Goal: Task Accomplishment & Management: Manage account settings

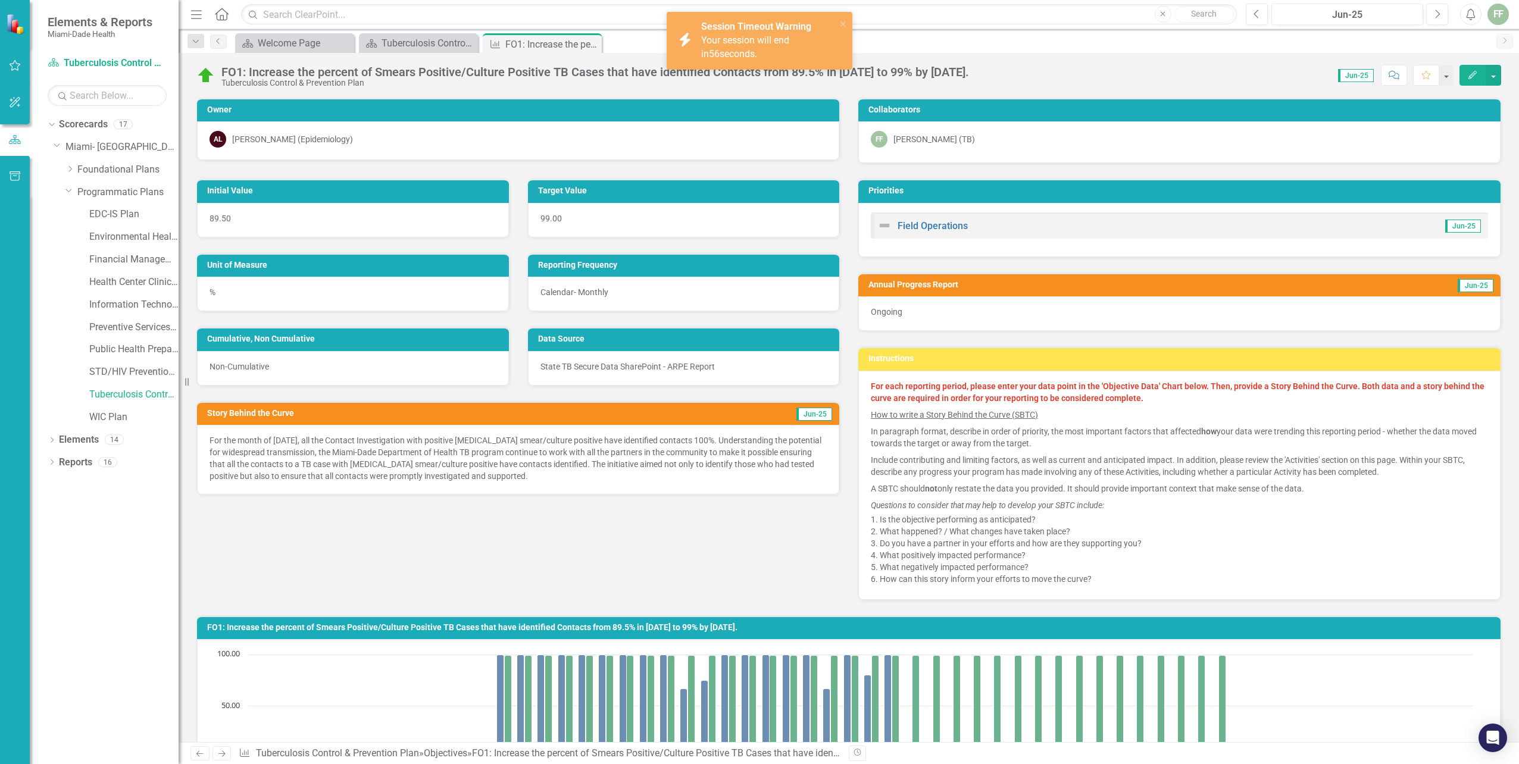
click at [1186, 70] on div "Score: 0.00 Jun-25 Completed Comment Favorite Edit" at bounding box center [1238, 75] width 526 height 20
click at [145, 577] on div "Dropdown Scorecards 17 Dropdown Miami- Dade County Dropdown Foundational Plans …" at bounding box center [104, 439] width 149 height 649
click at [1255, 13] on icon "button" at bounding box center [1256, 14] width 5 height 8
click at [1438, 14] on icon "Next" at bounding box center [1437, 14] width 7 height 11
click at [753, 43] on span "Your session will end in 39 seconds." at bounding box center [745, 47] width 88 height 25
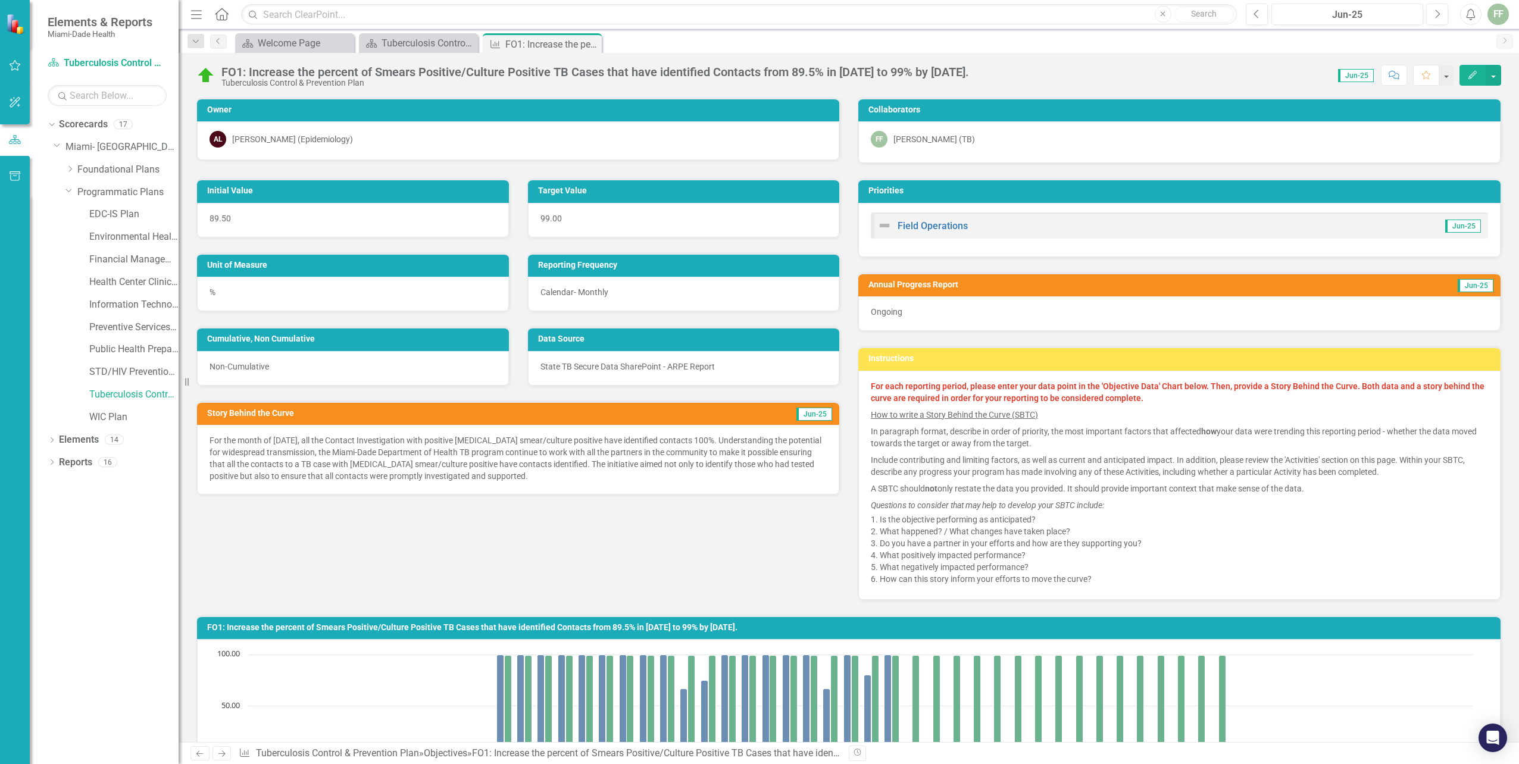
click at [793, 517] on div "Initial Value 89.50 Target Value 99.00 Unit of Measure % Reporting Frequency Ca…" at bounding box center [849, 382] width 1323 height 436
click at [1439, 13] on icon "button" at bounding box center [1438, 14] width 5 height 8
click at [1437, 14] on icon "Next" at bounding box center [1437, 14] width 7 height 11
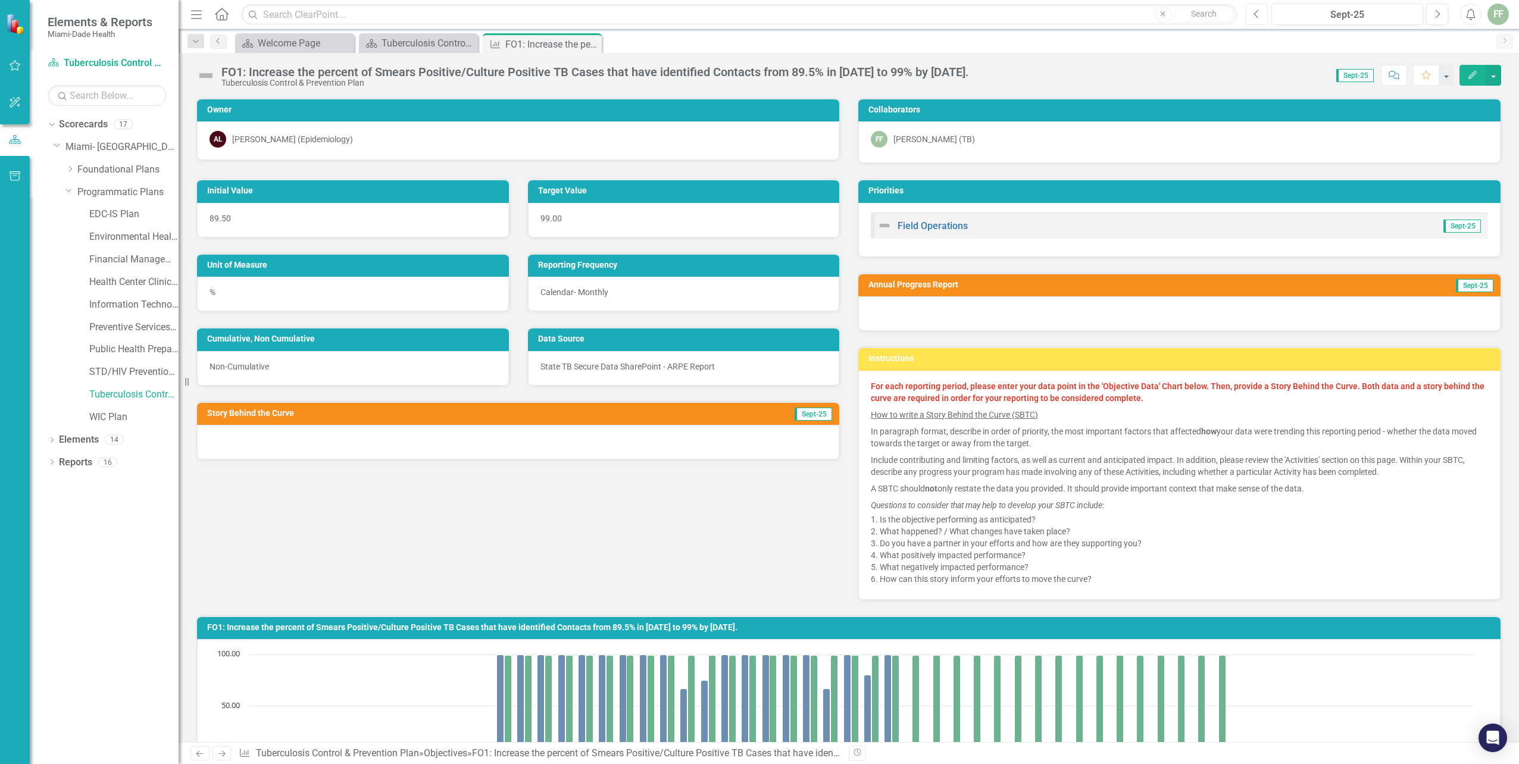
click at [1254, 15] on icon "Previous" at bounding box center [1257, 14] width 7 height 11
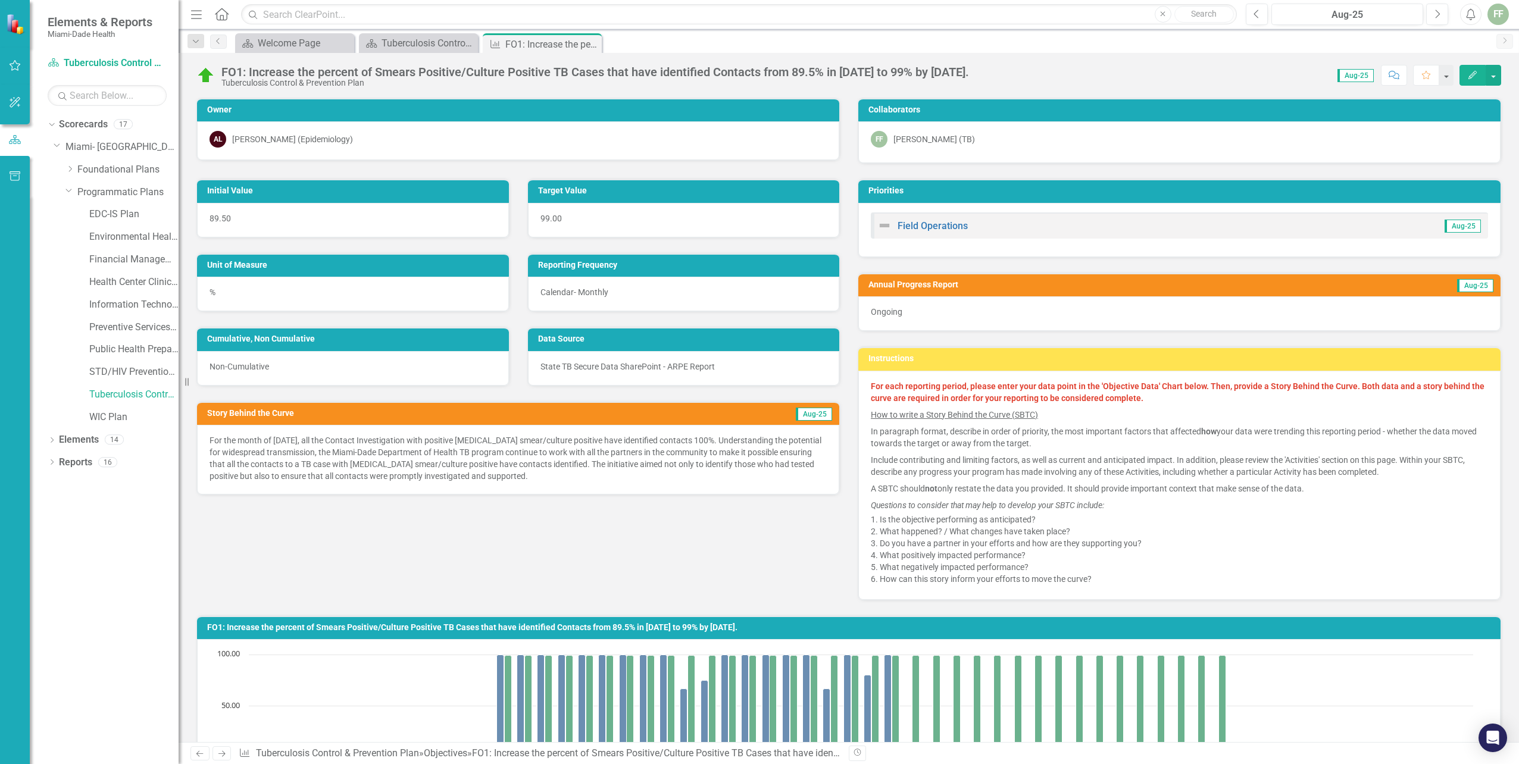
click at [1473, 76] on icon "Edit" at bounding box center [1472, 75] width 11 height 8
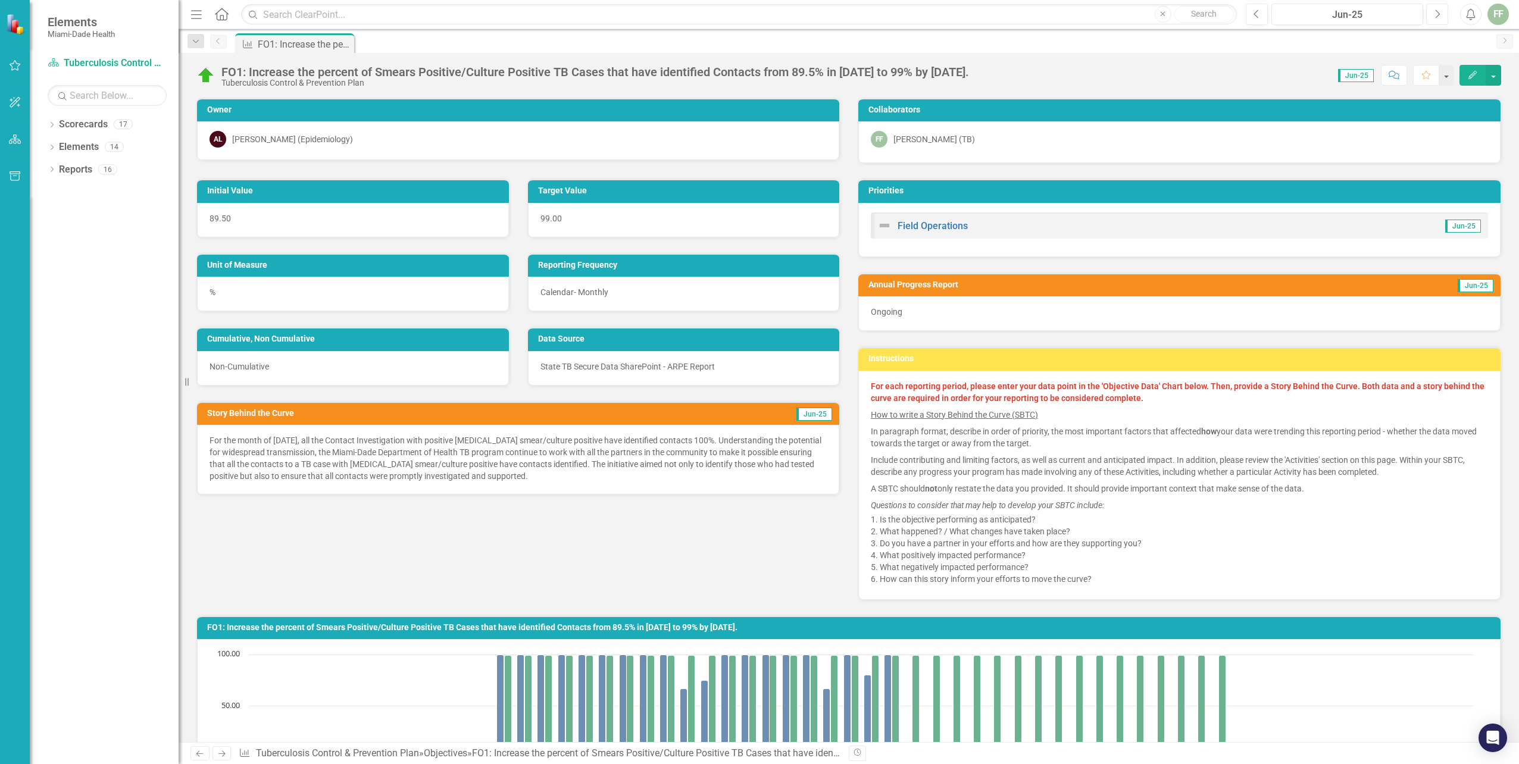
click at [1439, 13] on icon "button" at bounding box center [1438, 14] width 5 height 8
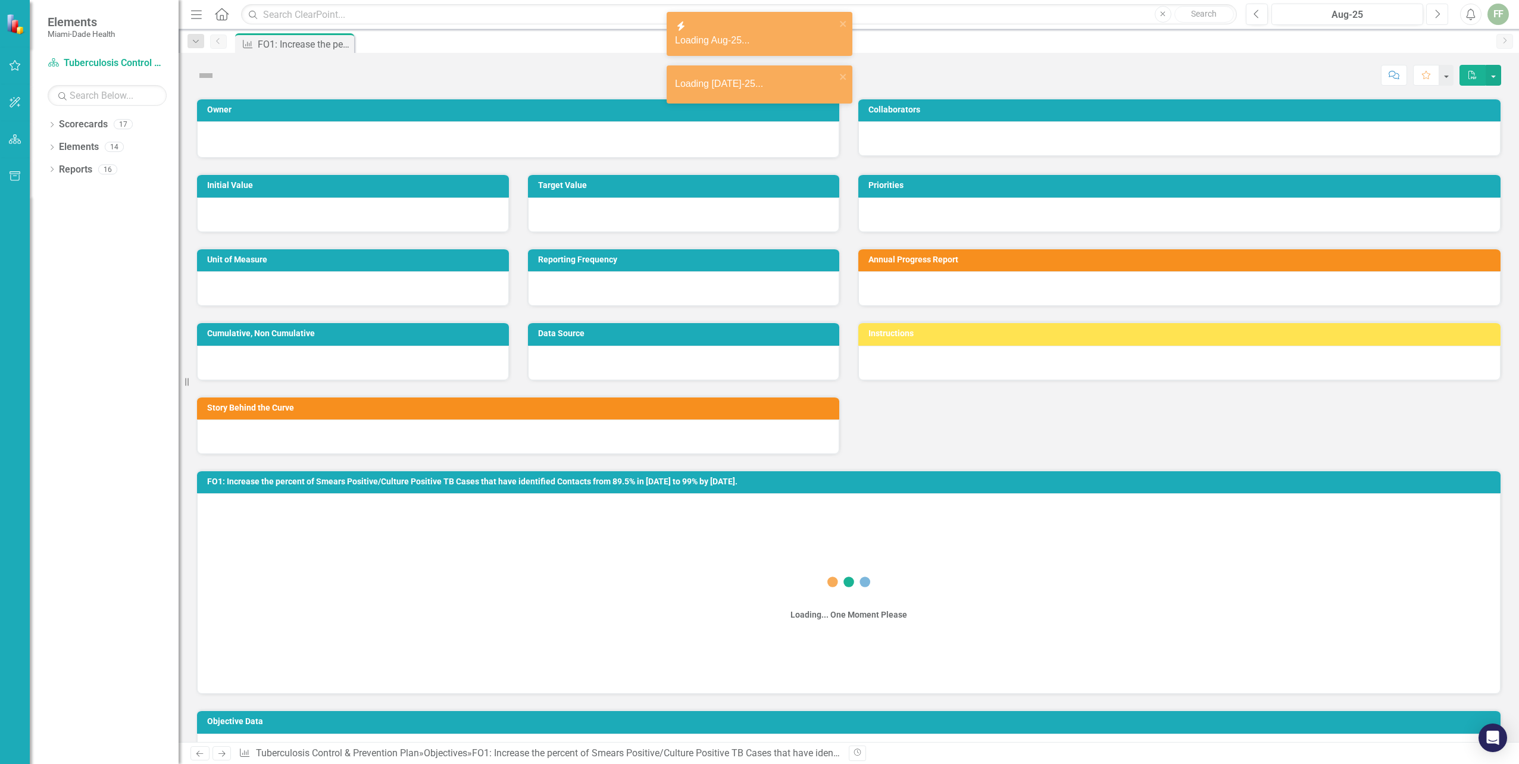
click at [1439, 13] on icon "button" at bounding box center [1438, 14] width 5 height 8
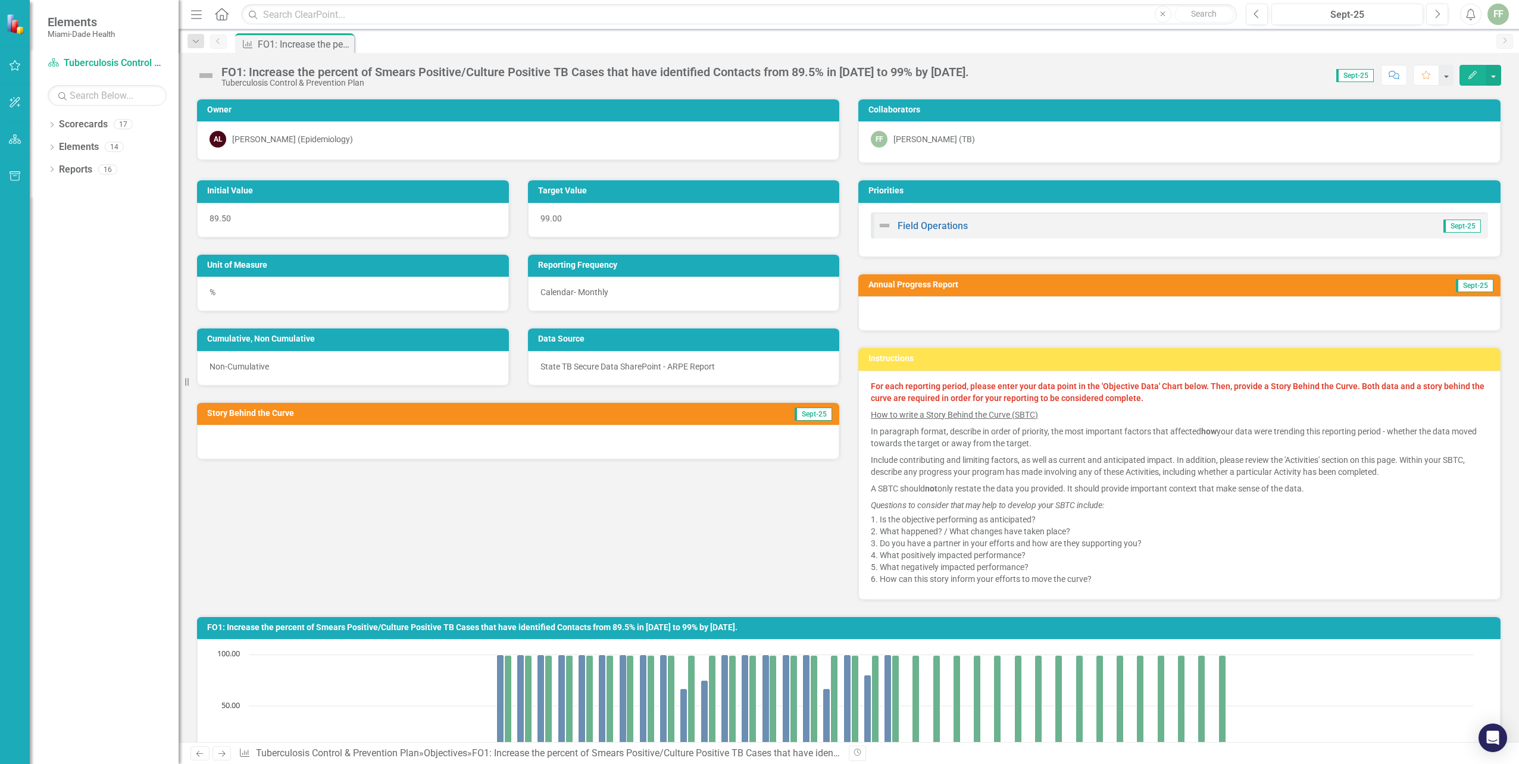
click at [1470, 72] on icon "Edit" at bounding box center [1472, 75] width 11 height 8
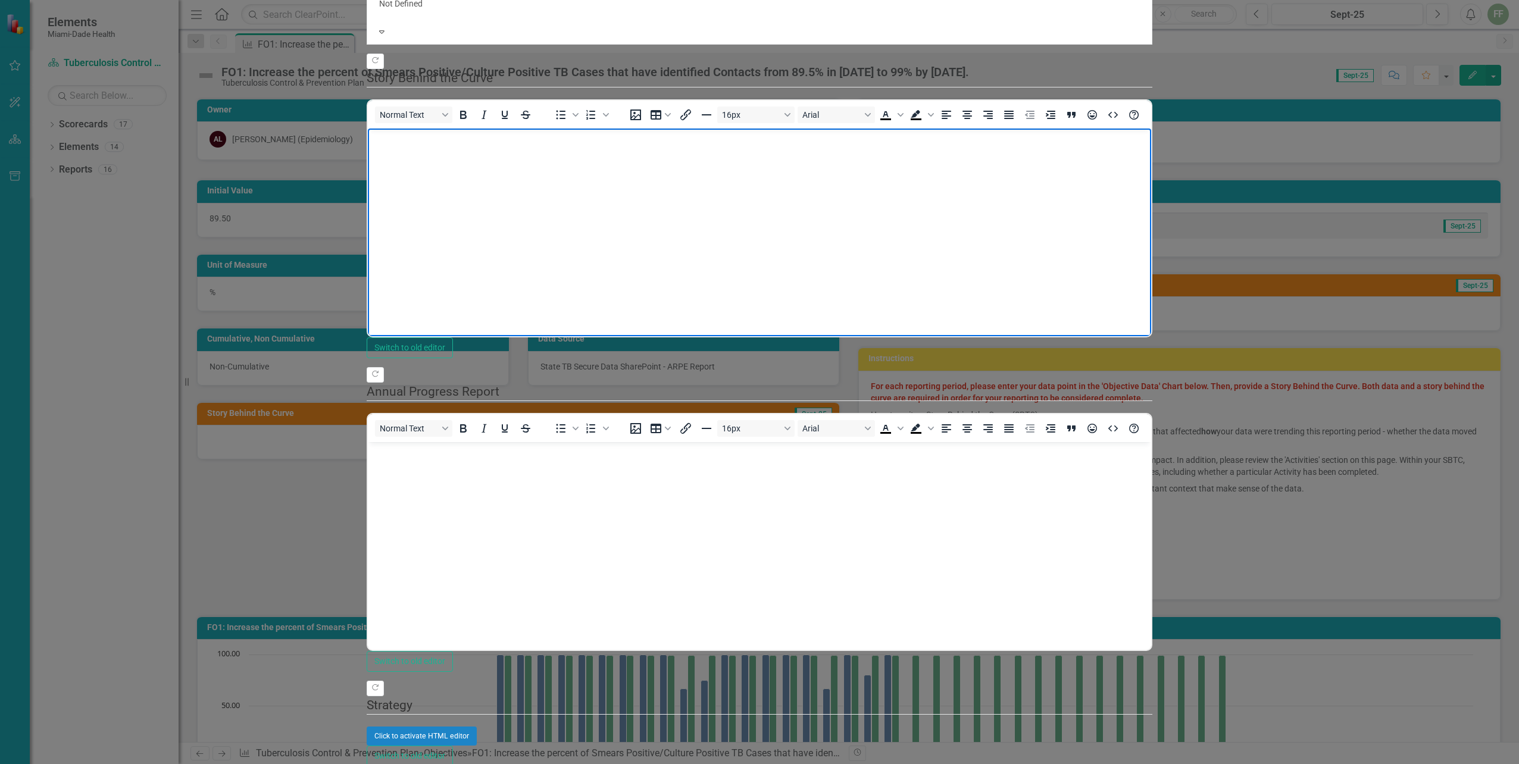
click at [399, 149] on body "Rich Text Area. Press ALT-0 for help." at bounding box center [759, 217] width 783 height 179
drag, startPoint x: 380, startPoint y: 148, endPoint x: 666, endPoint y: 245, distance: 301.8
click at [666, 245] on body "Rich Text Area. Press ALT-0 for help." at bounding box center [759, 217] width 783 height 179
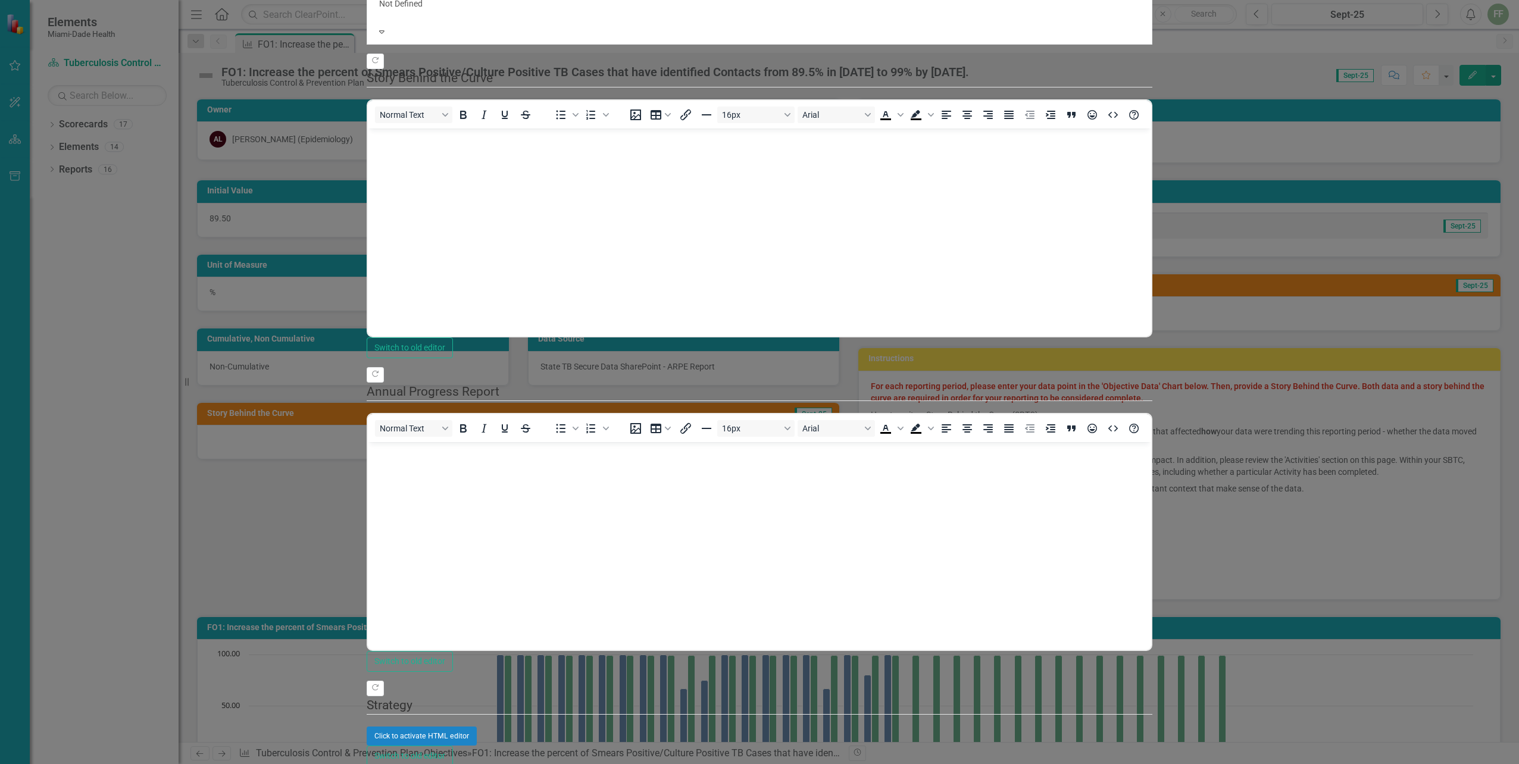
drag, startPoint x: 27, startPoint y: 22, endPoint x: 348, endPoint y: 183, distance: 359.1
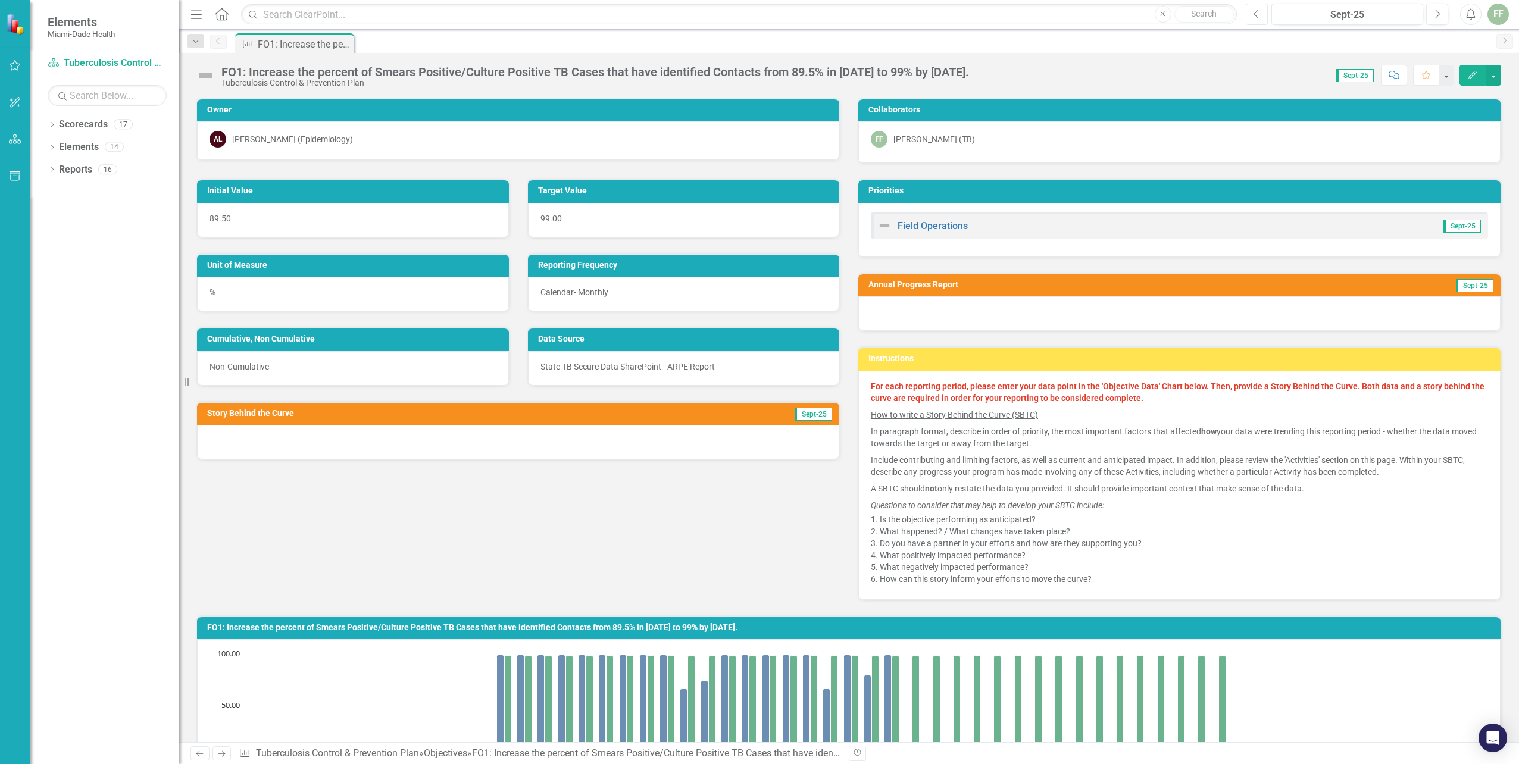
click at [1255, 17] on icon "Previous" at bounding box center [1257, 14] width 7 height 11
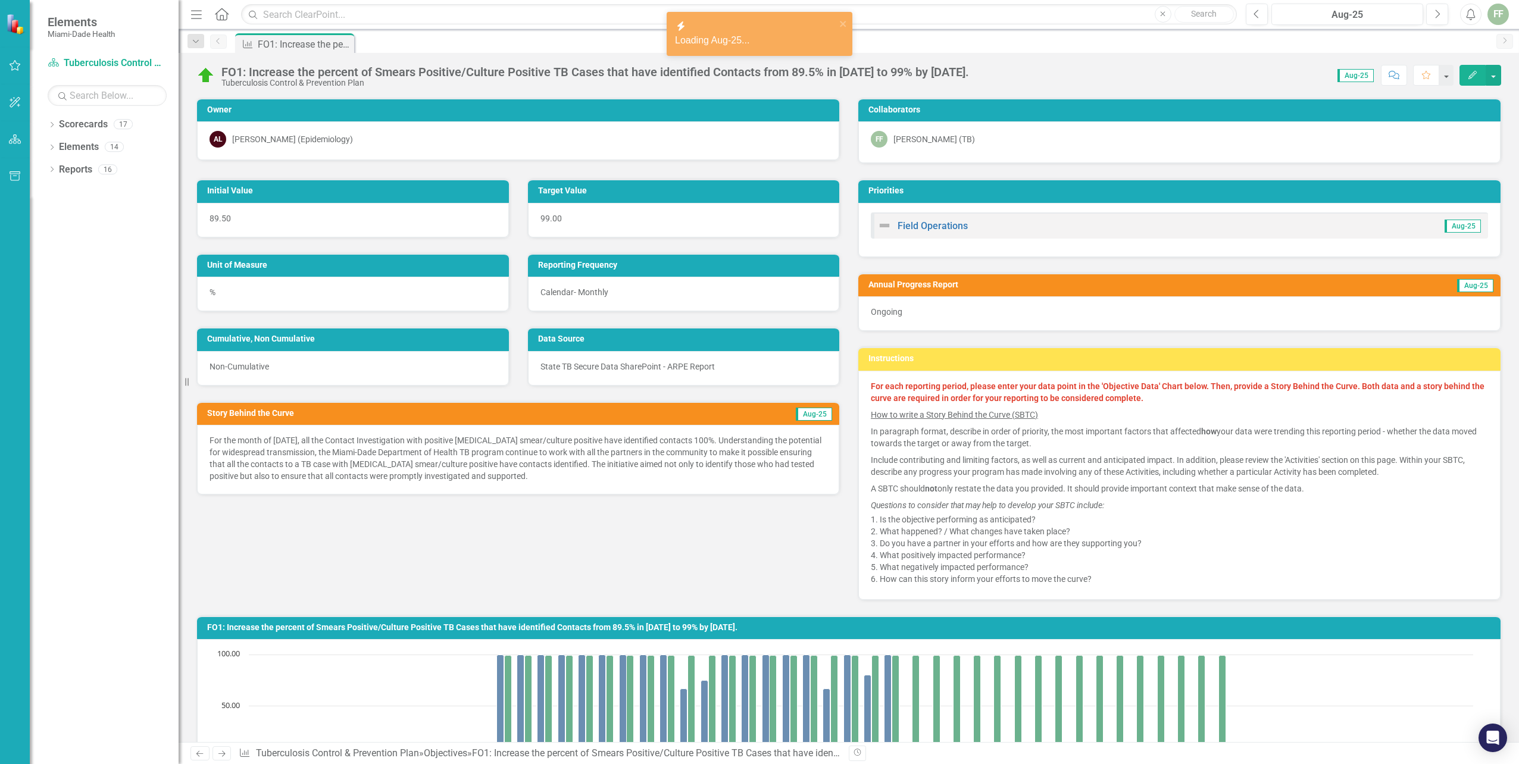
click at [1473, 73] on icon "Edit" at bounding box center [1472, 75] width 11 height 8
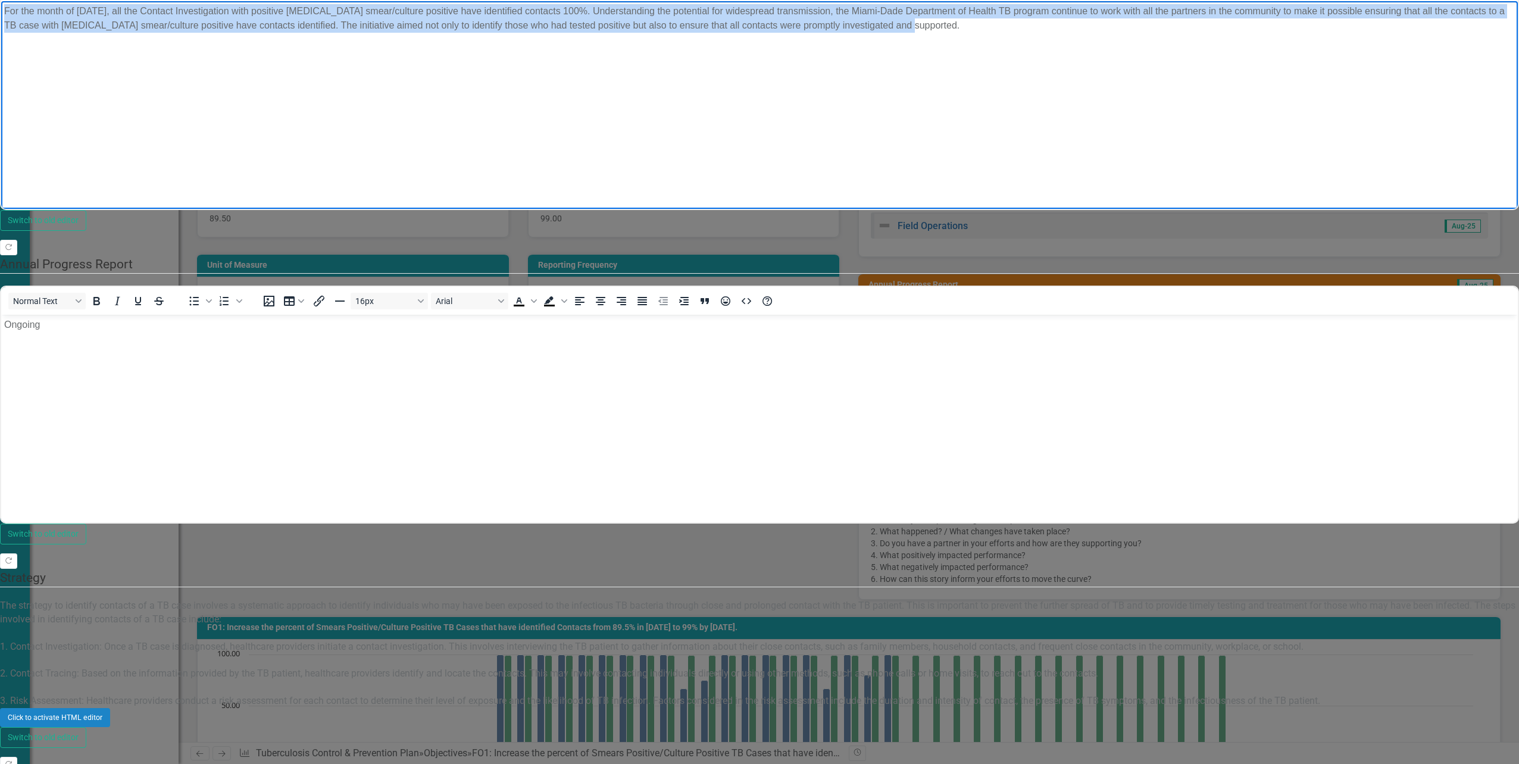
drag, startPoint x: 4, startPoint y: 8, endPoint x: 374, endPoint y: 39, distance: 370.9
click at [409, 33] on p "For the month of August 2025, all the Contact Investigation with positive sputu…" at bounding box center [759, 18] width 1511 height 29
copy p "For the month of August 2025, all the Contact Investigation with positive sputu…"
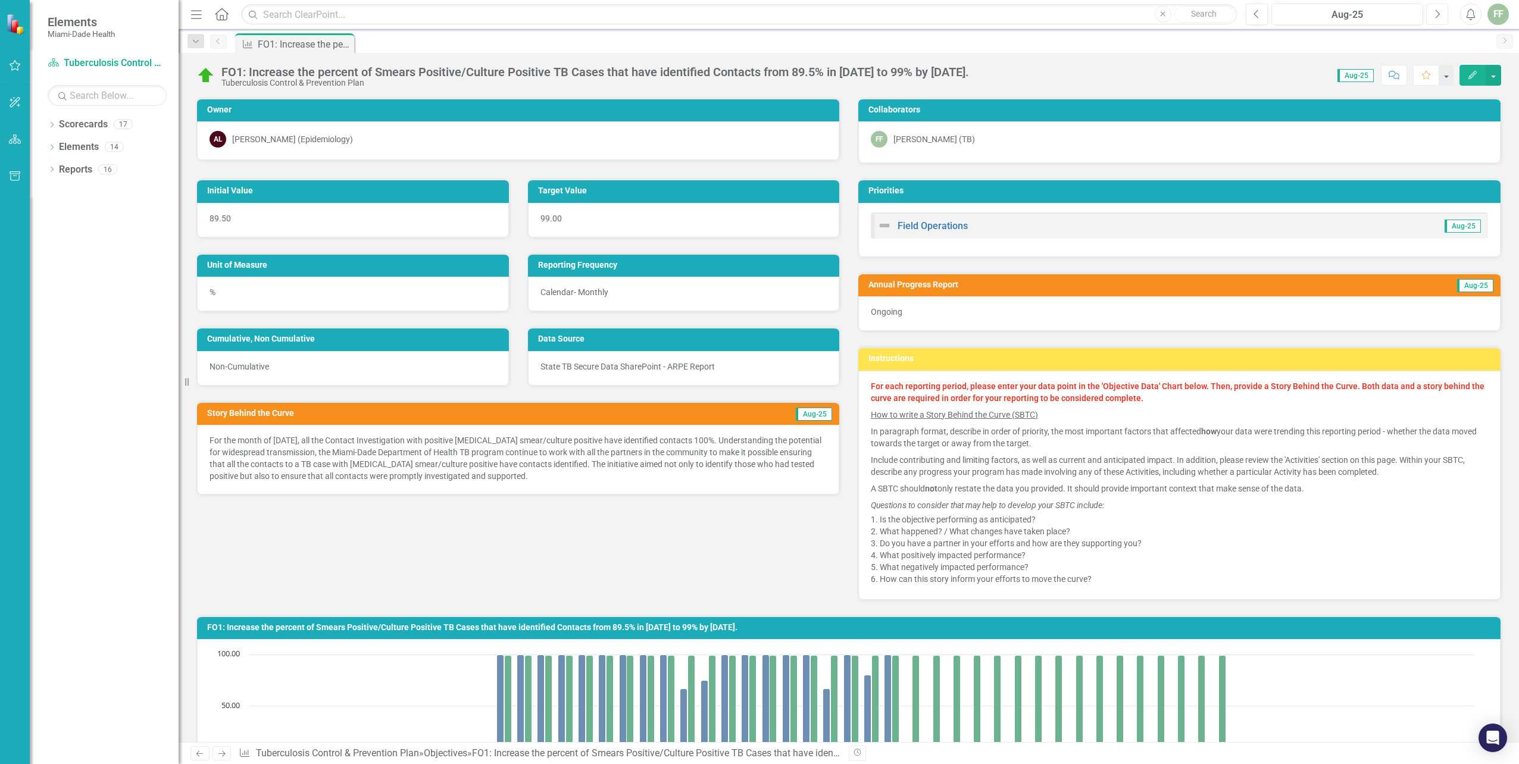
click at [1432, 17] on button "Next" at bounding box center [1437, 14] width 22 height 21
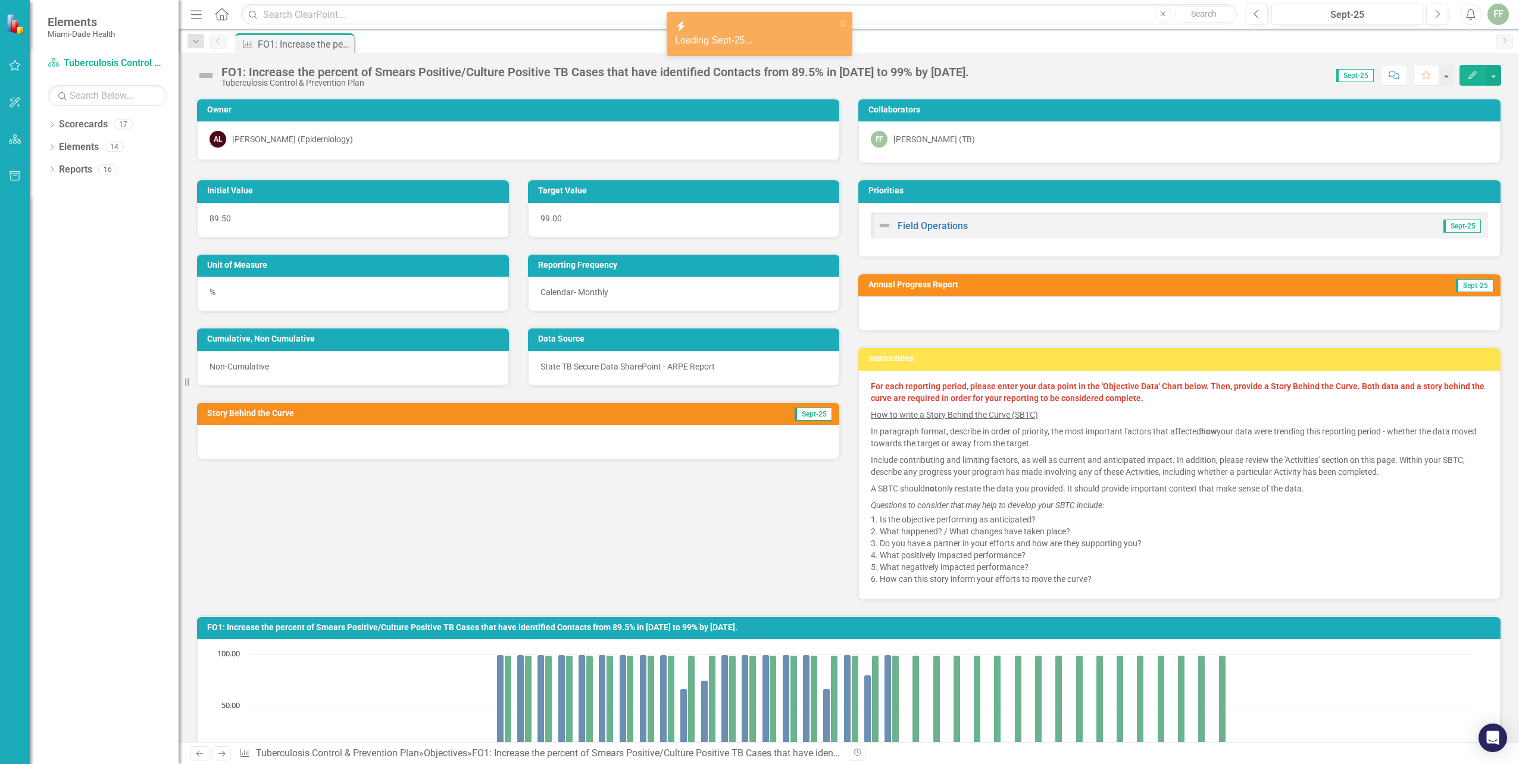
click at [1472, 72] on icon "Edit" at bounding box center [1472, 75] width 11 height 8
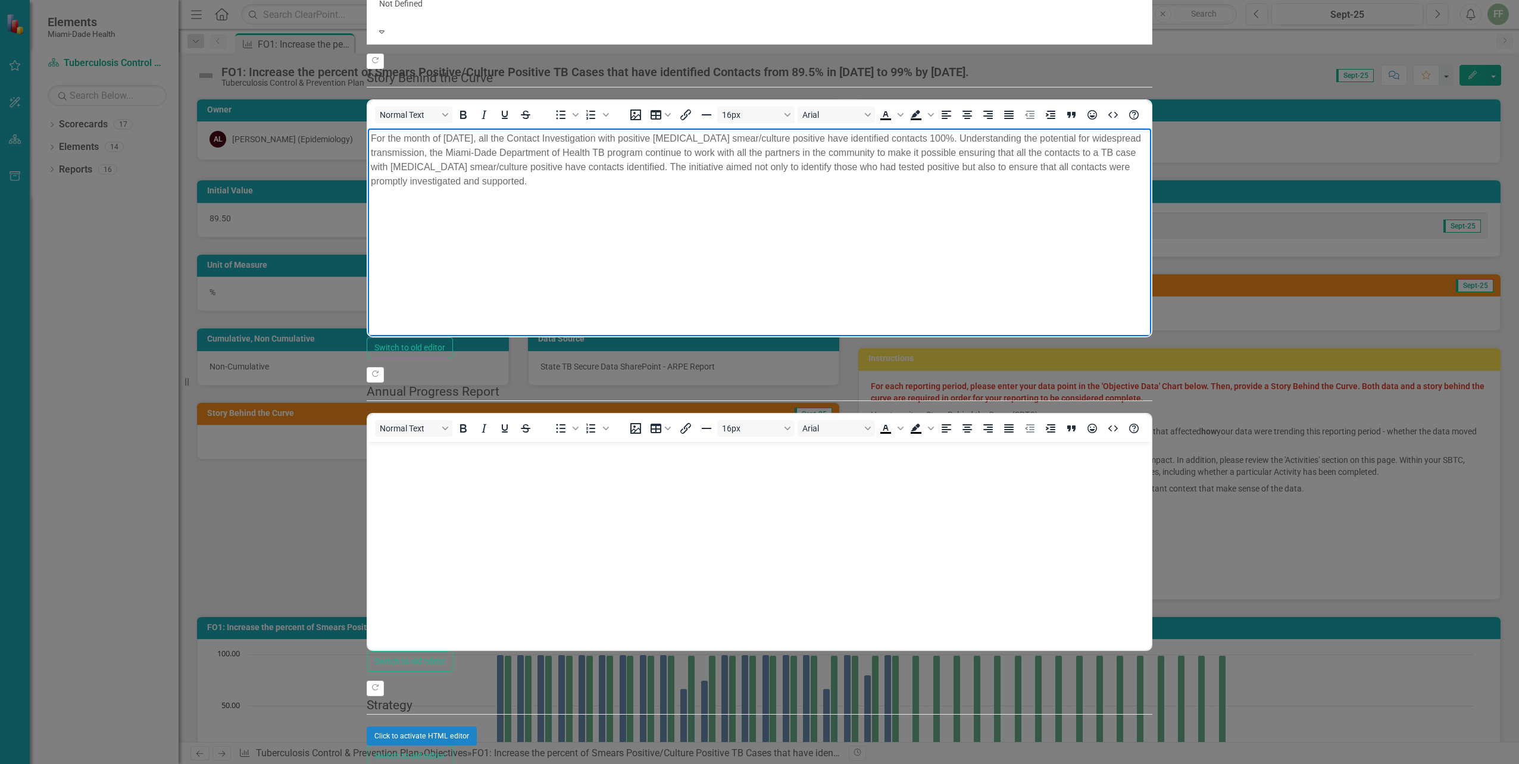
click at [442, 138] on p "For the month of August 2025, all the Contact Investigation with positive sputu…" at bounding box center [759, 159] width 777 height 57
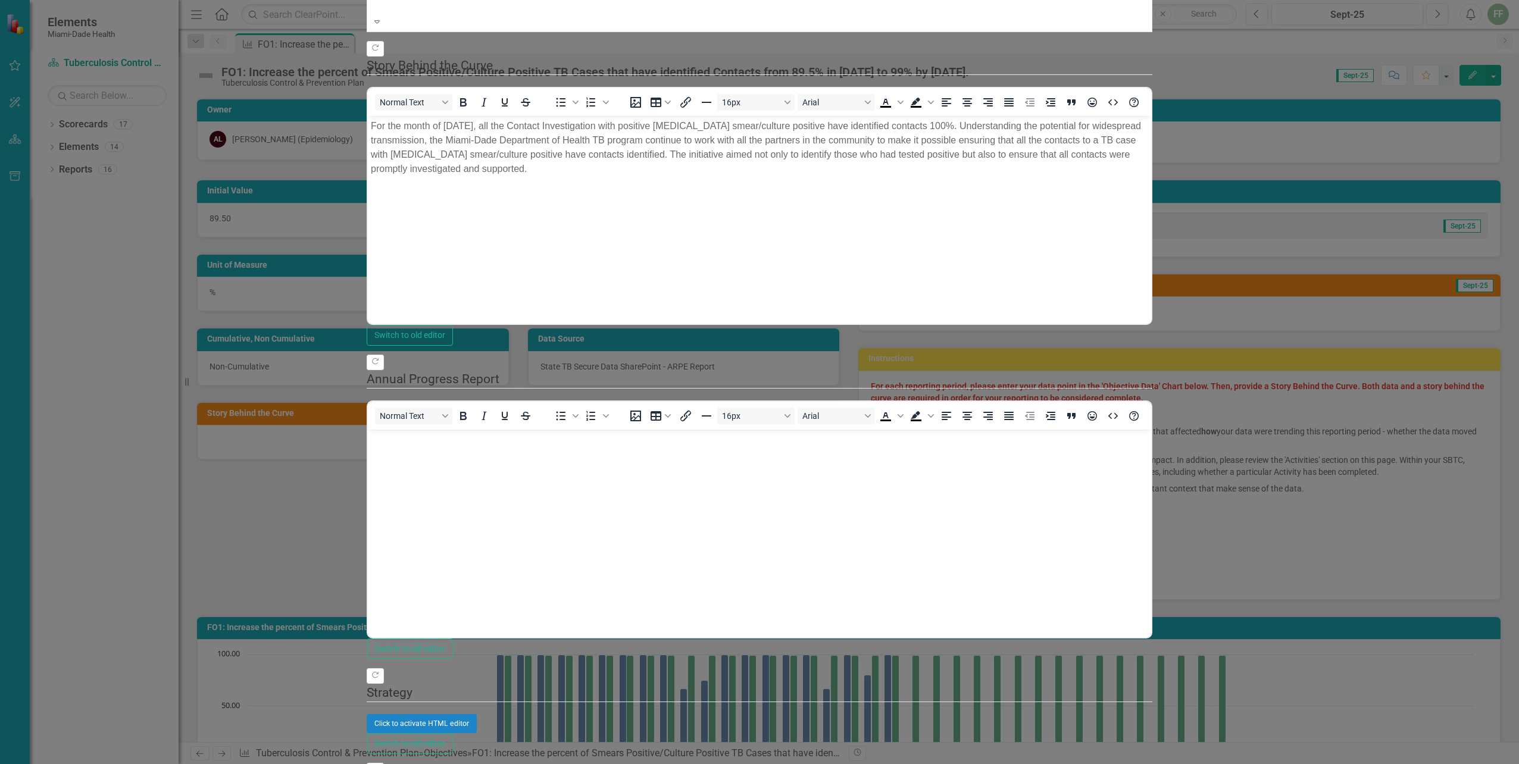
click at [456, 15] on div at bounding box center [586, 9] width 414 height 12
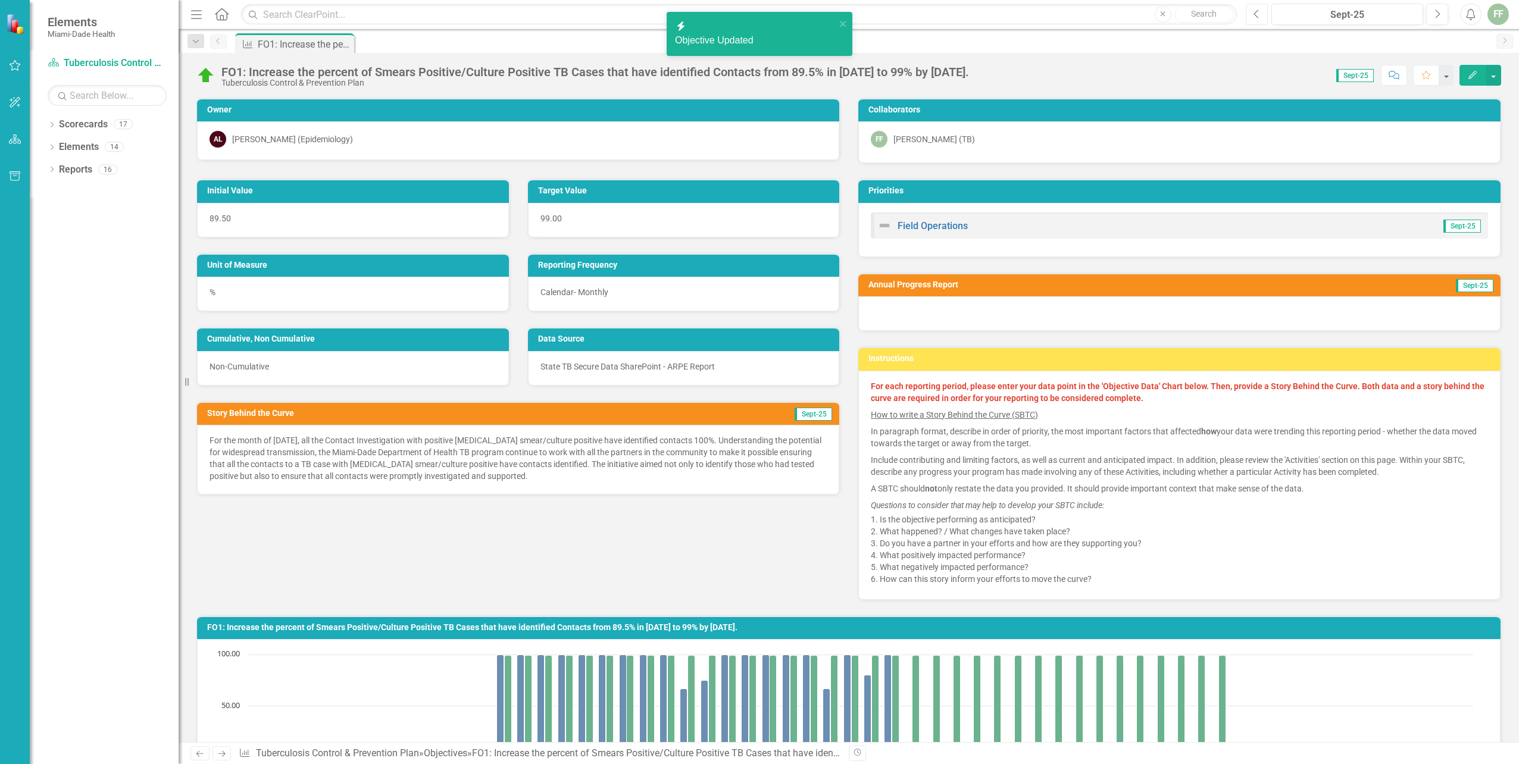
click at [1254, 14] on icon "button" at bounding box center [1256, 14] width 5 height 8
click at [1473, 76] on icon "button" at bounding box center [1473, 75] width 8 height 8
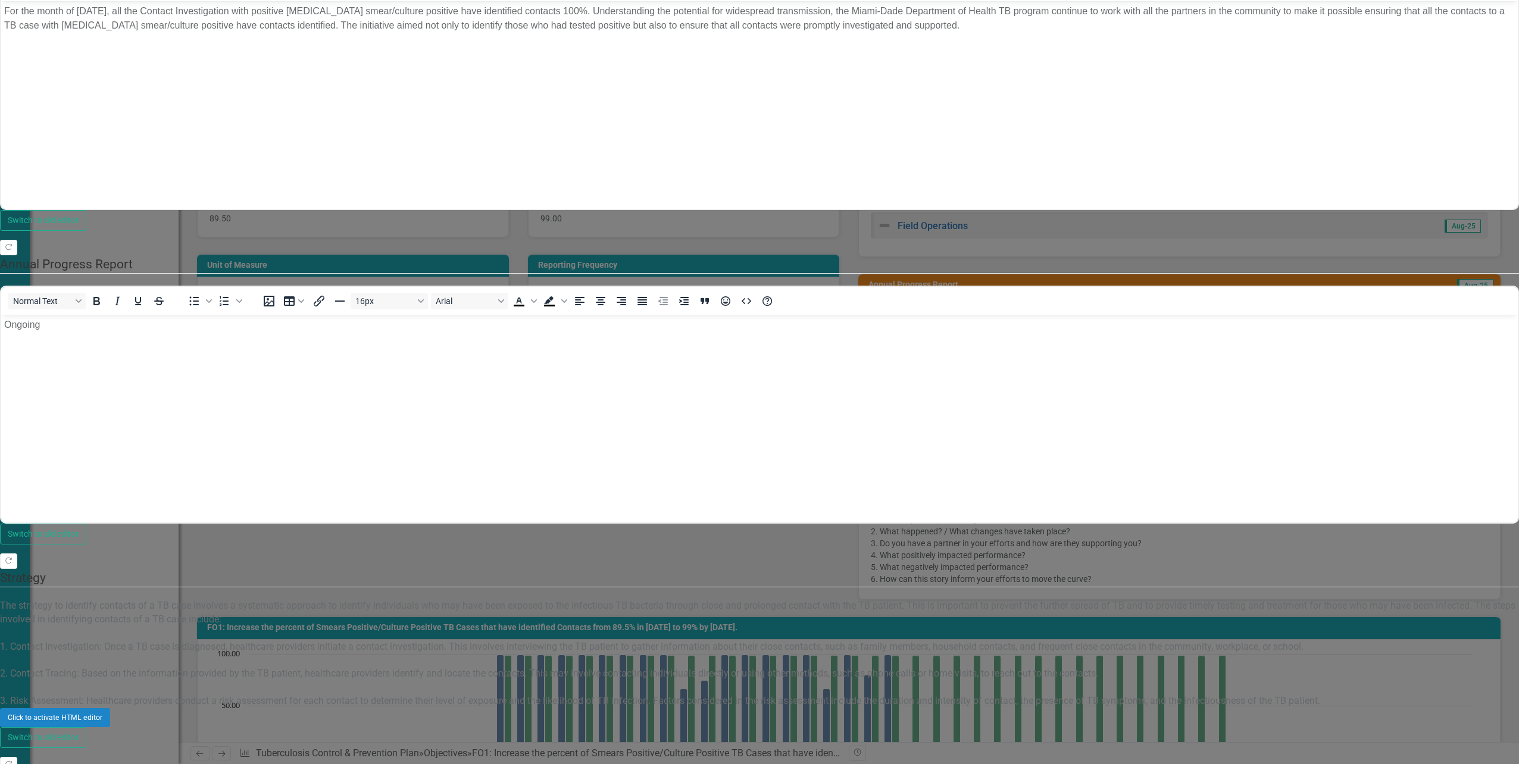
click at [167, 388] on body "Ongoing" at bounding box center [759, 404] width 1517 height 179
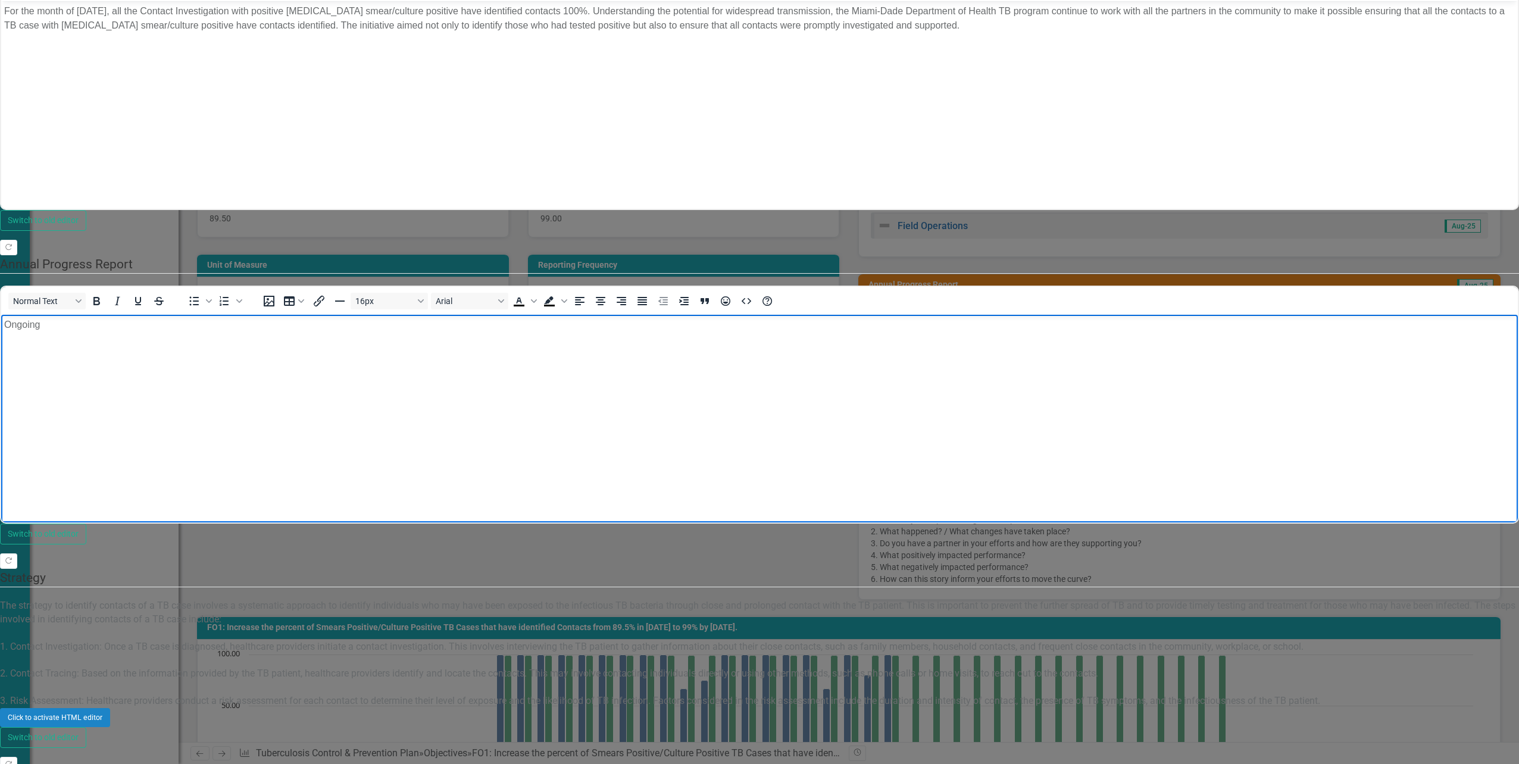
scroll to position [441, 0]
click at [456, 708] on div "Click to activate HTML editor" at bounding box center [759, 717] width 1519 height 19
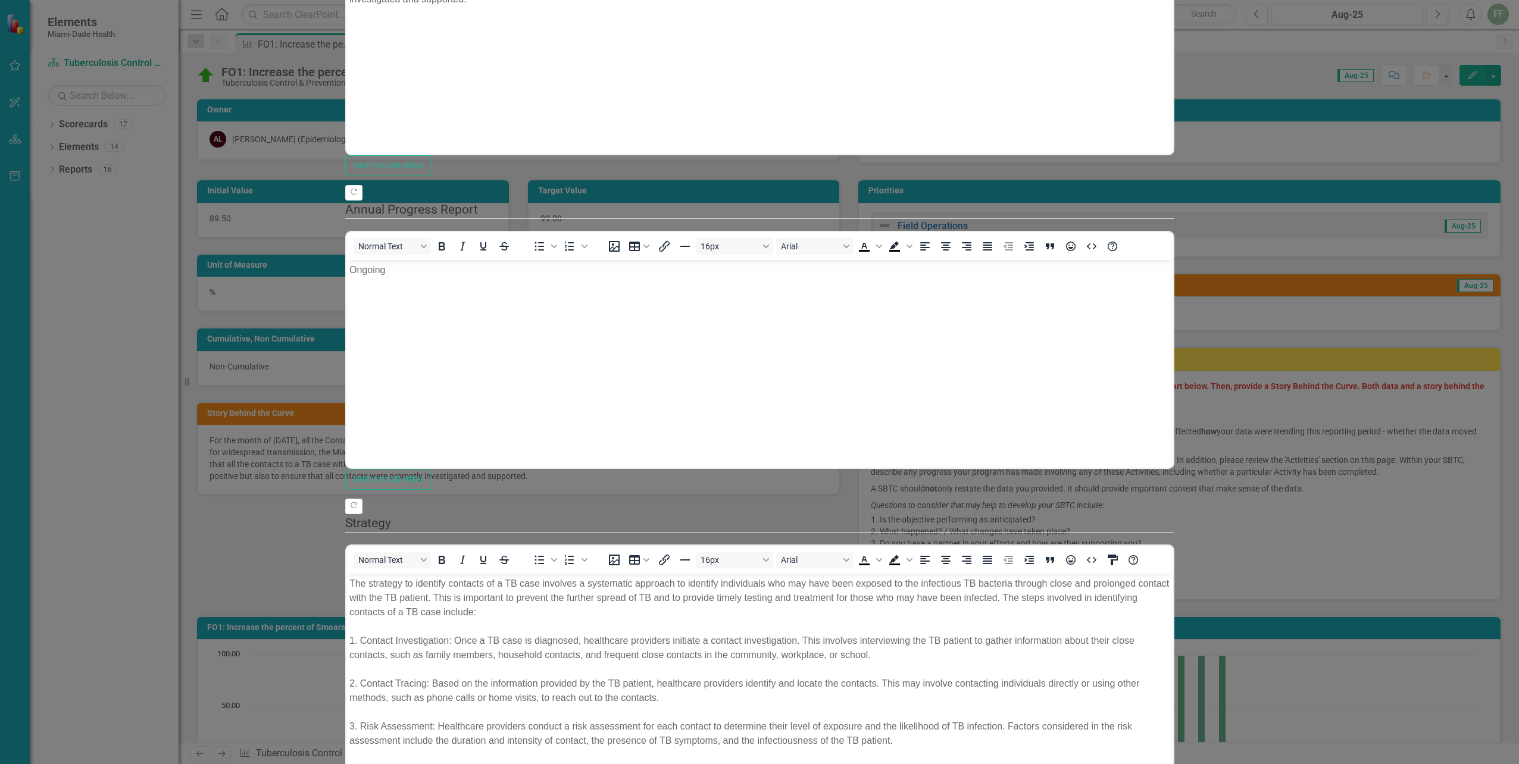
scroll to position [0, 0]
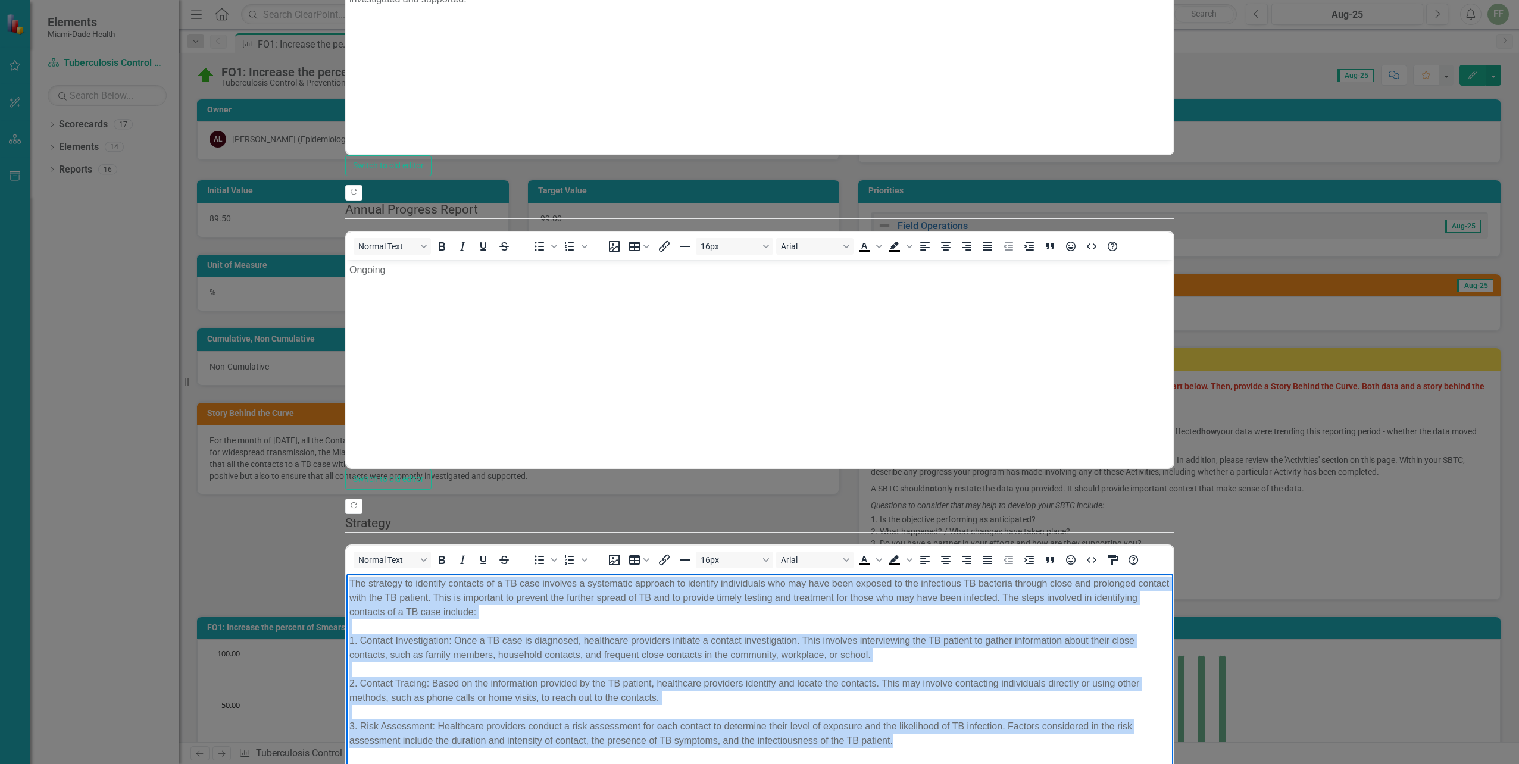
drag, startPoint x: 349, startPoint y: 583, endPoint x: 686, endPoint y: 741, distance: 372.0
click at [686, 741] on body "The strategy to identify contacts of a TB case involves a systematic approach t…" at bounding box center [759, 666] width 827 height 187
copy p "The strategy to identify contacts of a TB case involves a systematic approach t…"
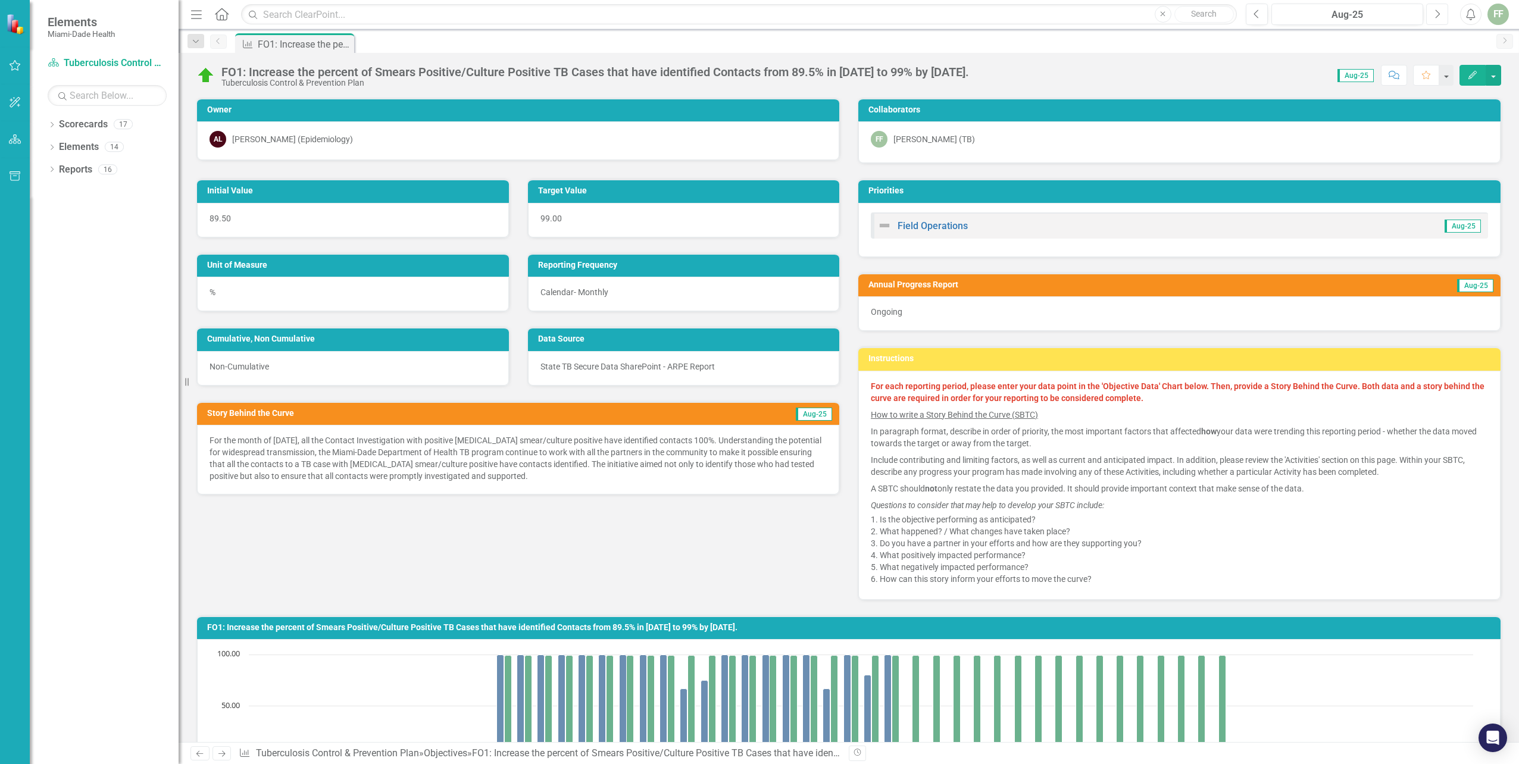
click at [1439, 14] on icon "button" at bounding box center [1438, 14] width 5 height 8
click at [1472, 76] on icon "Edit" at bounding box center [1472, 75] width 11 height 8
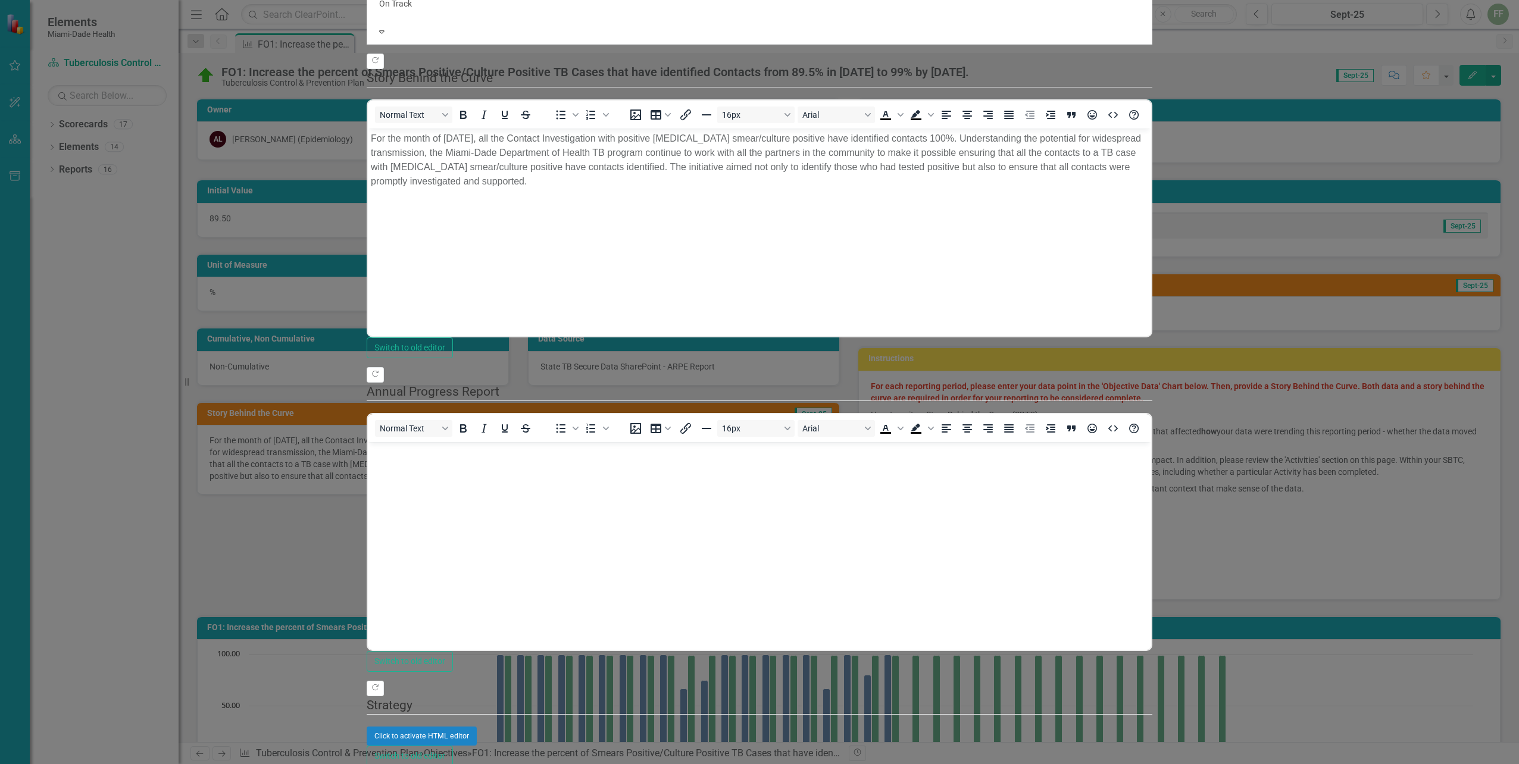
scroll to position [357, 0]
click at [520, 727] on div "Click to activate HTML editor" at bounding box center [760, 736] width 786 height 19
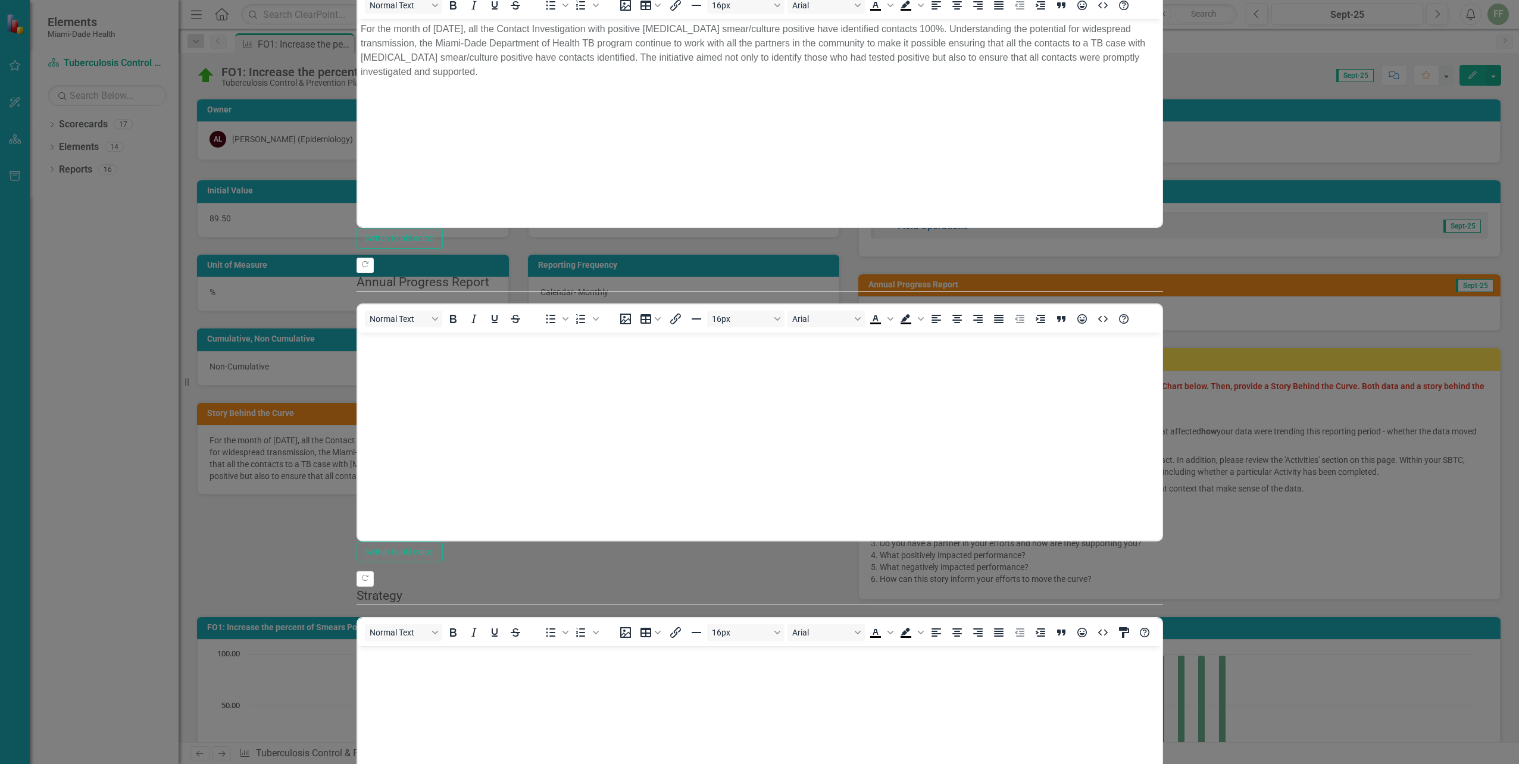
scroll to position [0, 0]
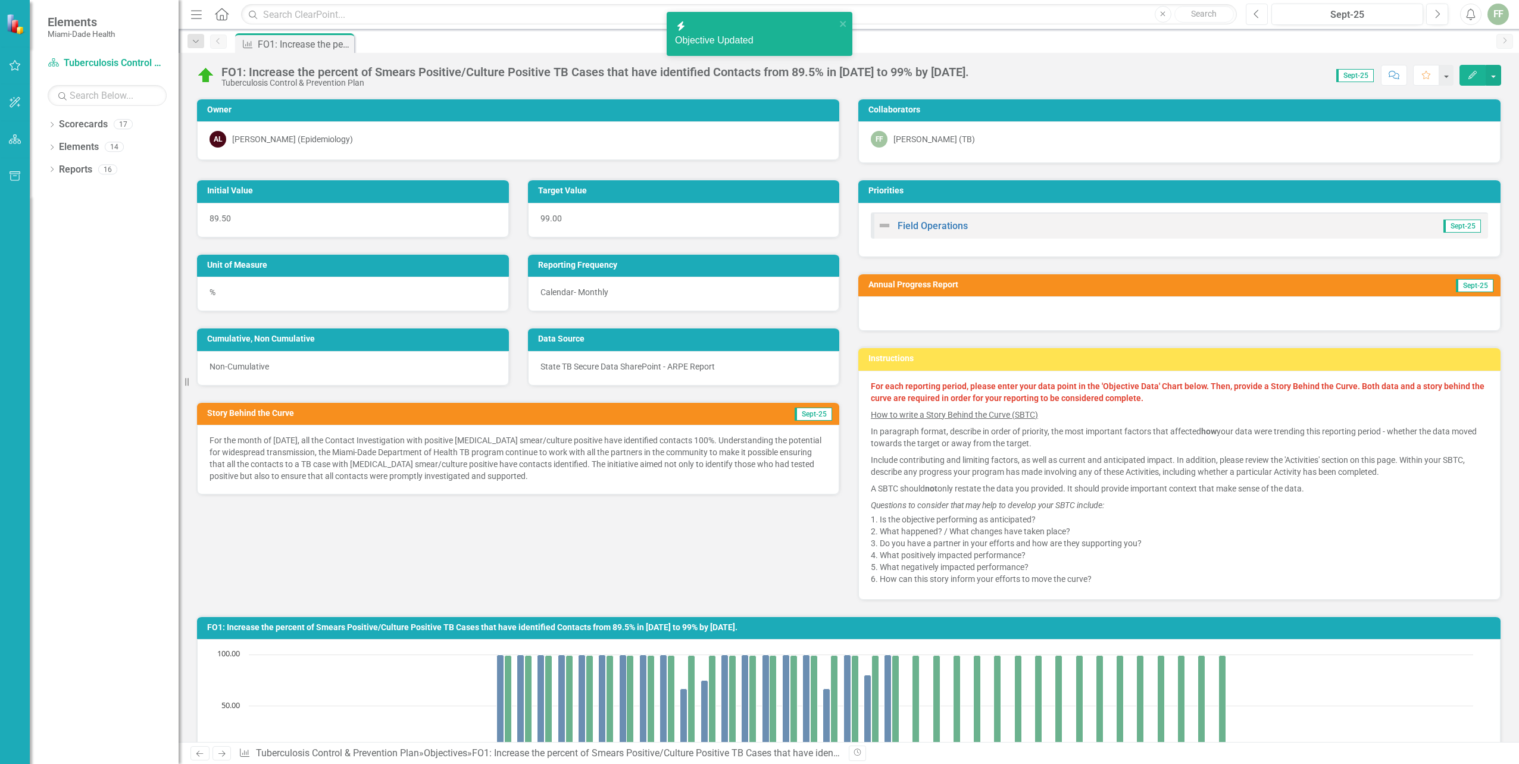
click at [1260, 17] on icon "Previous" at bounding box center [1257, 14] width 7 height 11
click at [1473, 74] on icon "Edit" at bounding box center [1472, 75] width 11 height 8
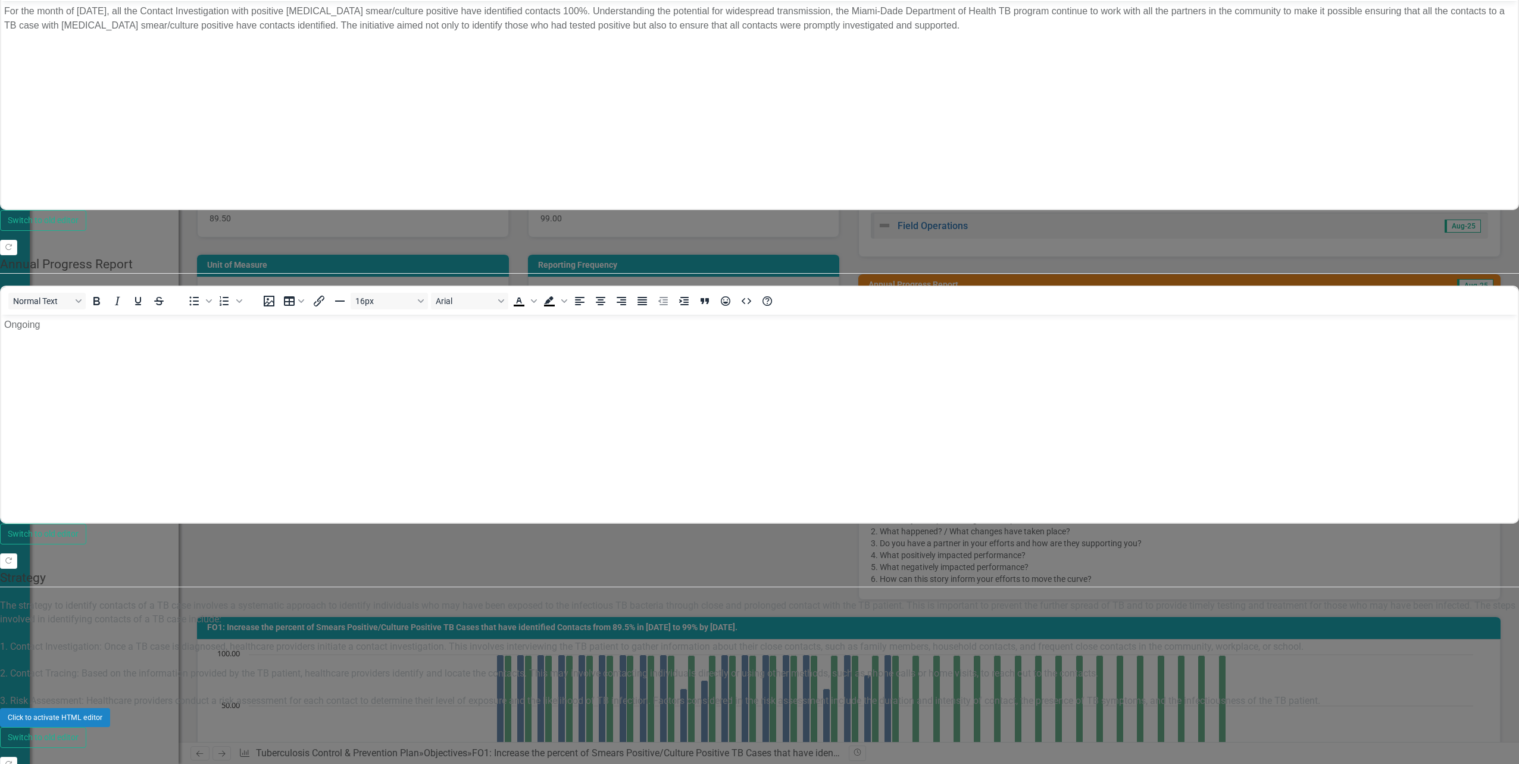
scroll to position [441, 0]
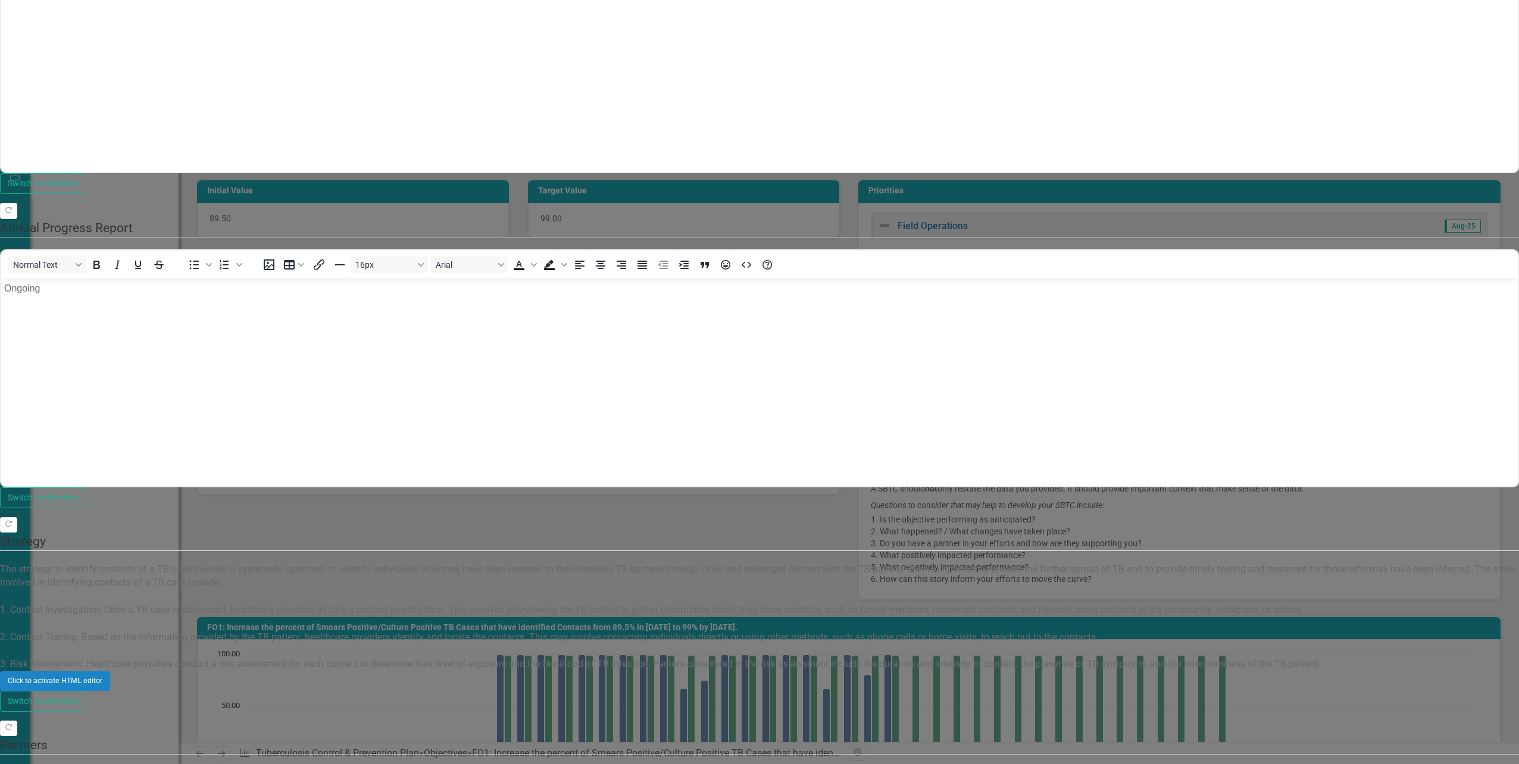
scroll to position [0, 0]
drag, startPoint x: 5, startPoint y: 805, endPoint x: 851, endPoint y: 979, distance: 863.4
copy body "Tuberculosis is a global health issue that requires collaborative efforts from …"
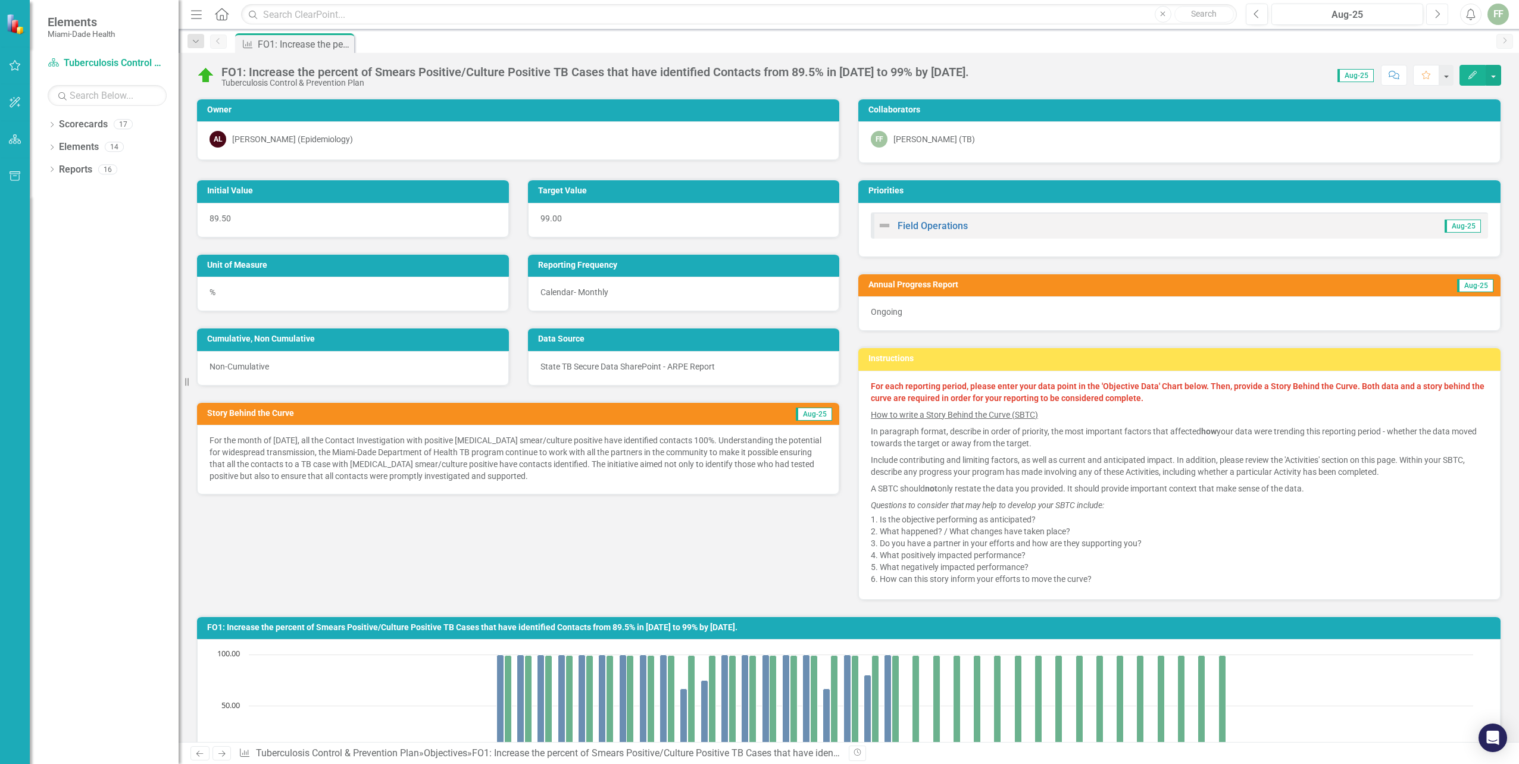
click at [1441, 15] on button "Next" at bounding box center [1437, 14] width 22 height 21
click at [1467, 72] on button "Edit" at bounding box center [1473, 75] width 26 height 21
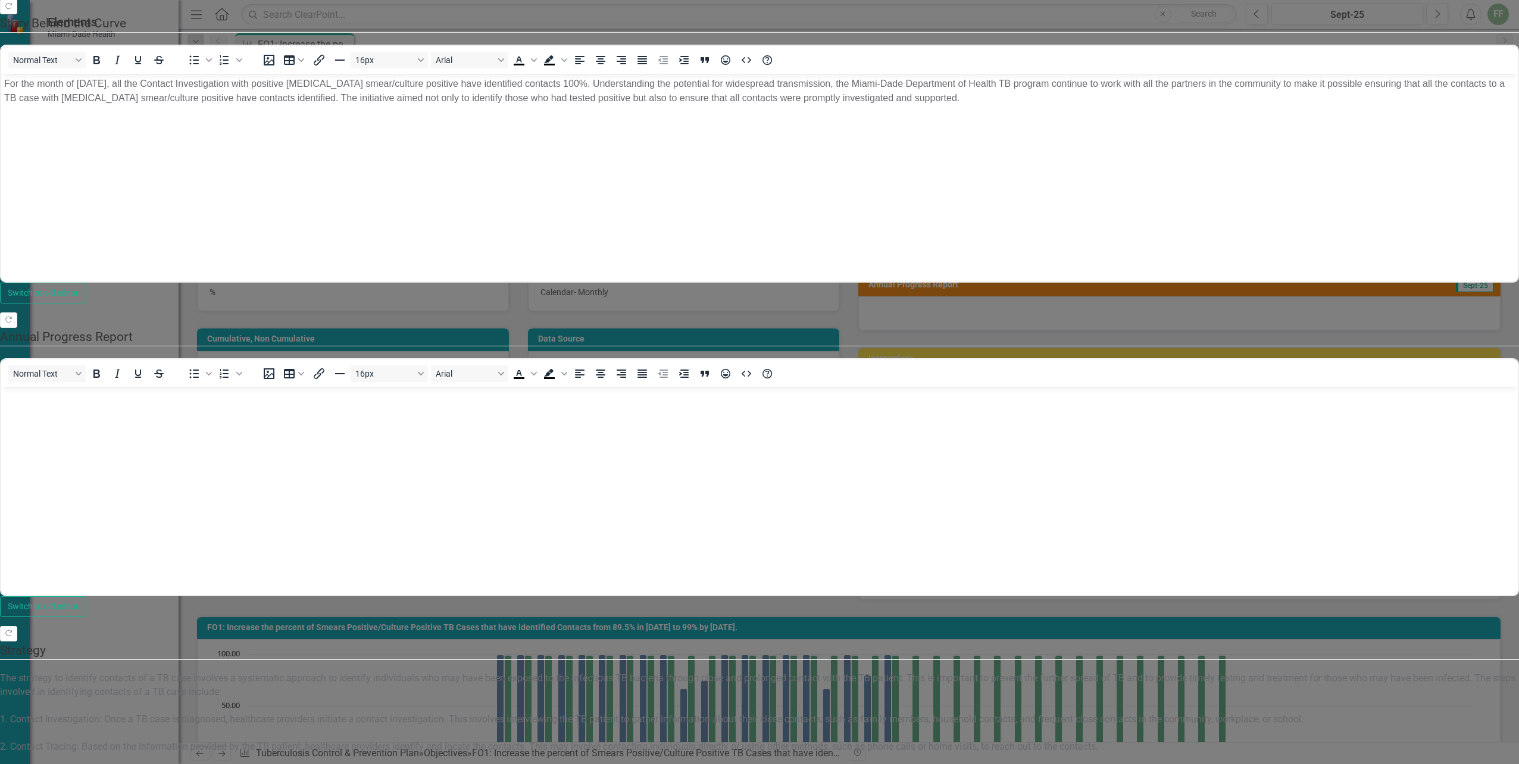
scroll to position [441, 0]
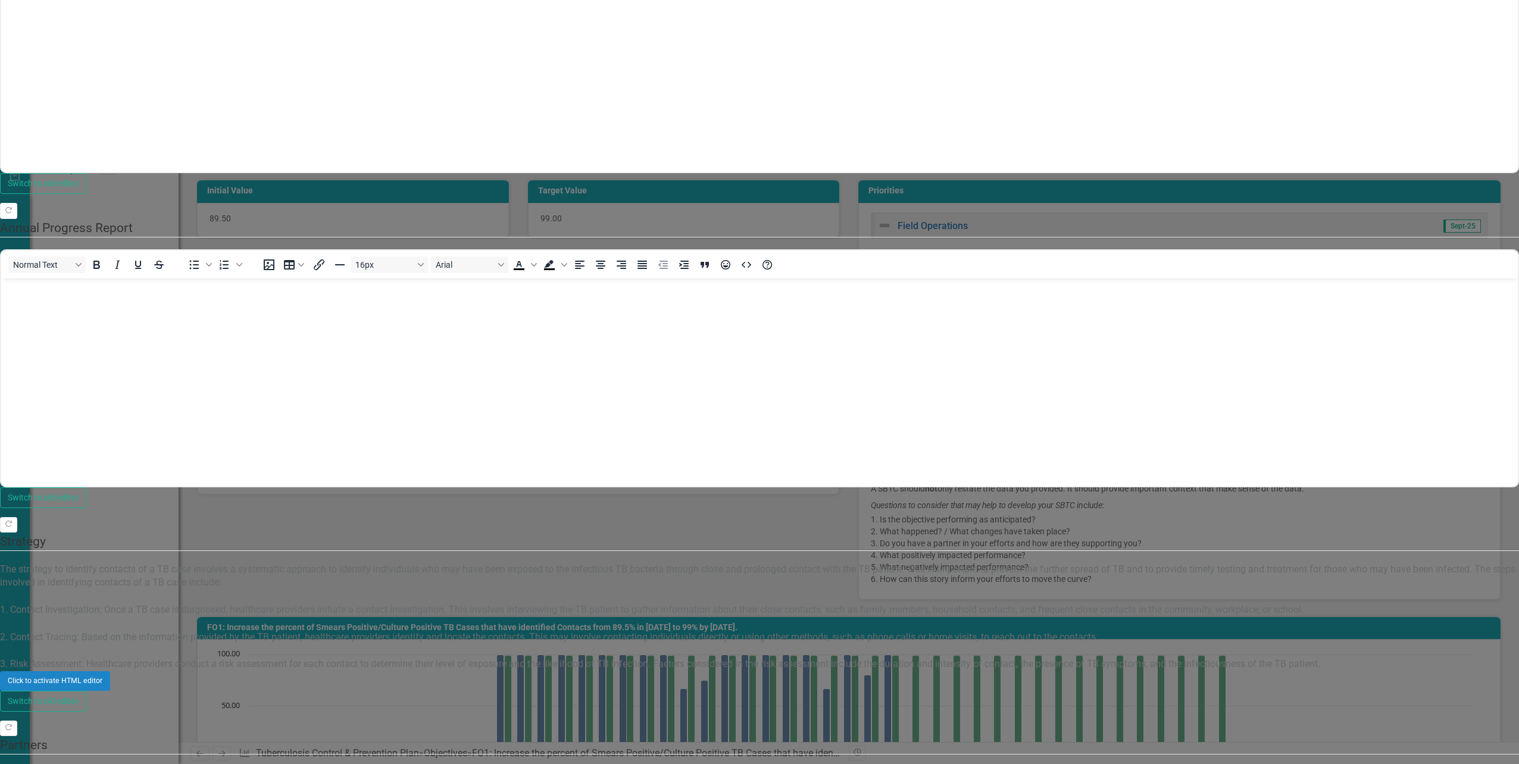
scroll to position [0, 0]
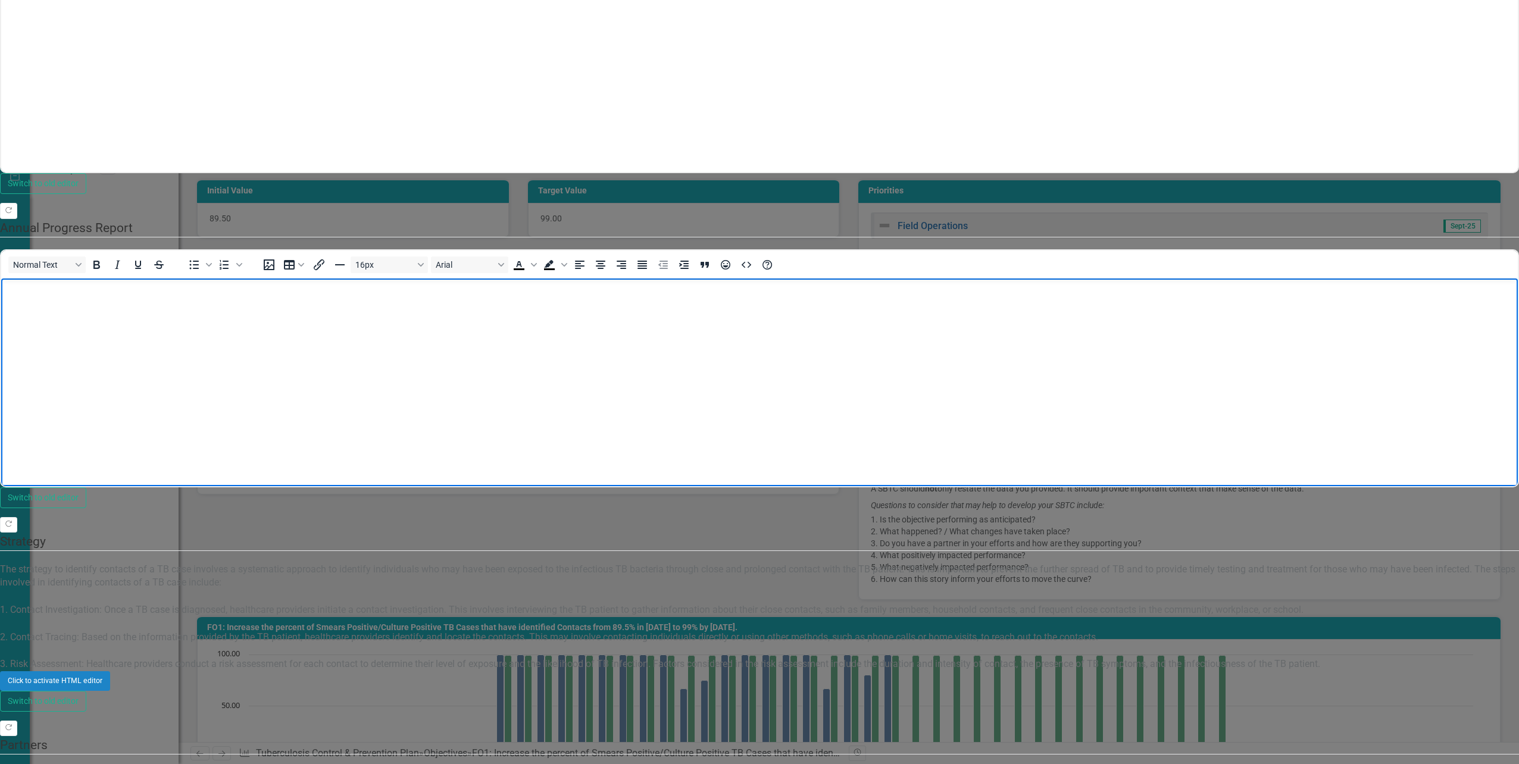
click at [18, 298] on body "Rich Text Area. Press ALT-0 for help." at bounding box center [759, 367] width 1517 height 179
click at [140, 355] on body "Ongoing..." at bounding box center [759, 367] width 1517 height 179
click at [398, 414] on body "Ongoing.." at bounding box center [759, 367] width 1517 height 179
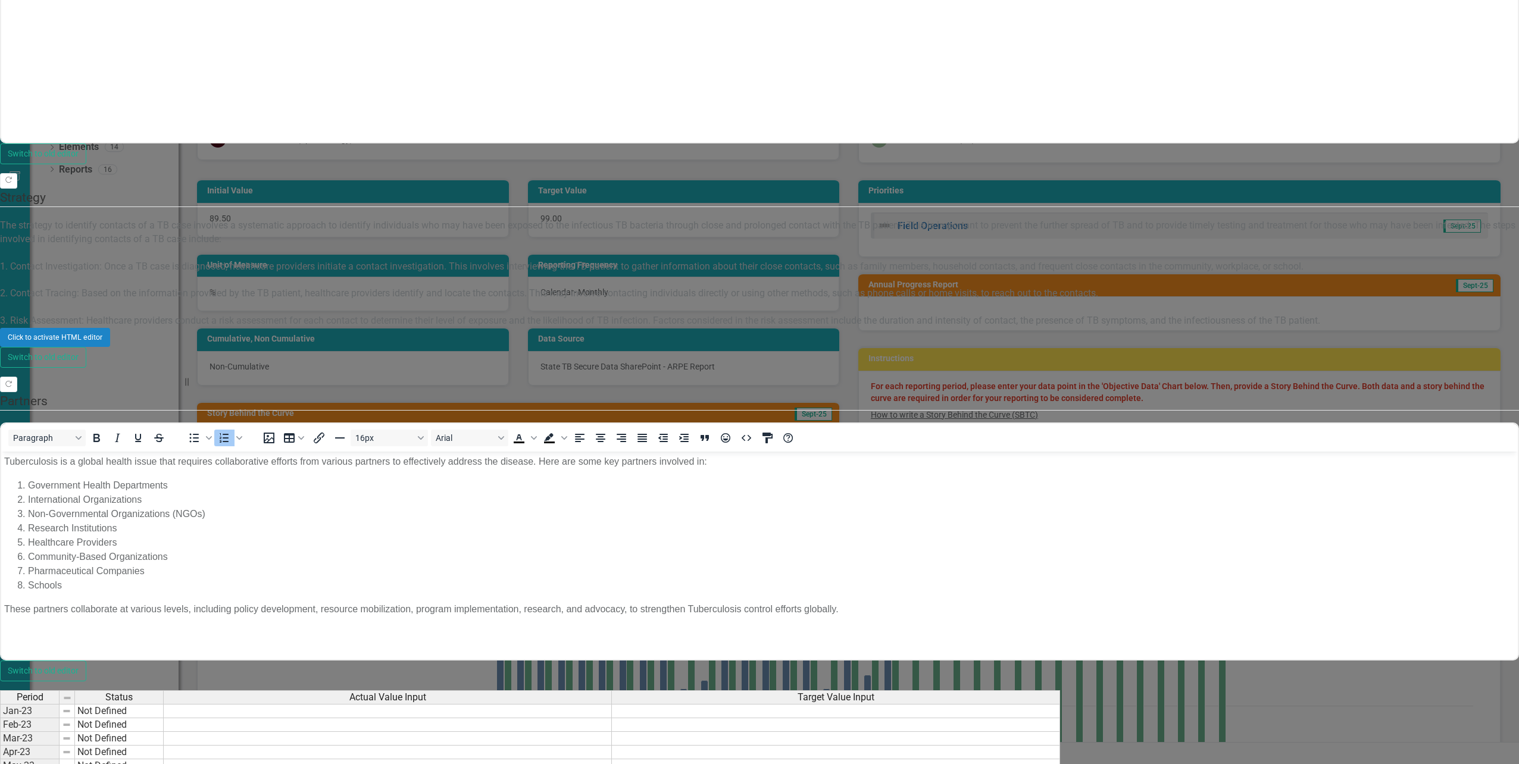
type textarea "100"
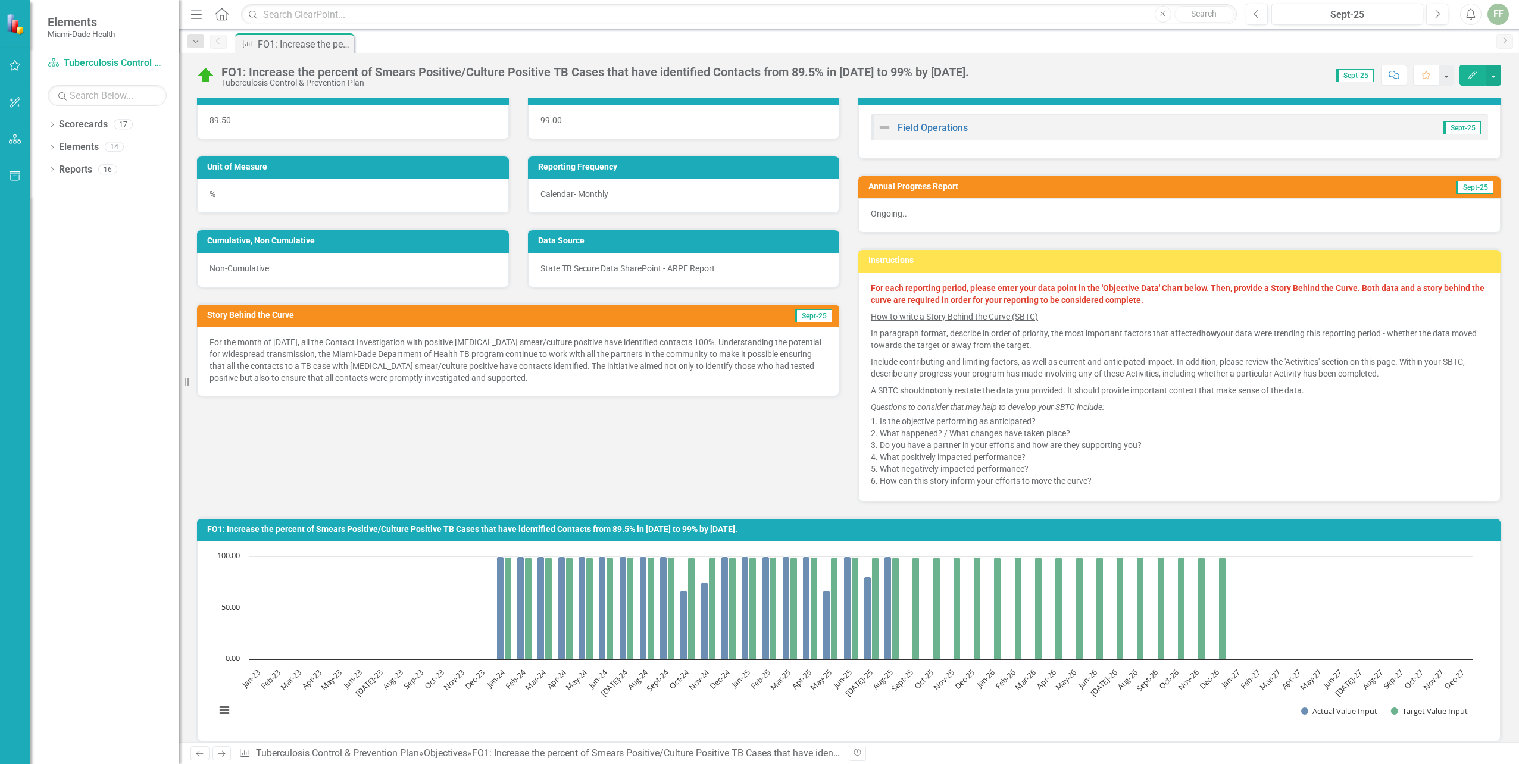
scroll to position [119, 0]
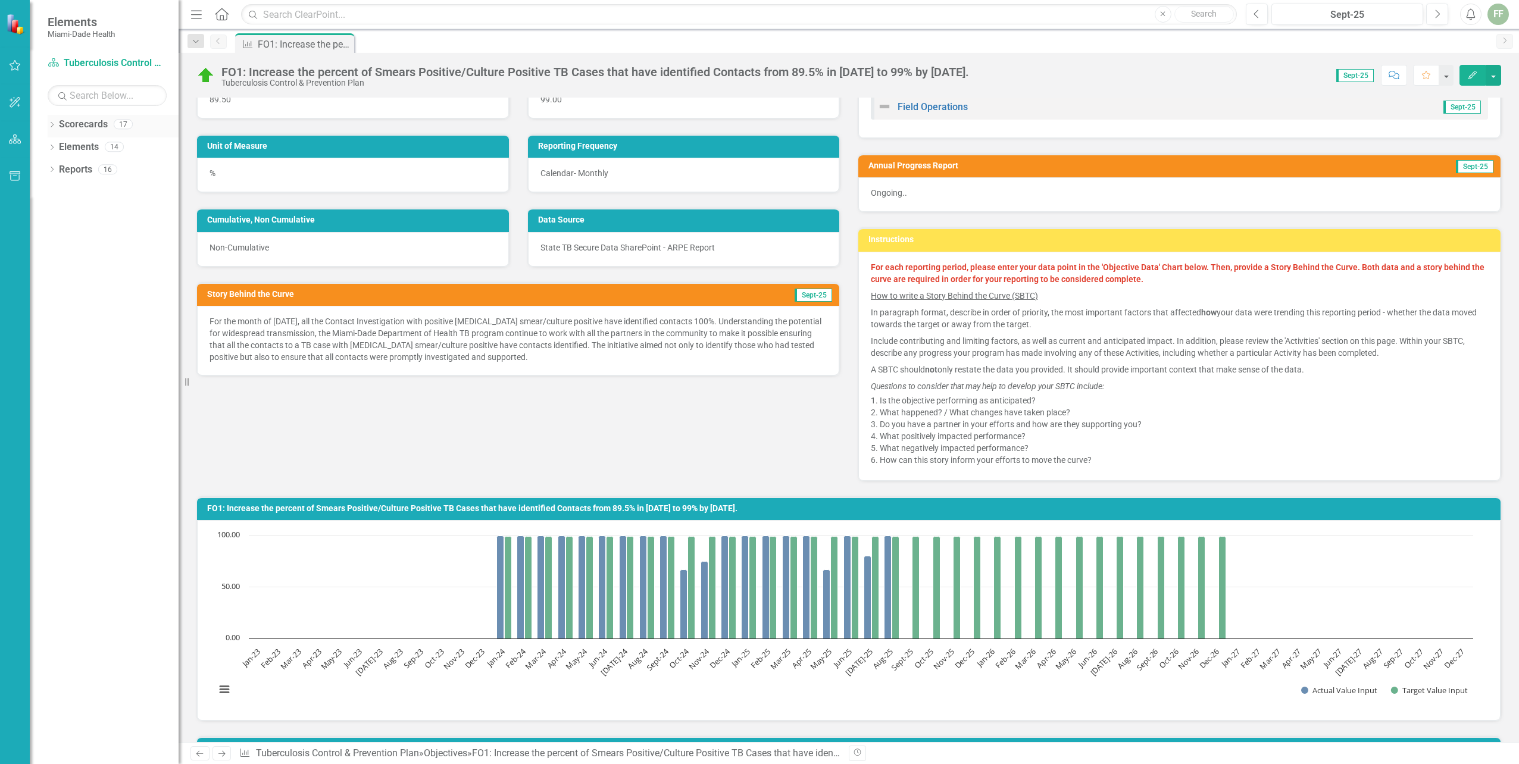
click at [52, 127] on icon "Dropdown" at bounding box center [52, 126] width 8 height 7
click at [45, 146] on icon "Dropdown" at bounding box center [40, 146] width 9 height 7
click at [106, 332] on div "Dropdown Scorecards 17 Dropdown [GEOGRAPHIC_DATA]- Dade County Dropdown Foundat…" at bounding box center [104, 439] width 149 height 649
click at [217, 43] on icon "Previous" at bounding box center [219, 41] width 10 height 7
click at [193, 43] on icon "Dropdown" at bounding box center [195, 42] width 11 height 8
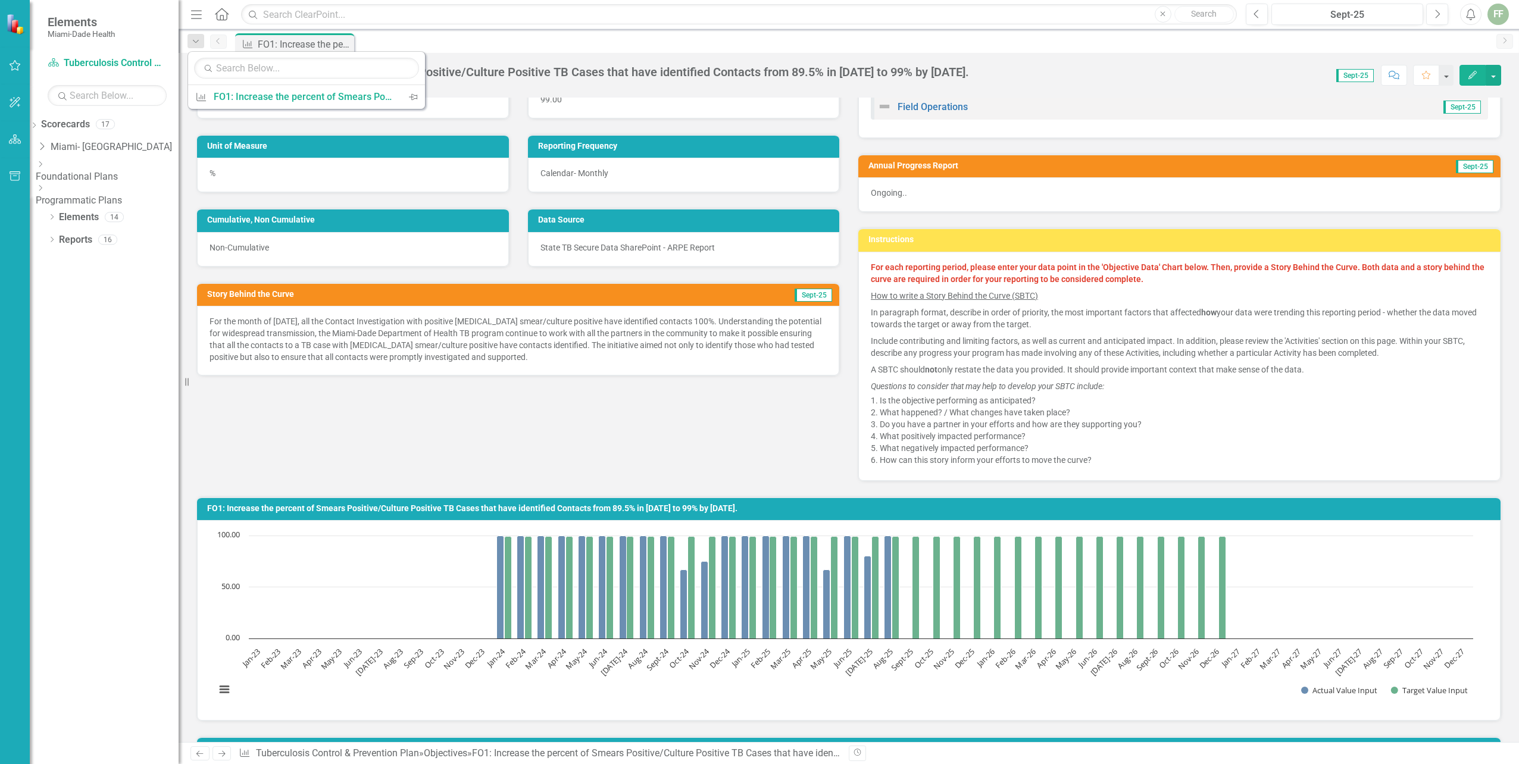
click at [133, 282] on div "Dropdown Scorecards 17 Dropdown [GEOGRAPHIC_DATA]- Dade County Dropdown Foundat…" at bounding box center [104, 439] width 149 height 649
click at [45, 190] on icon "Dropdown" at bounding box center [40, 188] width 9 height 7
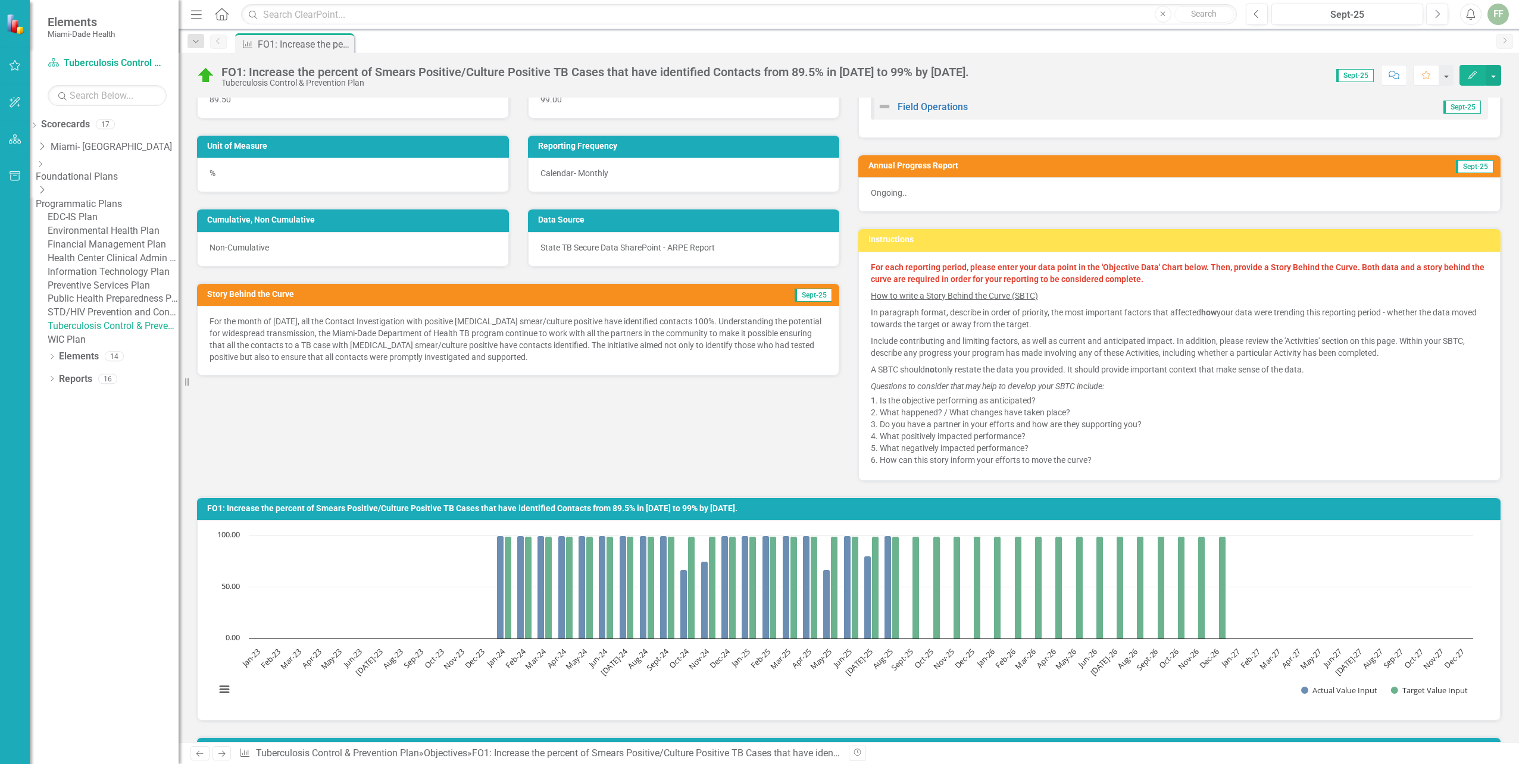
click at [110, 333] on link "Tuberculosis Control & Prevention Plan" at bounding box center [113, 327] width 131 height 14
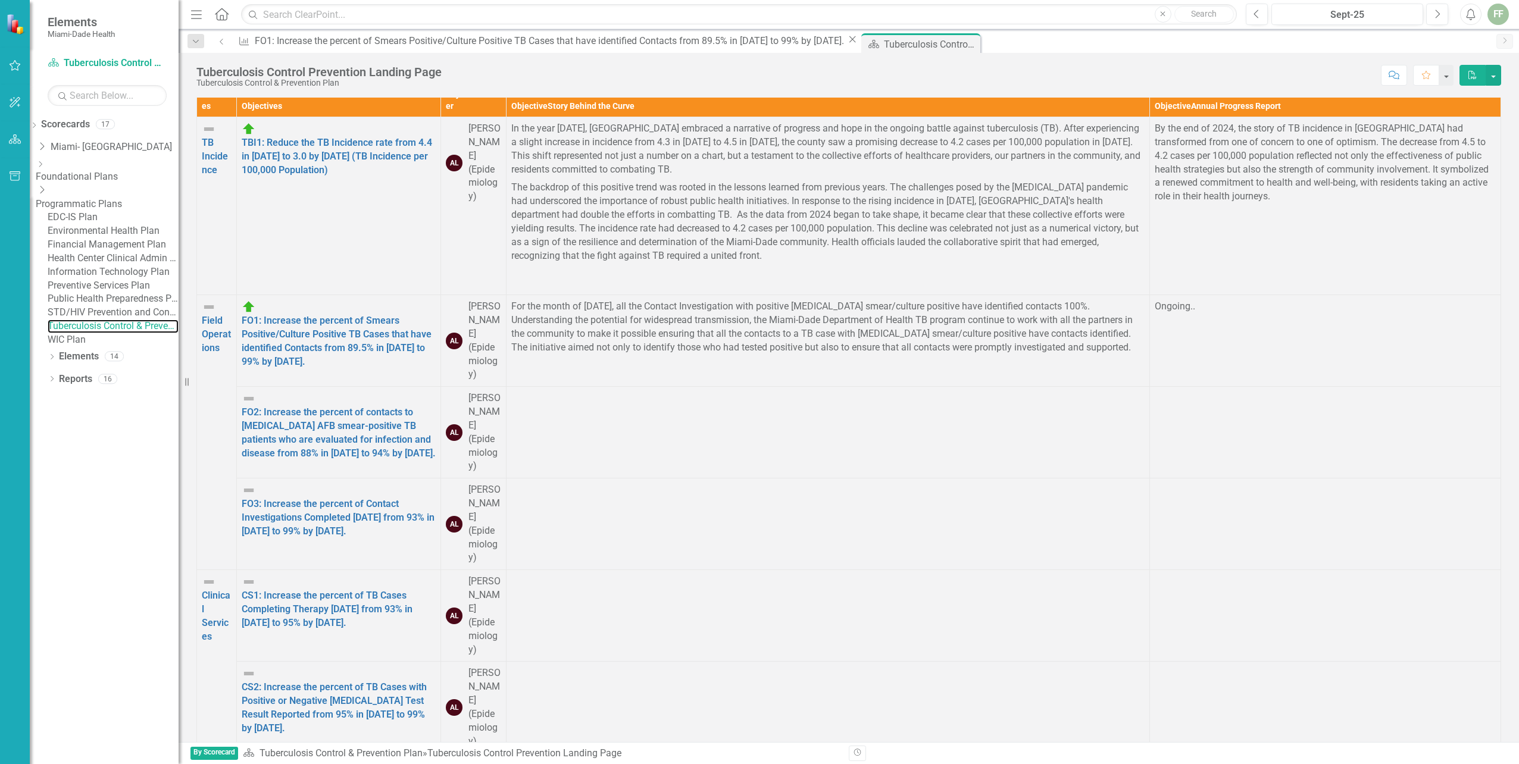
scroll to position [179, 0]
click at [436, 407] on link "FO2: Increase the percent of contacts to [MEDICAL_DATA] AFB smear-positive TB p…" at bounding box center [339, 433] width 194 height 52
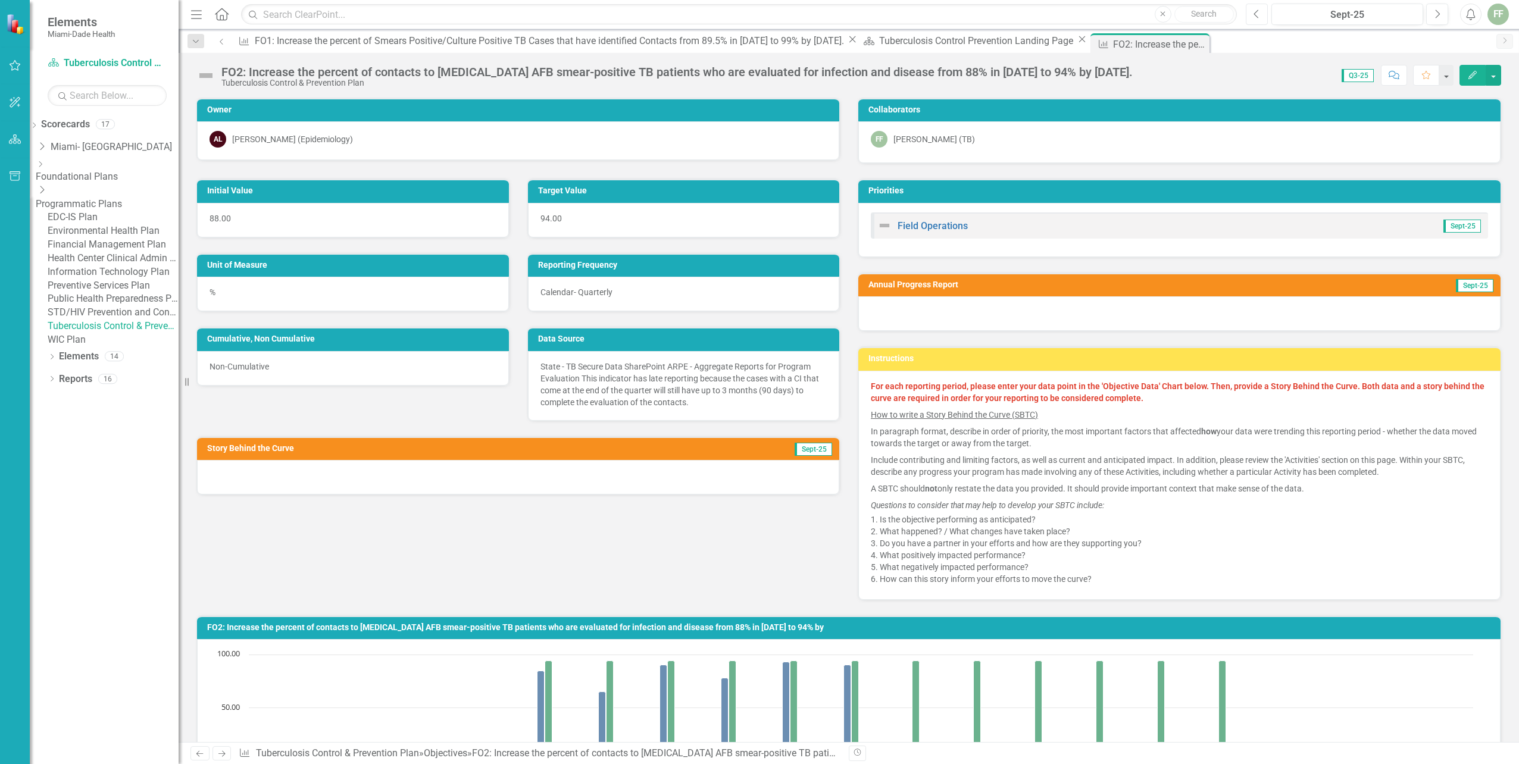
click at [1254, 13] on icon "Previous" at bounding box center [1257, 14] width 7 height 11
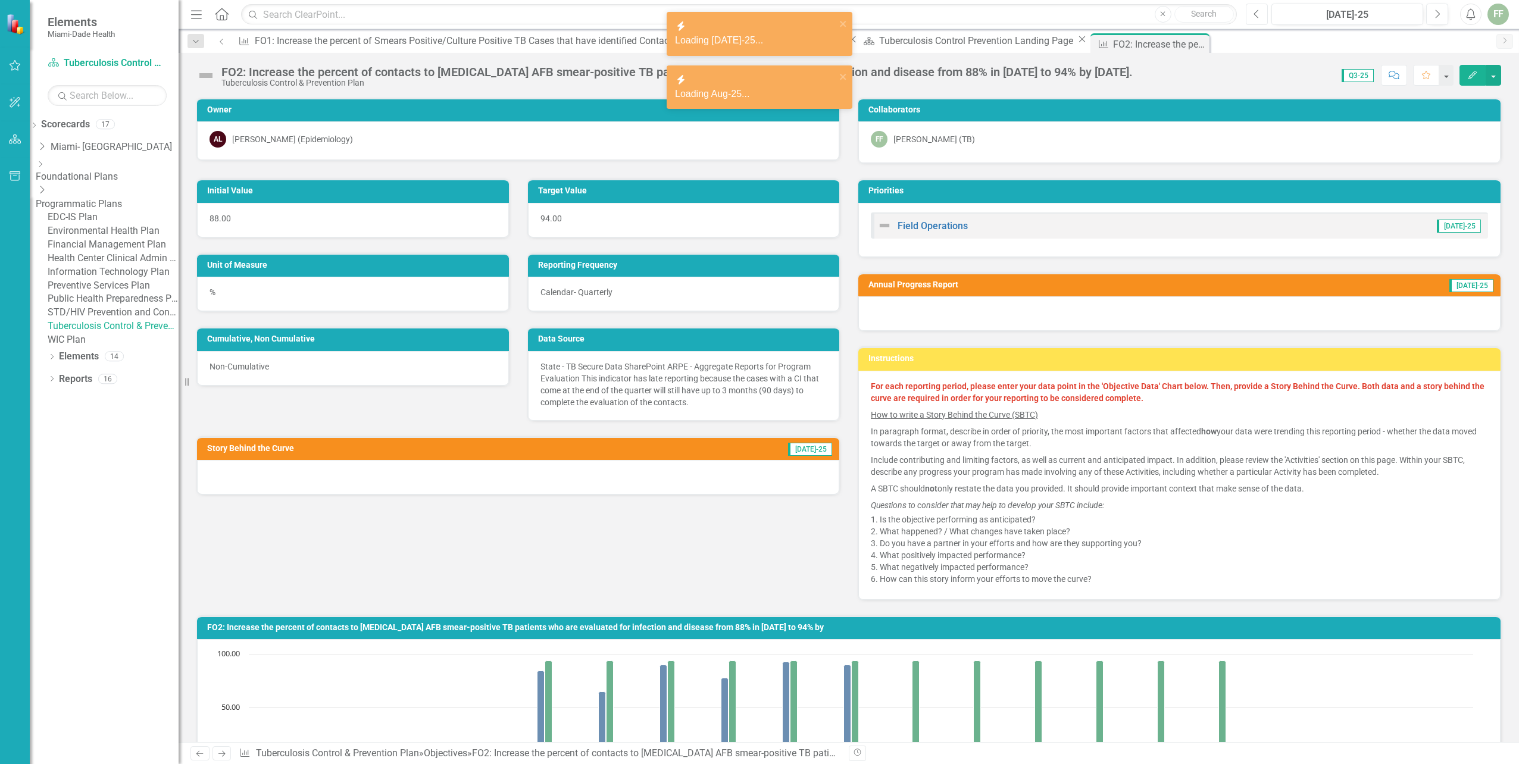
click at [1254, 14] on icon "Previous" at bounding box center [1257, 14] width 7 height 11
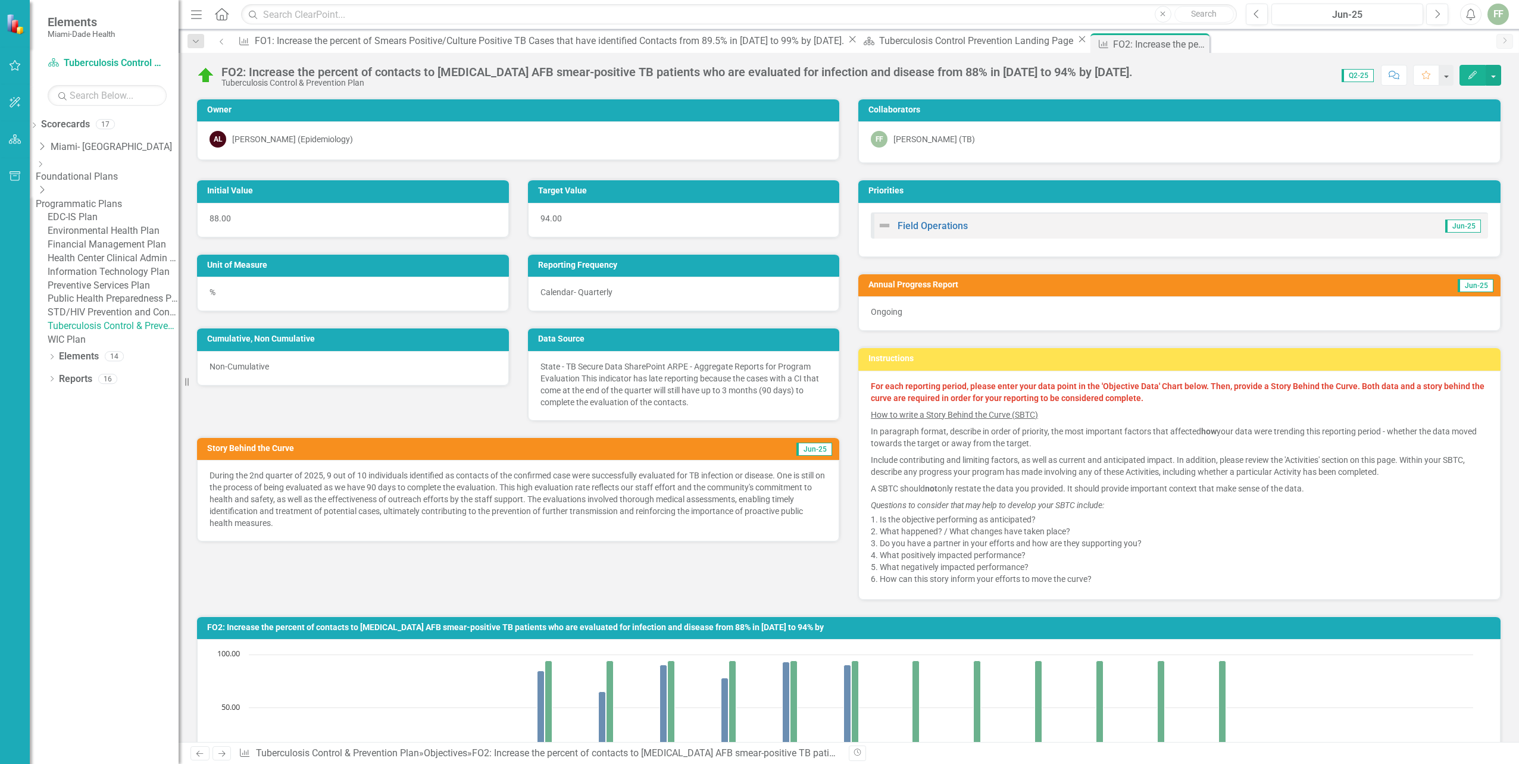
click at [1472, 74] on icon "button" at bounding box center [1473, 75] width 8 height 8
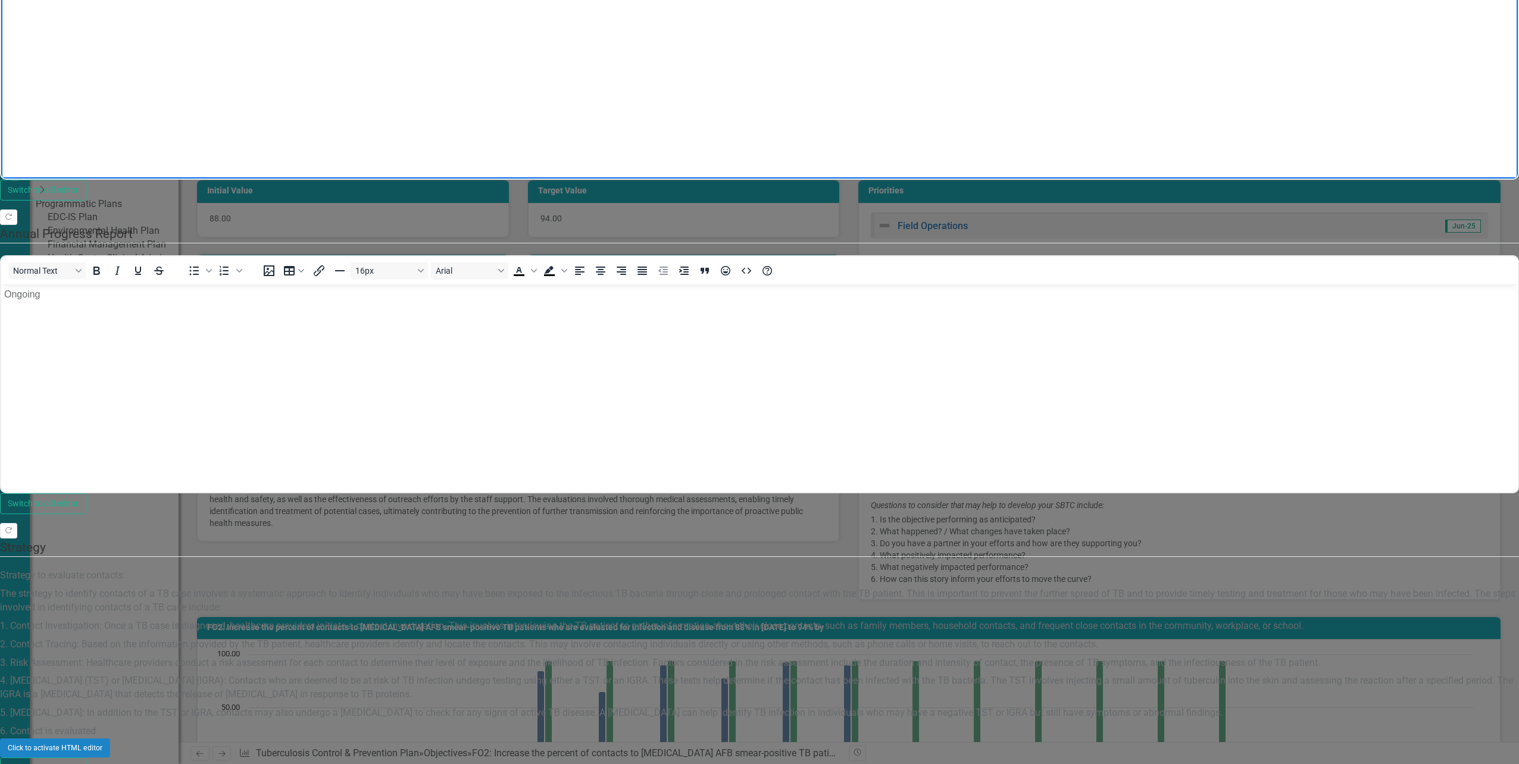
drag, startPoint x: 3, startPoint y: -22, endPoint x: 826, endPoint y: 54, distance: 826.2
click at [830, 54] on body "During the 2nd quarter of 2025, 9 out of 10 individuals identified as contacts …" at bounding box center [759, 60] width 1517 height 179
copy p "During the 2nd quarter of 2025, 9 out of 10 individuals identified as contacts …"
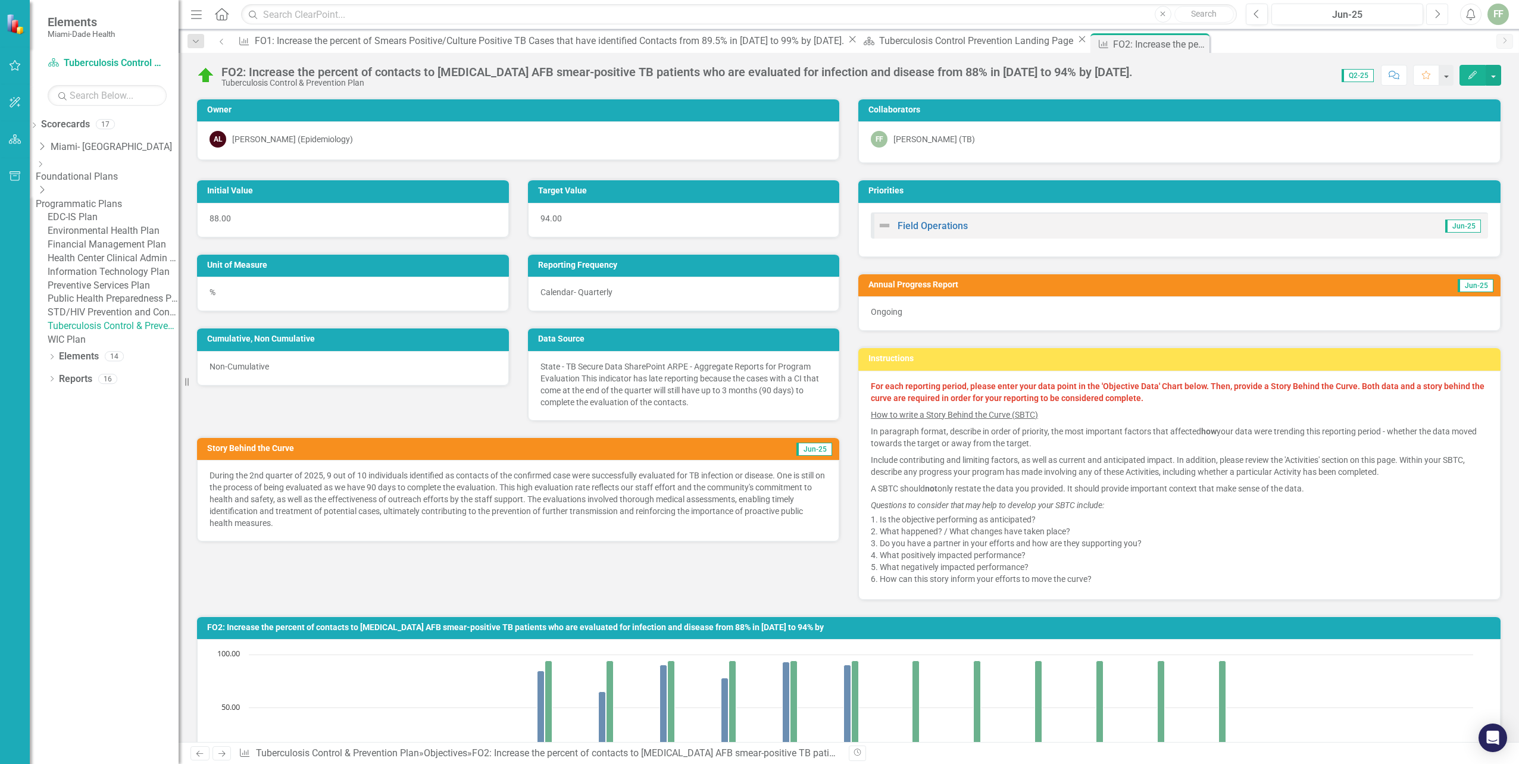
click at [1437, 12] on icon "Next" at bounding box center [1437, 14] width 7 height 11
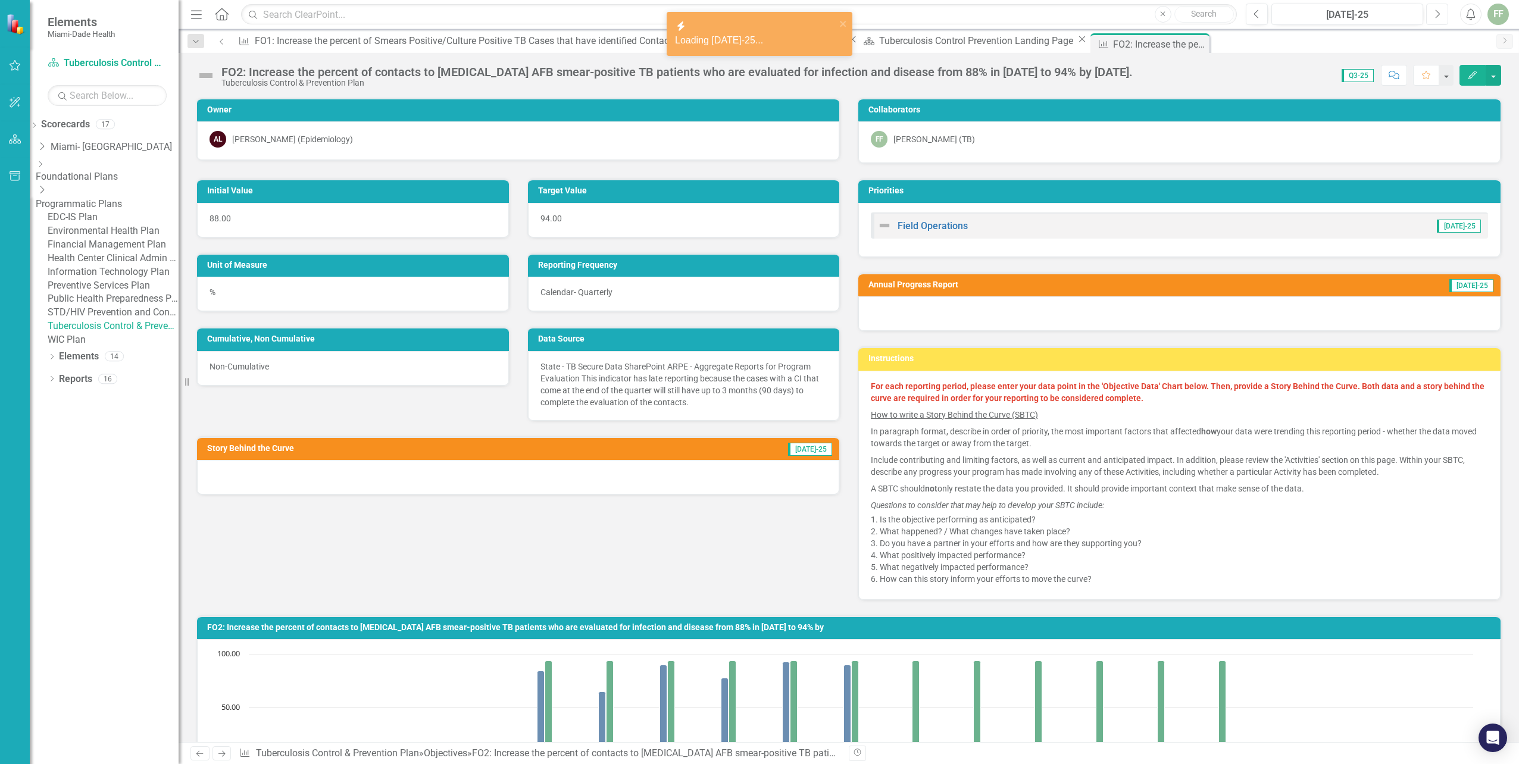
click at [1437, 12] on icon "Next" at bounding box center [1437, 14] width 7 height 11
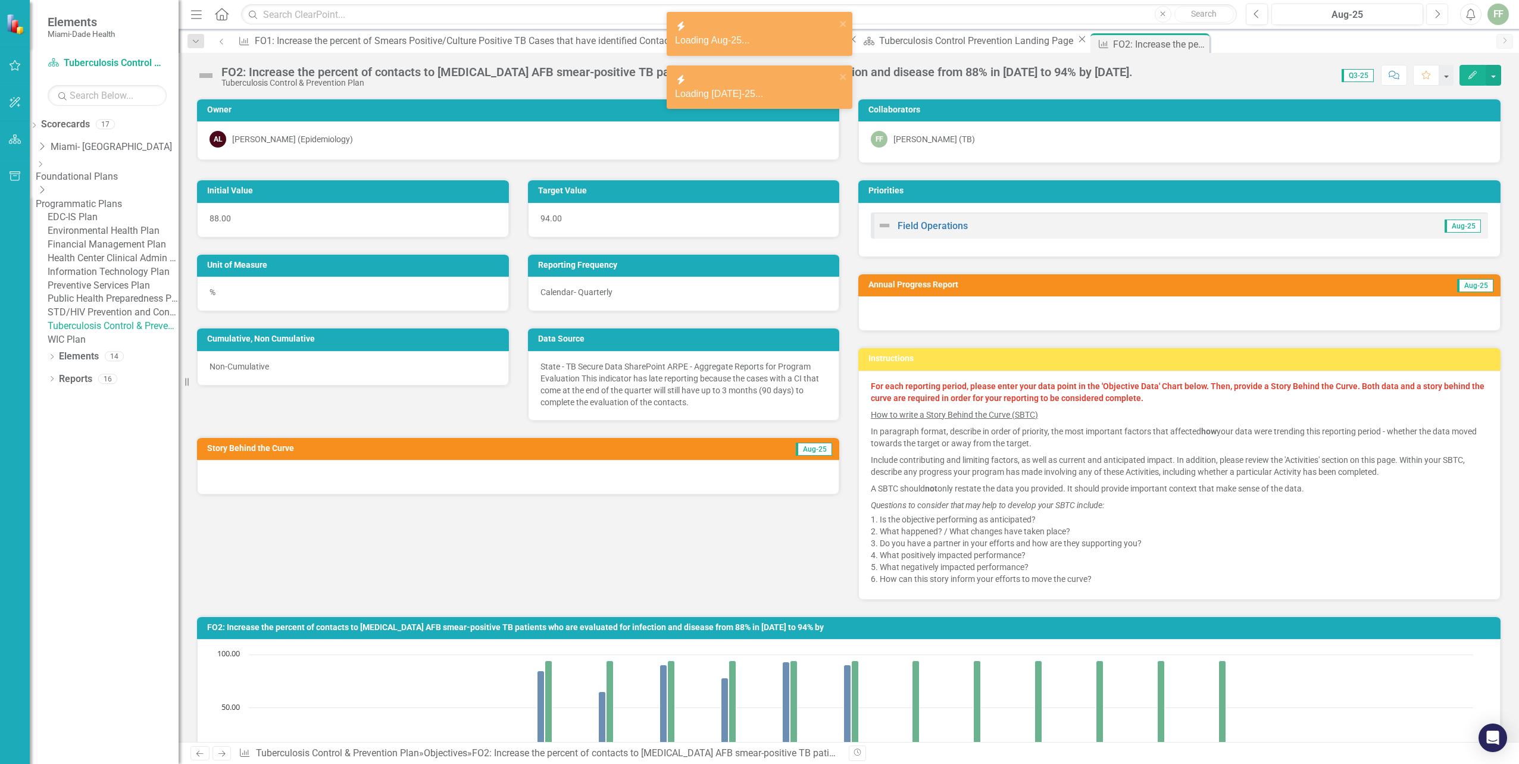
click at [1437, 12] on icon "Next" at bounding box center [1437, 14] width 7 height 11
click at [1469, 73] on icon "Edit" at bounding box center [1472, 75] width 11 height 8
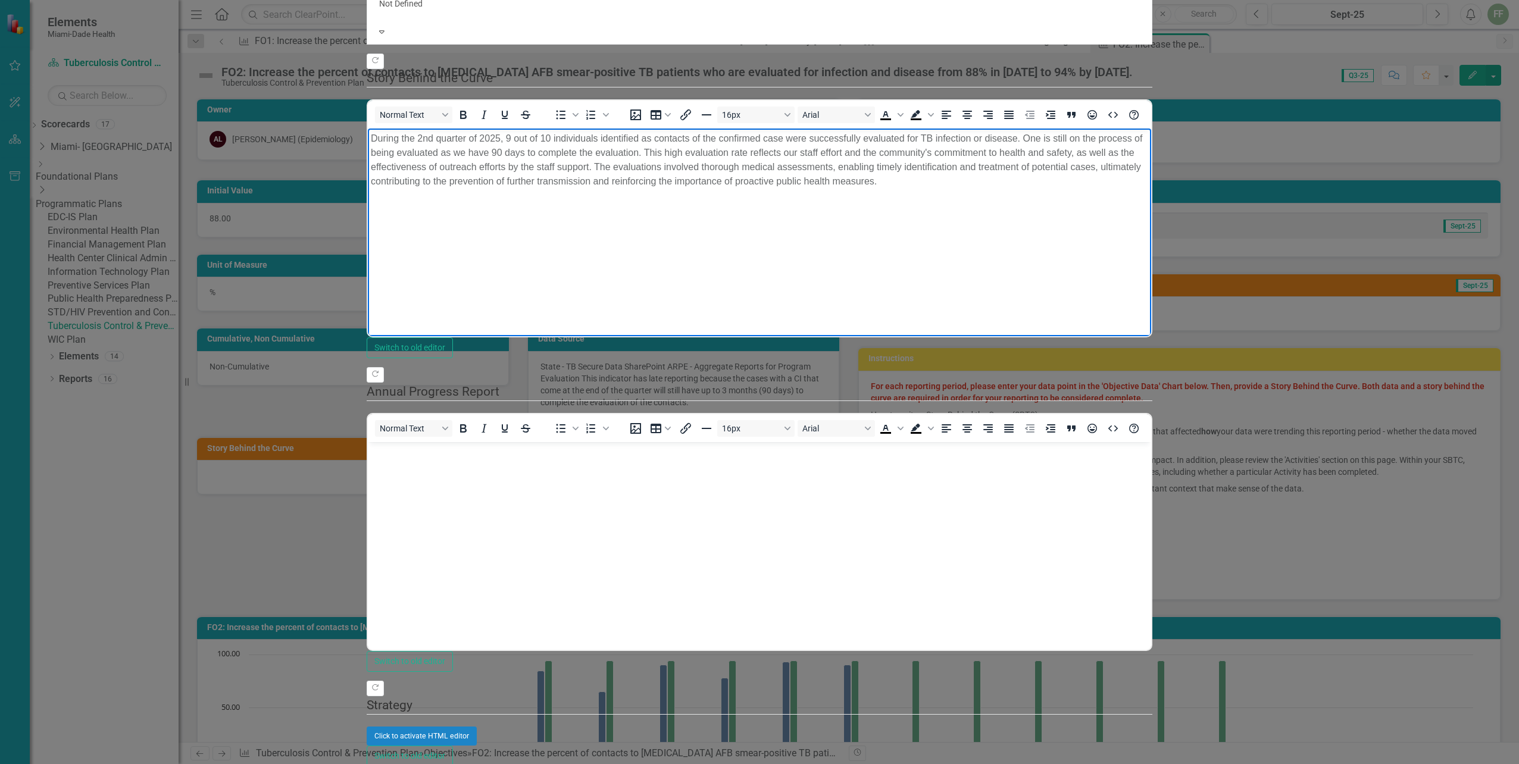
click at [417, 139] on p "During the 2nd quarter of 2025, 9 out of 10 individuals identified as contacts …" at bounding box center [759, 159] width 777 height 57
drag, startPoint x: 503, startPoint y: 137, endPoint x: 647, endPoint y: 142, distance: 144.2
click at [647, 142] on p "During the 3rd quarter of 2025, 9 out of 10 individuals identified as contacts …" at bounding box center [759, 159] width 777 height 57
drag, startPoint x: 901, startPoint y: 138, endPoint x: 1744, endPoint y: 265, distance: 851.9
click at [1151, 128] on html "During the 3rd quarter of 2025, all the contacts of the confirmed case were suc…" at bounding box center [759, 217] width 783 height 179
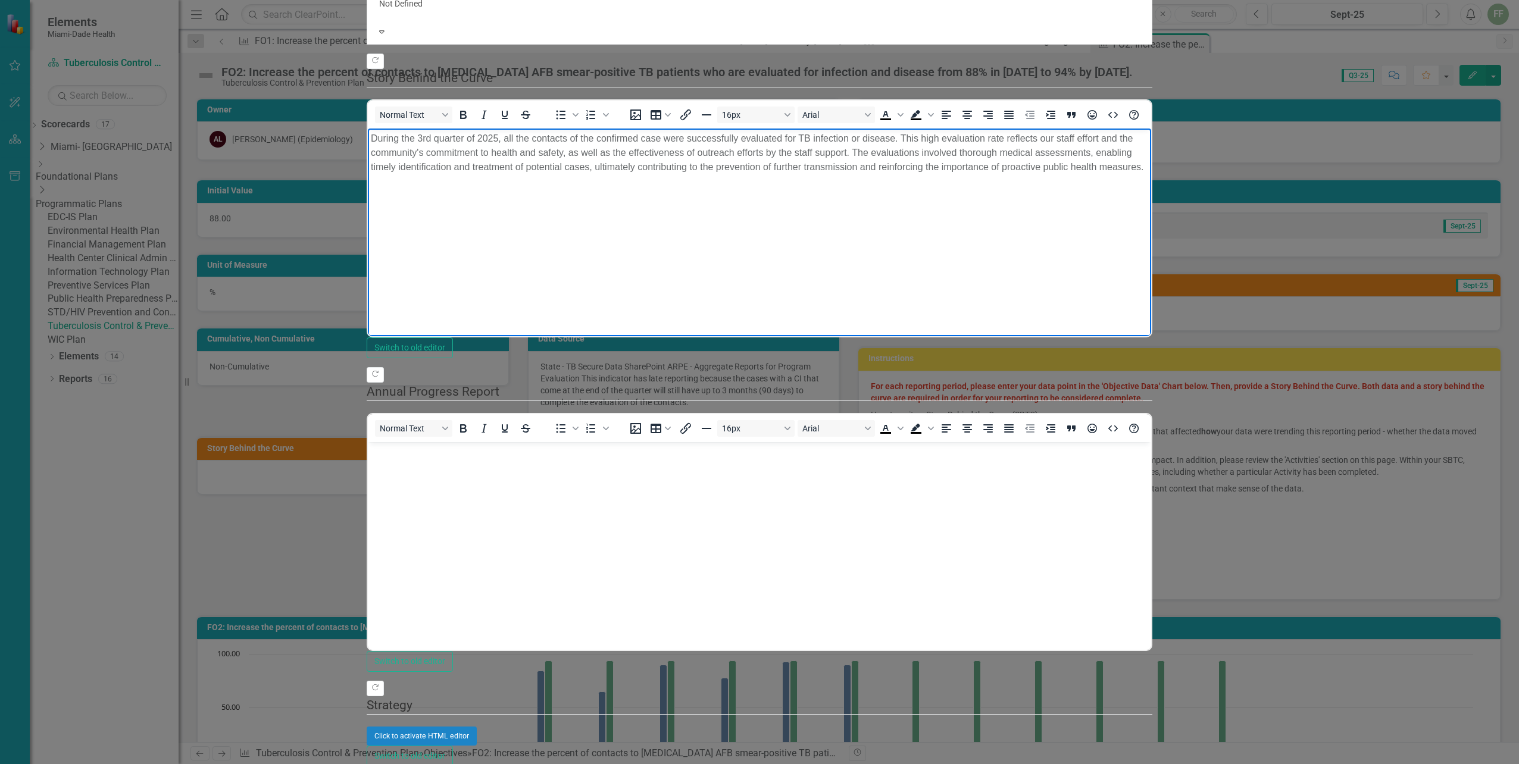
click at [592, 151] on p "During the 3rd quarter of 2025, all the contacts of the confirmed case were suc…" at bounding box center [759, 152] width 777 height 43
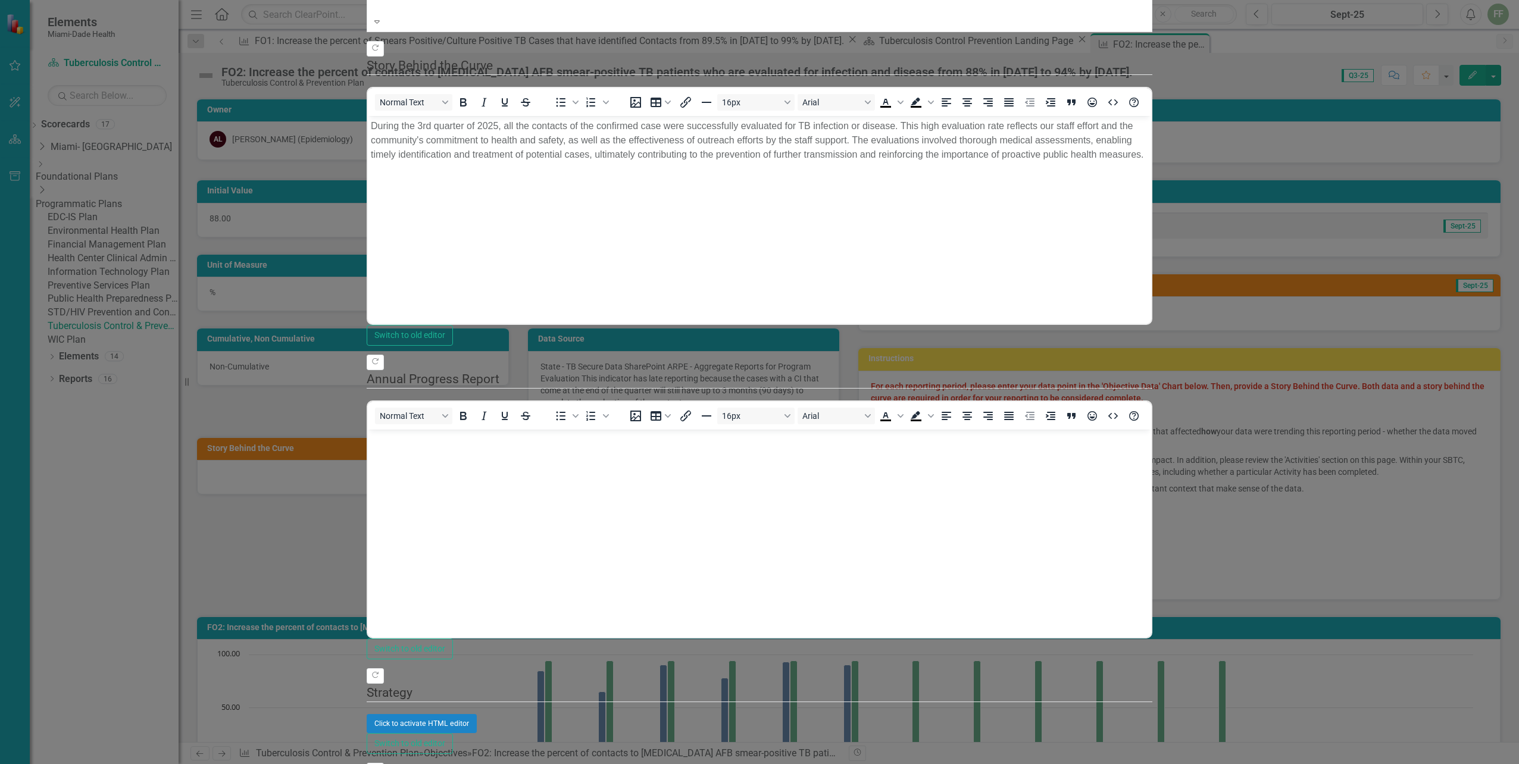
click at [462, 15] on div at bounding box center [586, 9] width 414 height 12
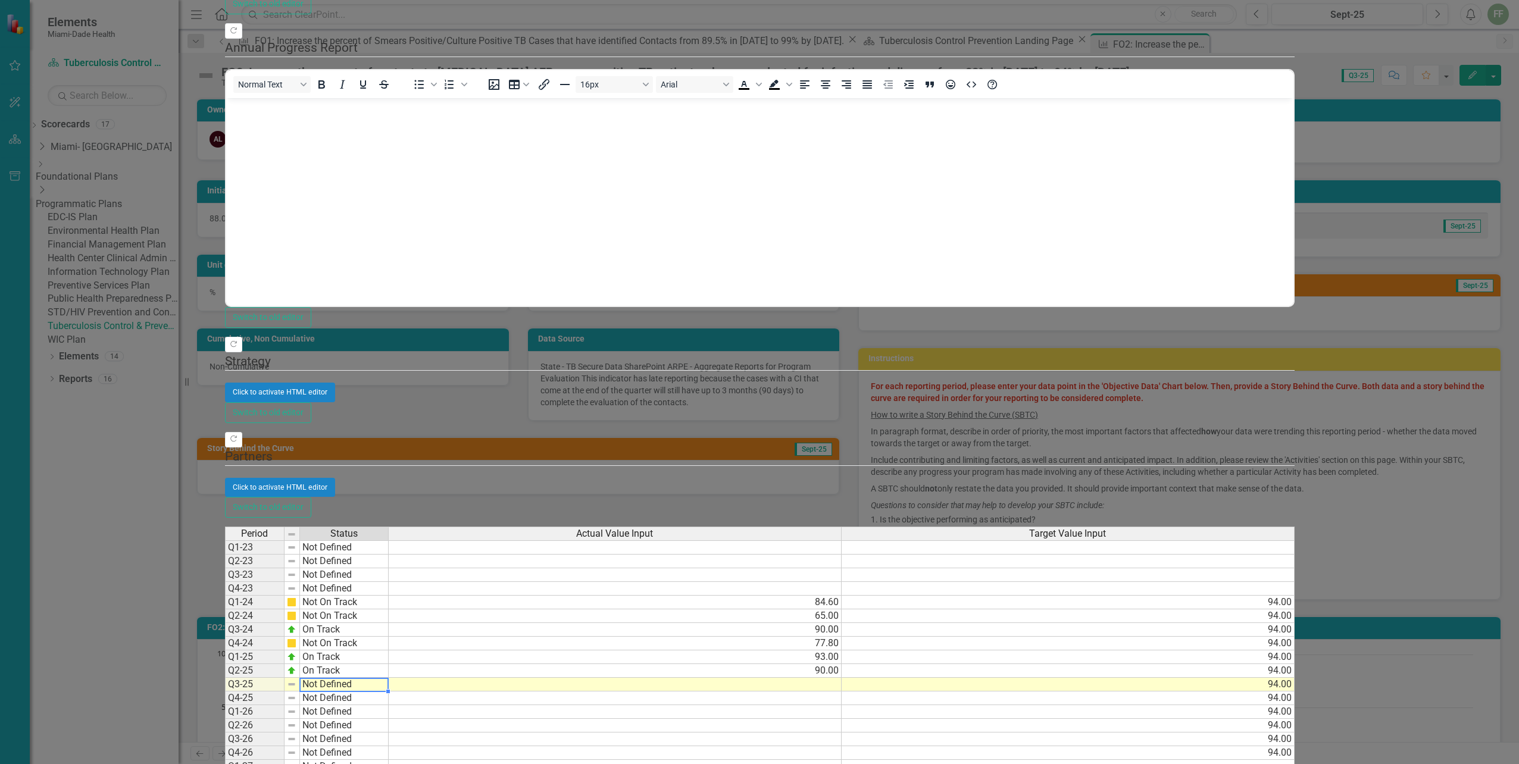
click at [389, 678] on td "Not Defined" at bounding box center [344, 685] width 89 height 14
click at [842, 678] on td at bounding box center [615, 685] width 453 height 14
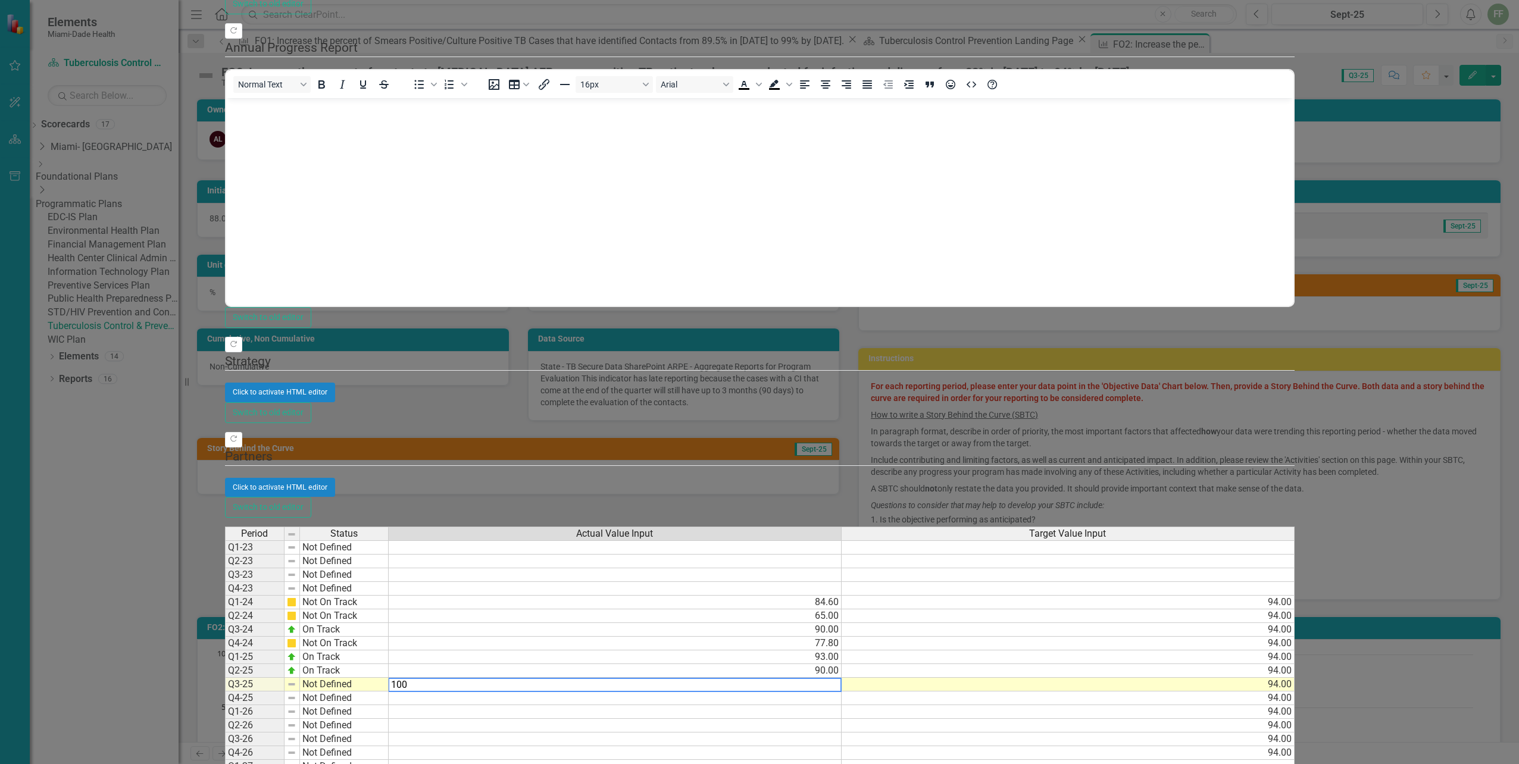
type textarea "100"
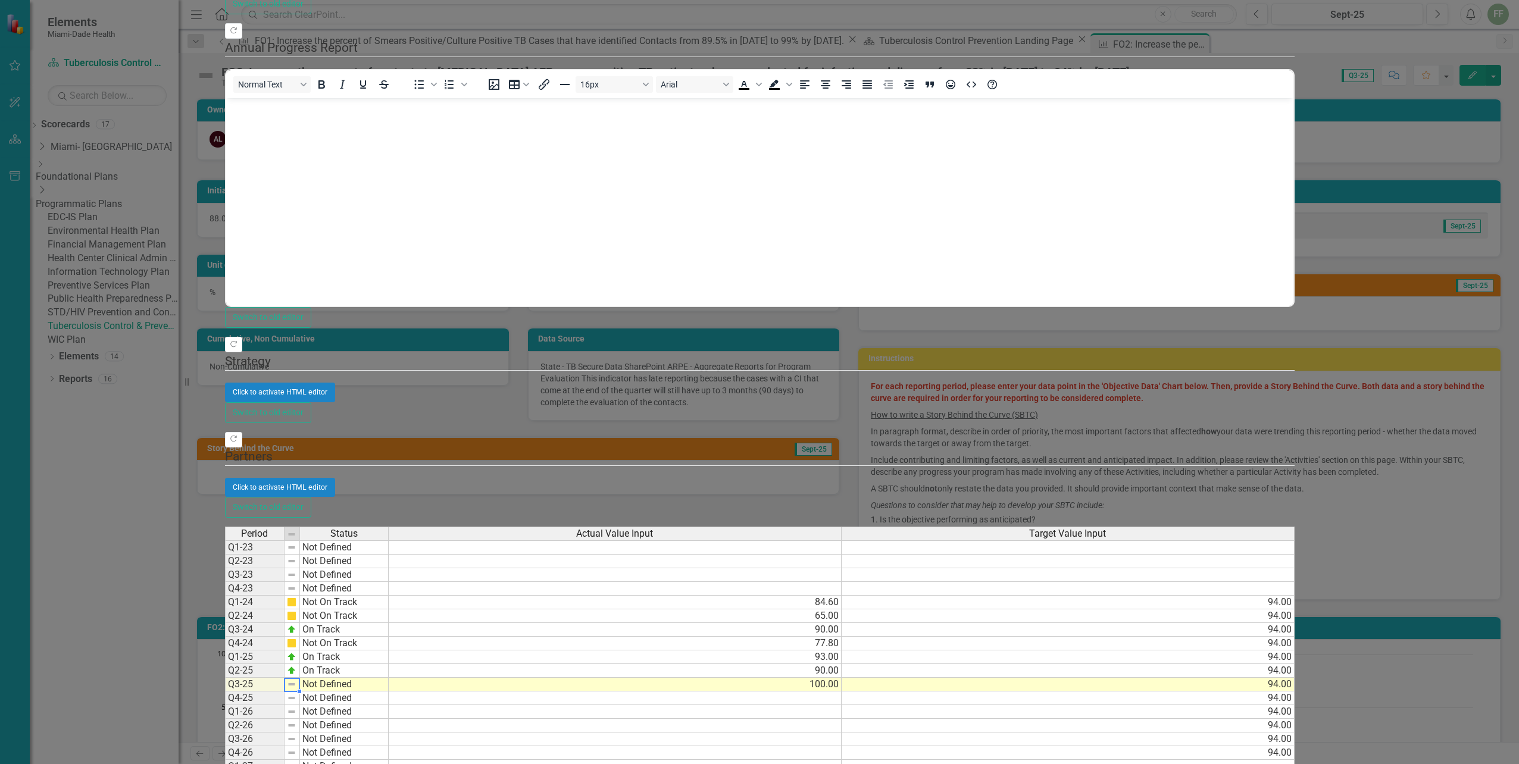
click at [389, 678] on td "Not Defined" at bounding box center [344, 685] width 89 height 14
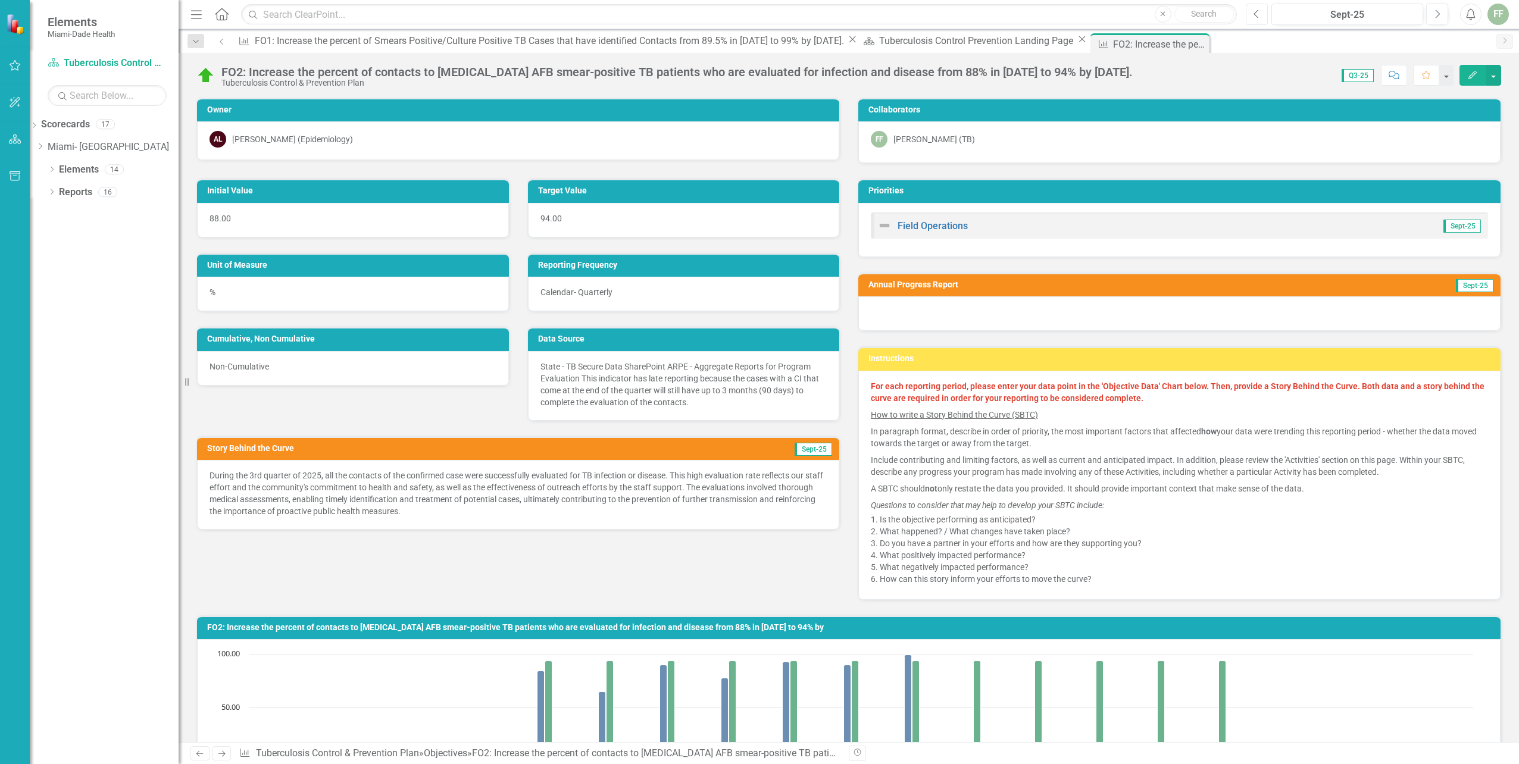
click at [1257, 16] on icon "button" at bounding box center [1256, 14] width 5 height 8
click at [1256, 16] on icon "Previous" at bounding box center [1257, 14] width 7 height 11
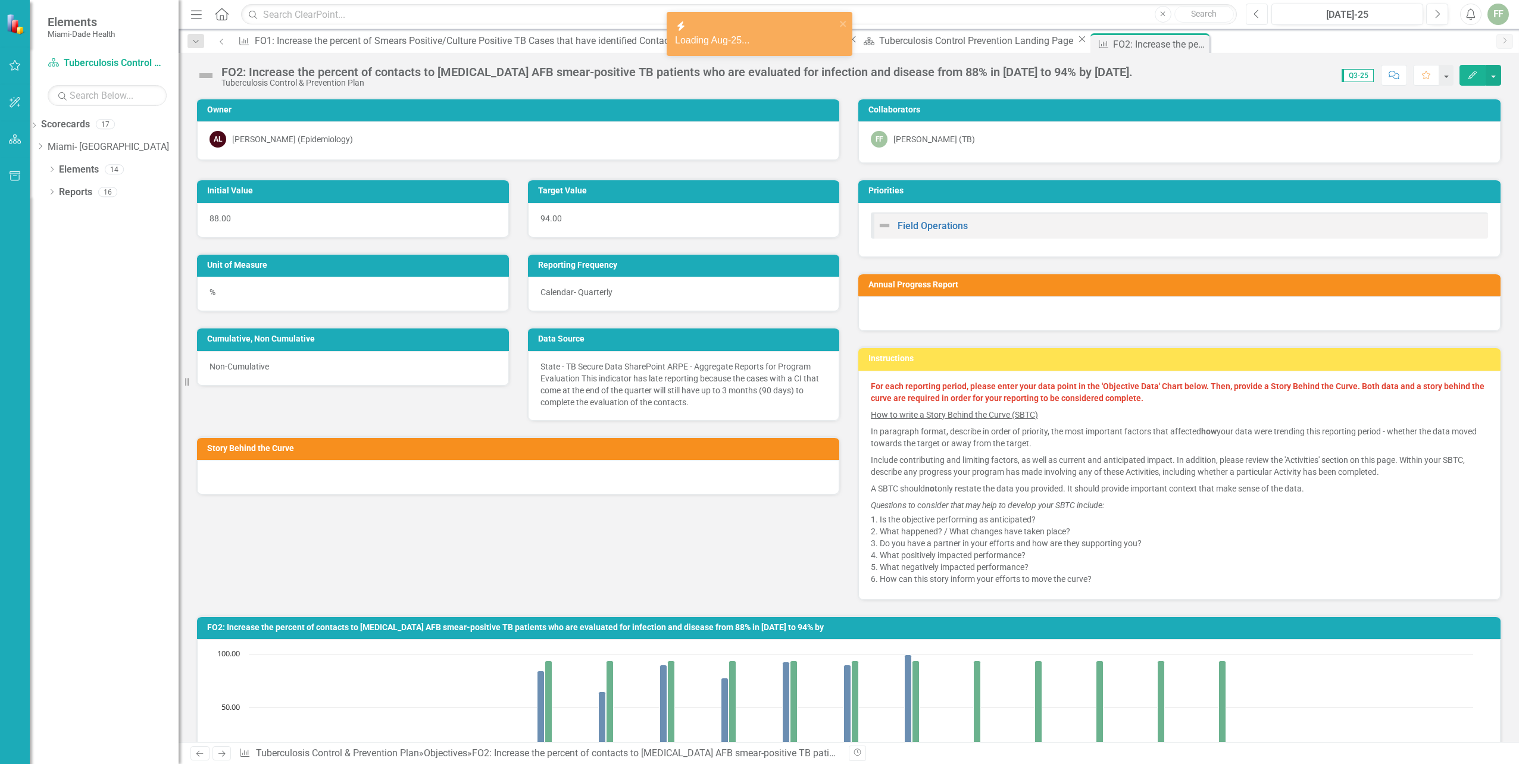
click at [1256, 16] on icon "Previous" at bounding box center [1257, 14] width 7 height 11
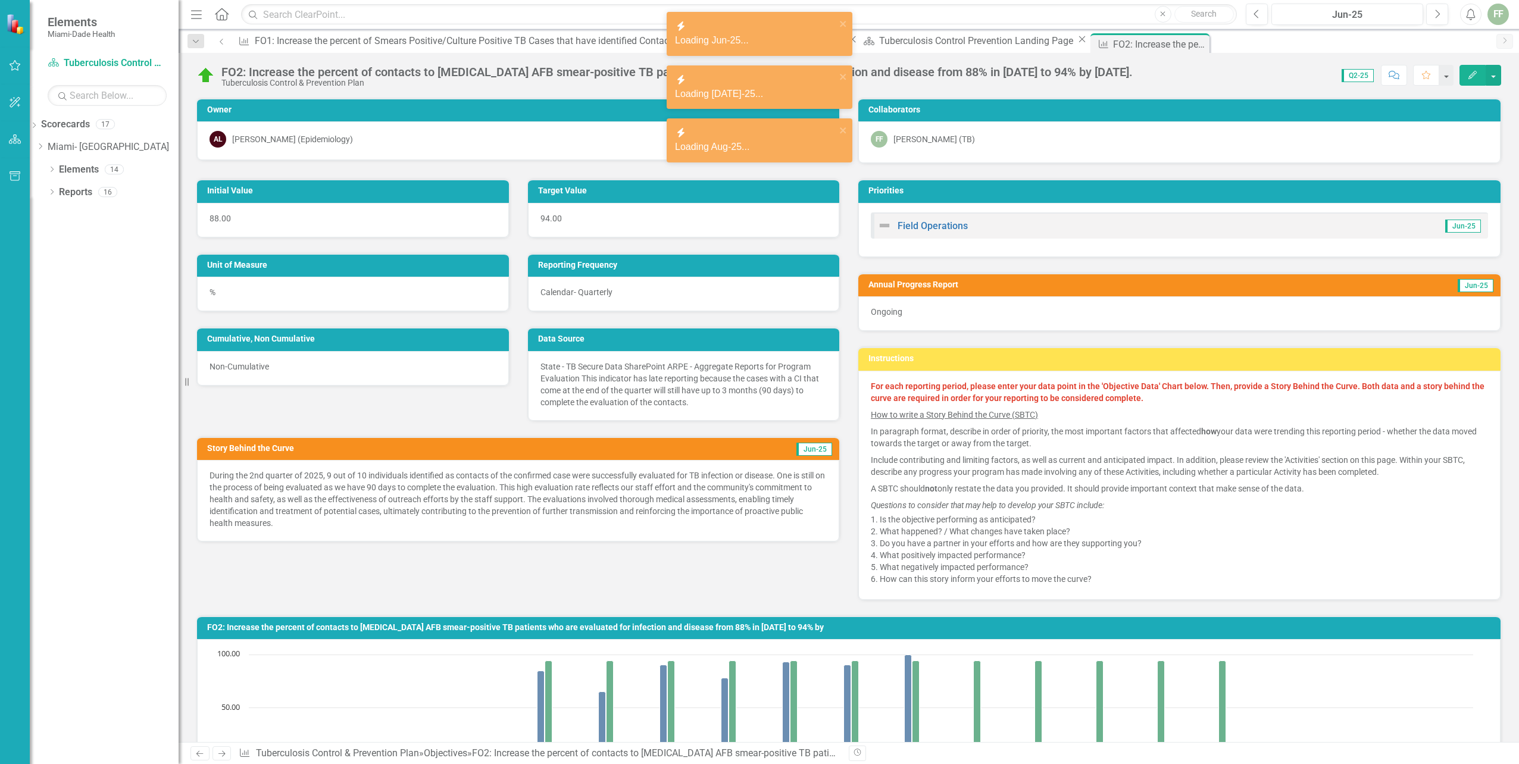
click at [1467, 74] on icon "Edit" at bounding box center [1472, 75] width 11 height 8
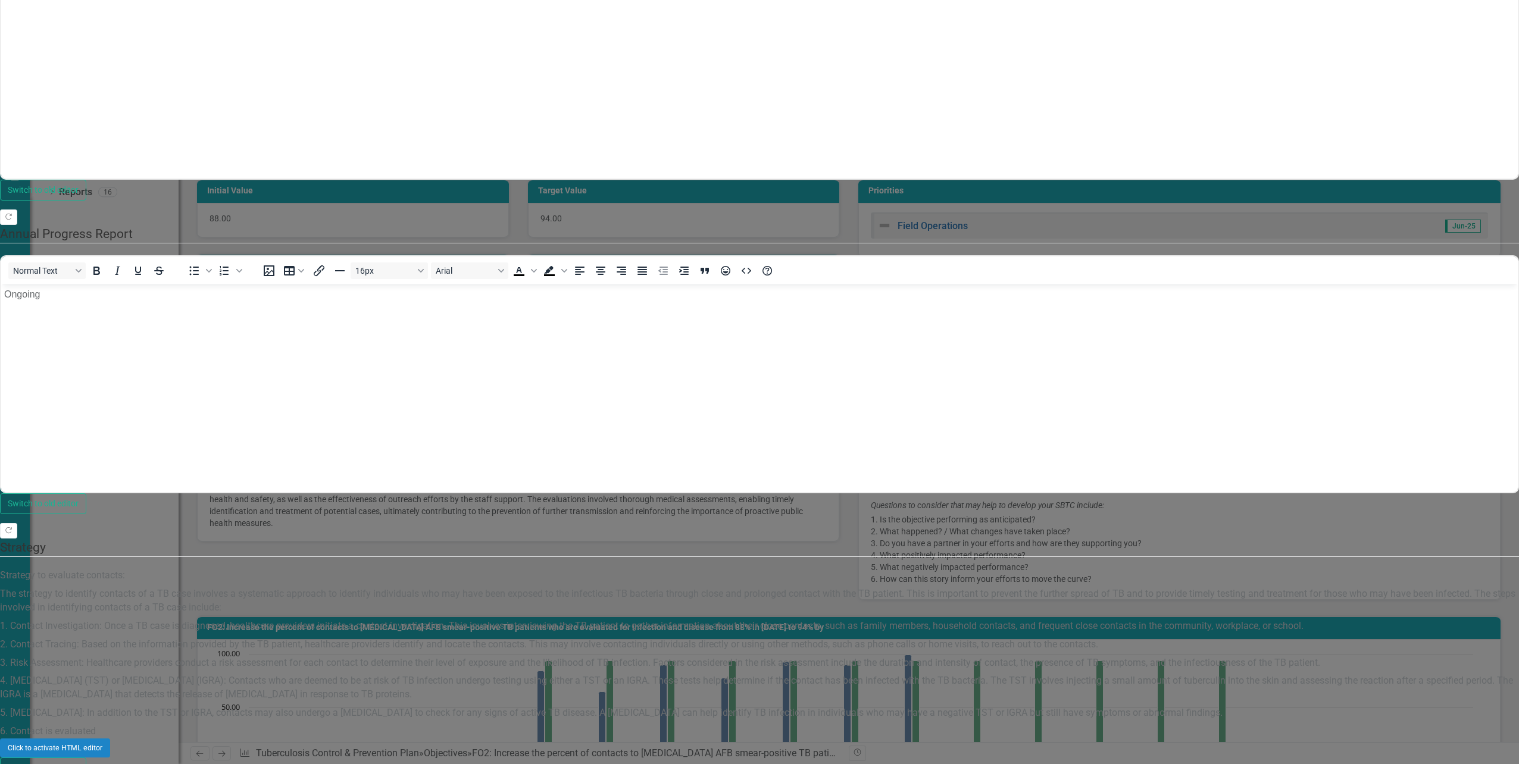
scroll to position [417, 0]
click at [479, 739] on div "Click to activate HTML editor" at bounding box center [759, 748] width 1519 height 19
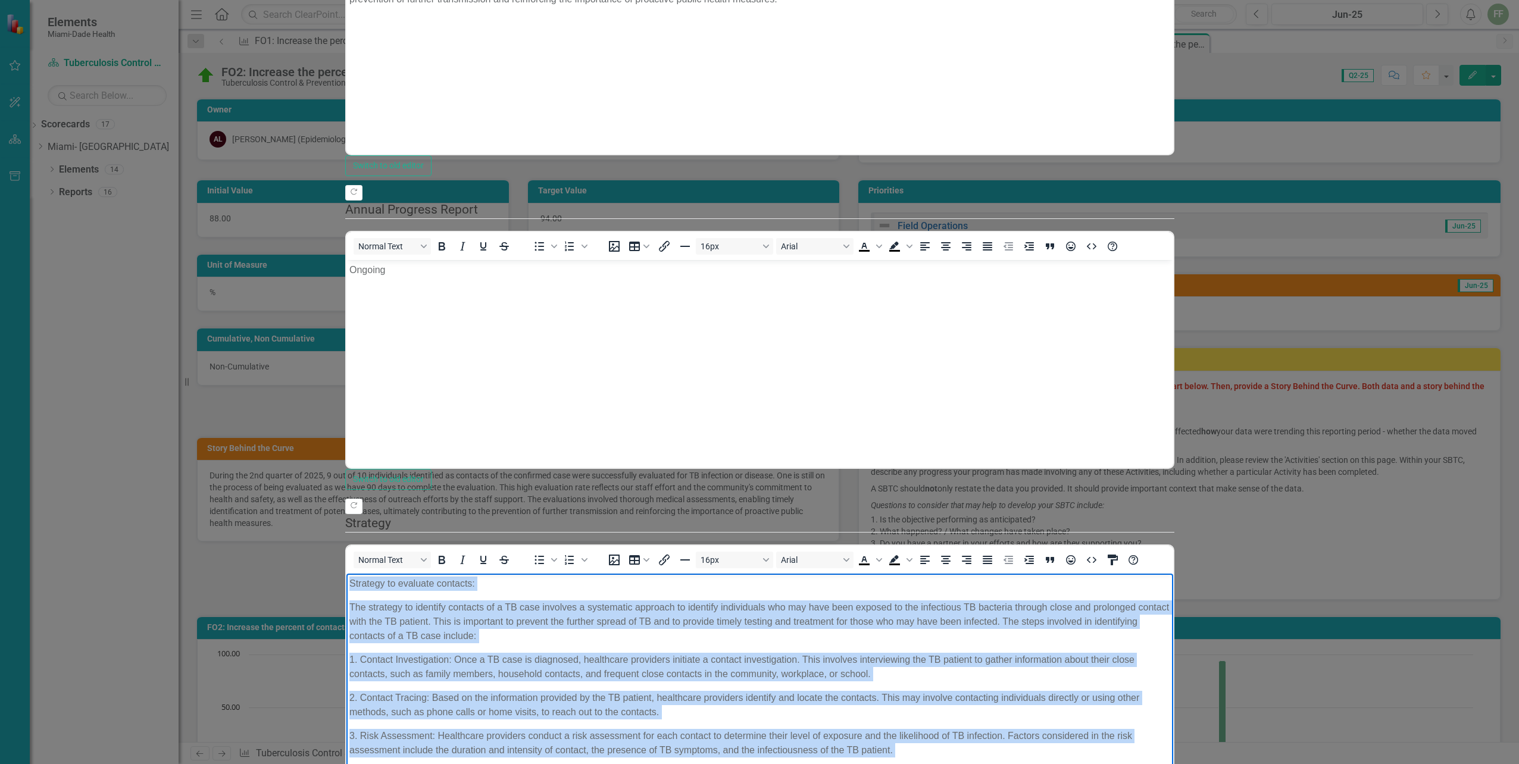
scroll to position [74, 0]
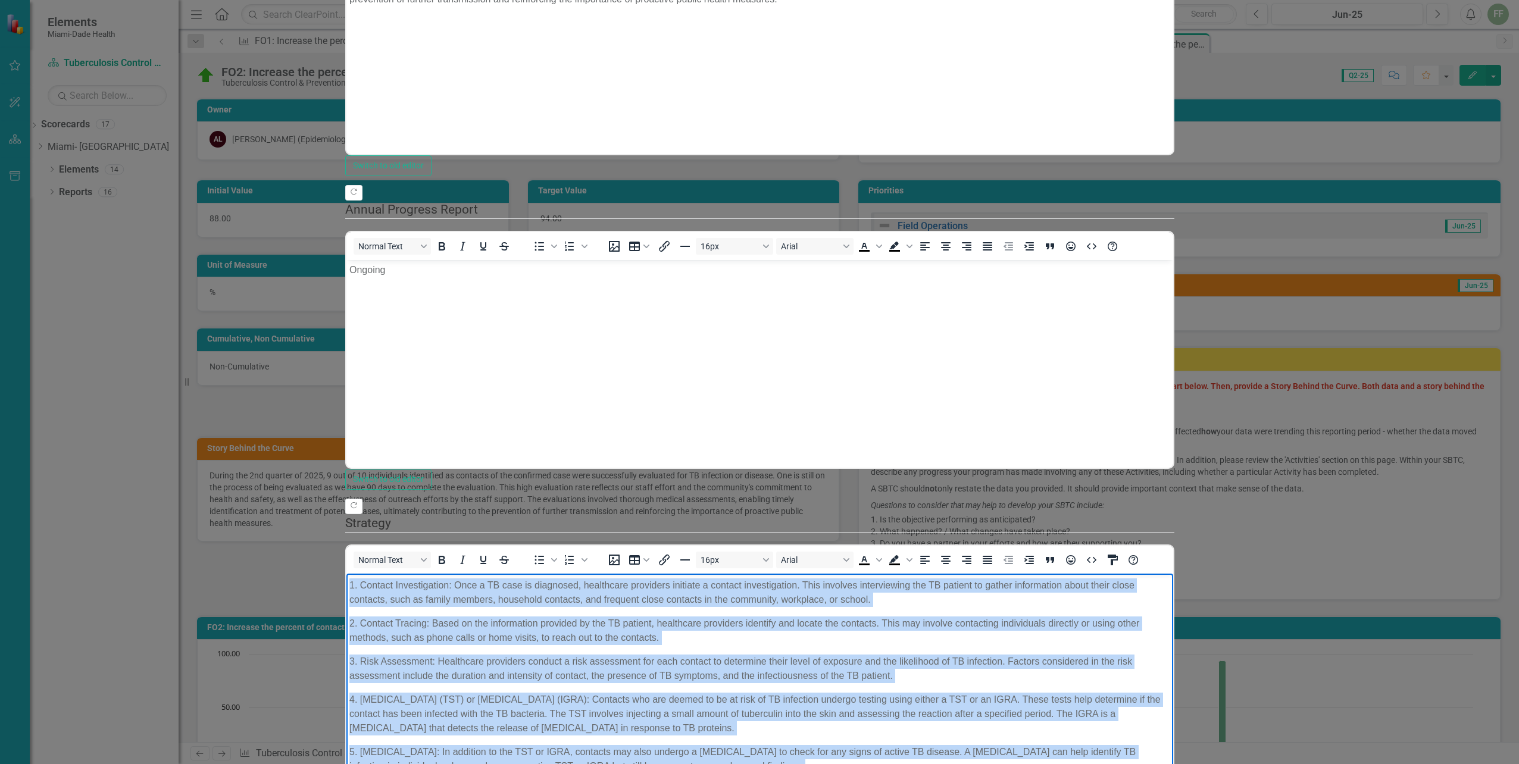
drag, startPoint x: 348, startPoint y: 582, endPoint x: 642, endPoint y: 764, distance: 345.9
click at [642, 764] on body "Strategy to evaluate contacts: The strategy to identify contacts of a TB case i…" at bounding box center [759, 654] width 827 height 311
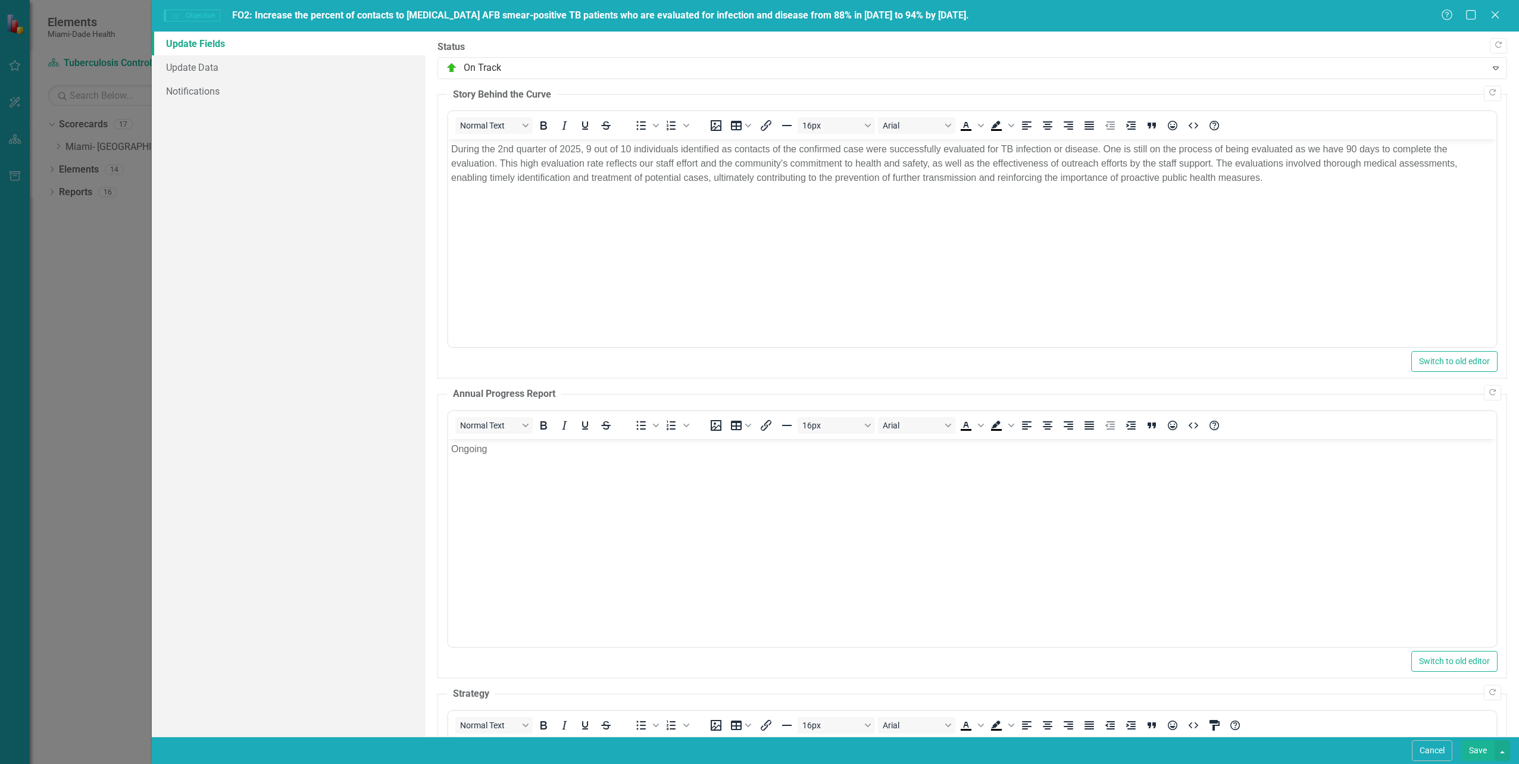
scroll to position [417, 0]
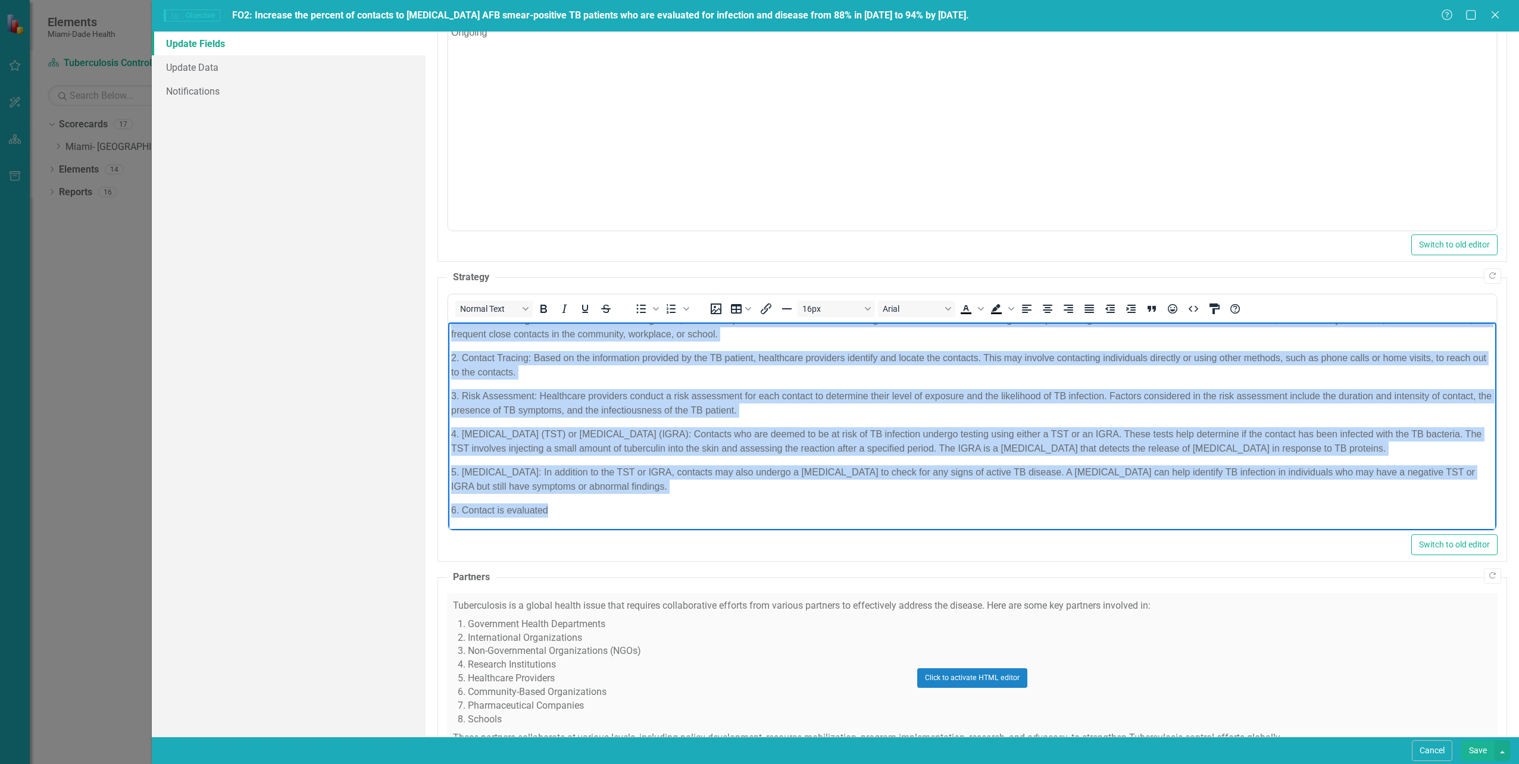
copy body "Strategy to evaluate contacts: The strategy to identify contacts of a TB case i…"
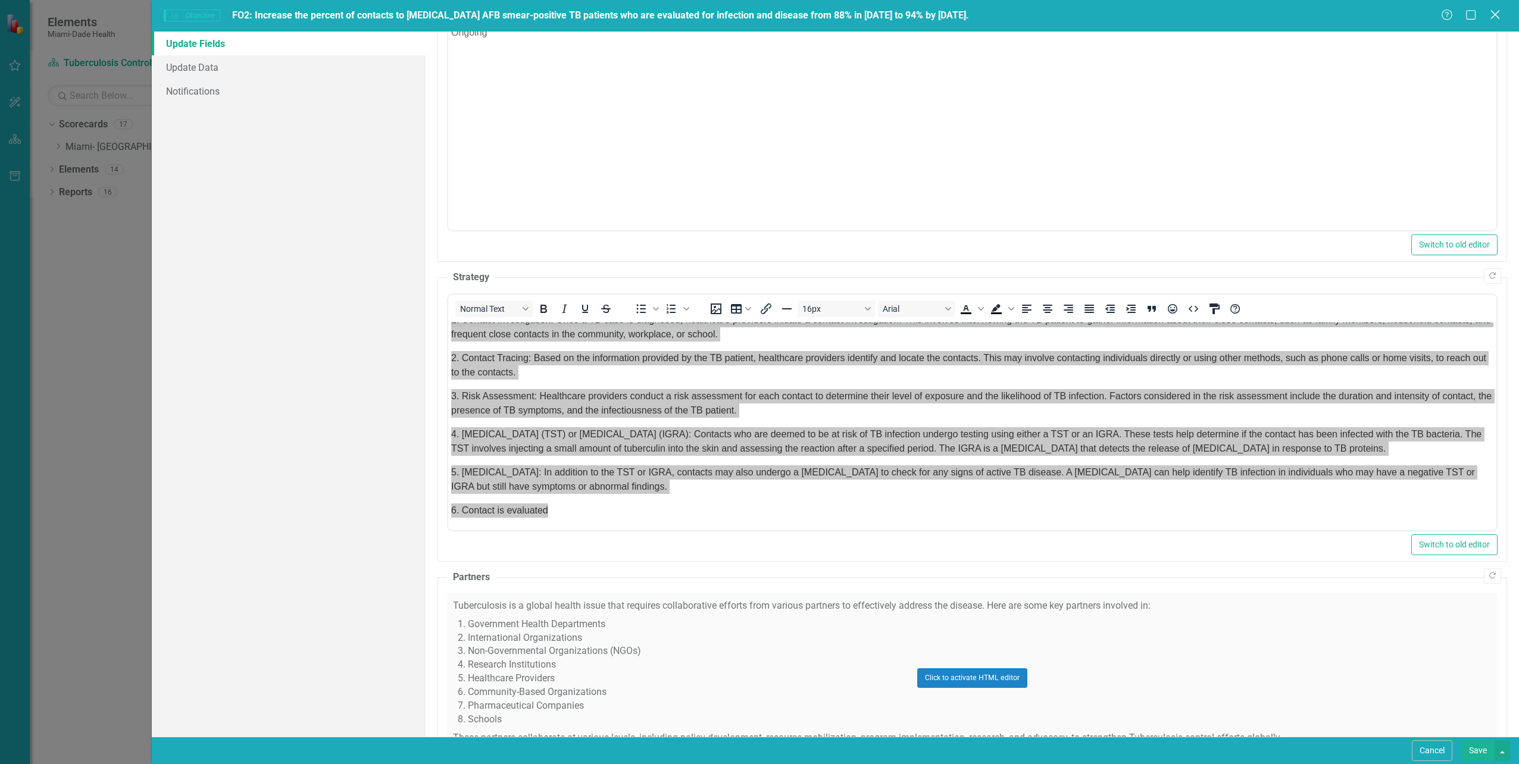
click at [1492, 13] on icon "Close" at bounding box center [1495, 14] width 15 height 11
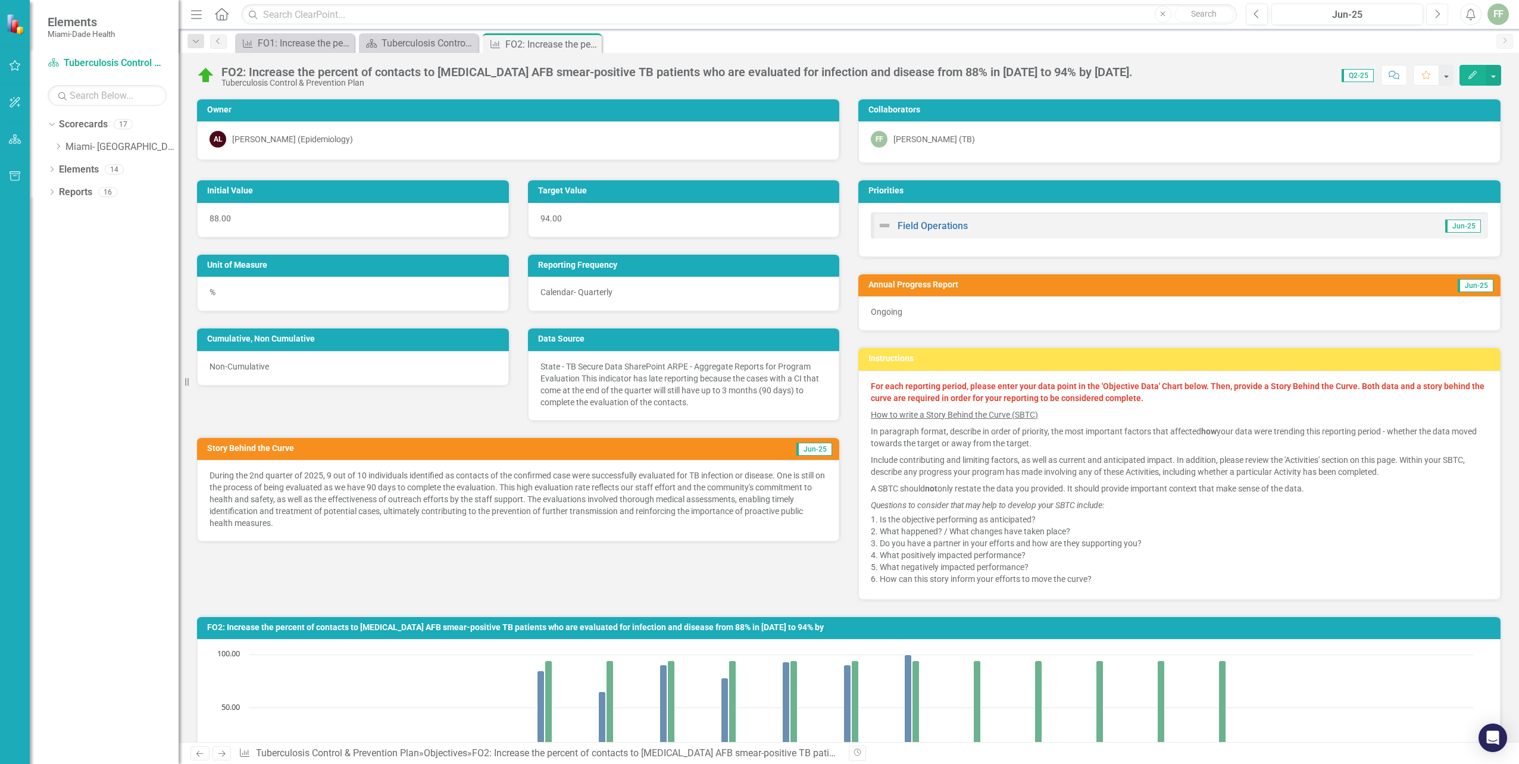
click at [1436, 14] on icon "Next" at bounding box center [1437, 14] width 7 height 11
click at [1437, 13] on icon "Next" at bounding box center [1437, 14] width 7 height 11
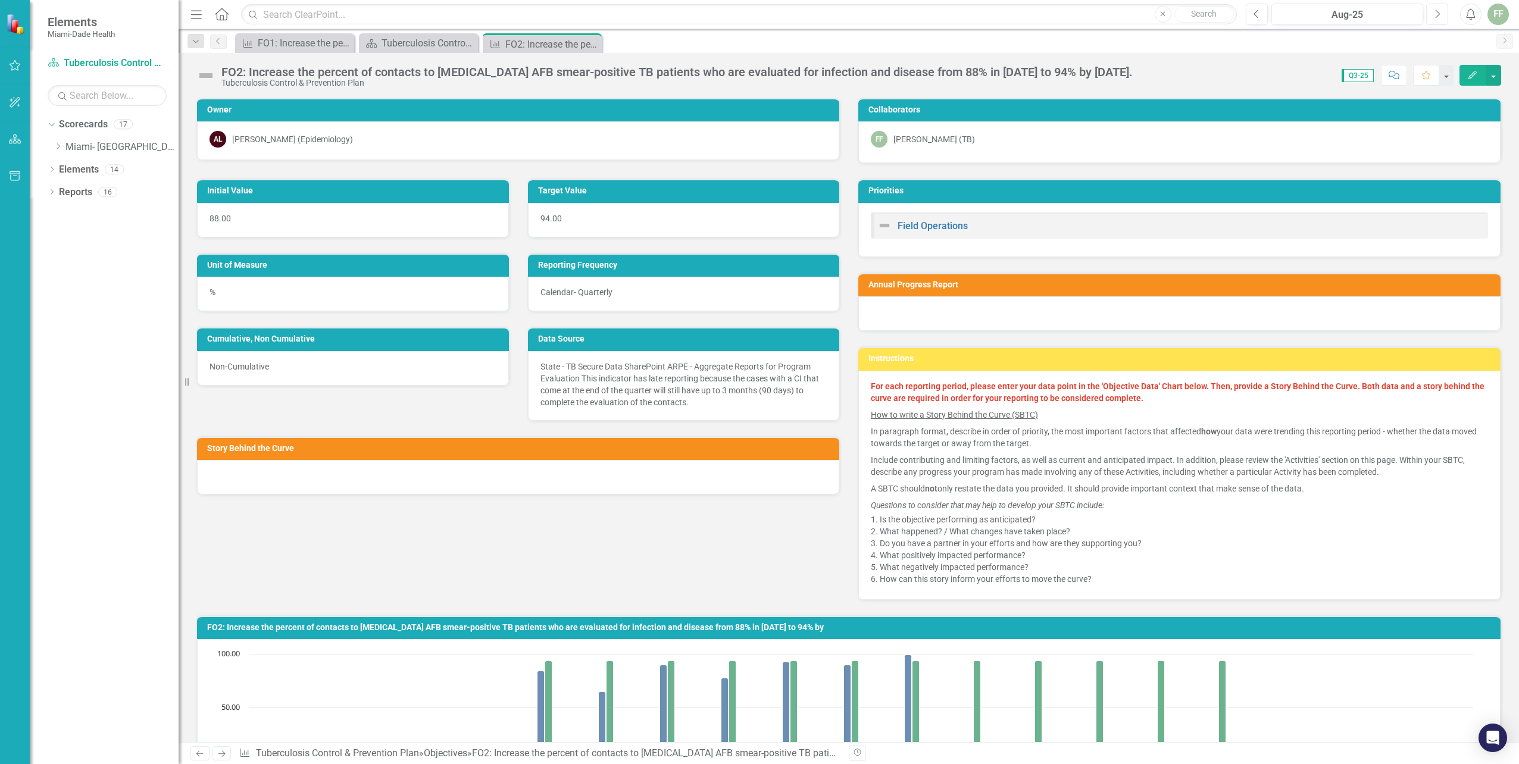
click at [1437, 13] on icon "Next" at bounding box center [1437, 14] width 7 height 11
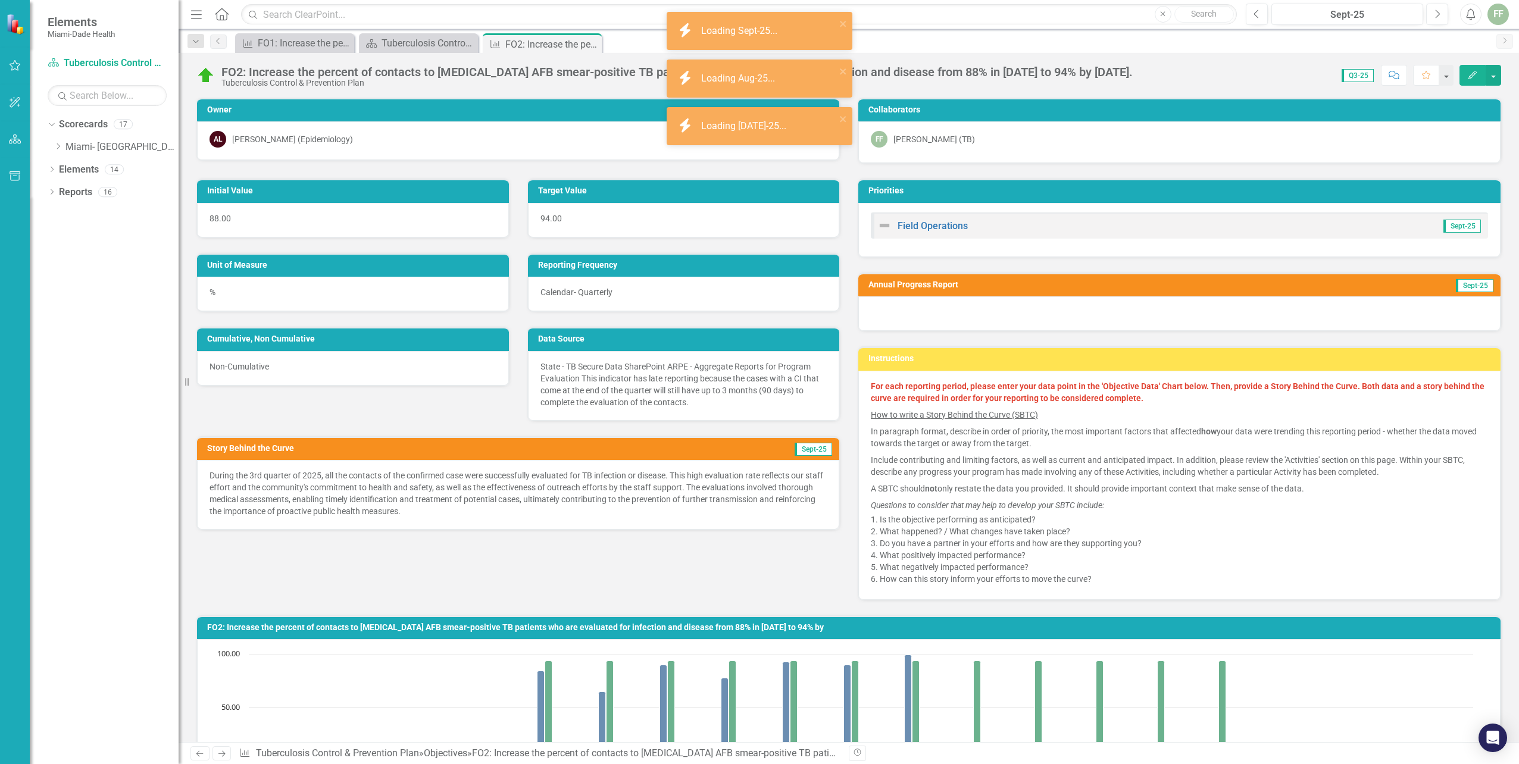
click at [1472, 71] on icon "Edit" at bounding box center [1472, 75] width 11 height 8
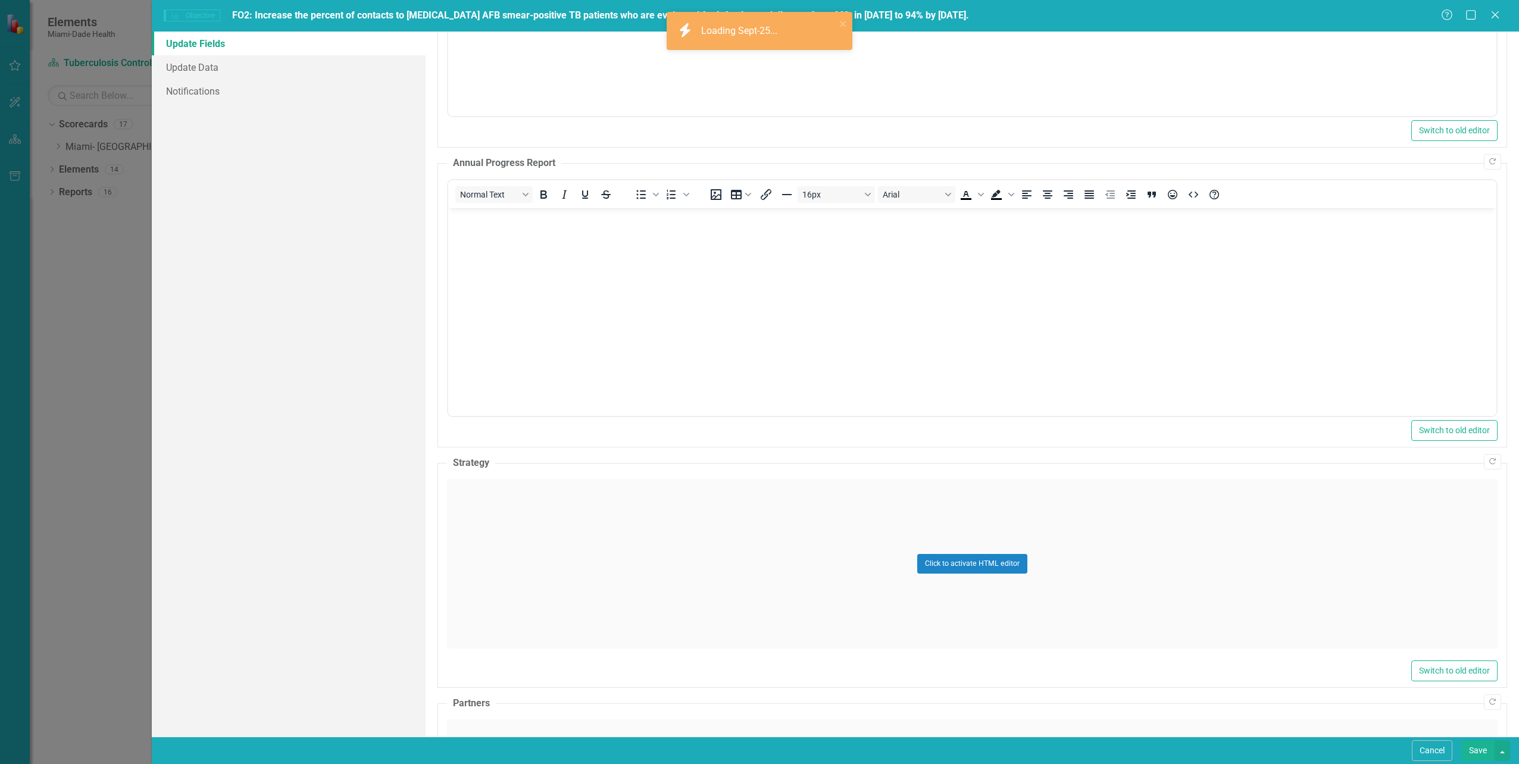
scroll to position [238, 0]
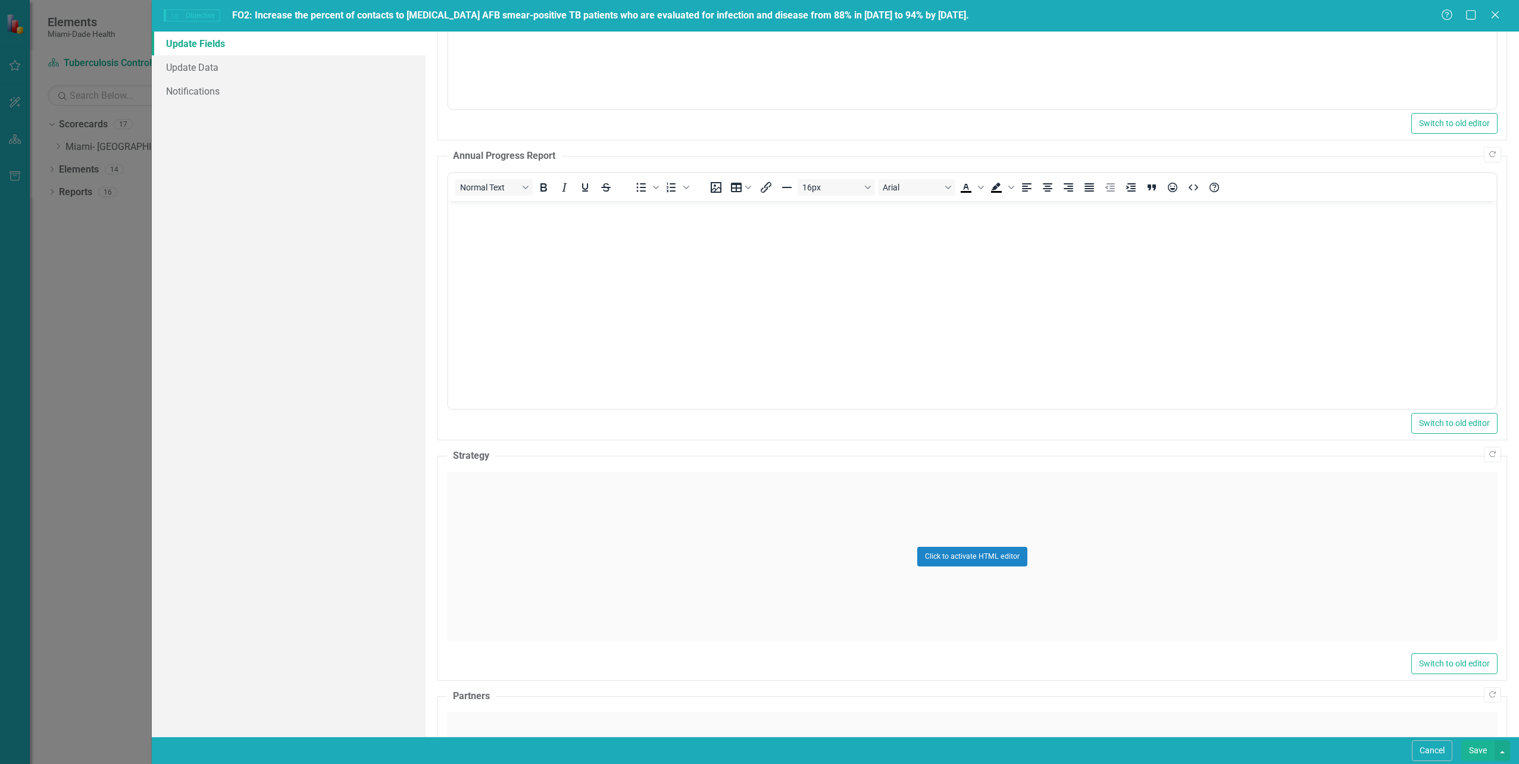
click at [501, 508] on div "Click to activate HTML editor" at bounding box center [972, 557] width 1051 height 170
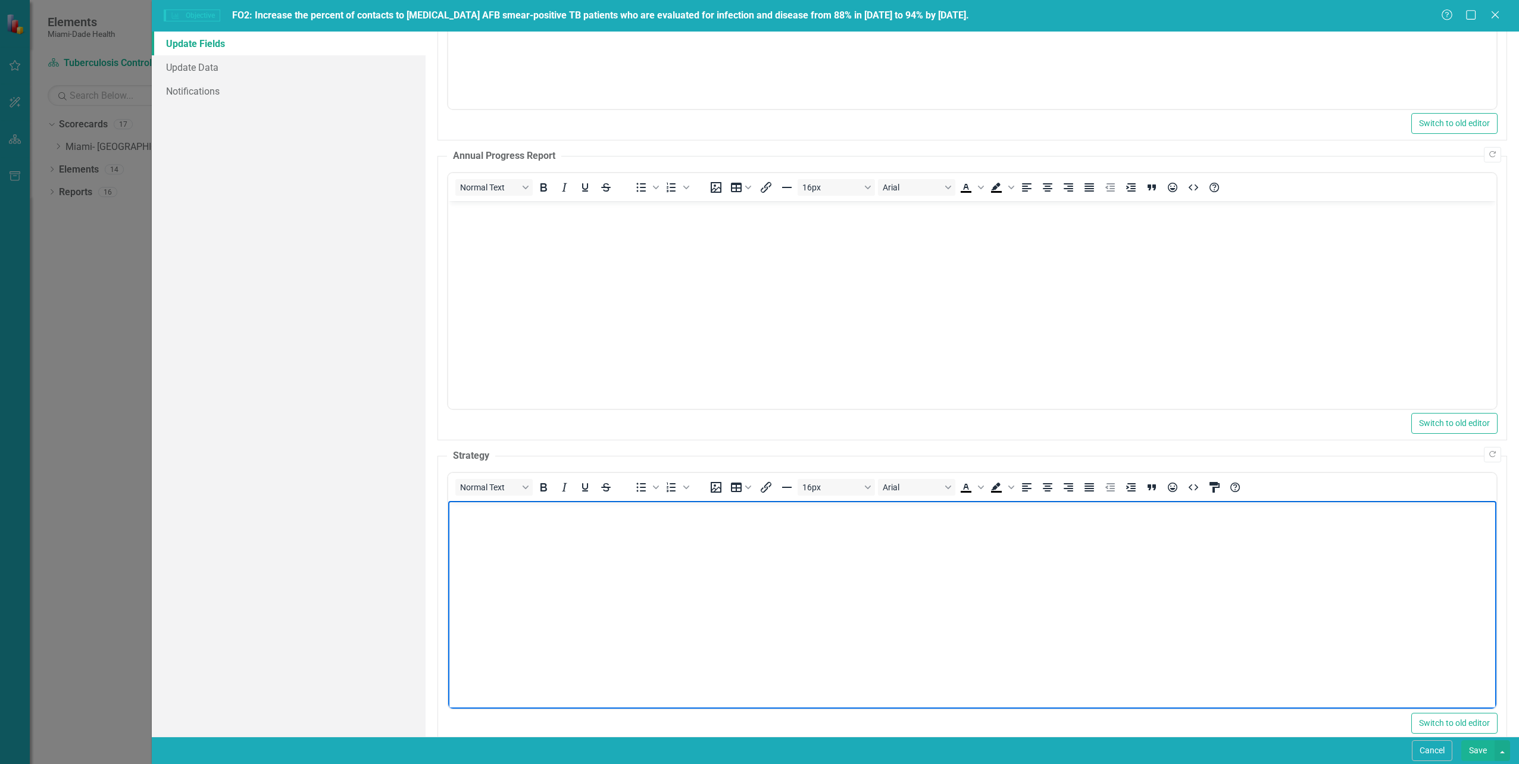
scroll to position [60, 0]
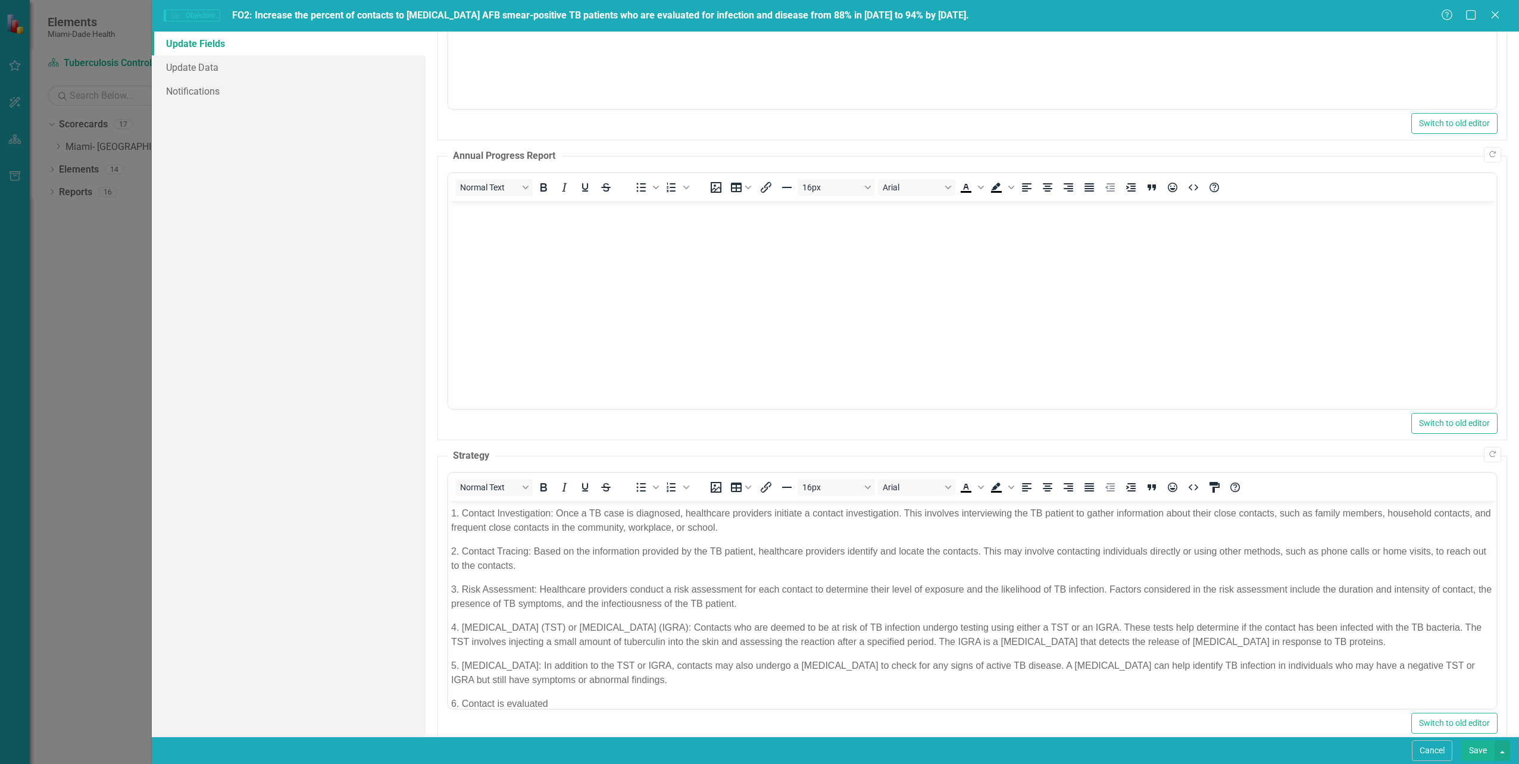
click at [1474, 748] on button "Save" at bounding box center [1477, 751] width 33 height 21
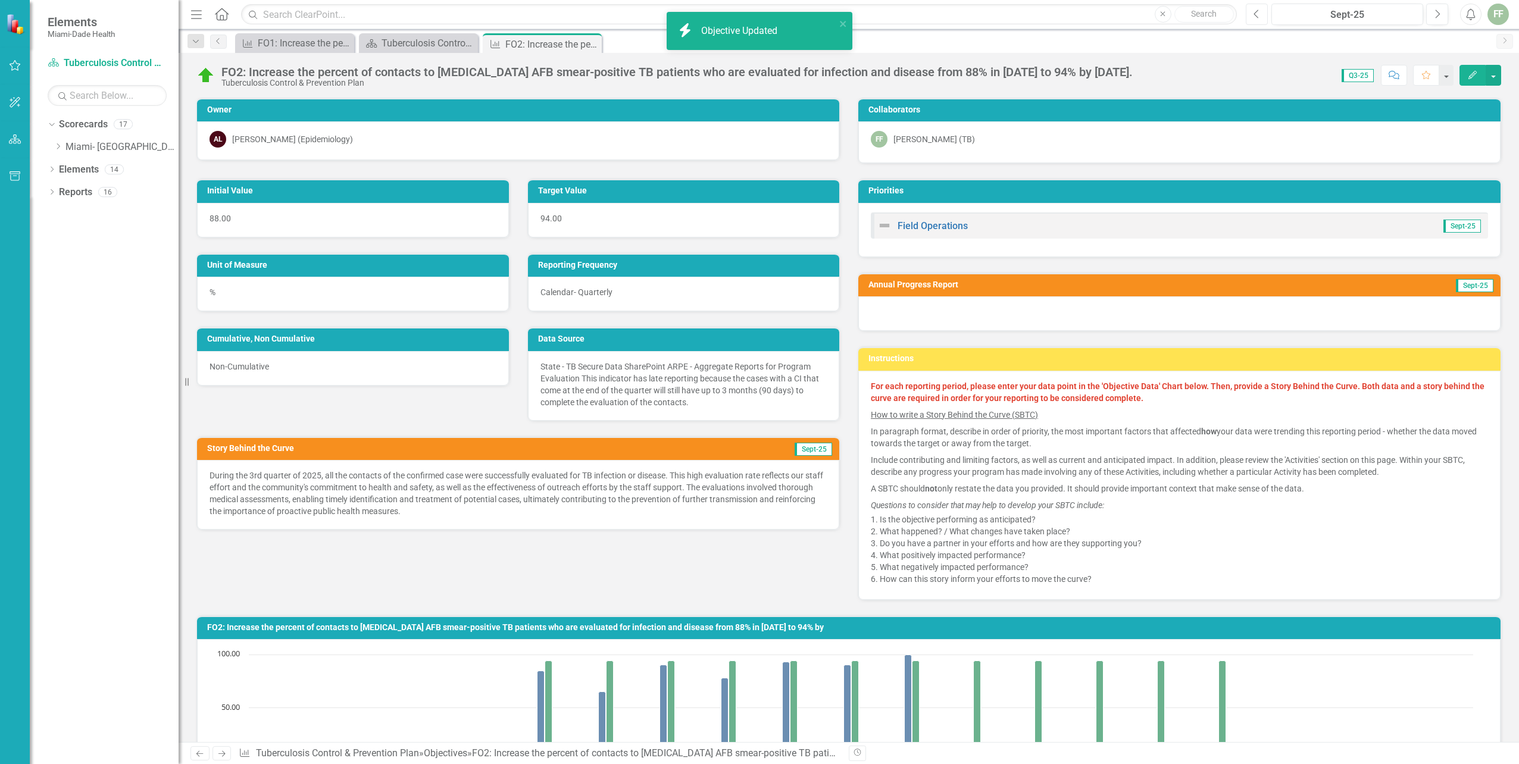
click at [1254, 13] on icon "Previous" at bounding box center [1257, 14] width 7 height 11
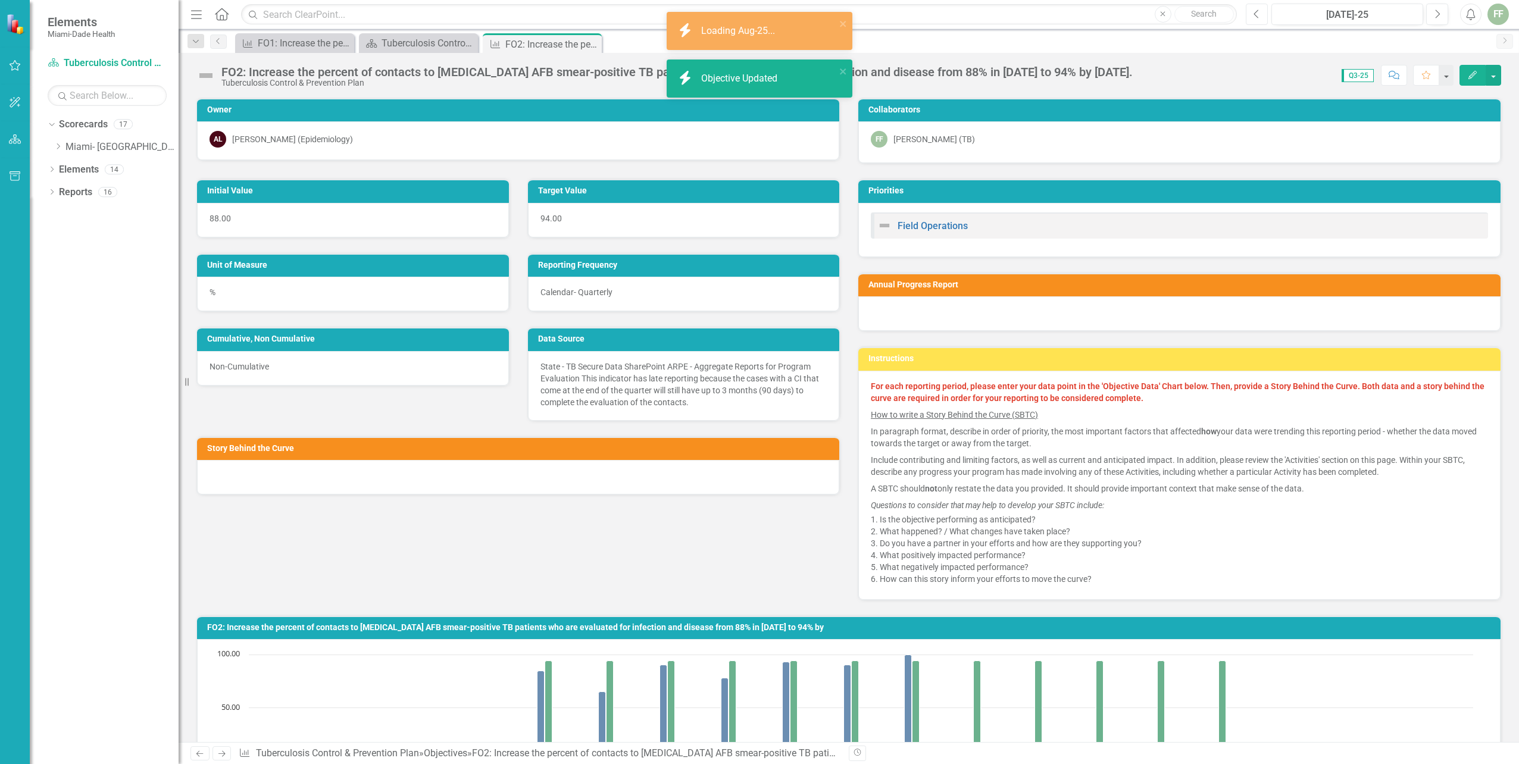
click at [1252, 13] on button "Previous" at bounding box center [1257, 14] width 22 height 21
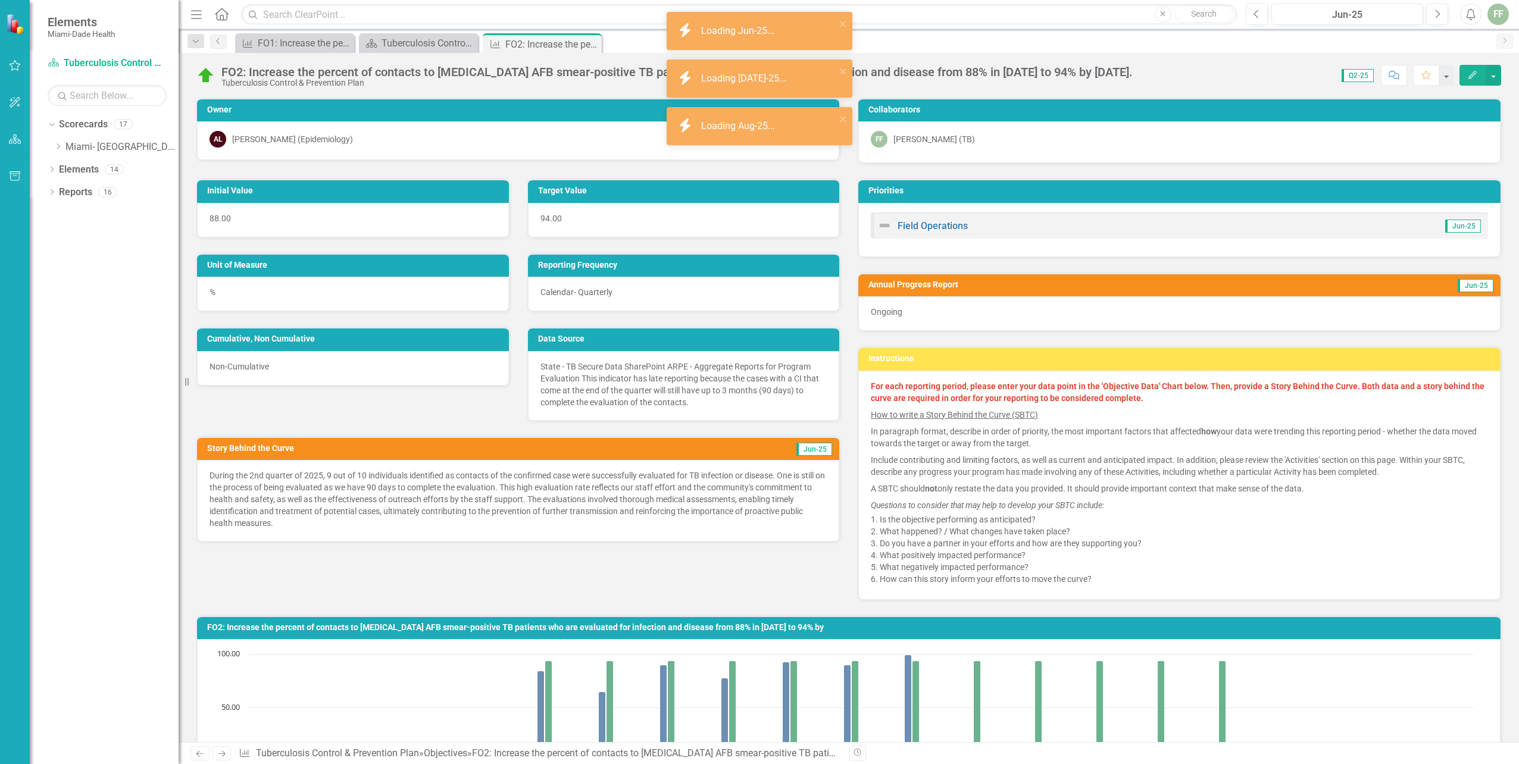
click at [1467, 76] on button "Edit" at bounding box center [1473, 75] width 26 height 21
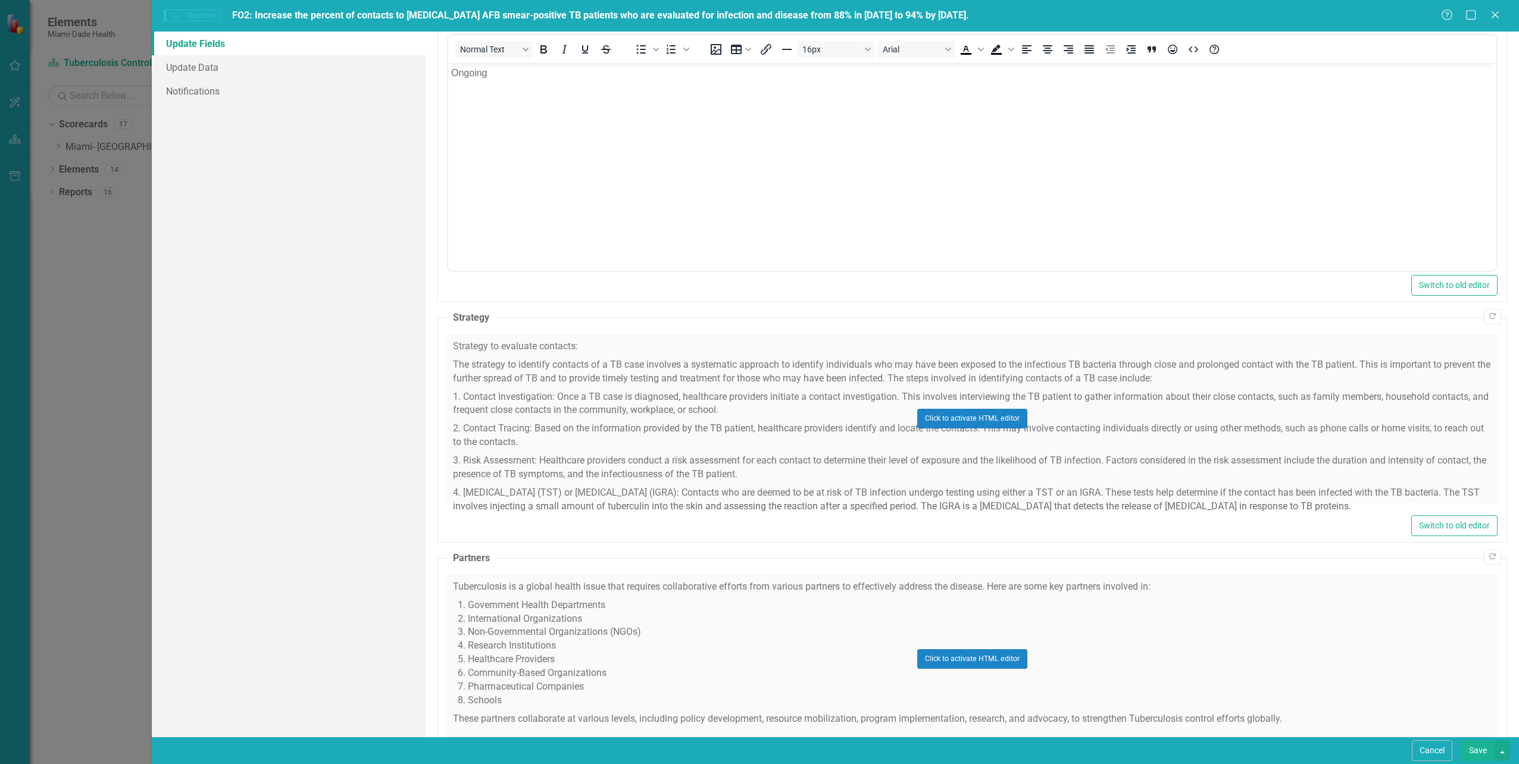
scroll to position [441, 0]
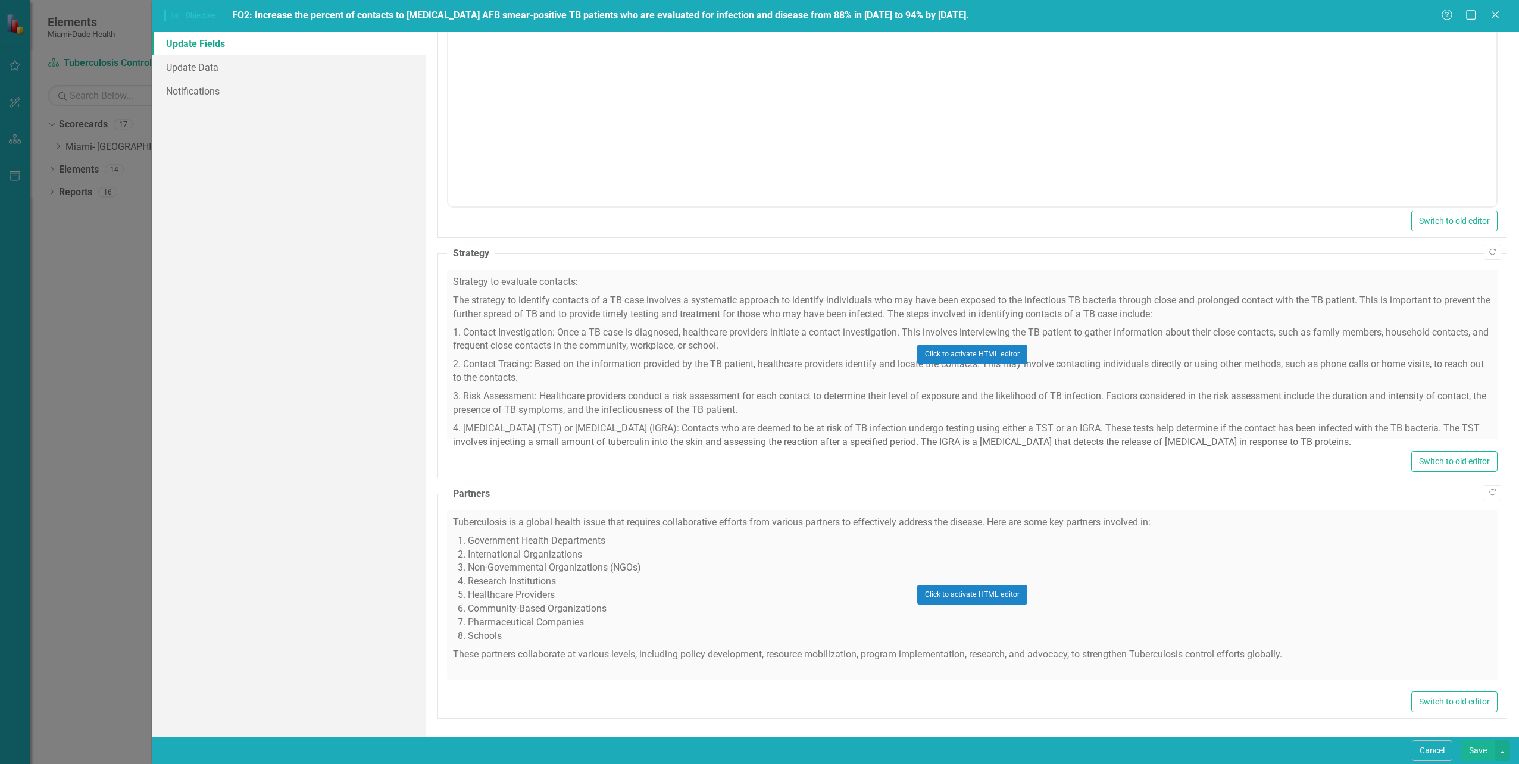
click at [660, 563] on div "Click to activate HTML editor" at bounding box center [972, 595] width 1051 height 170
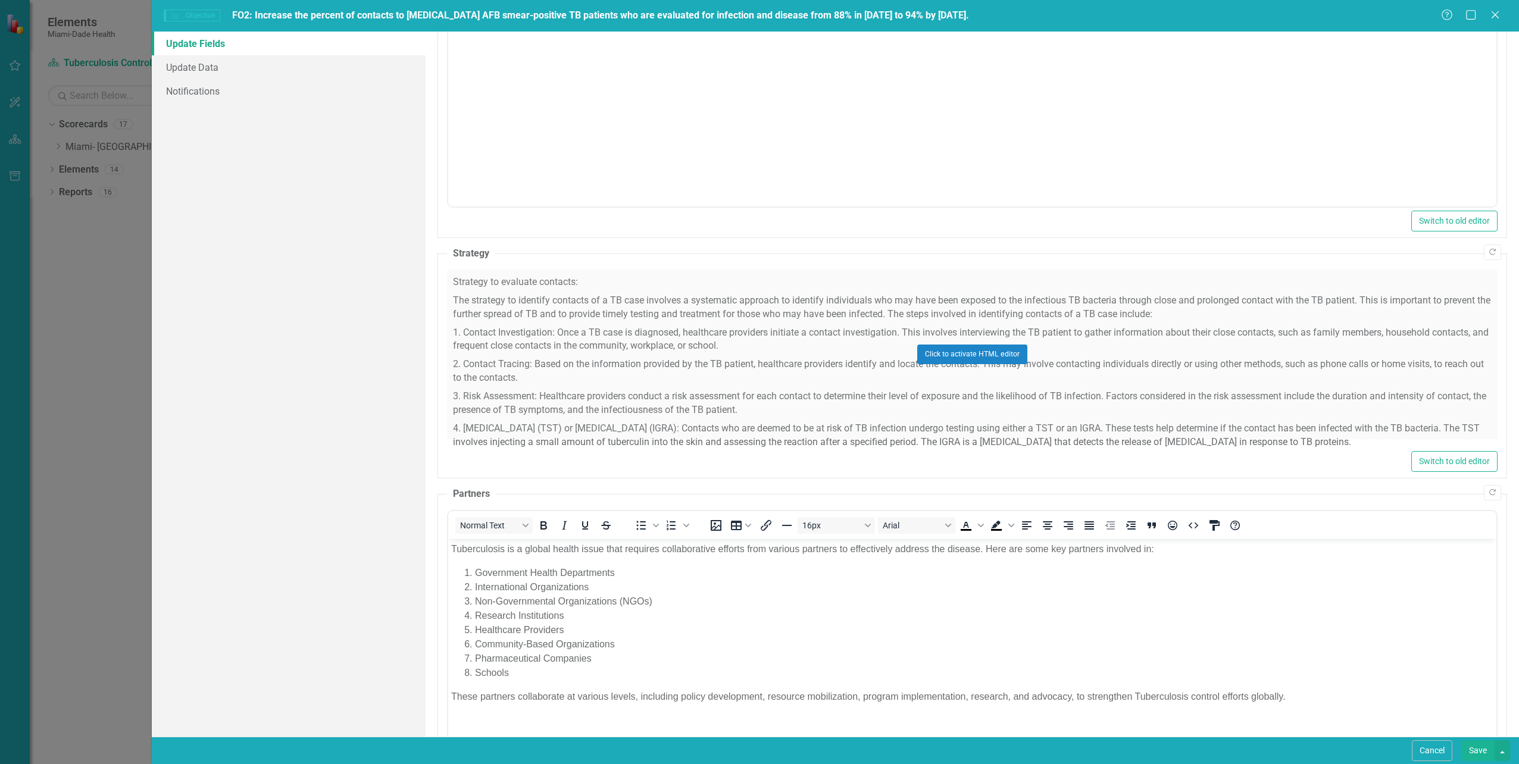
scroll to position [0, 0]
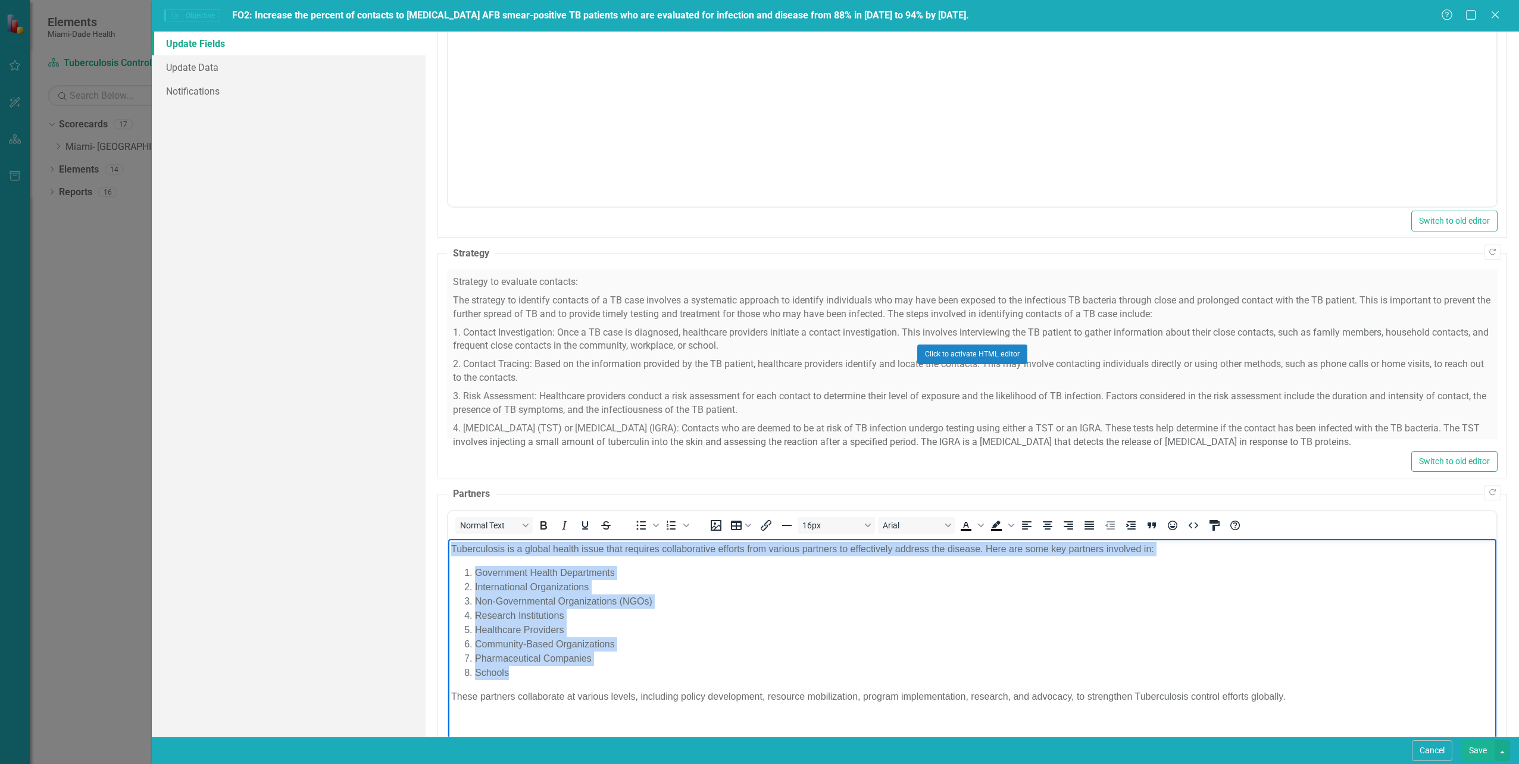
drag, startPoint x: 451, startPoint y: 547, endPoint x: 1294, endPoint y: 678, distance: 852.4
click at [1294, 678] on body "Tuberculosis is a global health issue that requires collaborative efforts from …" at bounding box center [972, 628] width 1048 height 179
click at [1294, 679] on li "Schools" at bounding box center [983, 673] width 1019 height 14
click at [658, 595] on li "Non-Governmental Organizations (NGOs)" at bounding box center [983, 601] width 1019 height 14
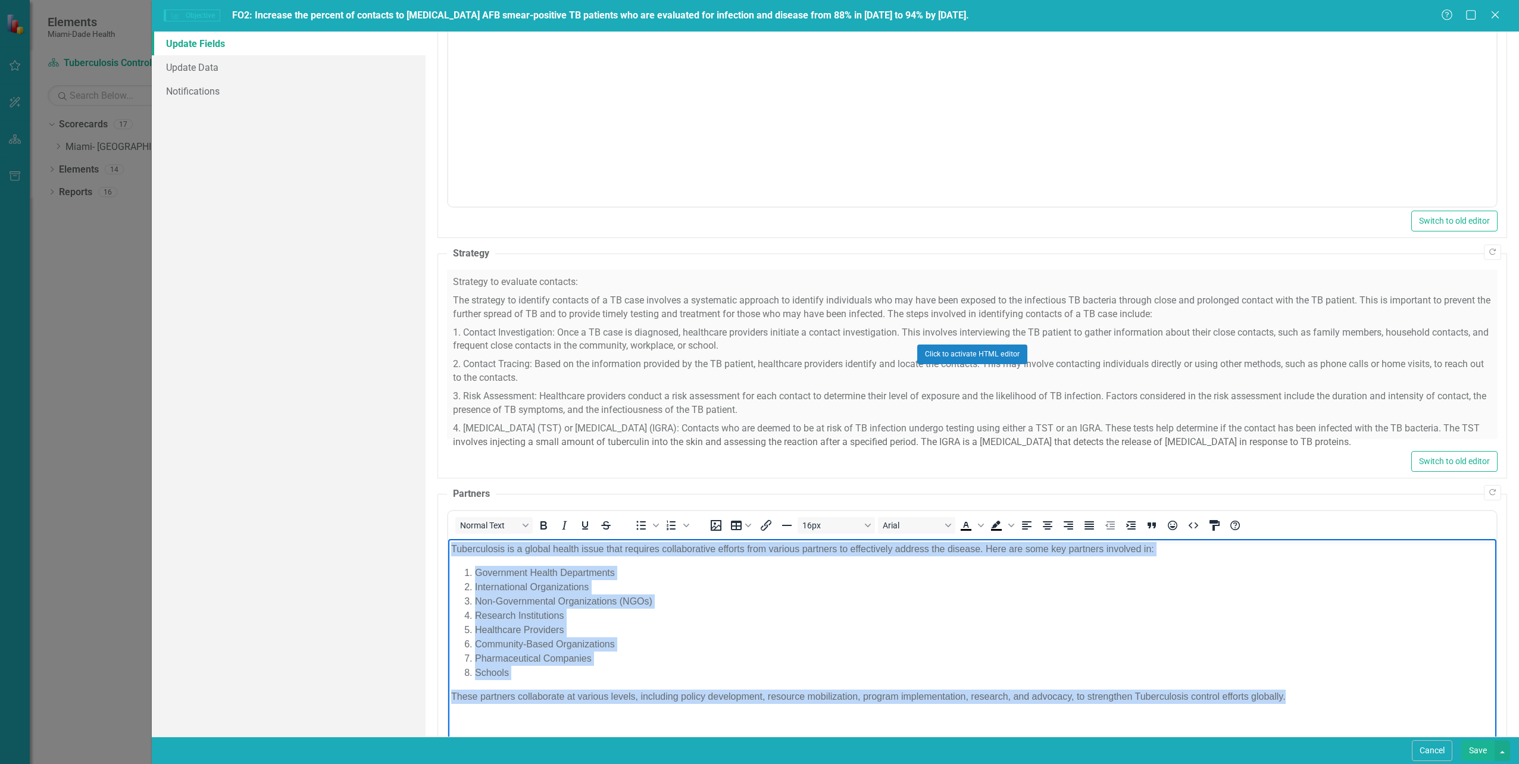
drag, startPoint x: 451, startPoint y: 550, endPoint x: 1304, endPoint y: 701, distance: 866.8
click at [1304, 701] on body "Tuberculosis is a global health issue that requires collaborative efforts from …" at bounding box center [972, 628] width 1048 height 179
copy body "Tuberculosis is a global health issue that requires collaborative efforts from …"
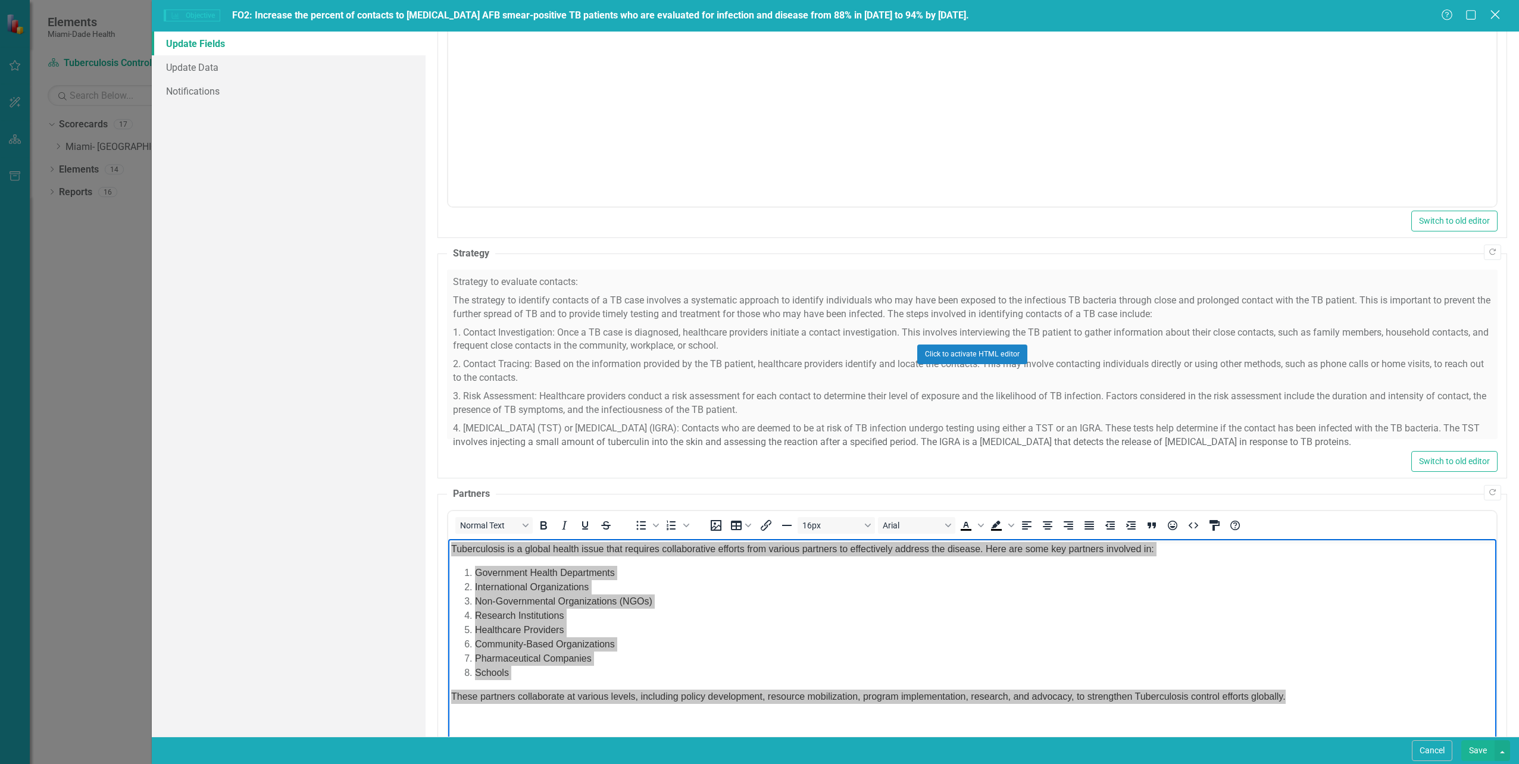
click at [1495, 11] on icon "Close" at bounding box center [1495, 14] width 15 height 11
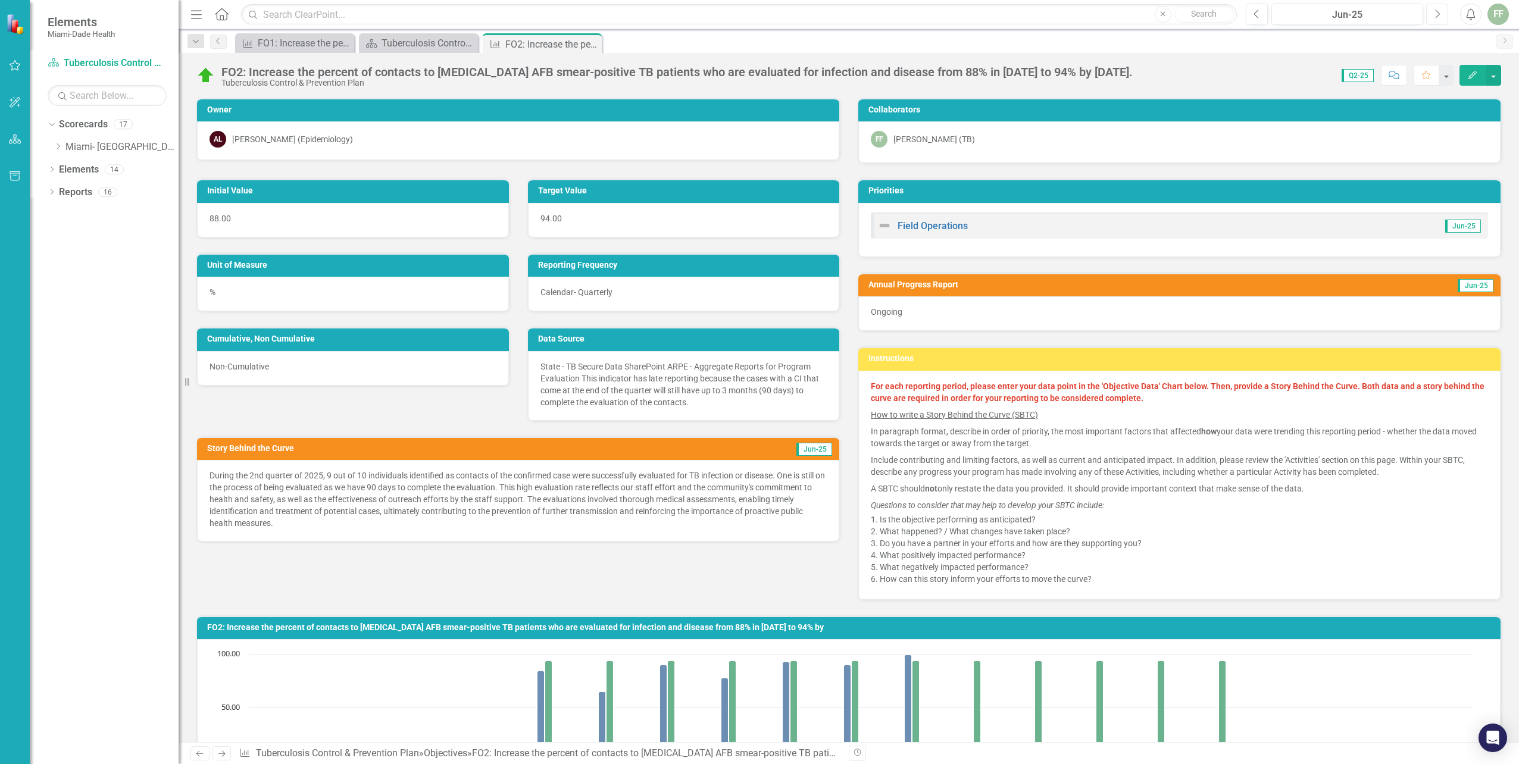
click at [1437, 13] on icon "Next" at bounding box center [1437, 14] width 7 height 11
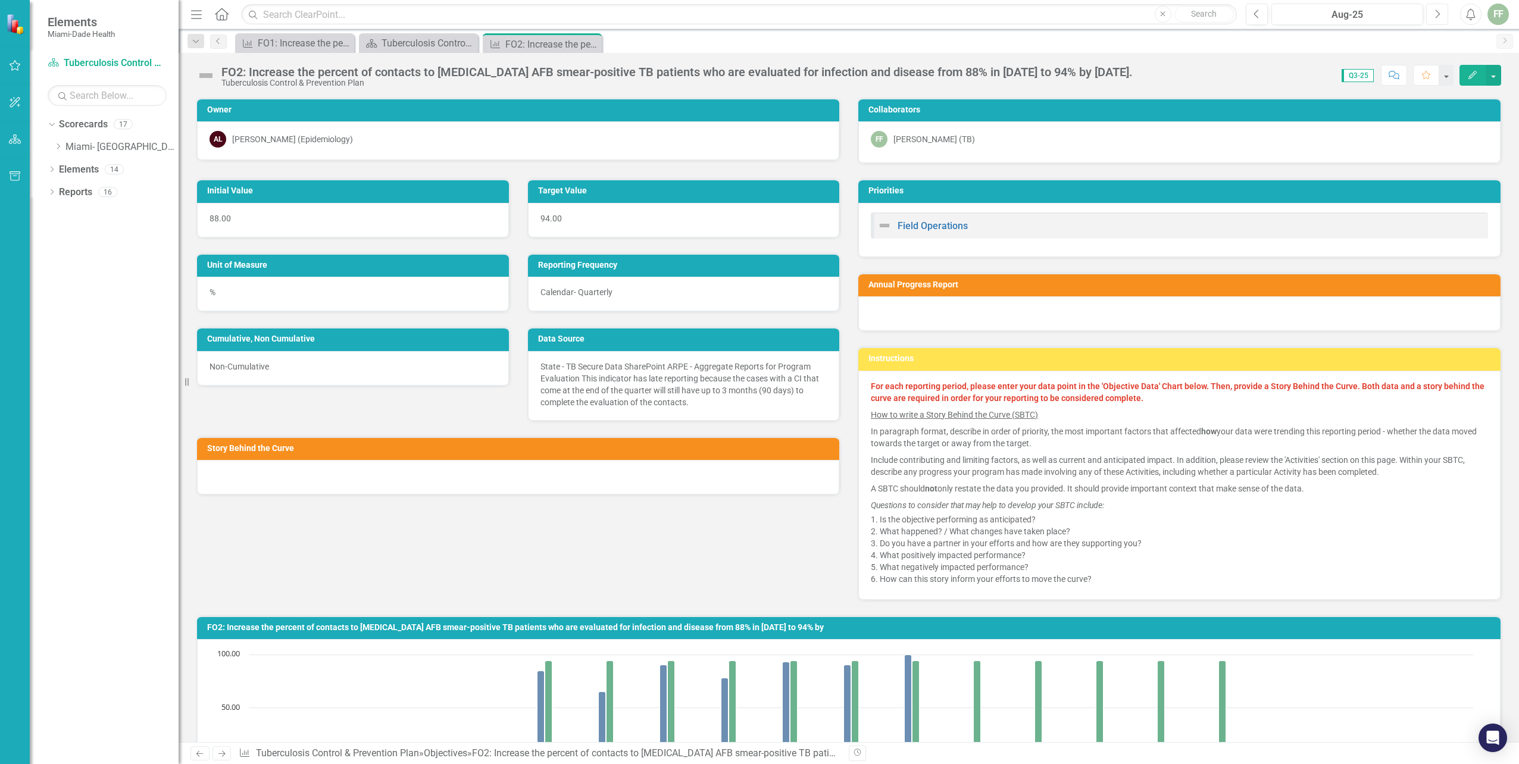
click at [1436, 13] on icon "Next" at bounding box center [1437, 14] width 7 height 11
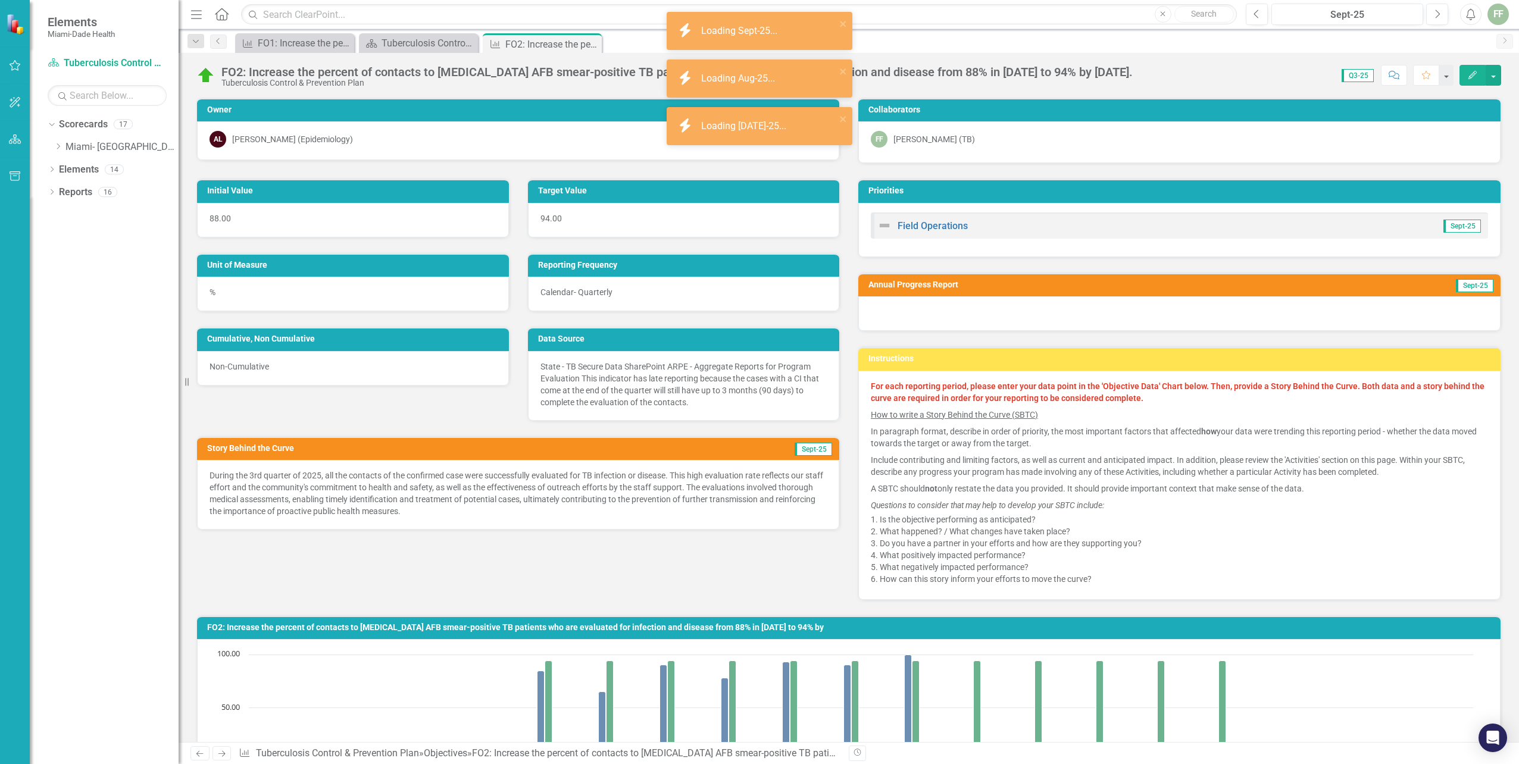
click at [1473, 73] on icon "button" at bounding box center [1473, 75] width 8 height 8
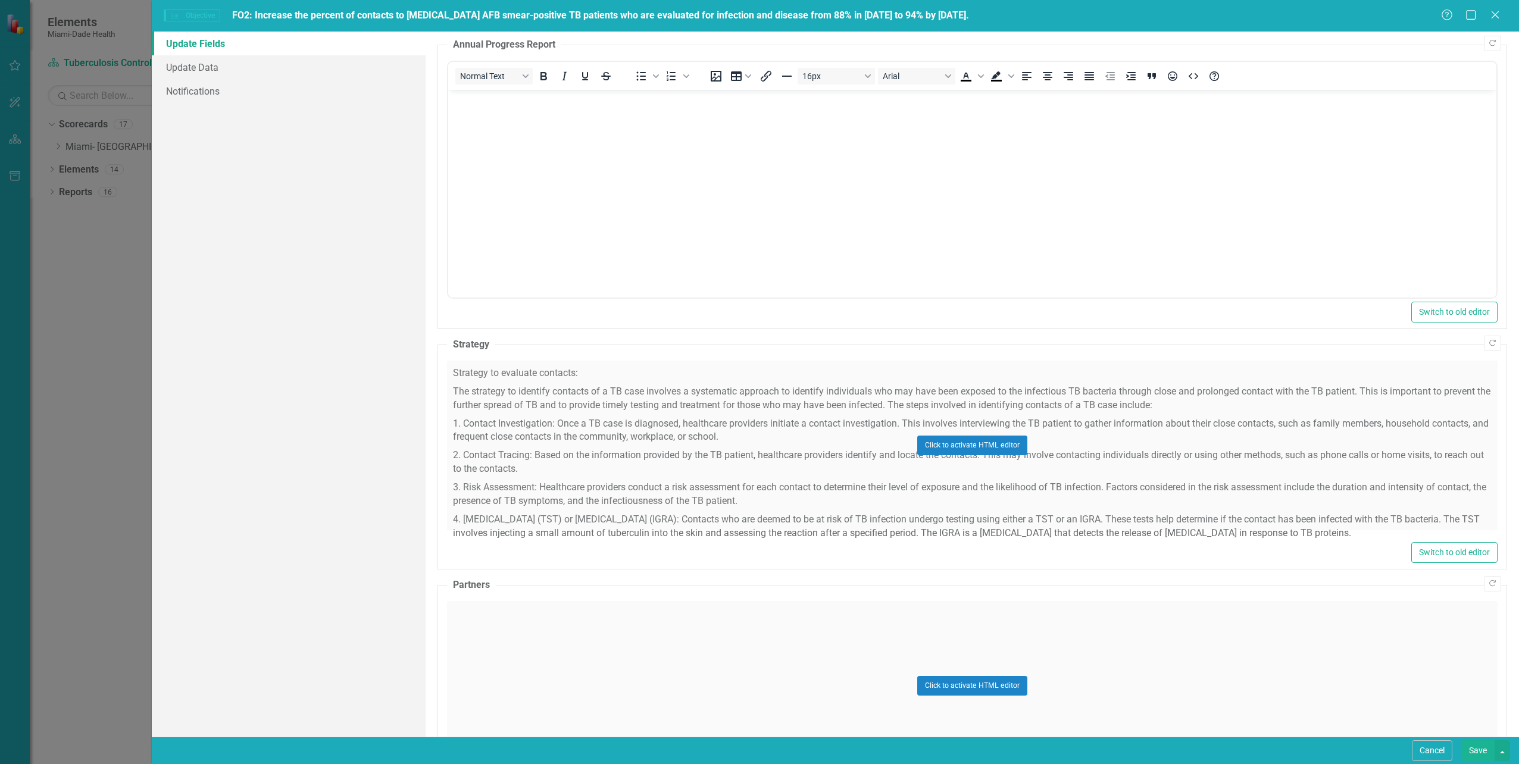
scroll to position [441, 0]
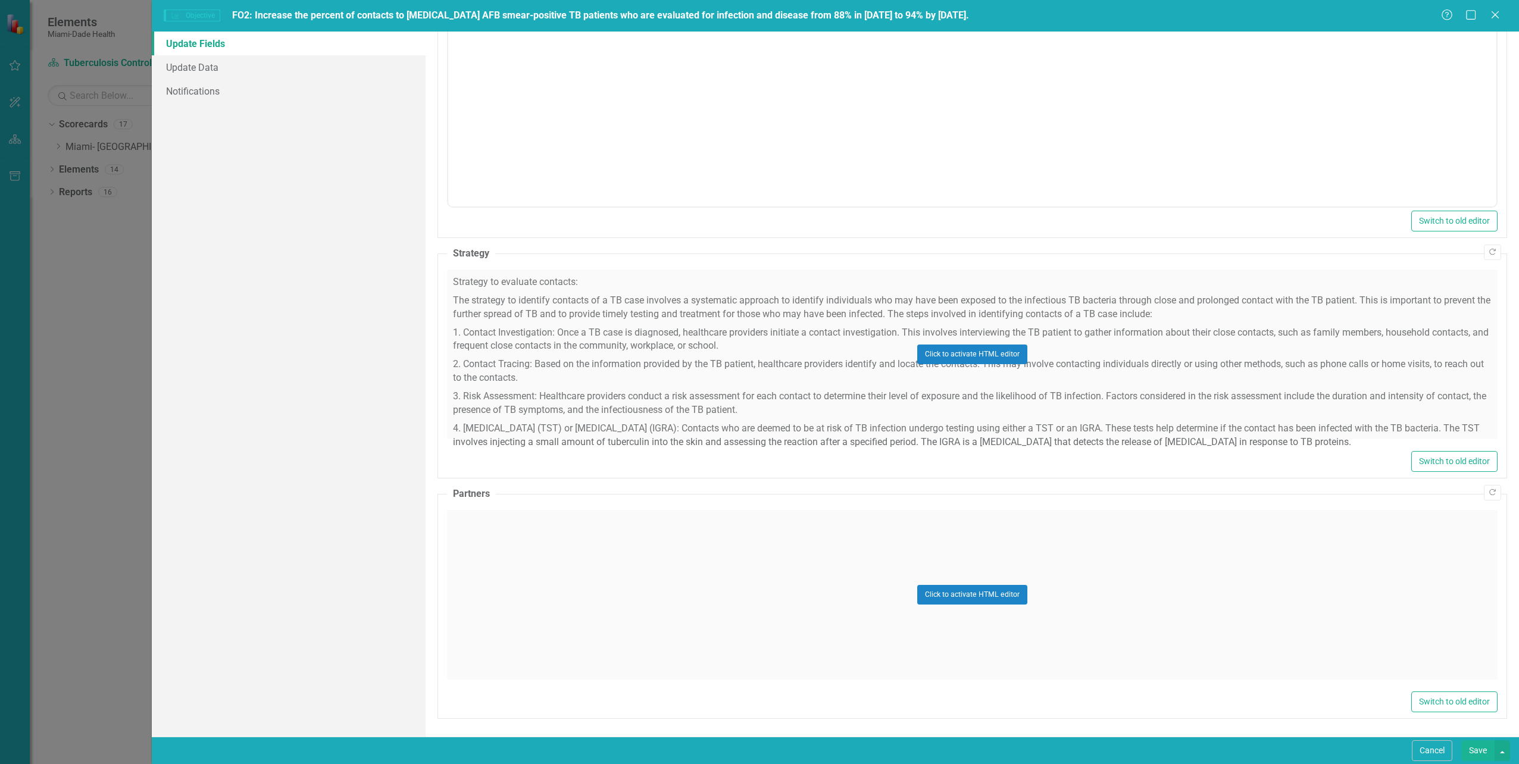
click at [705, 617] on div "Click to activate HTML editor" at bounding box center [972, 595] width 1051 height 170
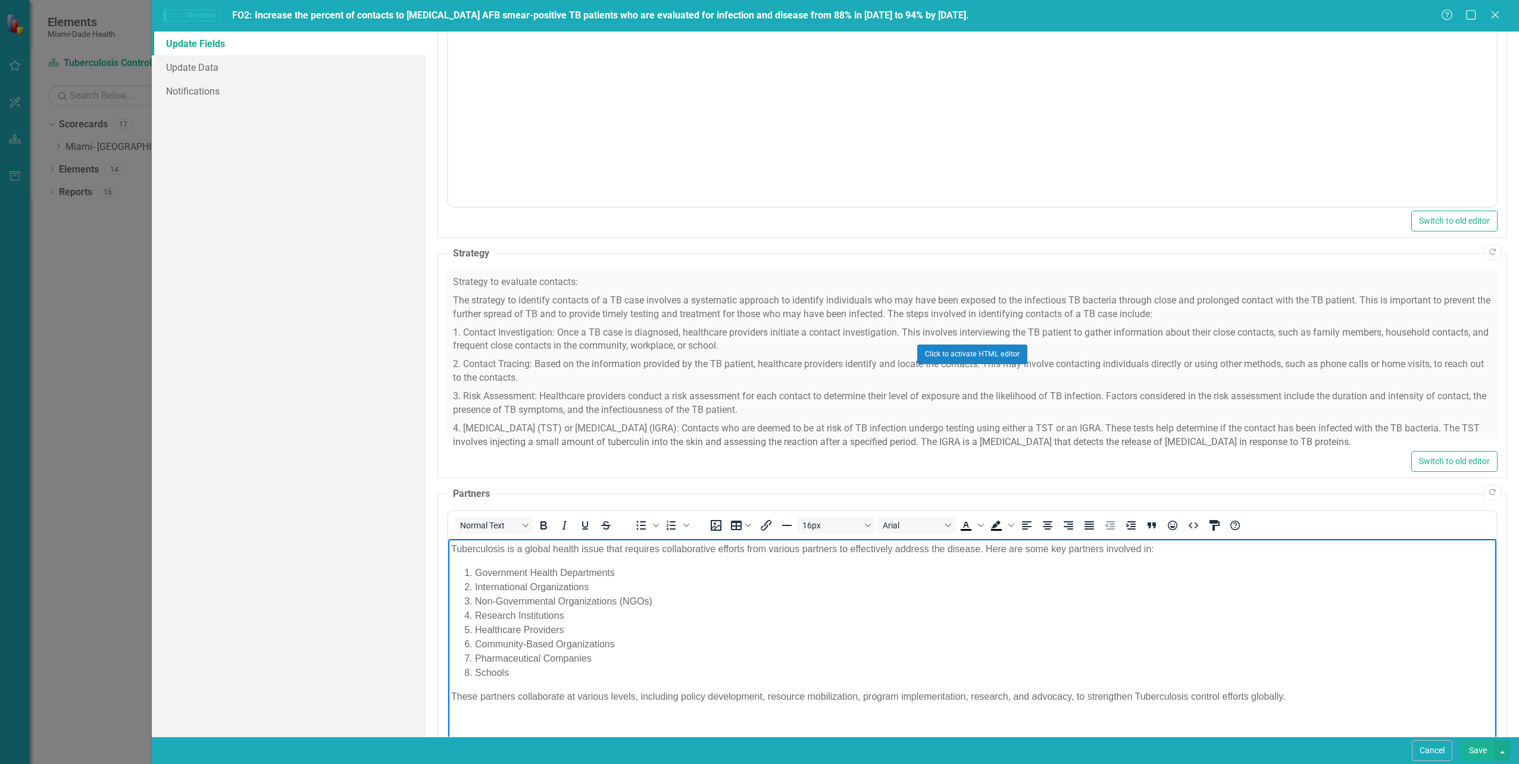
click at [737, 660] on li "Pharmaceutical Companies" at bounding box center [983, 658] width 1019 height 14
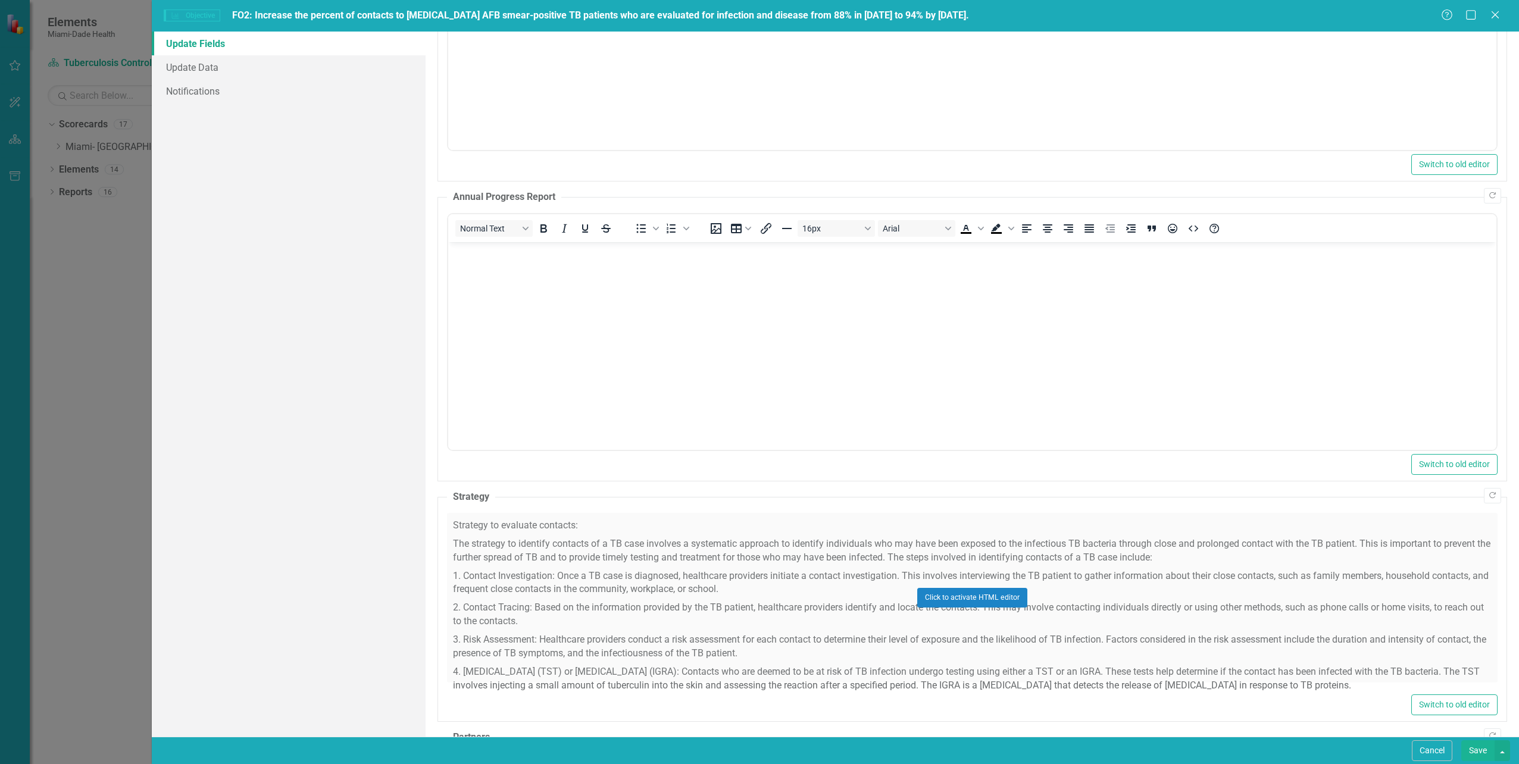
scroll to position [143, 0]
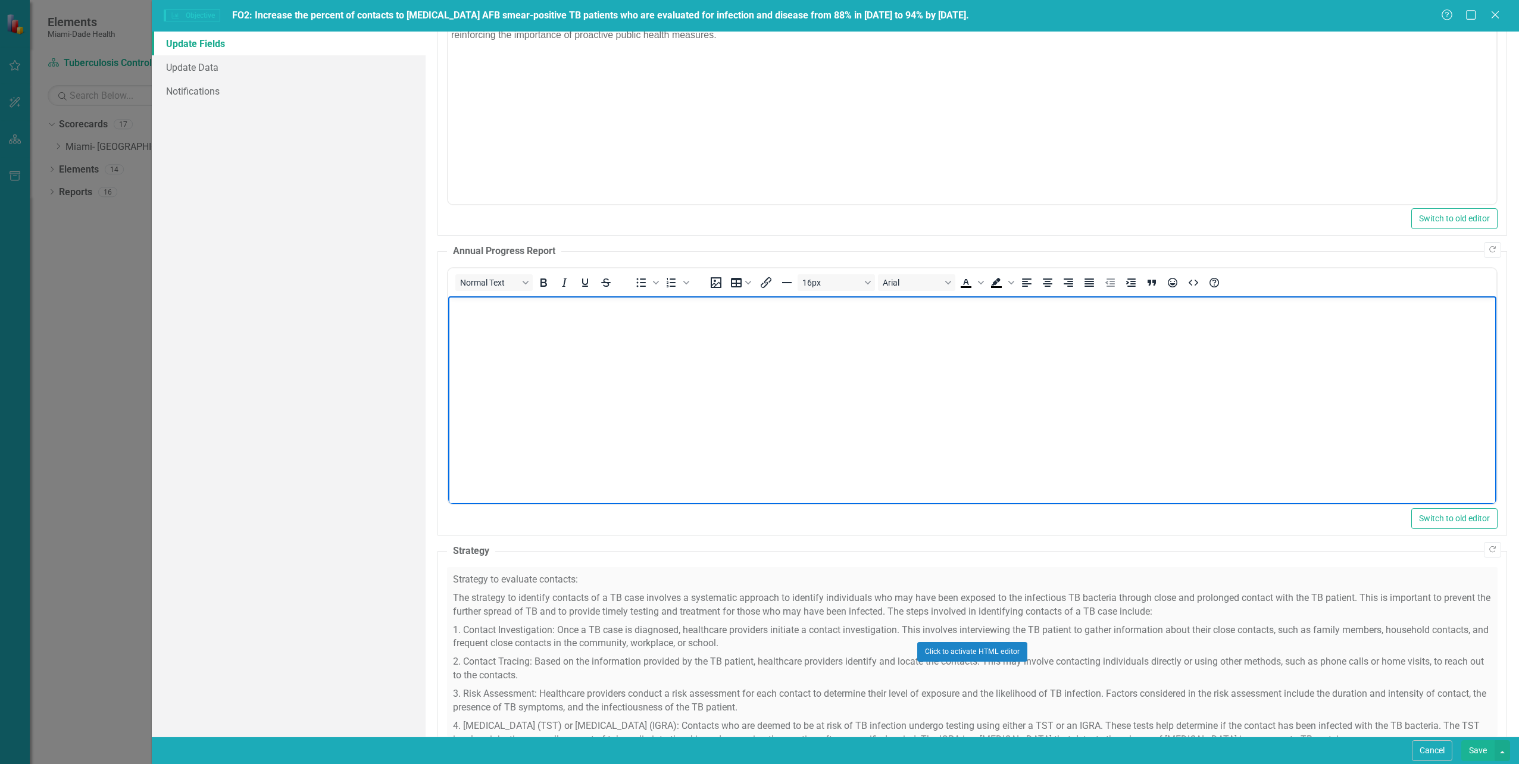
click at [493, 360] on body "Rich Text Area. Press ALT-0 for help." at bounding box center [972, 385] width 1048 height 179
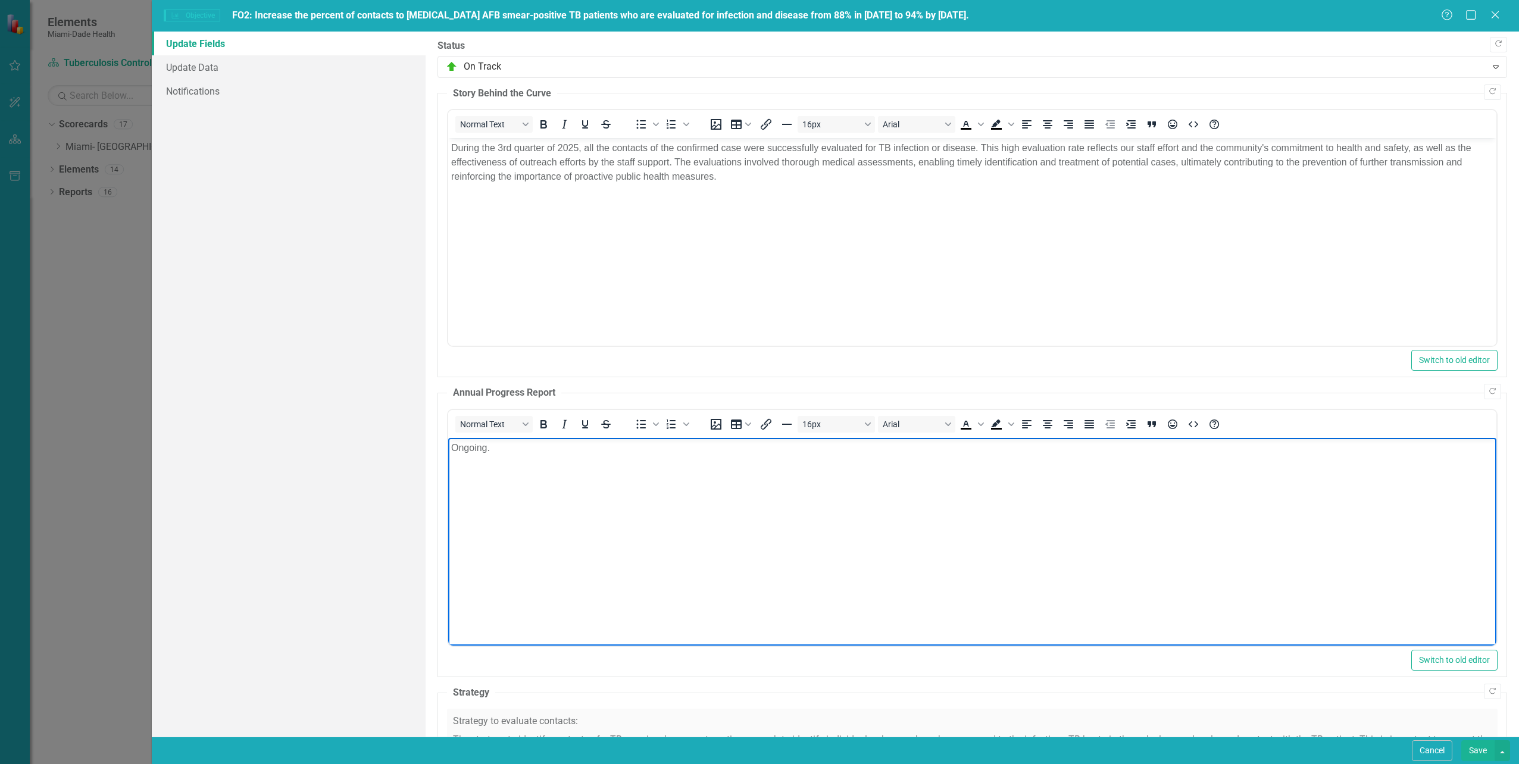
scroll to position [0, 0]
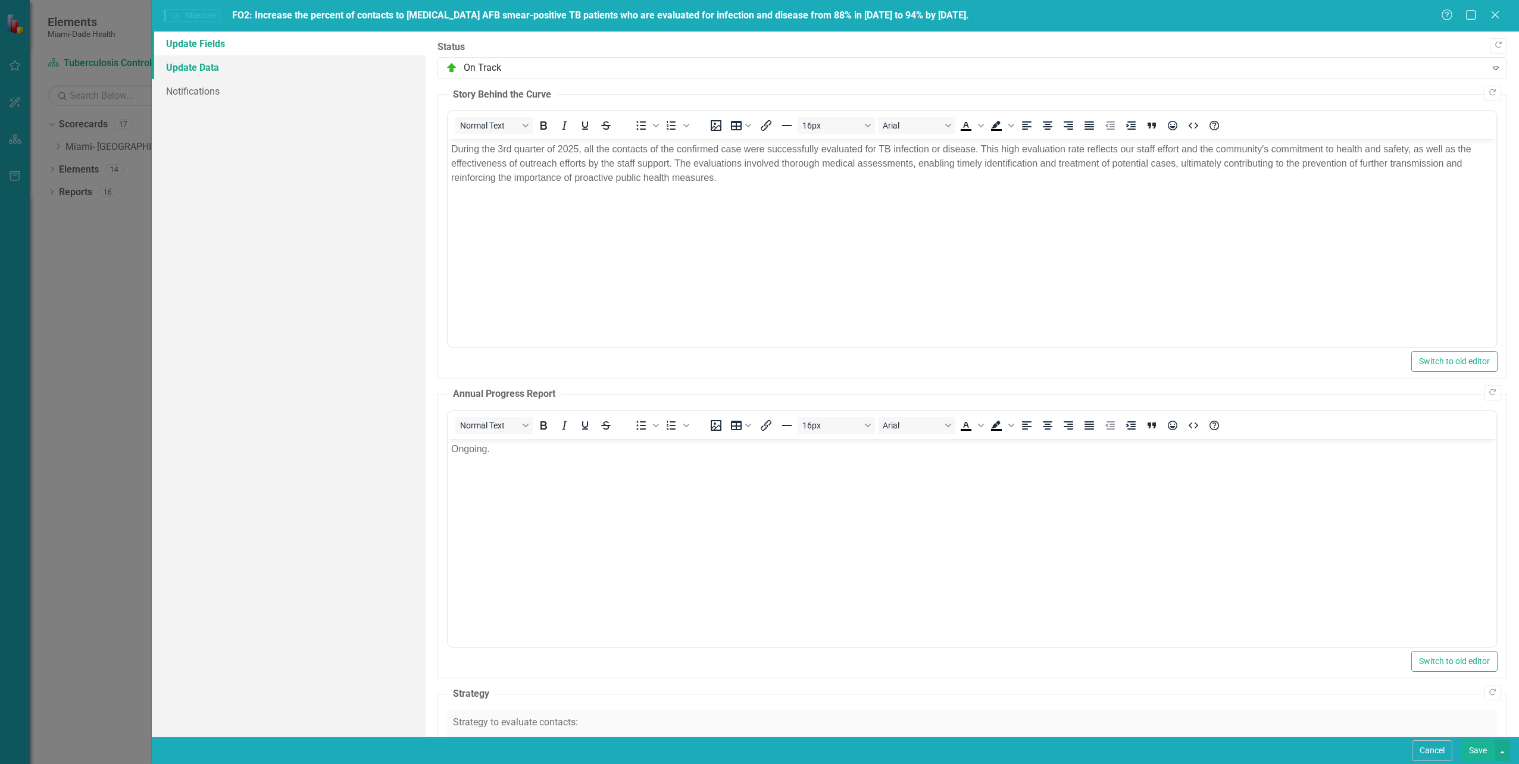
click at [205, 66] on link "Update Data" at bounding box center [288, 67] width 273 height 24
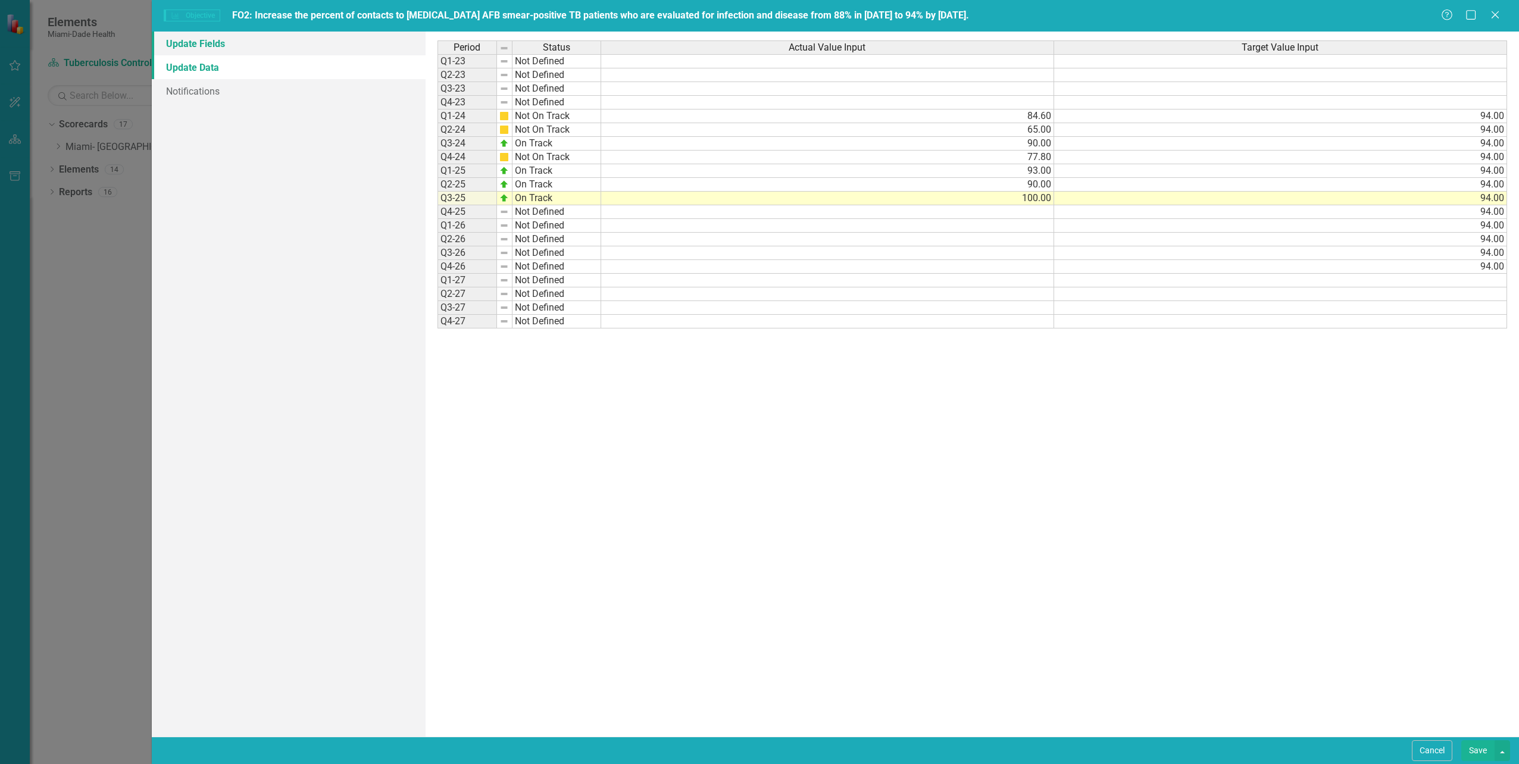
click at [206, 43] on link "Update Fields" at bounding box center [288, 44] width 273 height 24
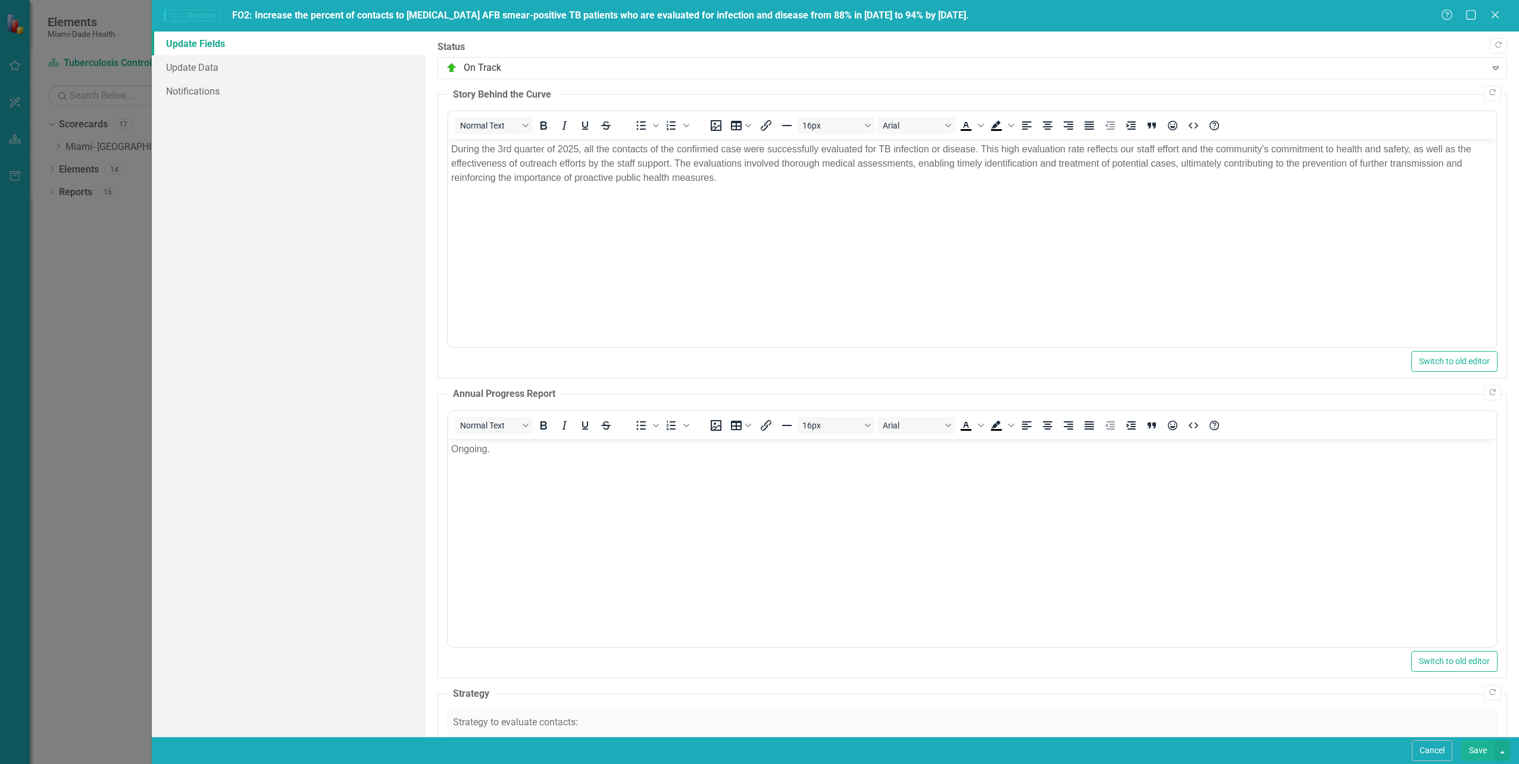
click at [1480, 750] on button "Save" at bounding box center [1477, 751] width 33 height 21
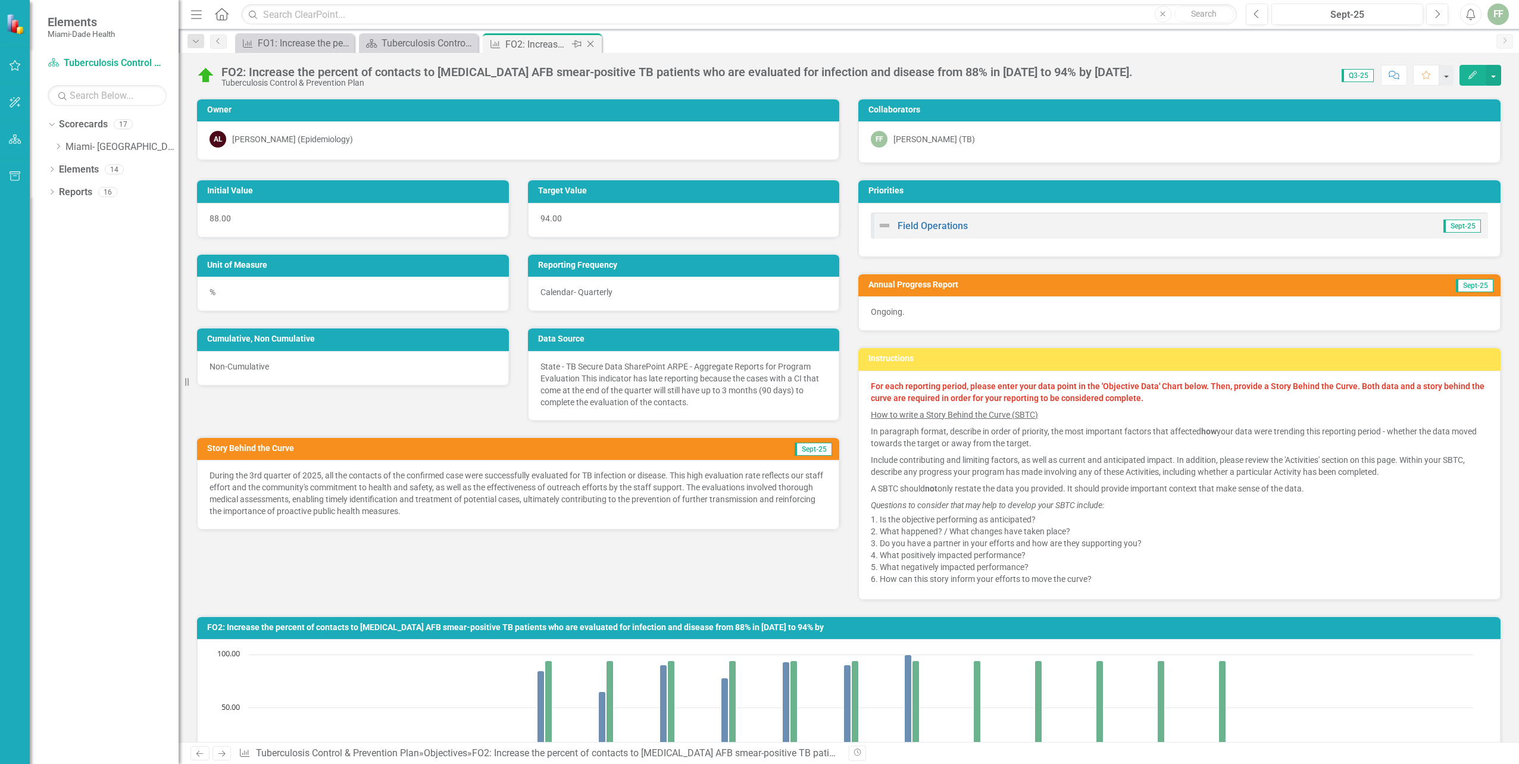
click at [589, 44] on icon "Close" at bounding box center [591, 44] width 12 height 10
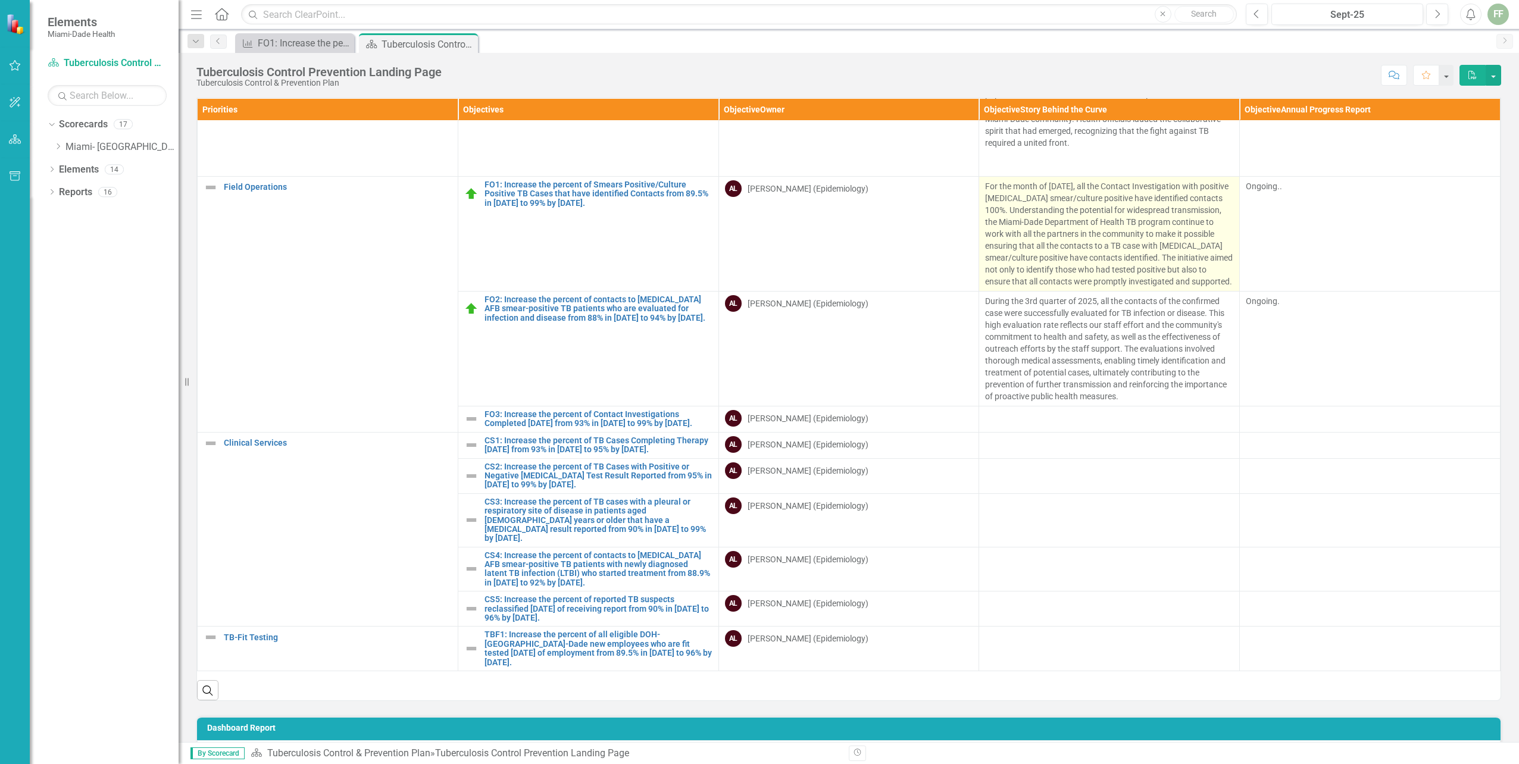
scroll to position [260, 0]
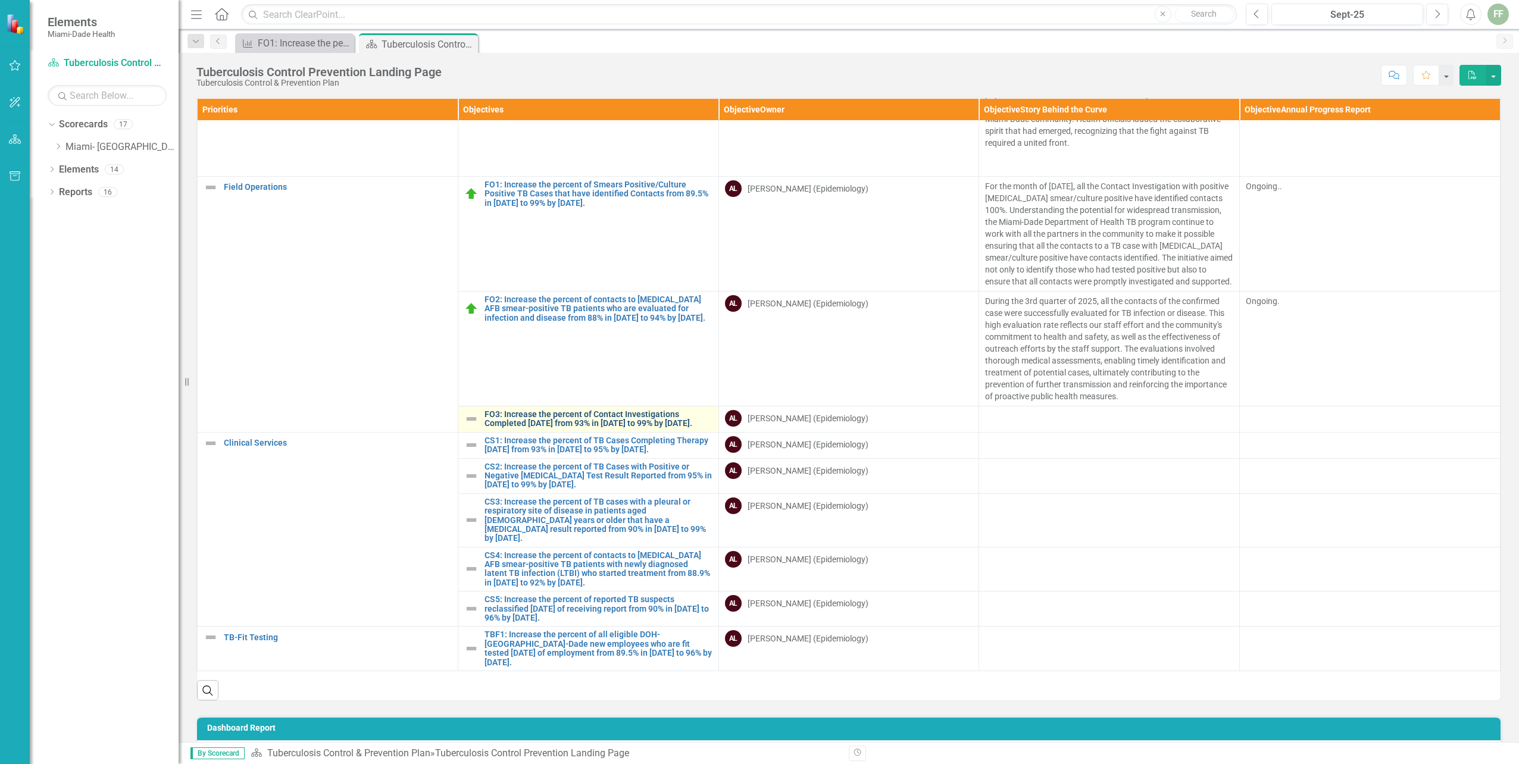
click at [566, 410] on link "FO3: Increase the percent of Contact Investigations Completed [DATE] from 93% i…" at bounding box center [599, 419] width 228 height 18
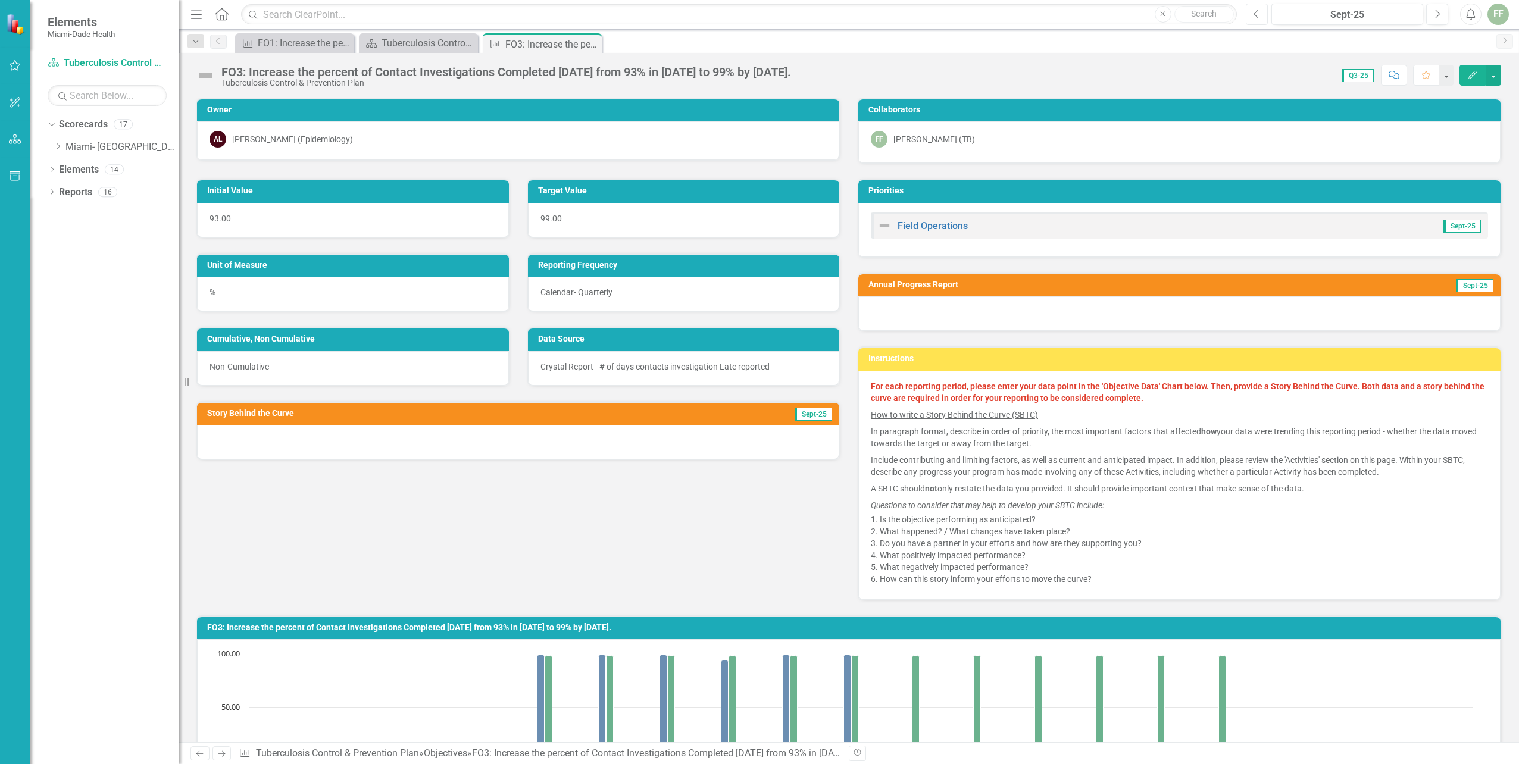
click at [1255, 13] on icon "button" at bounding box center [1256, 14] width 5 height 8
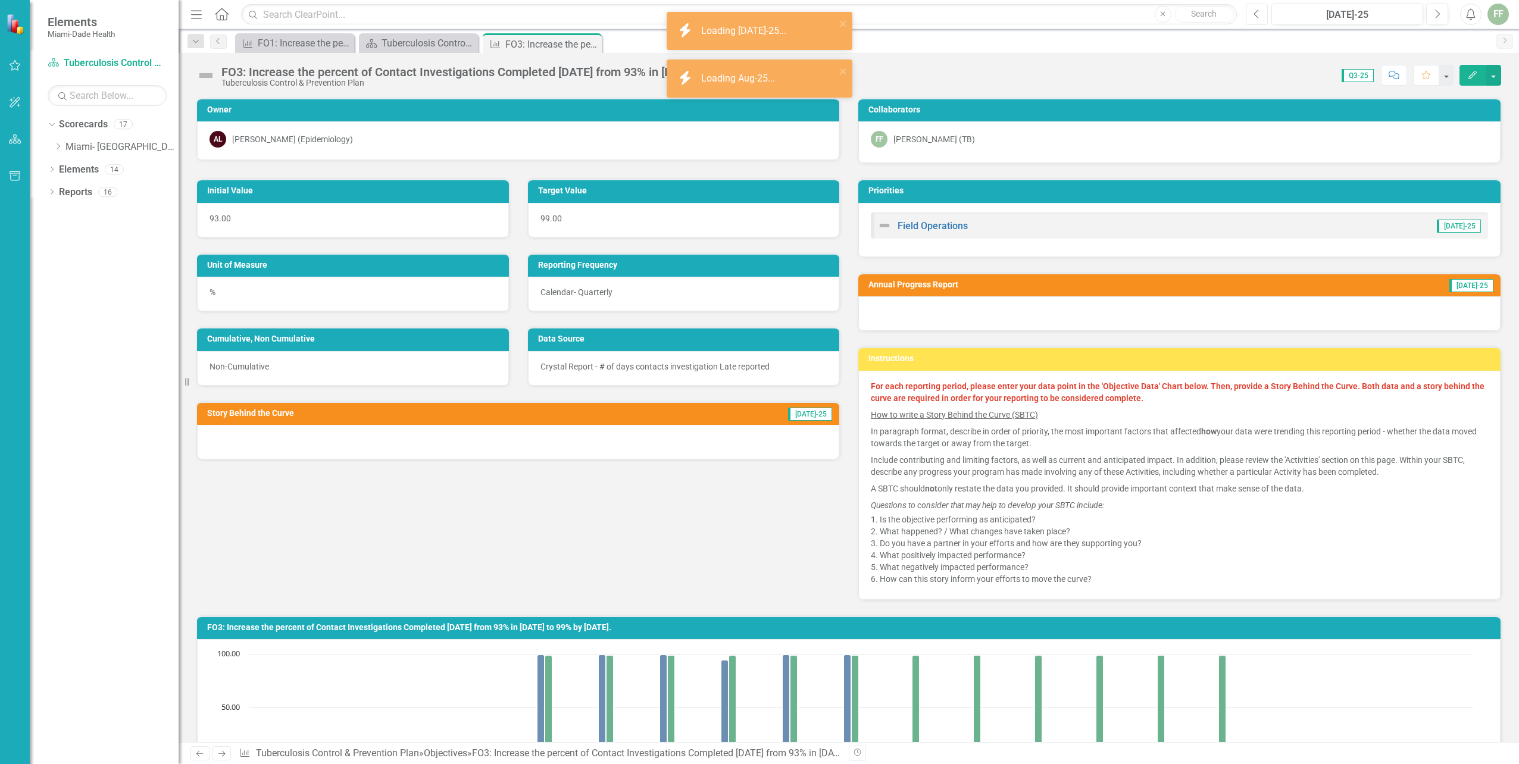
click at [1255, 13] on icon "button" at bounding box center [1256, 14] width 5 height 8
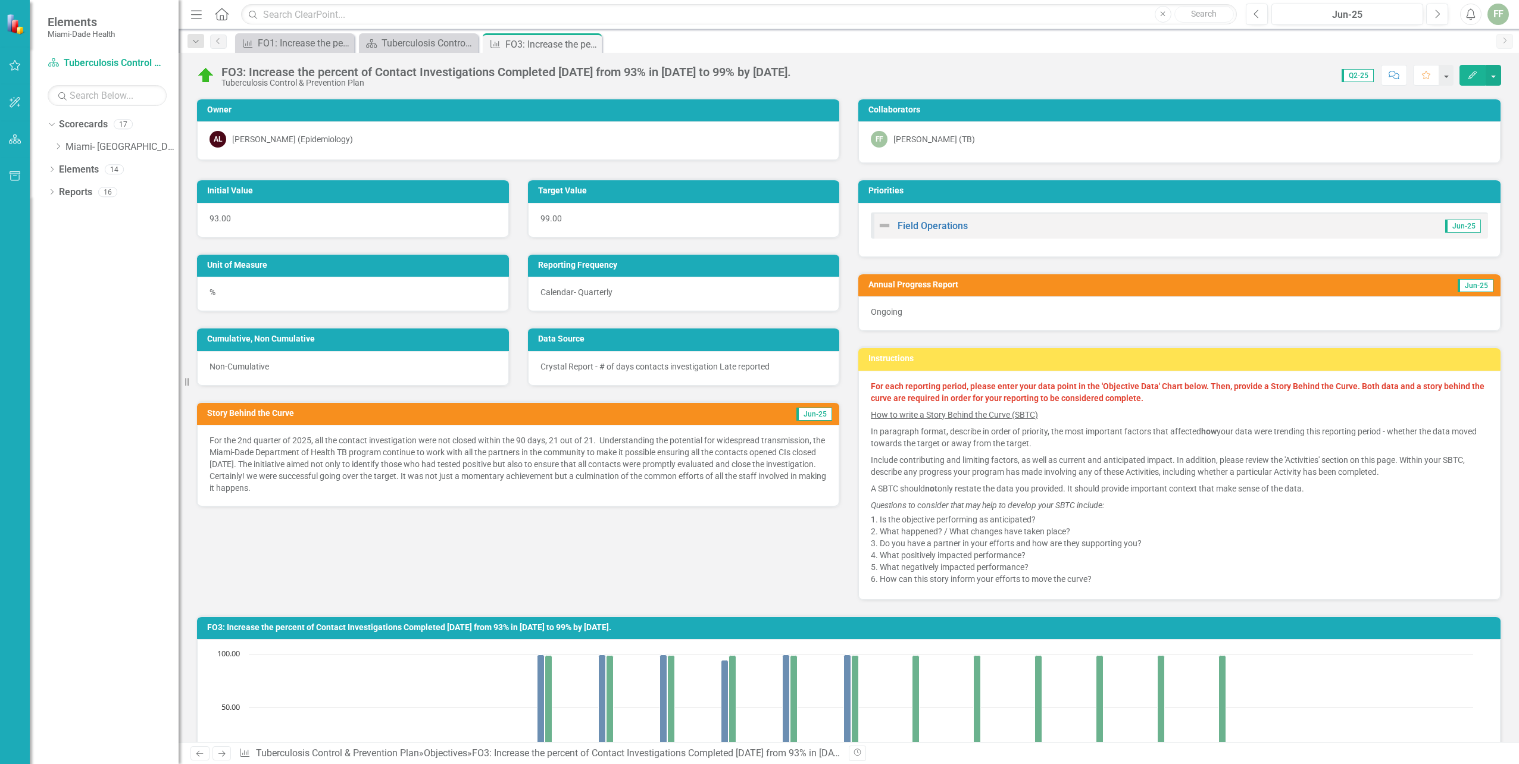
click at [1476, 75] on icon "Edit" at bounding box center [1472, 75] width 11 height 8
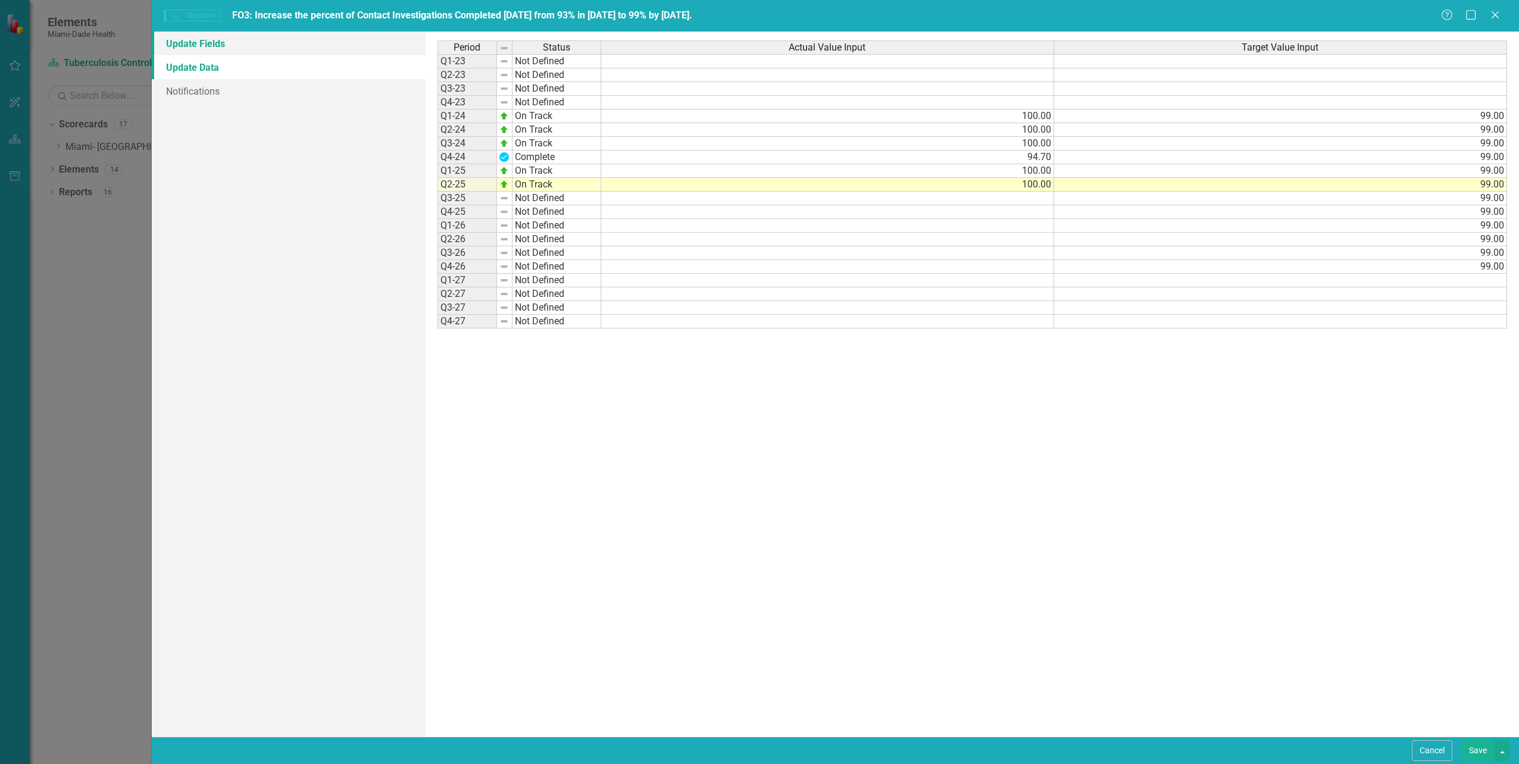
click at [214, 41] on link "Update Fields" at bounding box center [288, 44] width 273 height 24
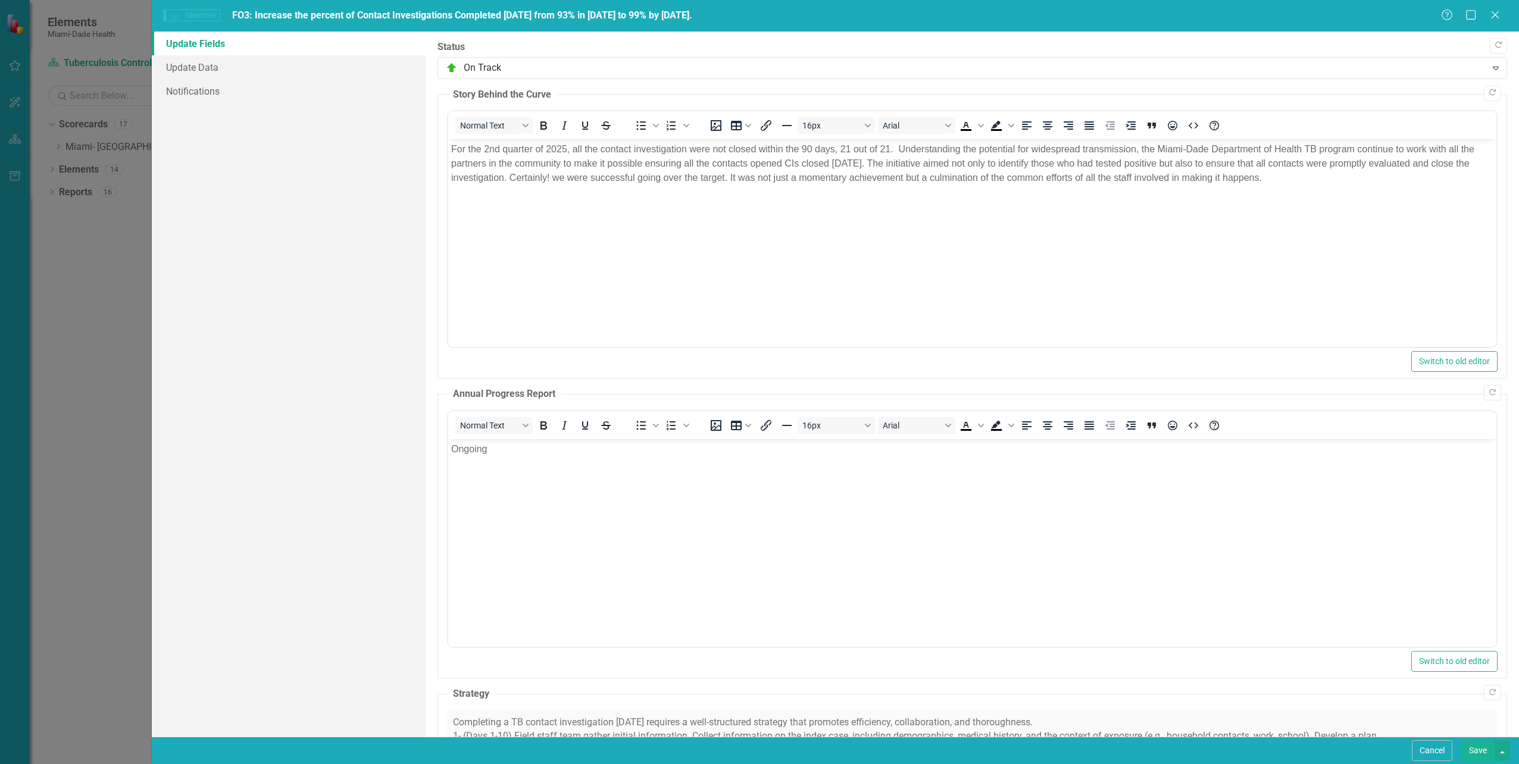
click at [713, 148] on p "For the 2nd quarter of 2025, all the contact investigation were not closed with…" at bounding box center [972, 163] width 1042 height 43
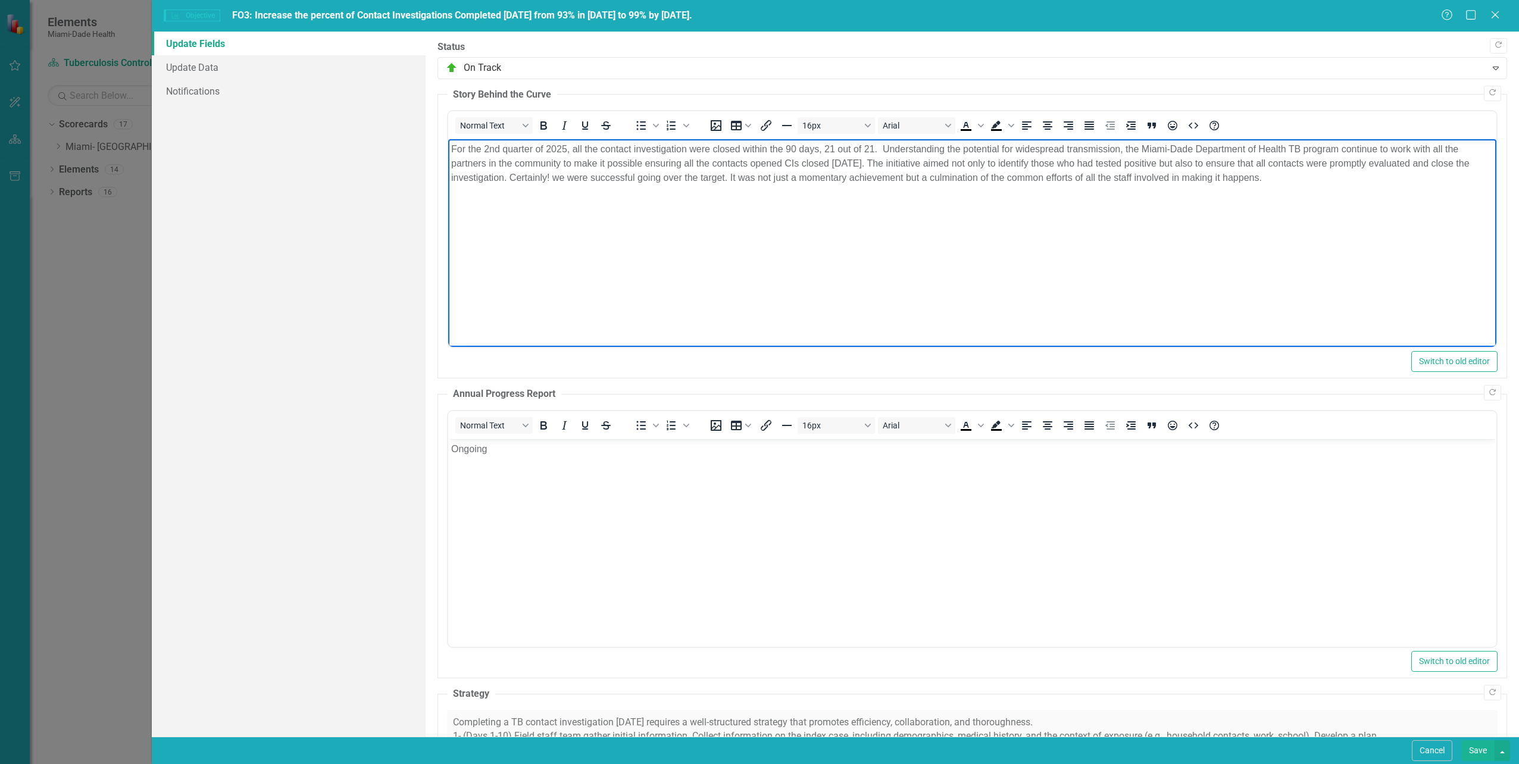
click at [654, 269] on body "For the 2nd quarter of 2025, all the contact investigation were closed within t…" at bounding box center [972, 228] width 1048 height 179
drag, startPoint x: 449, startPoint y: 147, endPoint x: 1293, endPoint y: 189, distance: 844.6
click at [1329, 189] on body "For the 2nd quarter of 2025, all the contact investigation were closed within t…" at bounding box center [972, 228] width 1048 height 179
copy p "For the 2nd quarter of 2025, all the contact investigation were closed within t…"
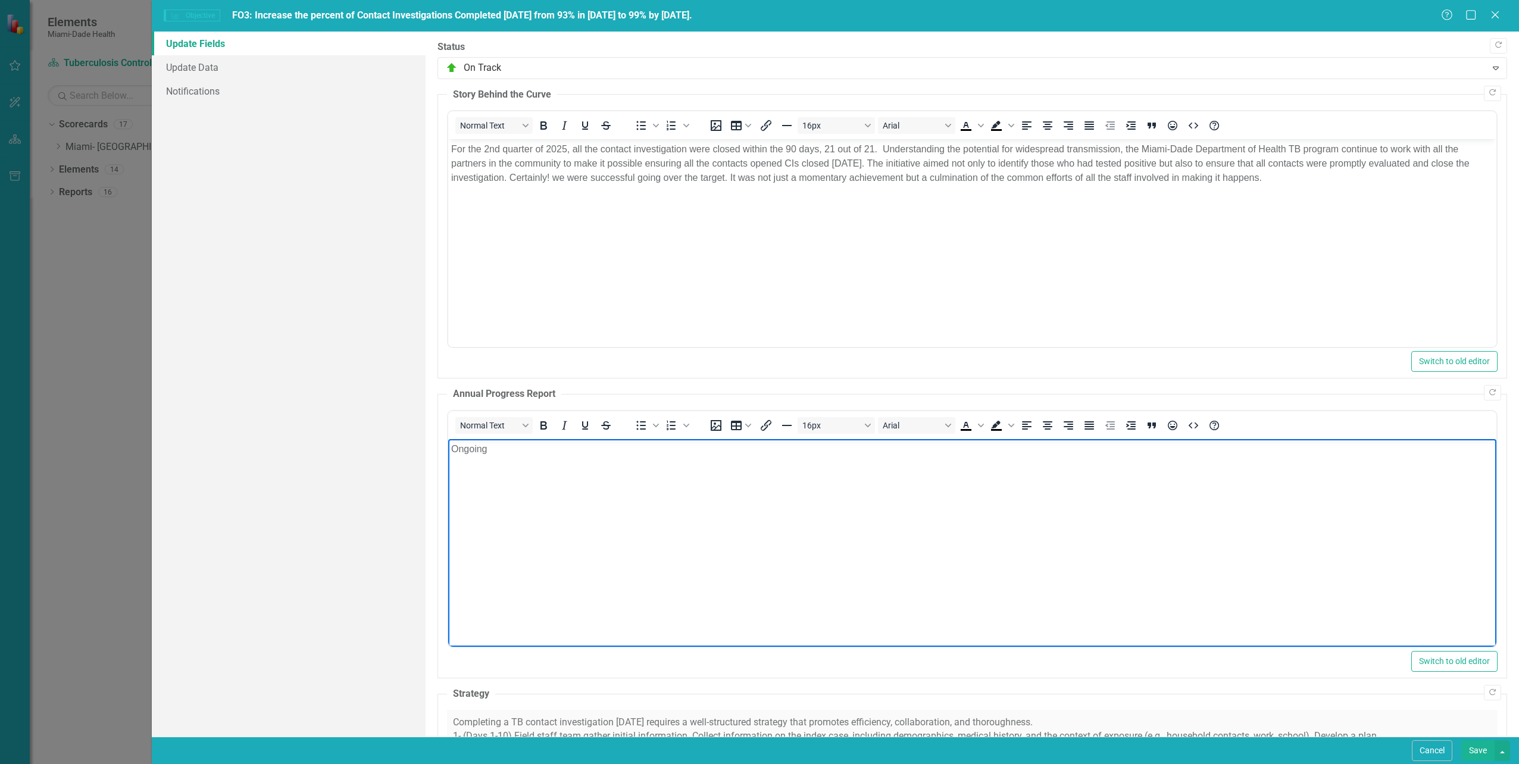
click at [1351, 564] on body "Ongoing" at bounding box center [972, 528] width 1048 height 179
click at [1478, 750] on button "Save" at bounding box center [1477, 751] width 33 height 21
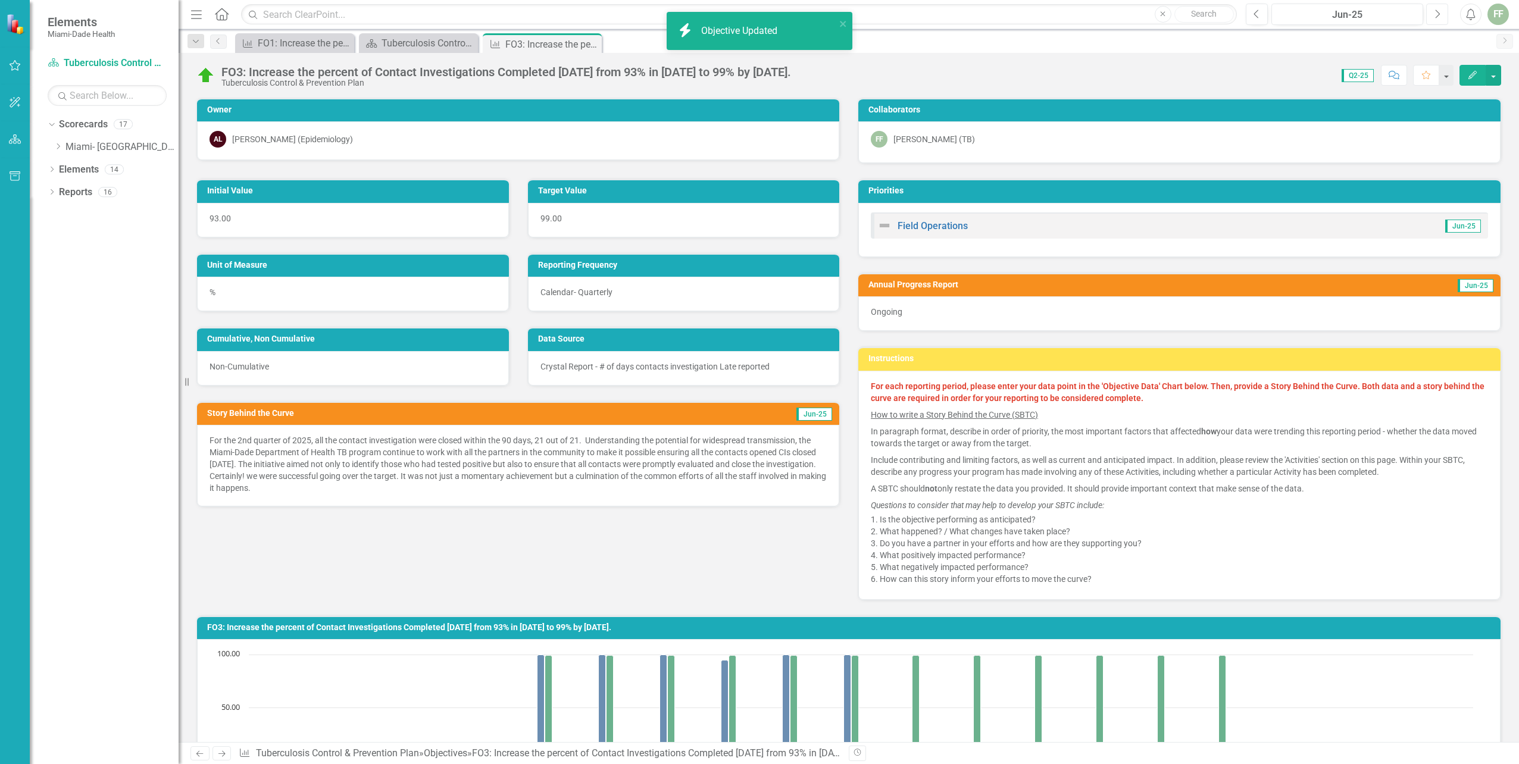
click at [1438, 11] on icon "button" at bounding box center [1438, 14] width 5 height 8
click at [1435, 14] on icon "Next" at bounding box center [1437, 14] width 7 height 11
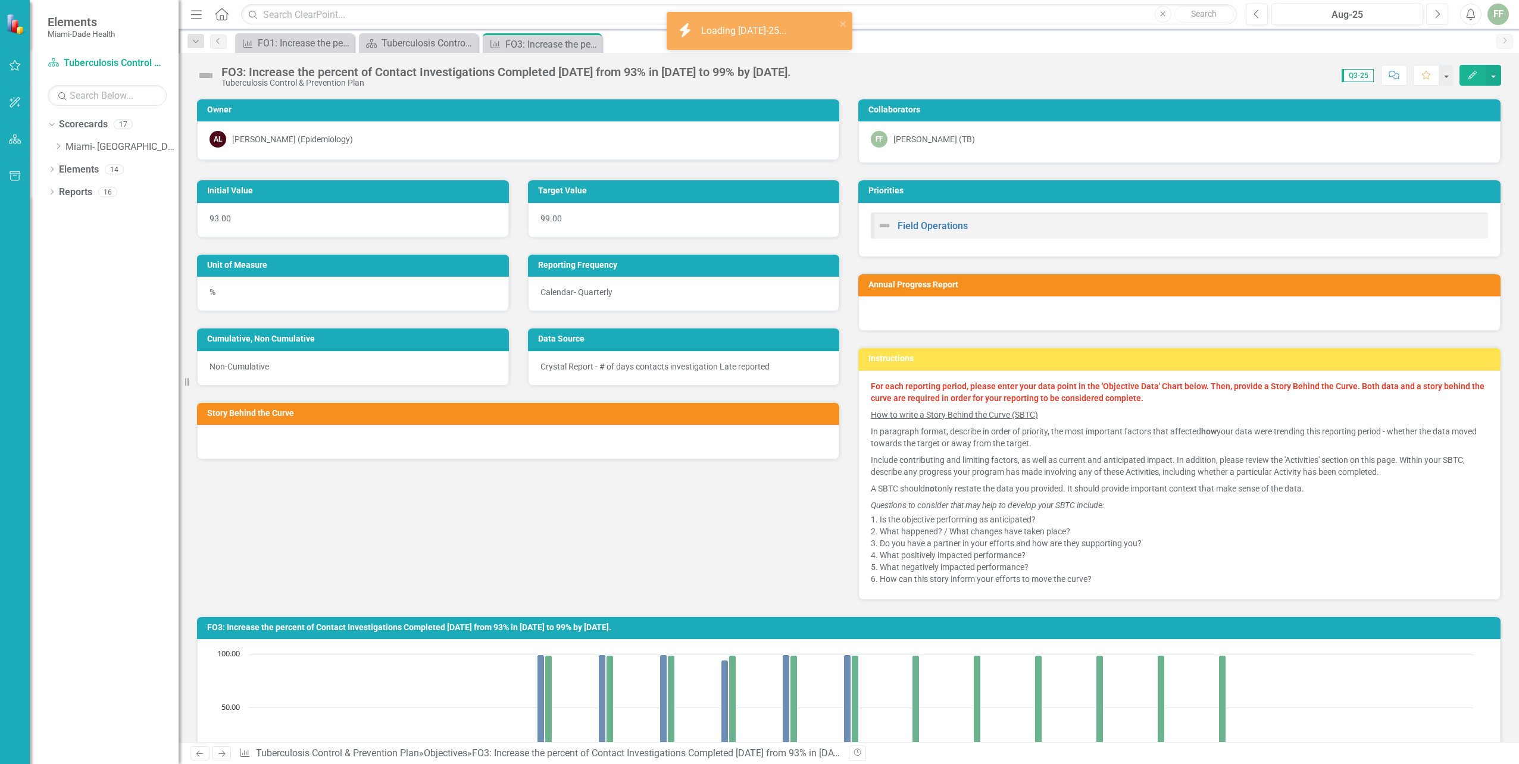
click at [1435, 14] on icon "Next" at bounding box center [1437, 14] width 7 height 11
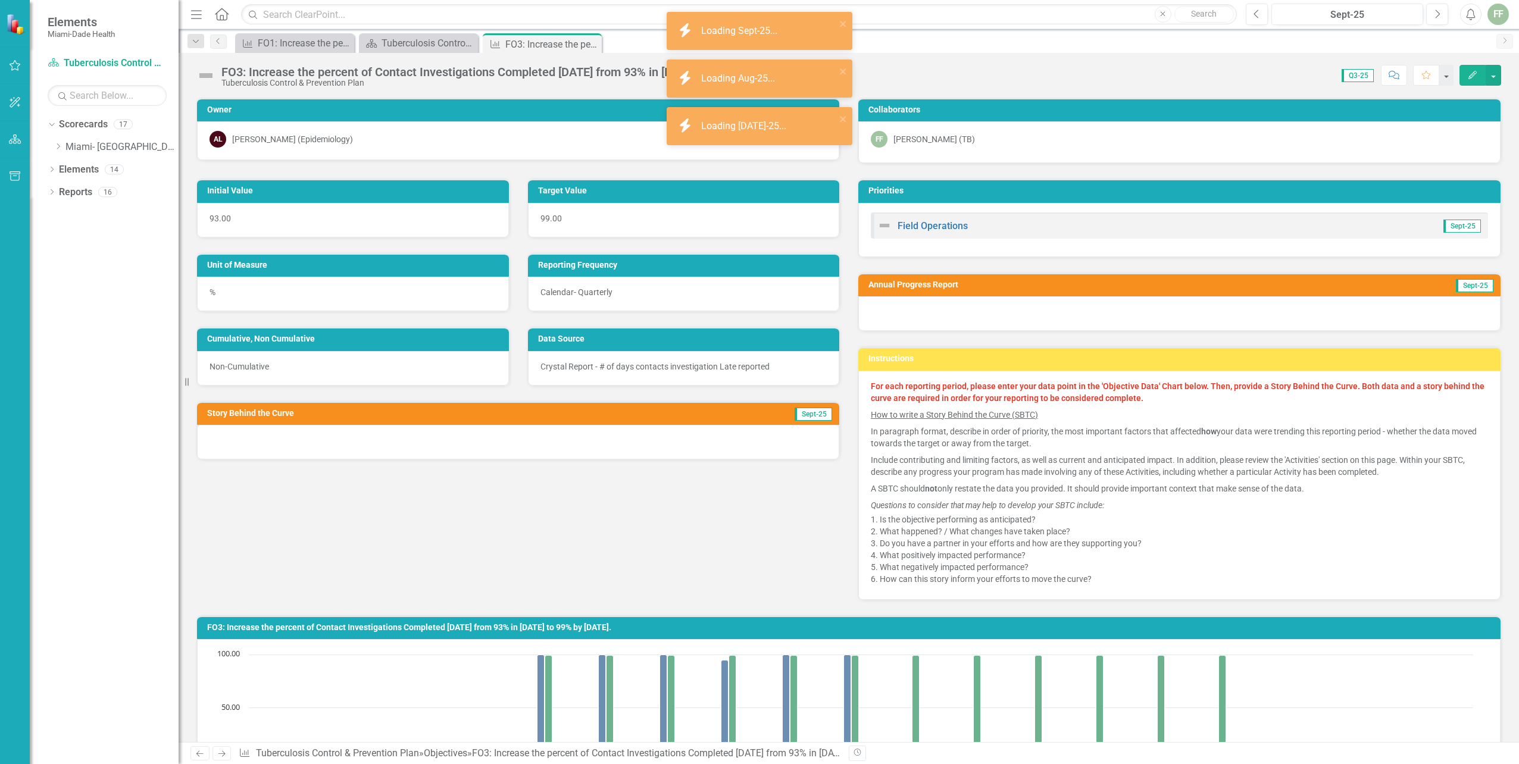
click at [1471, 73] on icon "Edit" at bounding box center [1472, 75] width 11 height 8
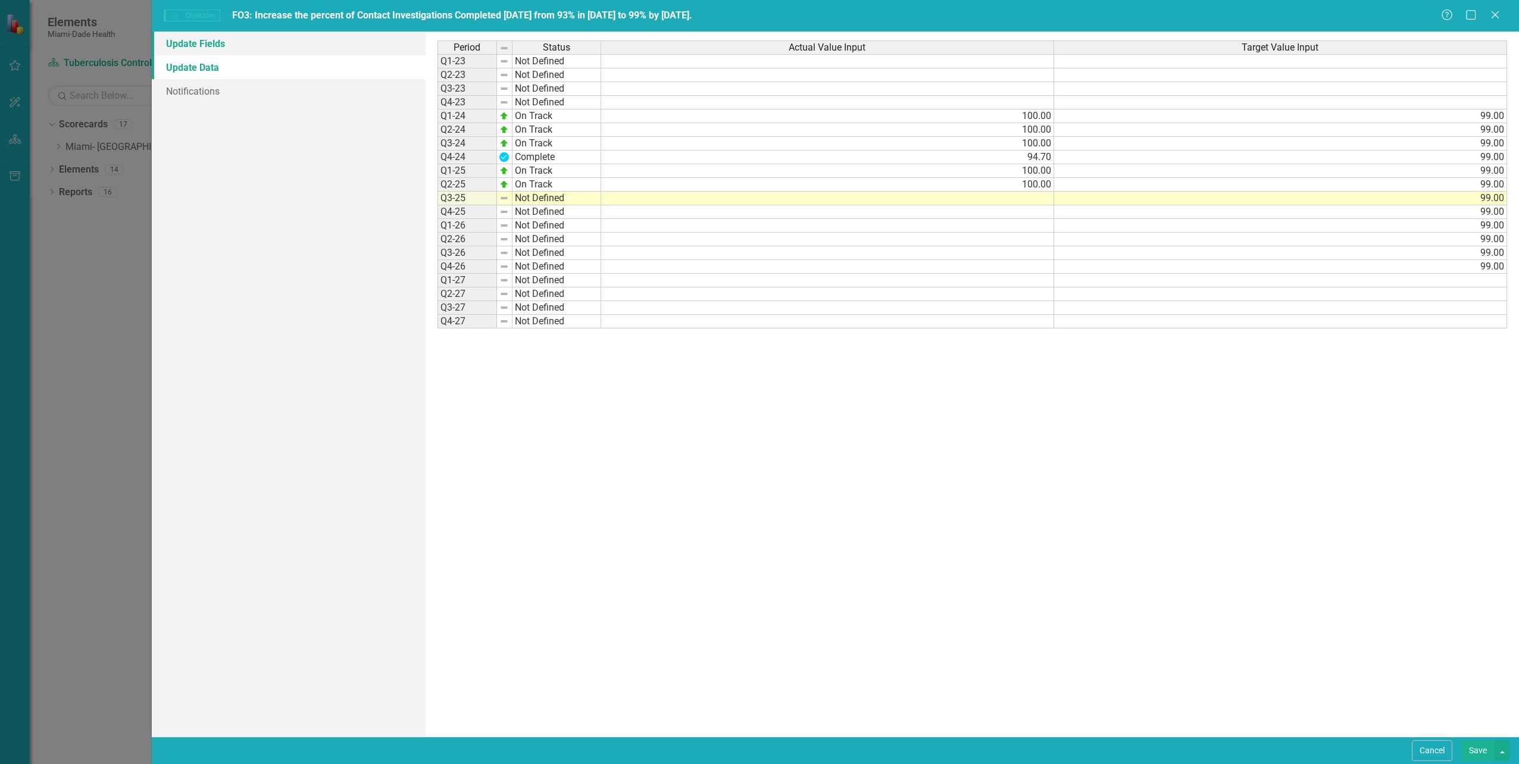
click at [213, 43] on link "Update Fields" at bounding box center [288, 44] width 273 height 24
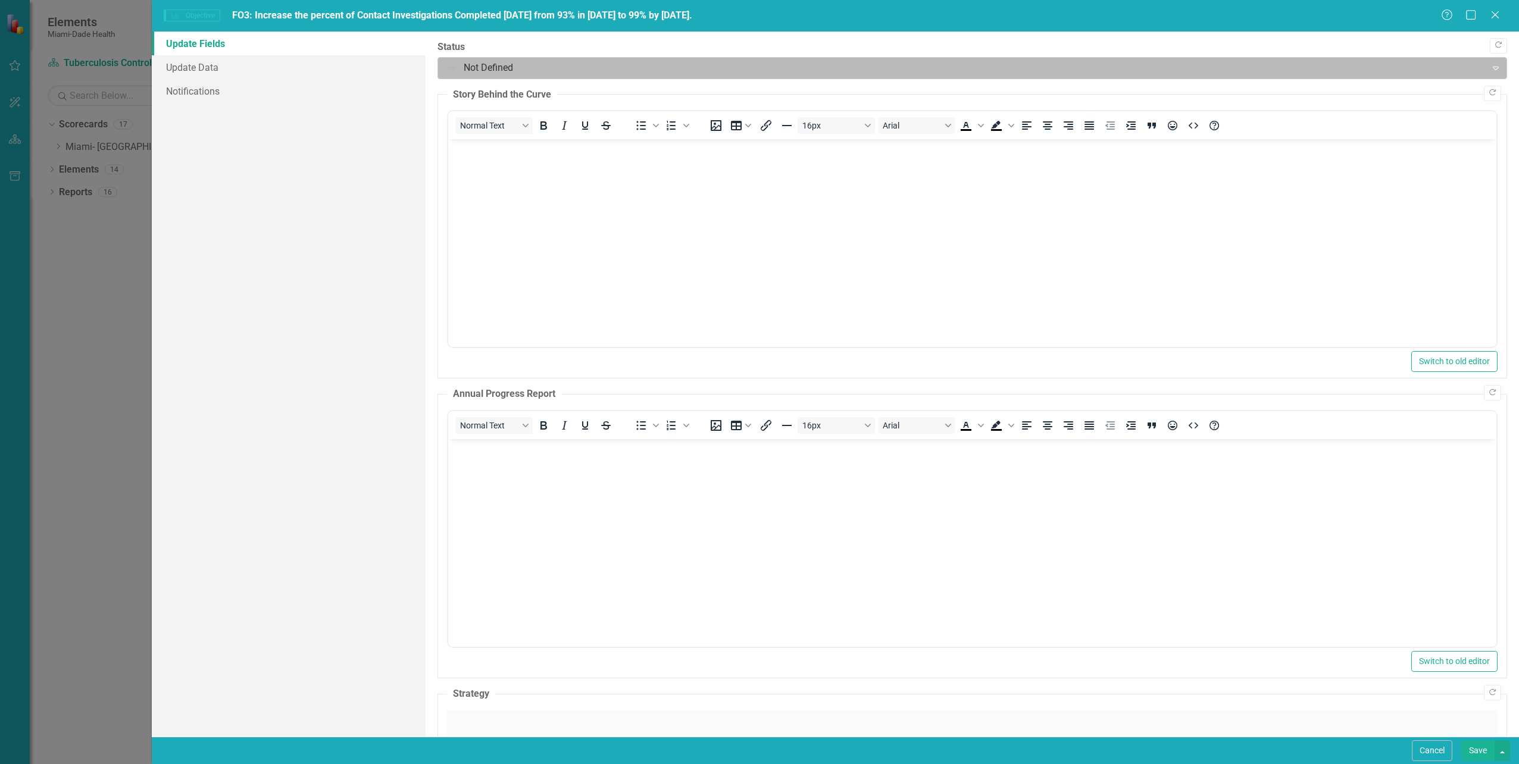
click at [451, 68] on div at bounding box center [962, 68] width 1033 height 16
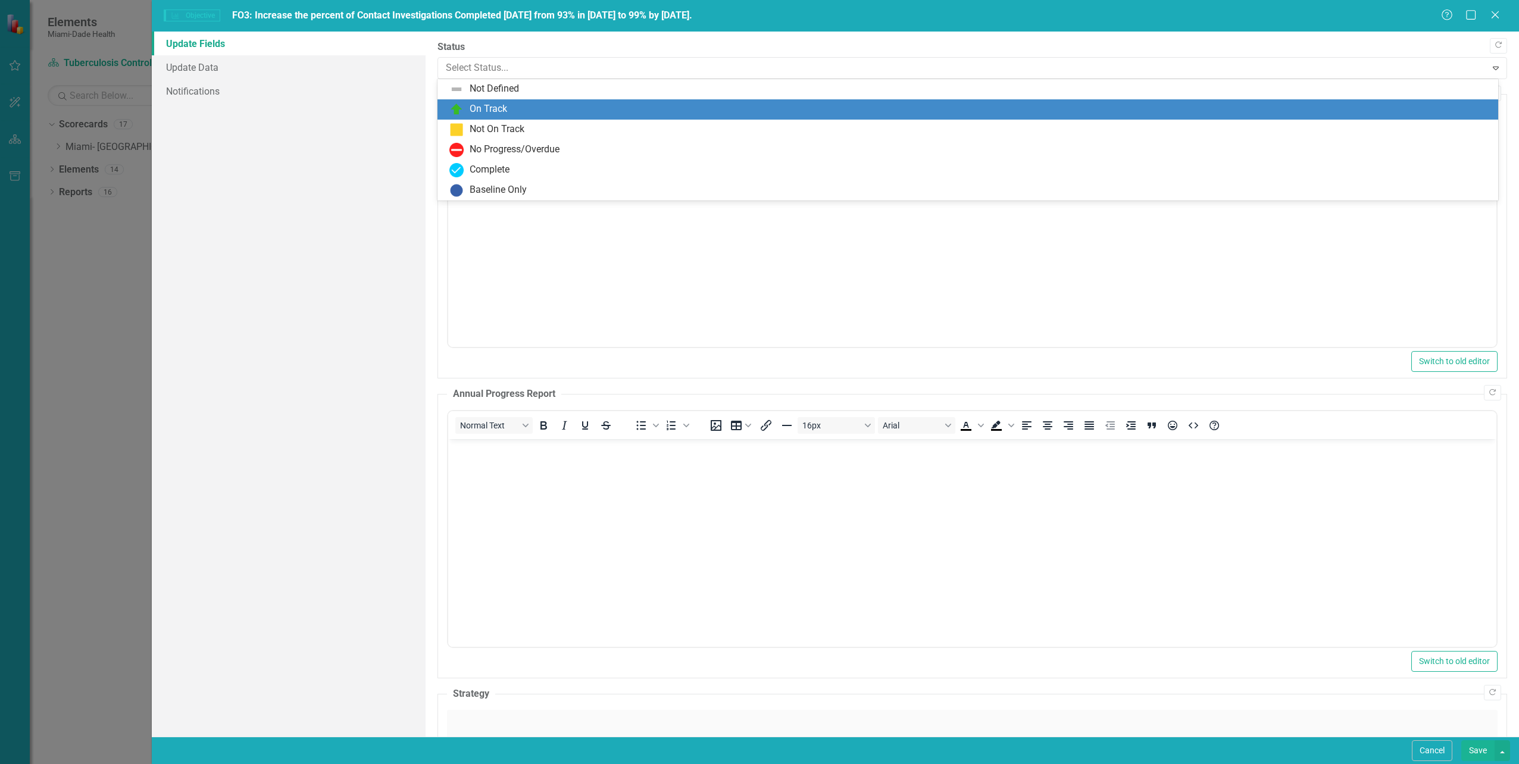
click at [474, 109] on div "On Track" at bounding box center [489, 109] width 38 height 14
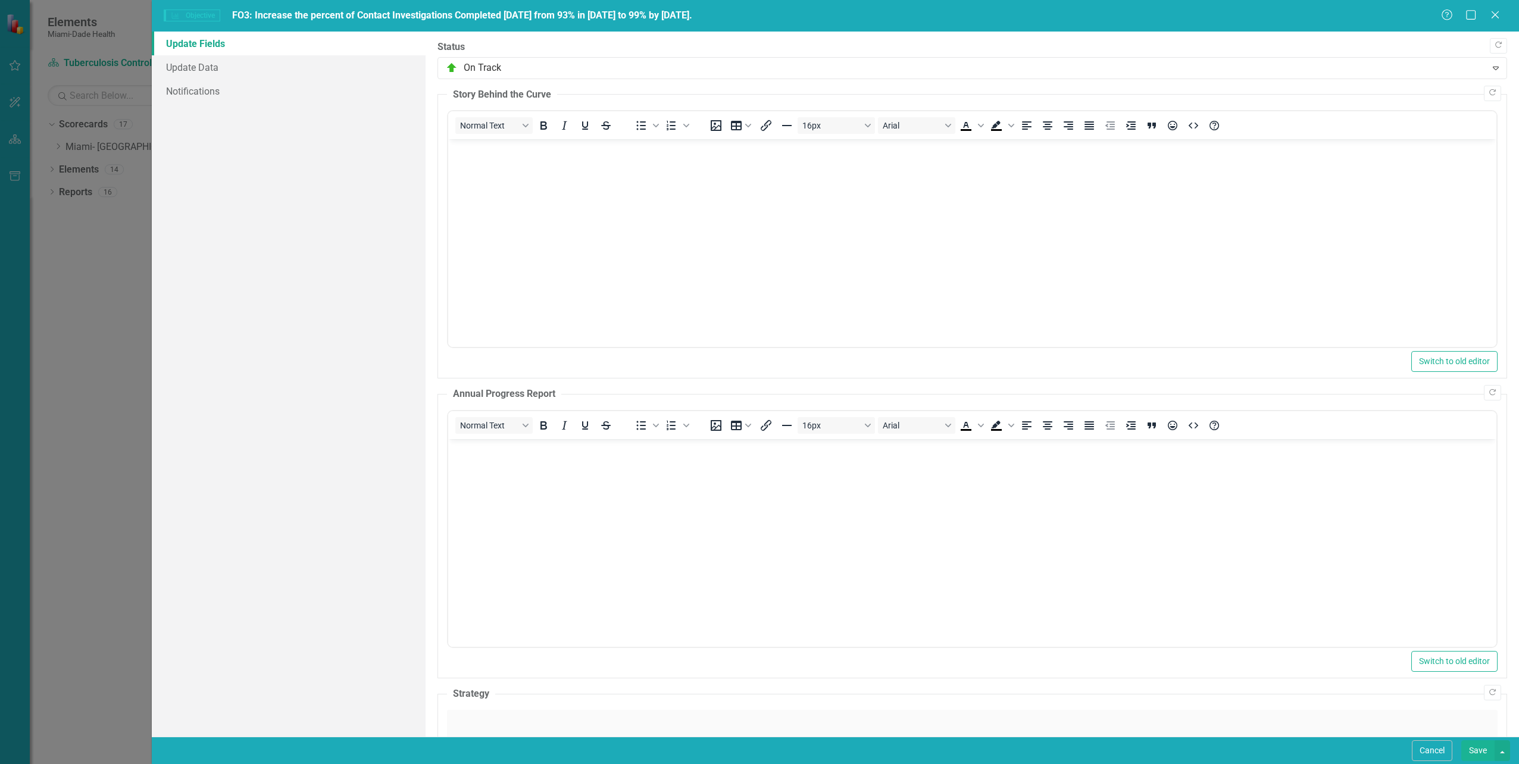
click at [457, 156] on p "Rich Text Area. Press ALT-0 for help." at bounding box center [972, 149] width 1042 height 14
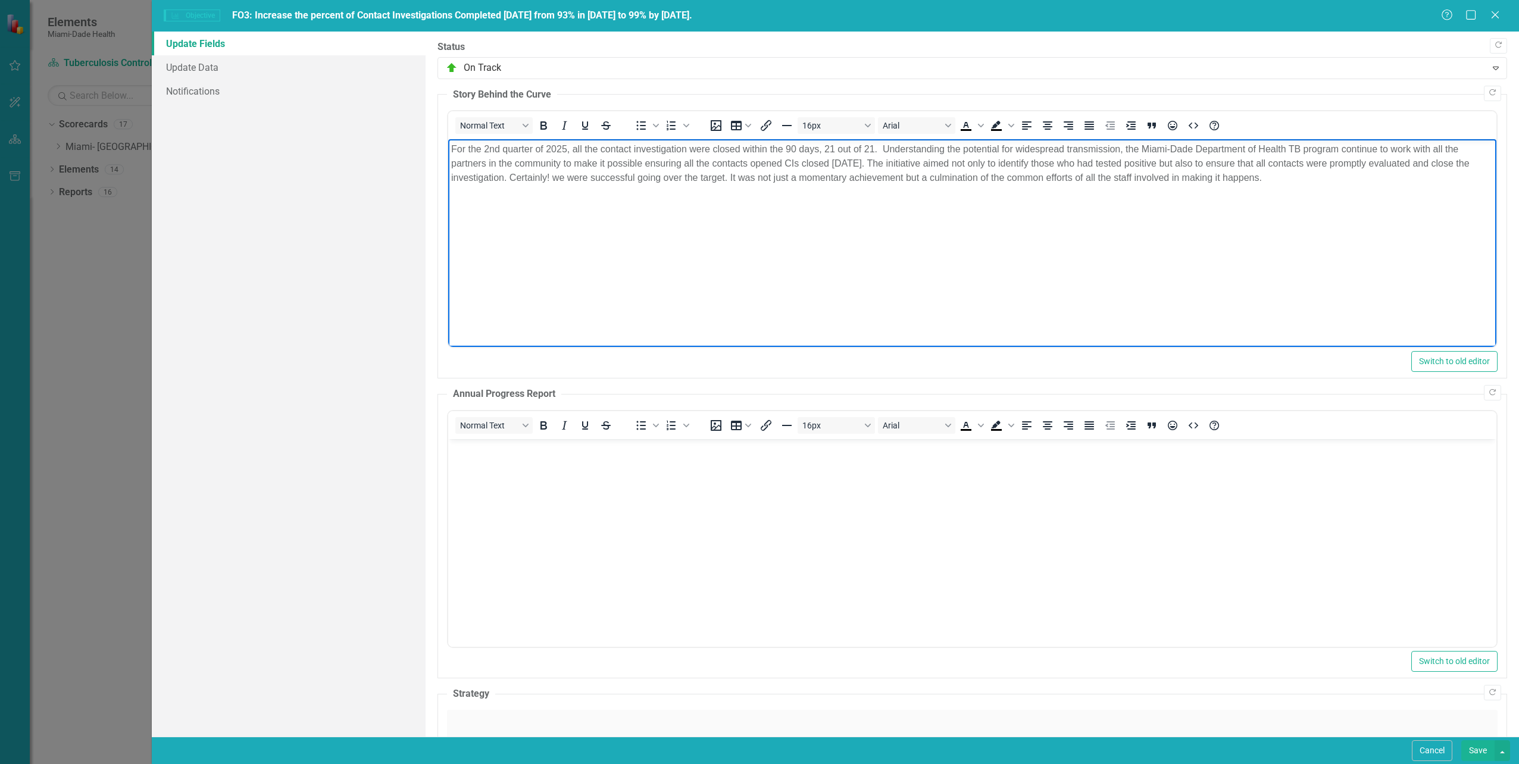
click at [483, 147] on p "For the 2nd quarter of 2025, all the contact investigation were closed within t…" at bounding box center [972, 163] width 1042 height 43
click at [823, 148] on p "For the 3rd quarter of 2025, all the contact investigation were closed within t…" at bounding box center [972, 163] width 1042 height 43
click at [931, 254] on body "For the 3rd quarter of 2025, all the contact investigation were closed within t…" at bounding box center [972, 228] width 1048 height 179
drag, startPoint x: 473, startPoint y: 463, endPoint x: 476, endPoint y: 474, distance: 11.0
click at [475, 466] on body "Rich Text Area. Press ALT-0 for help." at bounding box center [972, 528] width 1048 height 179
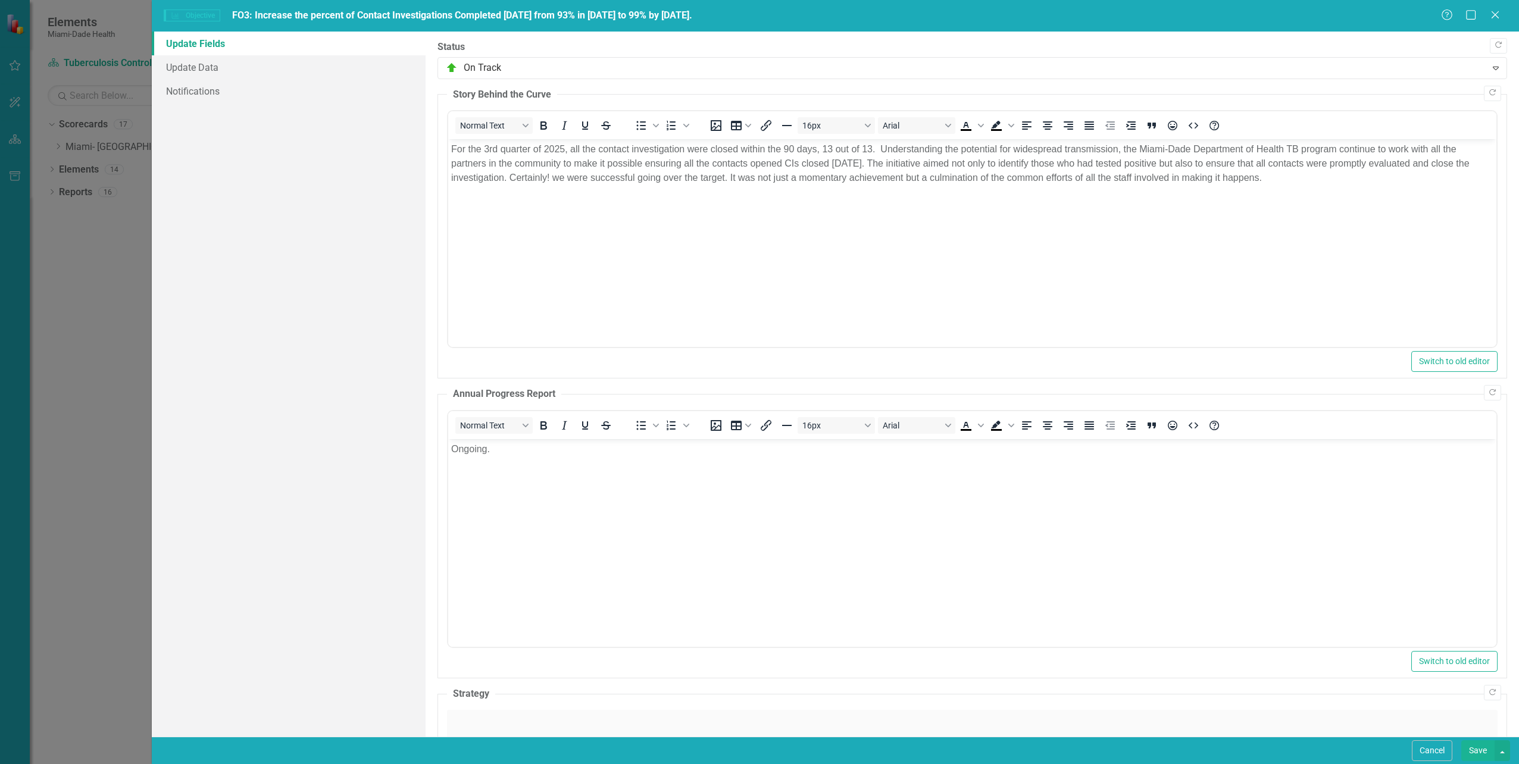
click at [1472, 753] on button "Save" at bounding box center [1477, 751] width 33 height 21
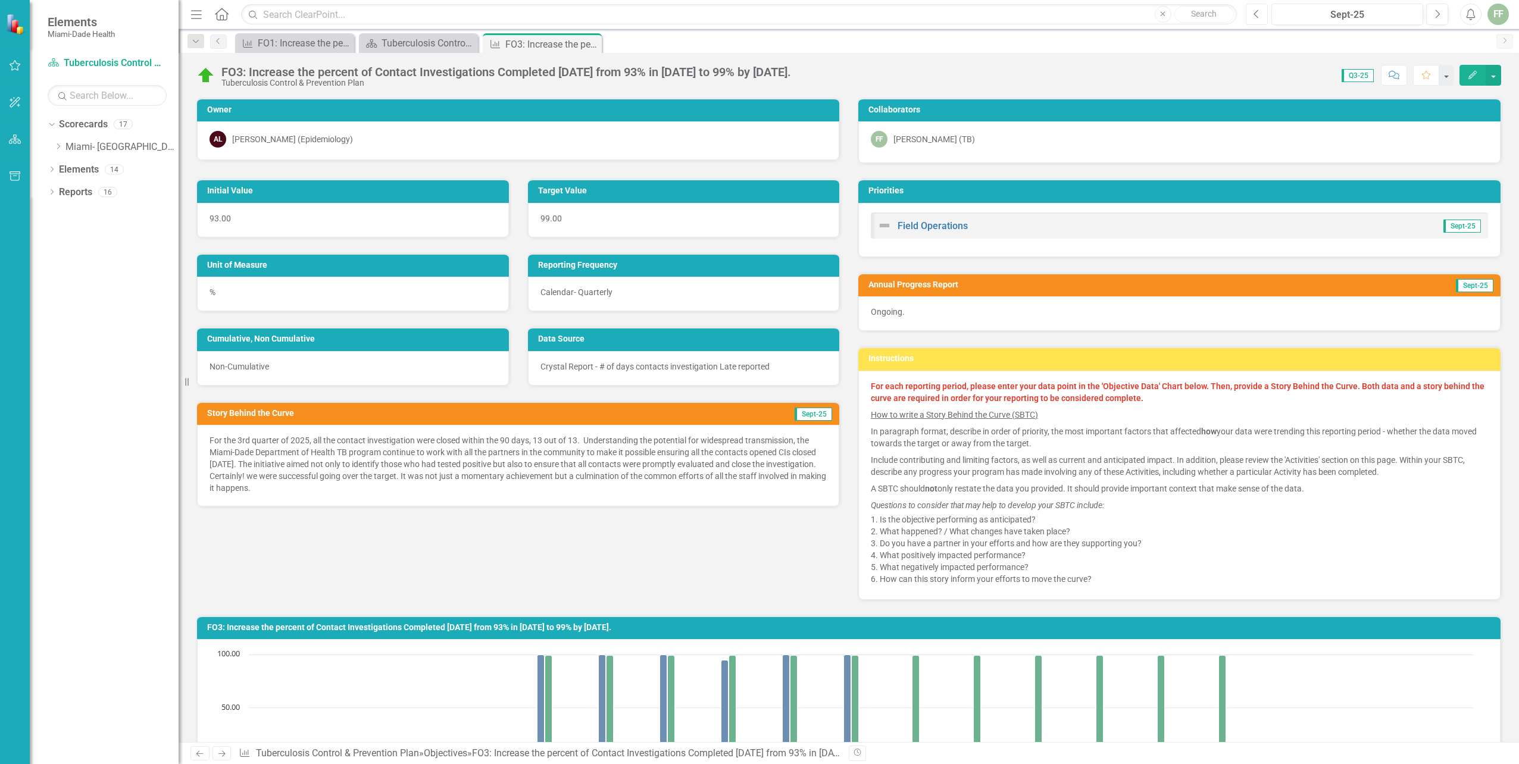
click at [1256, 11] on icon "Previous" at bounding box center [1257, 14] width 7 height 11
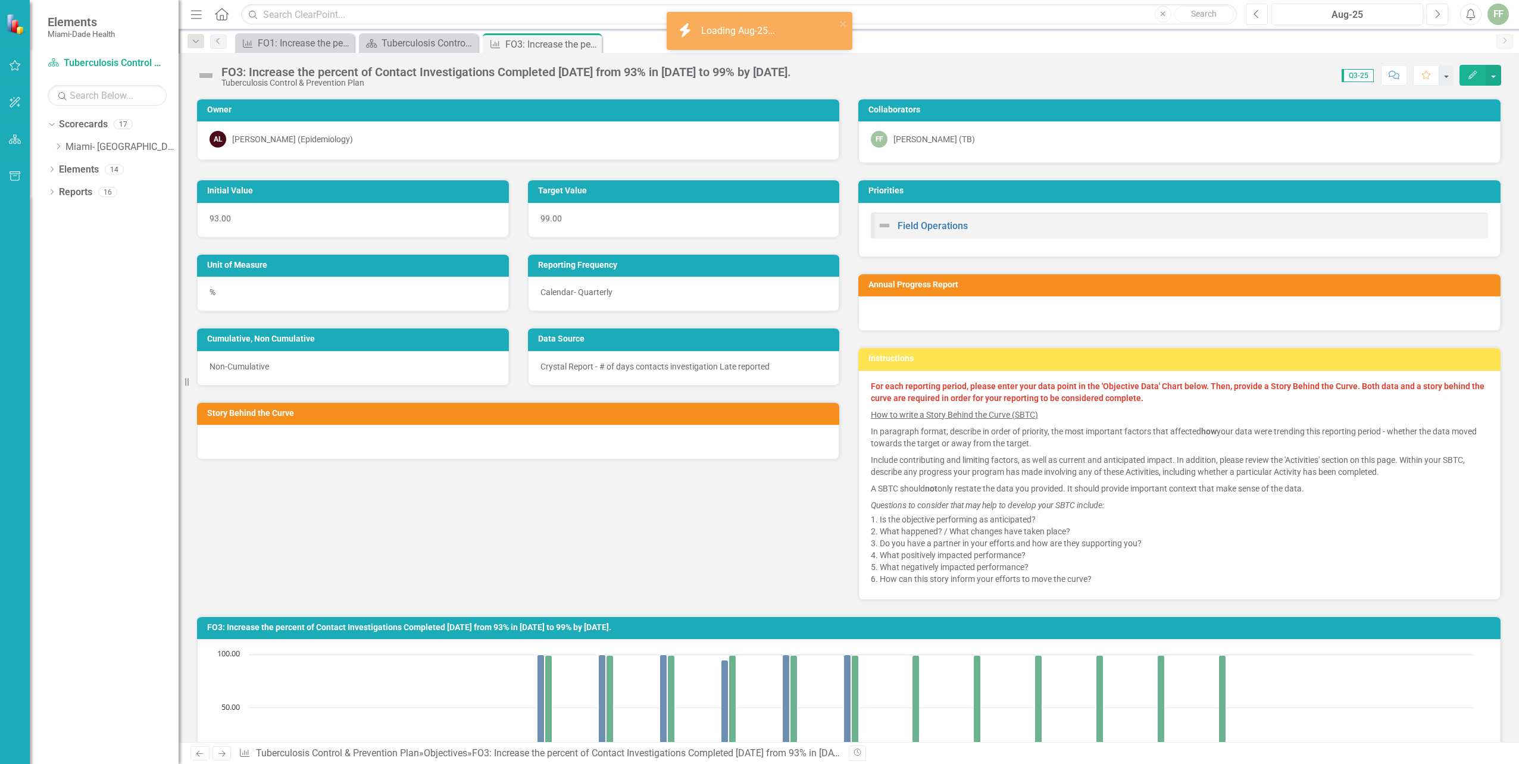
click at [1256, 11] on icon "Previous" at bounding box center [1257, 14] width 7 height 11
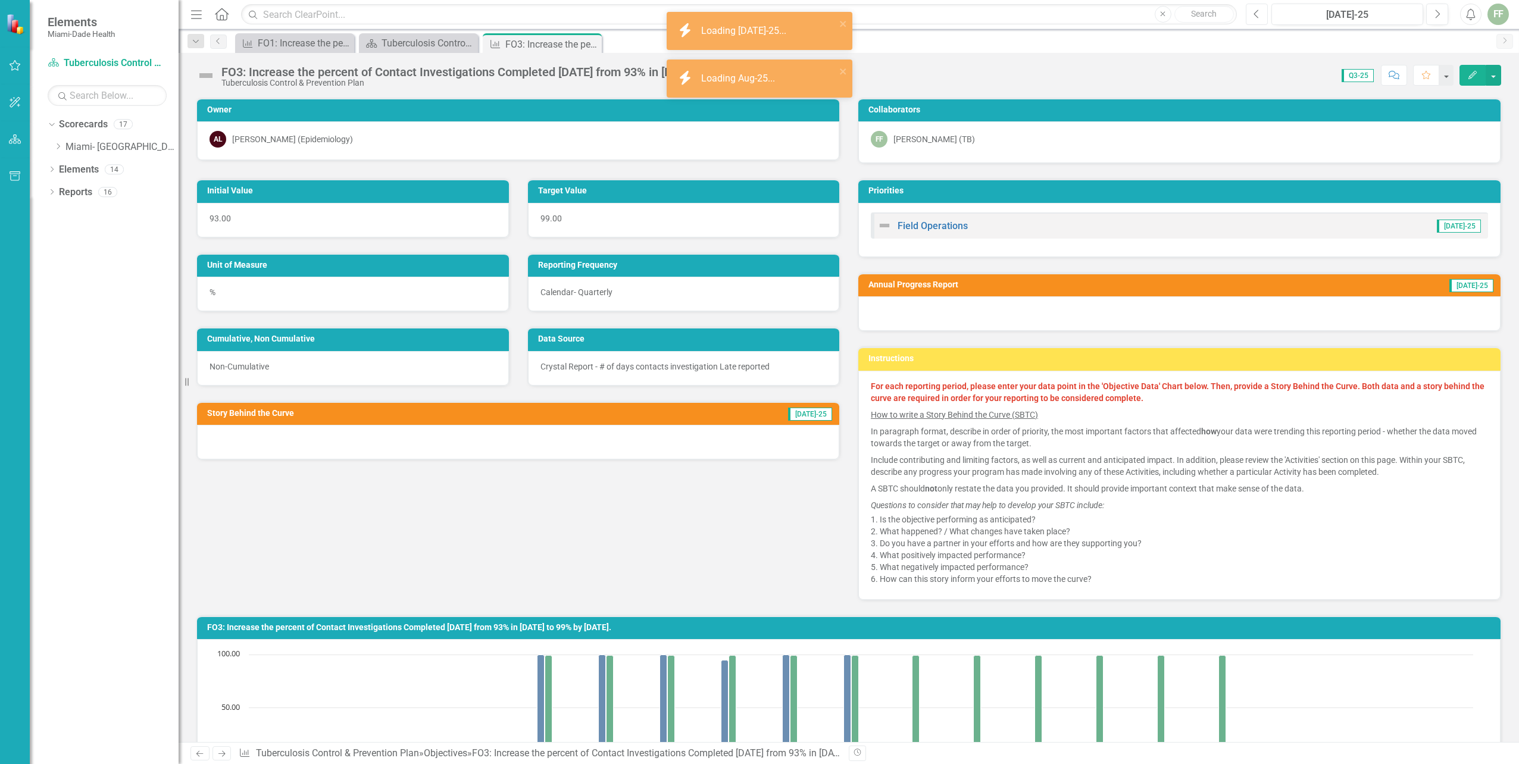
click at [1256, 11] on icon "Previous" at bounding box center [1257, 14] width 7 height 11
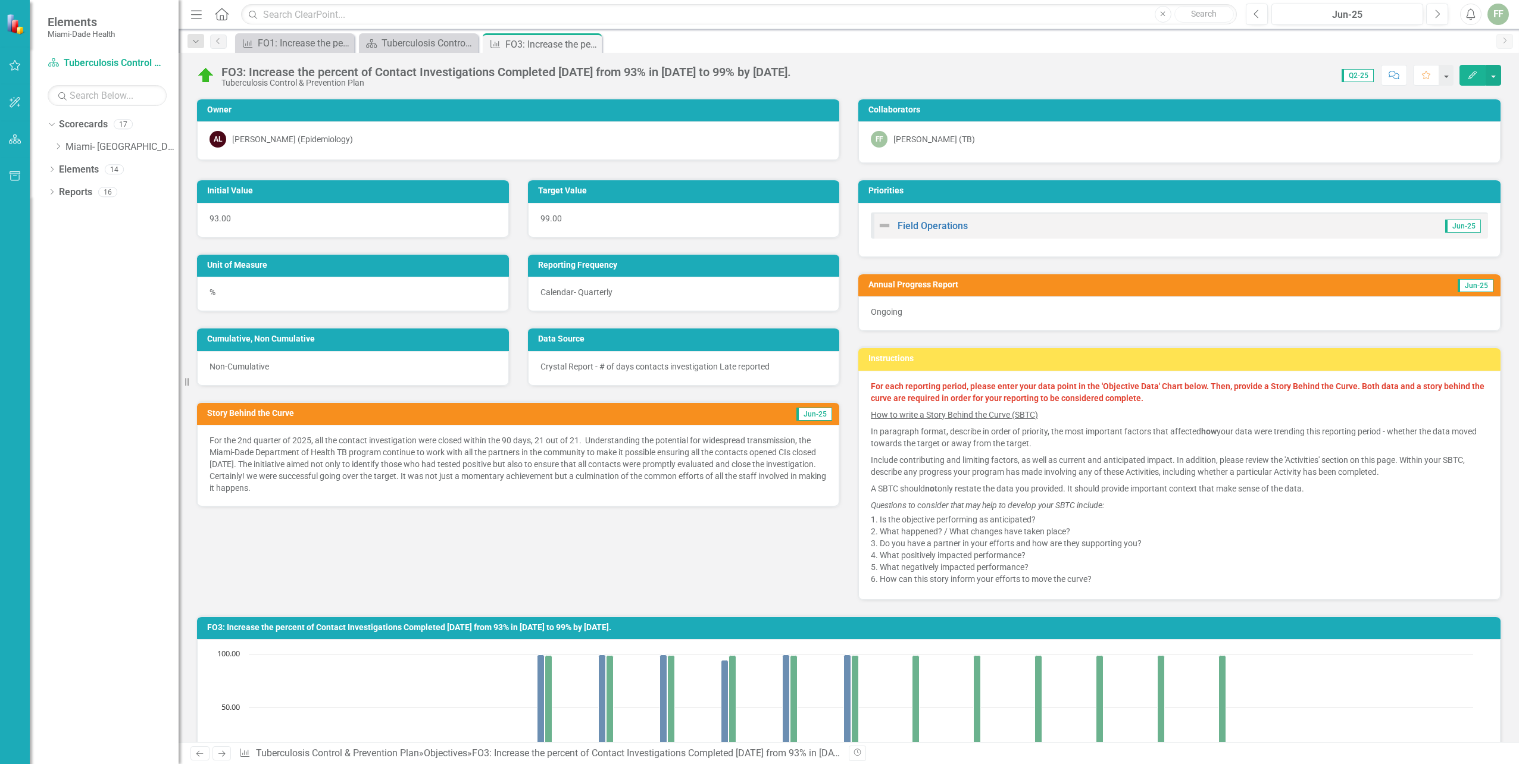
click at [1470, 68] on button "Edit" at bounding box center [1473, 75] width 26 height 21
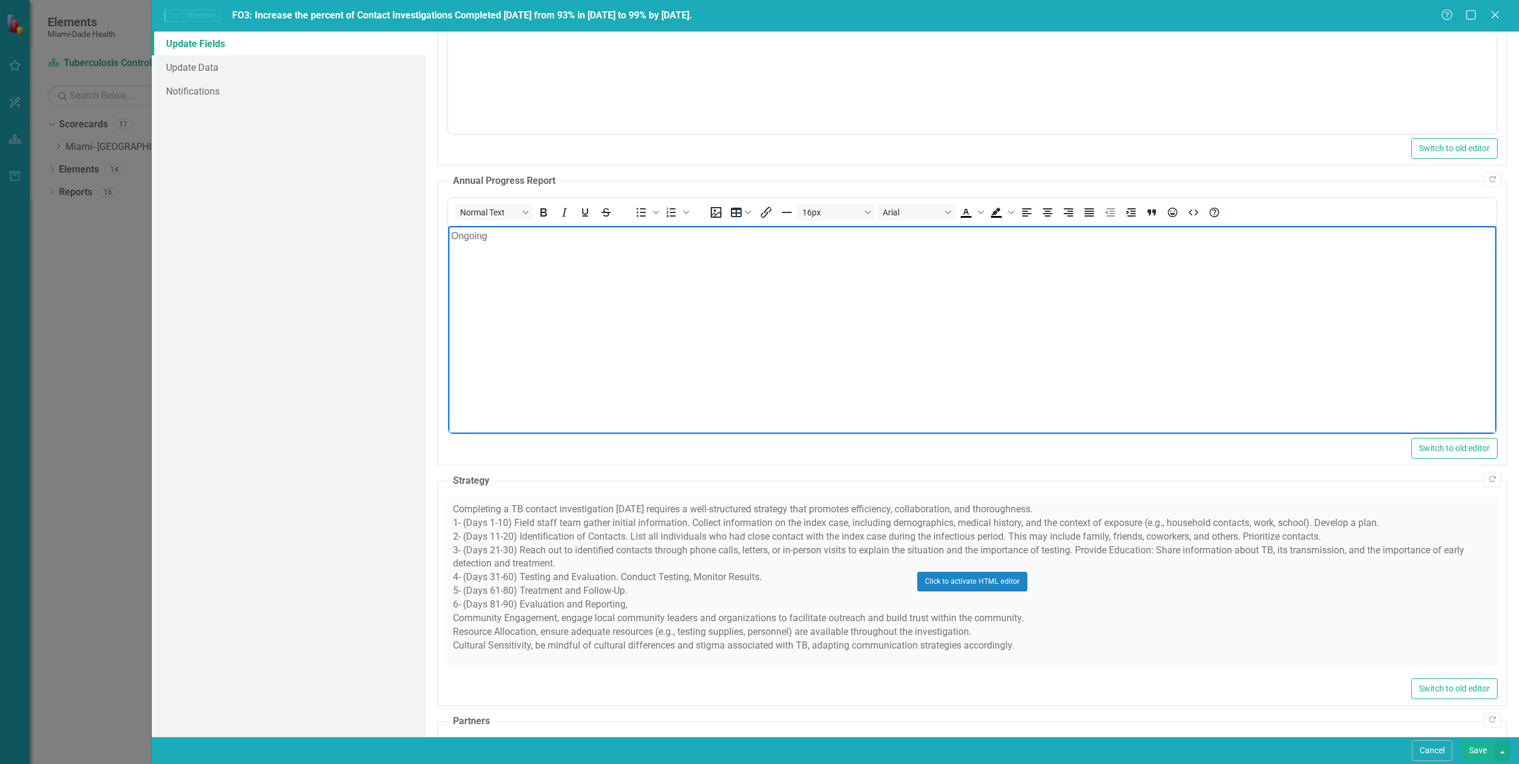
scroll to position [370, 0]
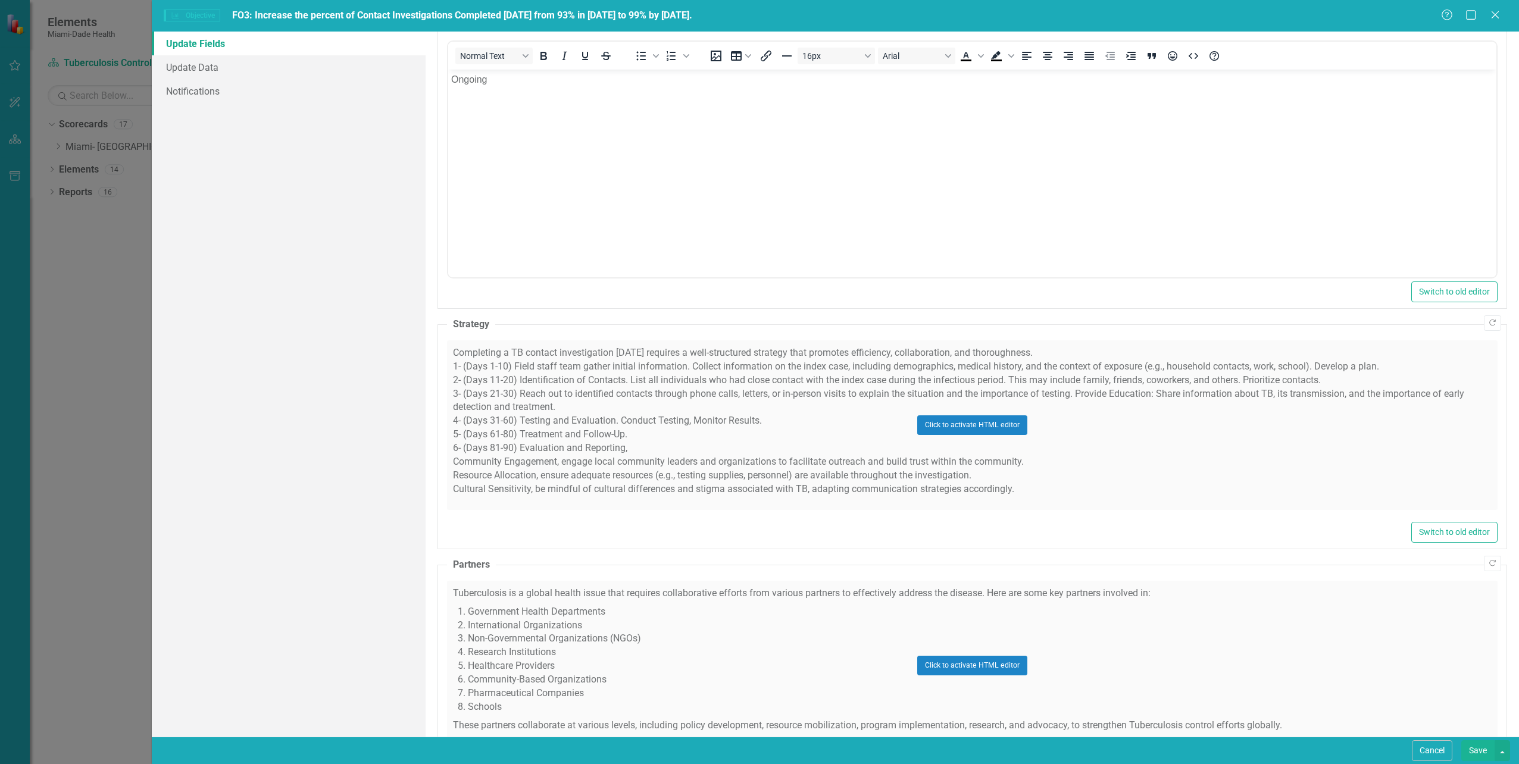
click at [697, 457] on div "Click to activate HTML editor" at bounding box center [972, 425] width 1051 height 170
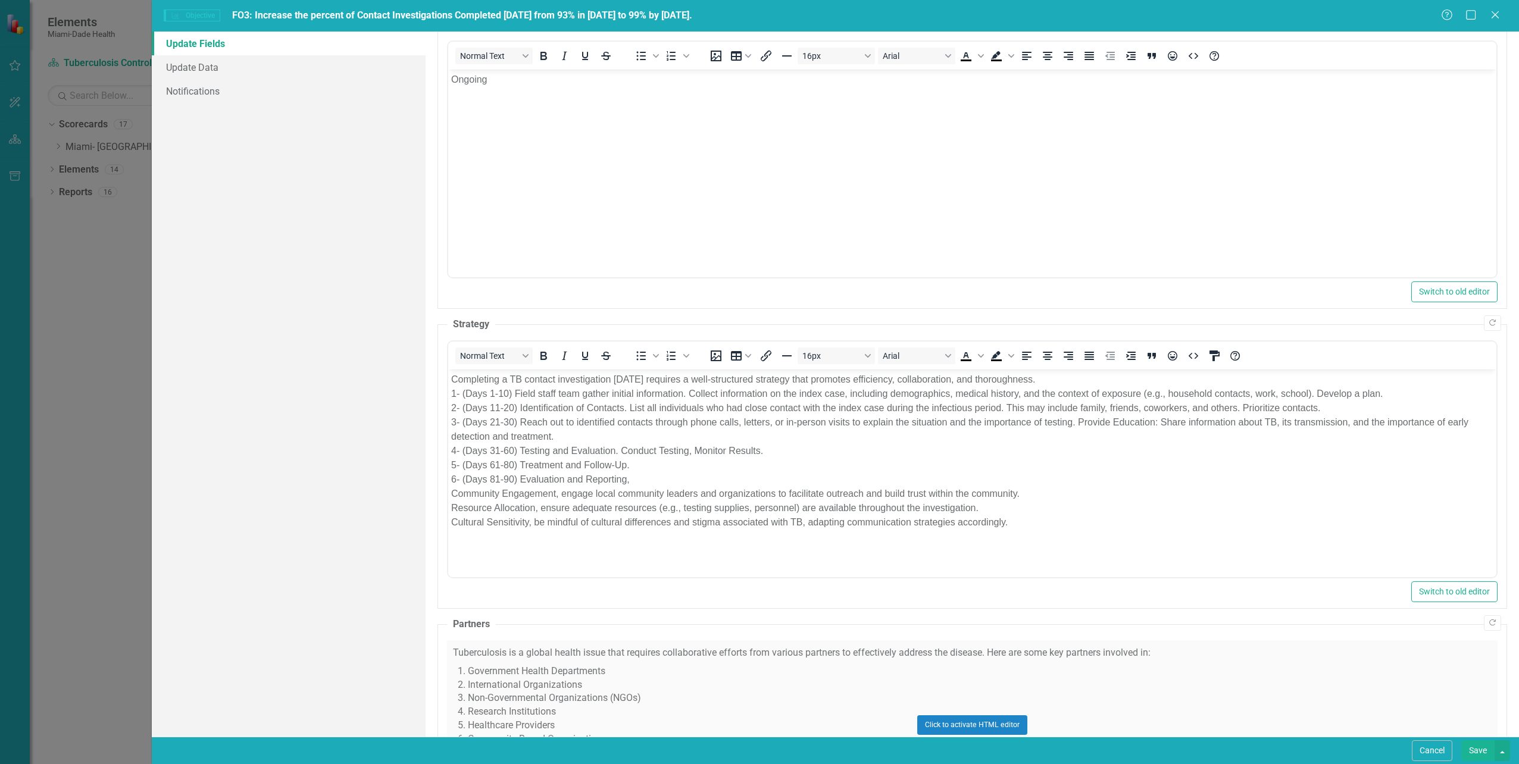
scroll to position [0, 0]
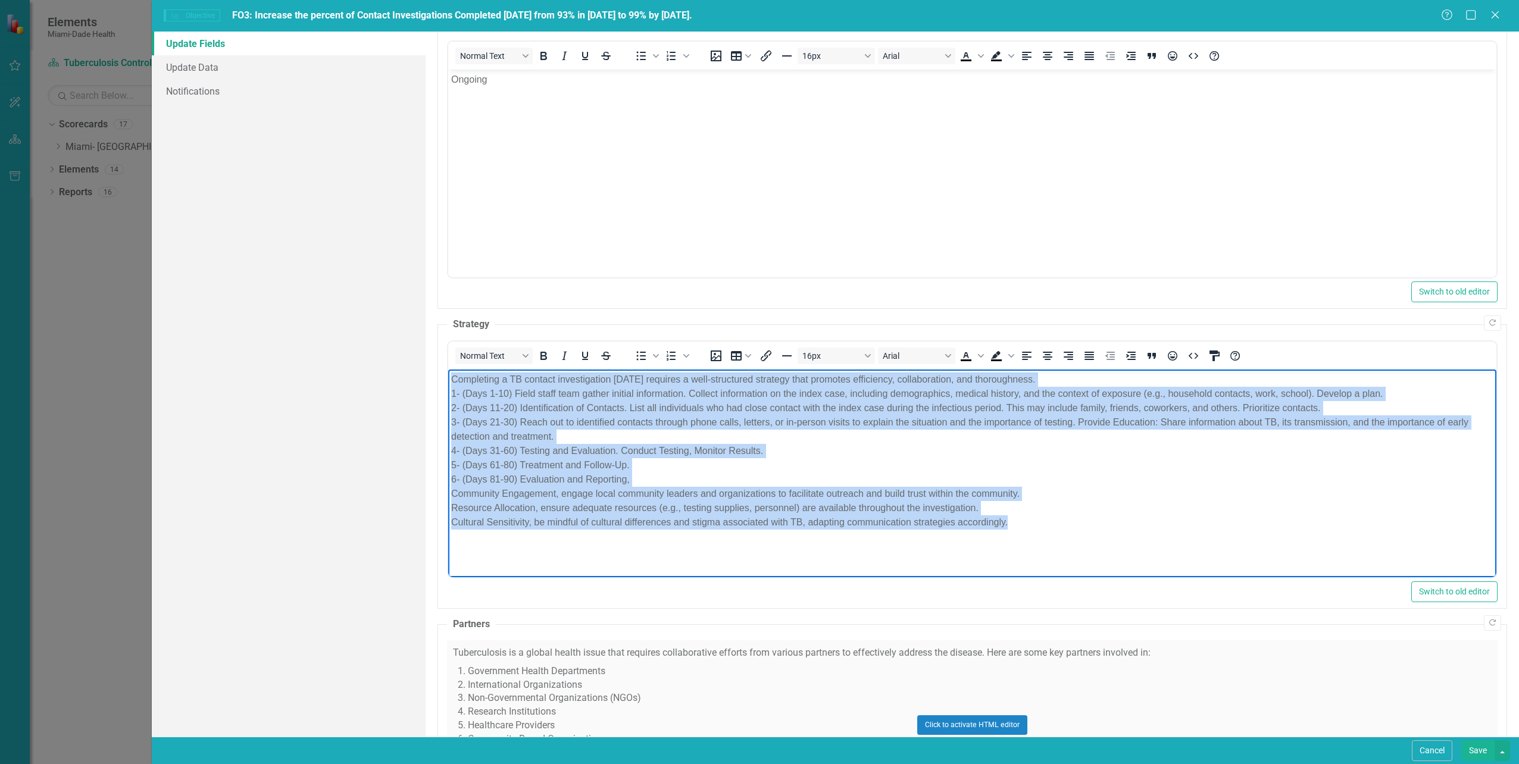
drag, startPoint x: 451, startPoint y: 377, endPoint x: 1055, endPoint y: 527, distance: 623.0
click at [1055, 527] on p "Completing a TB contact investigation within 90 days requires a well-structured…" at bounding box center [972, 451] width 1042 height 157
copy p "Completing a TB contact investigation within 90 days requires a well-structured…"
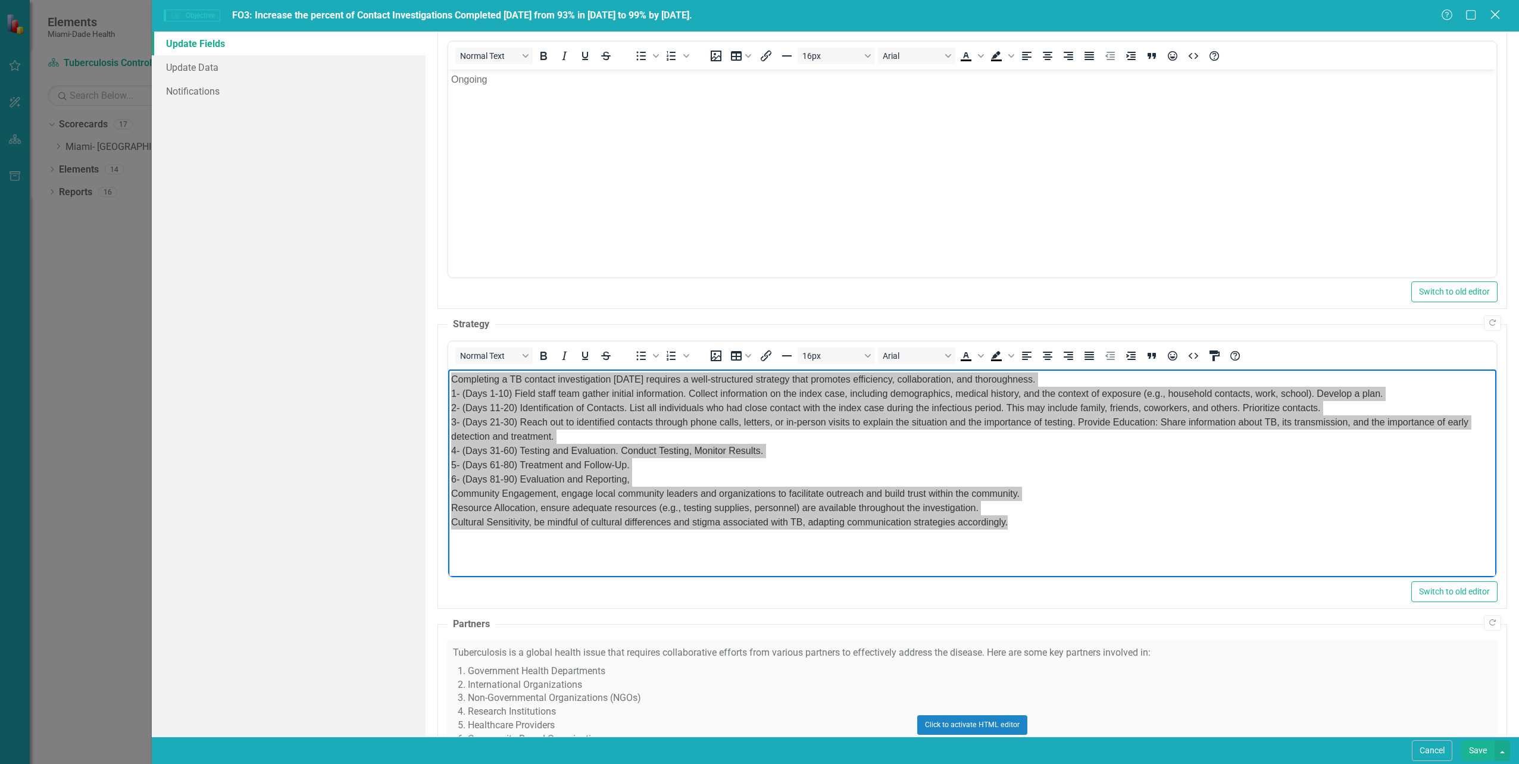
click at [1492, 10] on icon "Close" at bounding box center [1495, 14] width 15 height 11
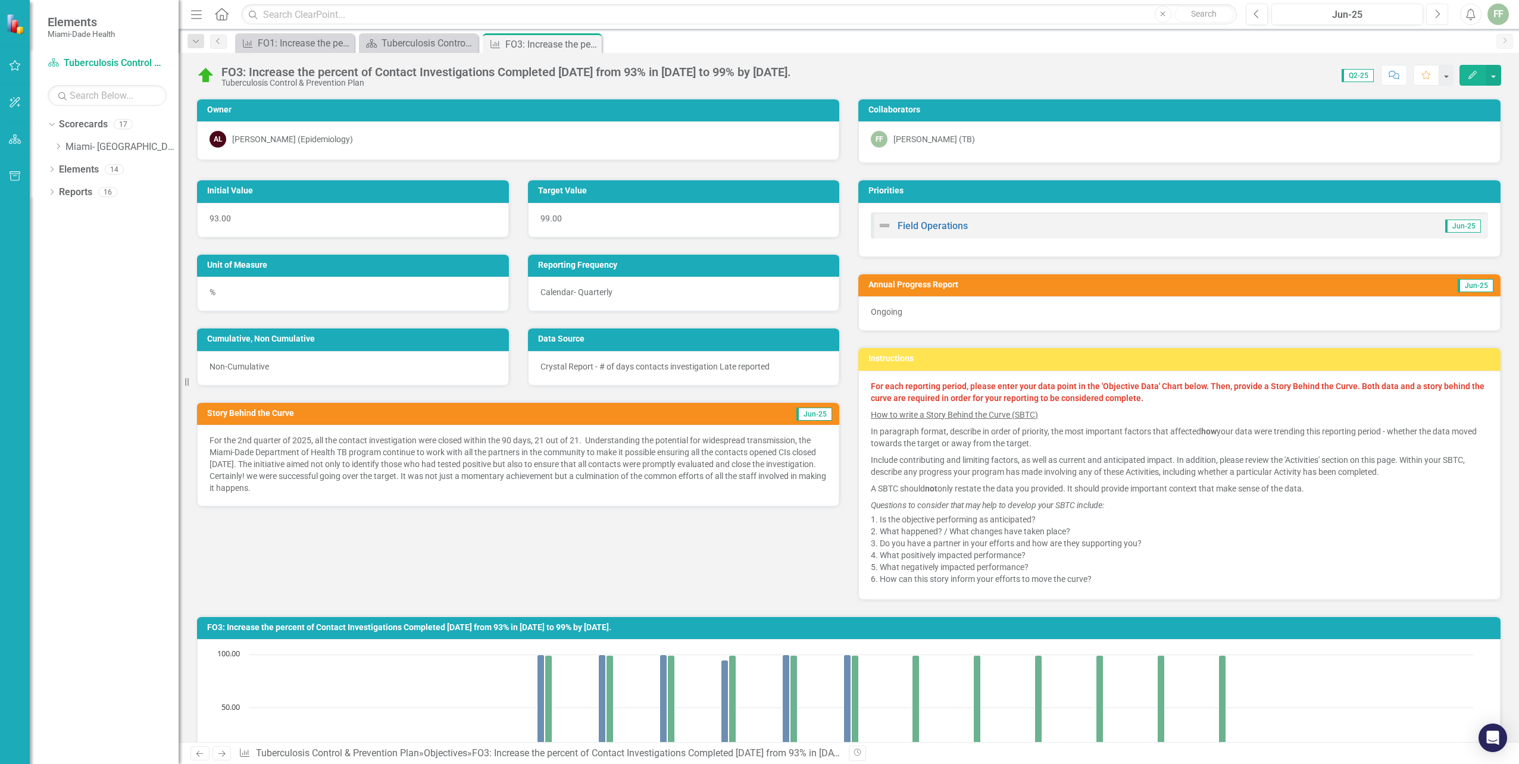
click at [1439, 13] on icon "Next" at bounding box center [1437, 14] width 7 height 11
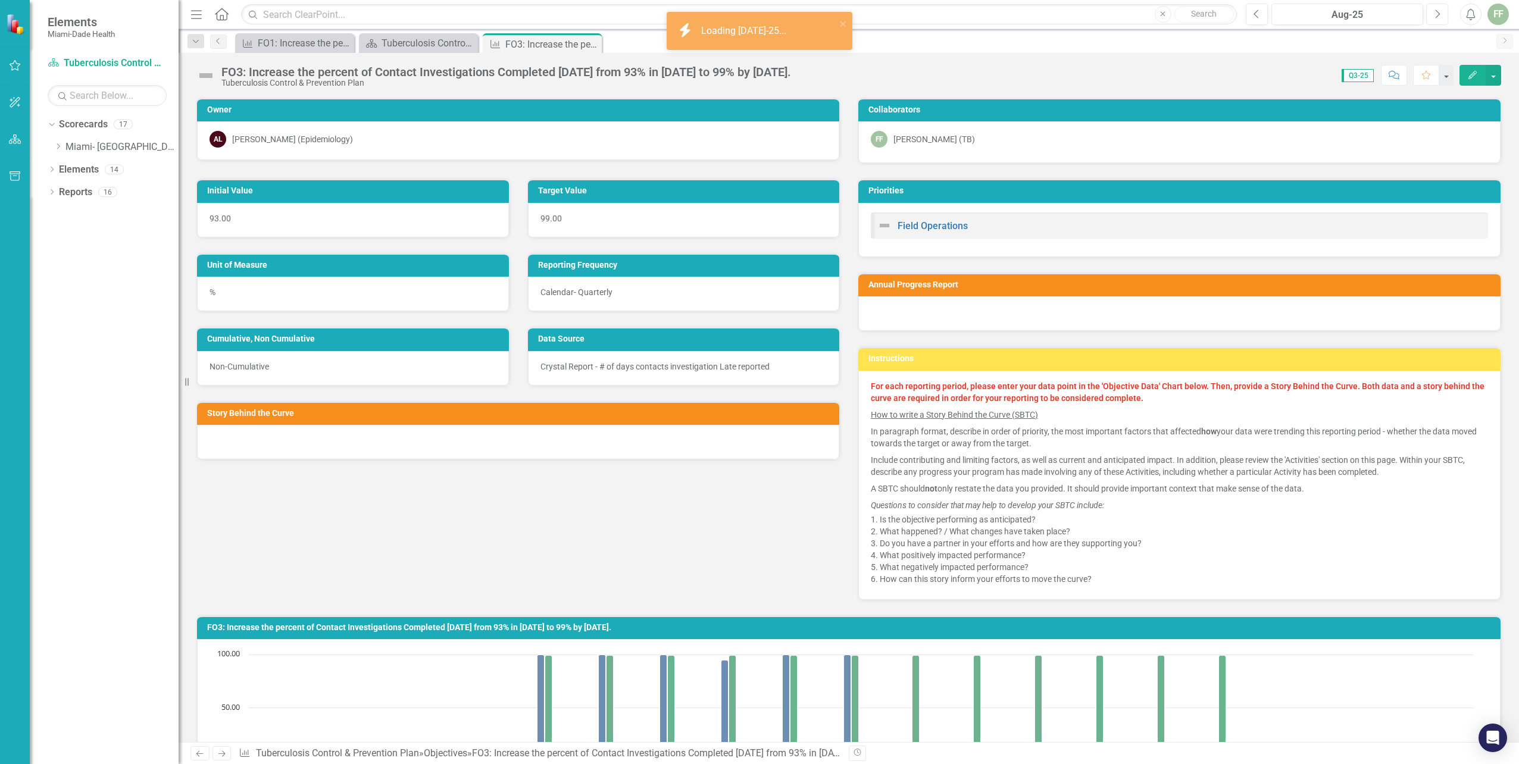
click at [1439, 13] on icon "Next" at bounding box center [1437, 14] width 7 height 11
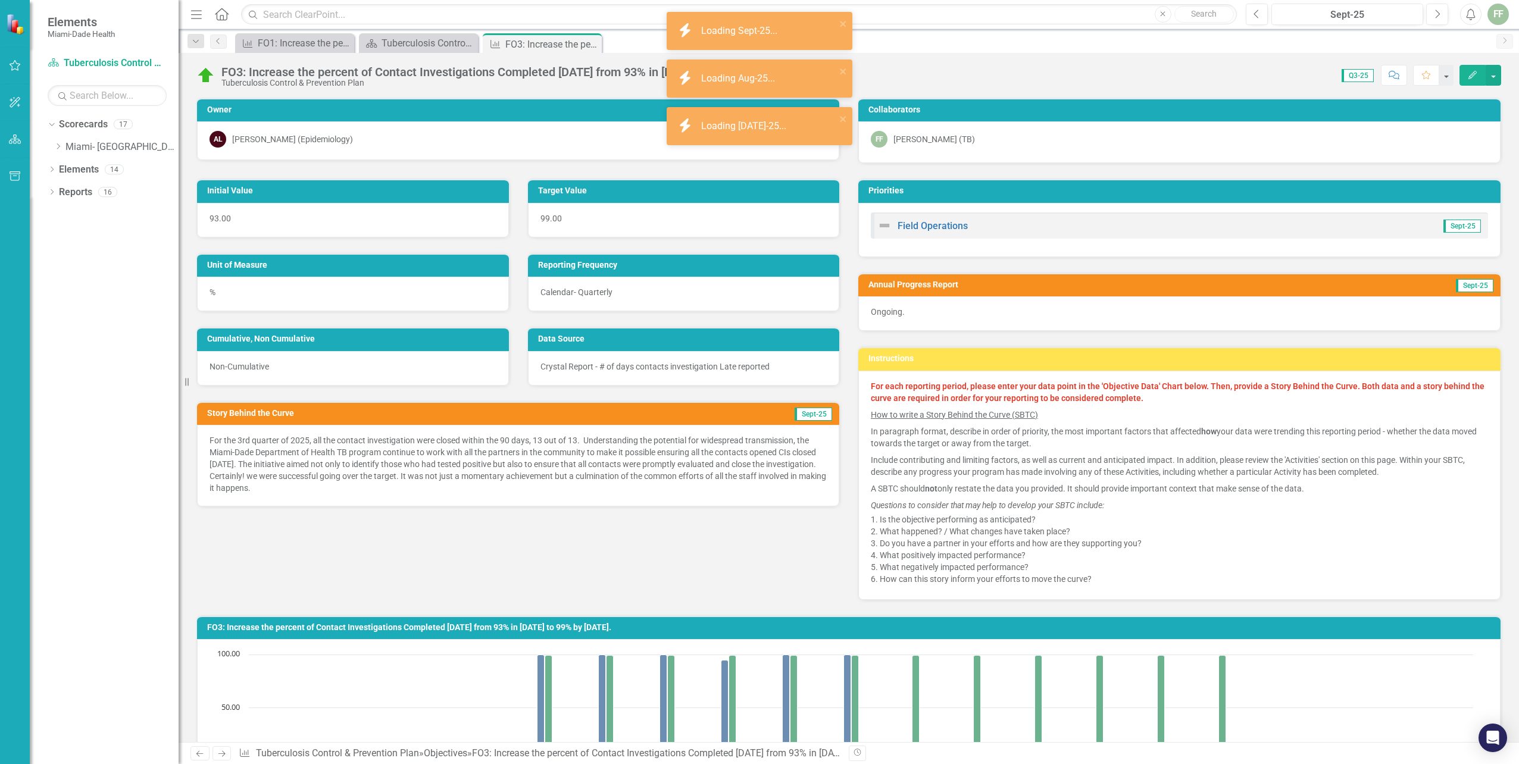
click at [1471, 76] on icon "Edit" at bounding box center [1472, 75] width 11 height 8
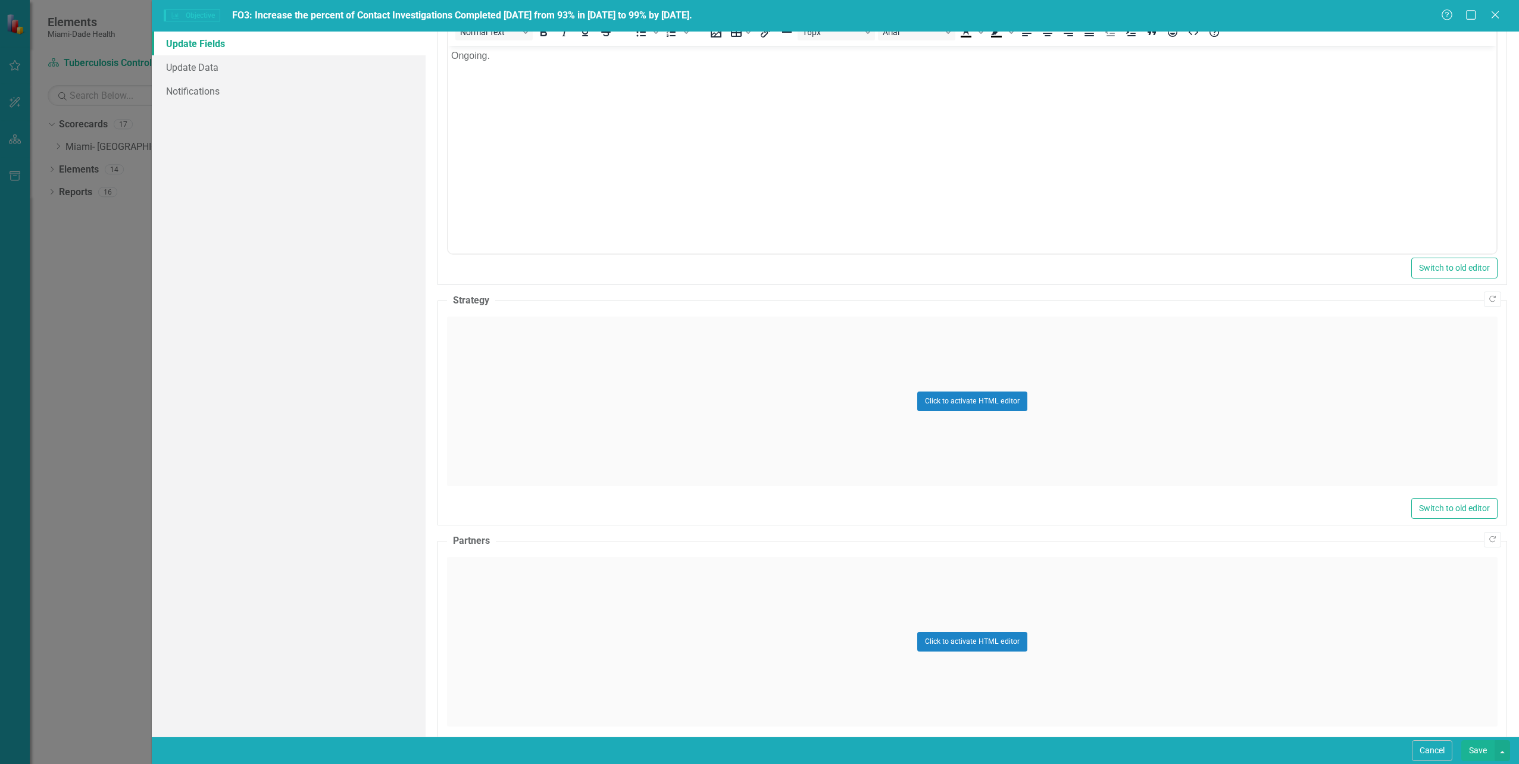
scroll to position [417, 0]
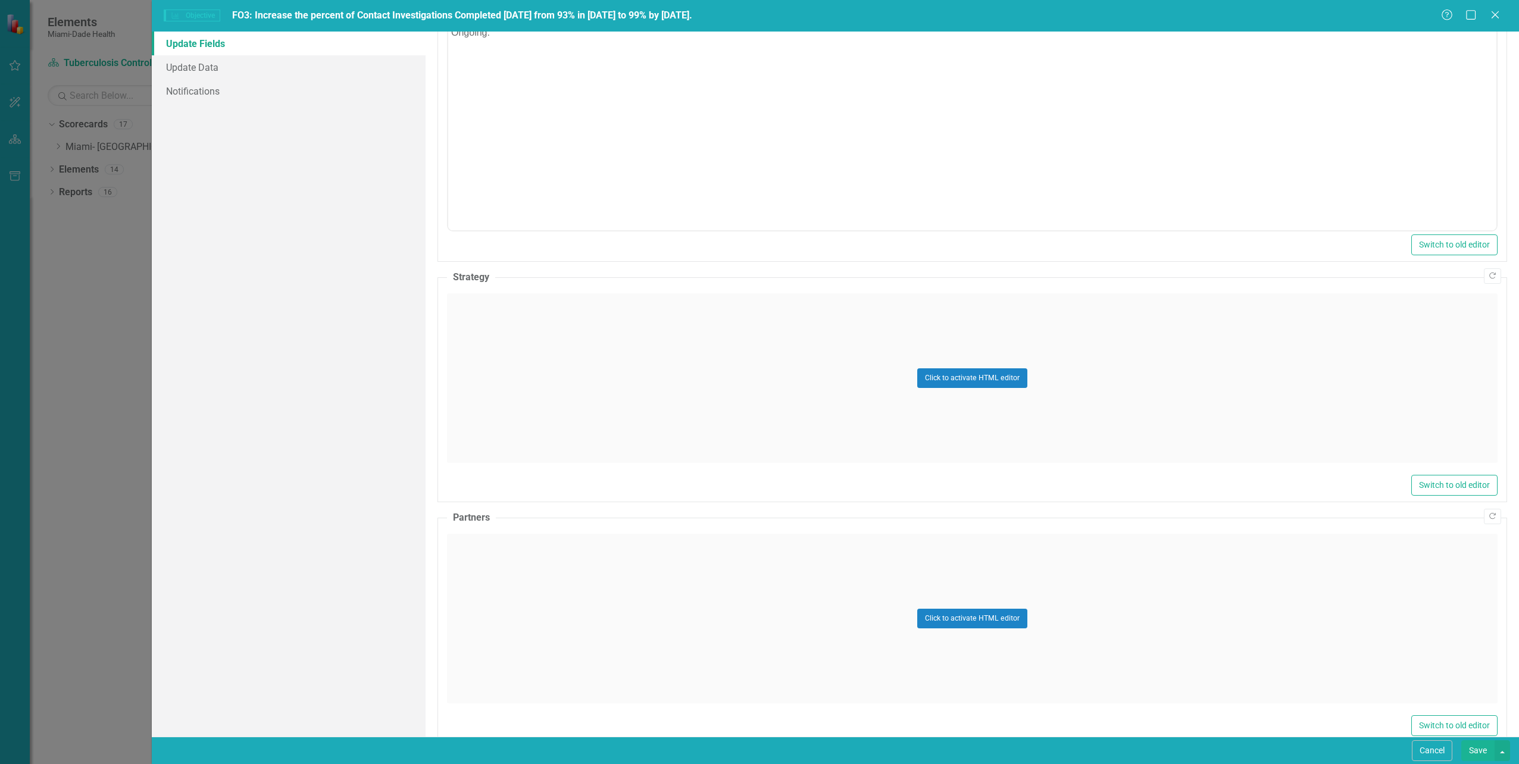
click at [495, 340] on div "Click to activate HTML editor" at bounding box center [972, 378] width 1051 height 170
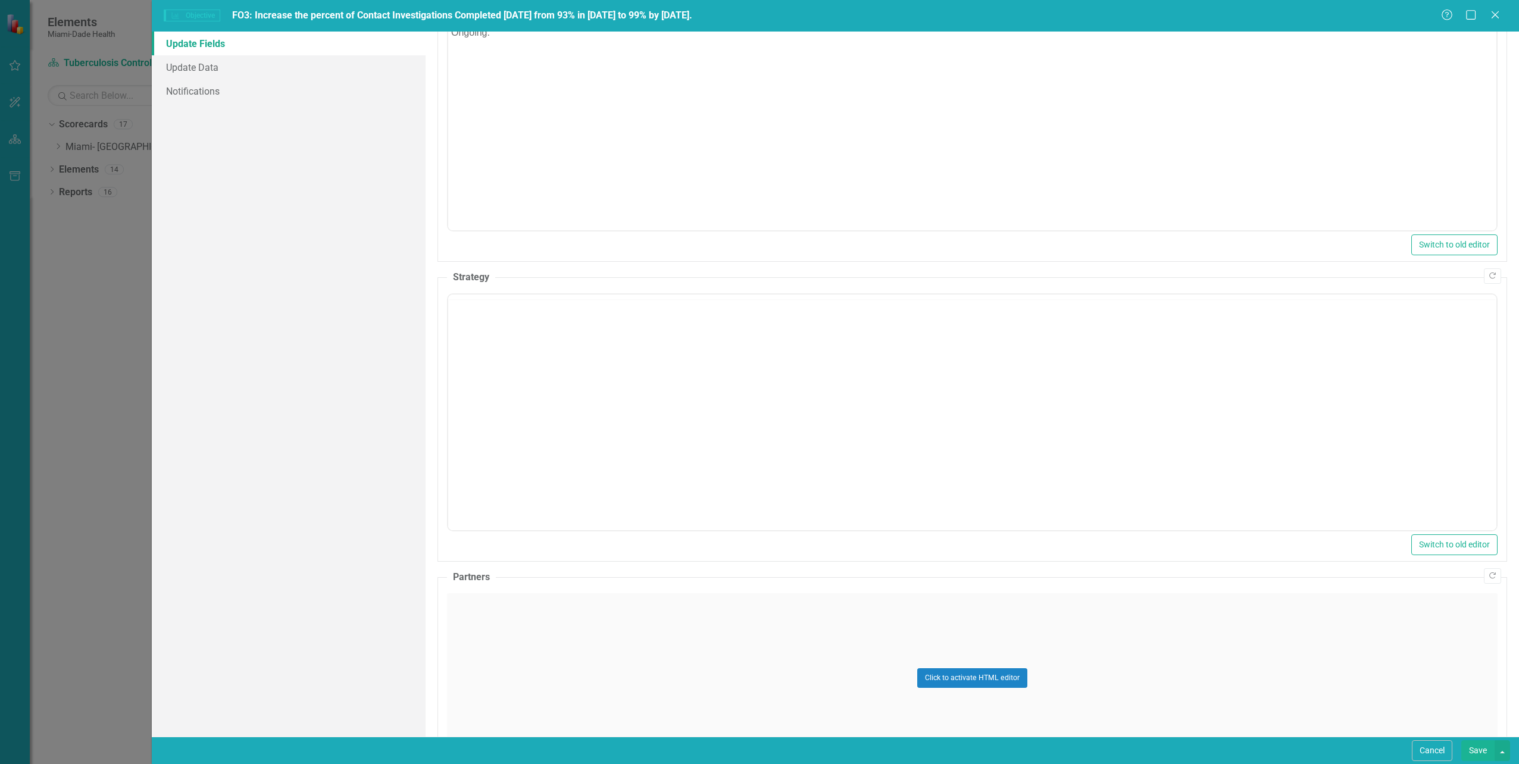
scroll to position [0, 0]
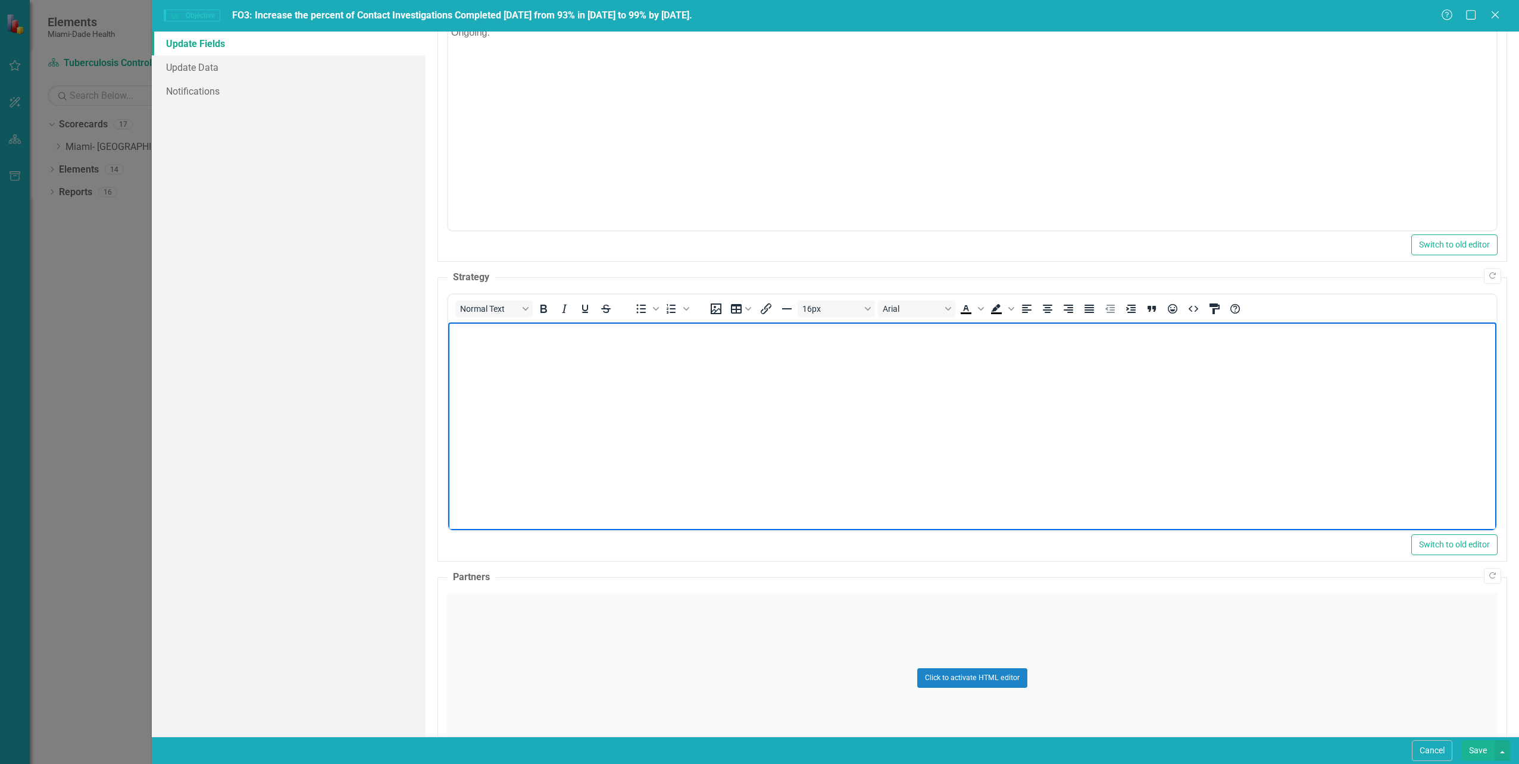
click at [456, 341] on body "Rich Text Area. Press ALT-0 for help." at bounding box center [972, 412] width 1048 height 179
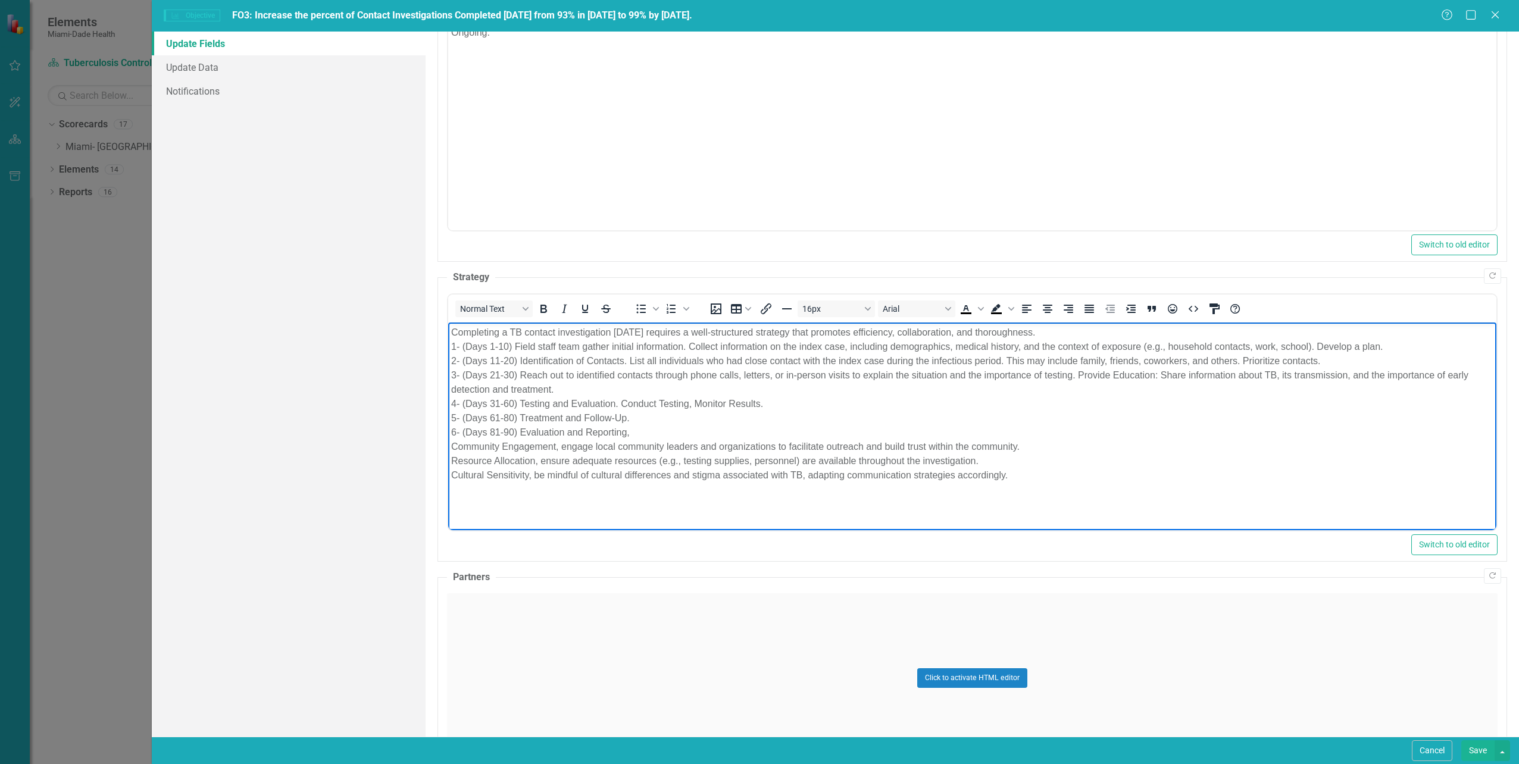
click at [1476, 754] on button "Save" at bounding box center [1477, 751] width 33 height 21
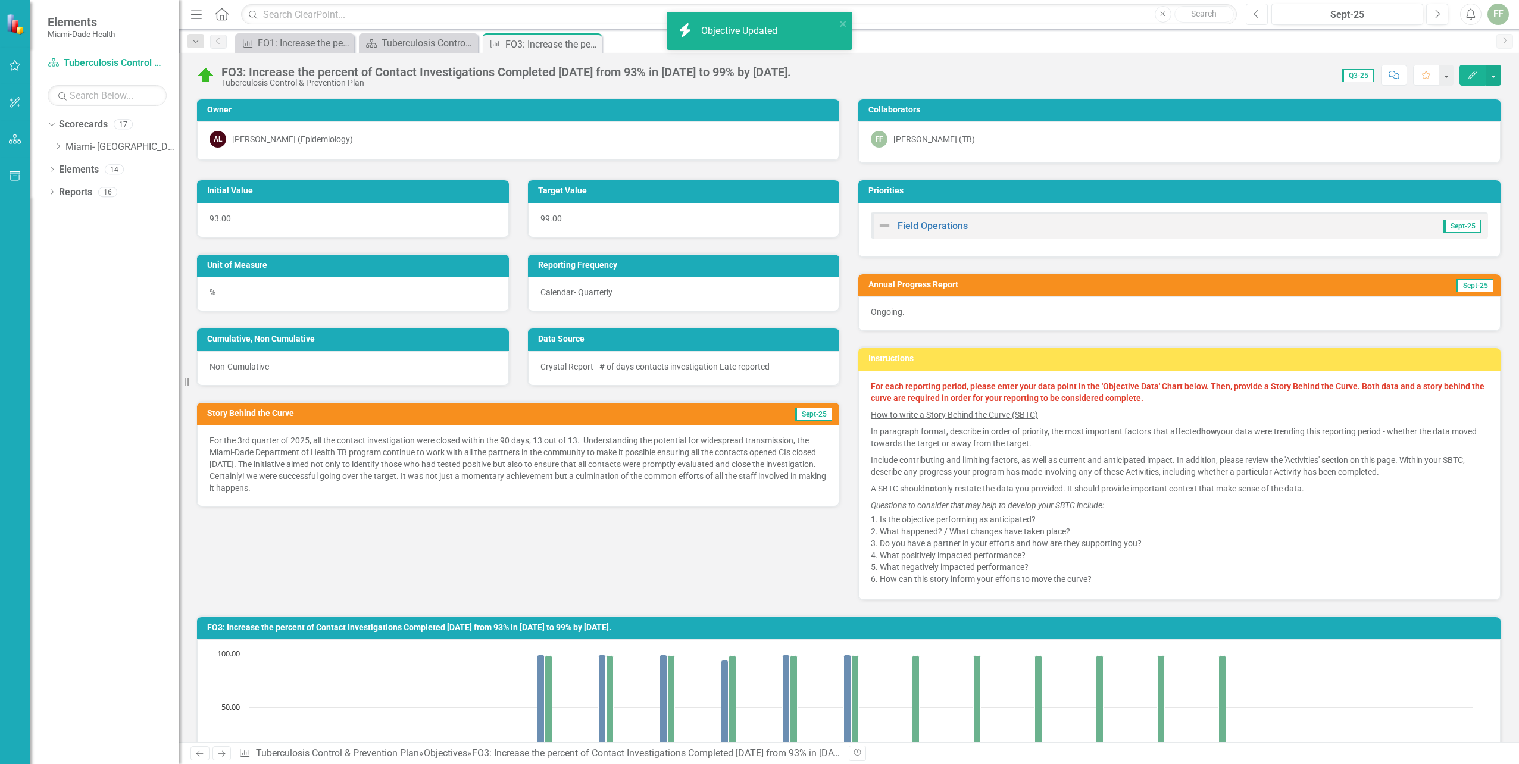
click at [1256, 15] on icon "Previous" at bounding box center [1257, 14] width 7 height 11
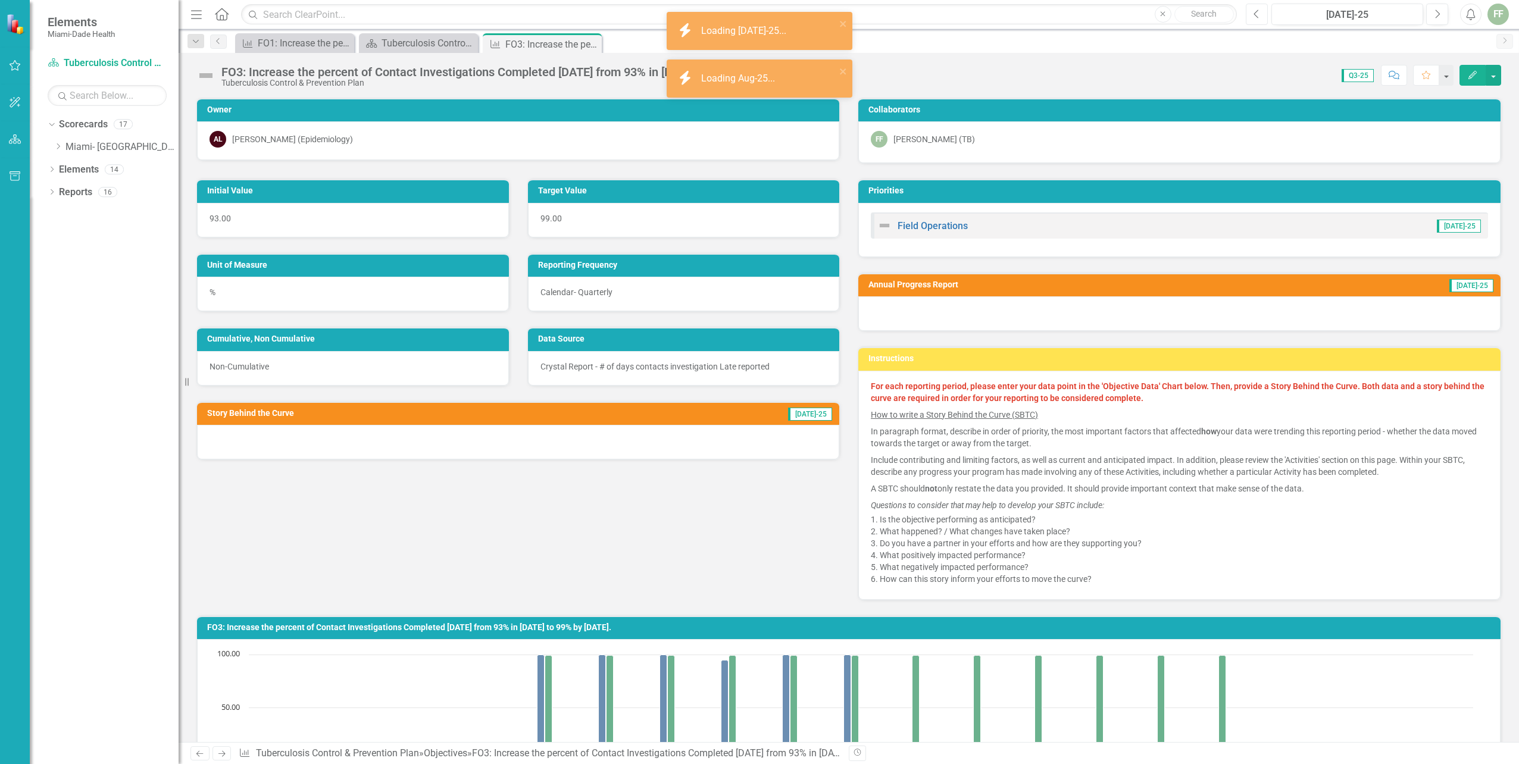
click at [1256, 15] on icon "Previous" at bounding box center [1257, 14] width 7 height 11
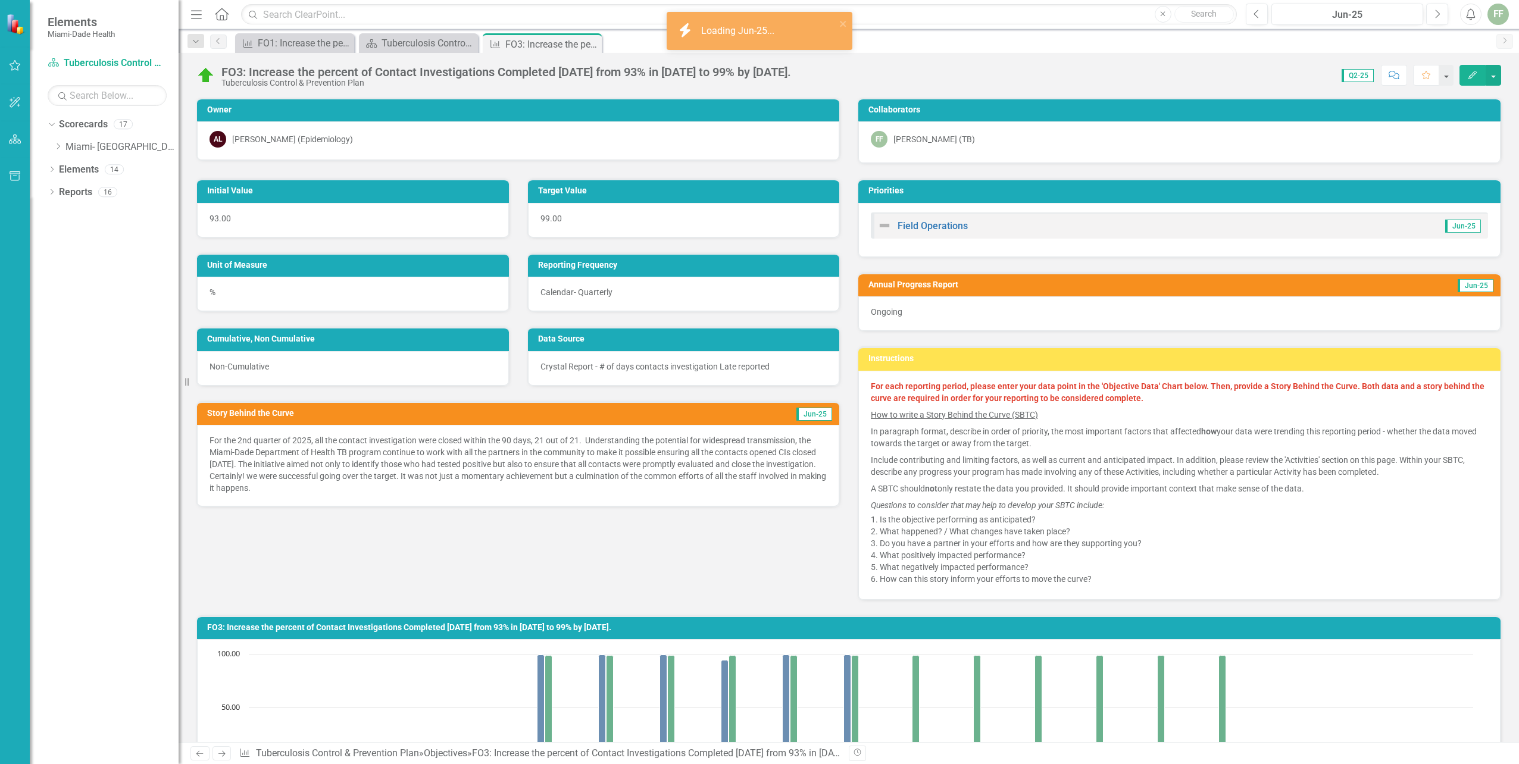
click at [1471, 76] on icon "Edit" at bounding box center [1472, 75] width 11 height 8
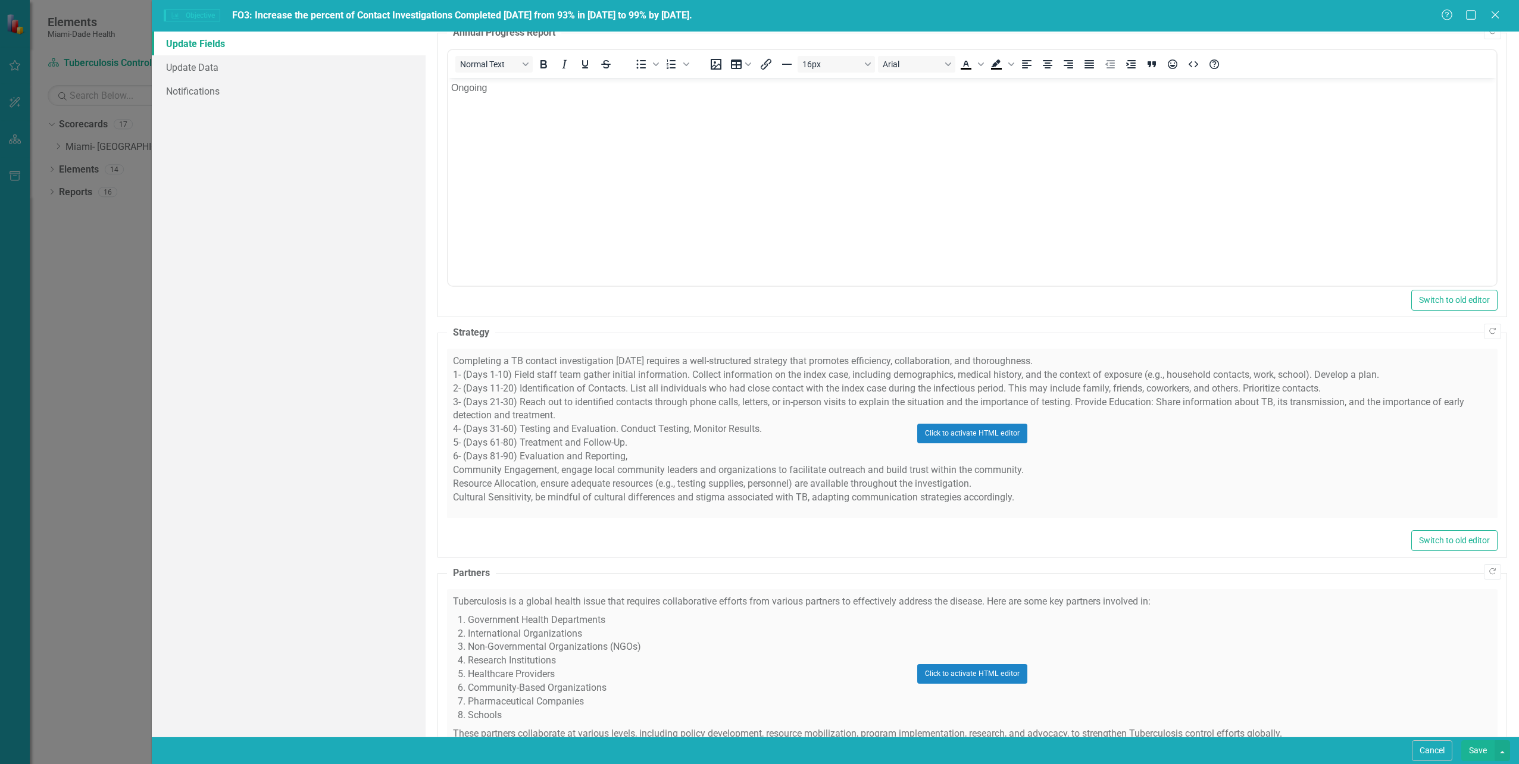
scroll to position [441, 0]
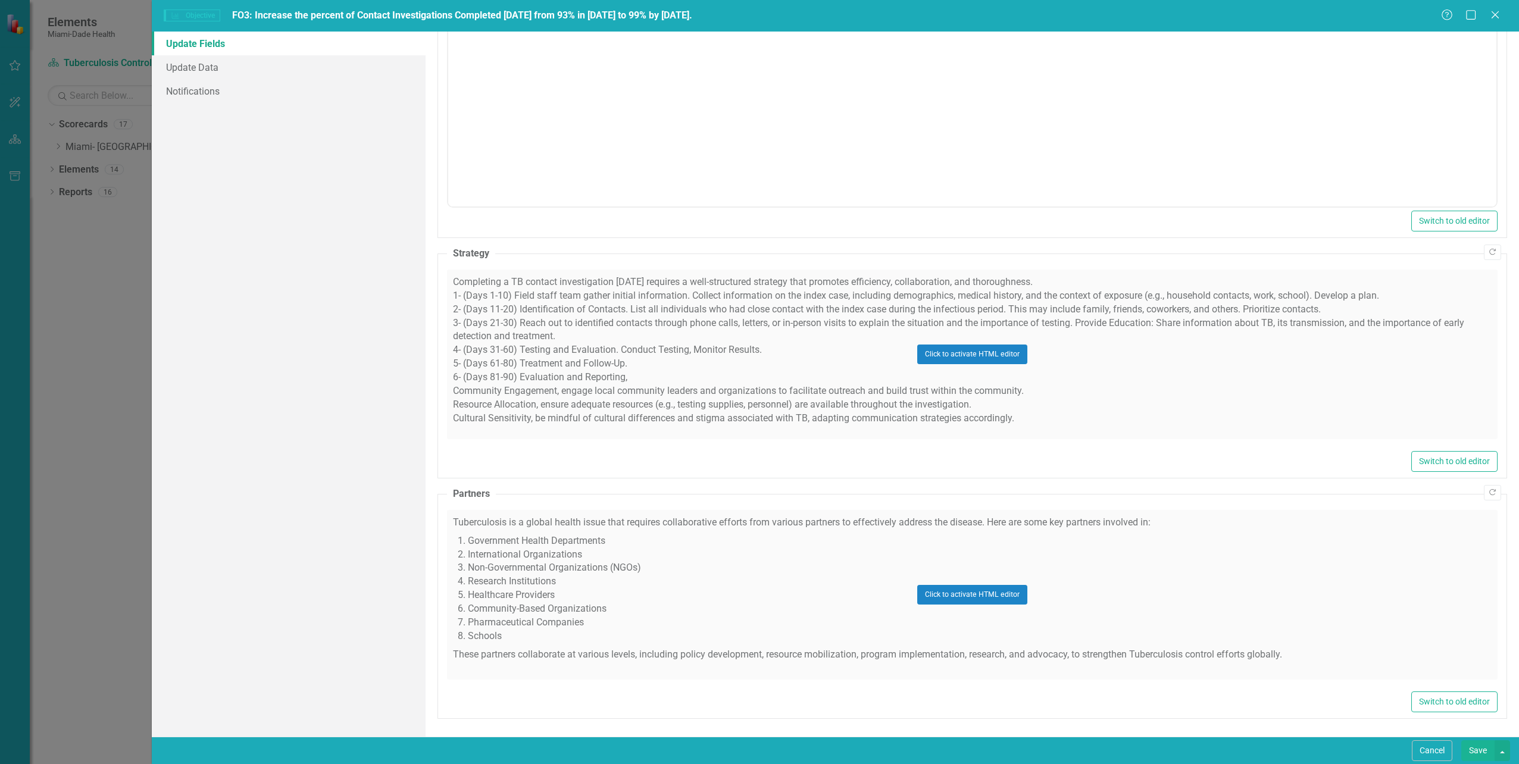
click at [729, 555] on div "Click to activate HTML editor" at bounding box center [972, 595] width 1051 height 170
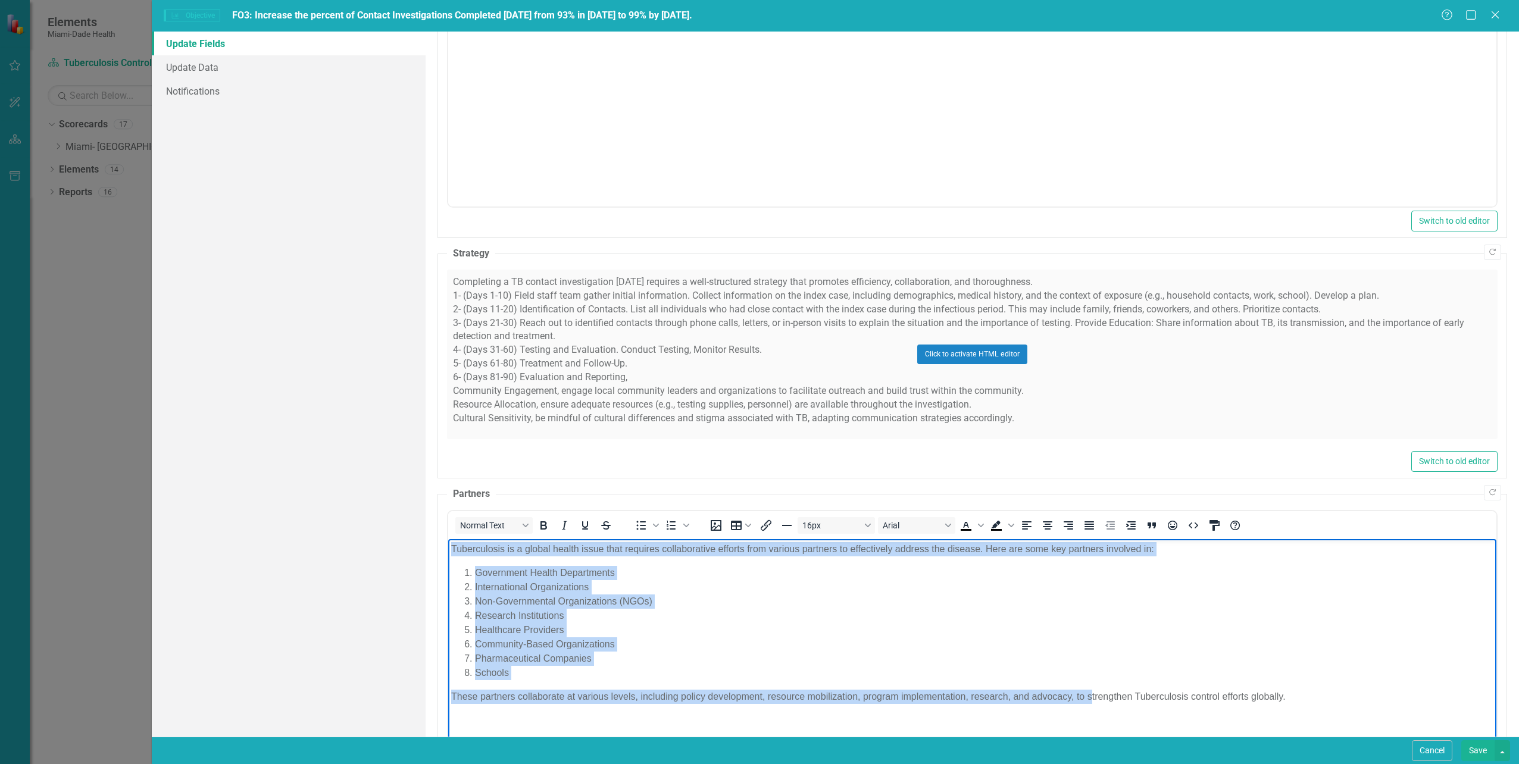
scroll to position [500, 0]
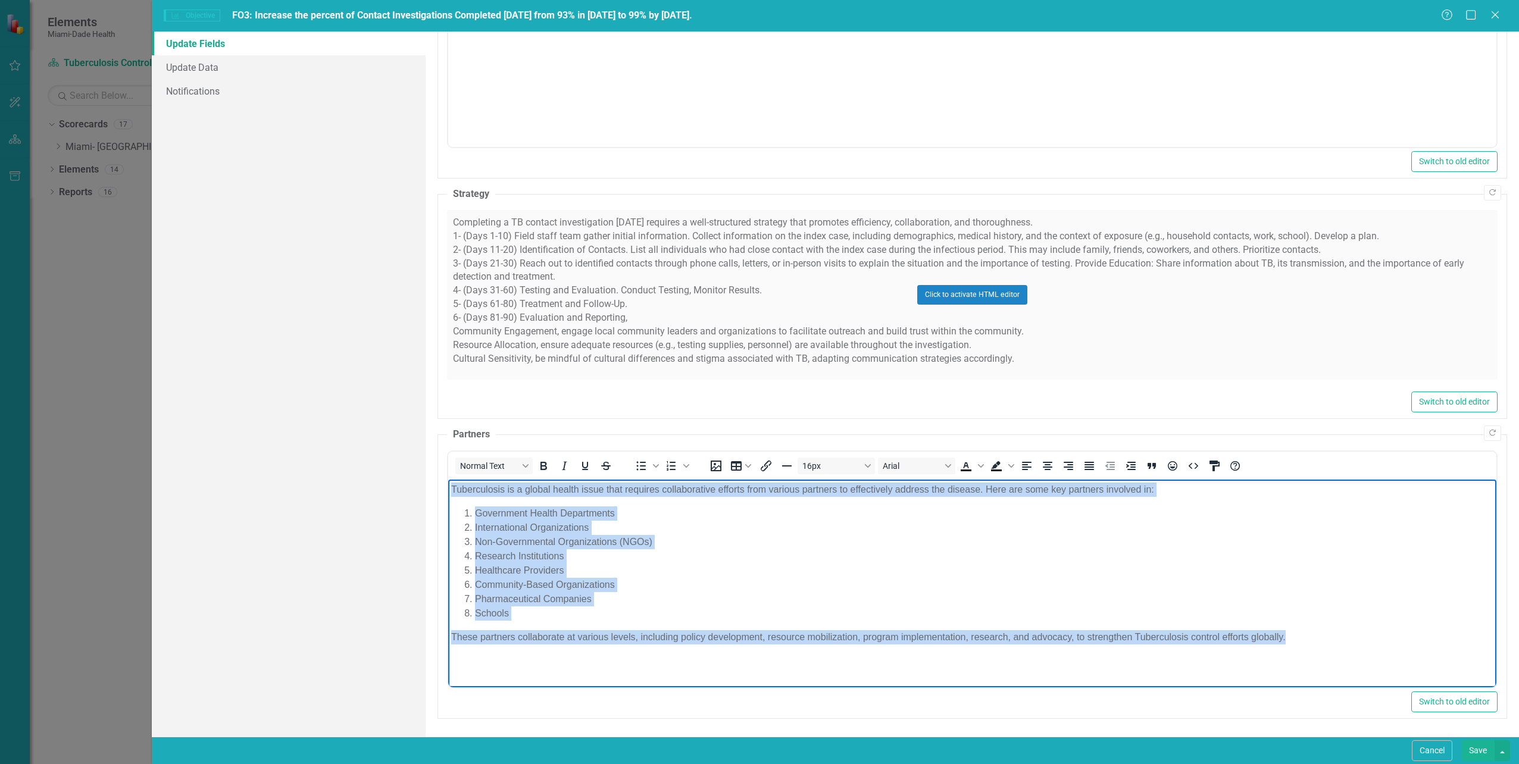
drag, startPoint x: 451, startPoint y: 489, endPoint x: 1347, endPoint y: 637, distance: 907.4
click at [1347, 637] on body "Tuberculosis is a global health issue that requires collaborative efforts from …" at bounding box center [972, 568] width 1048 height 179
copy body "Tuberculosis is a global health issue that requires collaborative efforts from …"
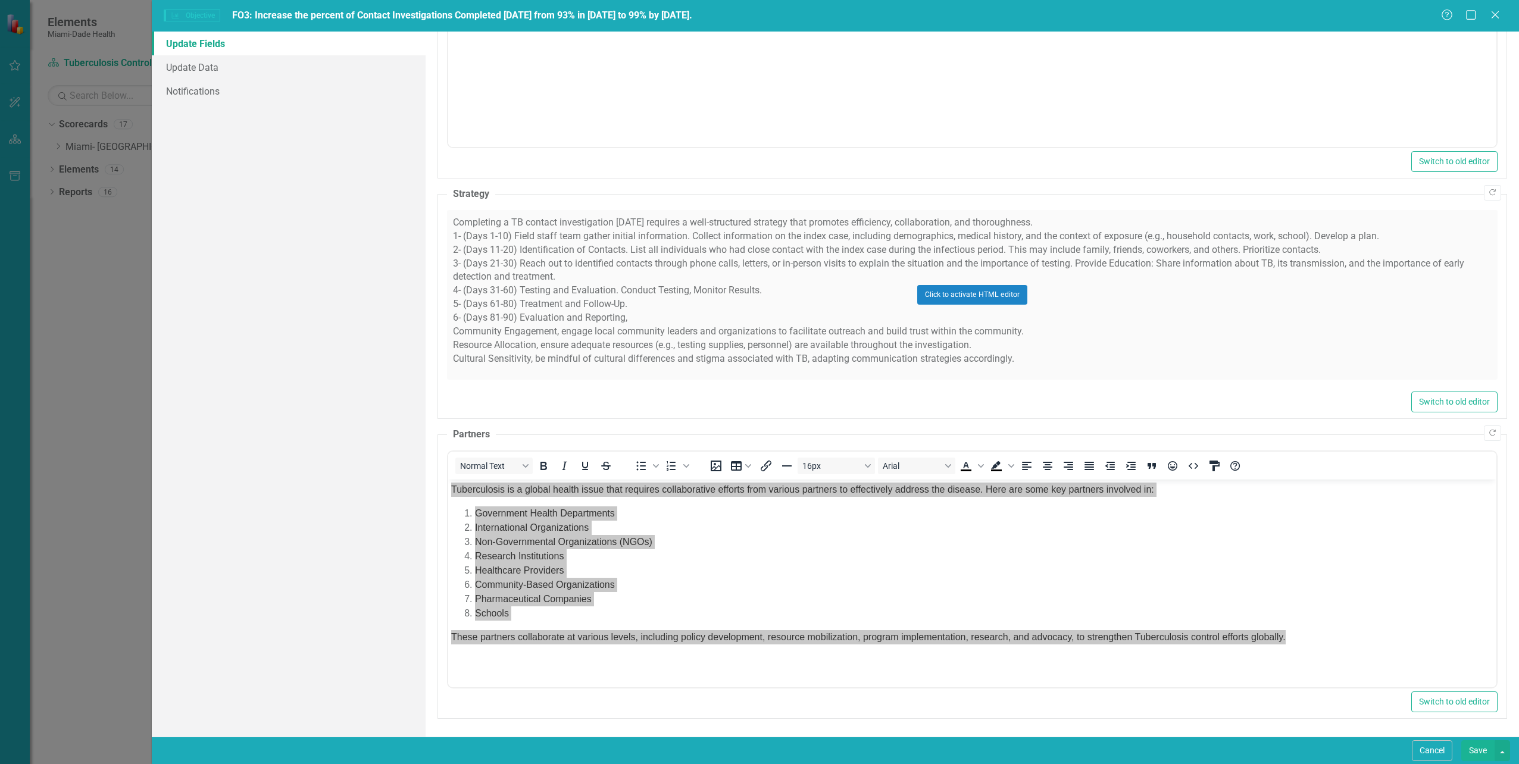
click at [341, 285] on div "Update Fields Update Data Notifications" at bounding box center [288, 384] width 273 height 705
click at [1495, 13] on icon "Close" at bounding box center [1495, 14] width 15 height 11
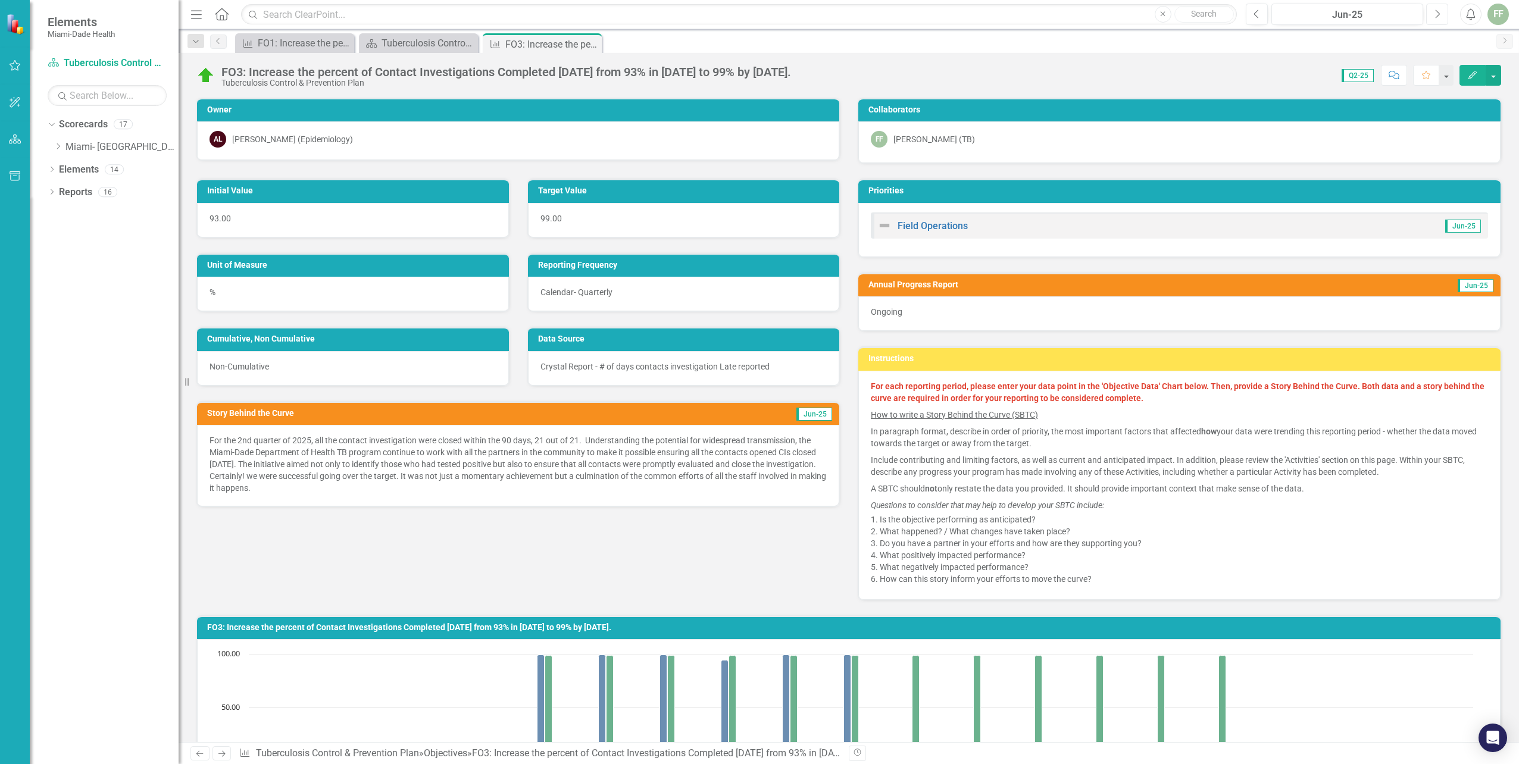
click at [1440, 13] on icon "Next" at bounding box center [1437, 14] width 7 height 11
click at [1441, 12] on button "Next" at bounding box center [1437, 14] width 22 height 21
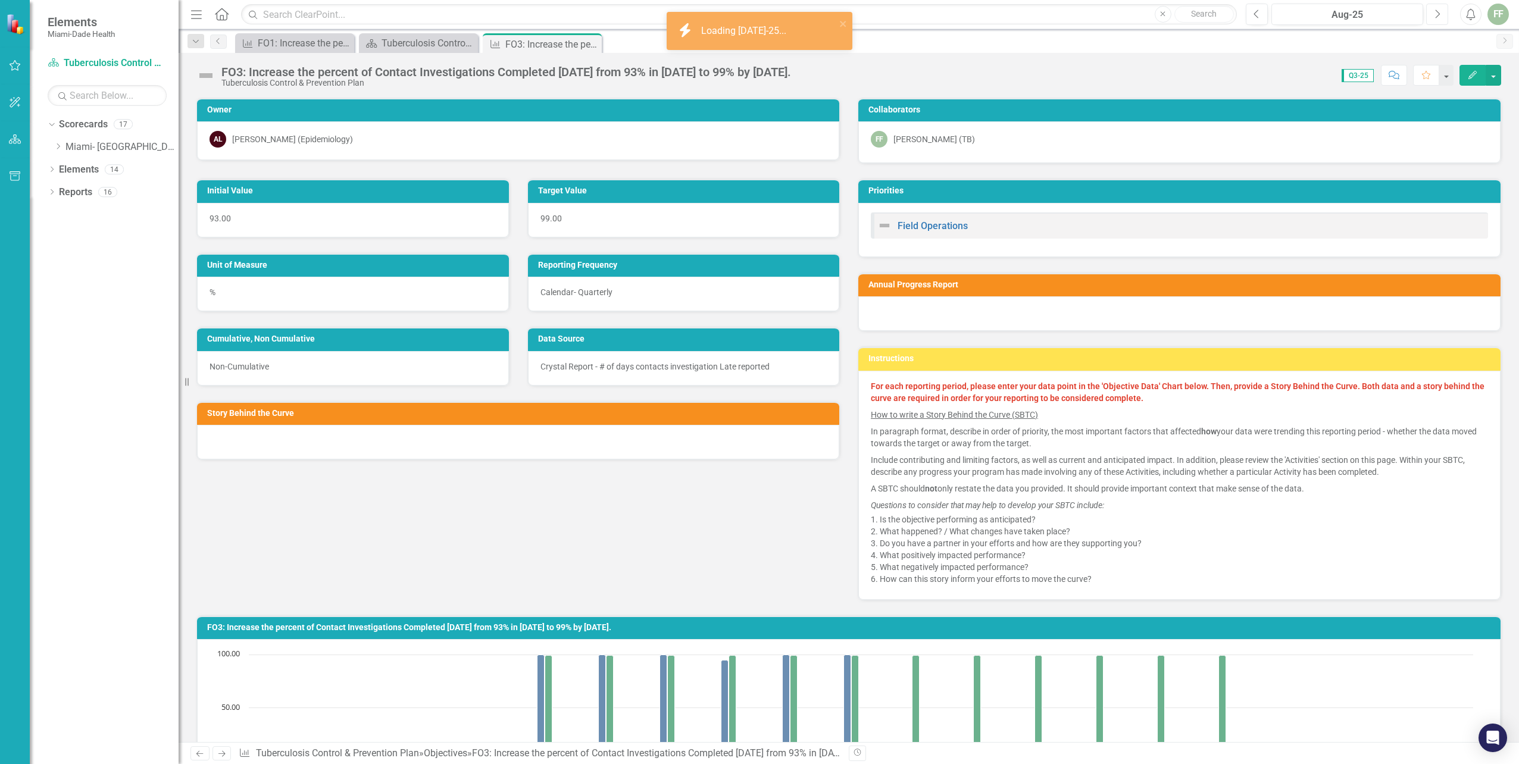
click at [1441, 12] on button "Next" at bounding box center [1437, 14] width 22 height 21
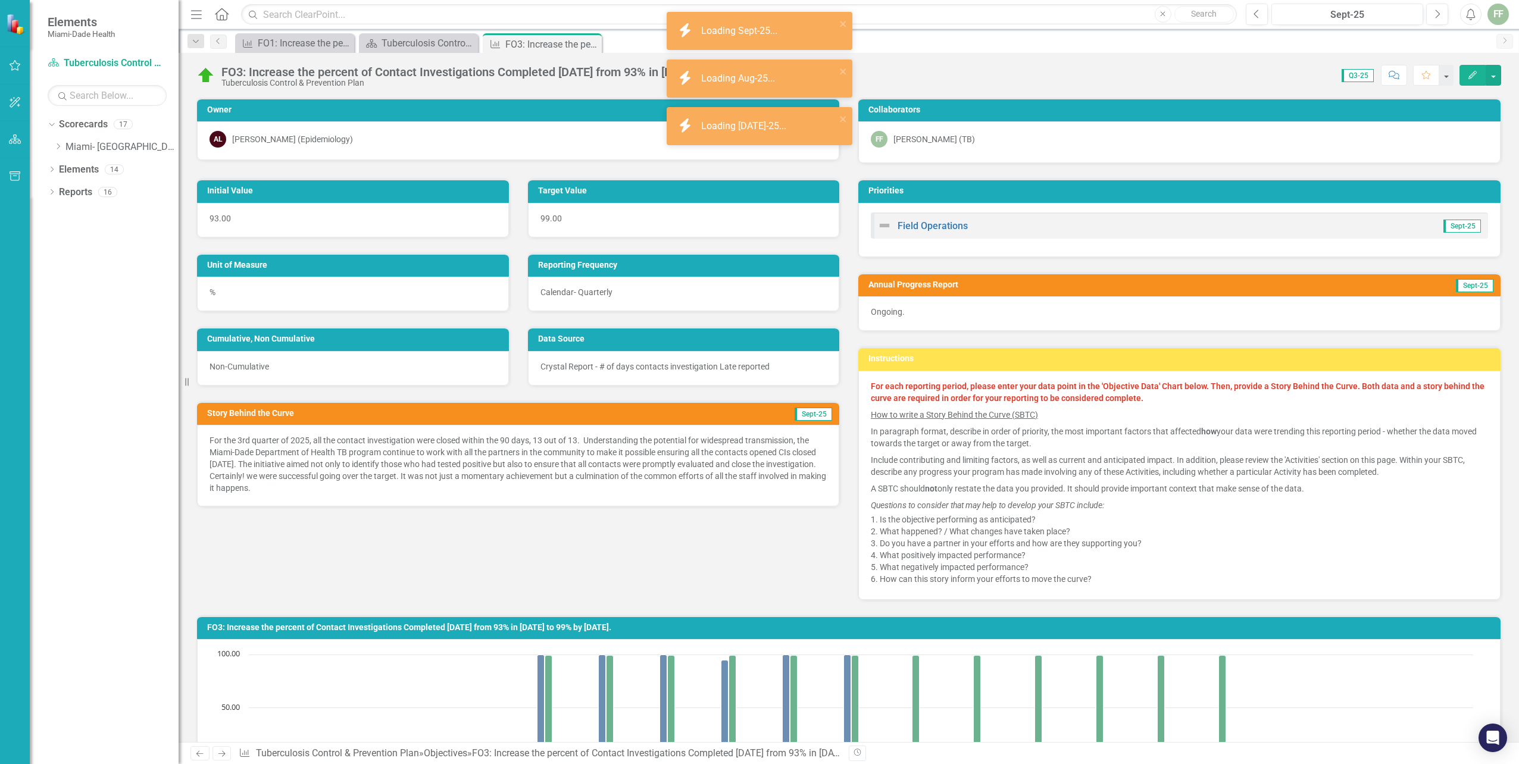
click at [1473, 74] on icon "button" at bounding box center [1473, 75] width 8 height 8
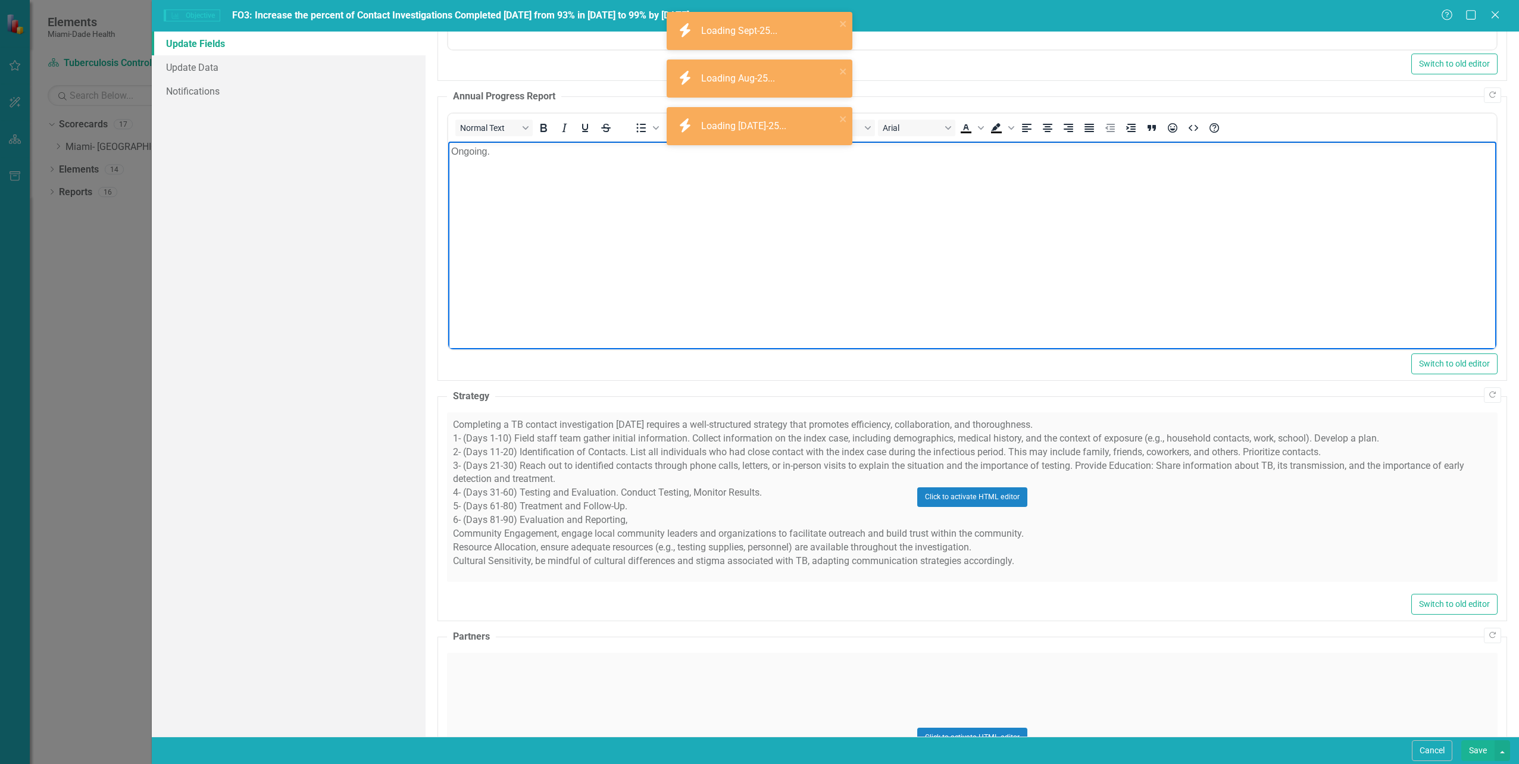
scroll to position [441, 0]
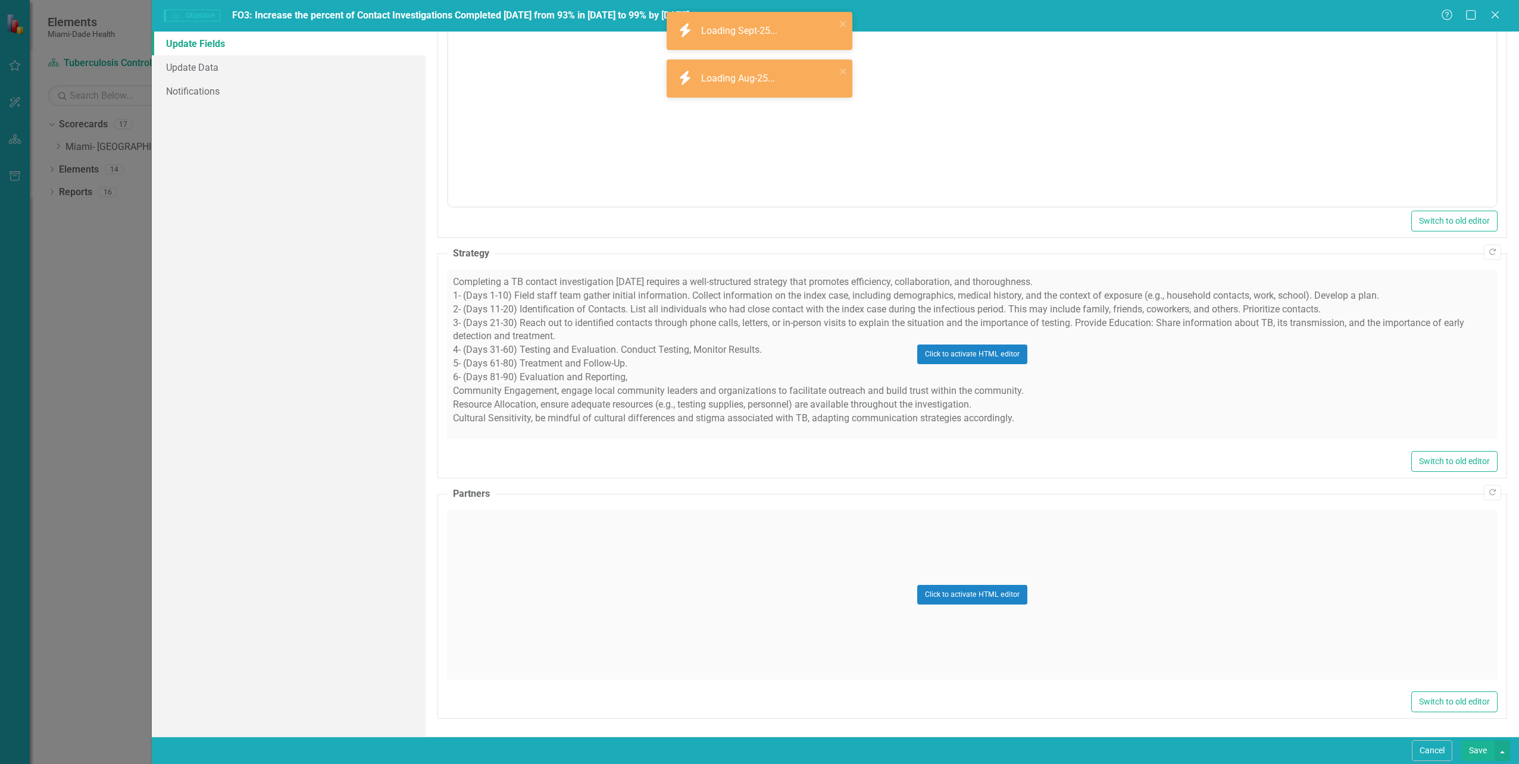
click at [580, 582] on div "Click to activate HTML editor" at bounding box center [972, 595] width 1051 height 170
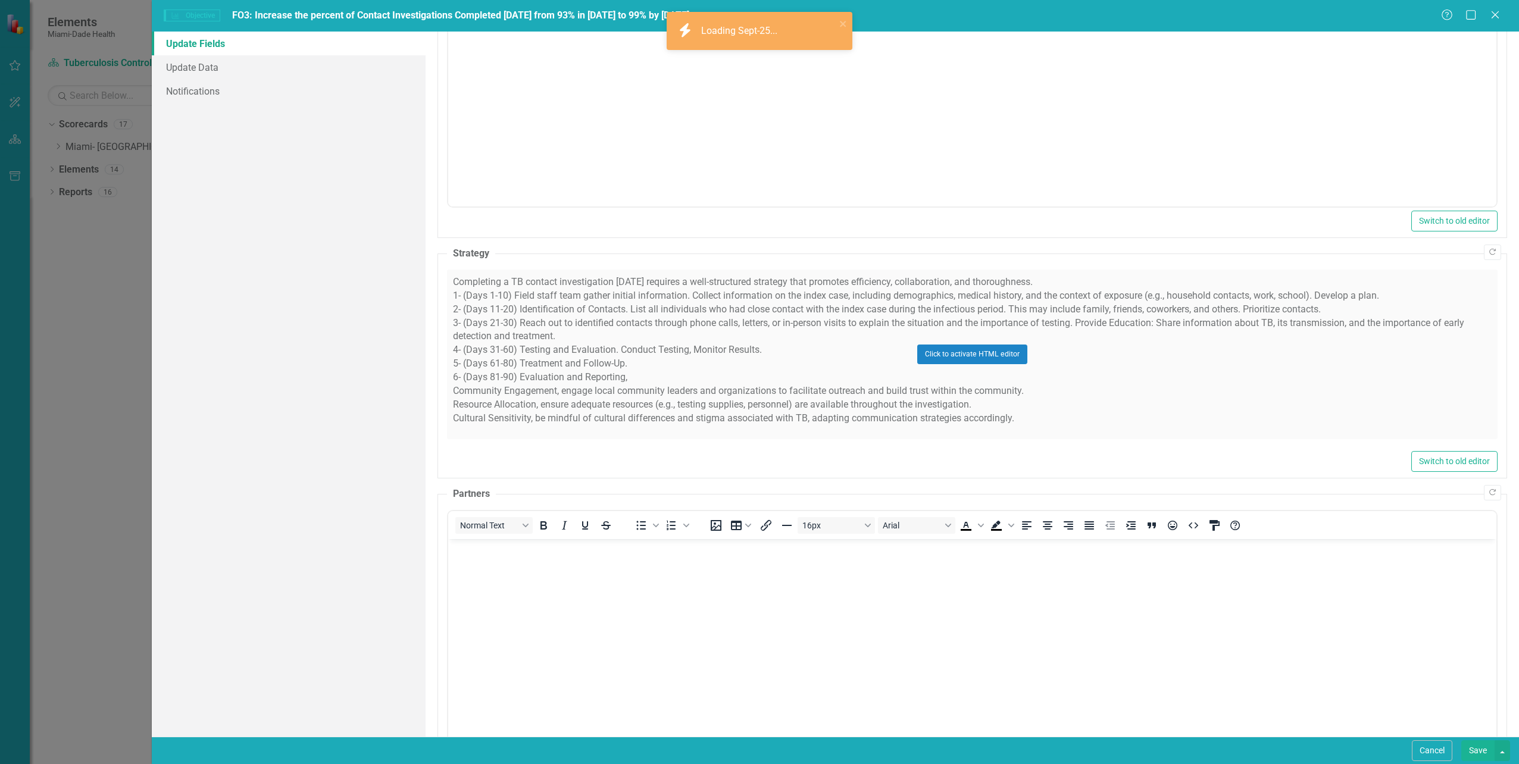
click at [468, 576] on body "Rich Text Area. Press ALT-0 for help." at bounding box center [972, 628] width 1048 height 179
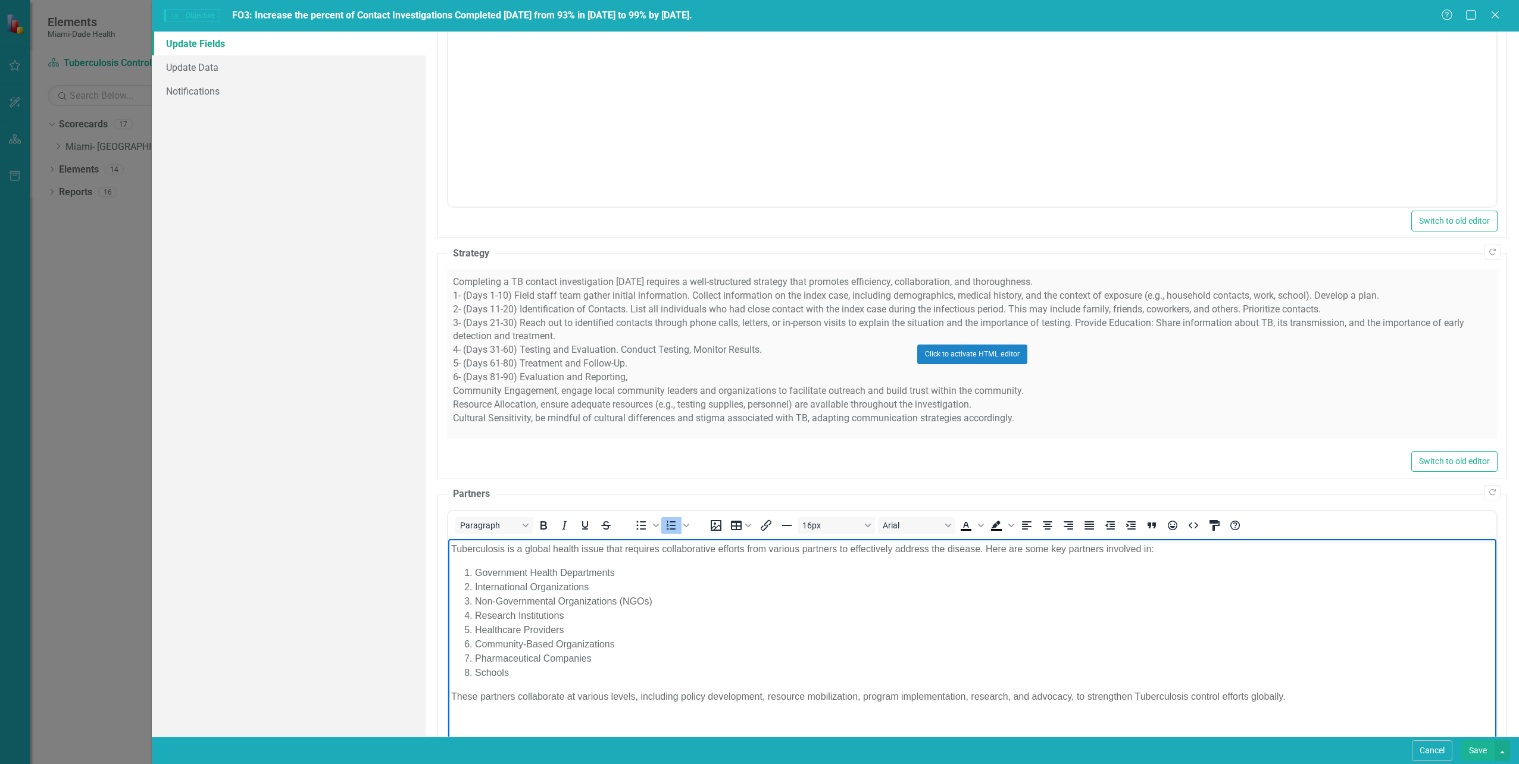
click at [733, 663] on li "Pharmaceutical Companies" at bounding box center [983, 658] width 1019 height 14
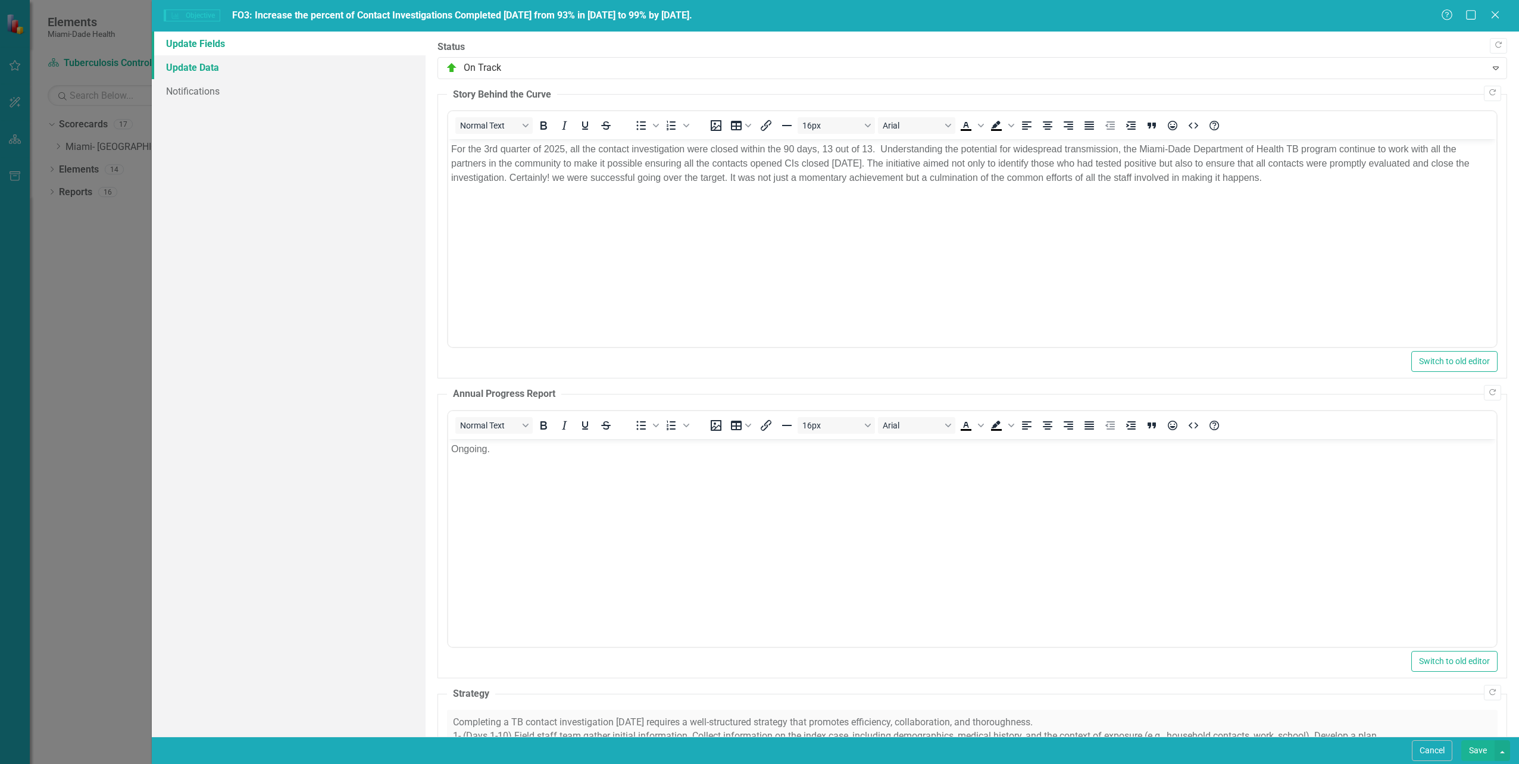
click at [203, 68] on link "Update Data" at bounding box center [288, 67] width 273 height 24
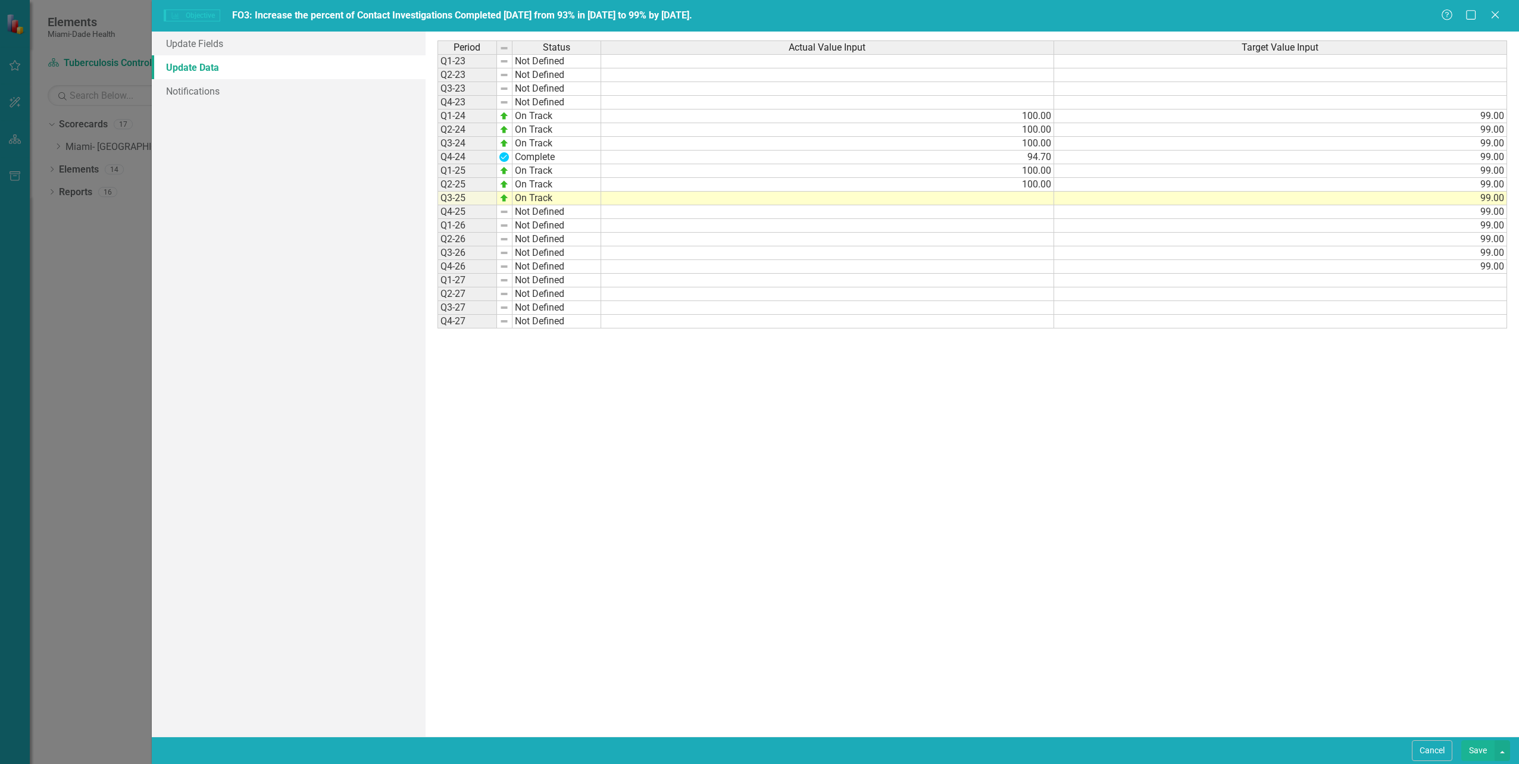
click at [1024, 199] on td at bounding box center [827, 199] width 453 height 14
type textarea "100"
click at [1022, 424] on div "Period Status Actual Value Input Target Value Input Q1-23 Not Defined Q2-23 Not…" at bounding box center [973, 384] width 1070 height 688
click at [1476, 748] on button "Save" at bounding box center [1477, 751] width 33 height 21
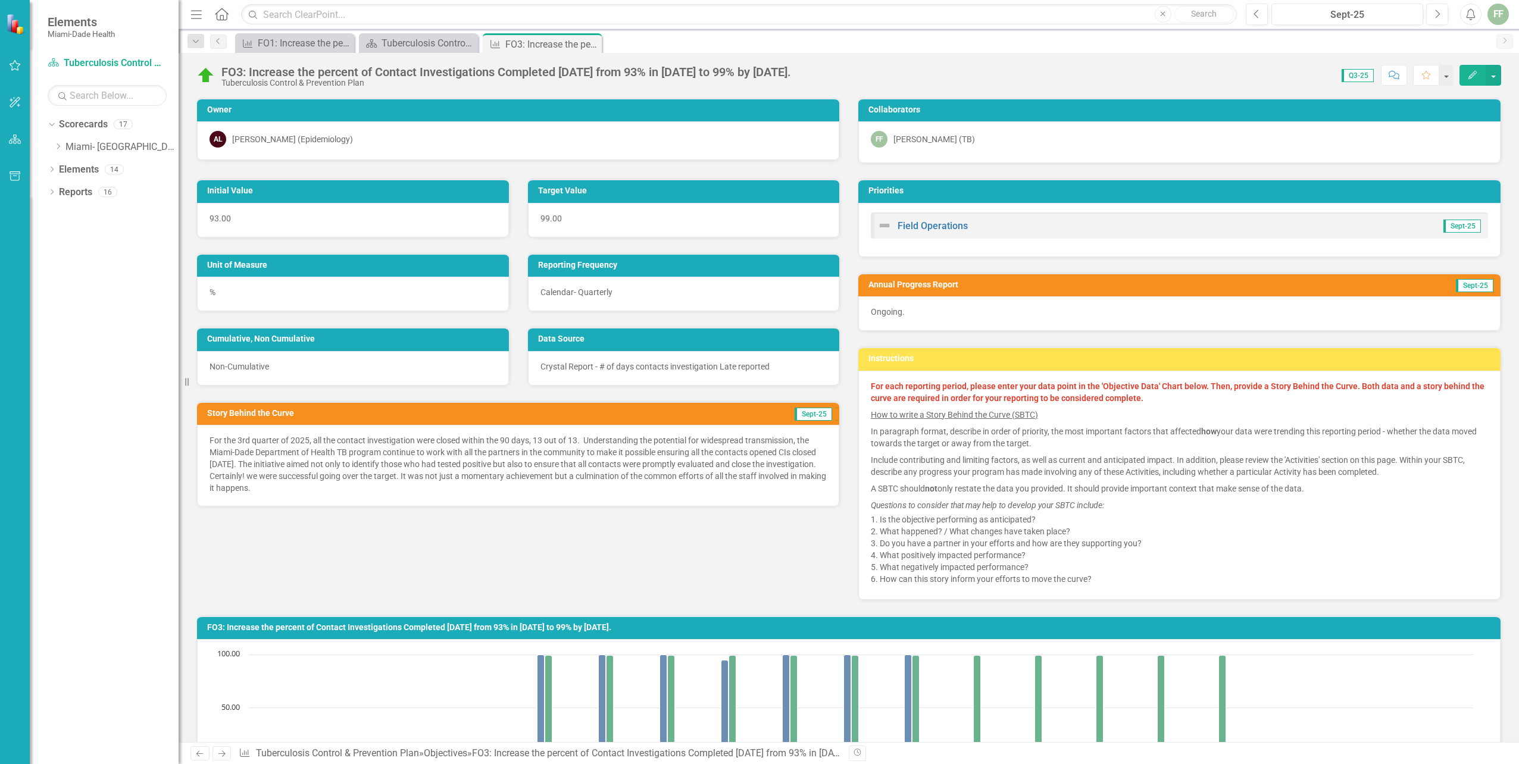
click at [626, 557] on div "Initial Value 93.00 Target Value 99.00 Unit of Measure % Reporting Frequency Ca…" at bounding box center [849, 382] width 1323 height 436
click at [590, 42] on icon "Close" at bounding box center [591, 44] width 12 height 10
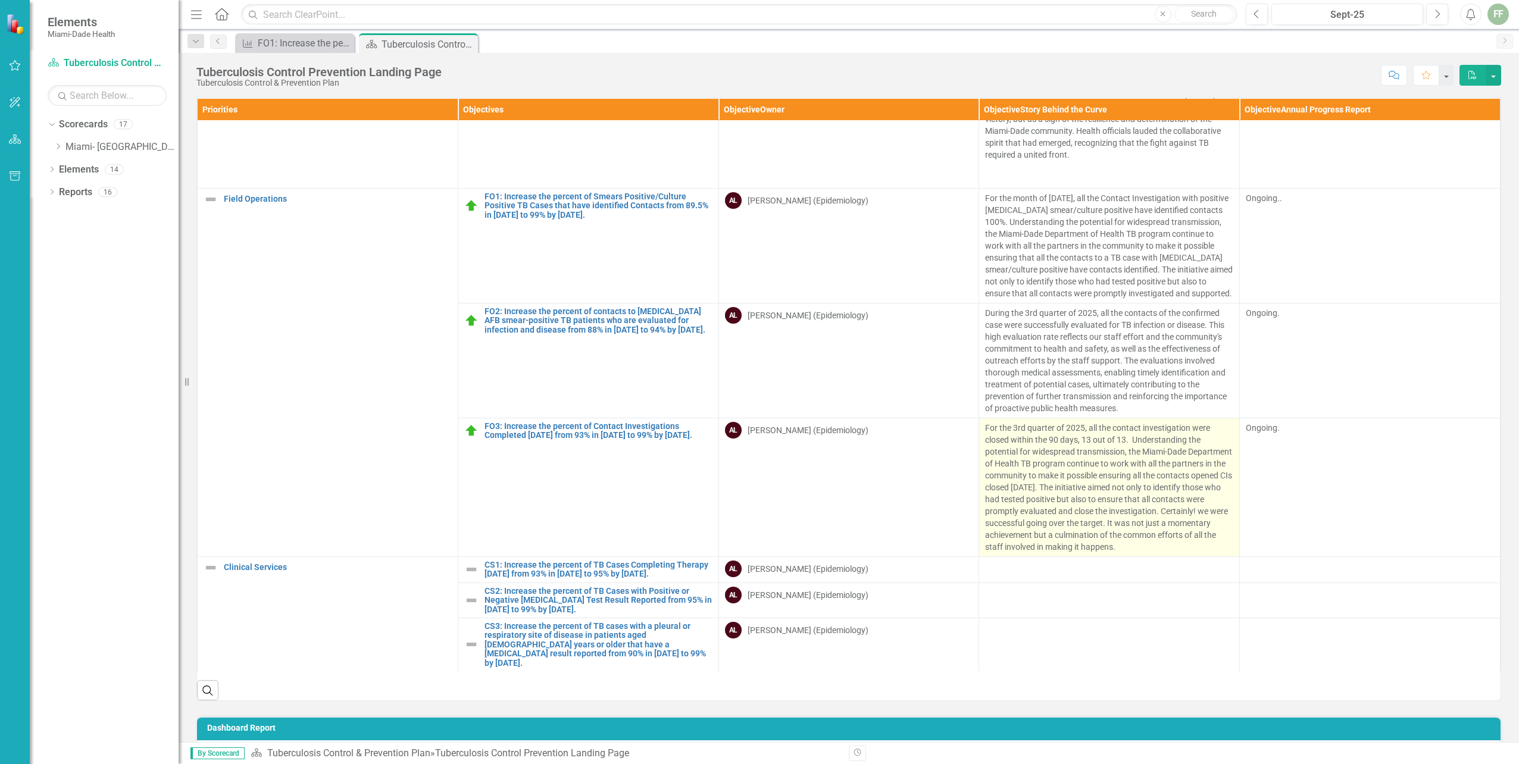
scroll to position [298, 0]
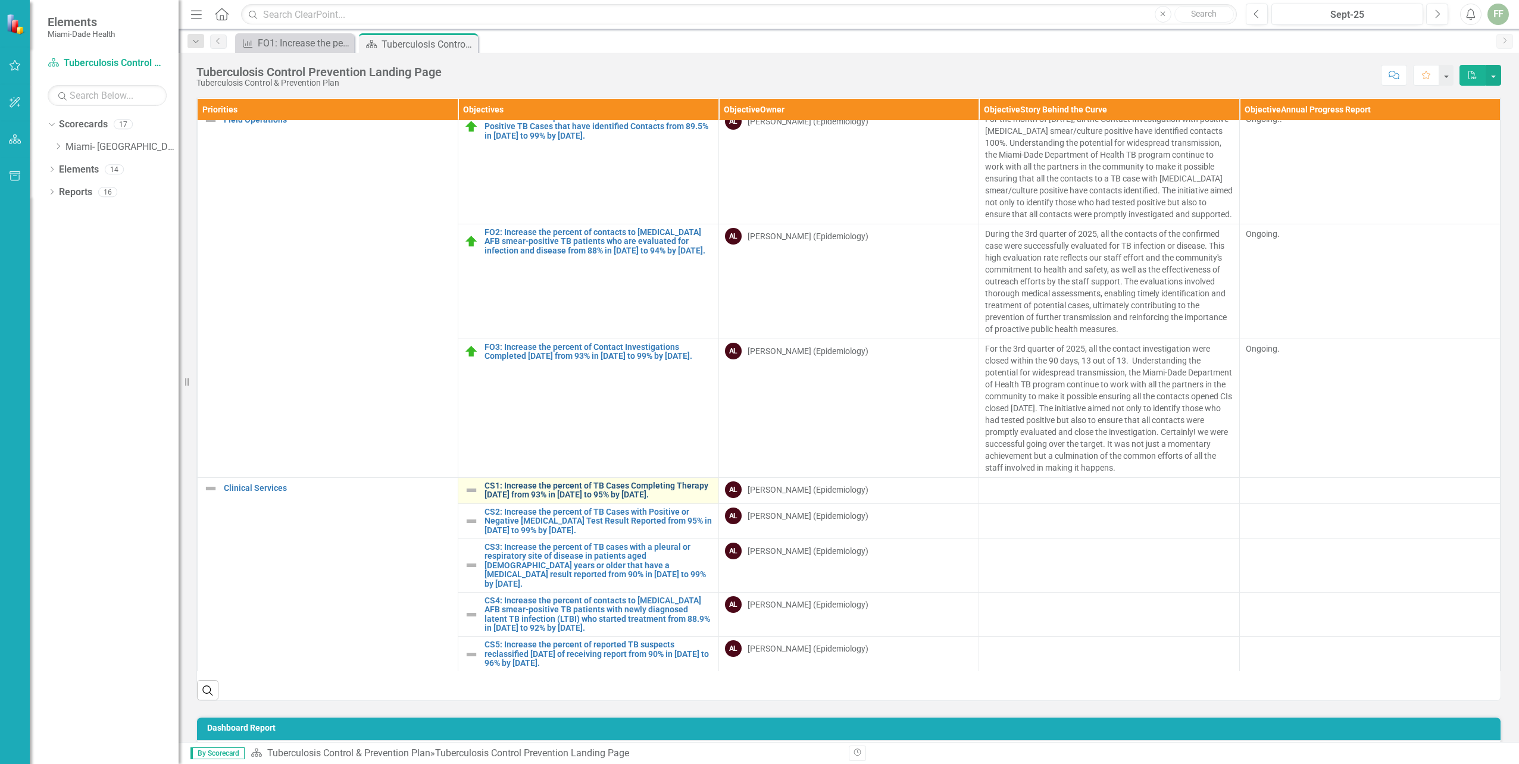
click at [550, 500] on link "CS1: Increase the percent of TB Cases Completing Therapy [DATE] from 93% in [DA…" at bounding box center [599, 491] width 228 height 18
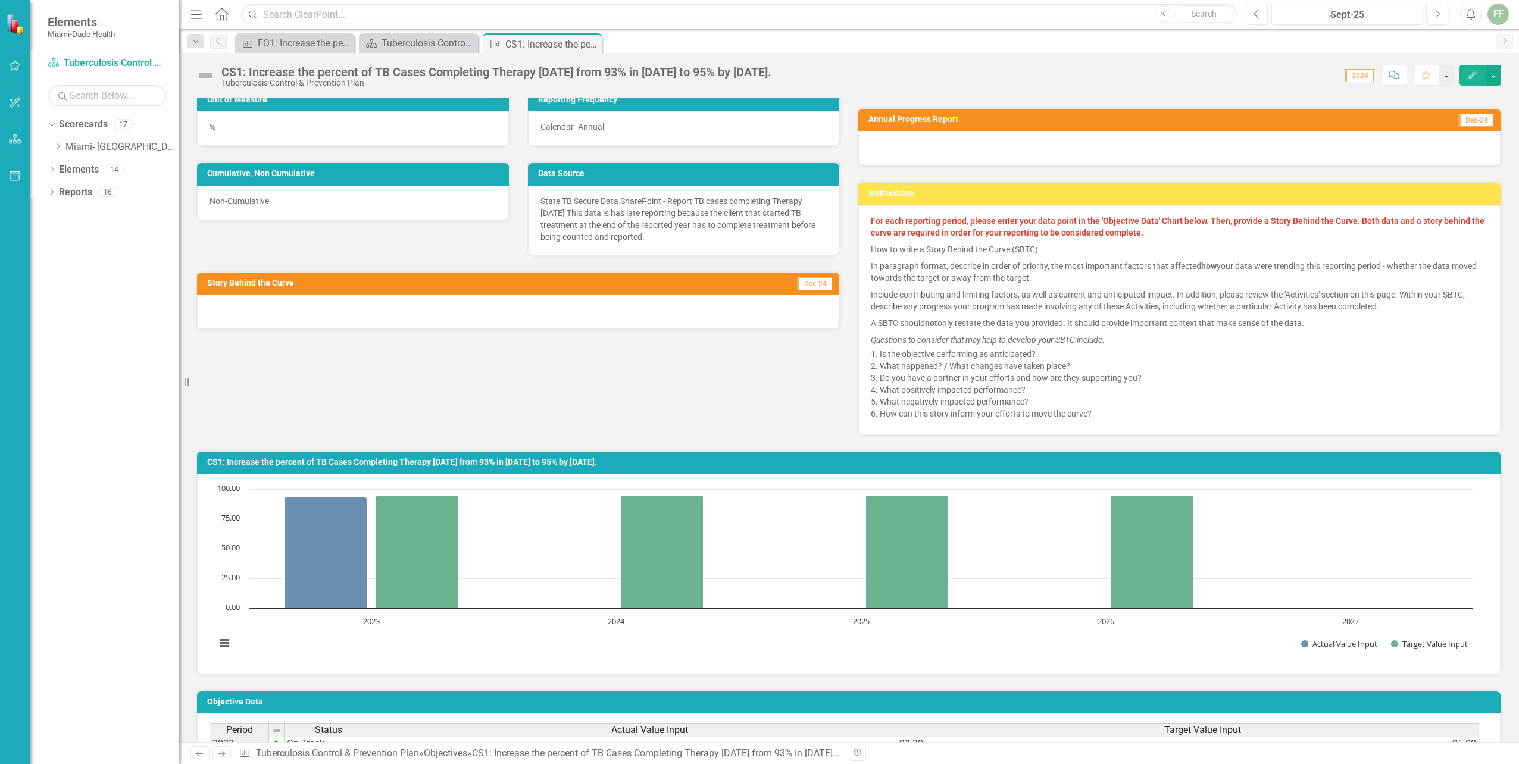
scroll to position [238, 0]
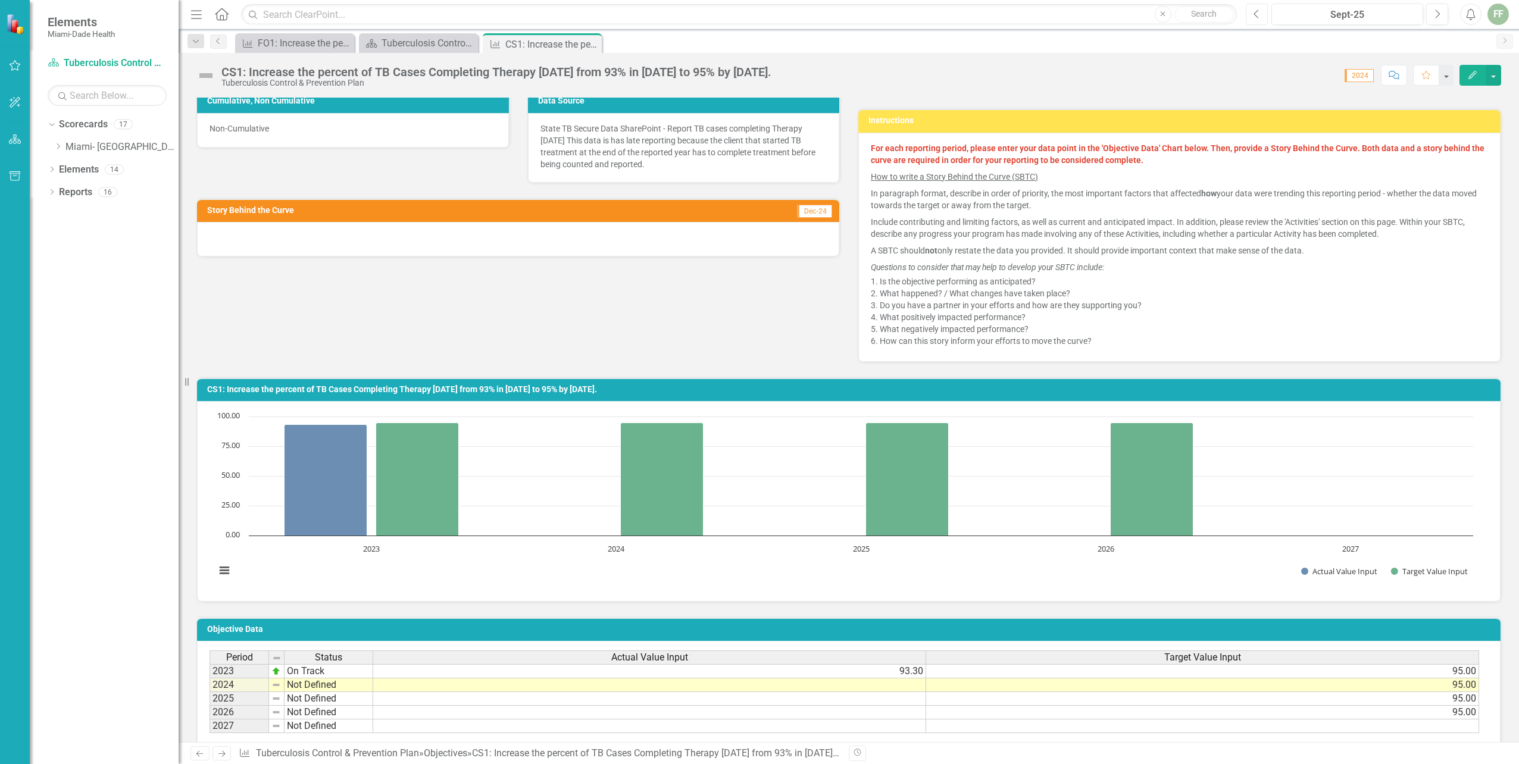
click at [1257, 14] on icon "Previous" at bounding box center [1257, 14] width 7 height 11
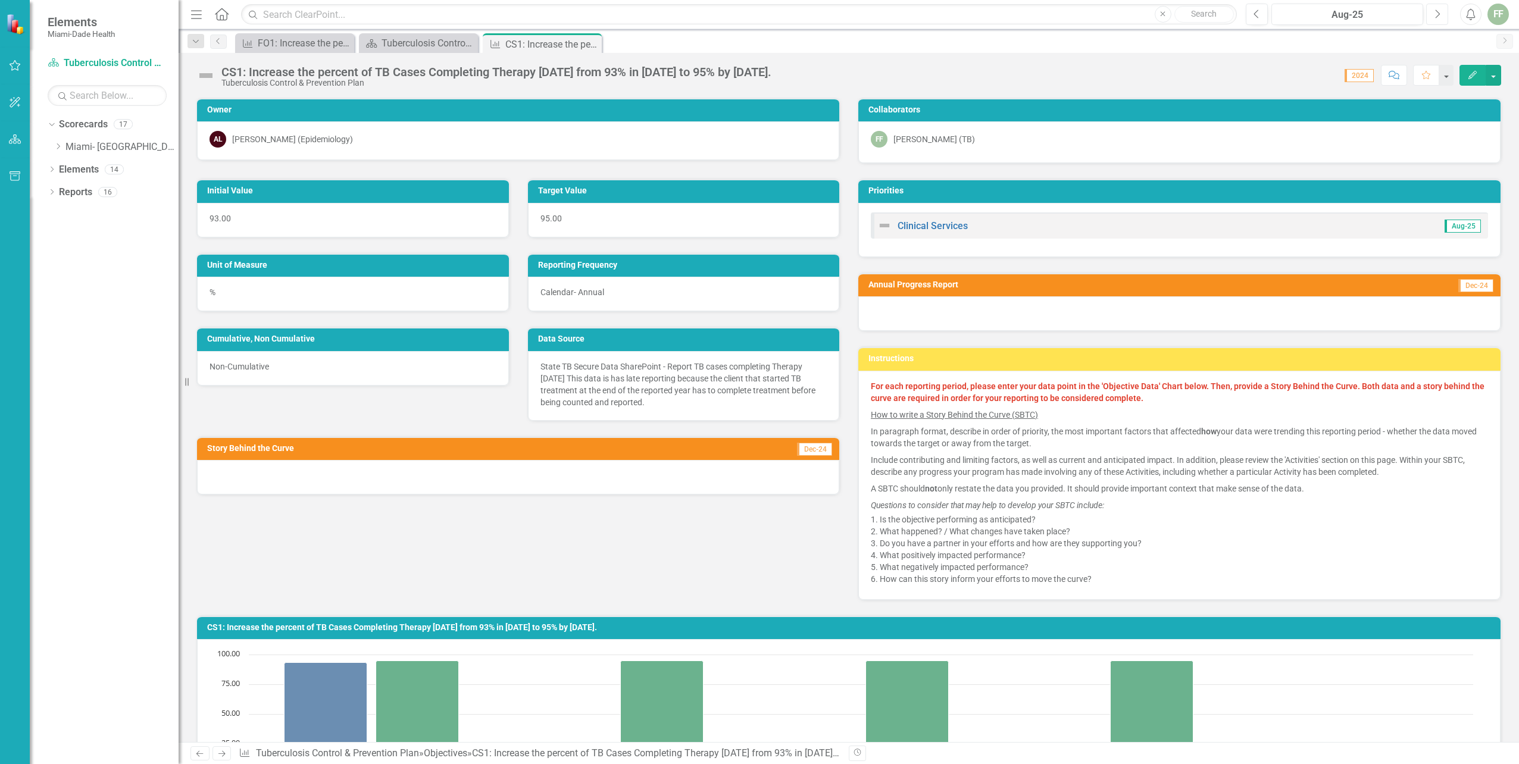
click at [1437, 10] on icon "Next" at bounding box center [1437, 14] width 7 height 11
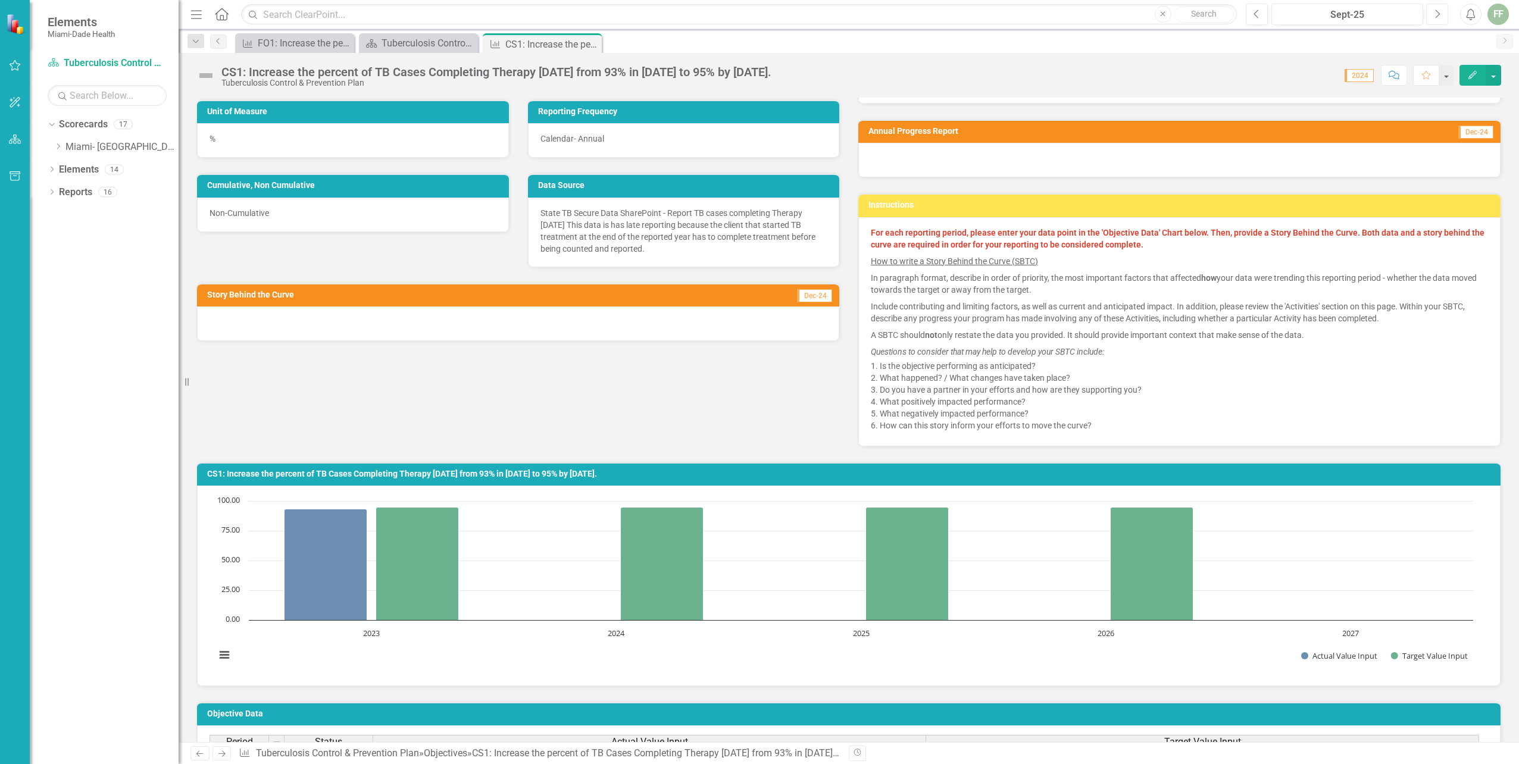
scroll to position [119, 0]
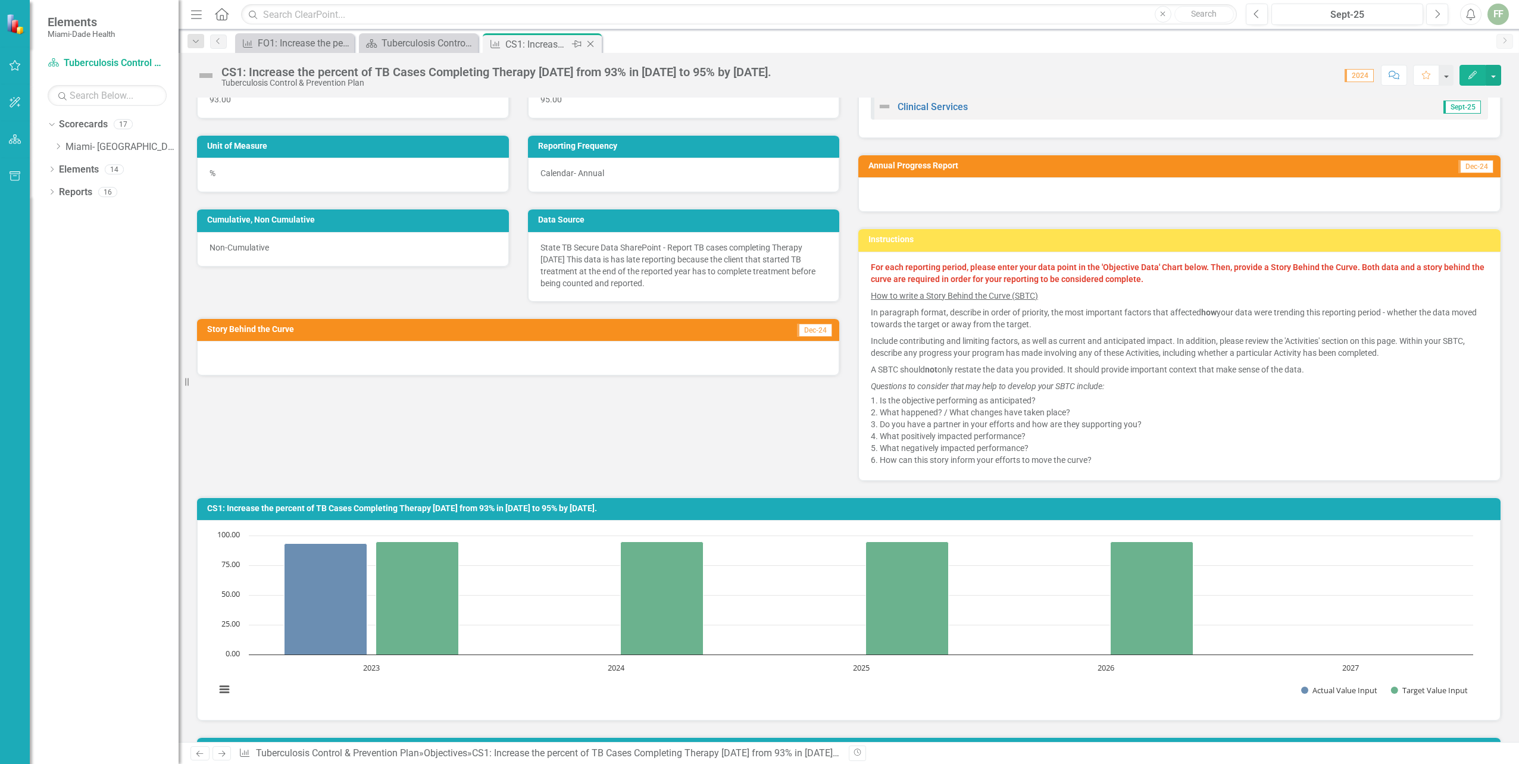
click at [591, 42] on icon "Close" at bounding box center [591, 44] width 12 height 10
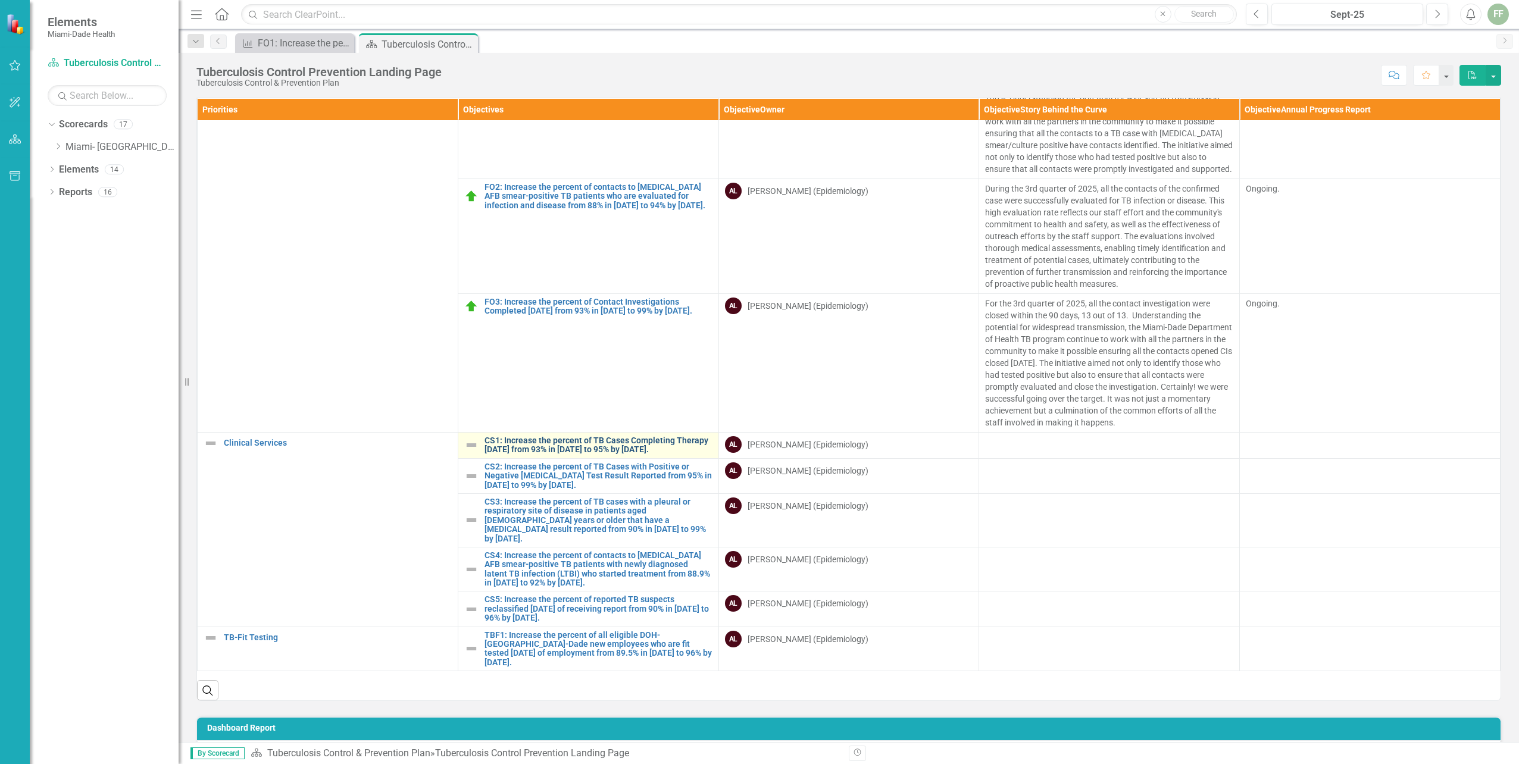
scroll to position [364, 0]
click at [574, 476] on link "CS2: Increase the percent of TB Cases with Positive or Negative [MEDICAL_DATA] …" at bounding box center [599, 476] width 228 height 27
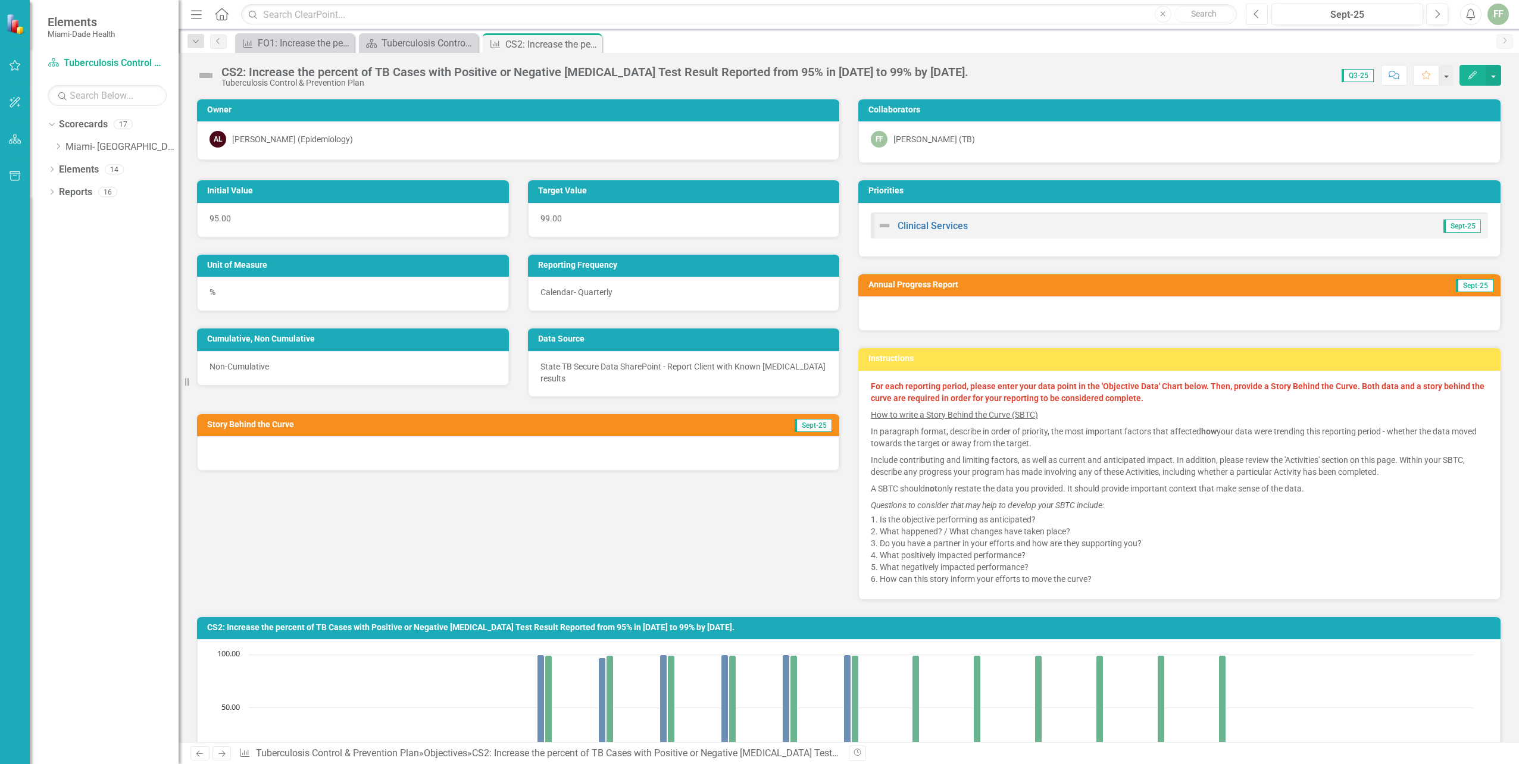
click at [1254, 13] on icon "Previous" at bounding box center [1257, 14] width 7 height 11
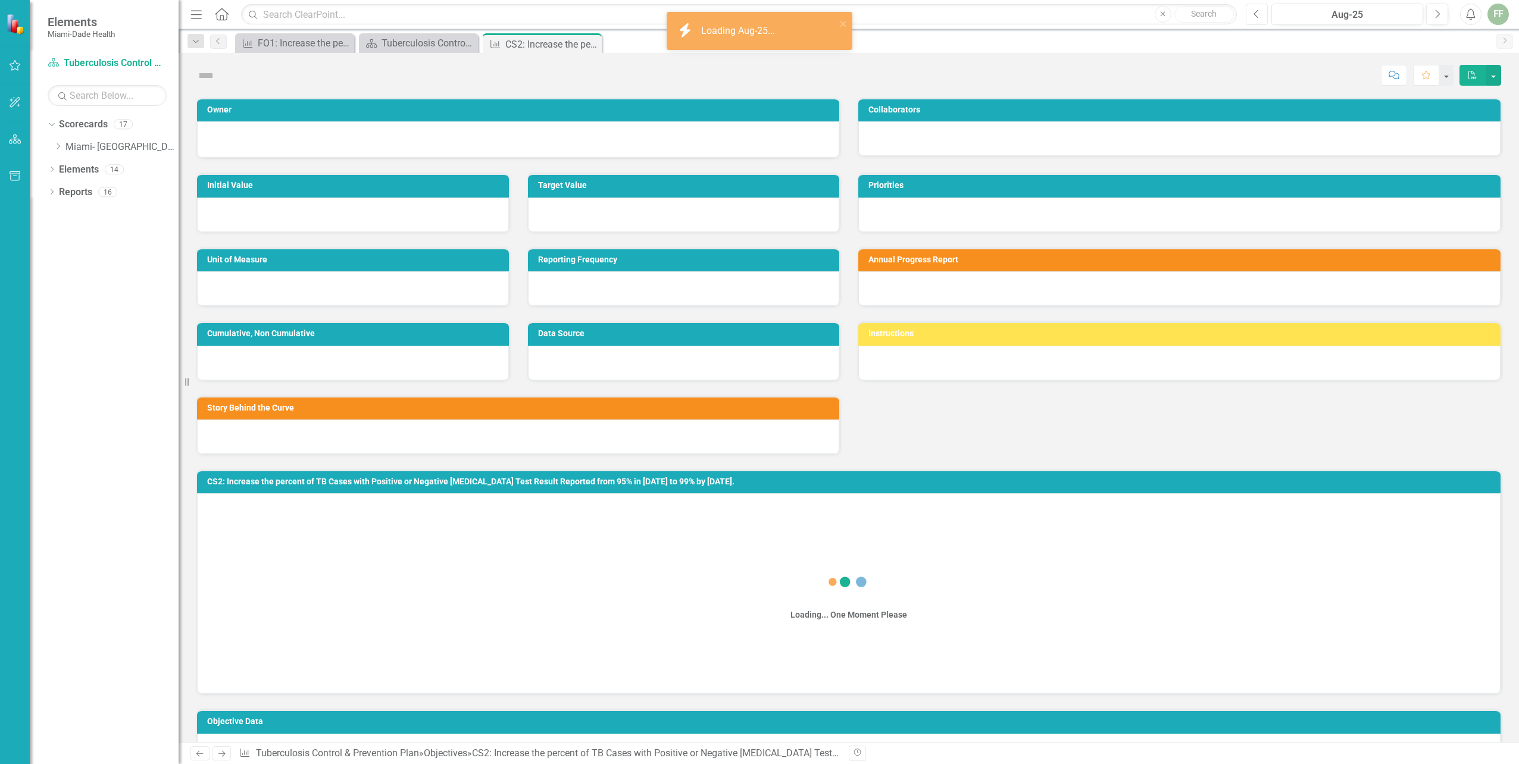
click at [1254, 13] on icon "Previous" at bounding box center [1257, 14] width 7 height 11
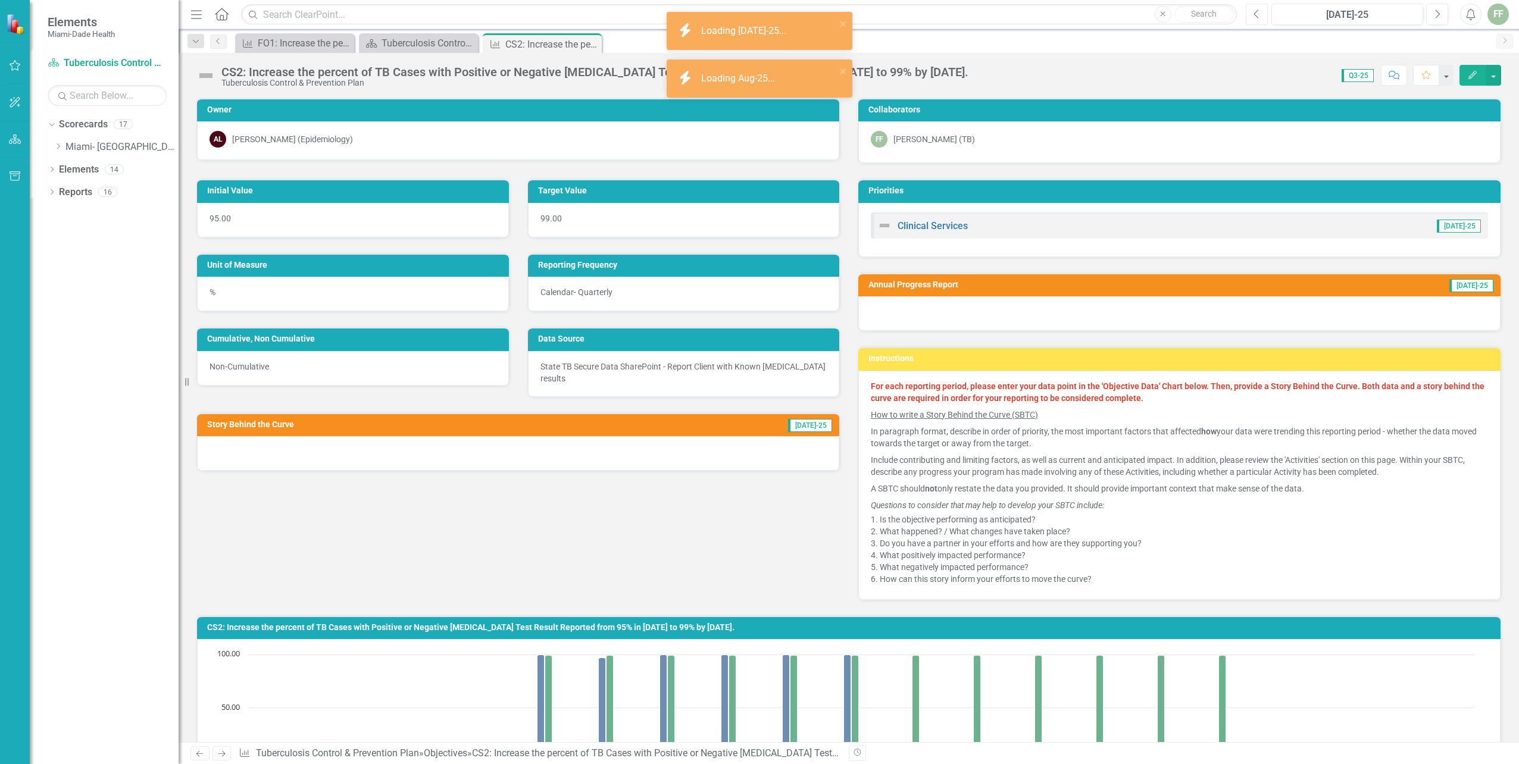
click at [1254, 13] on icon "Previous" at bounding box center [1257, 14] width 7 height 11
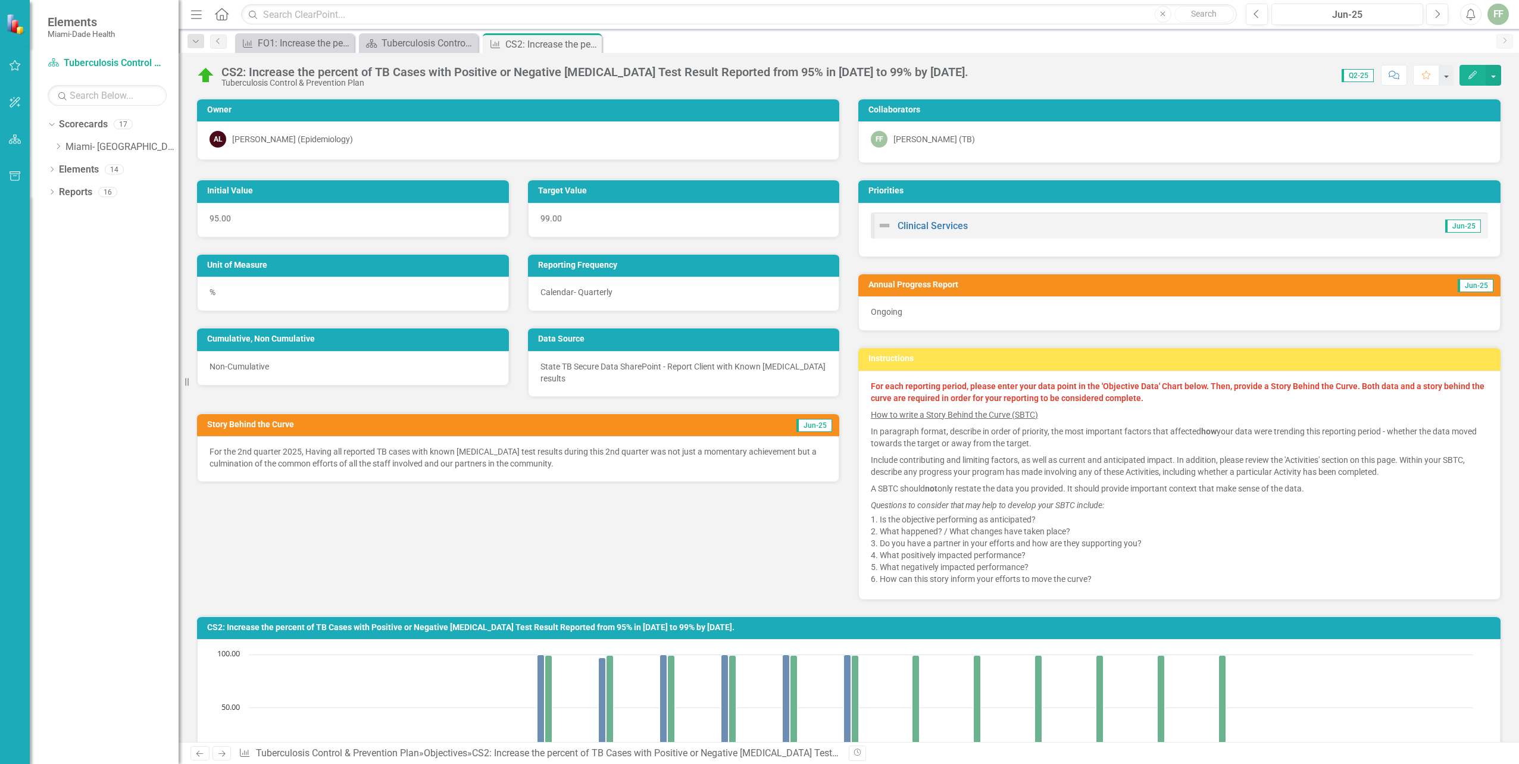
click at [329, 548] on div "Initial Value 95.00 Target Value 99.00 Unit of Measure % Reporting Frequency Ca…" at bounding box center [849, 382] width 1323 height 436
click at [1257, 13] on icon "Previous" at bounding box center [1257, 14] width 7 height 11
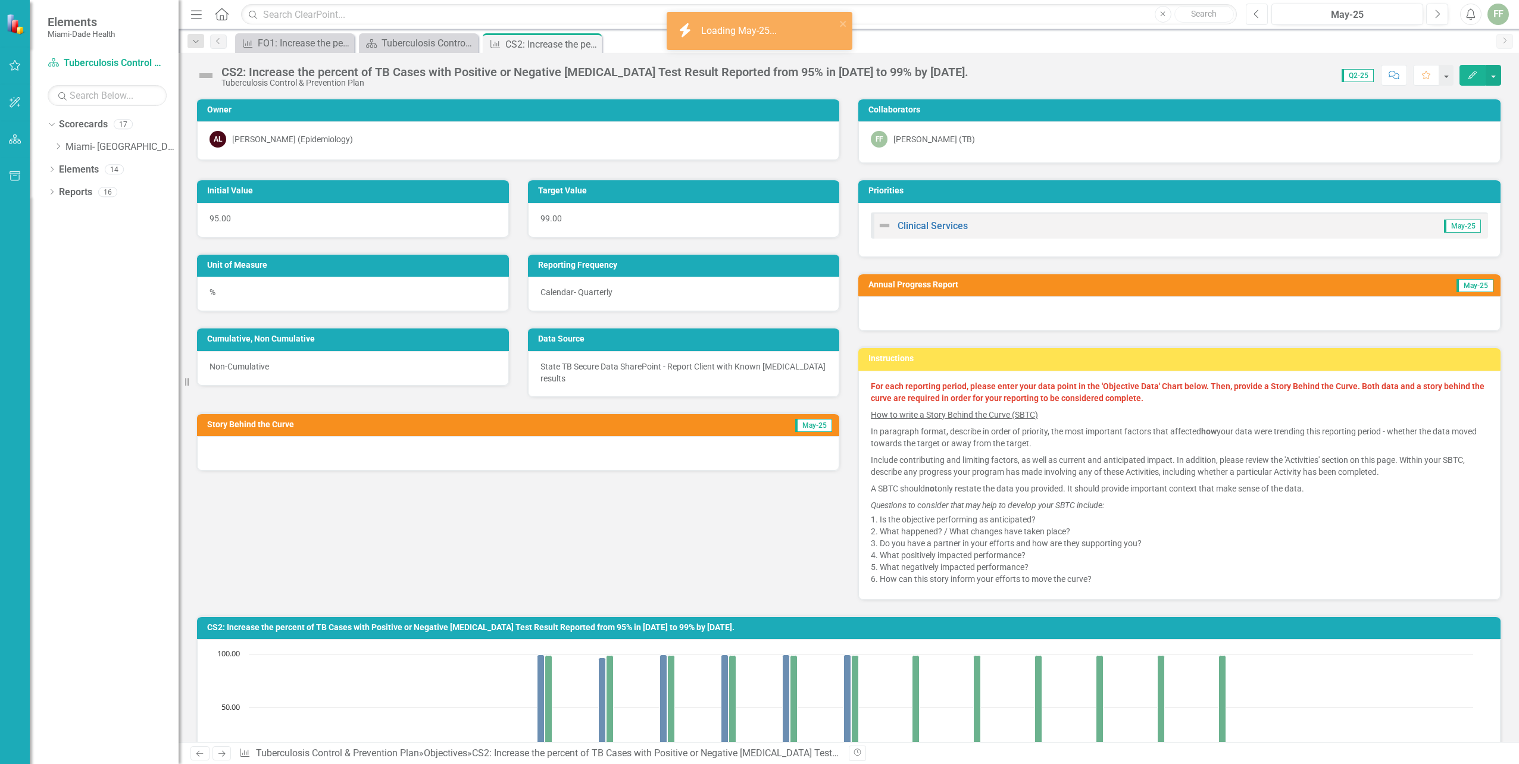
click at [1257, 13] on icon "Previous" at bounding box center [1257, 14] width 7 height 11
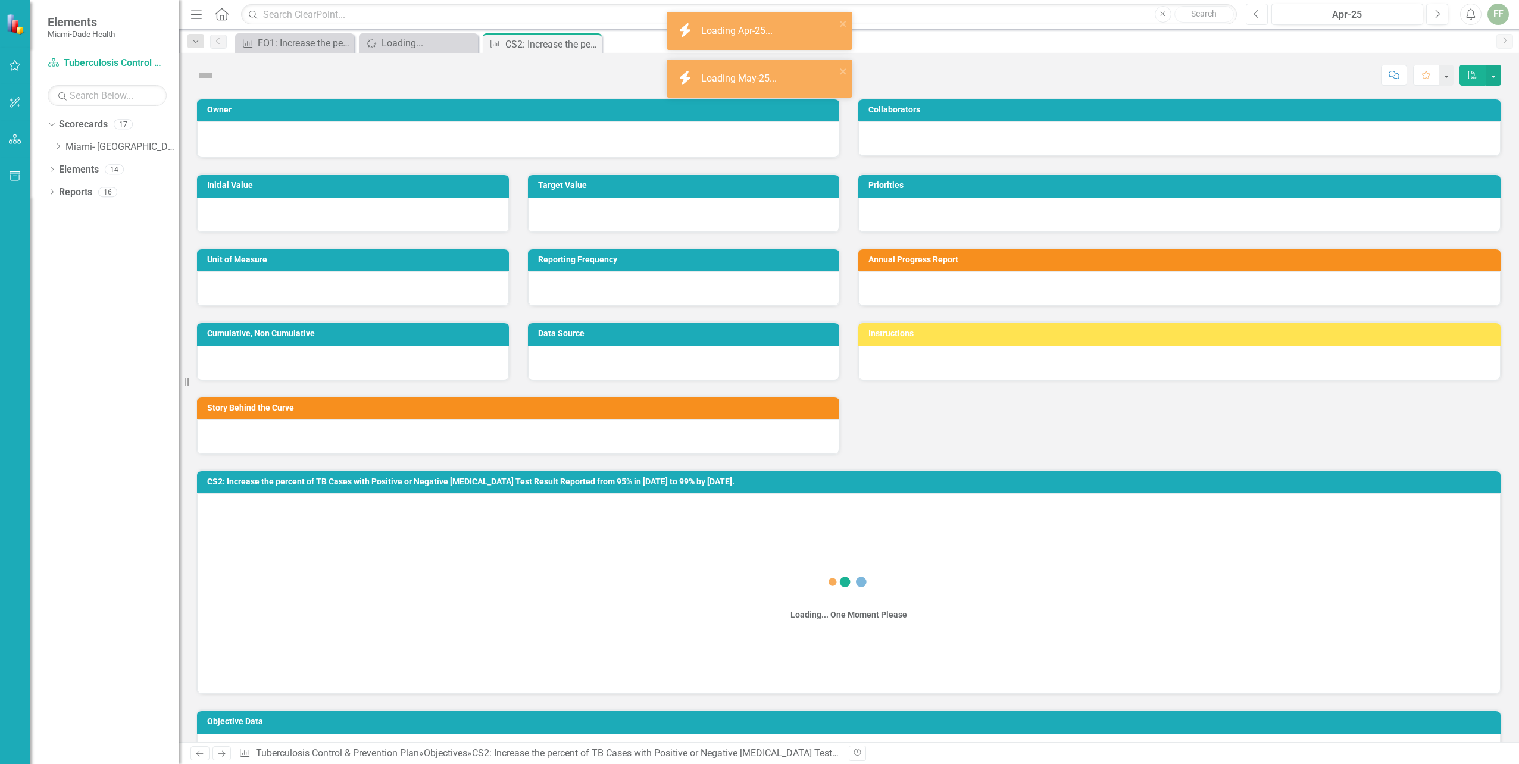
click at [1256, 13] on icon "button" at bounding box center [1256, 14] width 5 height 8
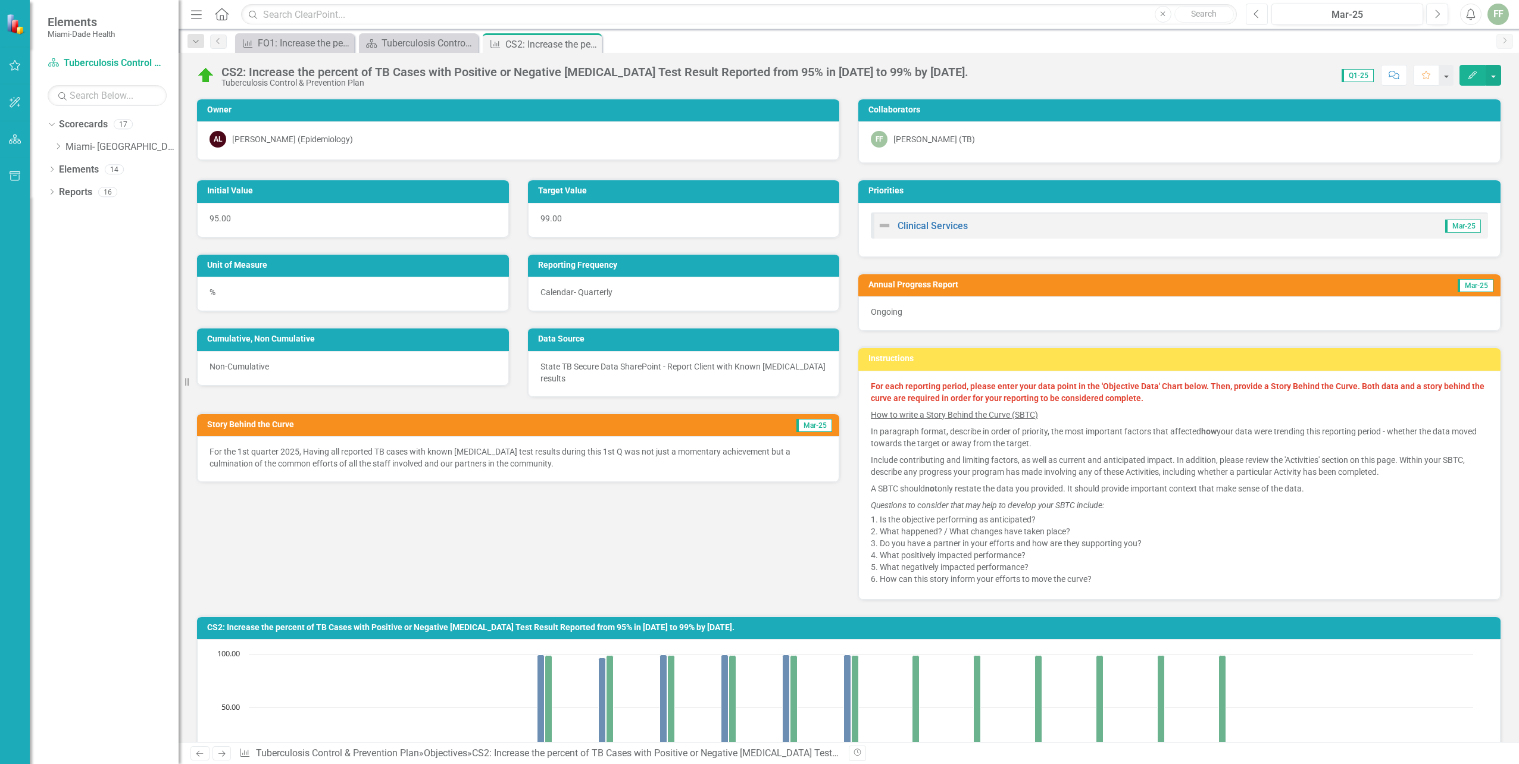
click at [1254, 14] on icon "button" at bounding box center [1256, 14] width 5 height 8
click at [1254, 13] on icon "Previous" at bounding box center [1257, 14] width 7 height 11
click at [1437, 14] on icon "Next" at bounding box center [1437, 14] width 7 height 11
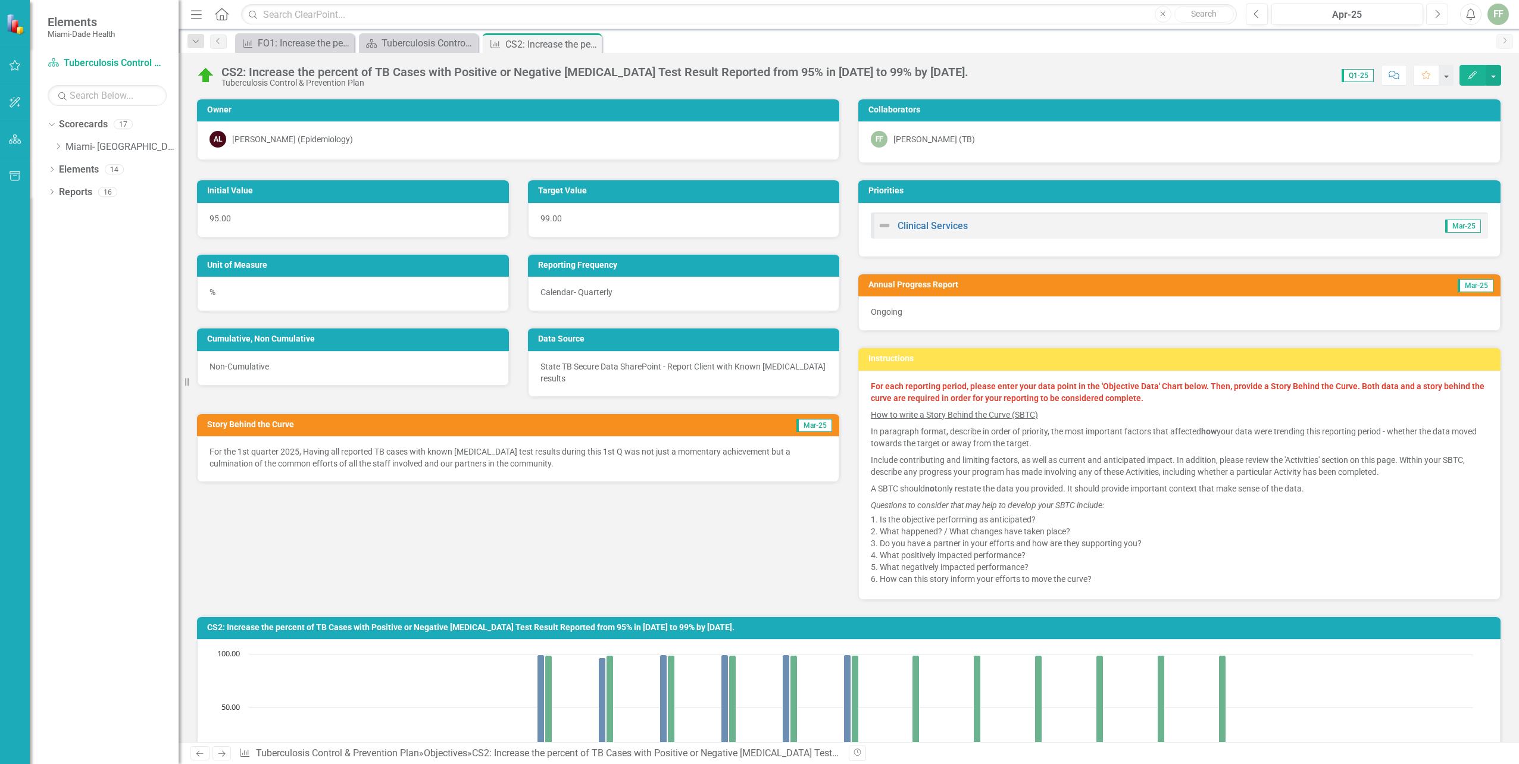
click at [1437, 14] on icon "Next" at bounding box center [1437, 14] width 7 height 11
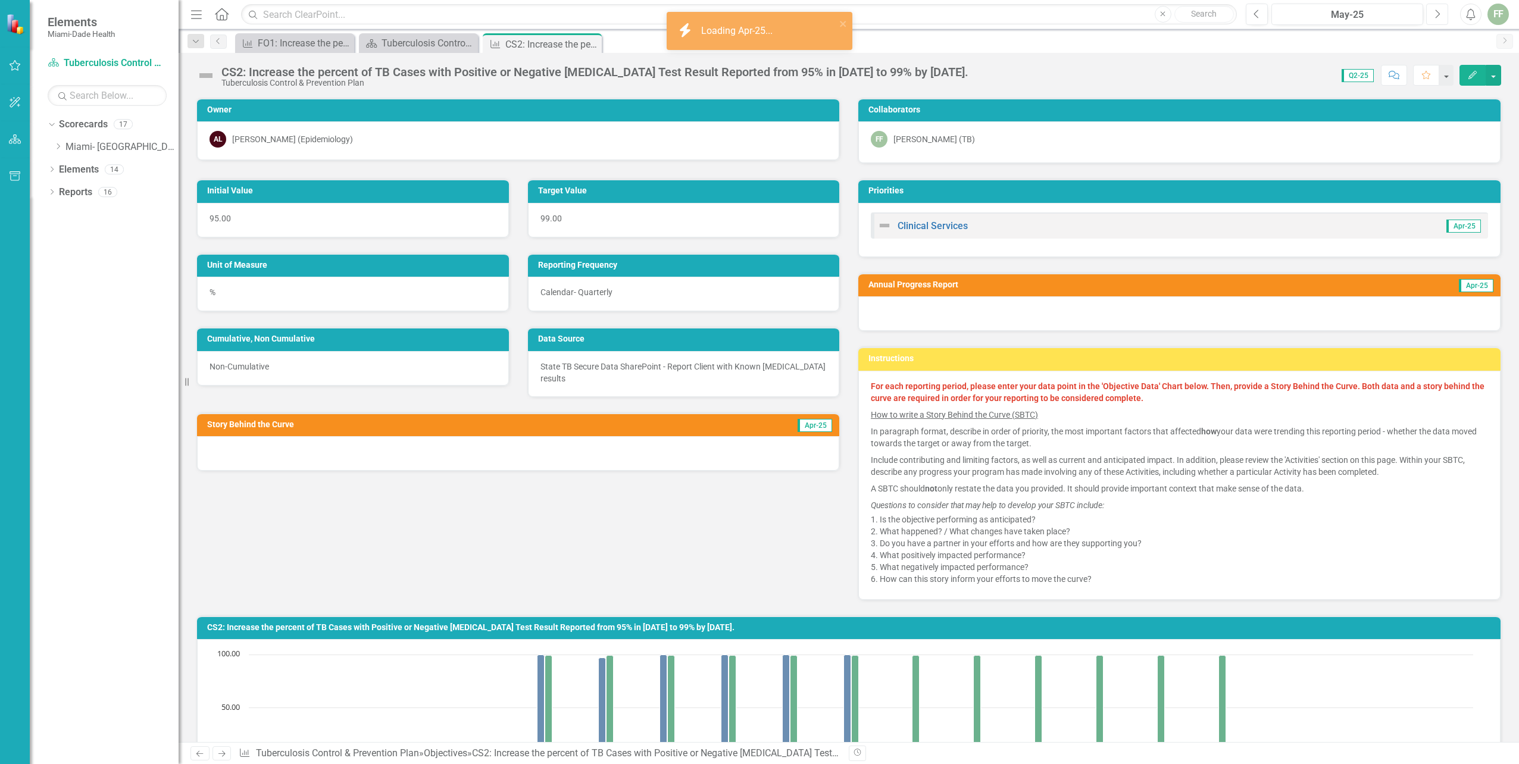
click at [1437, 14] on icon "Next" at bounding box center [1437, 14] width 7 height 11
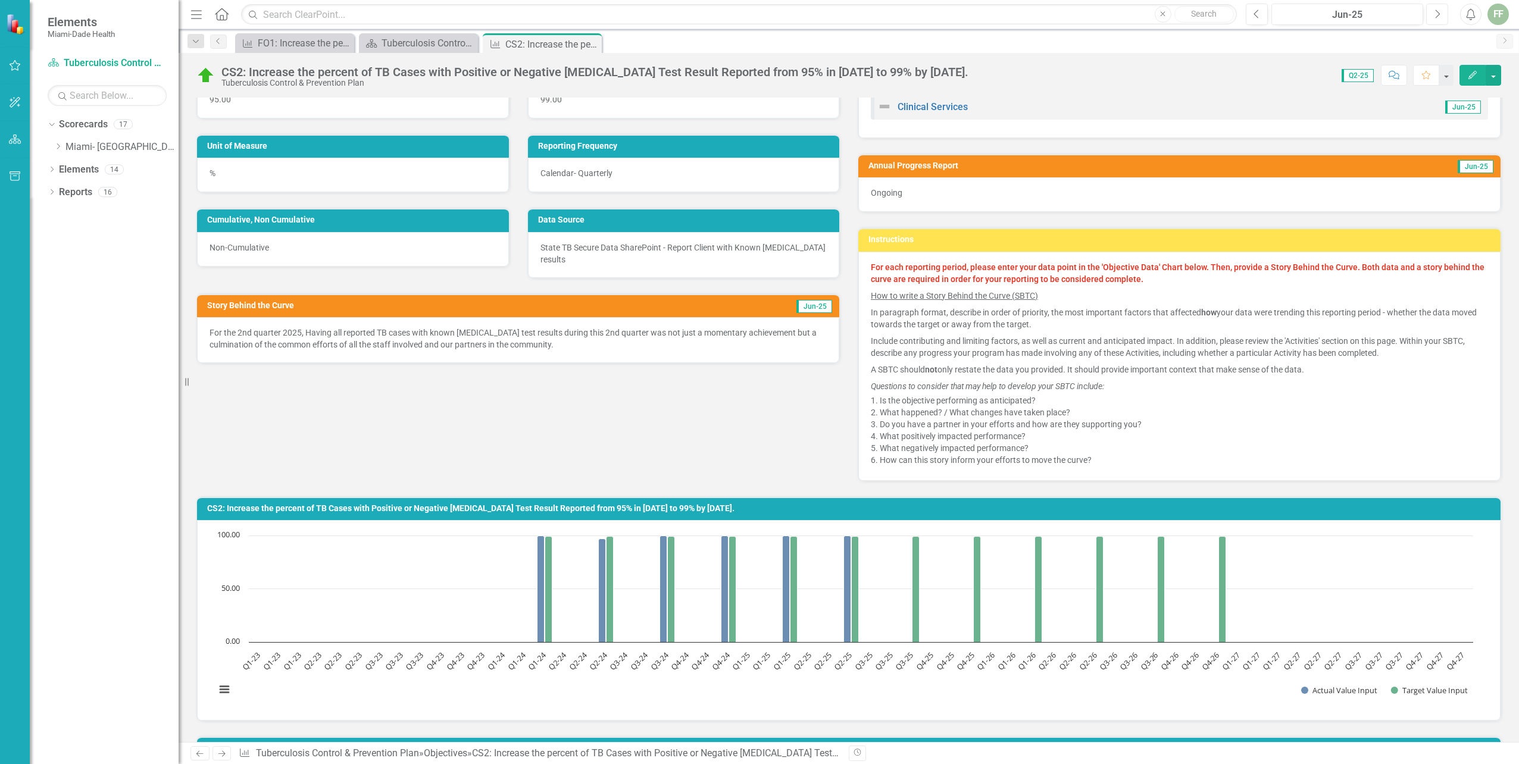
scroll to position [60, 0]
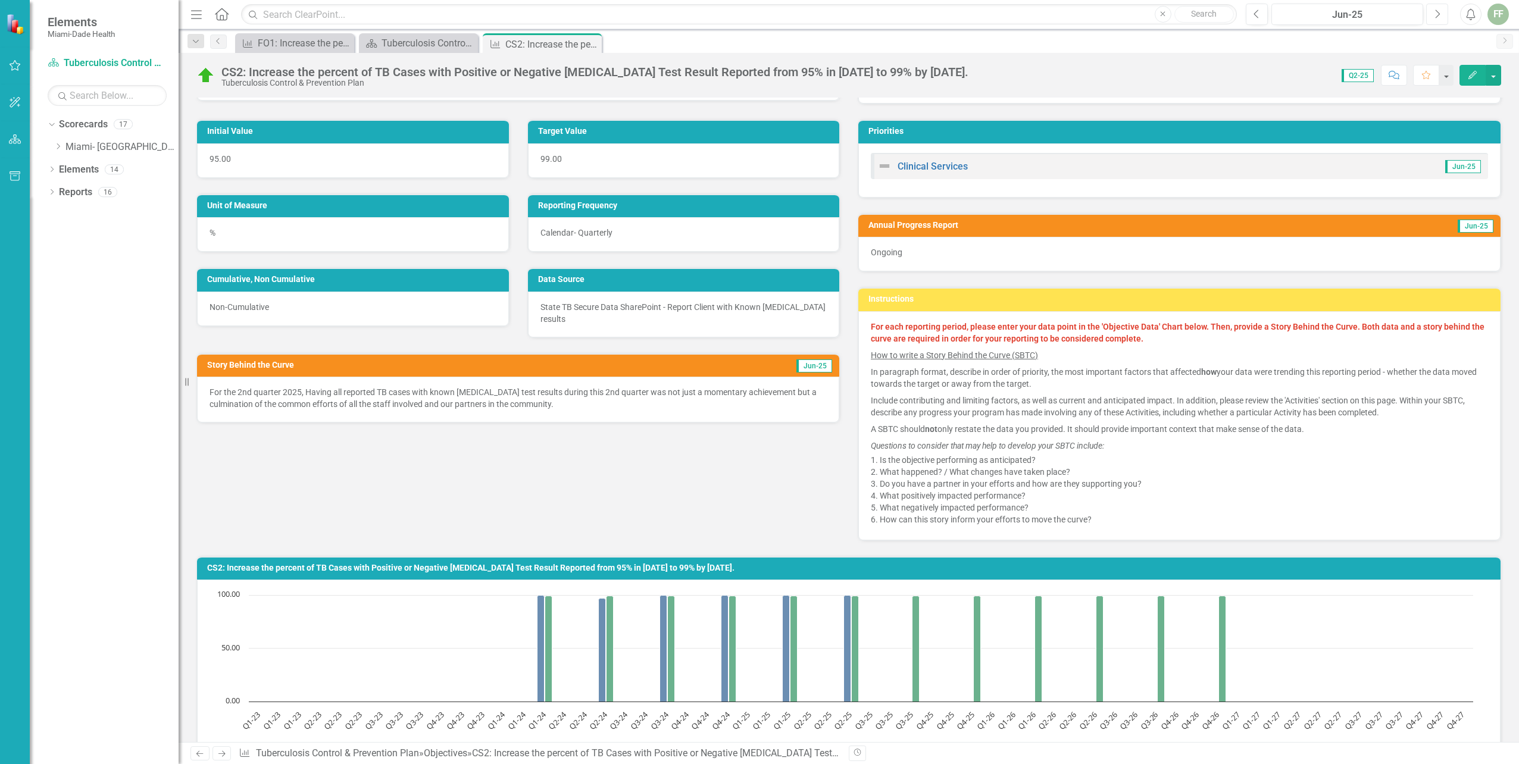
click at [1439, 13] on icon "button" at bounding box center [1438, 14] width 5 height 8
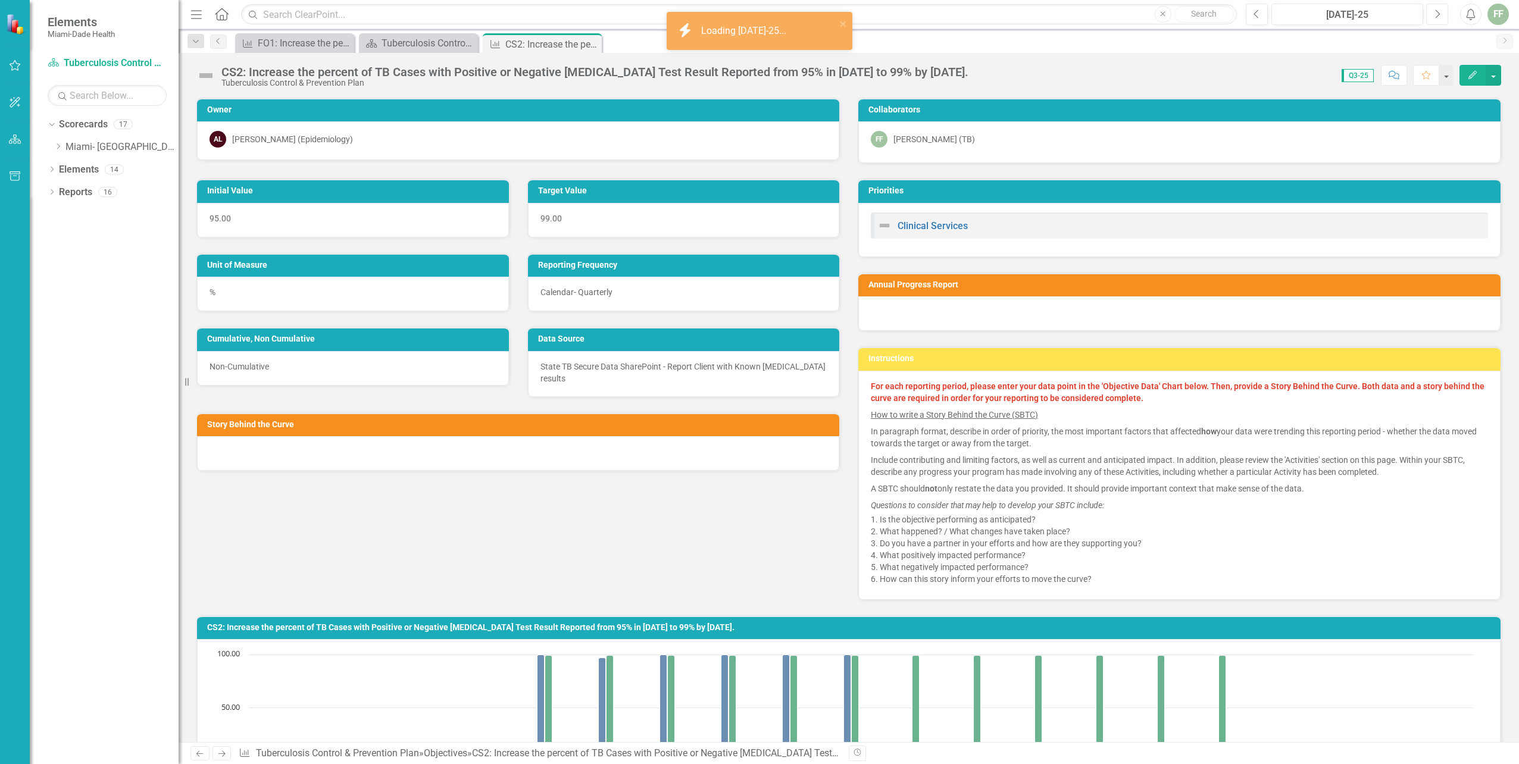
click at [1439, 13] on icon "button" at bounding box center [1438, 14] width 5 height 8
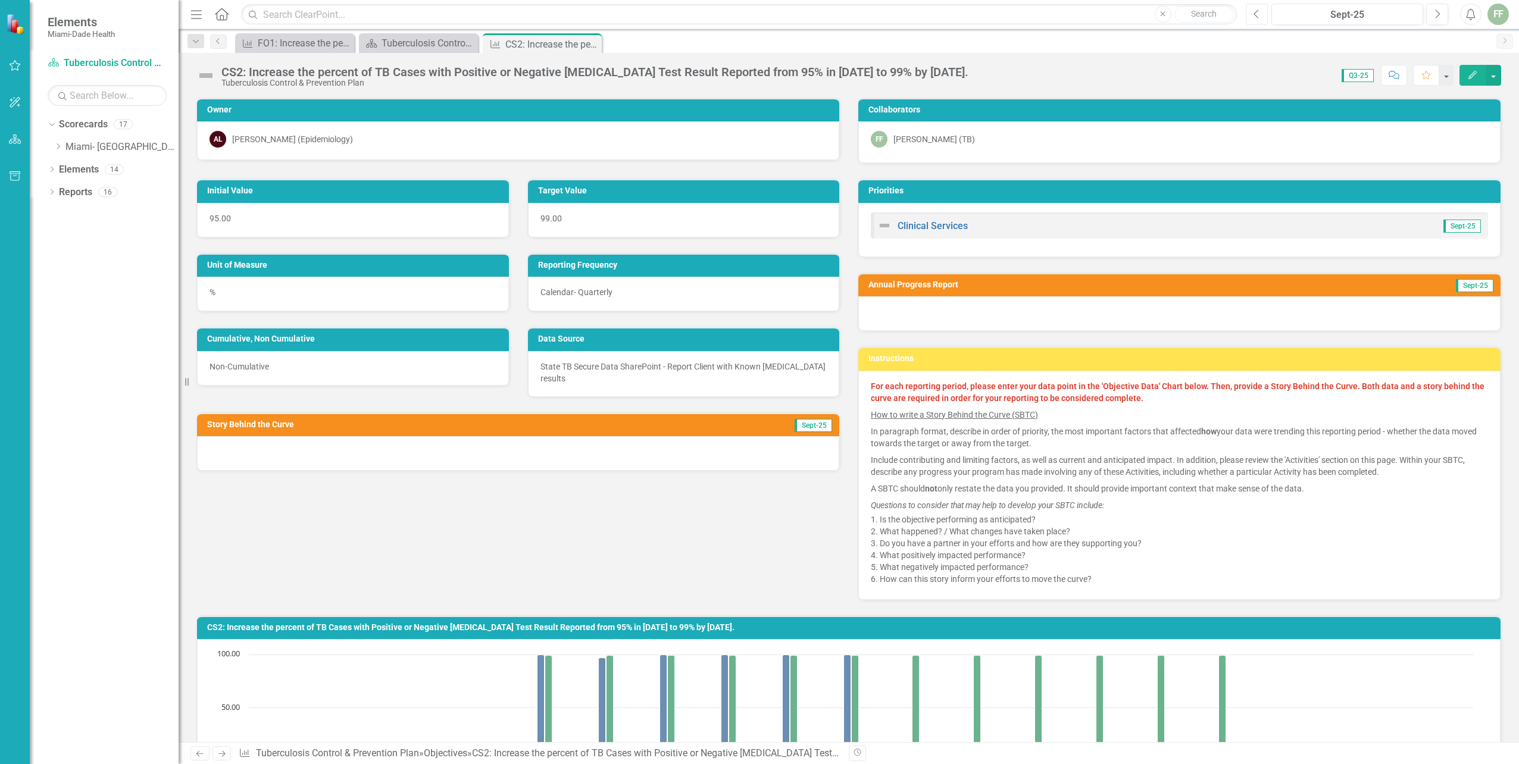
click at [1258, 13] on icon "Previous" at bounding box center [1257, 14] width 7 height 11
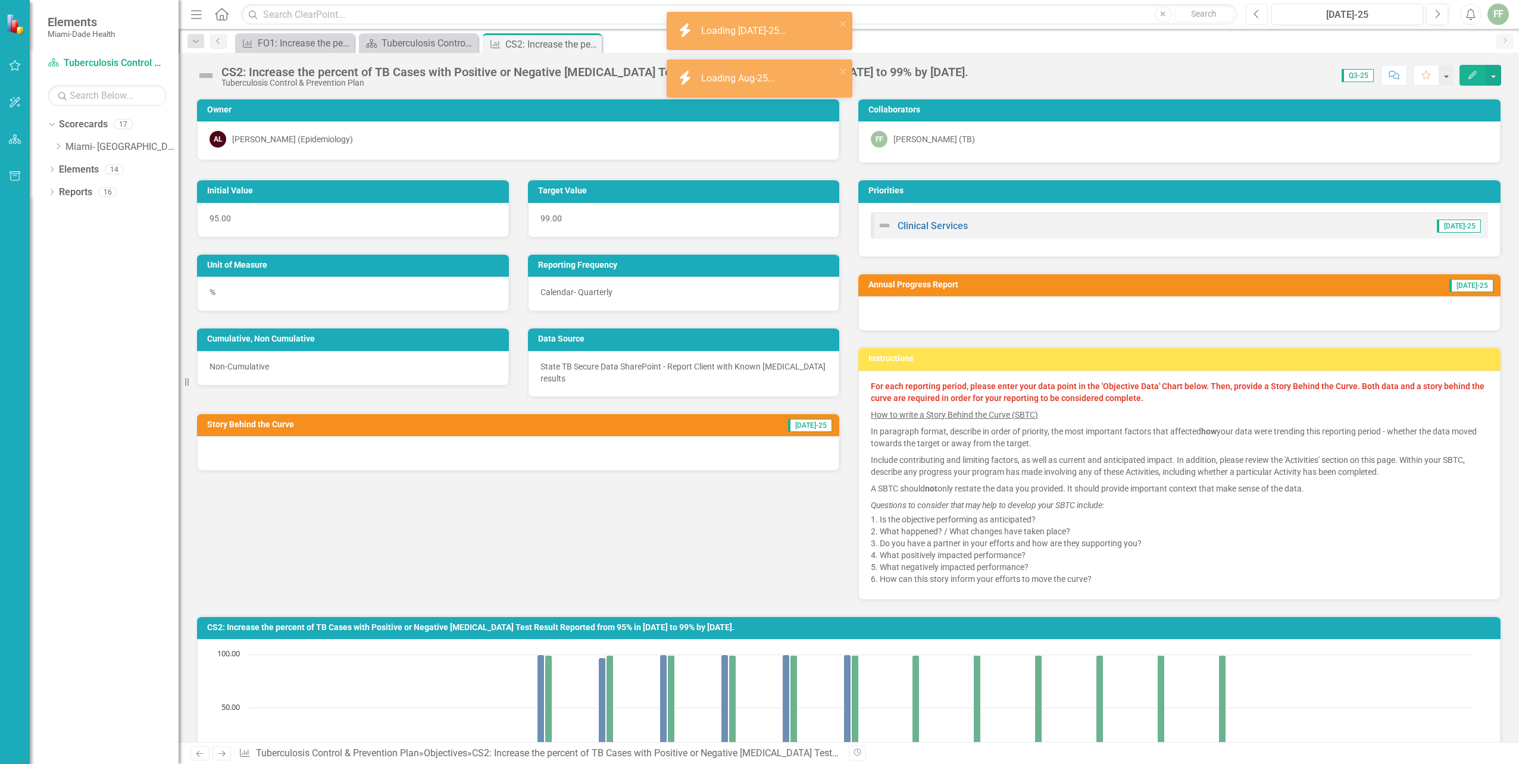
click at [1258, 13] on icon "Previous" at bounding box center [1257, 14] width 7 height 11
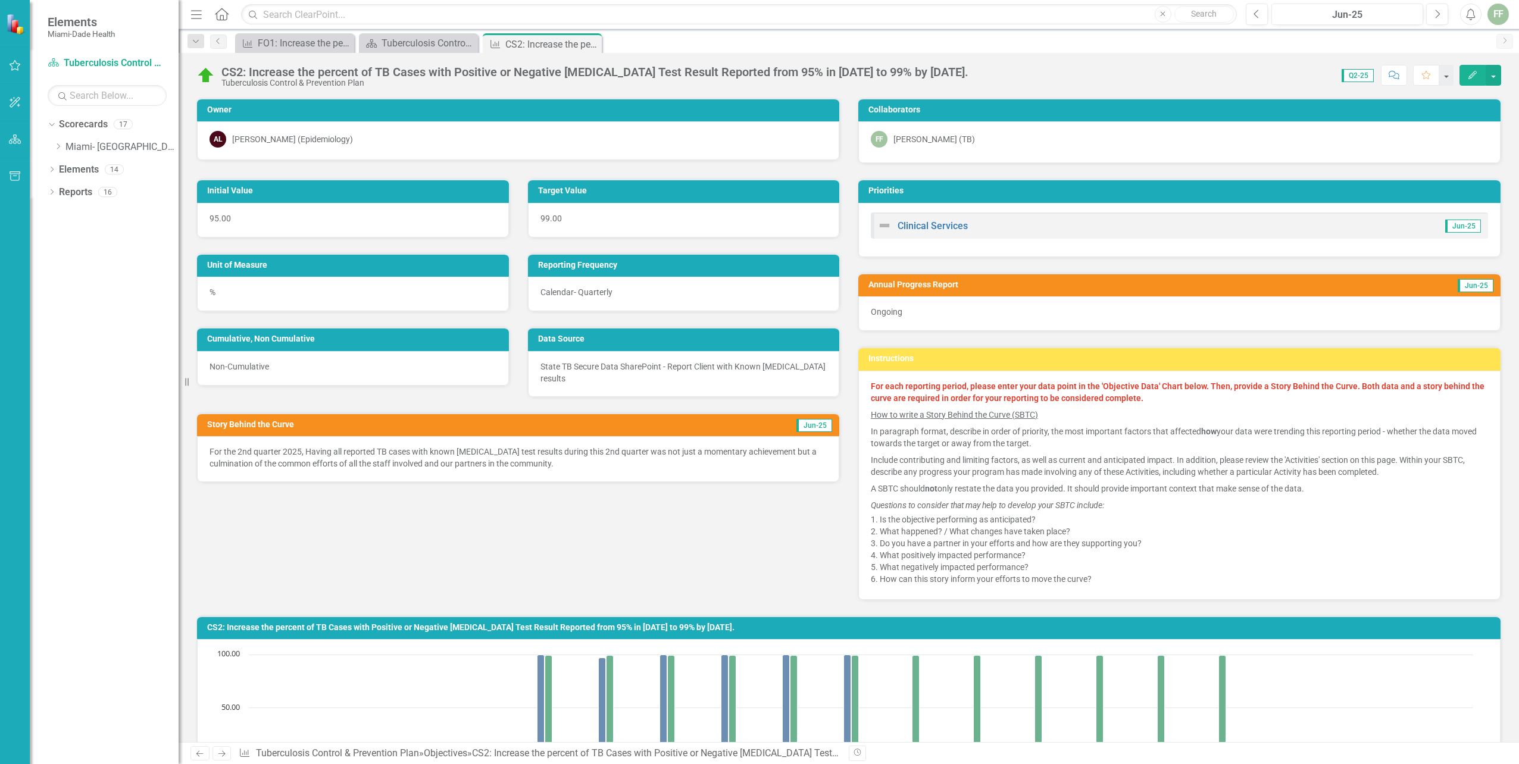
click at [218, 446] on p "For the 2nd quarter 2025, Having all reported TB cases with known HIV test resu…" at bounding box center [518, 458] width 617 height 24
drag, startPoint x: 208, startPoint y: 436, endPoint x: 224, endPoint y: 448, distance: 19.7
click at [224, 448] on div "For the 2nd quarter 2025, Having all reported TB cases with known HIV test resu…" at bounding box center [518, 459] width 642 height 46
click at [1470, 73] on icon "Edit" at bounding box center [1472, 75] width 11 height 8
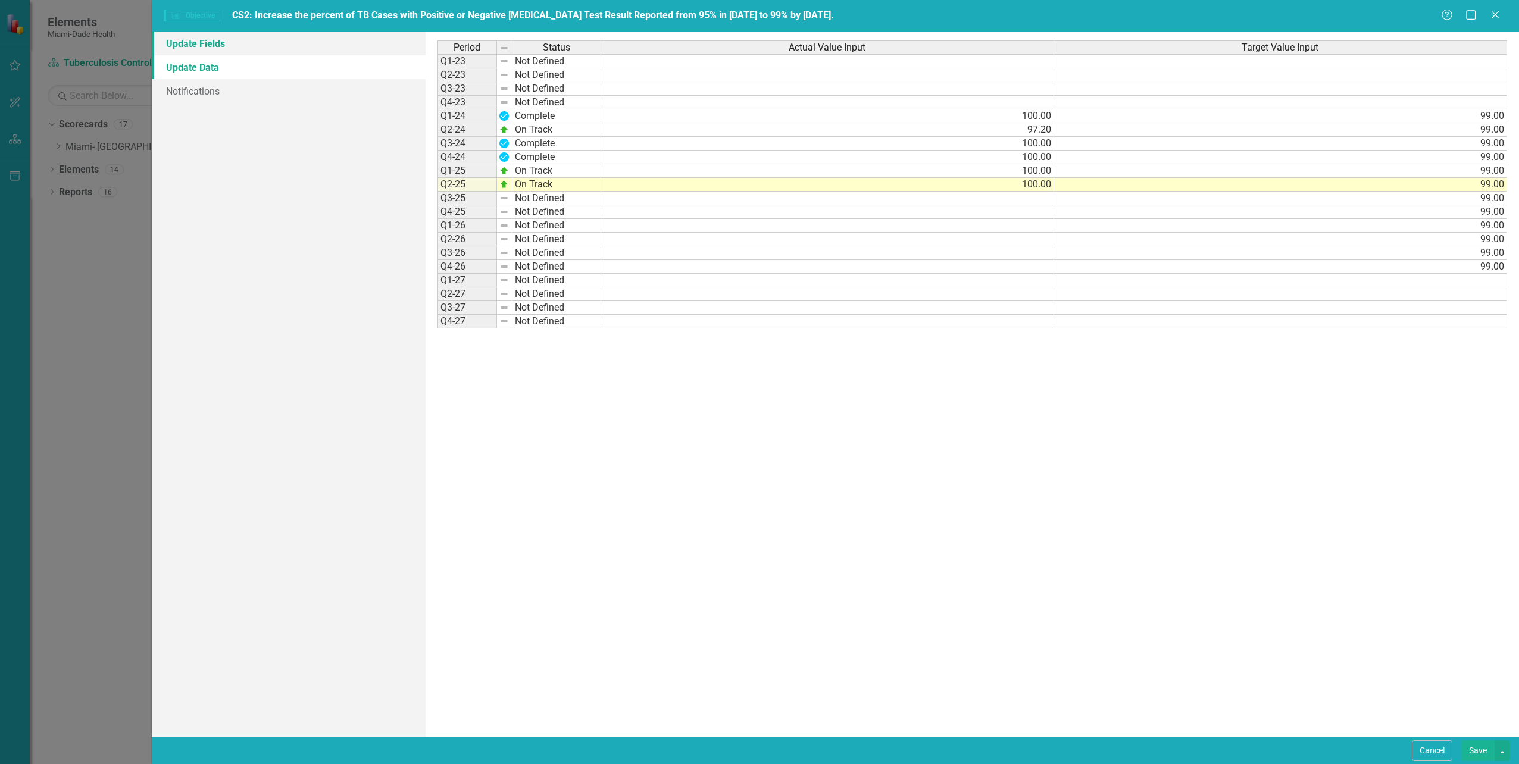
click at [210, 43] on link "Update Fields" at bounding box center [288, 44] width 273 height 24
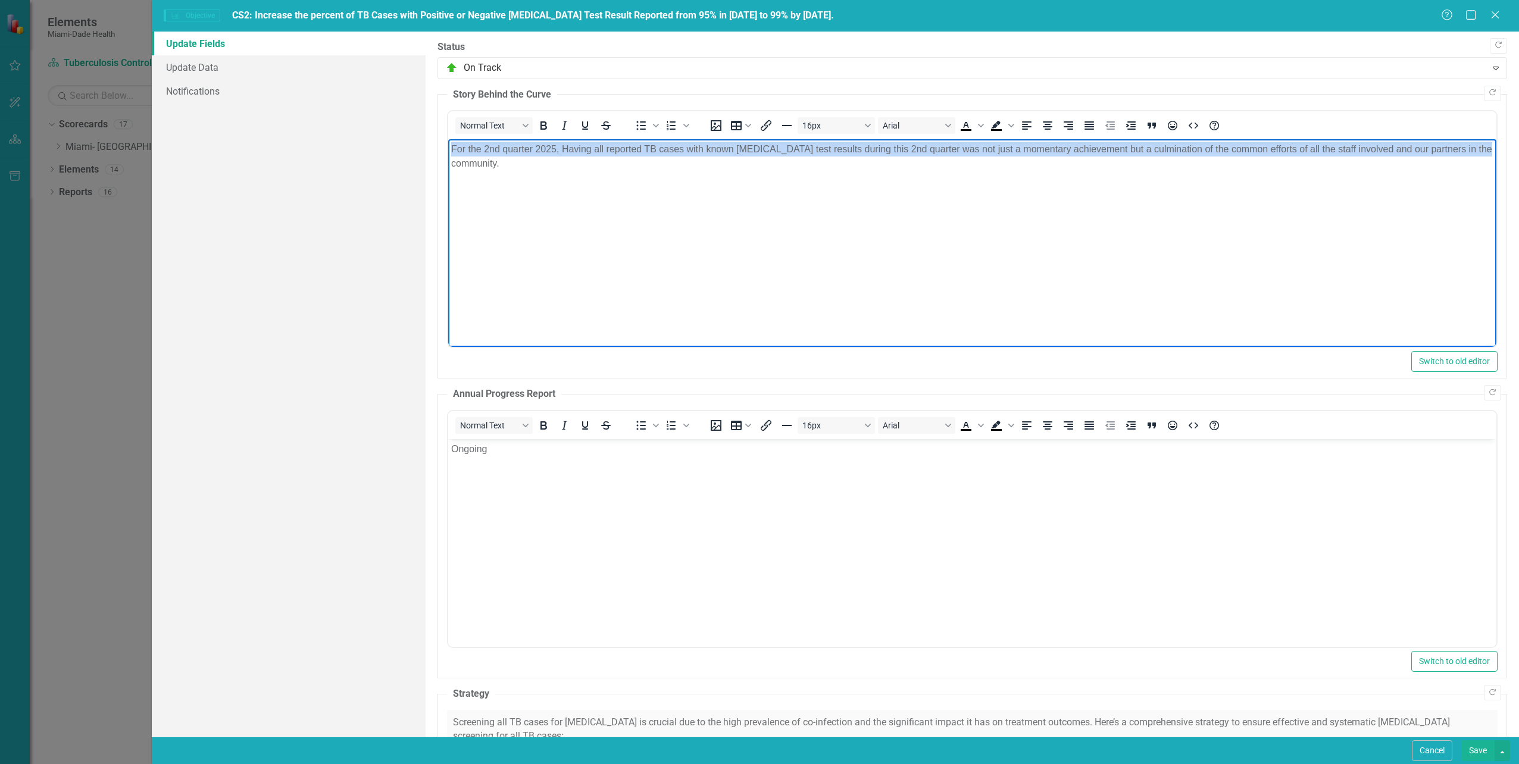
drag, startPoint x: 448, startPoint y: 149, endPoint x: 1480, endPoint y: 178, distance: 1033.2
click at [1480, 178] on body "For the 2nd quarter 2025, Having all reported TB cases with known HIV test resu…" at bounding box center [972, 228] width 1048 height 179
copy p "For the 2nd quarter 2025, Having all reported TB cases with known HIV test resu…"
click at [1495, 11] on icon "Close" at bounding box center [1495, 14] width 15 height 11
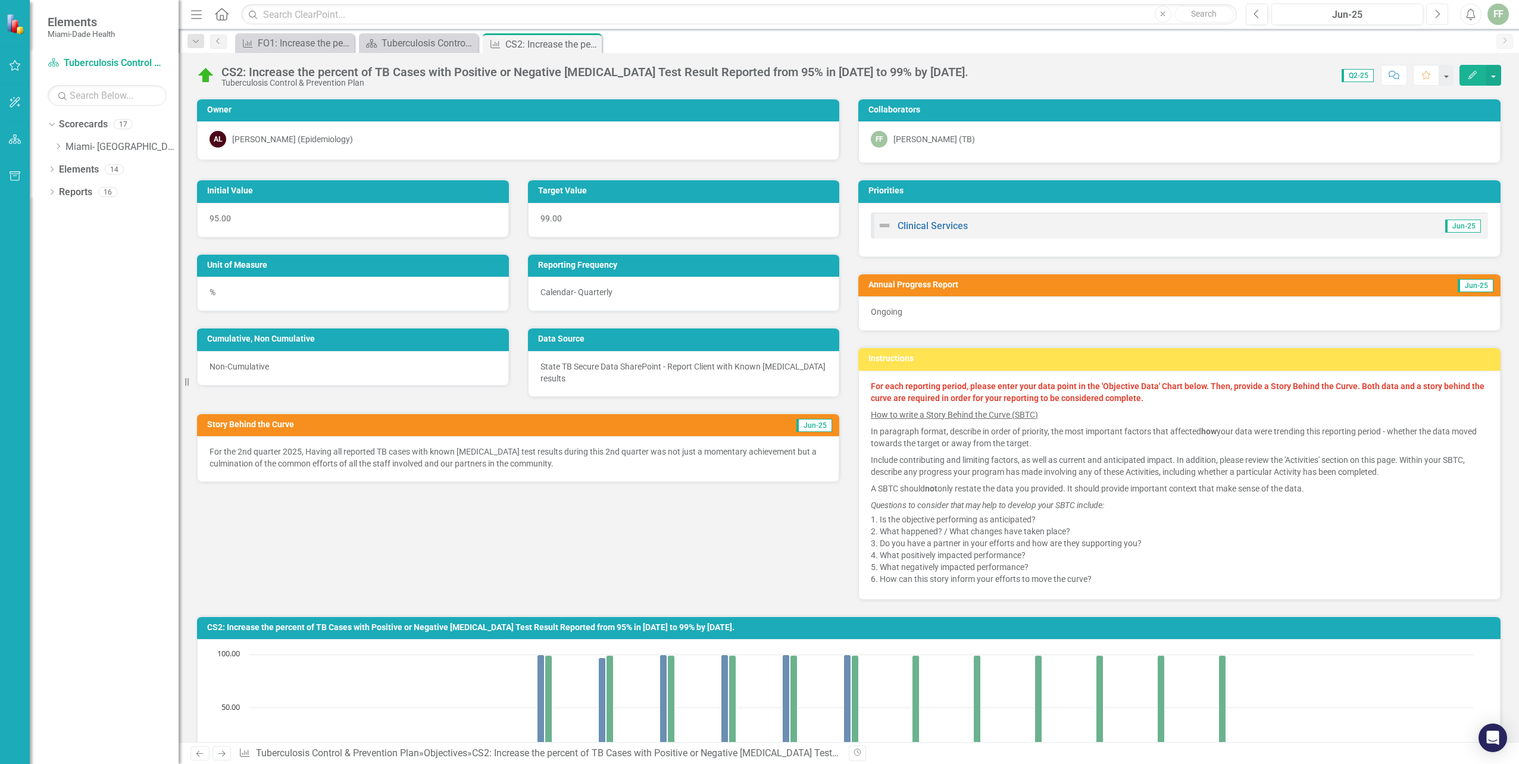
click at [1438, 12] on icon "Next" at bounding box center [1437, 14] width 7 height 11
click at [1438, 12] on icon "button" at bounding box center [1438, 14] width 5 height 8
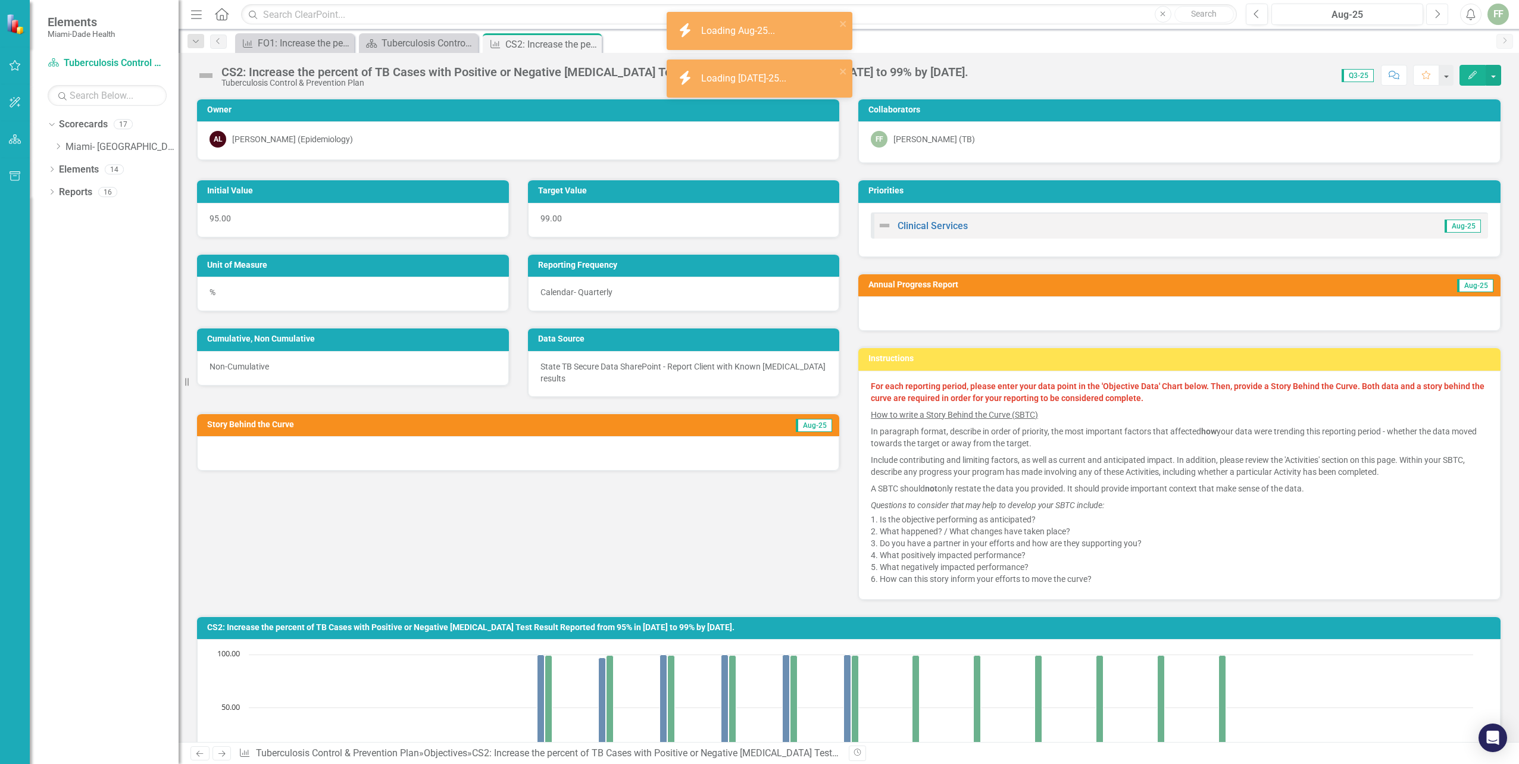
click at [1438, 12] on icon "button" at bounding box center [1438, 14] width 5 height 8
click at [1471, 74] on icon "Edit" at bounding box center [1472, 75] width 11 height 8
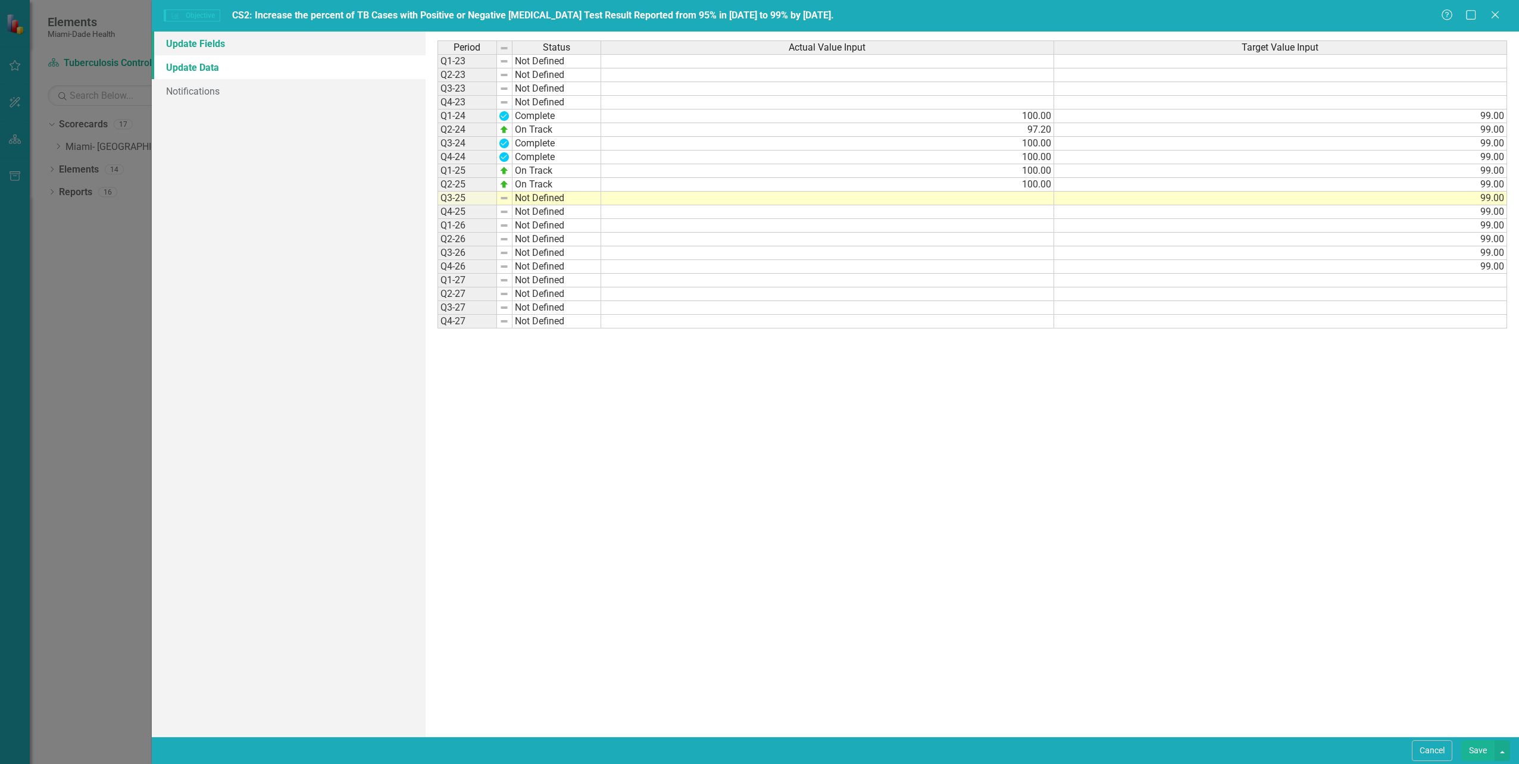
click at [211, 40] on link "Update Fields" at bounding box center [288, 44] width 273 height 24
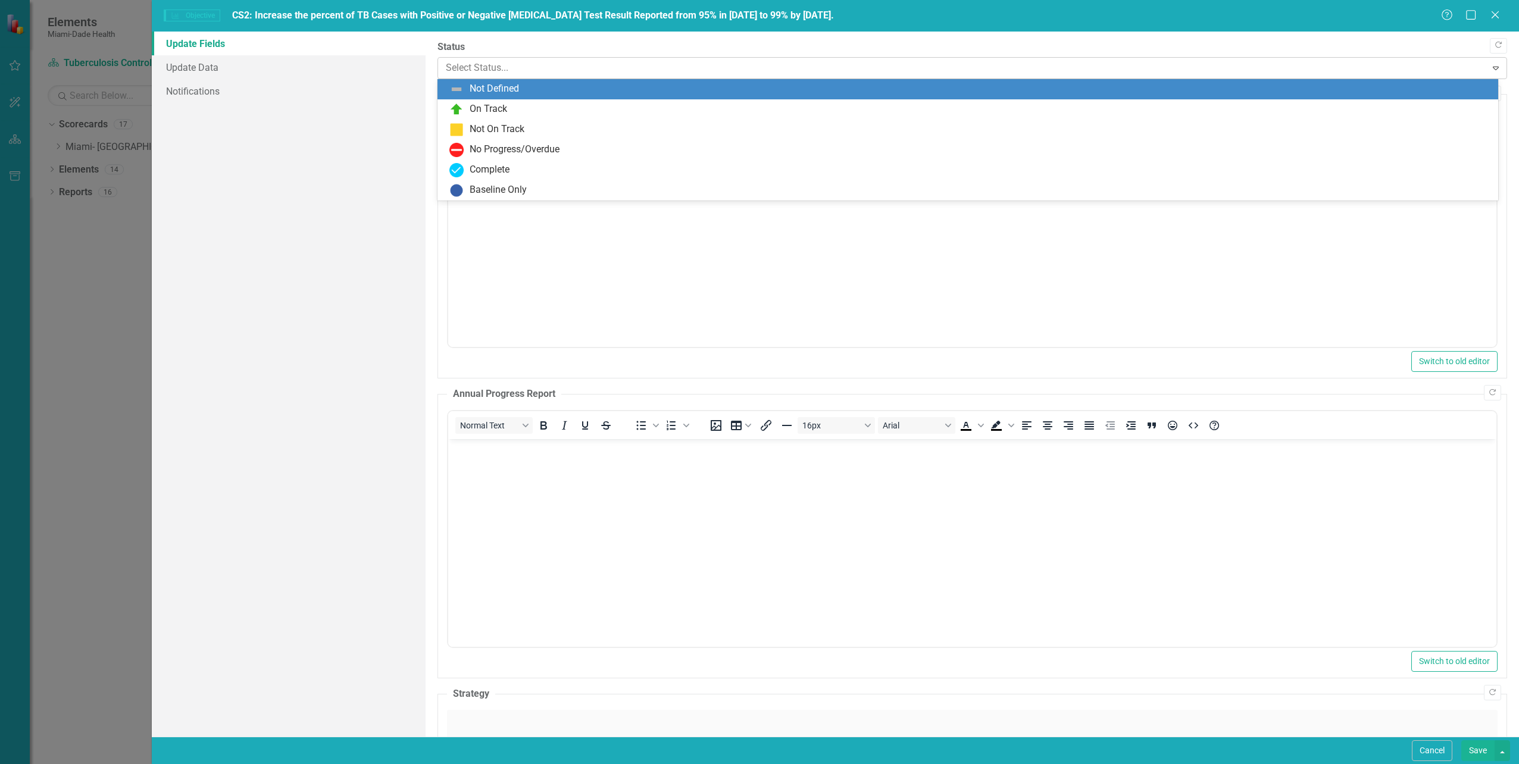
click at [455, 68] on div at bounding box center [962, 68] width 1033 height 16
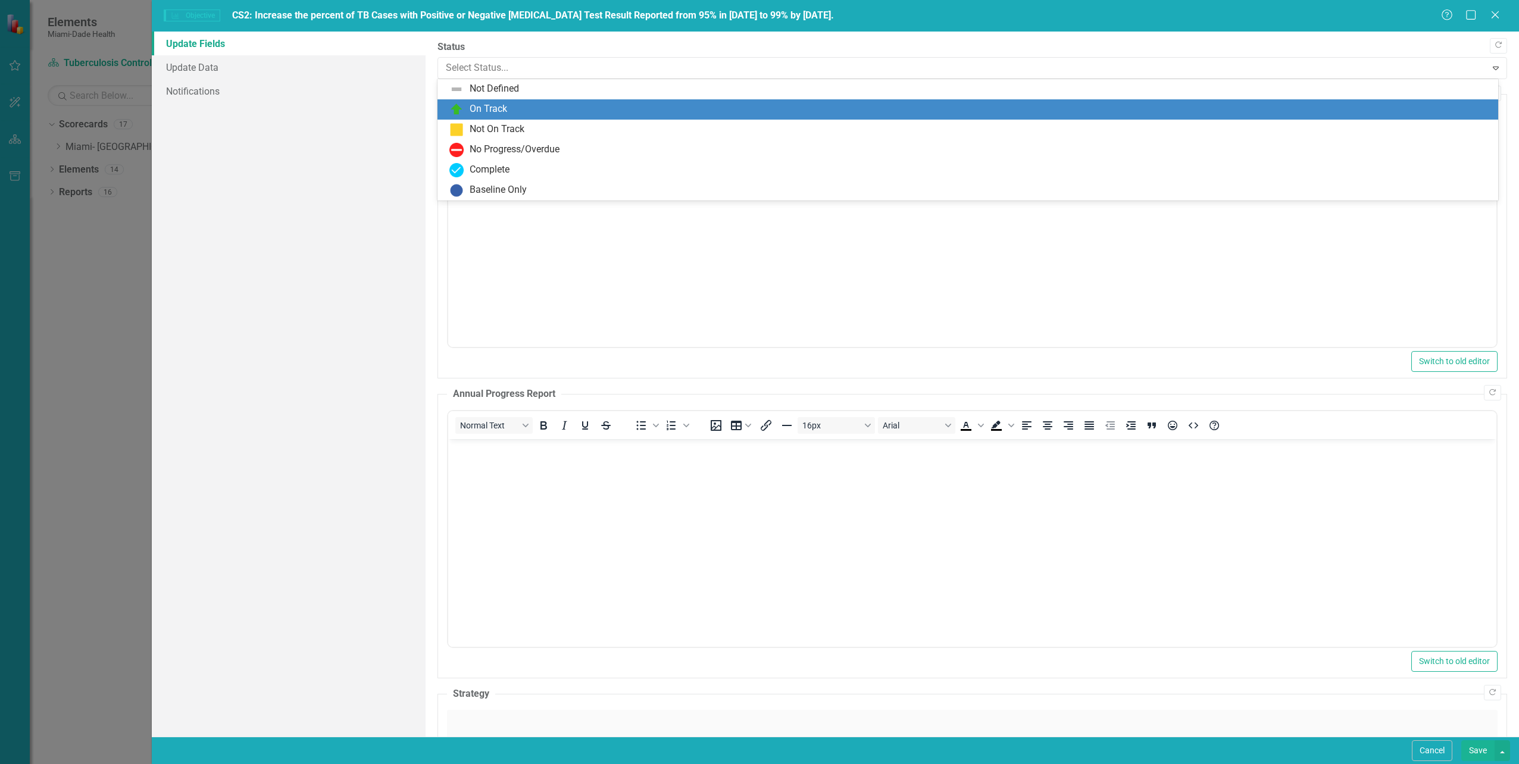
click at [478, 113] on div "On Track" at bounding box center [489, 109] width 38 height 14
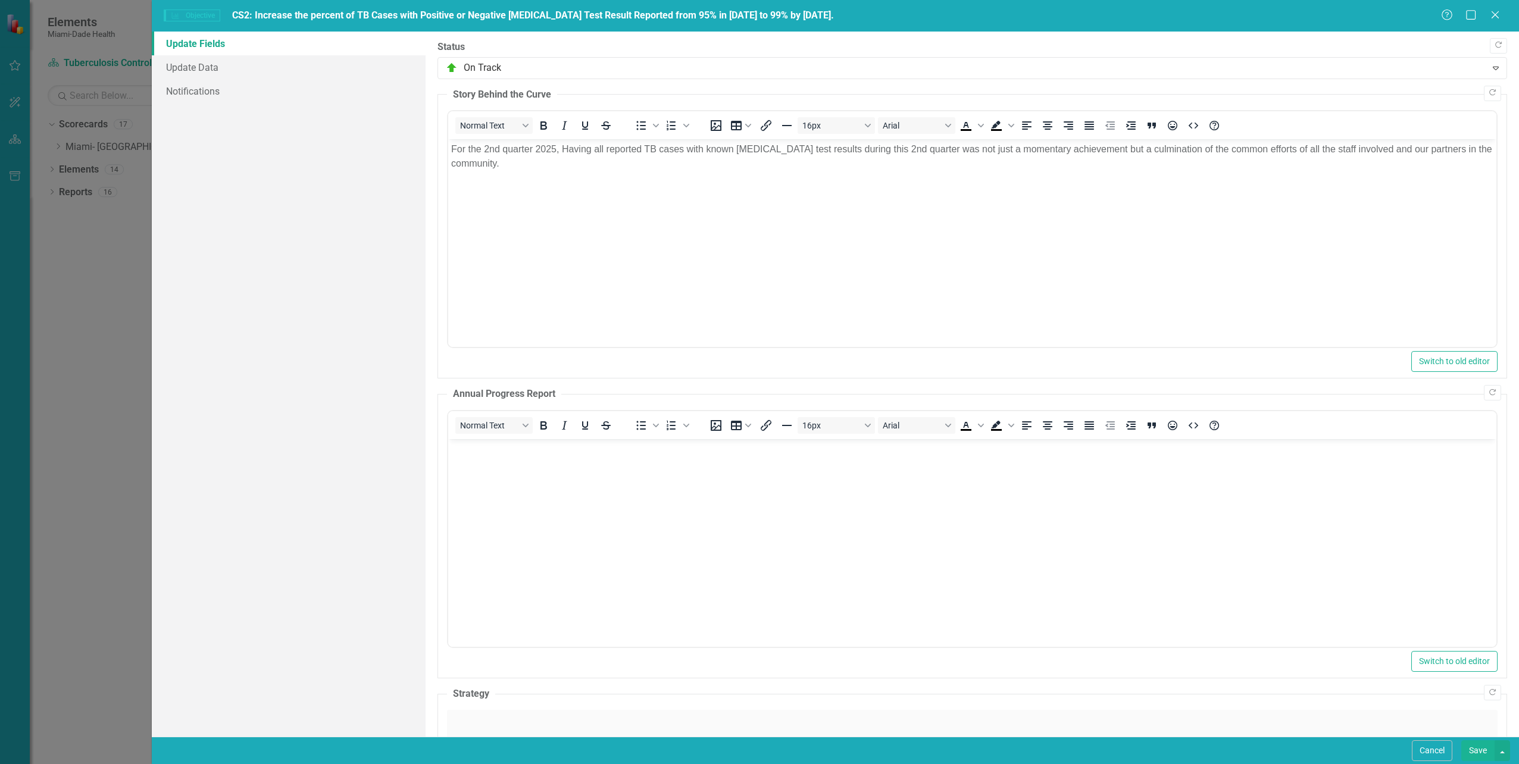
click at [483, 148] on p "For the 2nd quarter 2025, Having all reported TB cases with known HIV test resu…" at bounding box center [972, 156] width 1042 height 29
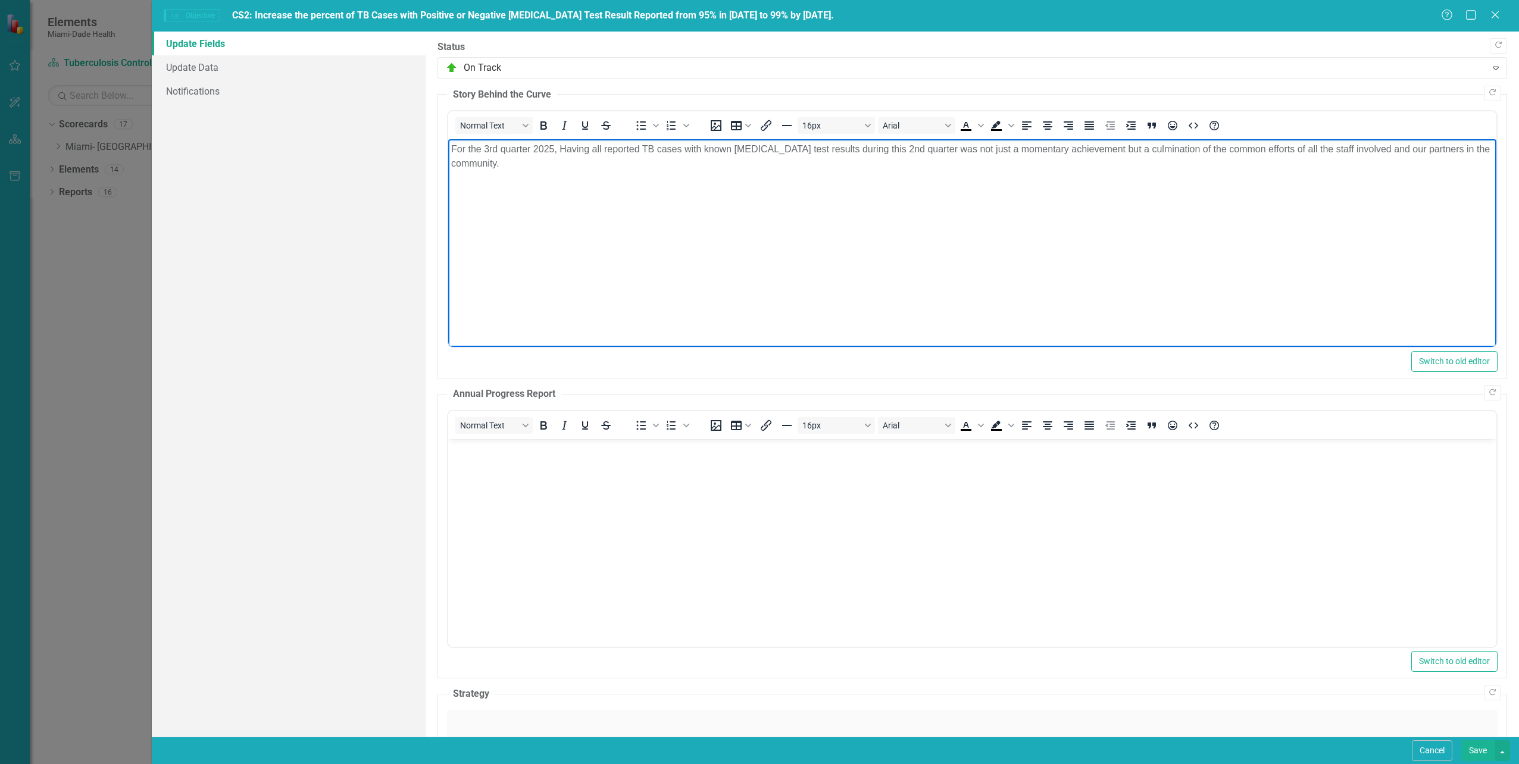
click at [560, 147] on p "For the 3rd quarter 2025, Having all reported TB cases with known HIV test resu…" at bounding box center [972, 156] width 1042 height 29
drag, startPoint x: 750, startPoint y: 151, endPoint x: 773, endPoint y: 278, distance: 129.4
click at [773, 278] on body "For the 3rd quarter 2025, 32 out 33 TB cases had a known HIV test results. Havi…" at bounding box center [972, 228] width 1048 height 179
click at [630, 165] on p "For the 3rd quarter 2025, 32 out 33 TB cases had a known HIV test result report…" at bounding box center [972, 156] width 1042 height 29
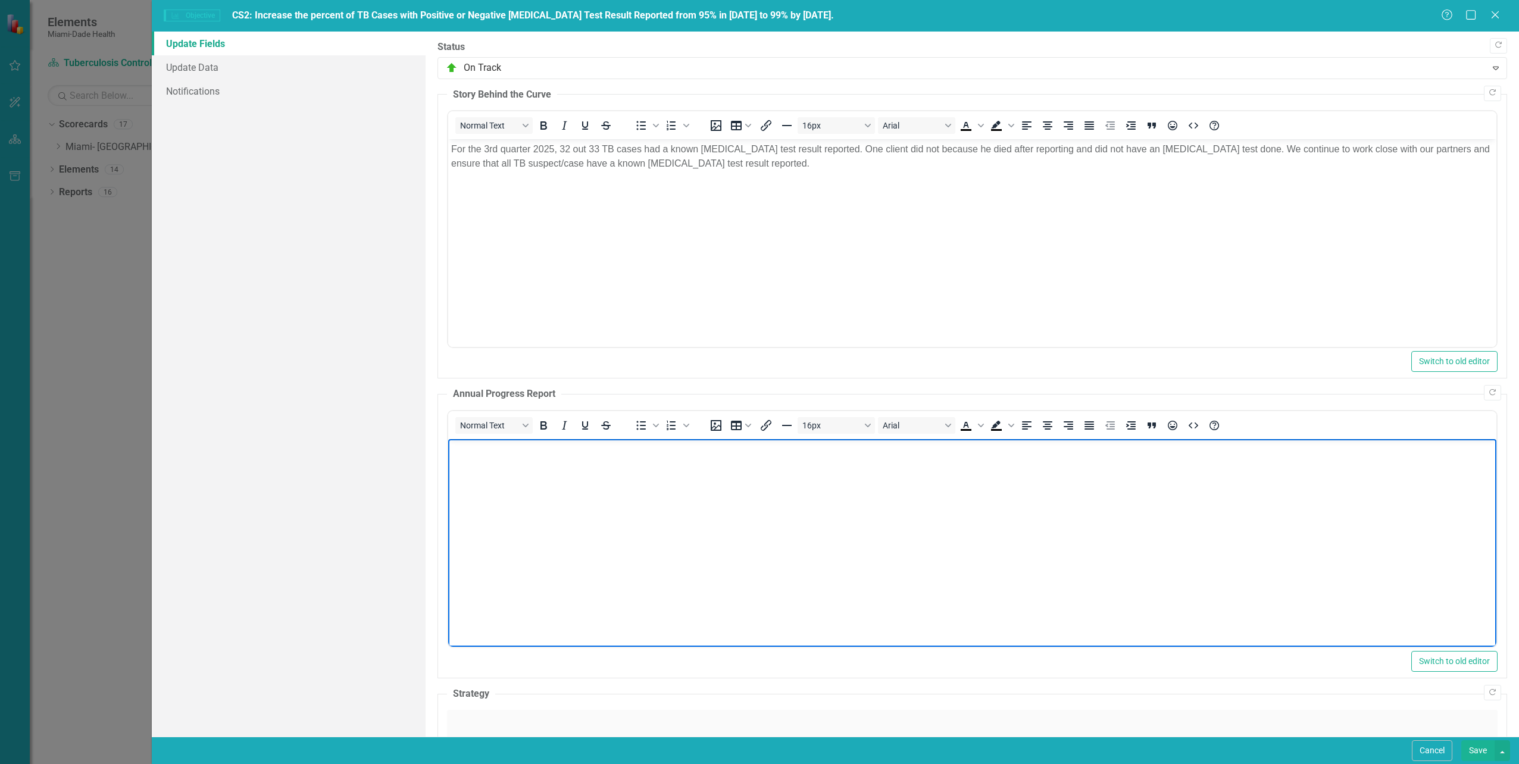
drag, startPoint x: 683, startPoint y: 507, endPoint x: 808, endPoint y: 553, distance: 132.8
click at [683, 507] on body "Rich Text Area. Press ALT-0 for help." at bounding box center [972, 528] width 1048 height 179
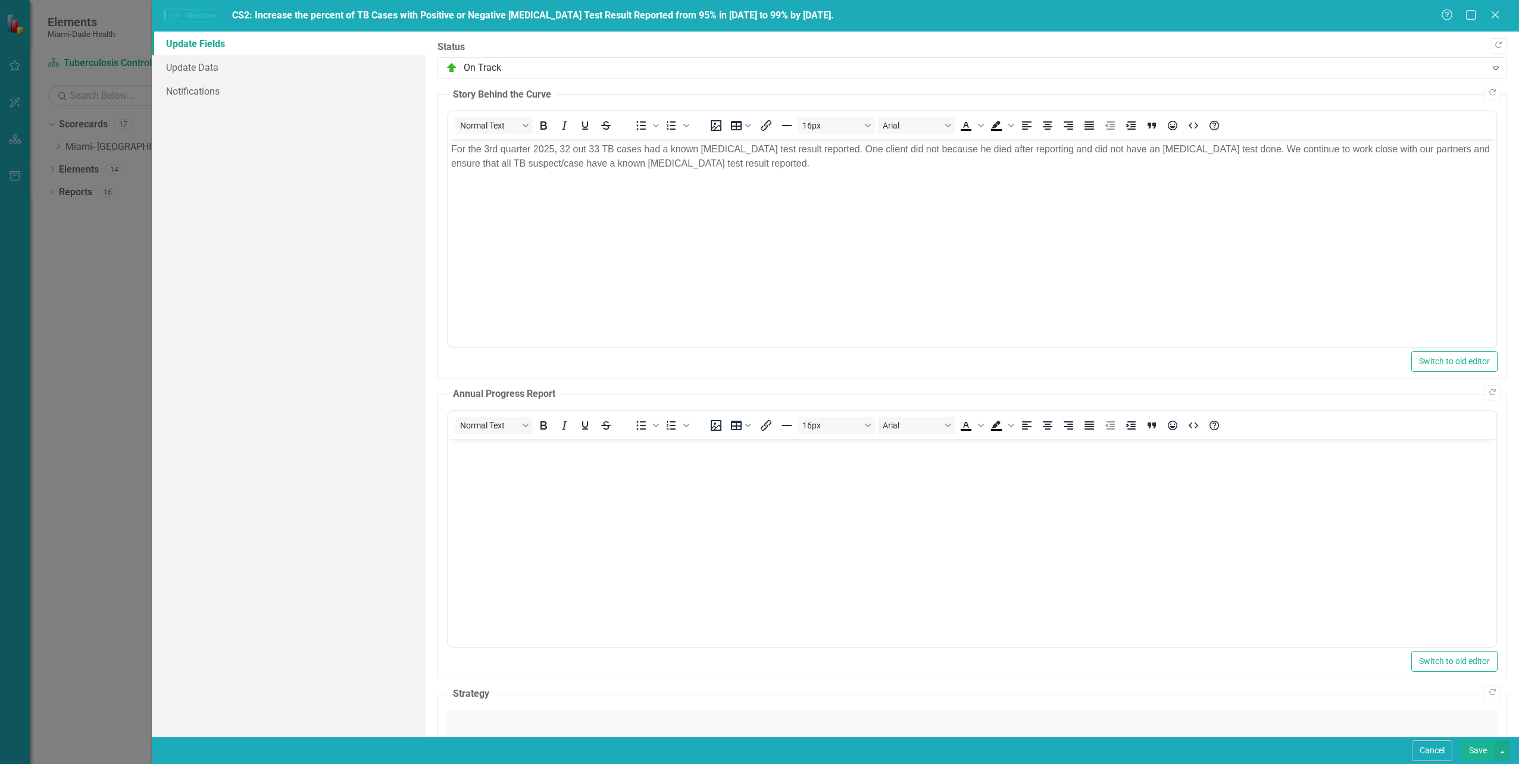
click at [1474, 748] on button "Save" at bounding box center [1477, 751] width 33 height 21
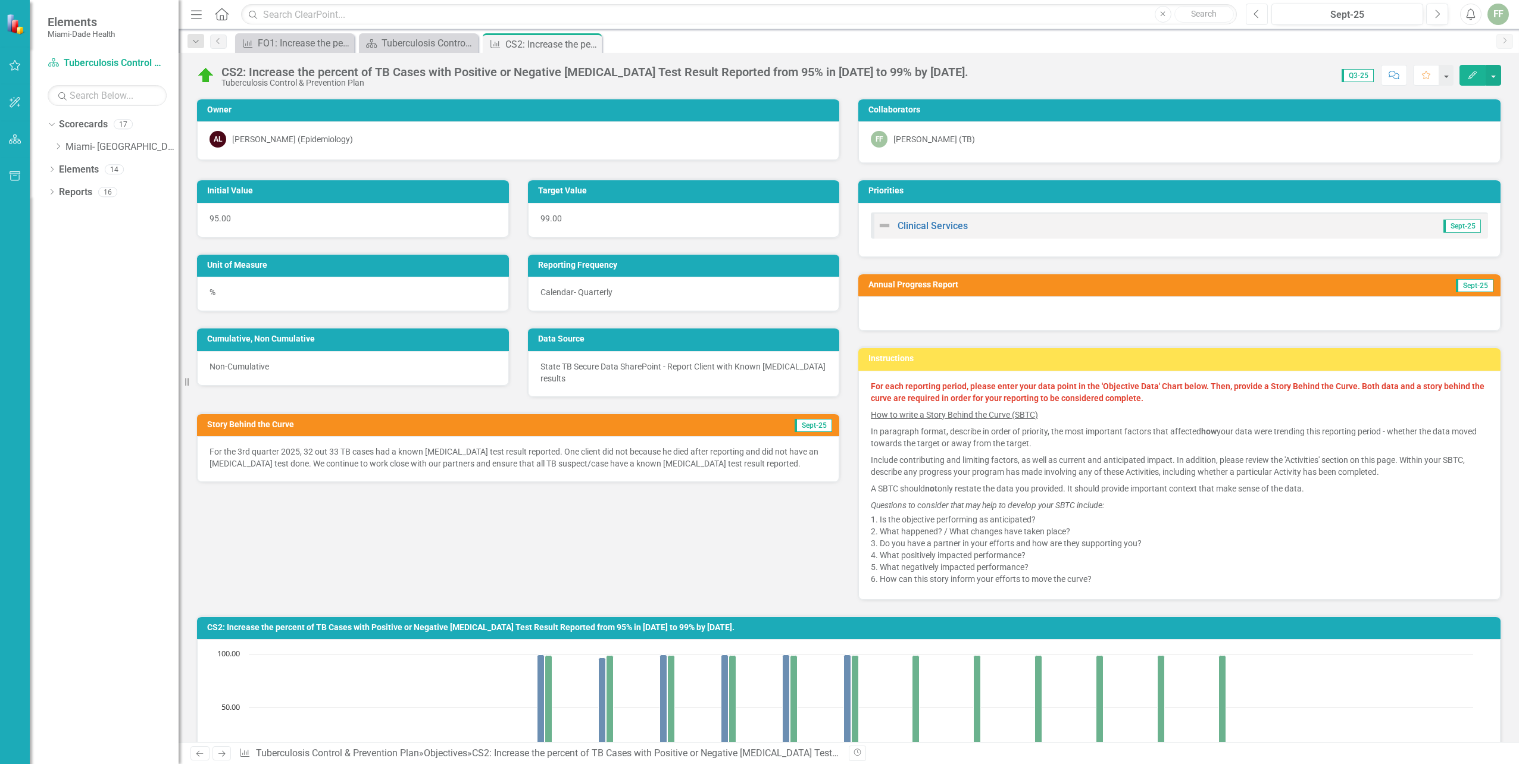
click at [1260, 13] on icon "Previous" at bounding box center [1257, 14] width 7 height 11
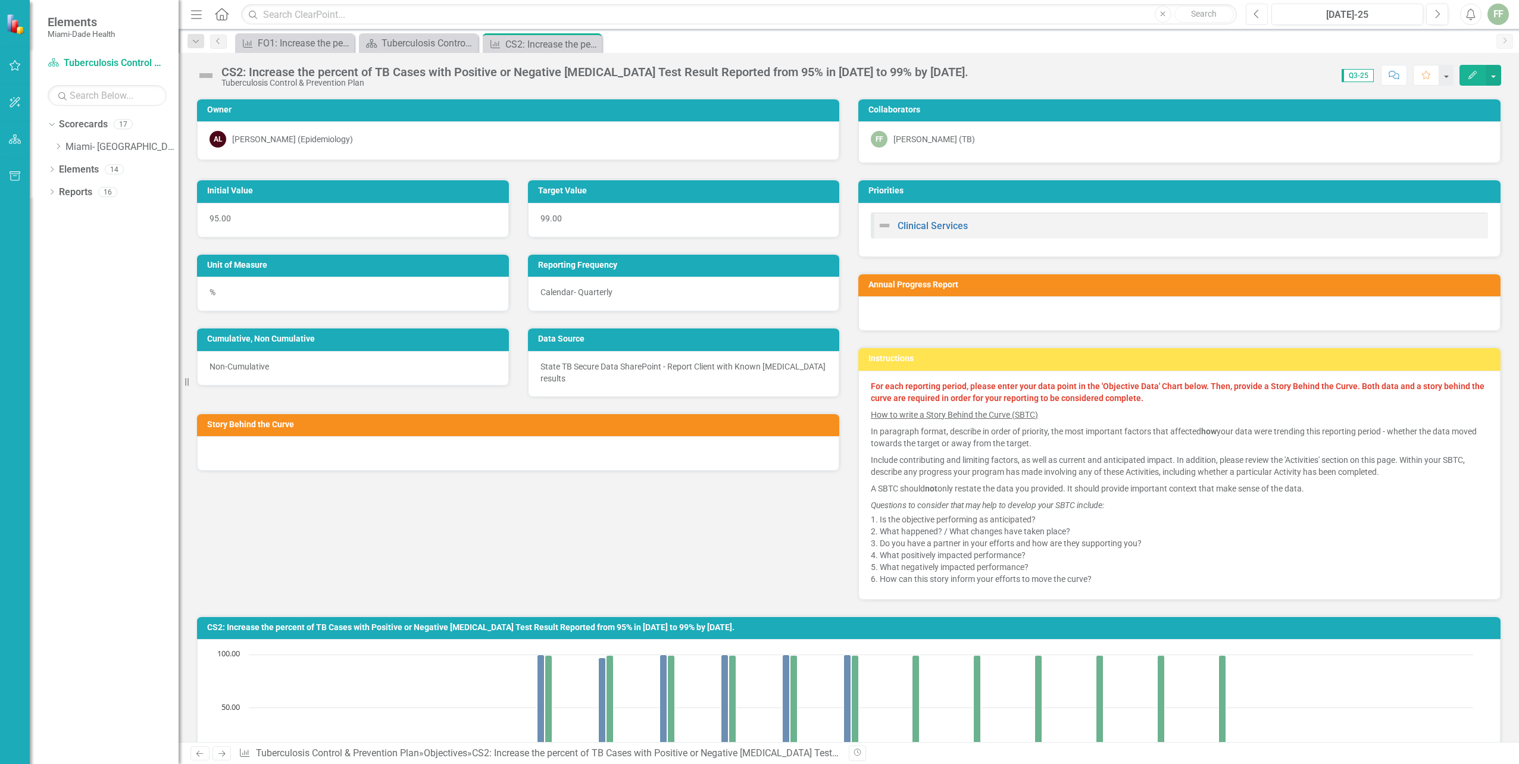
click at [1260, 13] on icon "Previous" at bounding box center [1257, 14] width 7 height 11
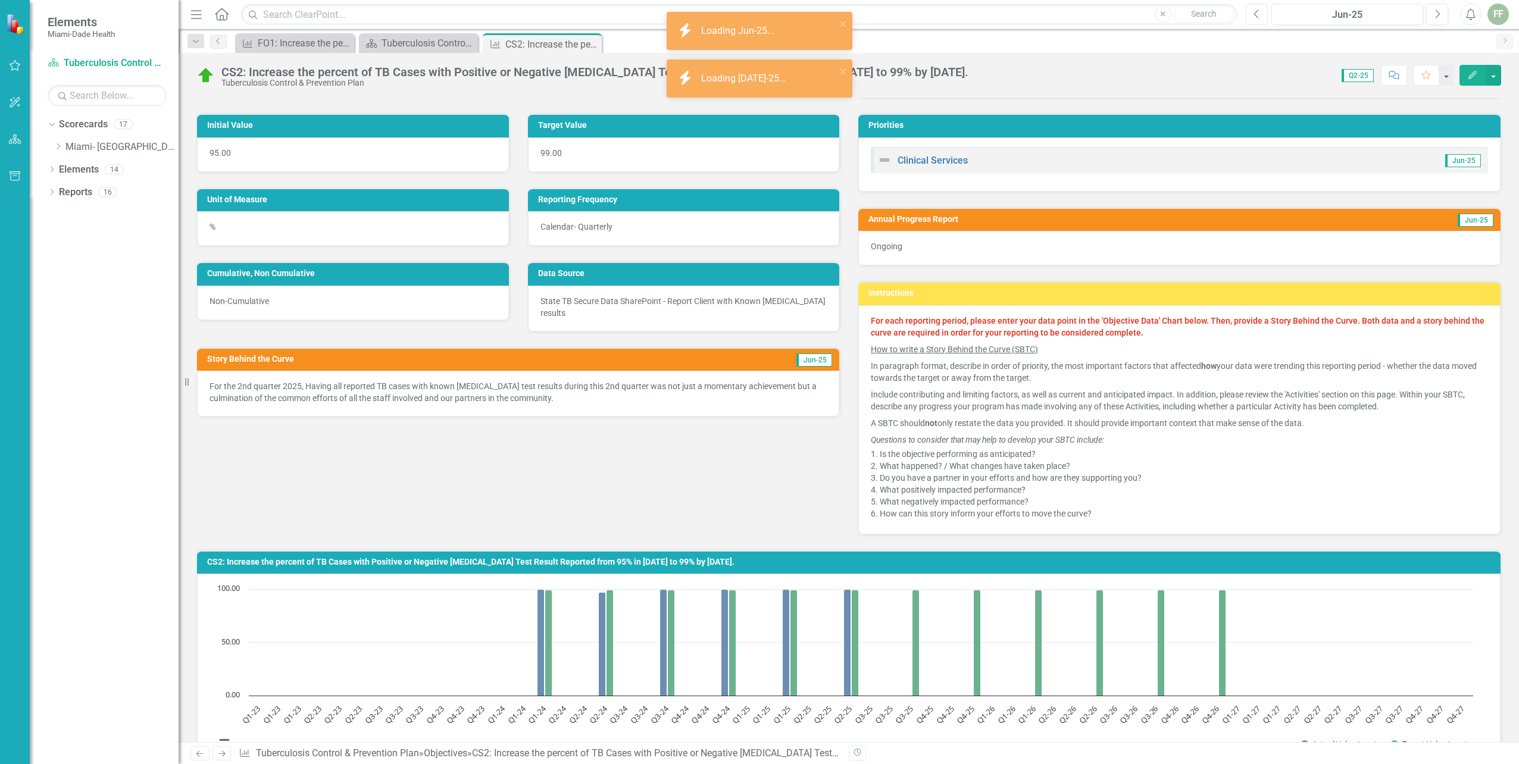
scroll to position [60, 0]
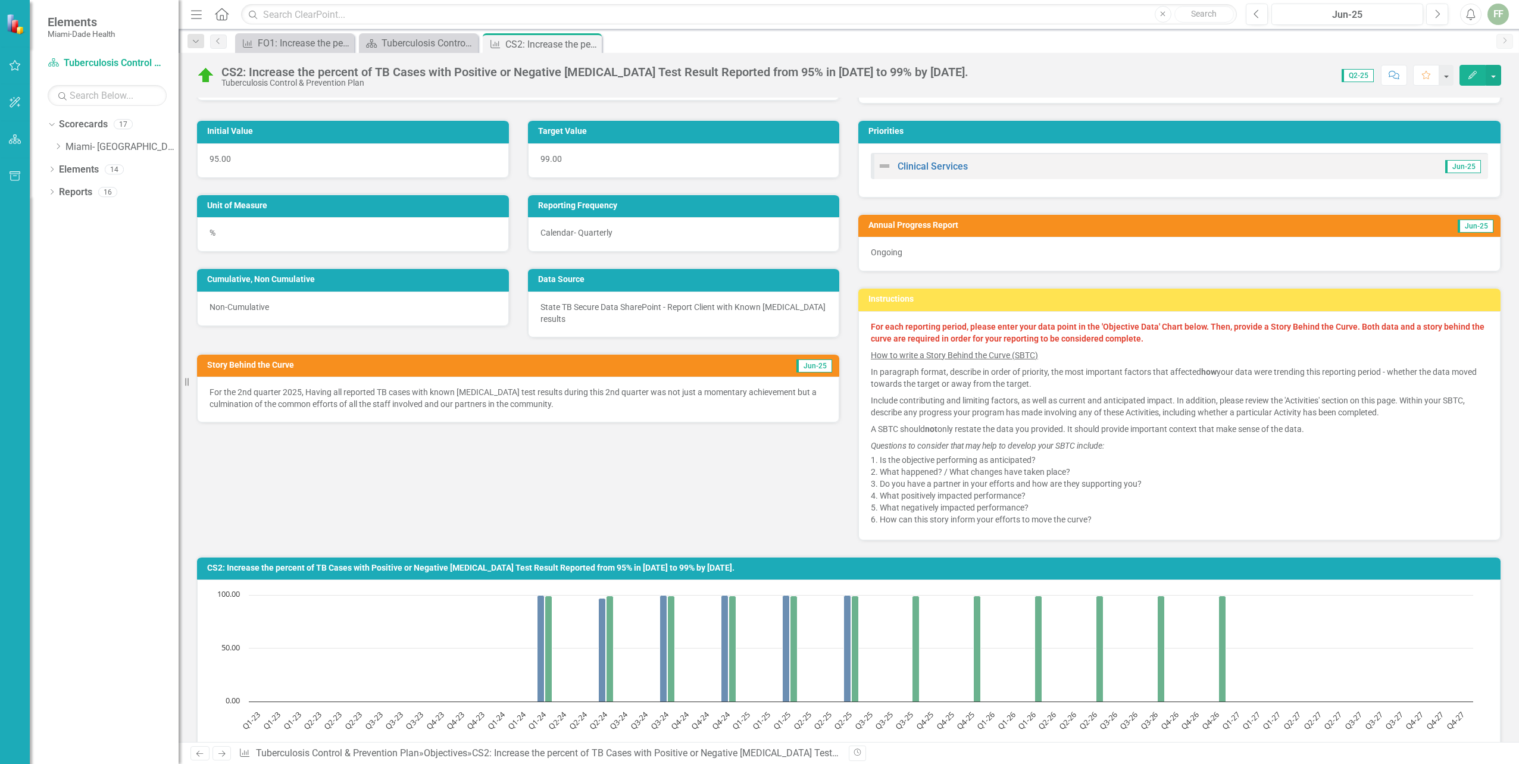
click at [1472, 68] on button "Edit" at bounding box center [1473, 75] width 26 height 21
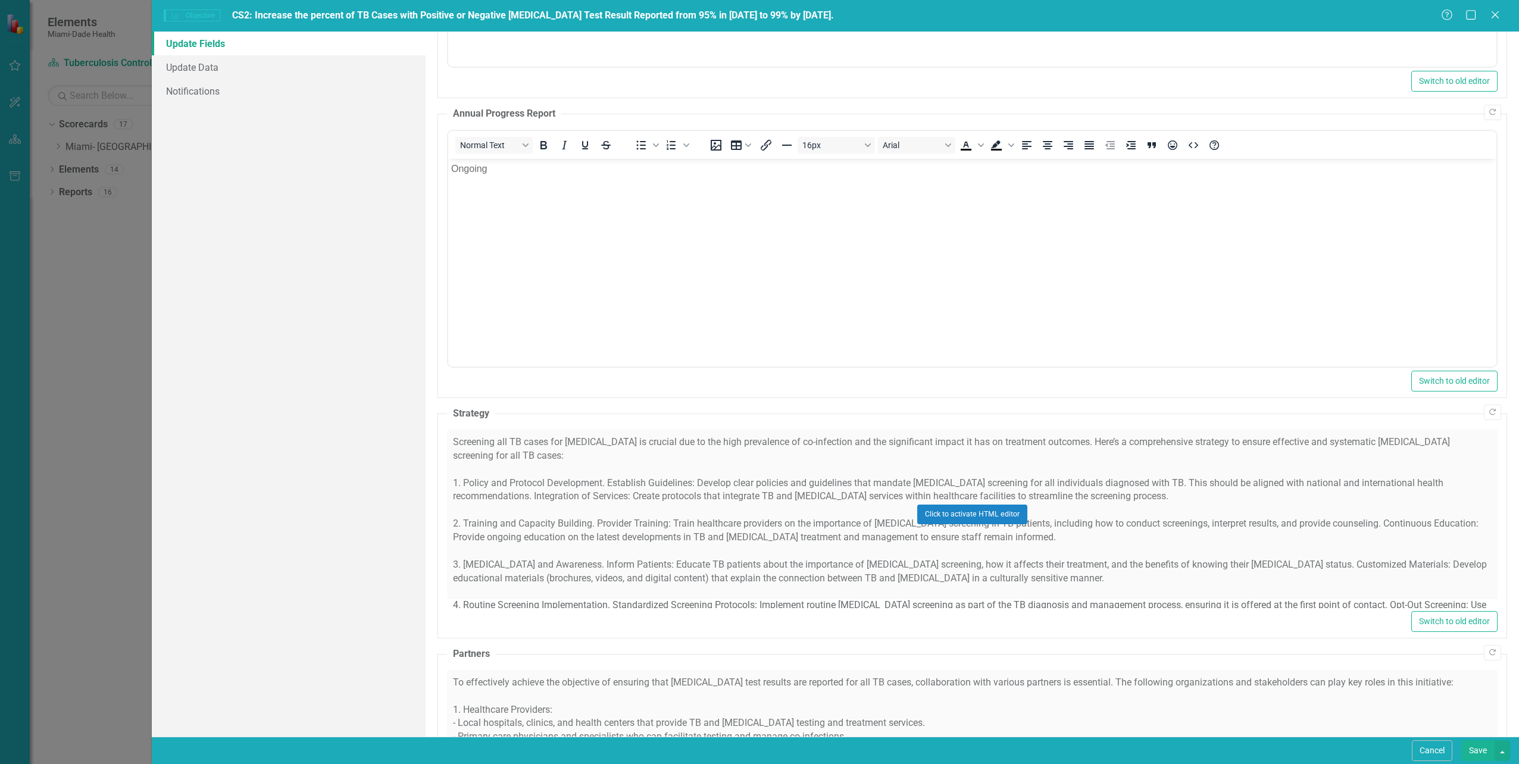
scroll to position [298, 0]
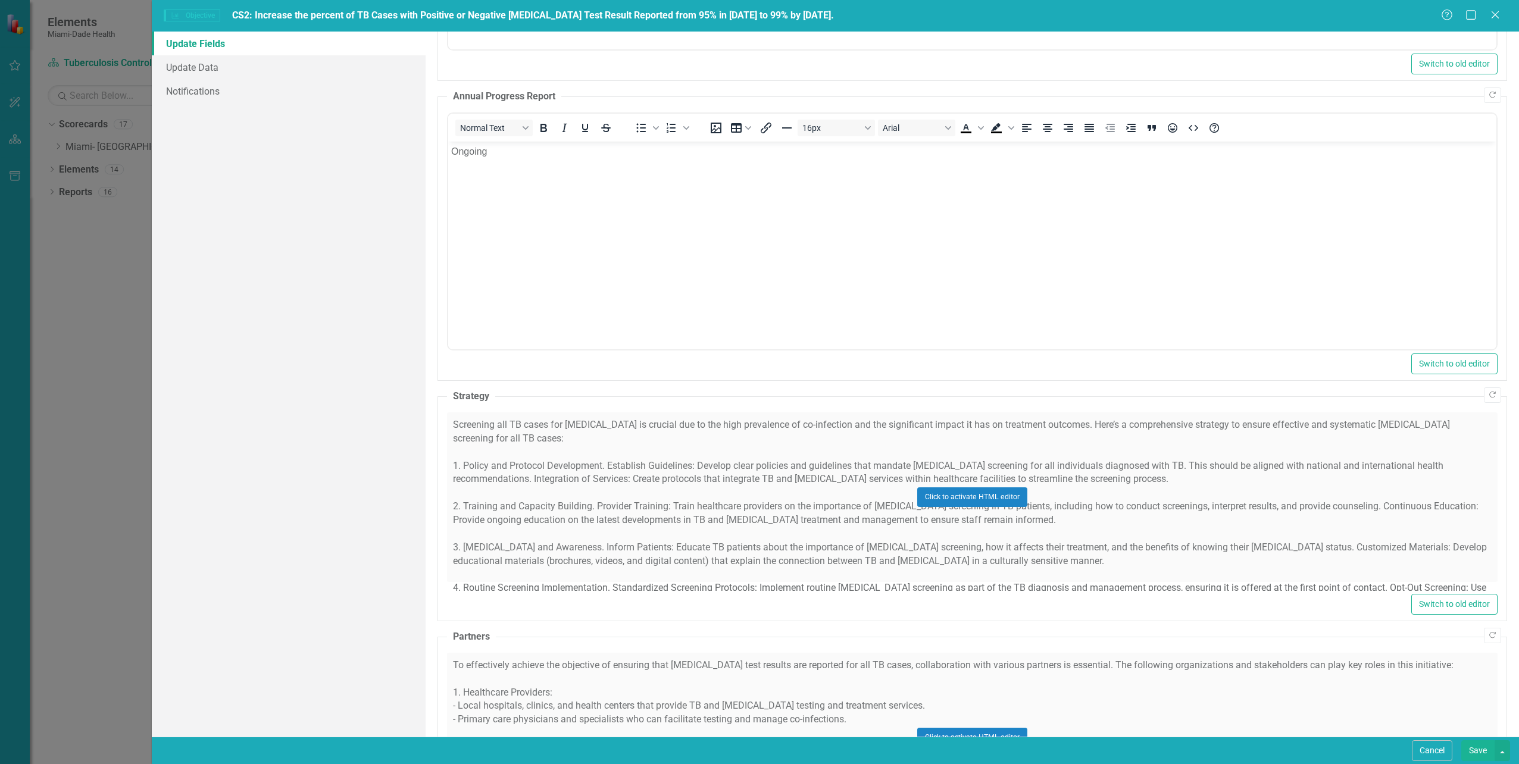
click at [530, 453] on div "Click to activate HTML editor" at bounding box center [972, 498] width 1051 height 170
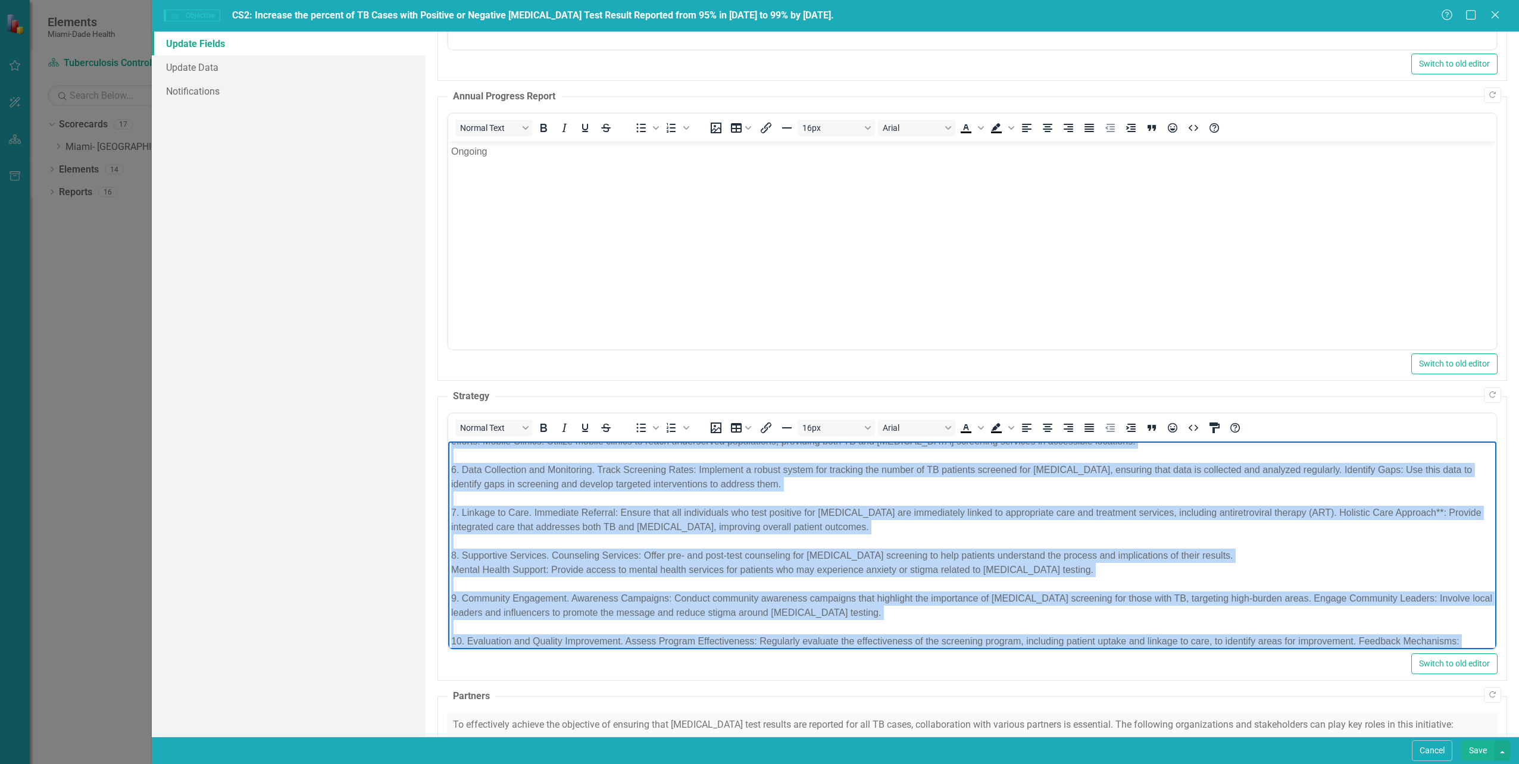
scroll to position [279, 0]
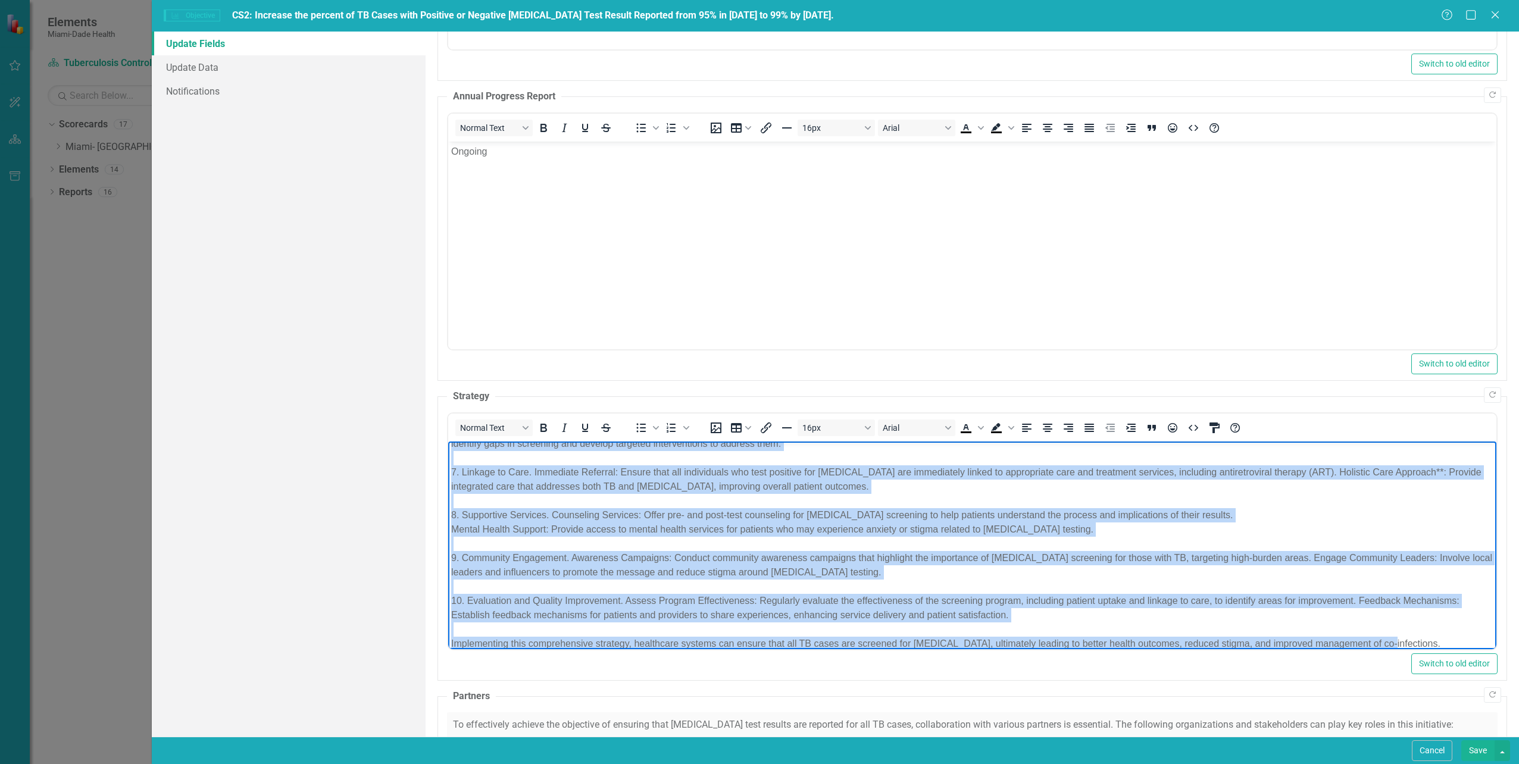
drag, startPoint x: 450, startPoint y: 449, endPoint x: 1392, endPoint y: 629, distance: 958.7
click at [1392, 629] on p "Screening all TB cases for HIV is crucial due to the high prevalence of co-infe…" at bounding box center [972, 408] width 1042 height 486
copy p "Screening all TB cases for HIV is crucial due to the high prevalence of co-infe…"
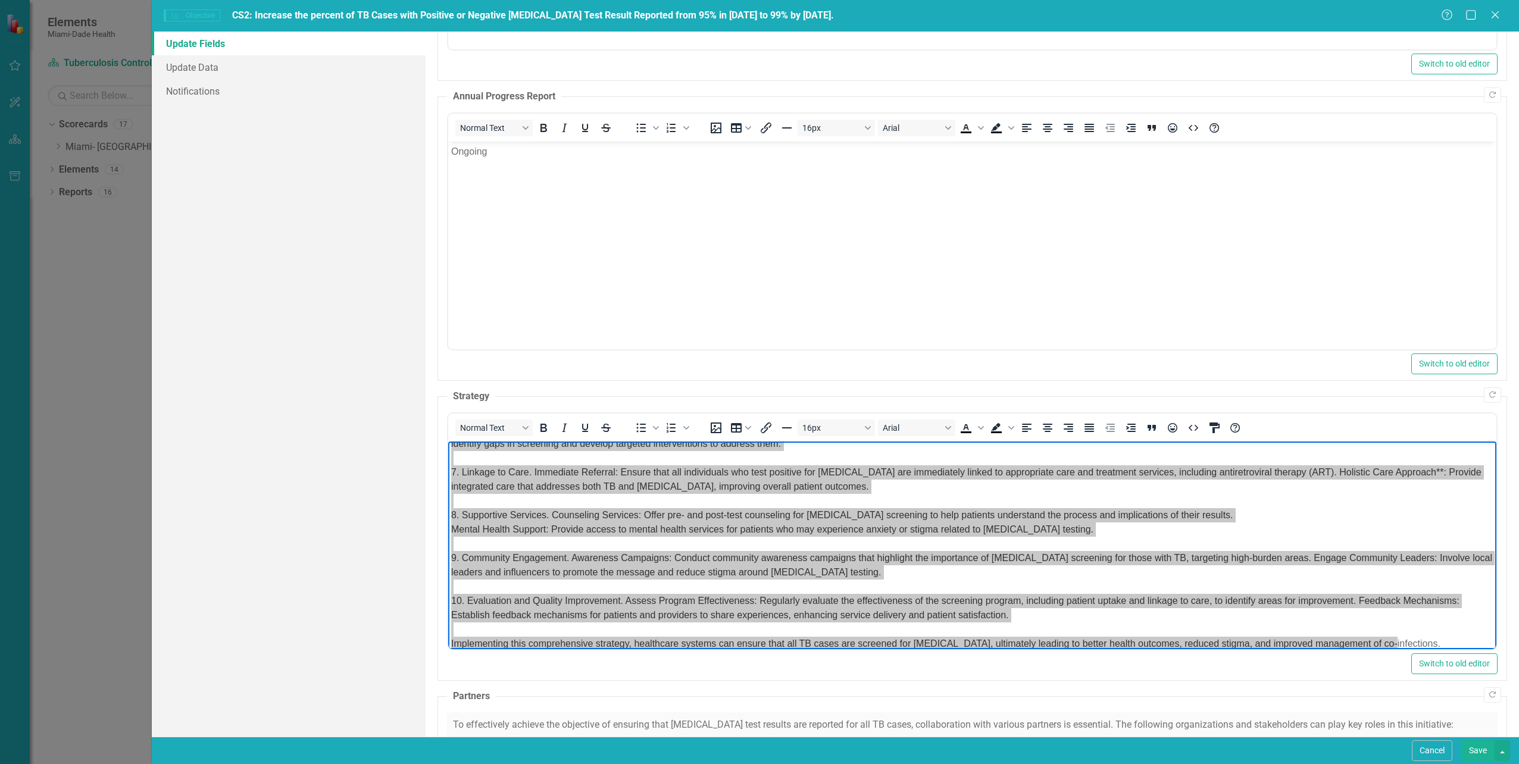
click at [1480, 749] on button "Save" at bounding box center [1477, 751] width 33 height 21
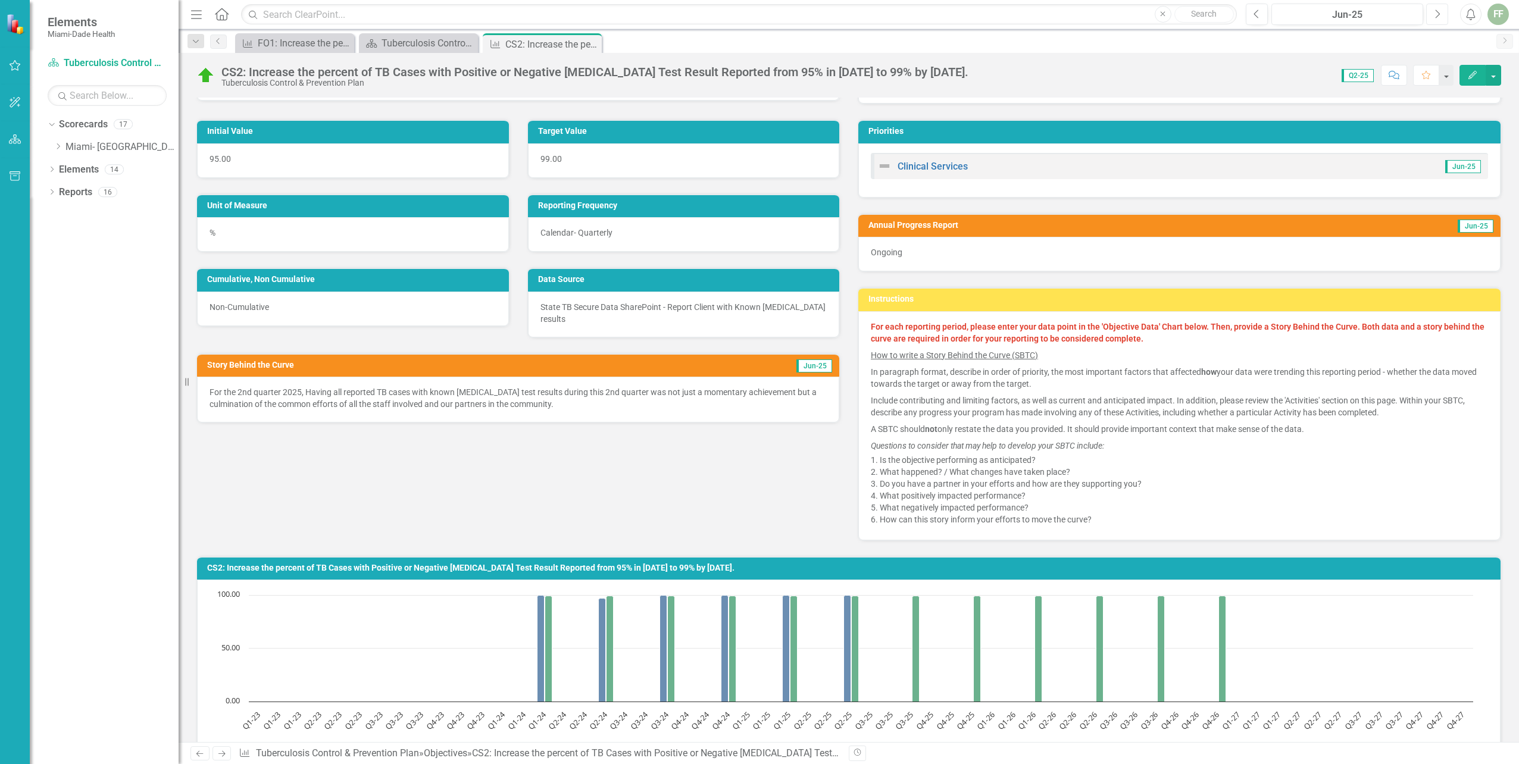
click at [1435, 16] on icon "Next" at bounding box center [1437, 14] width 7 height 11
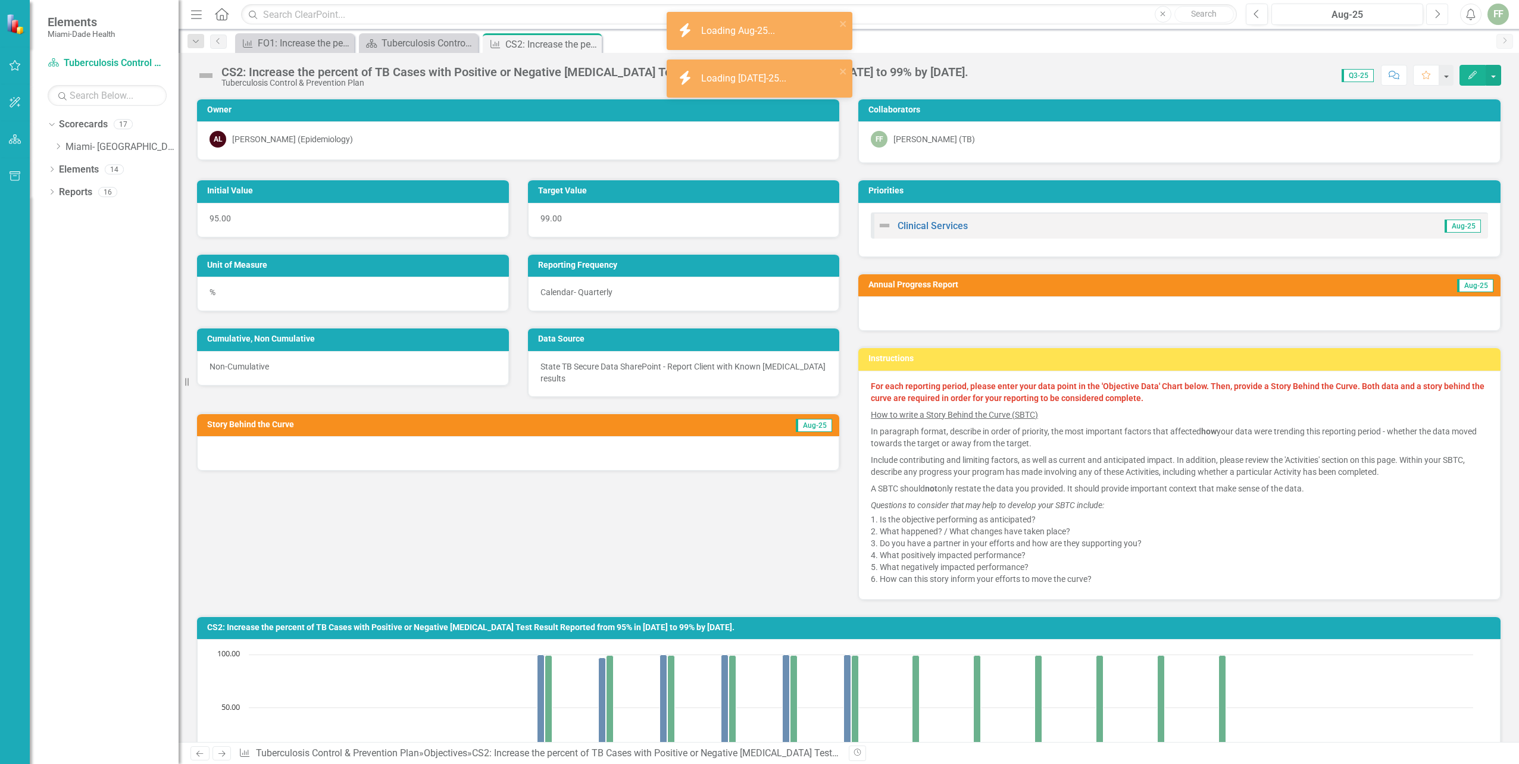
click at [1435, 16] on icon "Next" at bounding box center [1437, 14] width 7 height 11
click at [1470, 74] on icon "Edit" at bounding box center [1472, 75] width 11 height 8
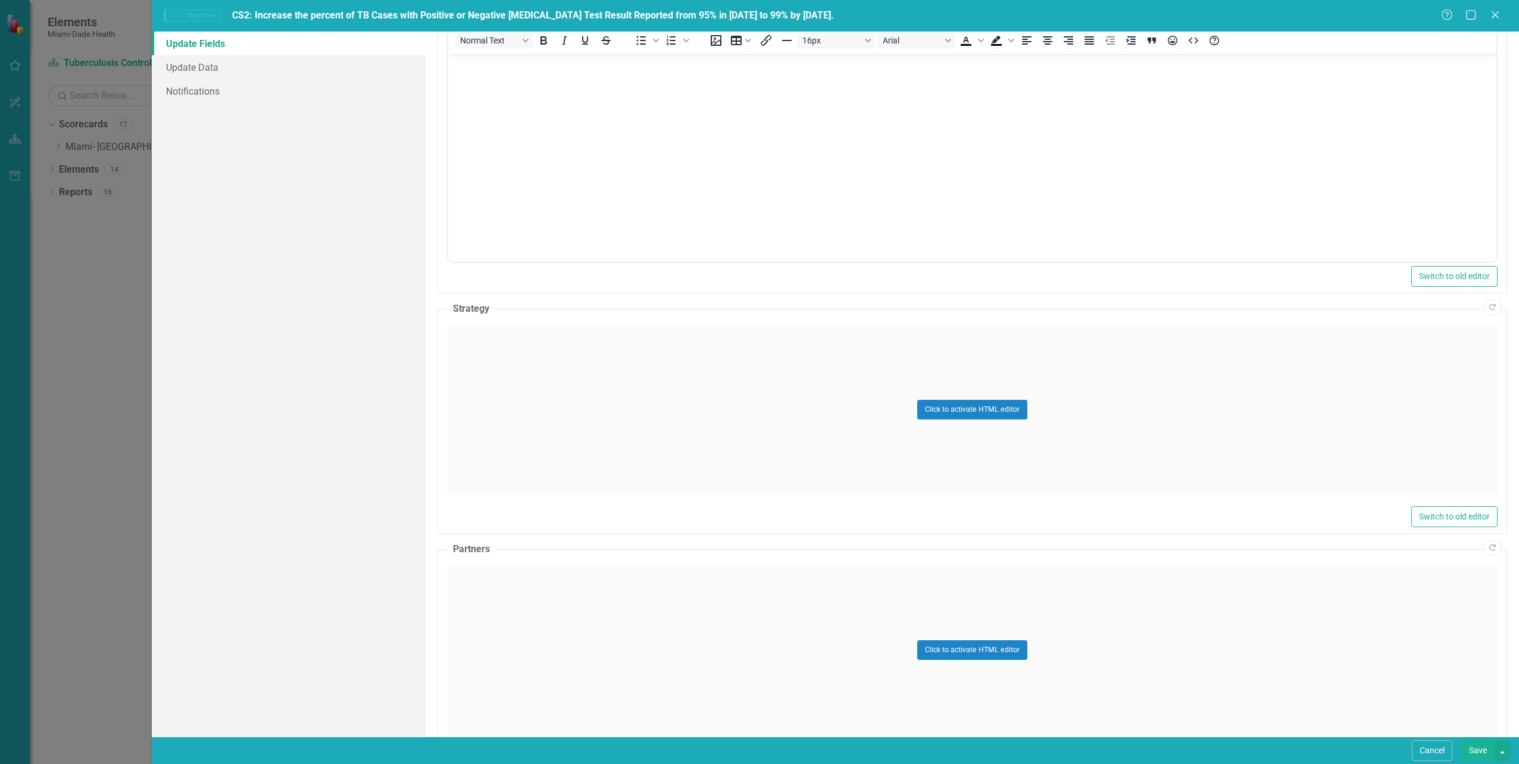
scroll to position [417, 0]
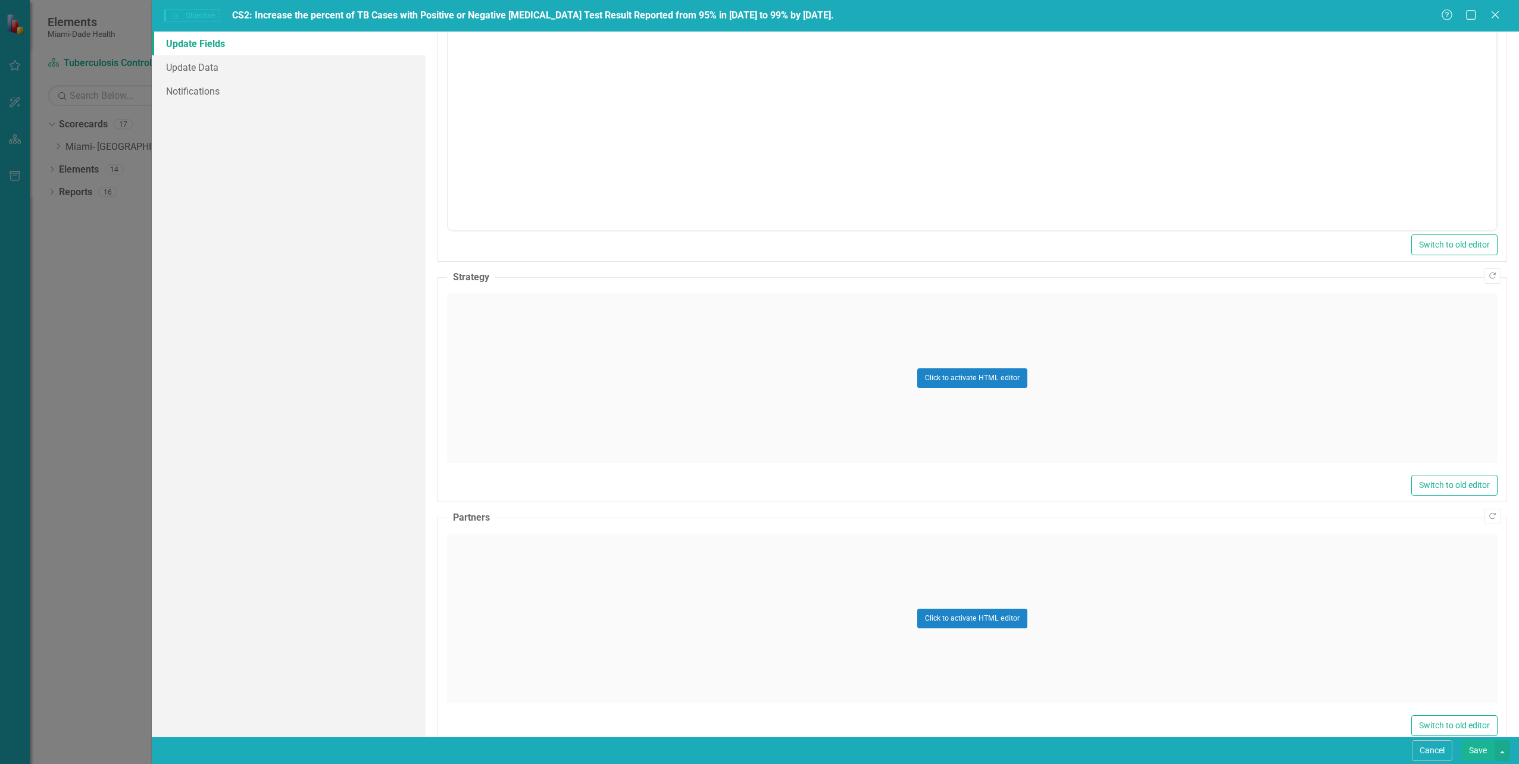
click at [497, 392] on div "Click to activate HTML editor" at bounding box center [972, 378] width 1051 height 170
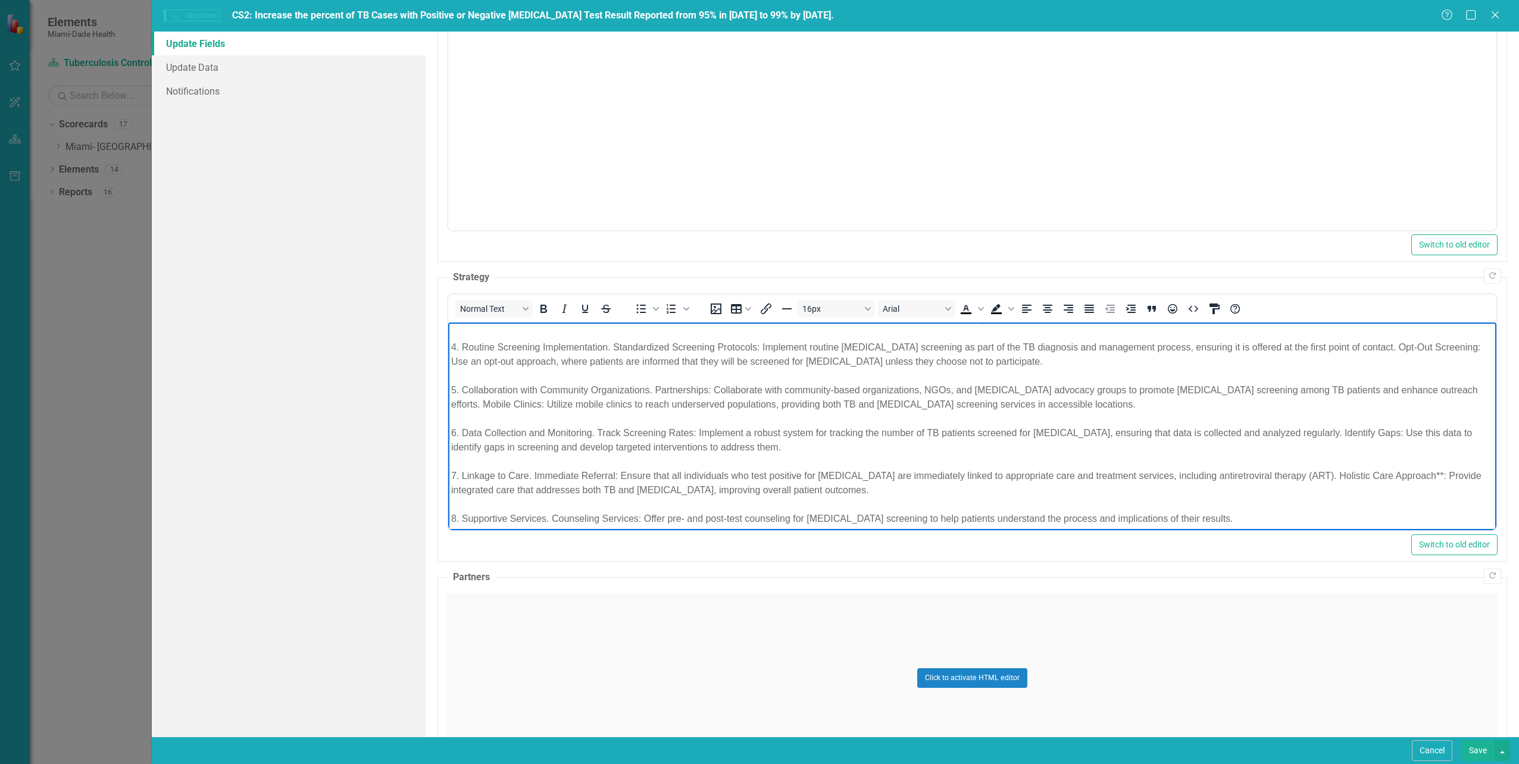
scroll to position [0, 0]
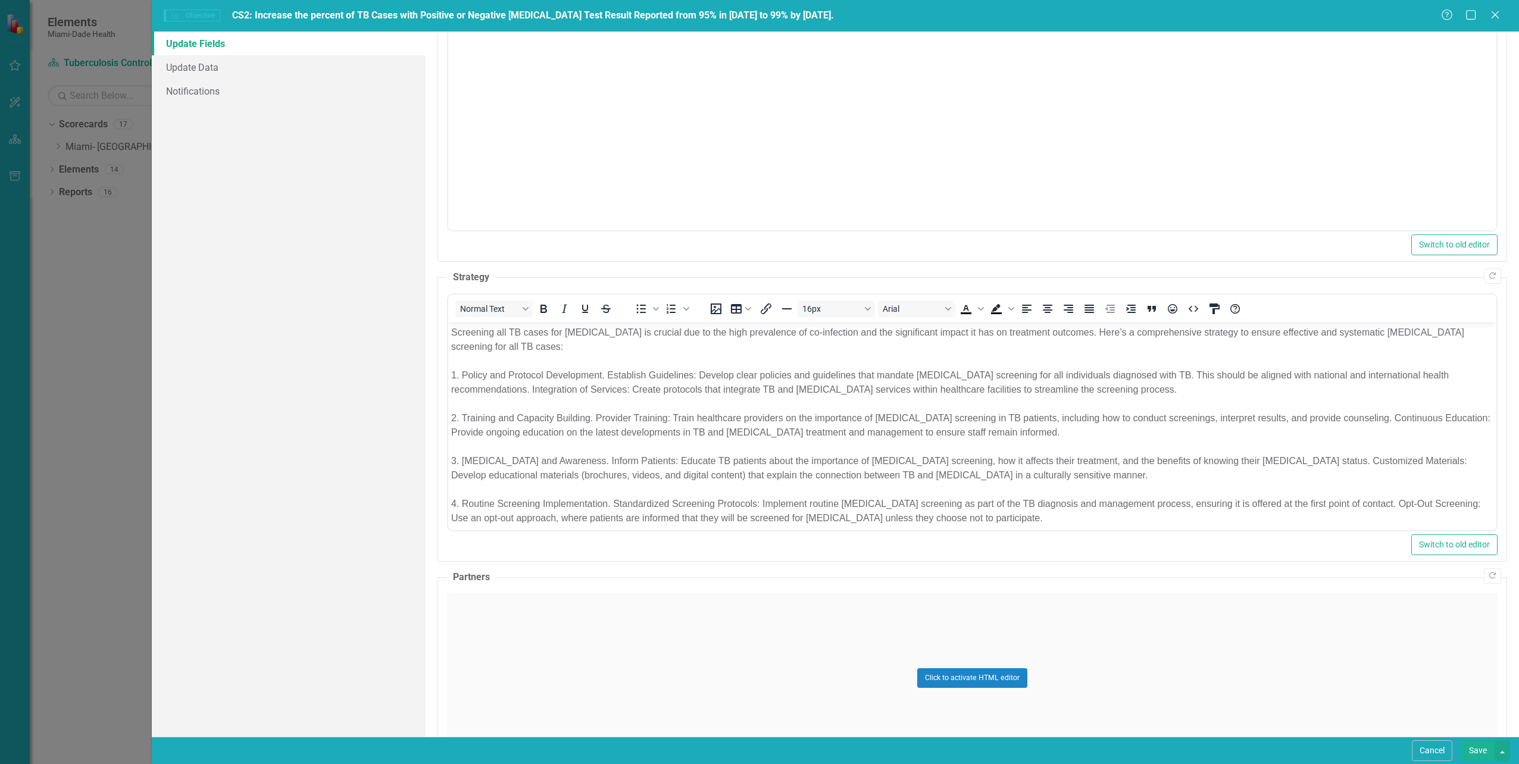
click at [826, 271] on fieldset "Strategy Normal Text To open the popup, press Shift+Enter To open the popup, pr…" at bounding box center [973, 416] width 1070 height 291
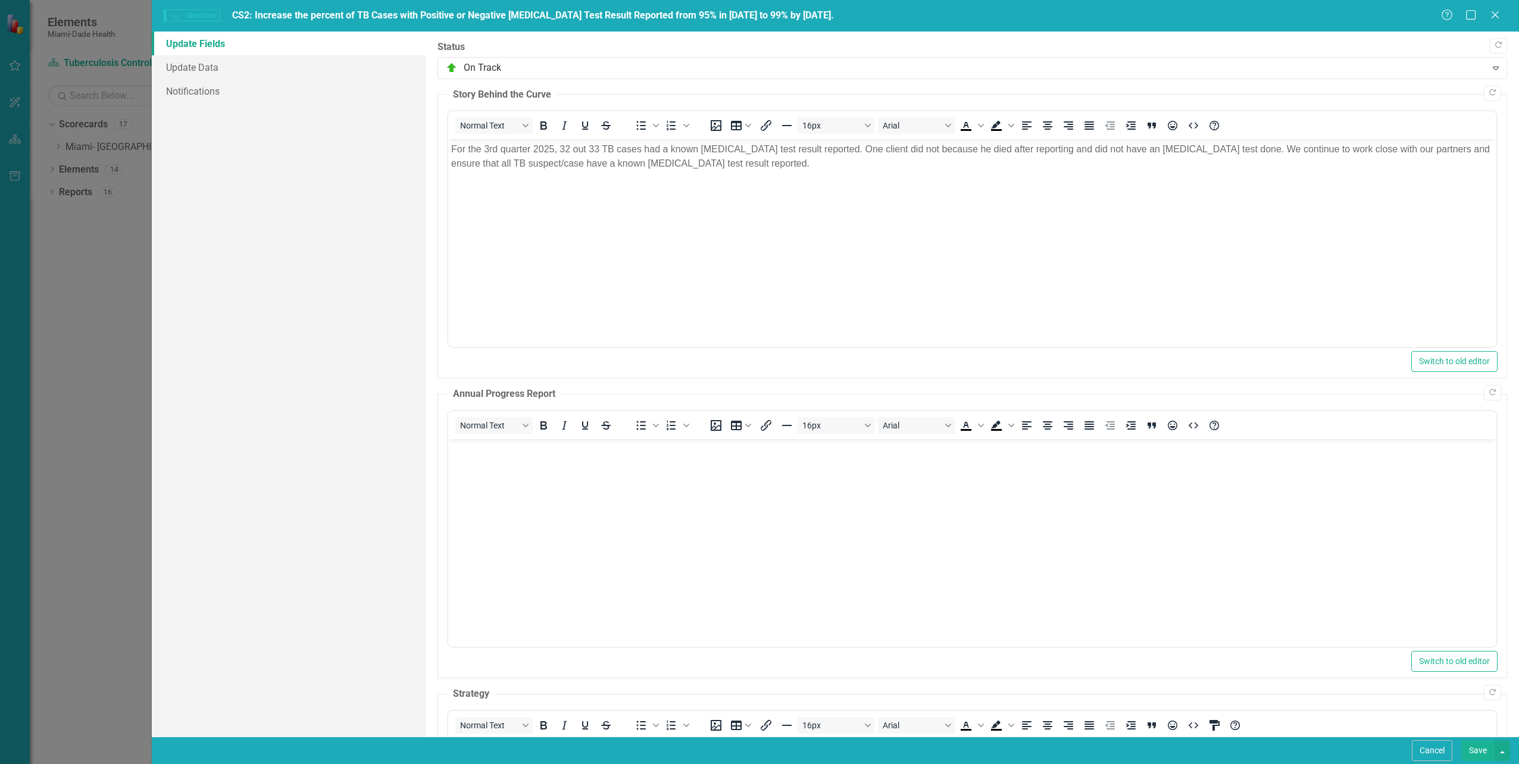
click at [501, 464] on body "Rich Text Area. Press ALT-0 for help." at bounding box center [972, 528] width 1048 height 179
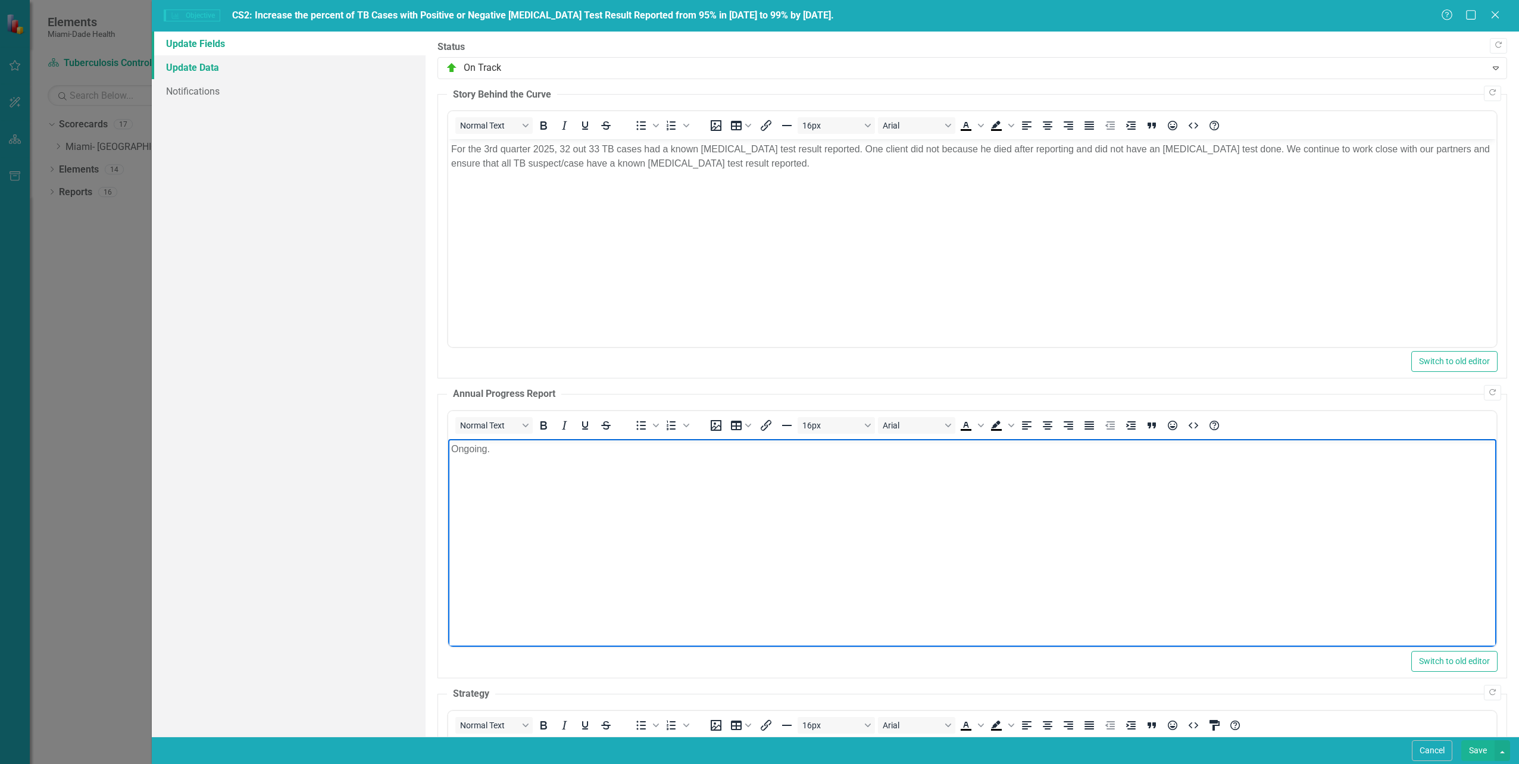
click at [185, 69] on link "Update Data" at bounding box center [288, 67] width 273 height 24
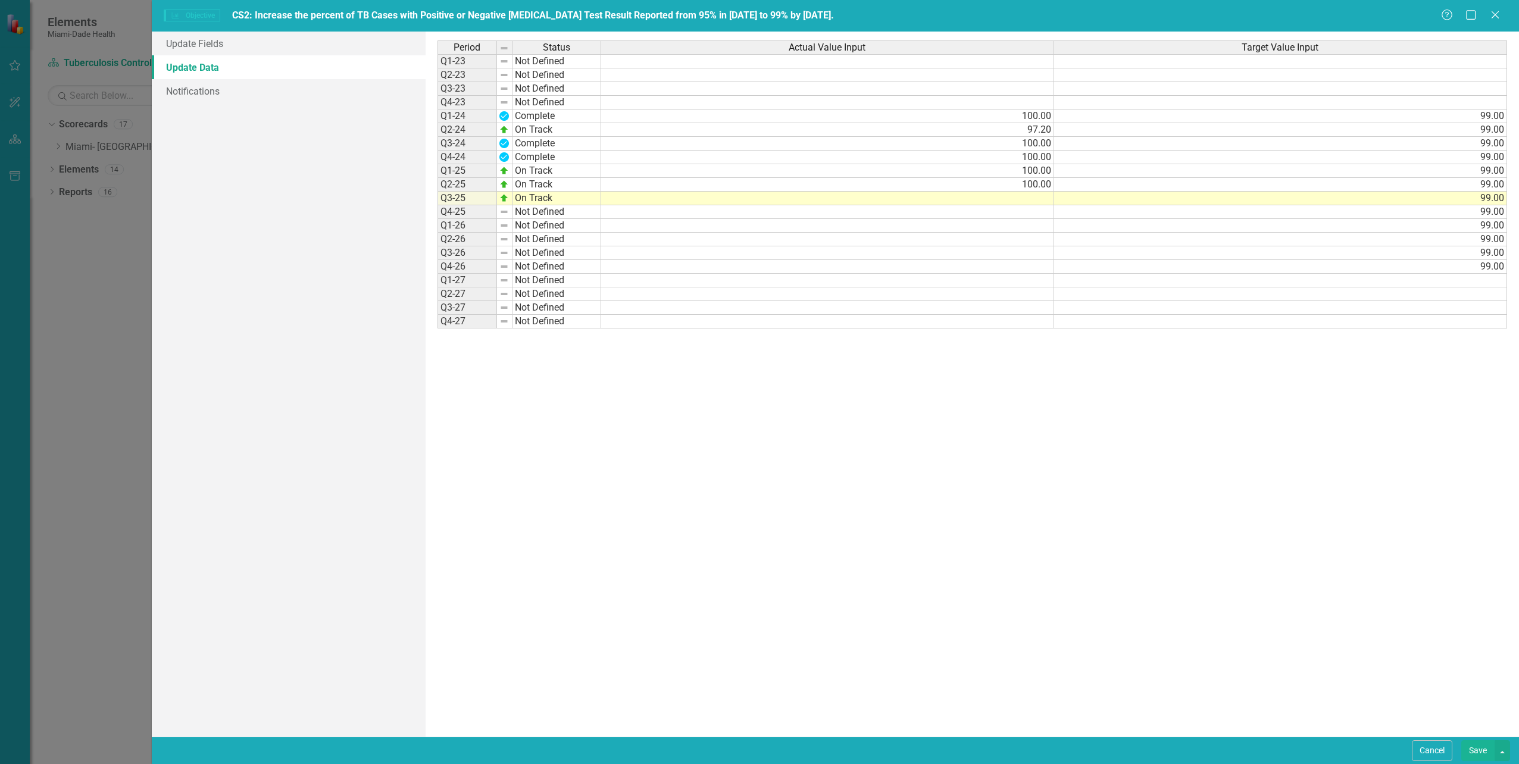
click at [1019, 198] on td at bounding box center [827, 199] width 453 height 14
type textarea "97.1"
click at [1030, 398] on div "Period Status Actual Value Input Target Value Input Q1-23 Not Defined Q2-23 Not…" at bounding box center [973, 384] width 1070 height 688
click at [1477, 751] on button "Save" at bounding box center [1477, 751] width 33 height 21
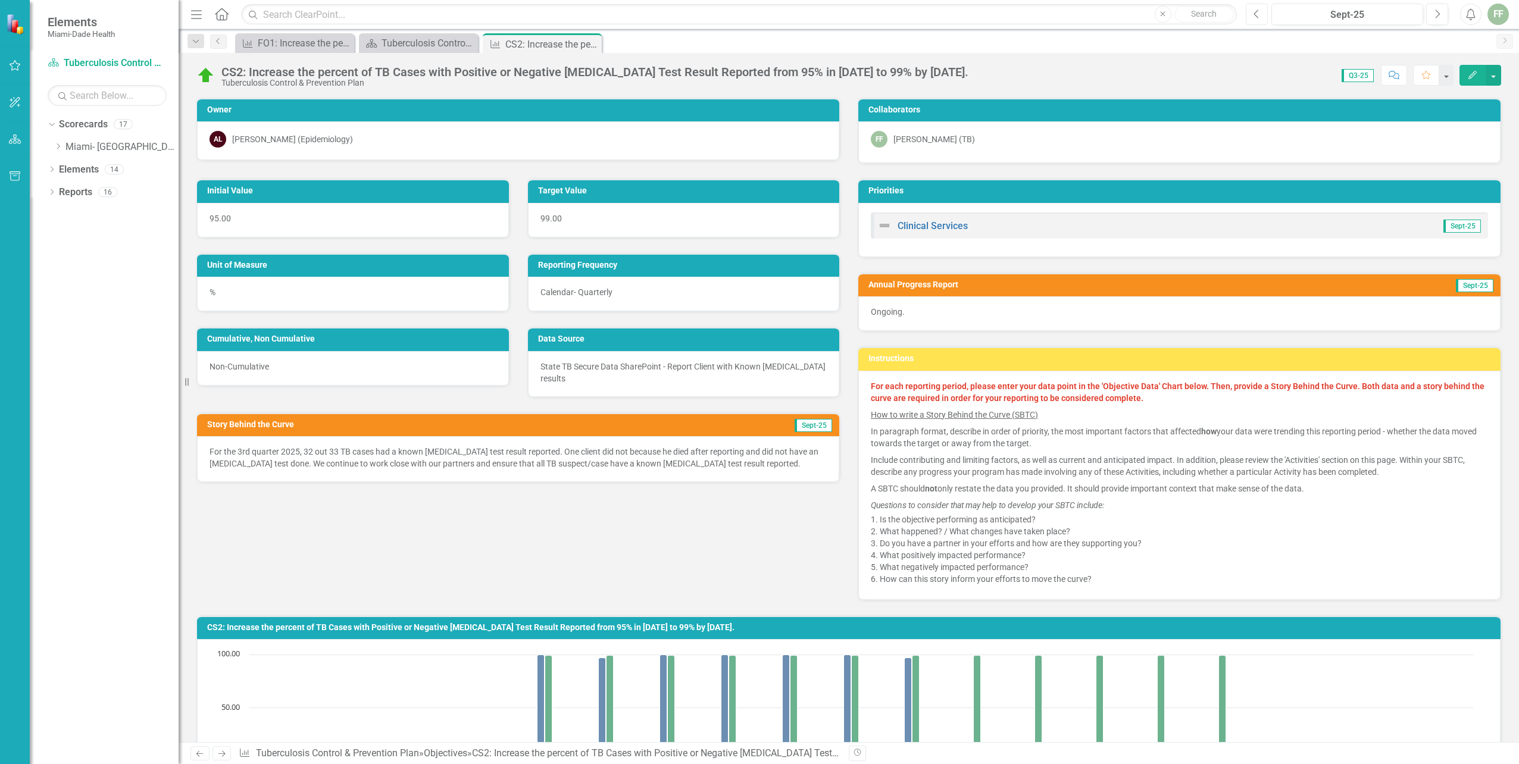
click at [1258, 13] on icon "Previous" at bounding box center [1257, 14] width 7 height 11
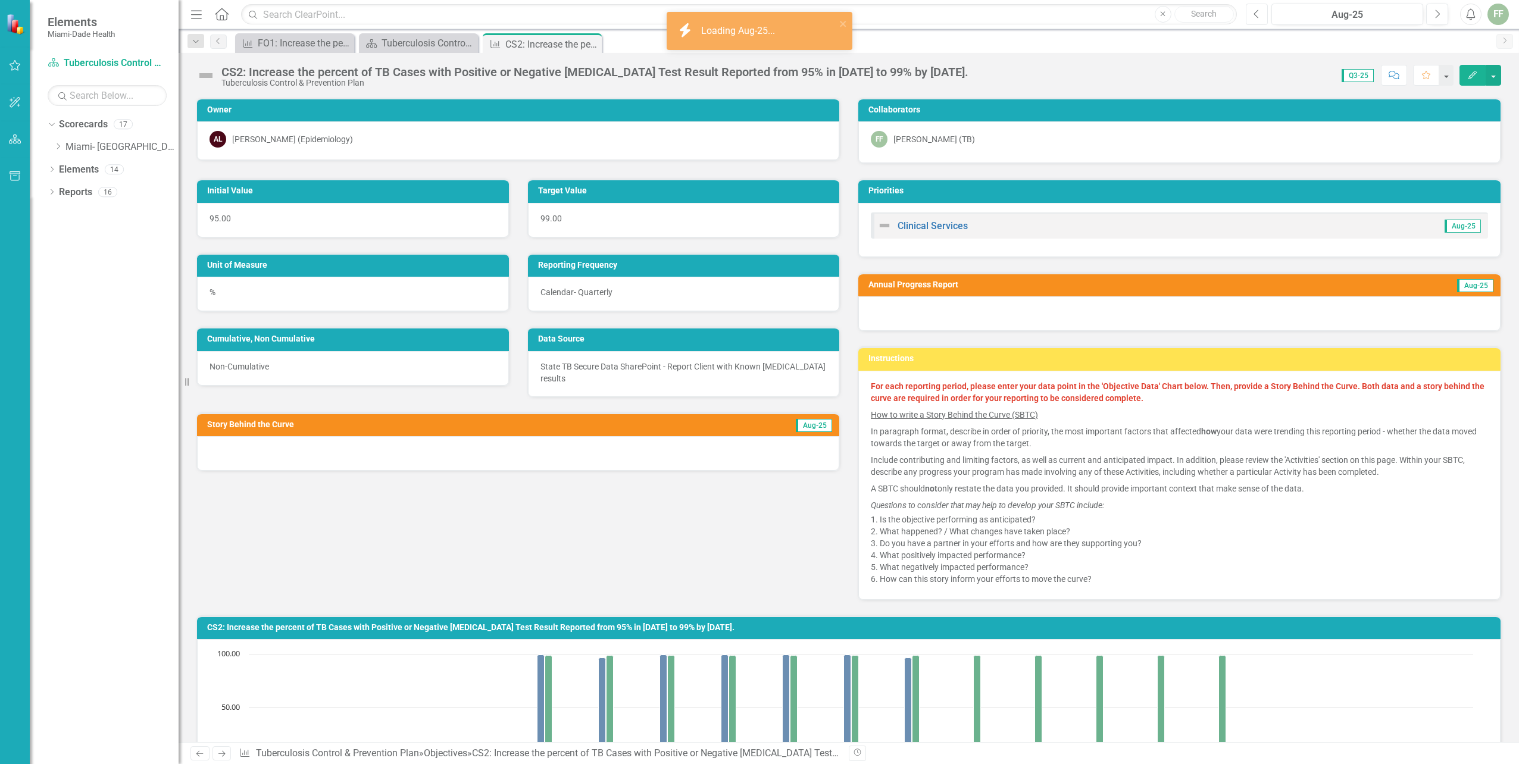
click at [1258, 13] on icon "Previous" at bounding box center [1257, 14] width 7 height 11
click at [1473, 67] on button "Edit" at bounding box center [1473, 75] width 26 height 21
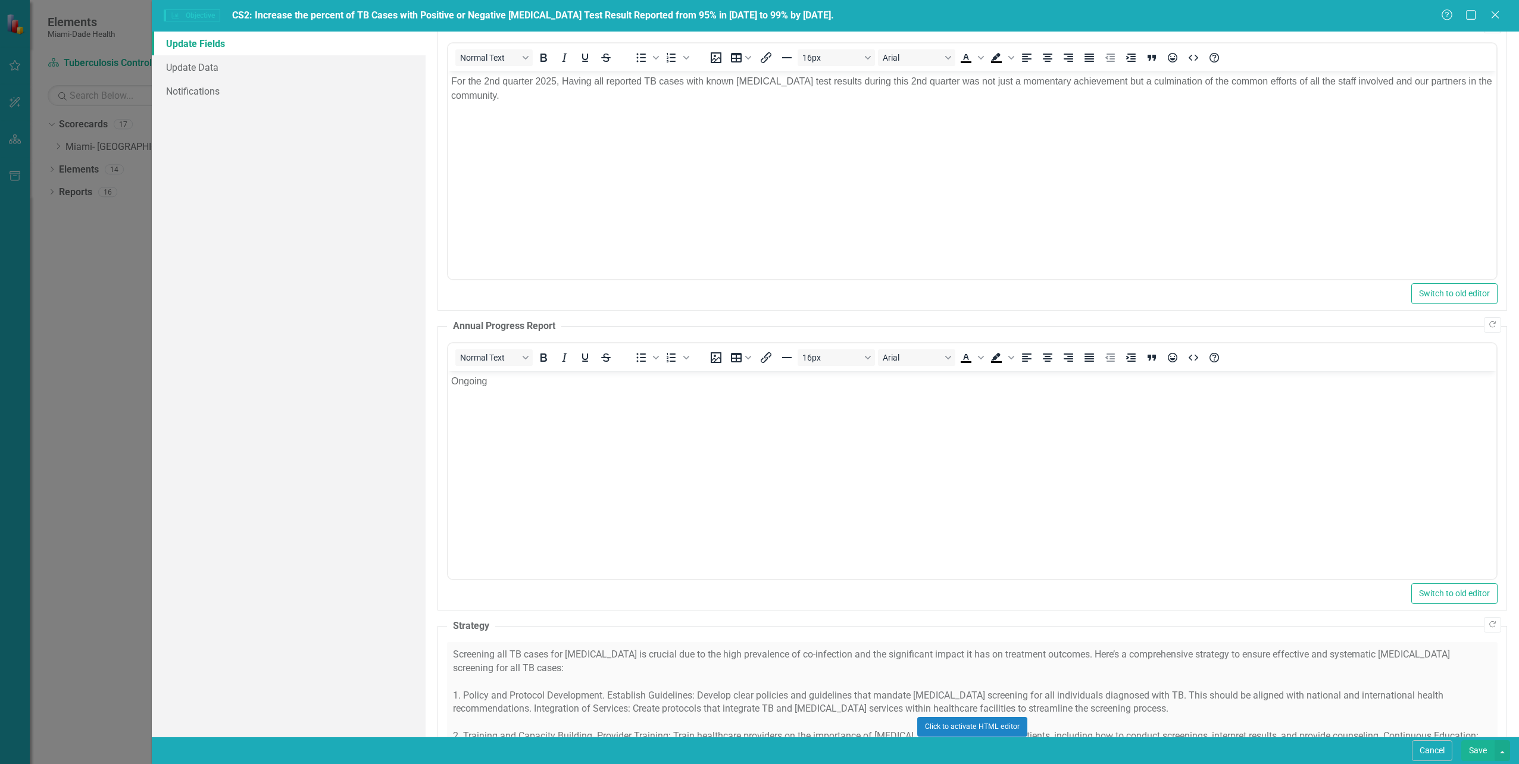
drag, startPoint x: 700, startPoint y: 449, endPoint x: 1150, endPoint y: 888, distance: 628.9
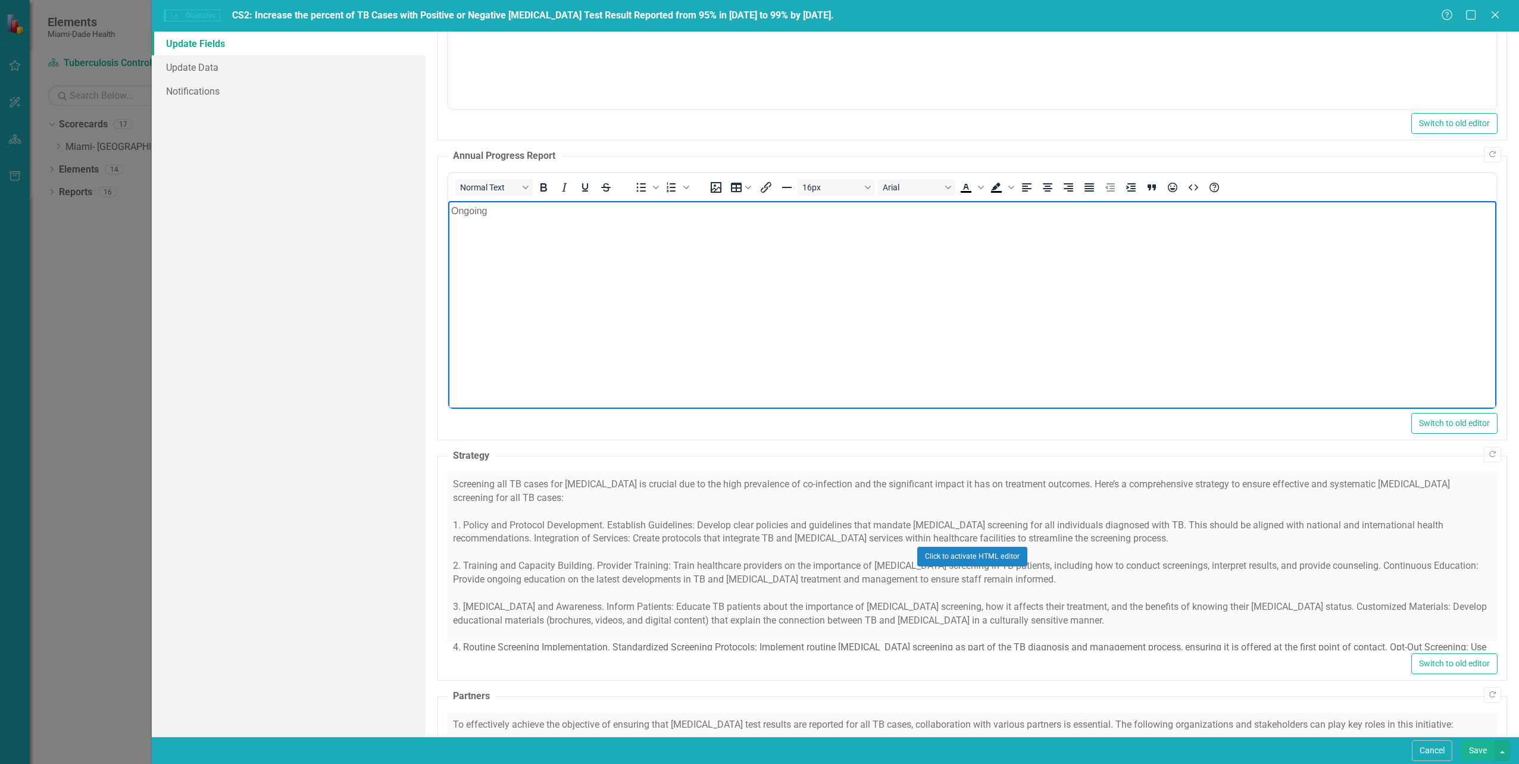
scroll to position [441, 0]
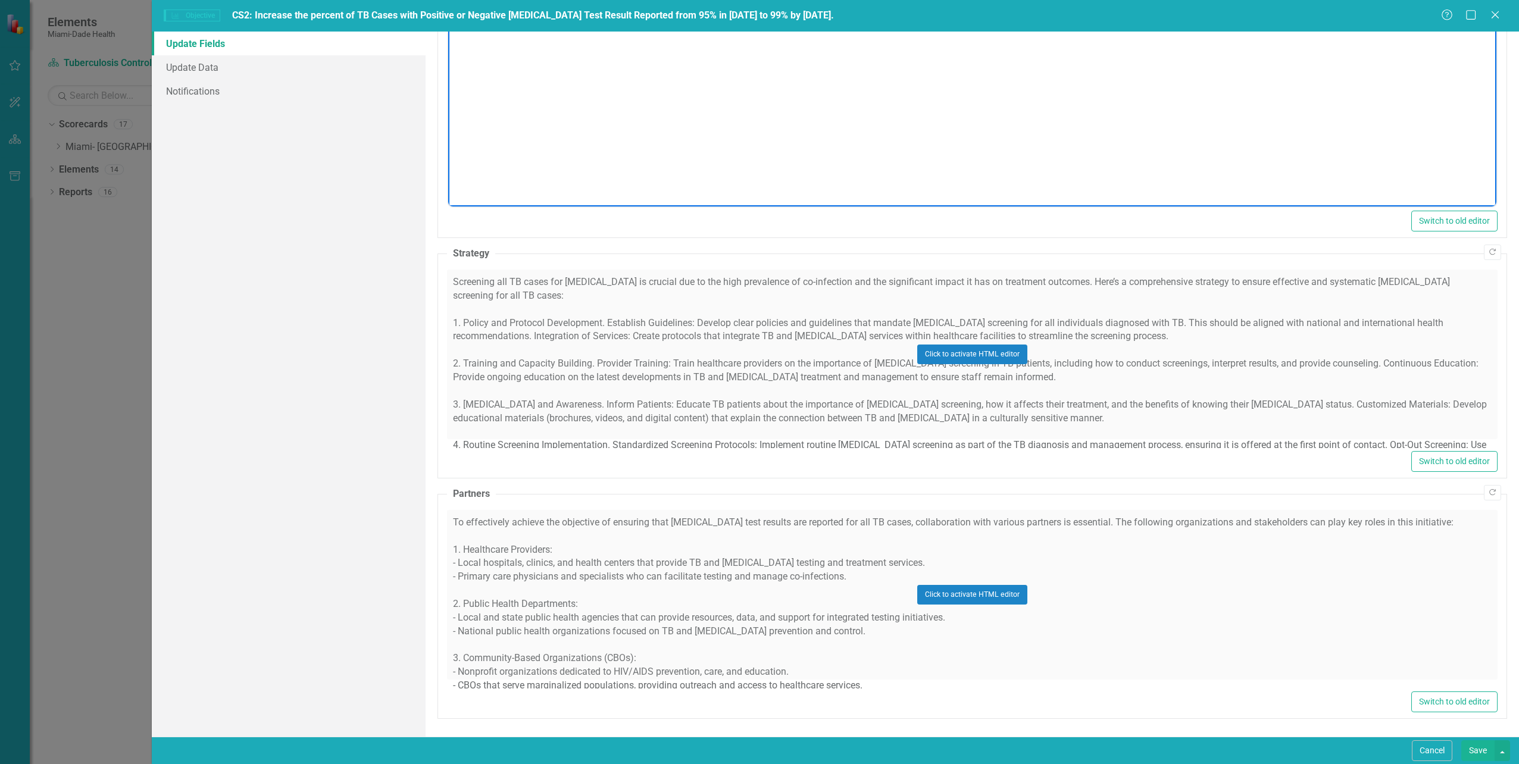
click at [546, 539] on div "Click to activate HTML editor" at bounding box center [972, 595] width 1051 height 170
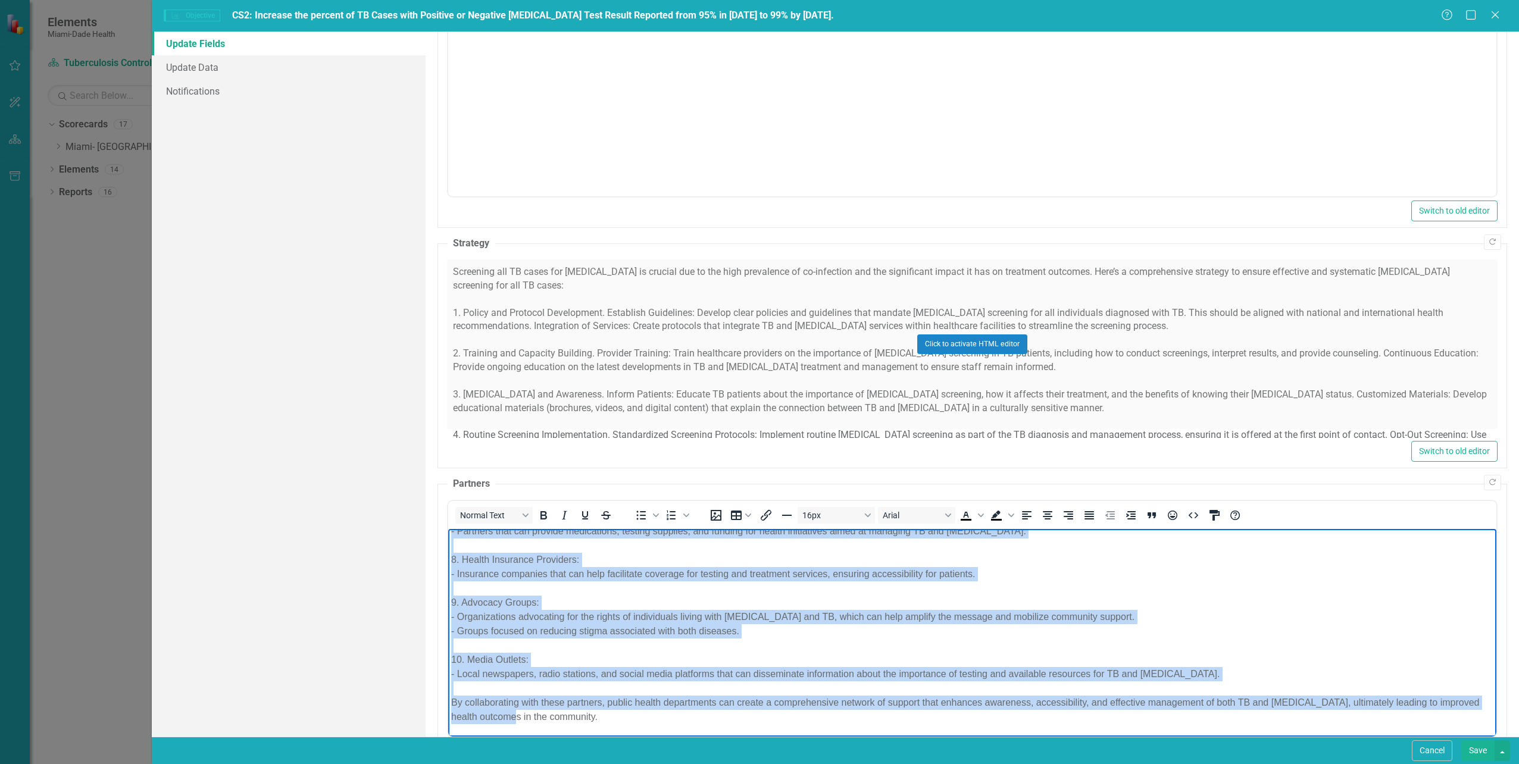
scroll to position [500, 0]
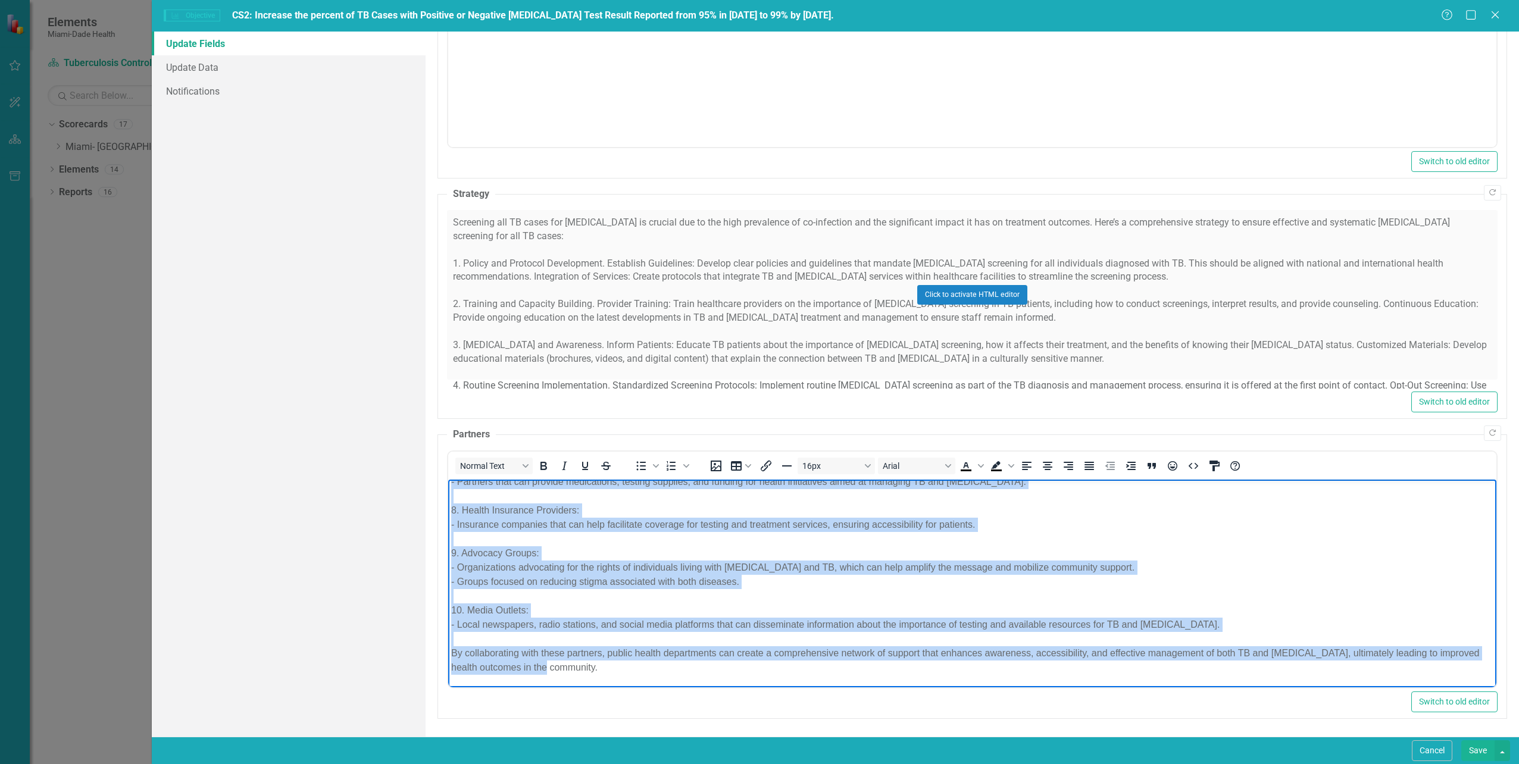
drag, startPoint x: 451, startPoint y: 492, endPoint x: 1224, endPoint y: 776, distance: 823.5
click at [1224, 687] on html "To effectively achieve the objective of ensuring that HIV test results are repo…" at bounding box center [972, 386] width 1048 height 601
copy p "To effectively achieve the objective of ensuring that HIV test results are repo…"
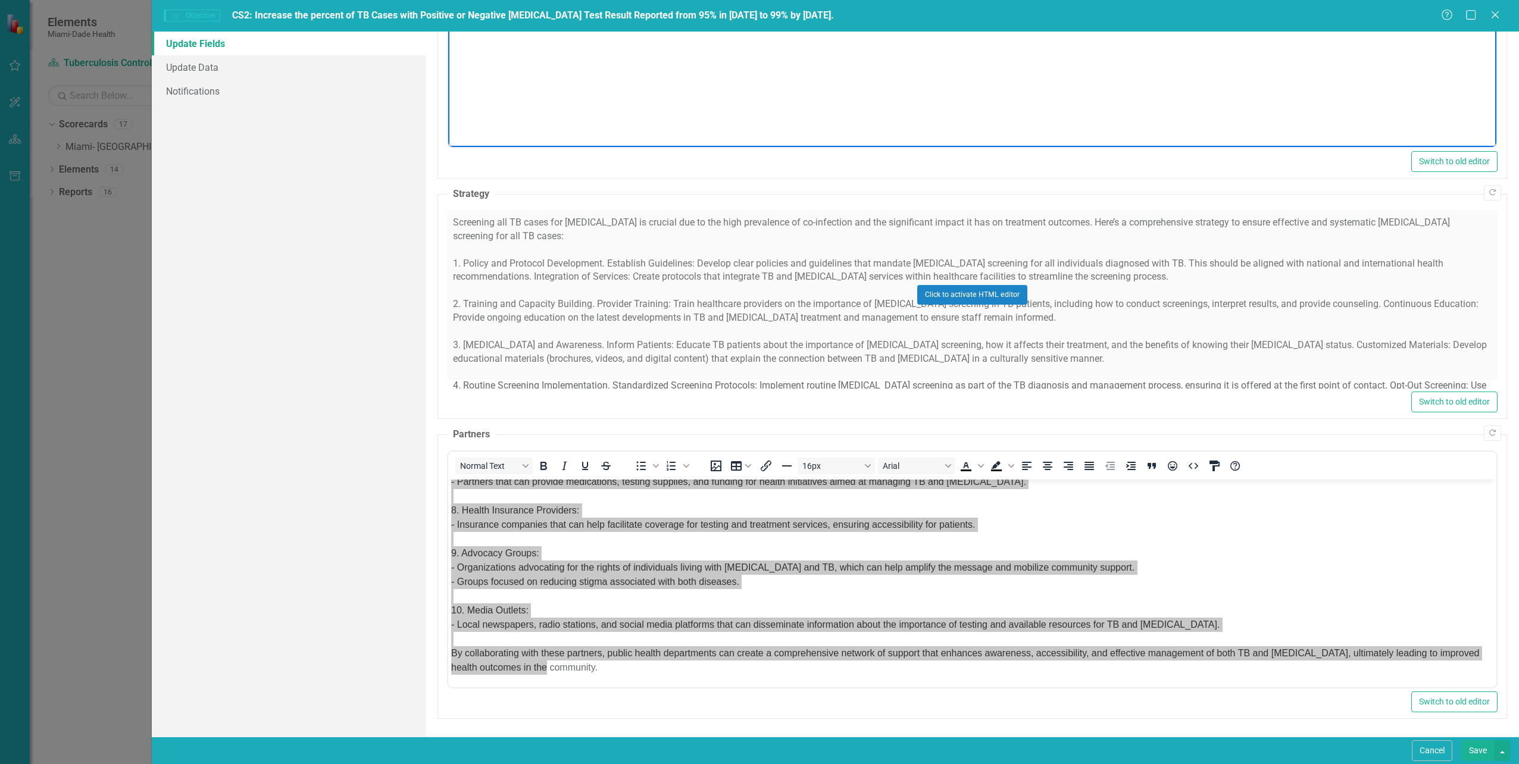
click at [1262, 78] on body "Ongoing" at bounding box center [972, 29] width 1048 height 179
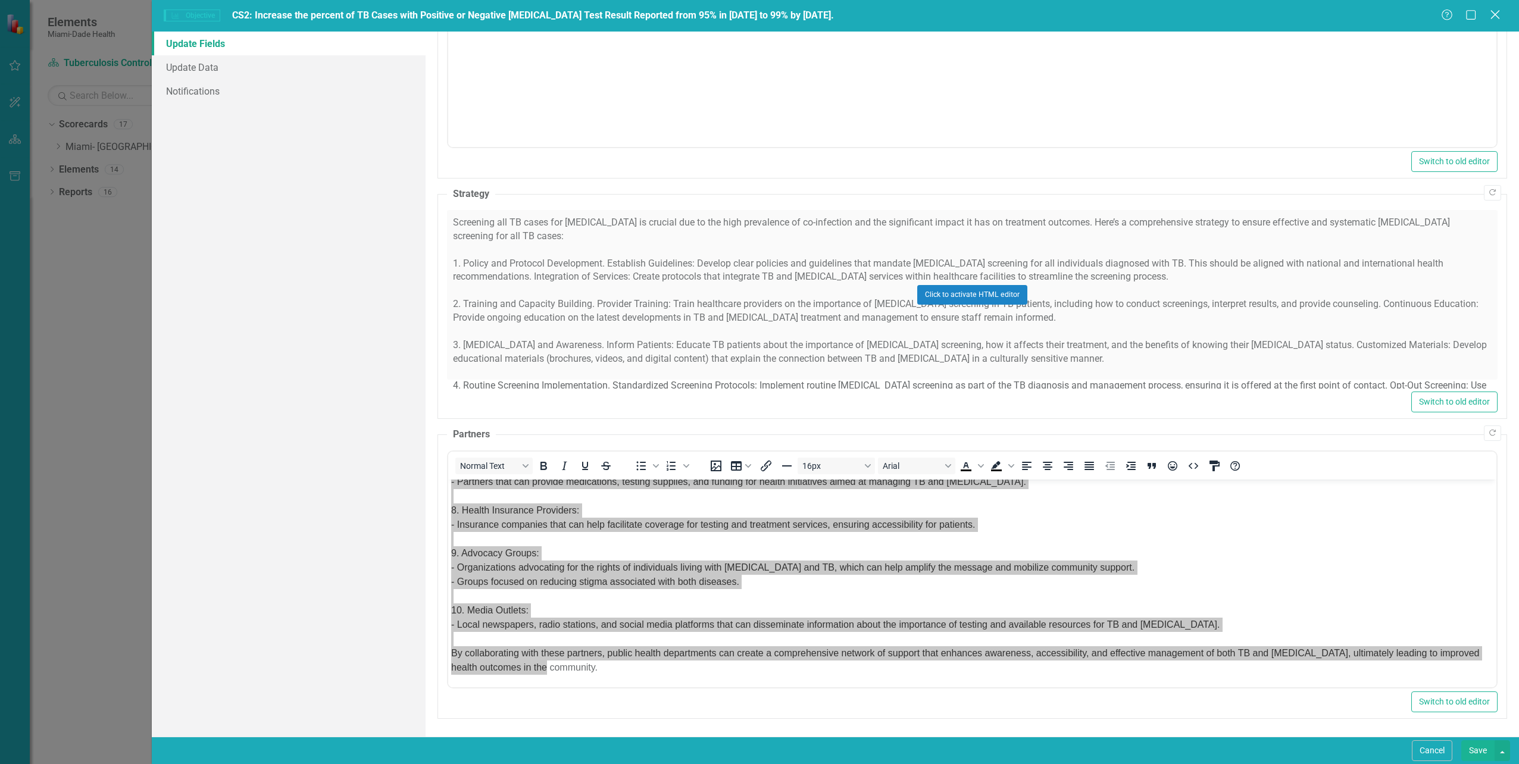
click at [1492, 20] on icon "Close" at bounding box center [1495, 14] width 15 height 11
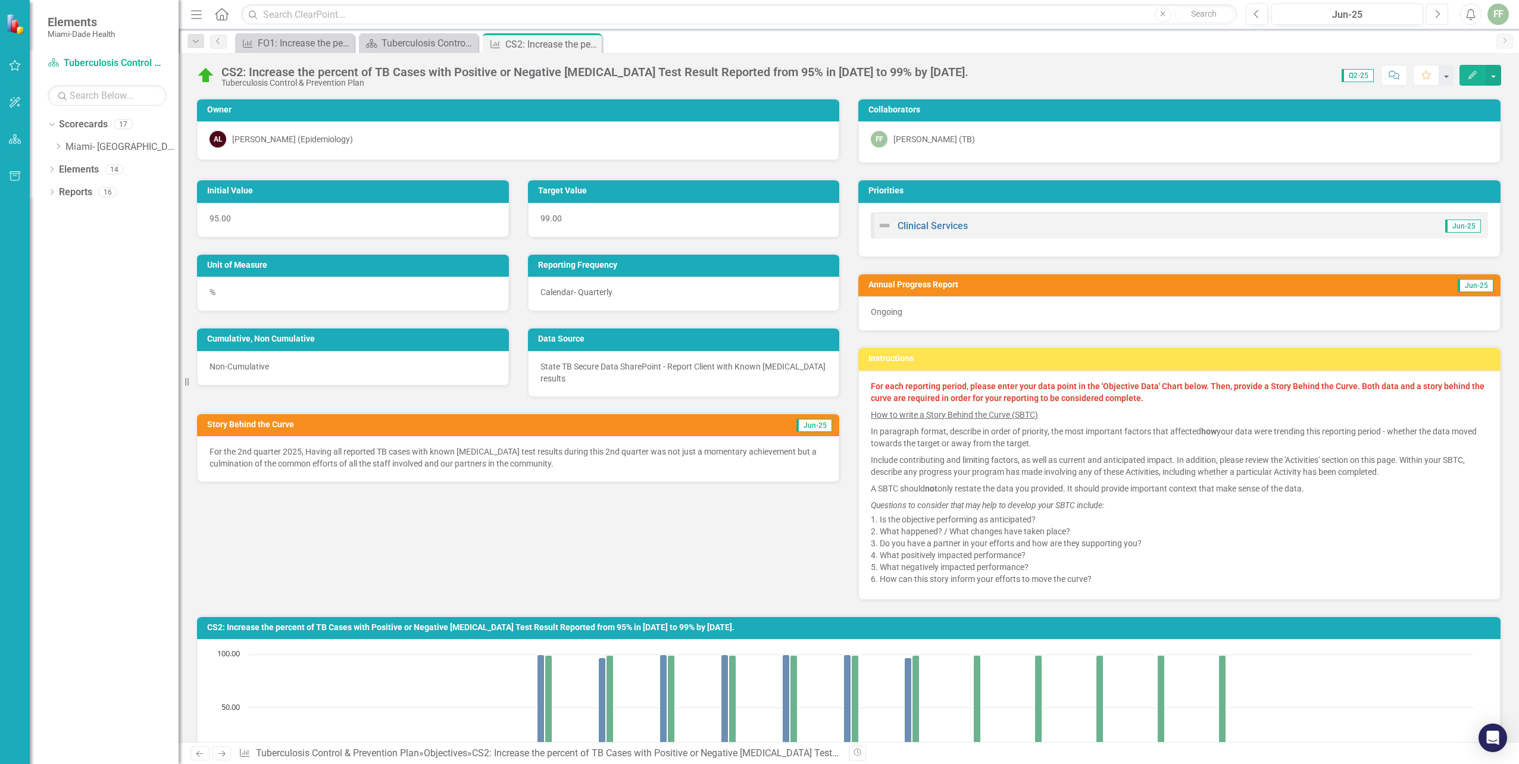
click at [1436, 13] on icon "Next" at bounding box center [1437, 14] width 7 height 11
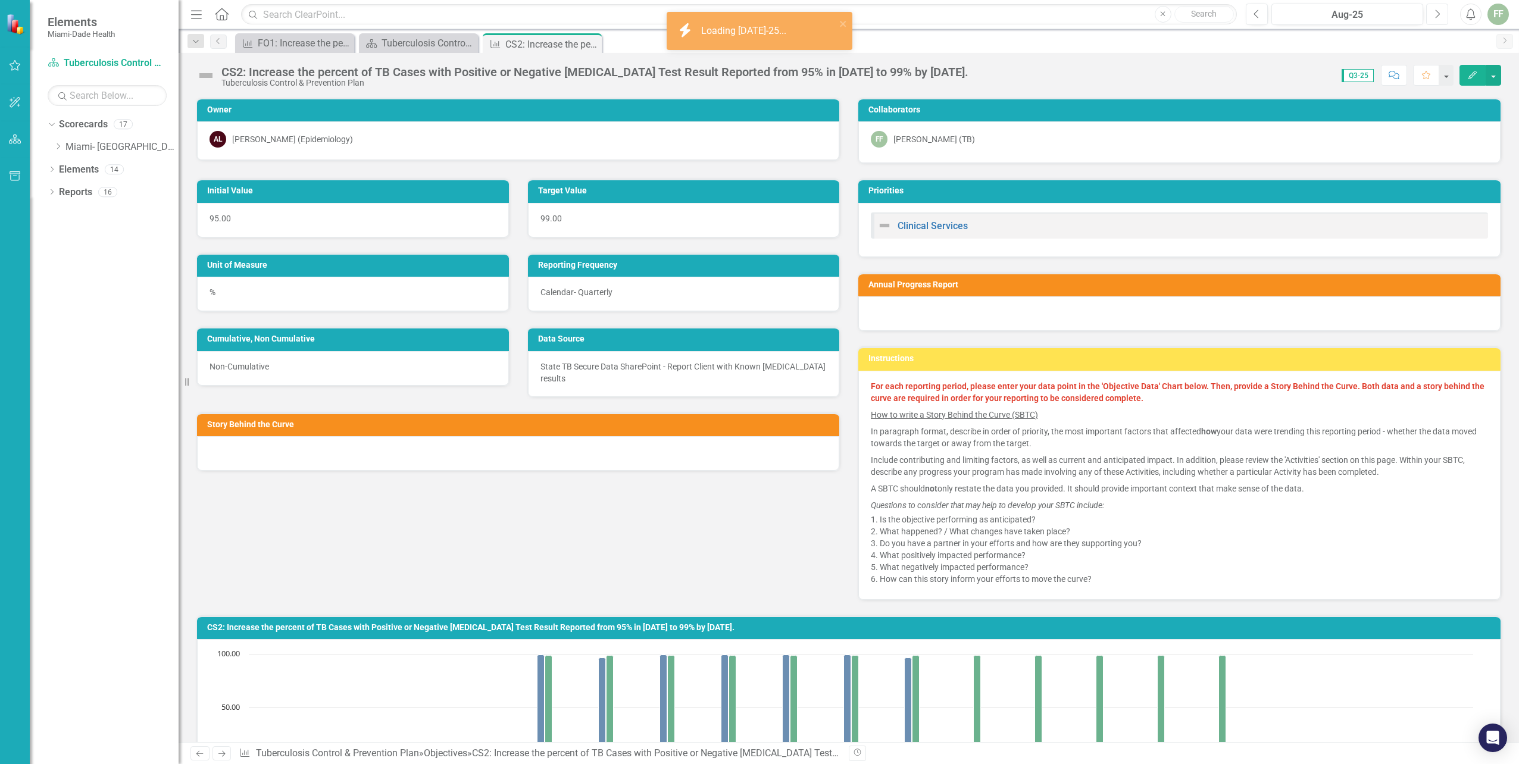
click at [1436, 13] on icon "Next" at bounding box center [1437, 14] width 7 height 11
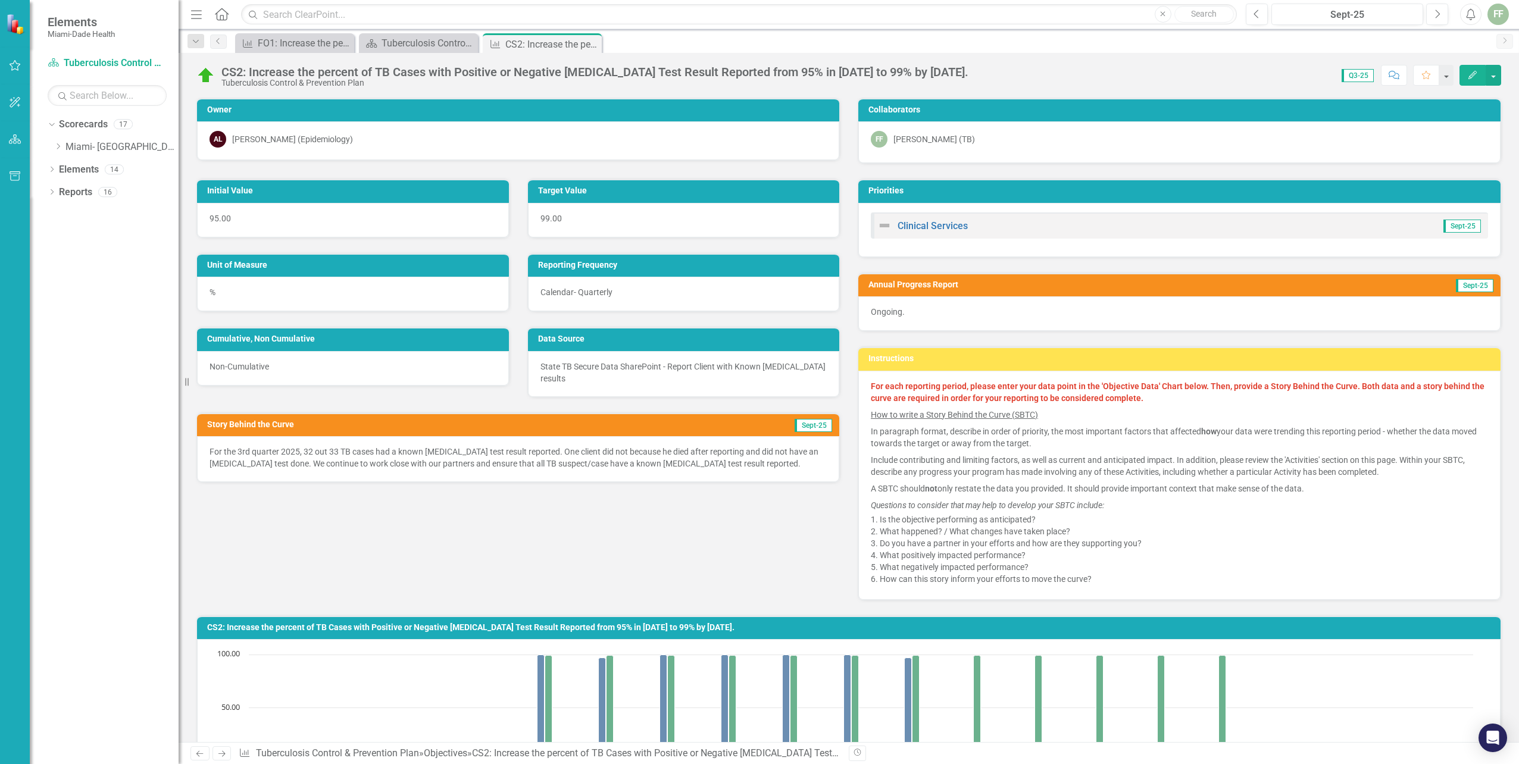
click at [1474, 74] on icon "Edit" at bounding box center [1472, 75] width 11 height 8
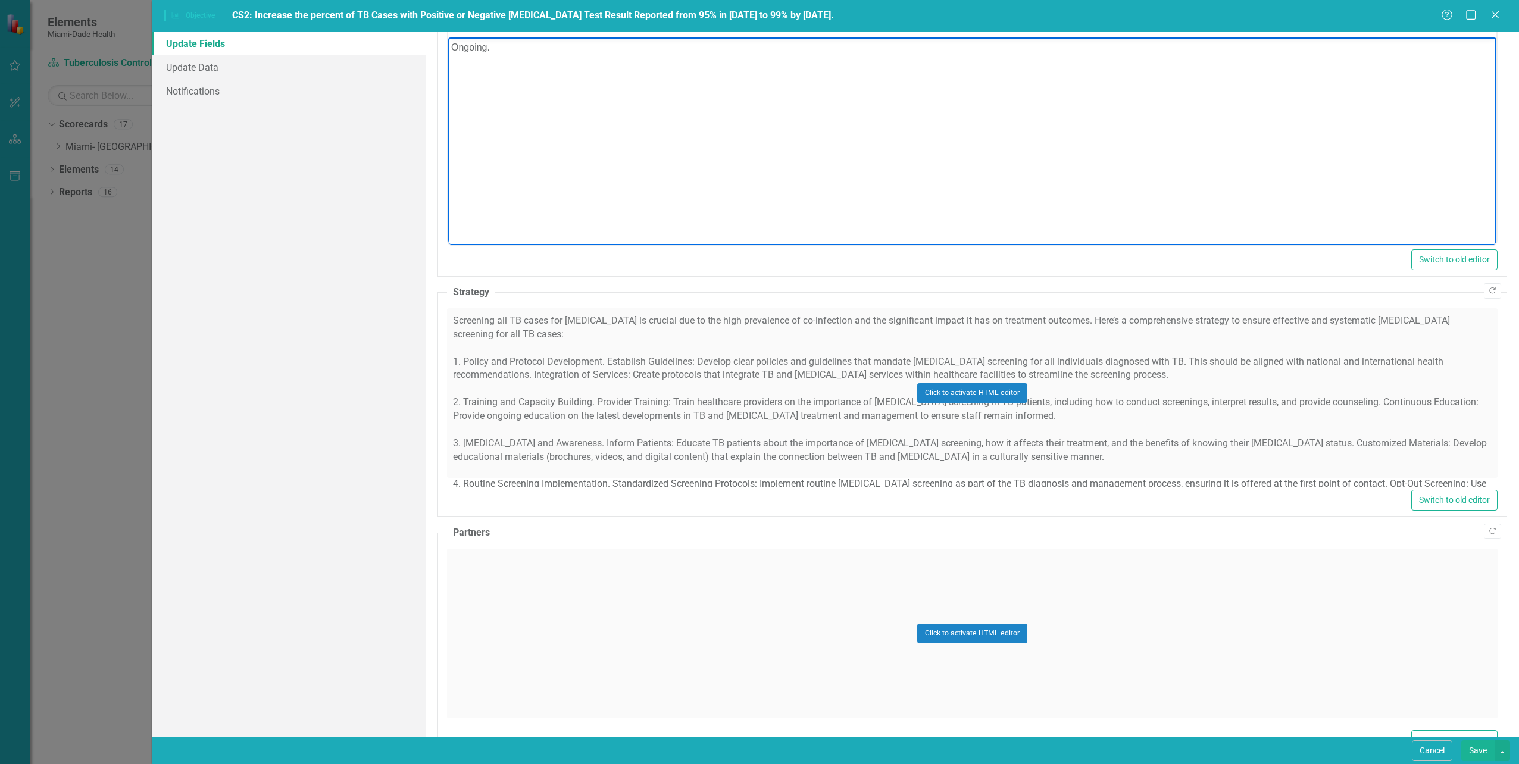
scroll to position [441, 0]
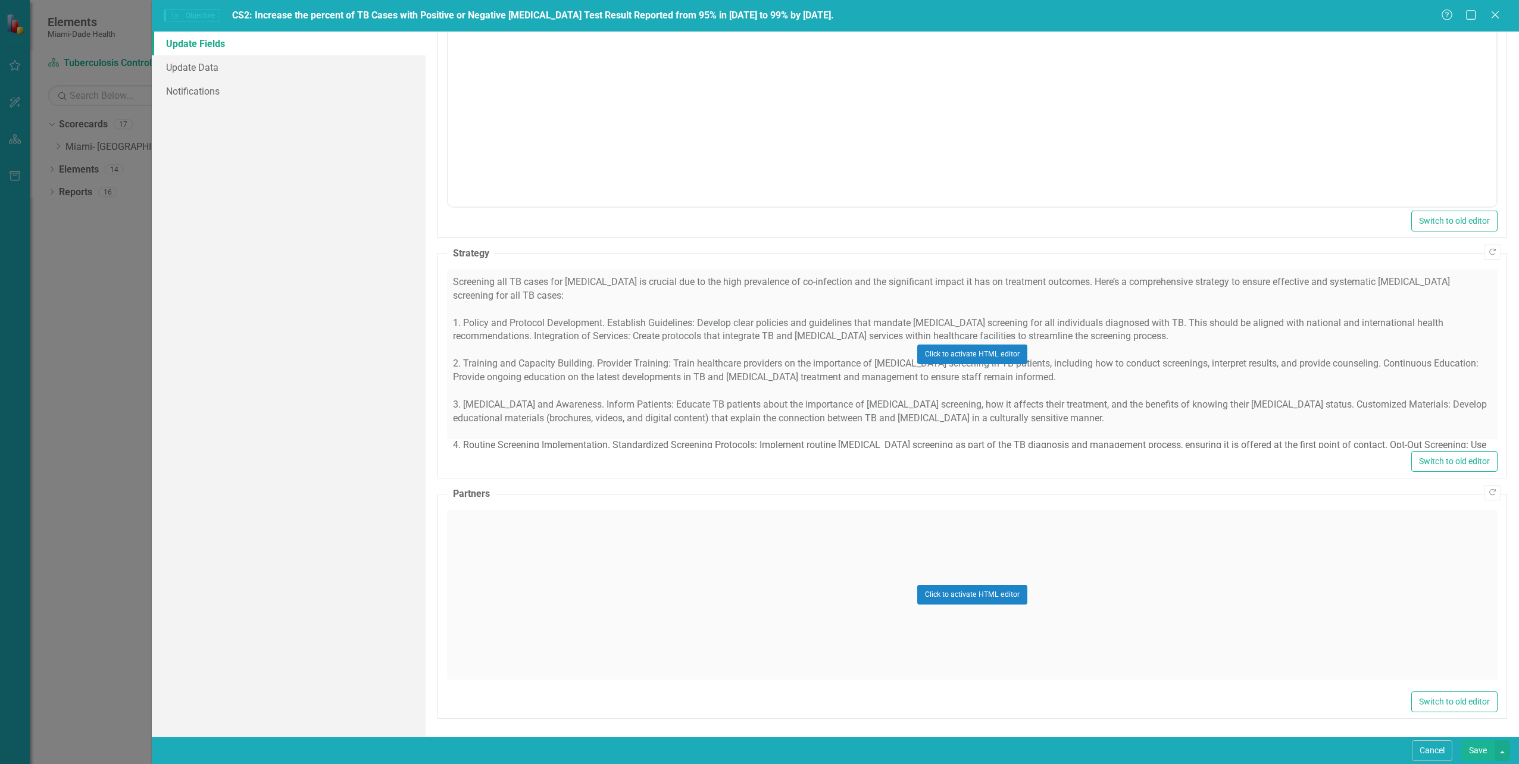
click at [471, 555] on div "Click to activate HTML editor" at bounding box center [972, 595] width 1051 height 170
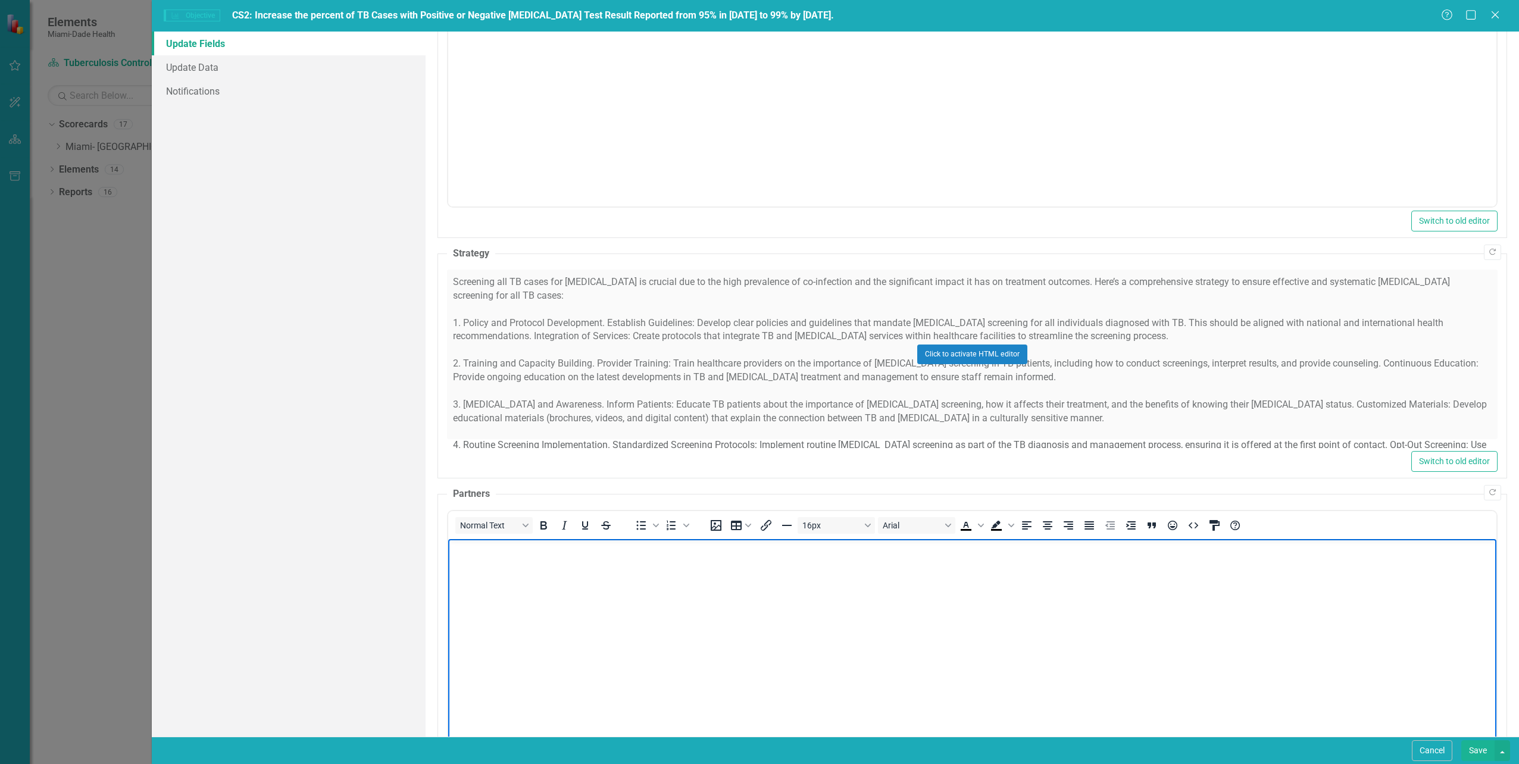
scroll to position [379, 0]
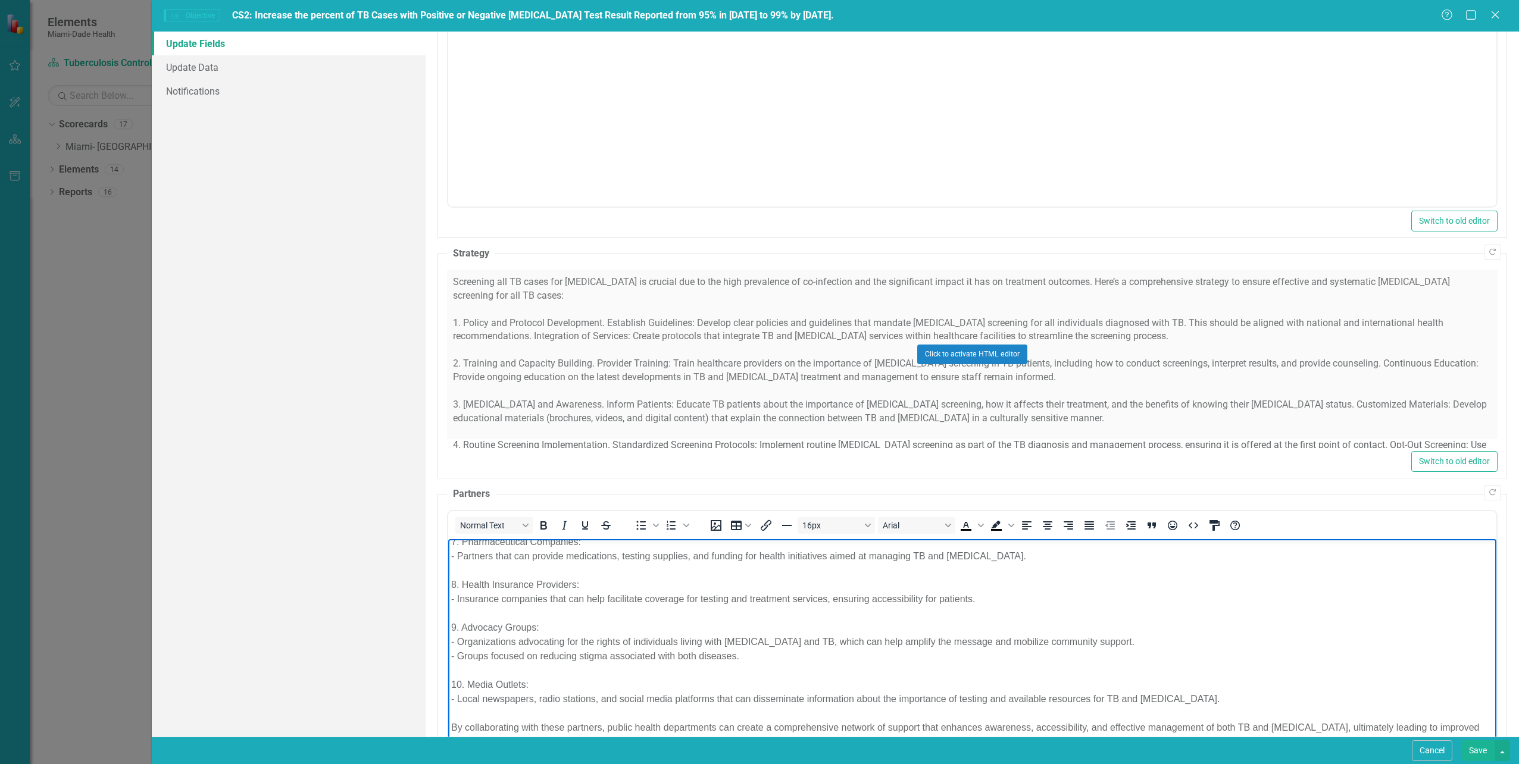
click at [1191, 611] on p "To effectively achieve the objective of ensuring that HIV test results are repo…" at bounding box center [972, 456] width 1042 height 586
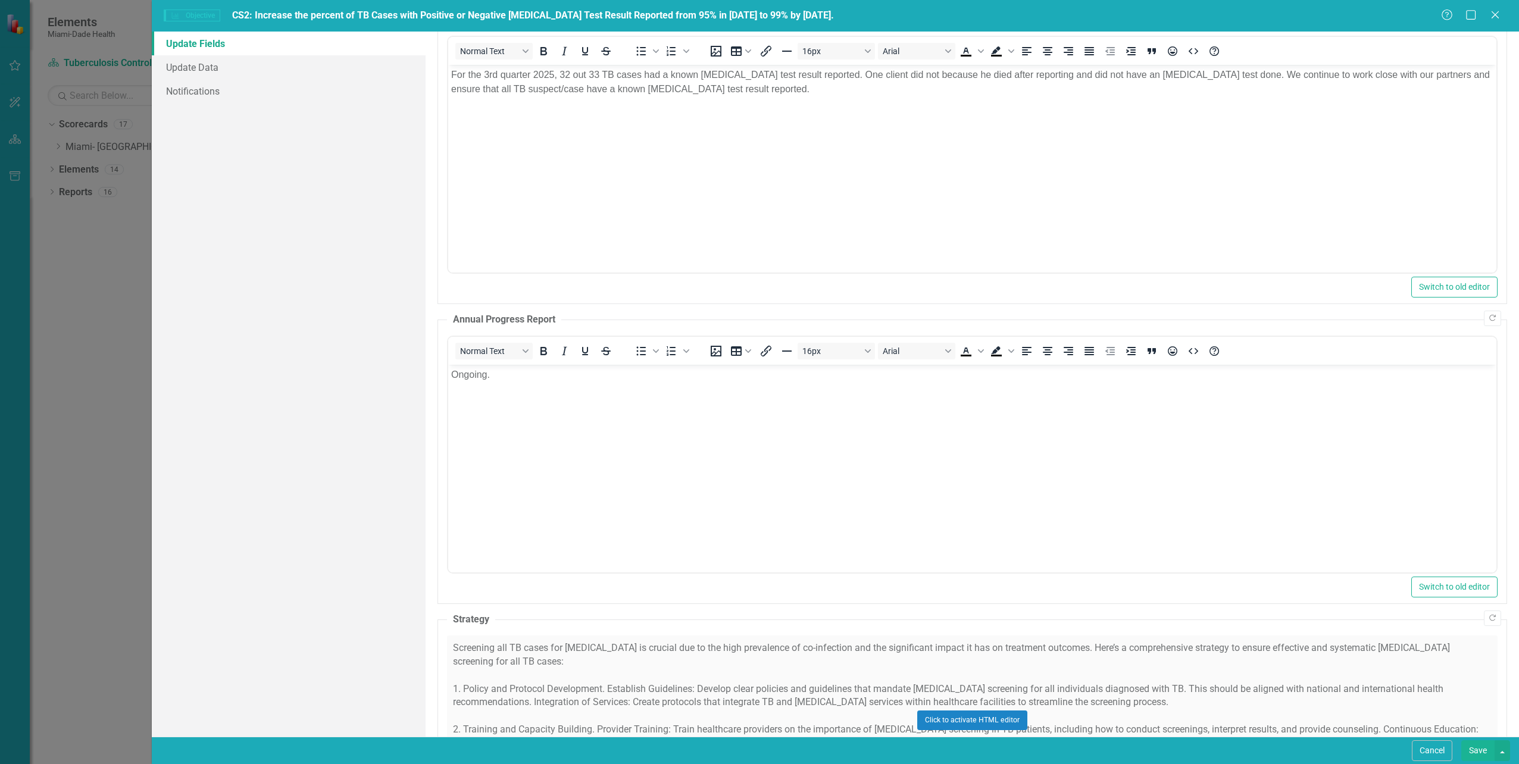
scroll to position [0, 0]
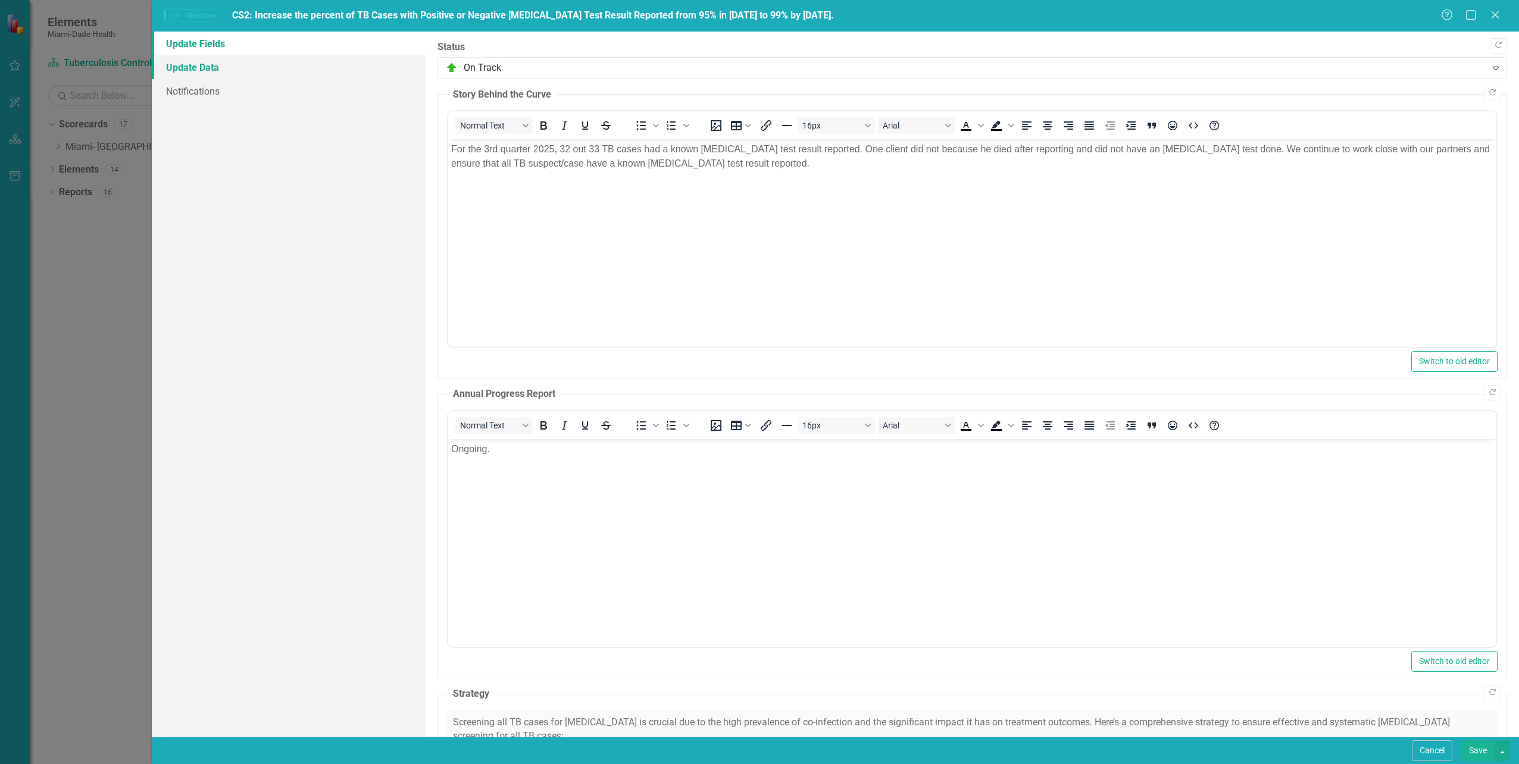
click at [212, 69] on link "Update Data" at bounding box center [288, 67] width 273 height 24
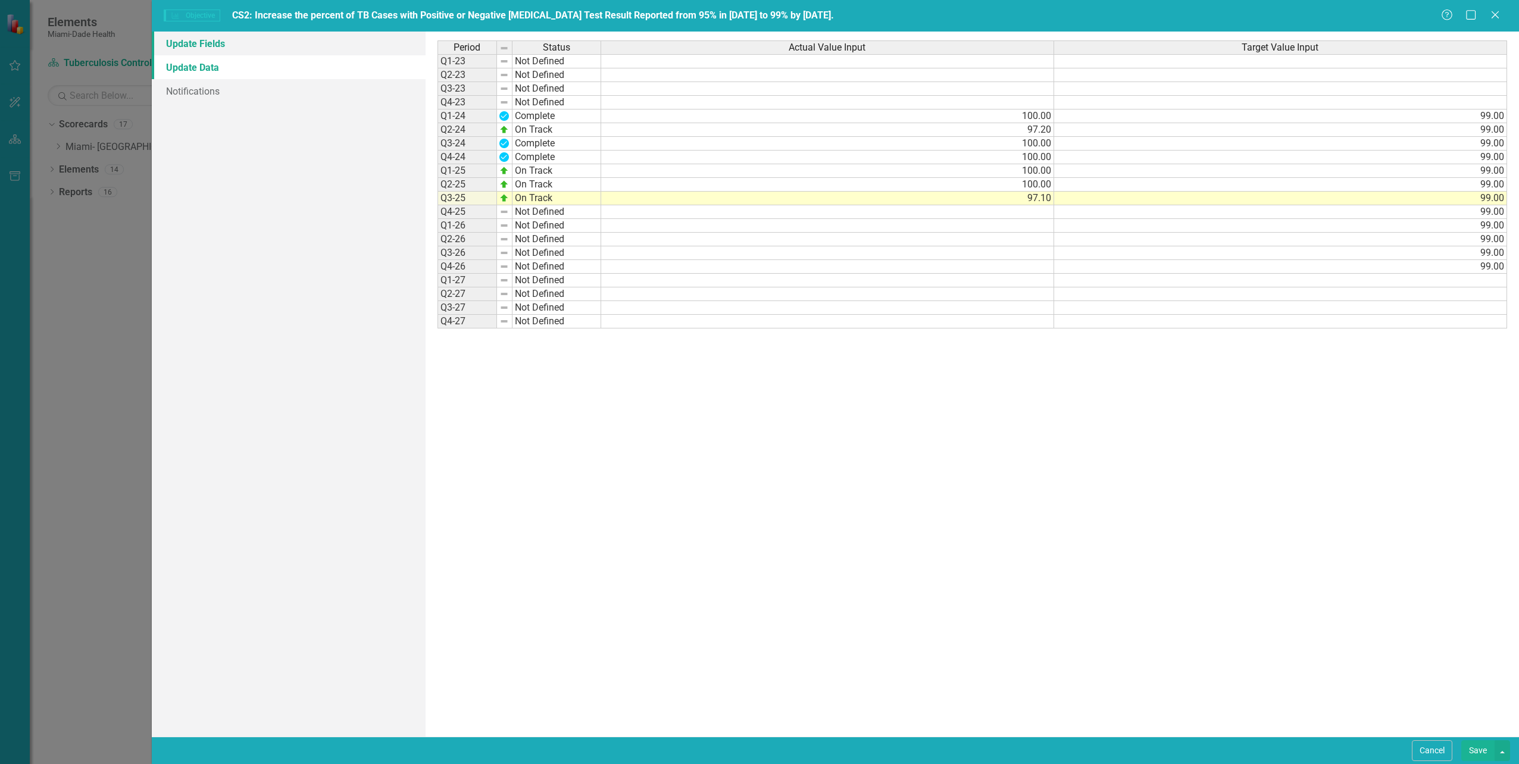
click at [213, 48] on link "Update Fields" at bounding box center [288, 44] width 273 height 24
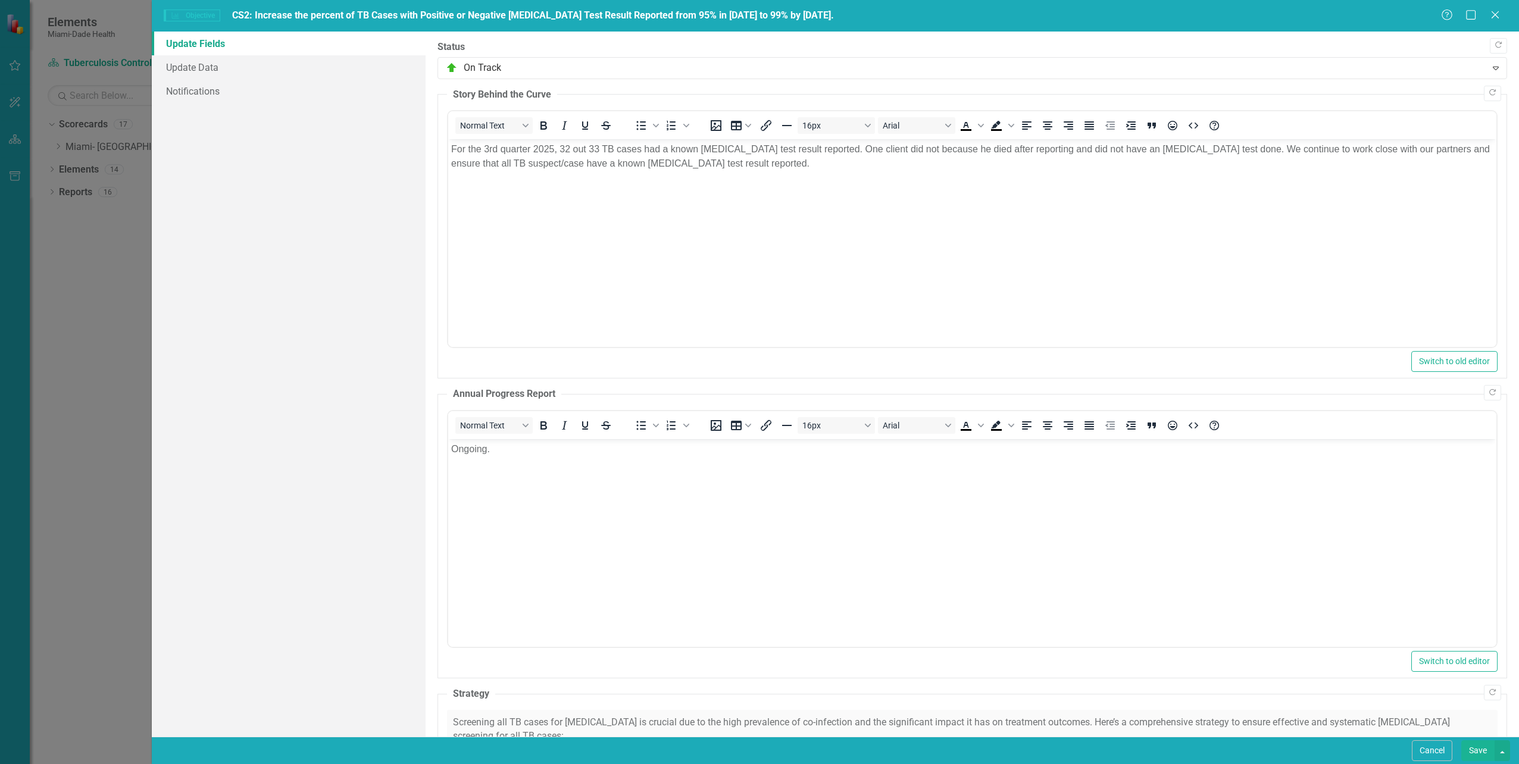
click at [1488, 754] on button "Save" at bounding box center [1477, 751] width 33 height 21
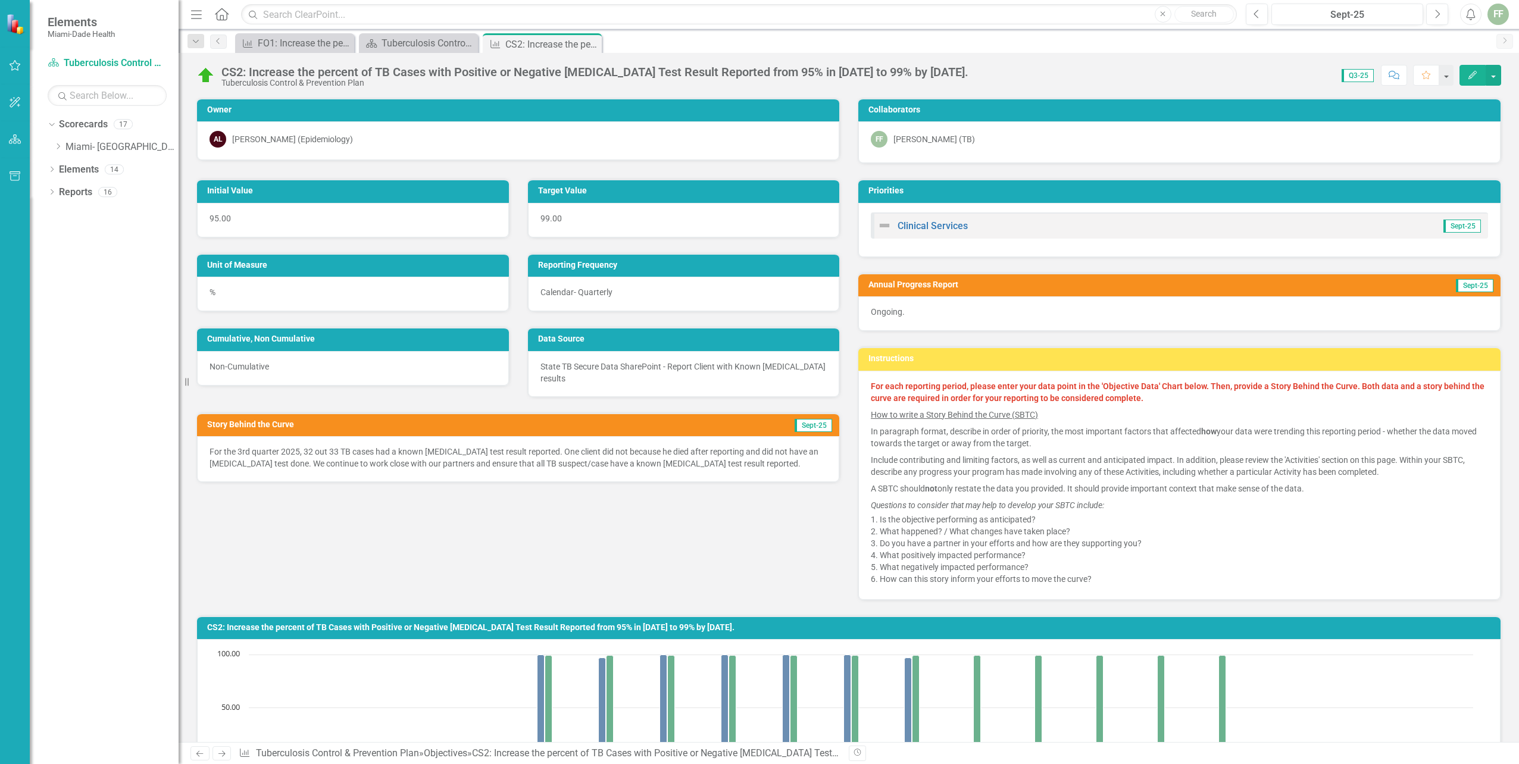
click at [529, 518] on div "Initial Value 95.00 Target Value 99.00 Unit of Measure % Reporting Frequency Ca…" at bounding box center [849, 382] width 1323 height 436
click at [591, 46] on icon "Close" at bounding box center [591, 44] width 12 height 10
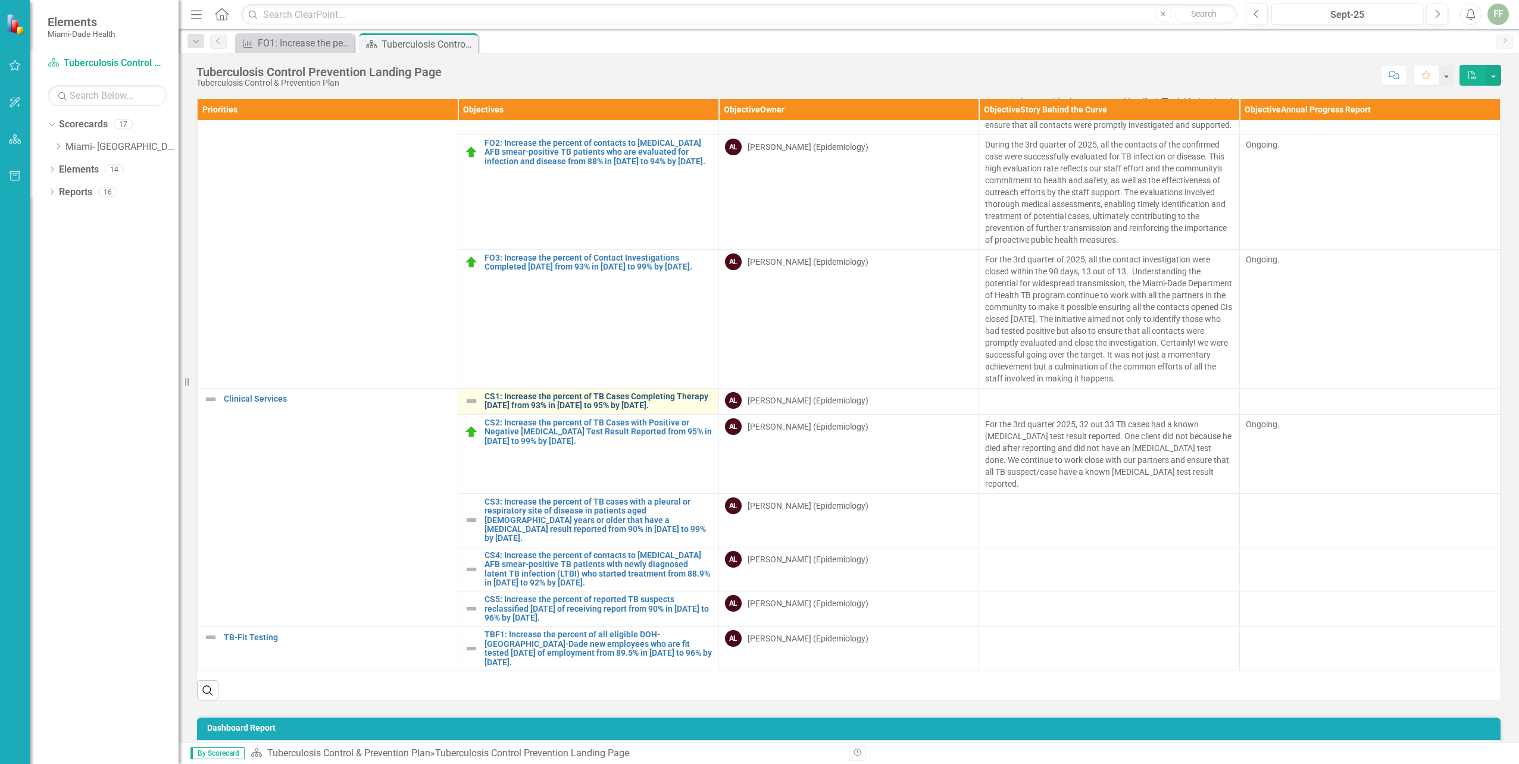
scroll to position [396, 0]
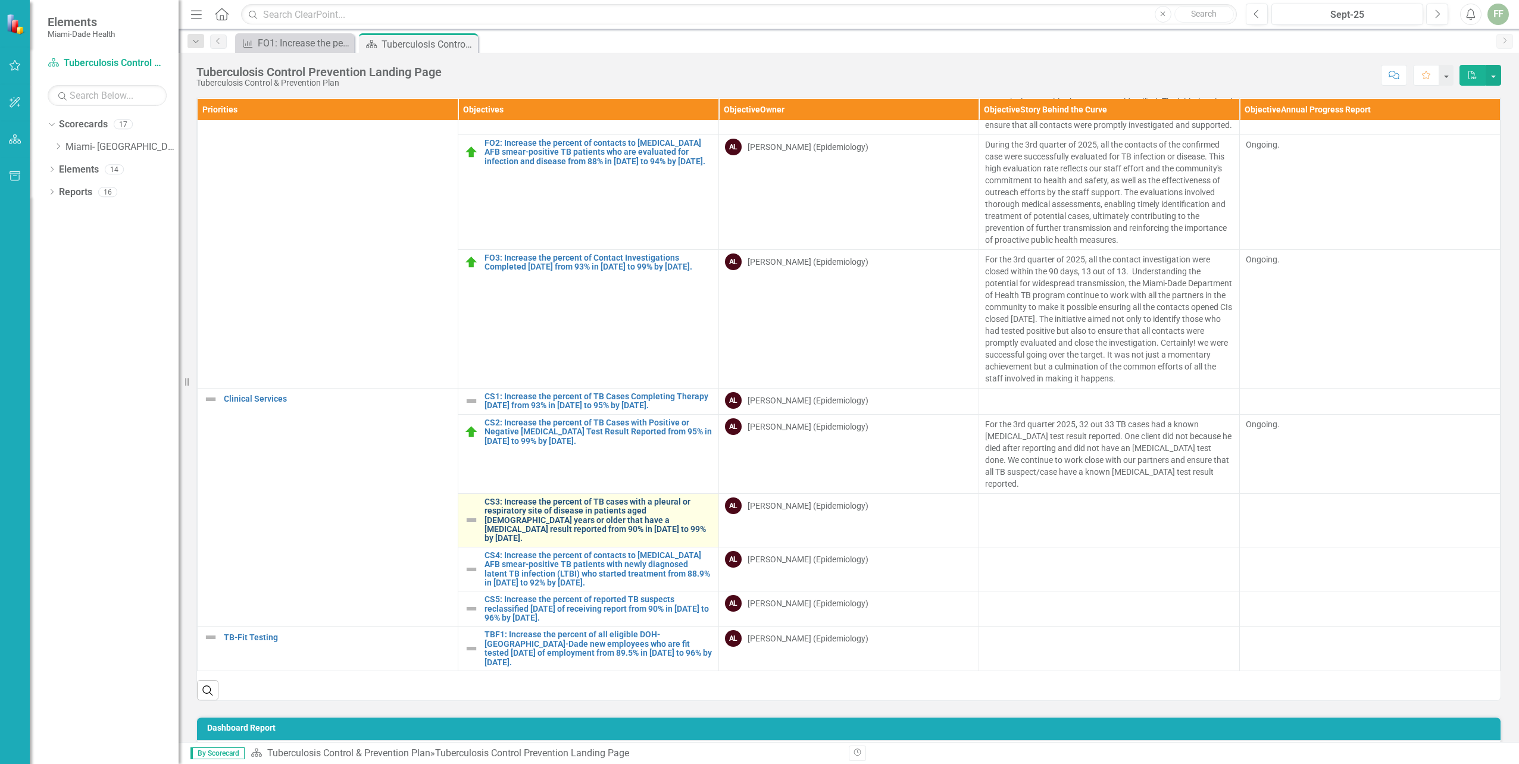
click at [580, 507] on link "CS3: Increase the percent of TB cases with a pleural or respiratory site of dis…" at bounding box center [599, 521] width 228 height 46
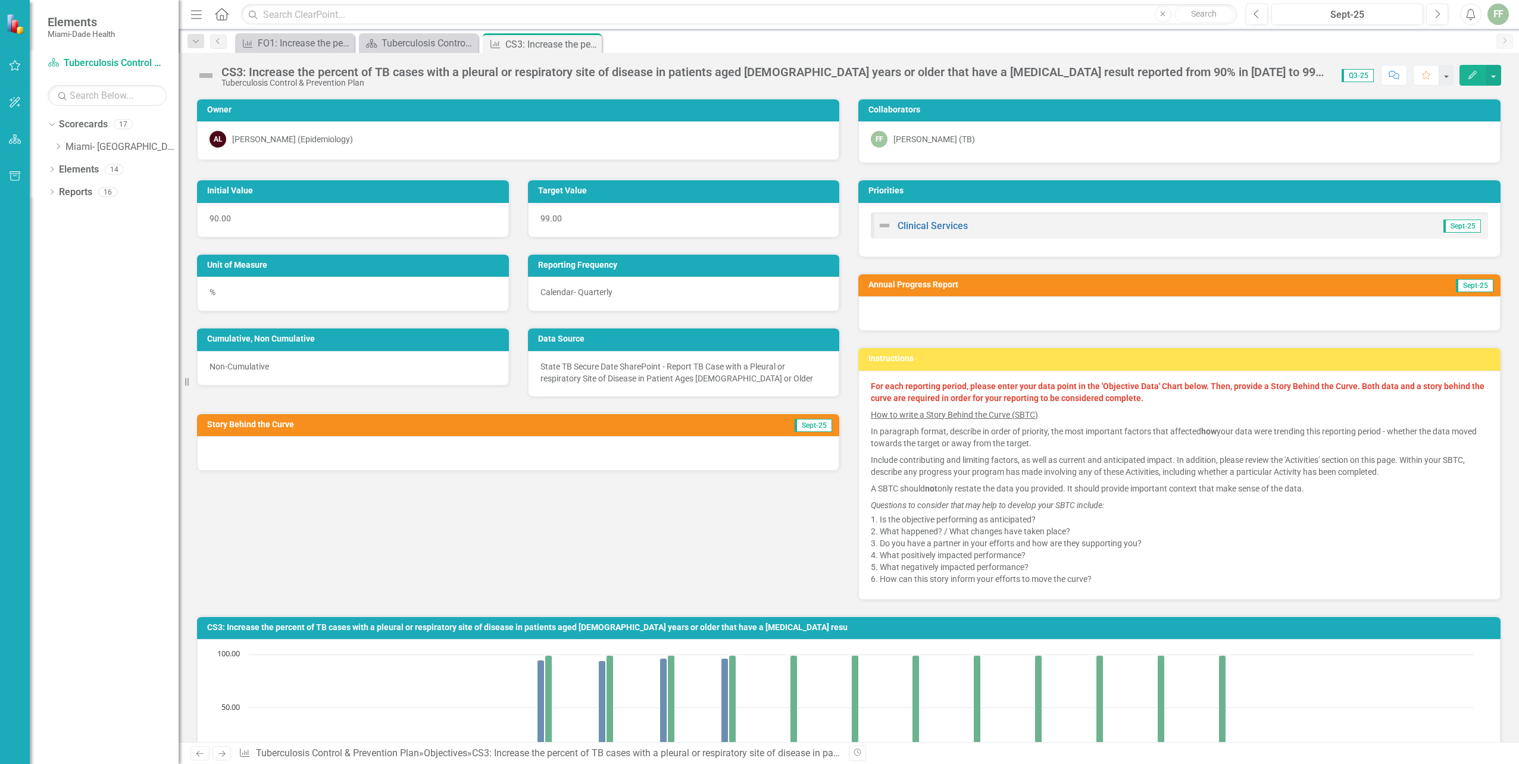
click at [1260, 157] on div "FF Frantz Fils-Aime (TB)" at bounding box center [1179, 142] width 642 height 42
click at [1259, 13] on icon "Previous" at bounding box center [1257, 14] width 7 height 11
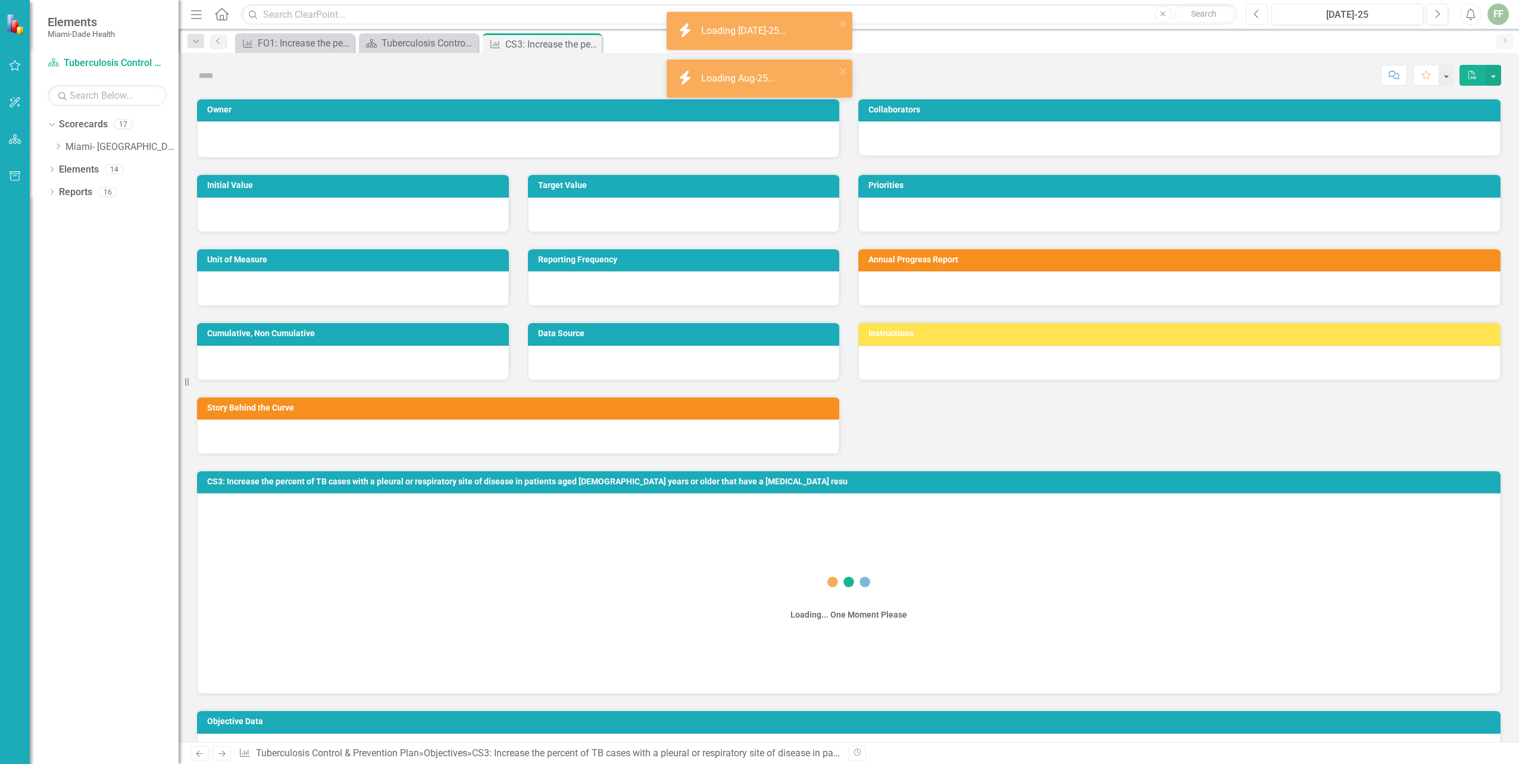
click at [1259, 13] on icon "Previous" at bounding box center [1257, 14] width 7 height 11
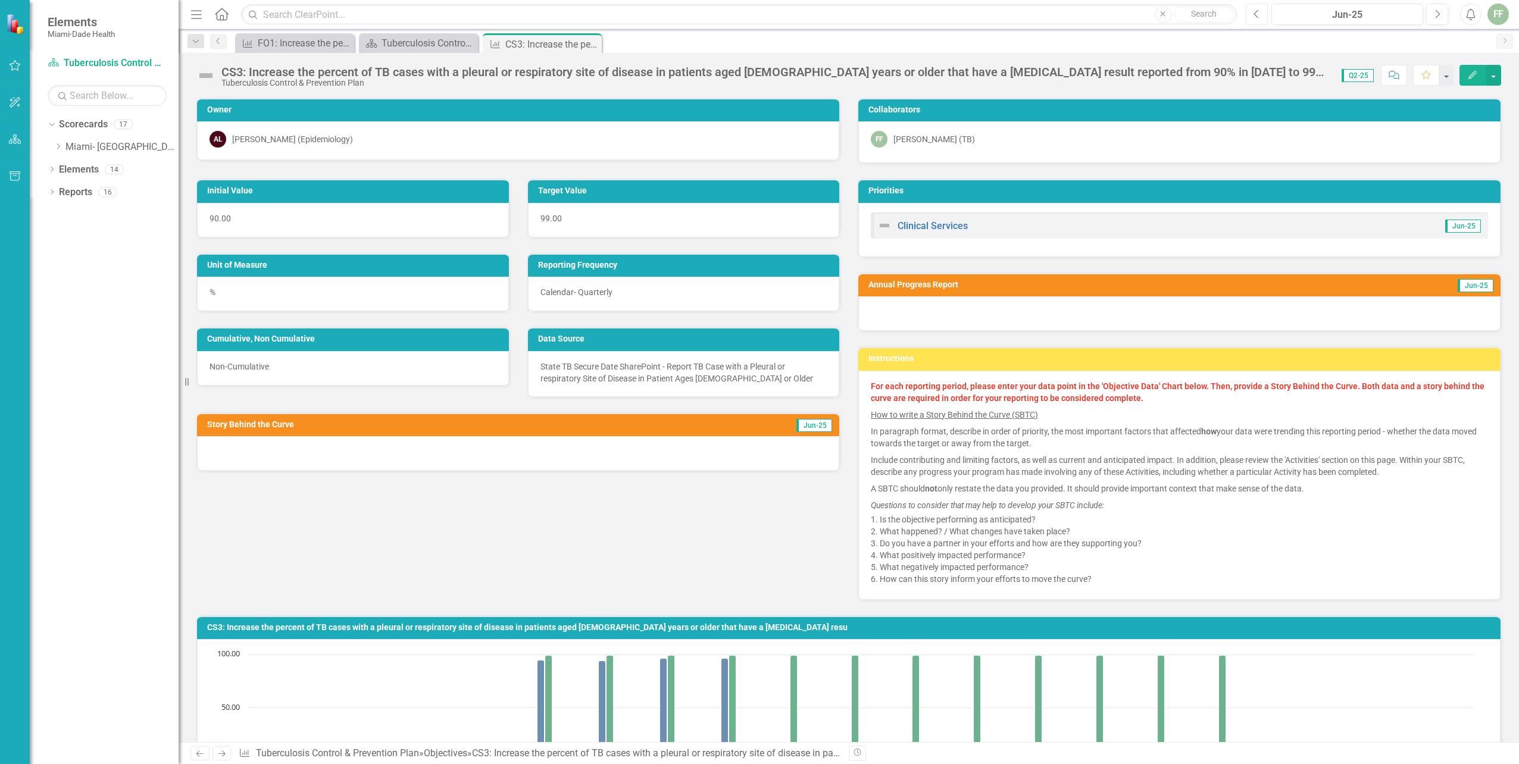
click at [1255, 18] on icon "Previous" at bounding box center [1257, 14] width 7 height 11
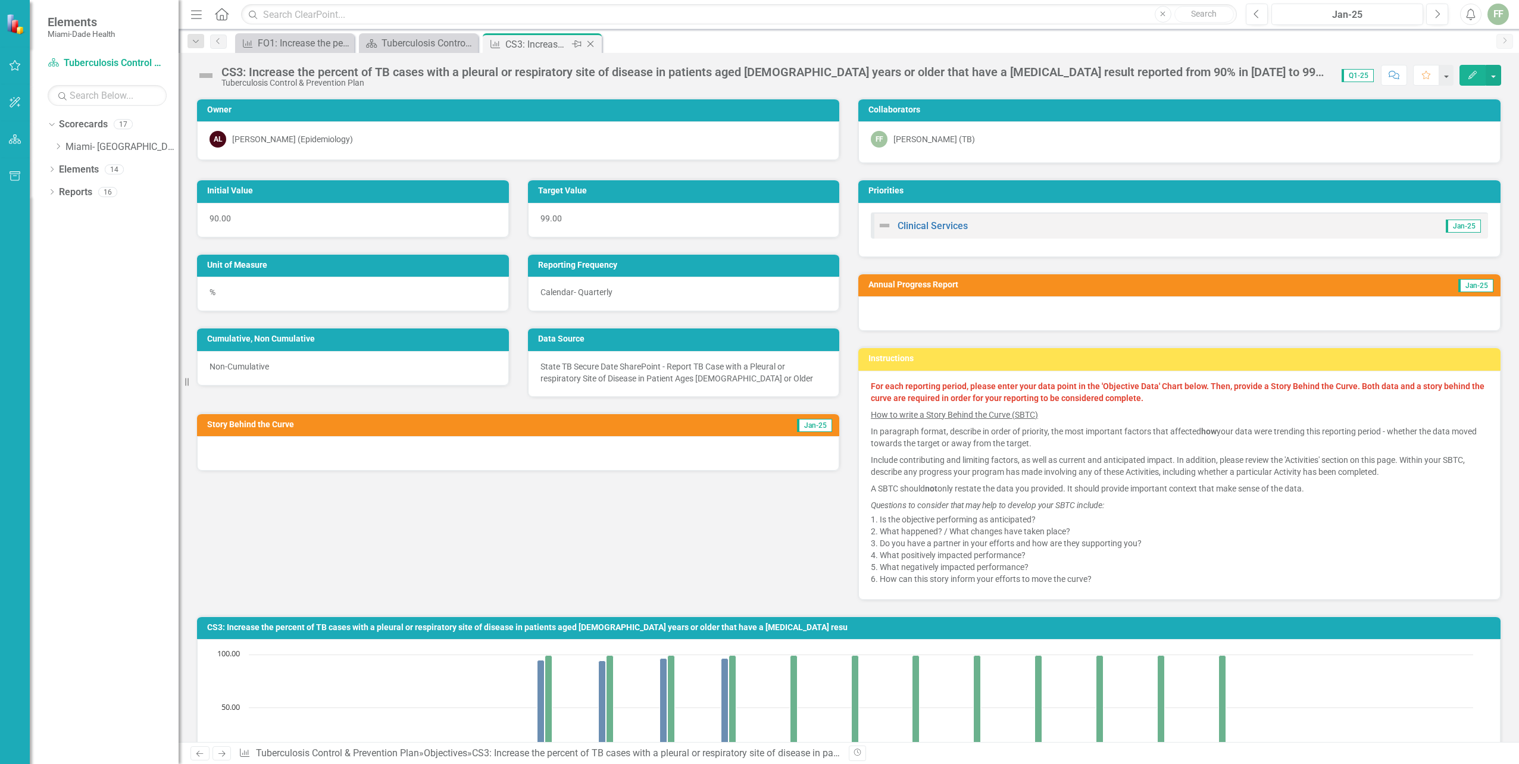
click at [595, 46] on icon "Close" at bounding box center [591, 44] width 12 height 10
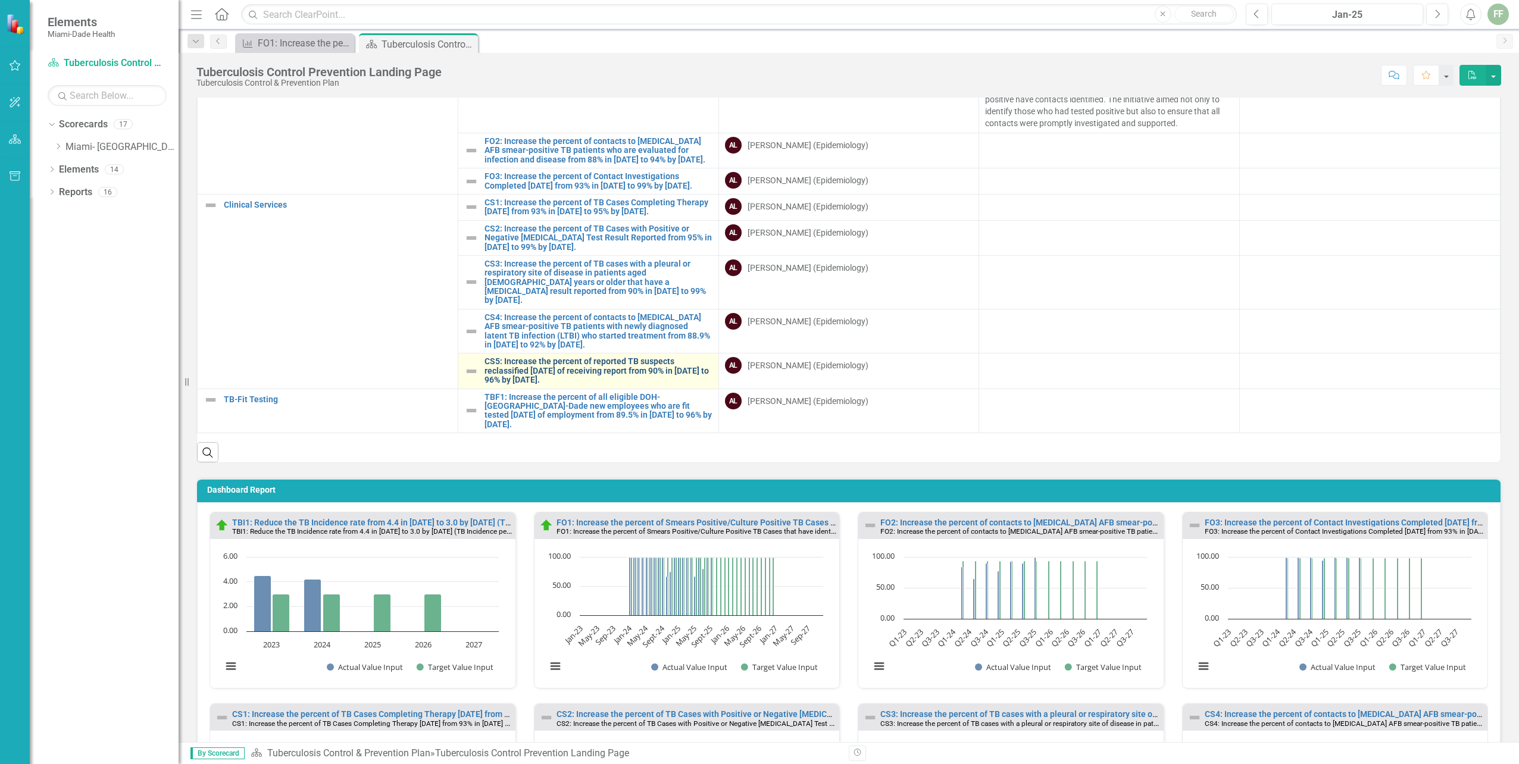
scroll to position [178, 0]
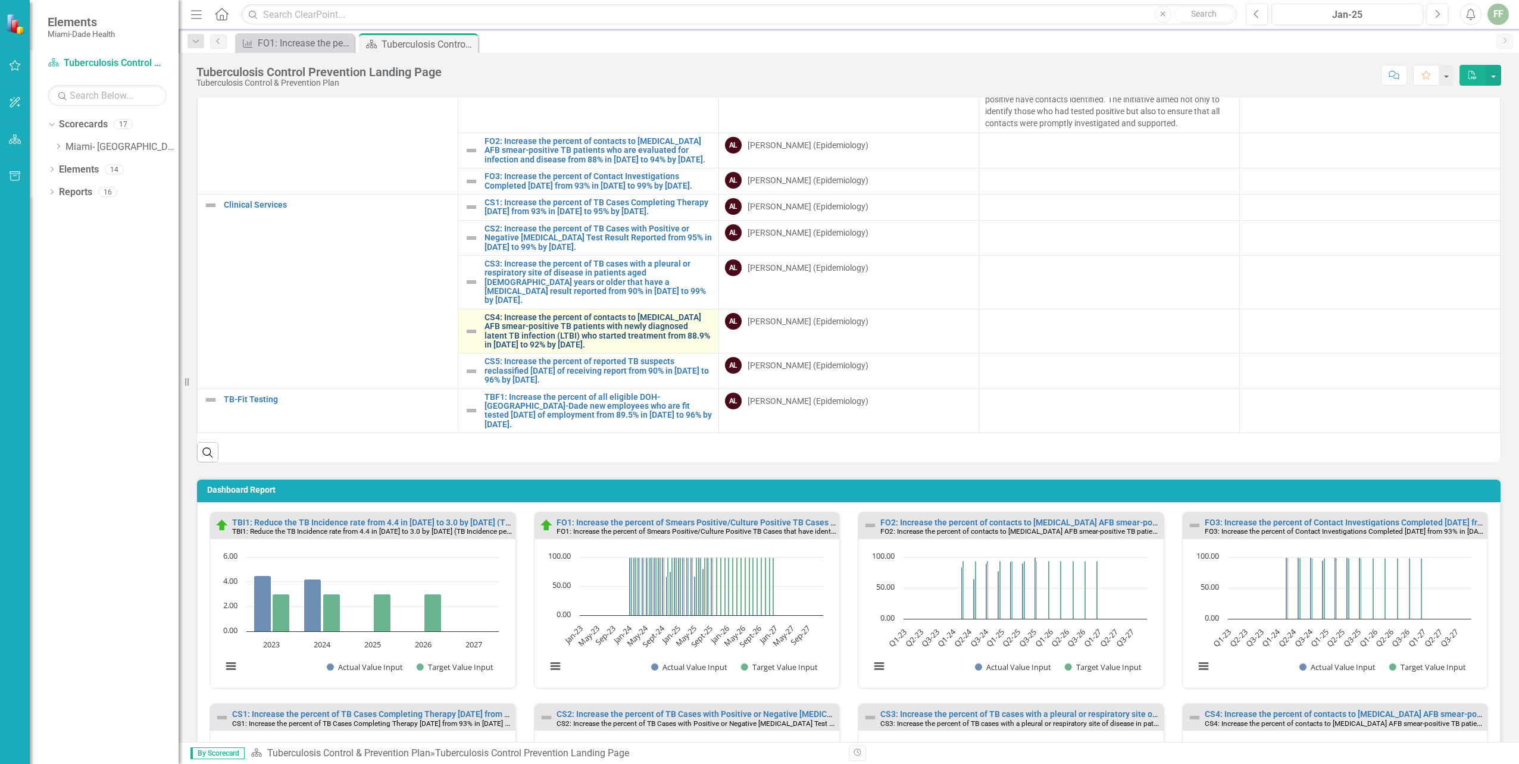
click at [599, 313] on link "CS4: Increase the percent of contacts to [MEDICAL_DATA] AFB smear-positive TB p…" at bounding box center [599, 331] width 228 height 37
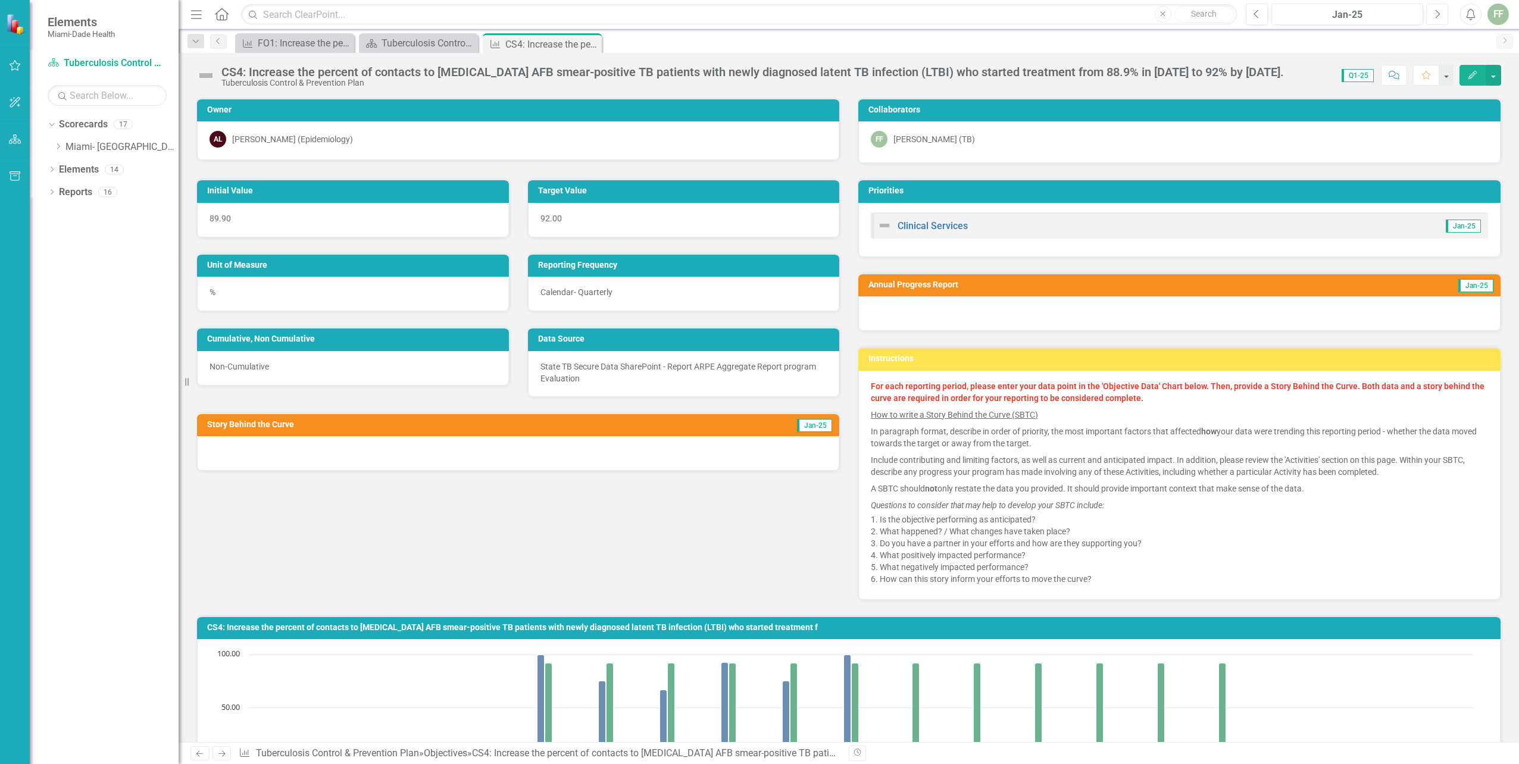
click at [1440, 13] on icon "Next" at bounding box center [1437, 14] width 7 height 11
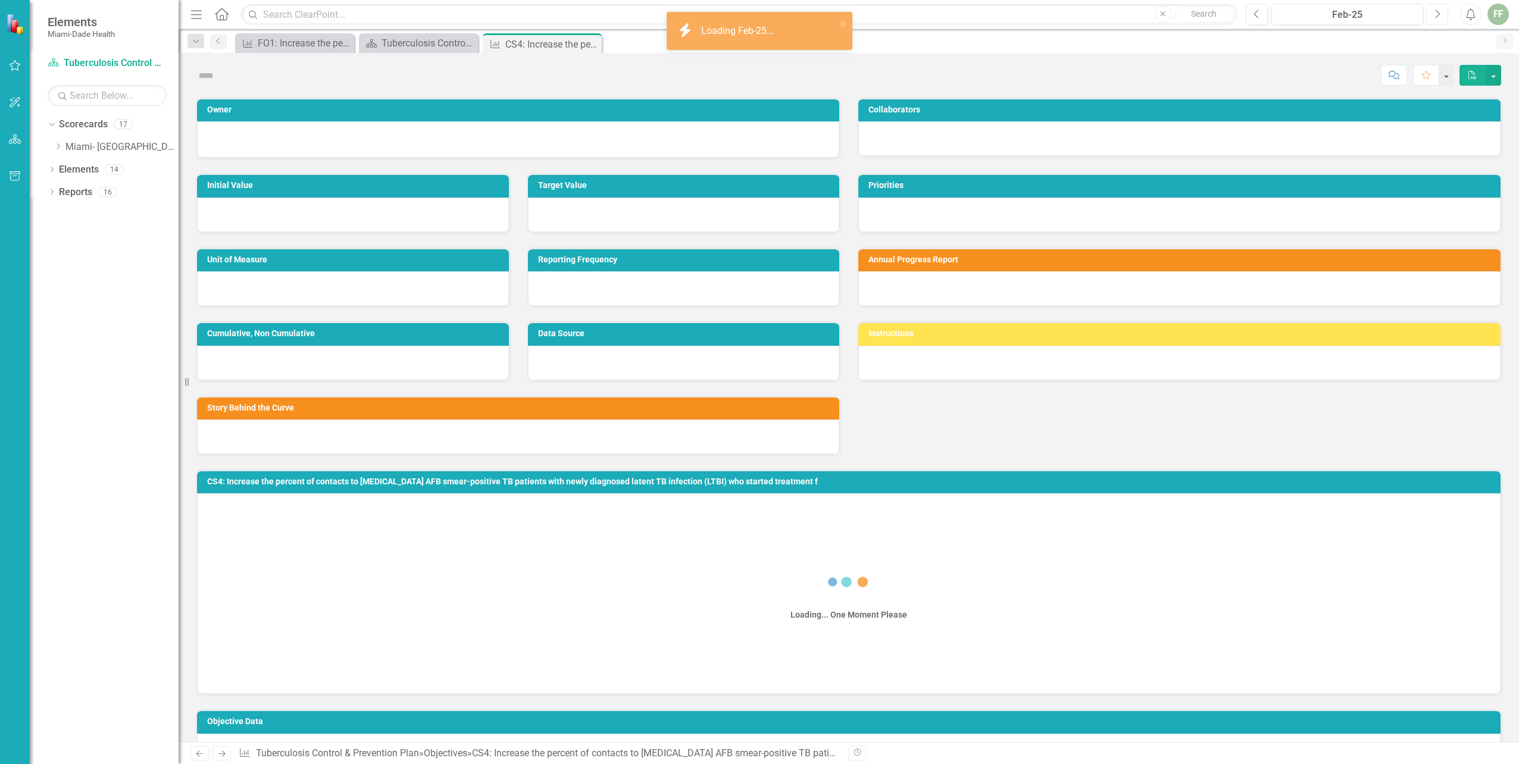
click at [1440, 13] on icon "Next" at bounding box center [1437, 14] width 7 height 11
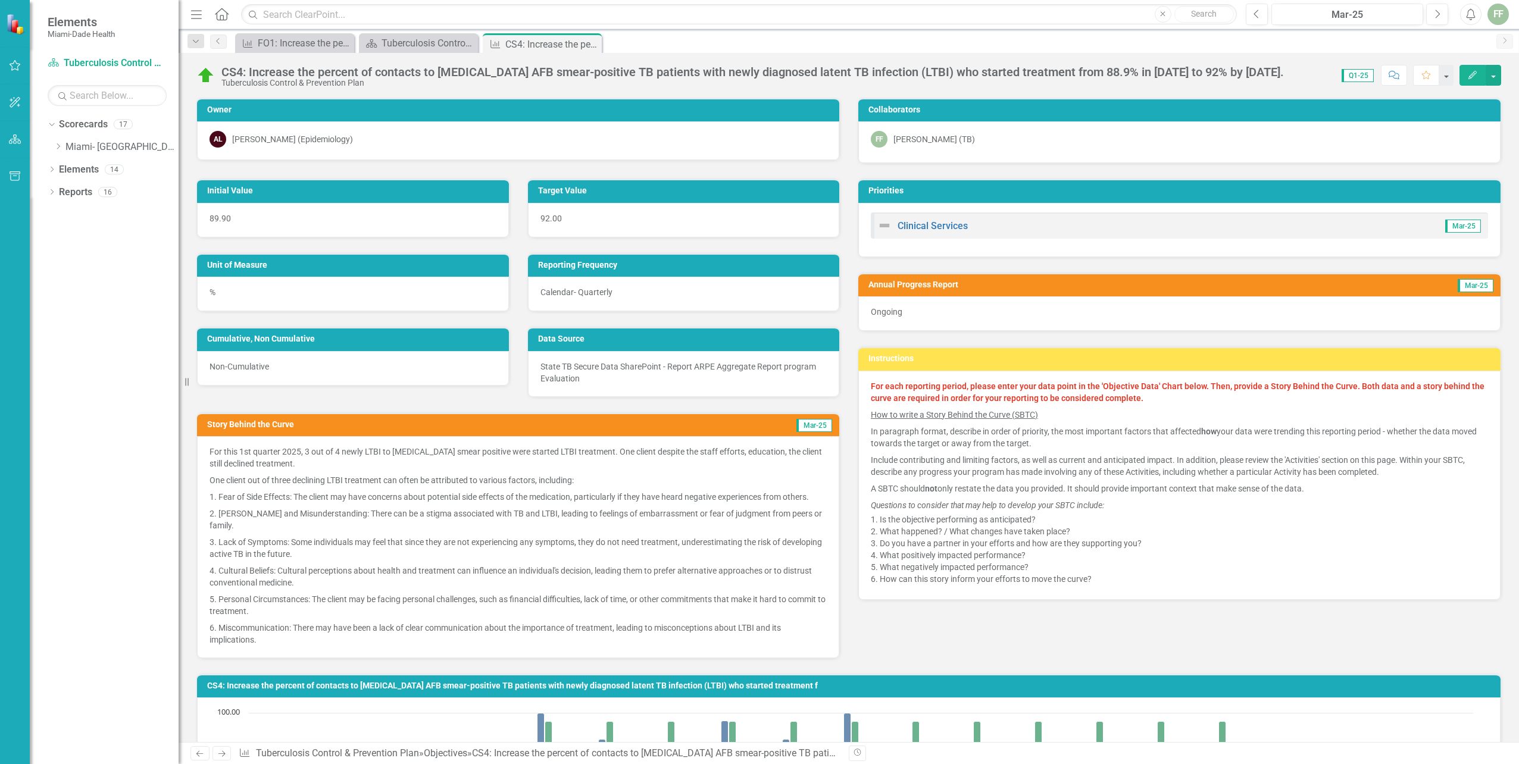
click at [1472, 74] on icon "Edit" at bounding box center [1472, 75] width 11 height 8
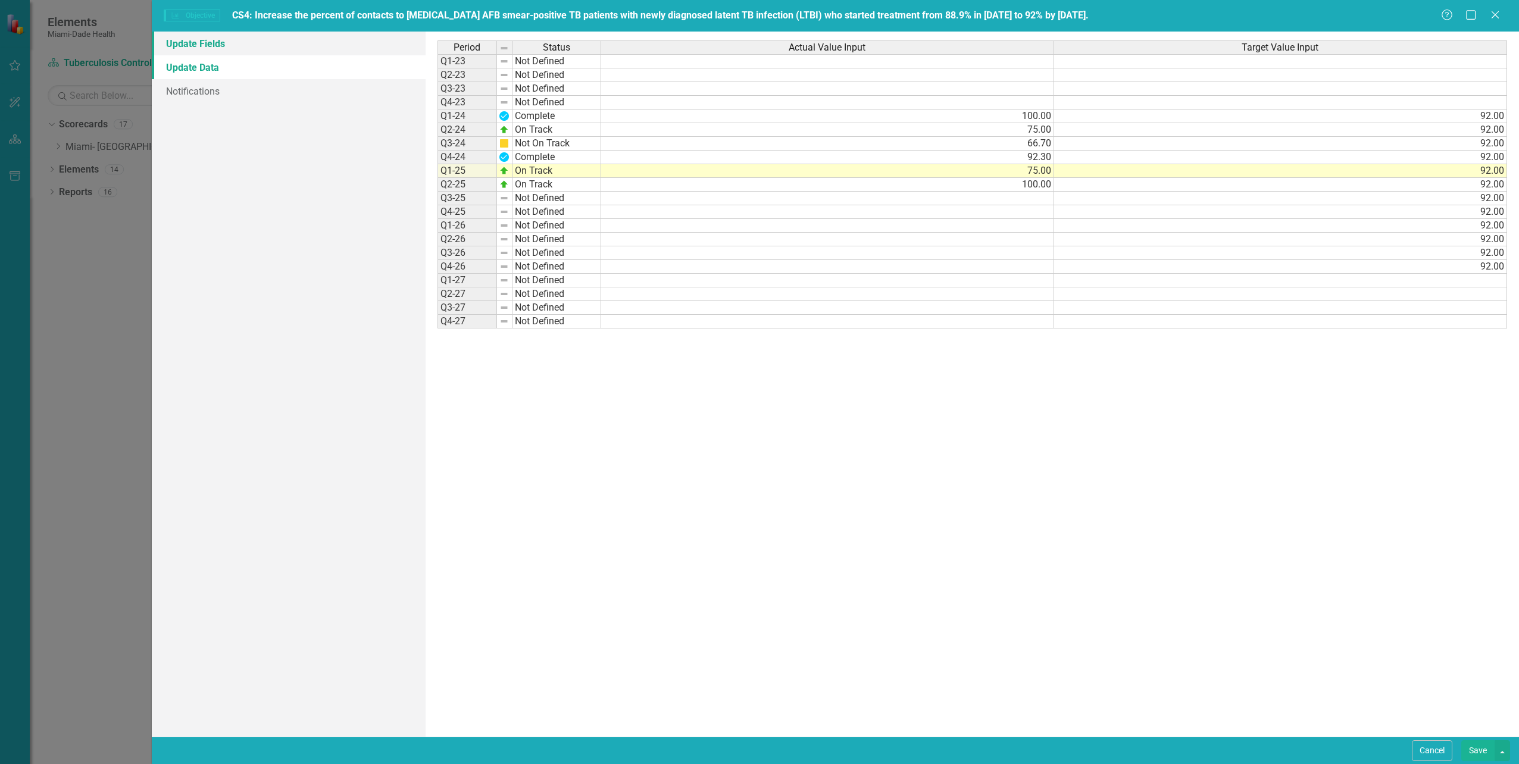
click at [209, 46] on link "Update Fields" at bounding box center [288, 44] width 273 height 24
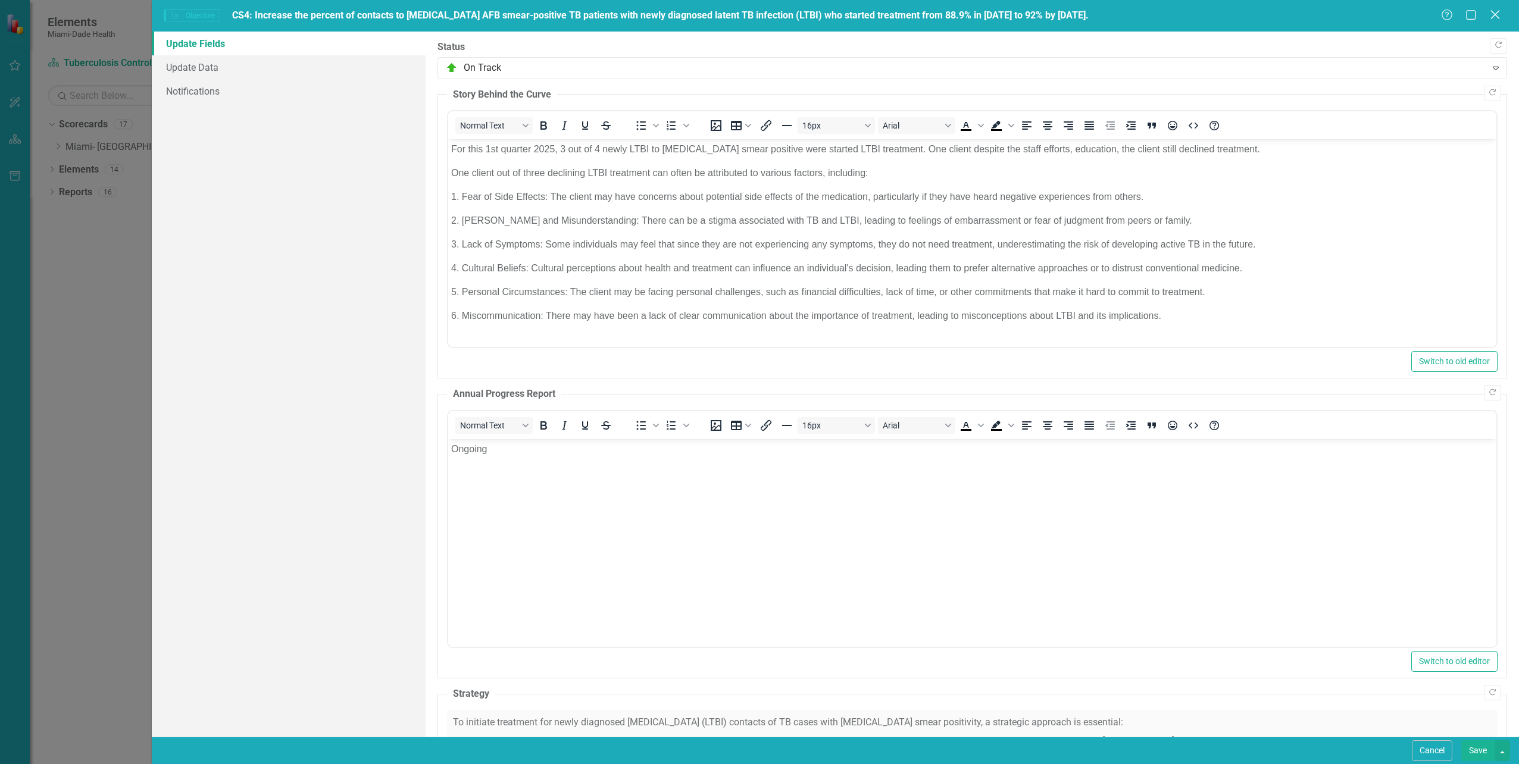
click at [1496, 14] on icon at bounding box center [1495, 14] width 9 height 9
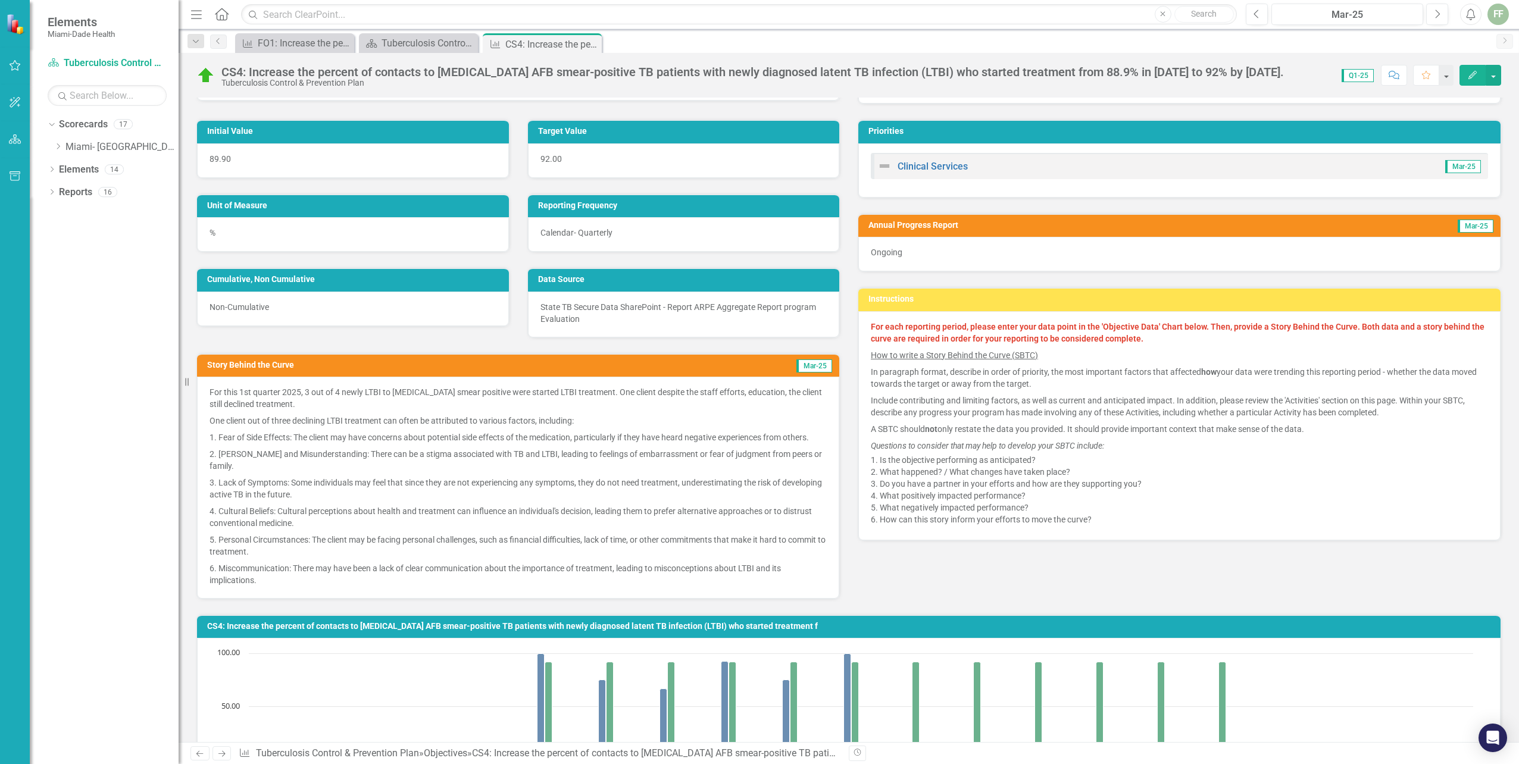
scroll to position [119, 0]
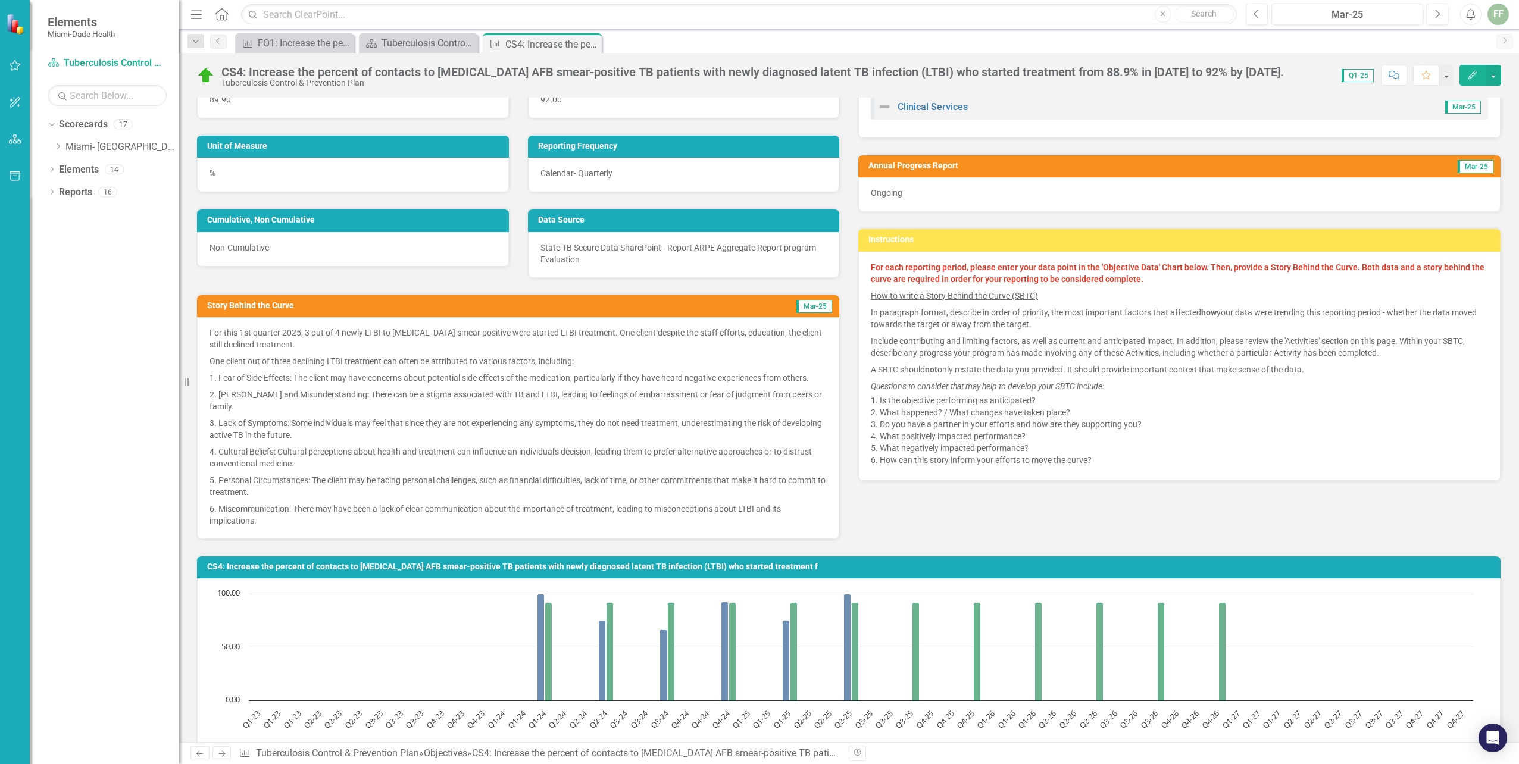
click at [215, 333] on p "For this 1st quarter 2025, 3 out of 4 newly LTBI to sputum smear positive were …" at bounding box center [518, 340] width 617 height 26
click at [1472, 70] on button "Edit" at bounding box center [1473, 75] width 26 height 21
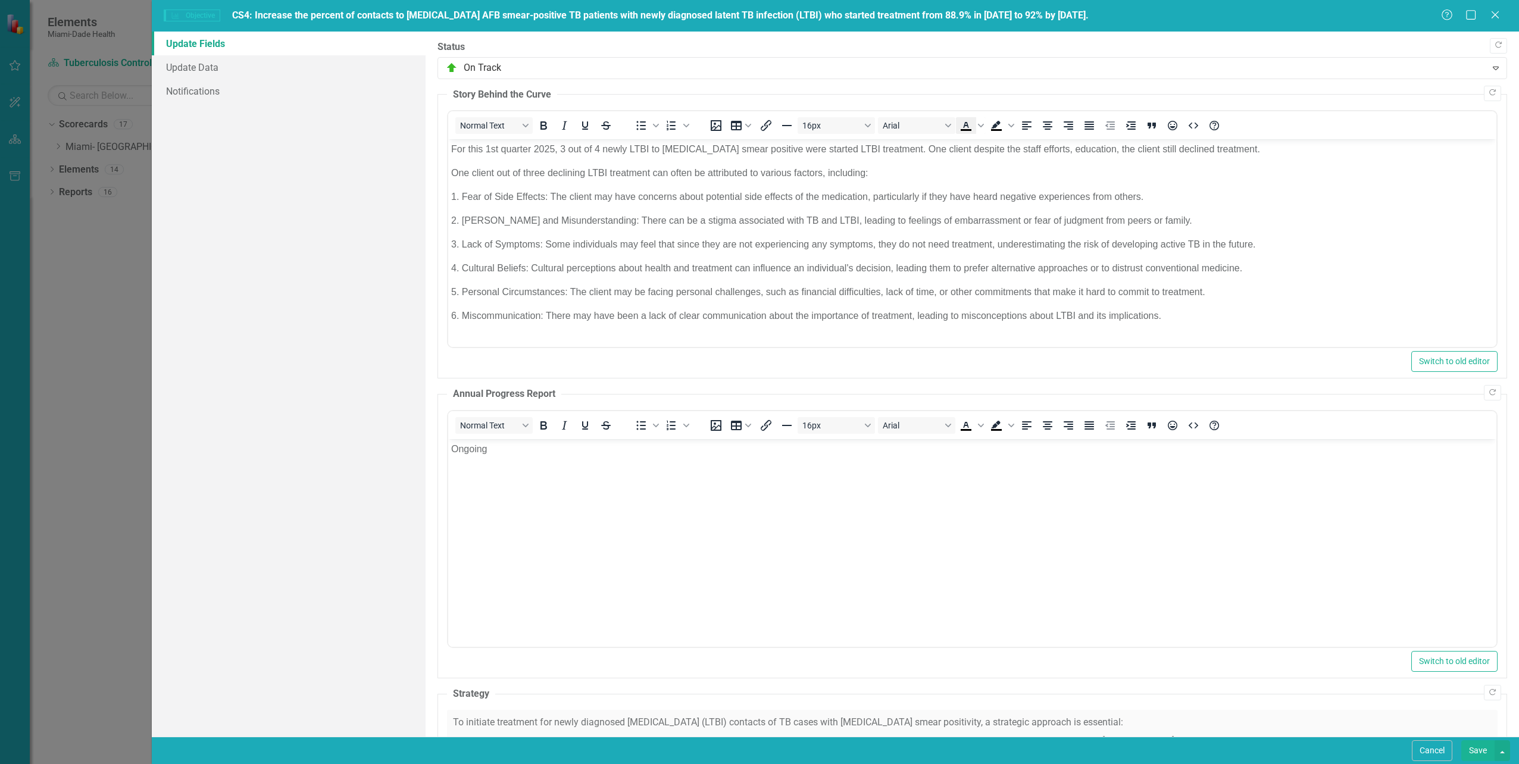
scroll to position [0, 0]
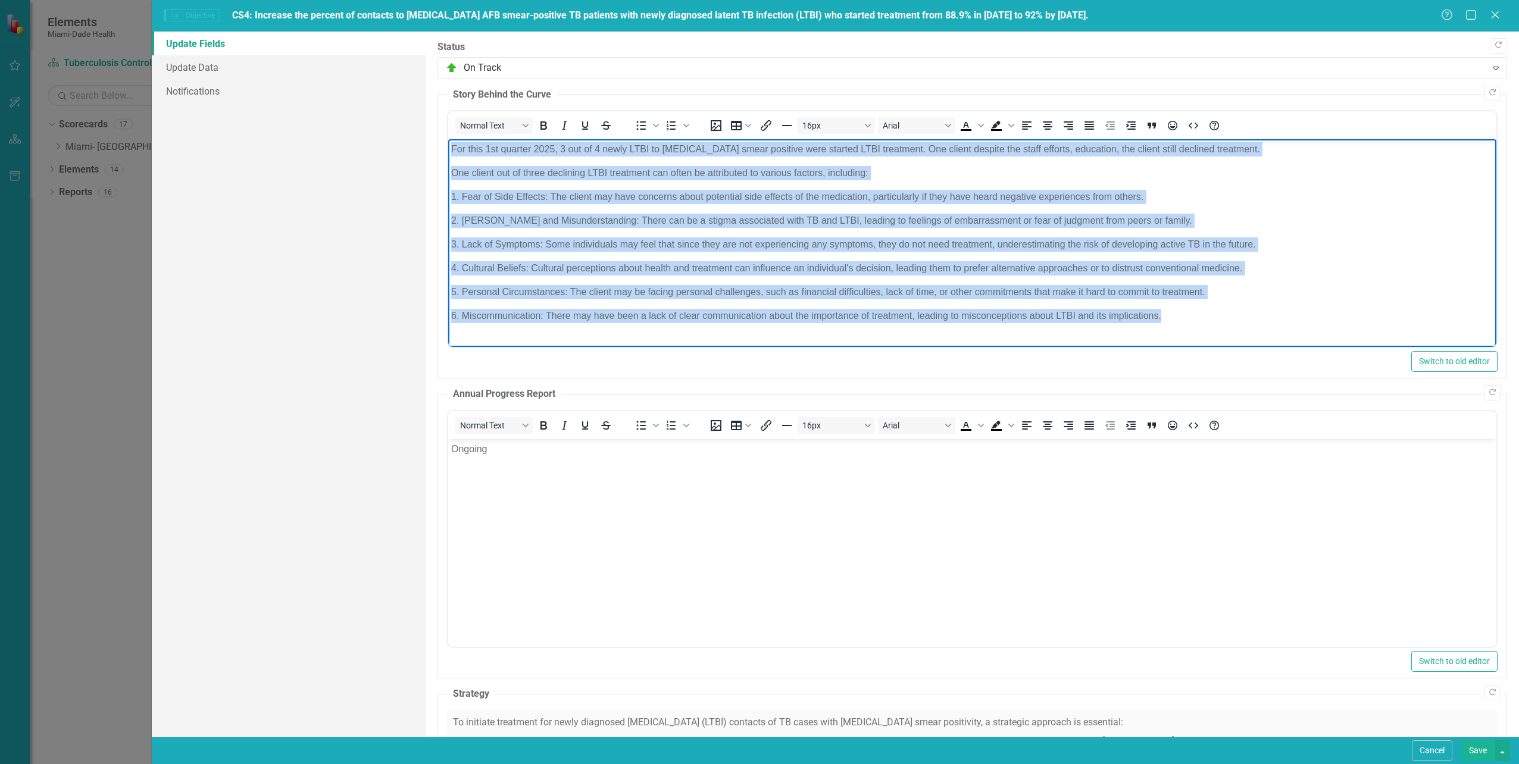
drag, startPoint x: 451, startPoint y: 146, endPoint x: 1241, endPoint y: 317, distance: 808.2
click at [1241, 317] on body "For this 1st quarter 2025, 3 out of 4 newly LTBI to sputum smear positive were …" at bounding box center [972, 237] width 1048 height 196
click at [986, 221] on p "2. Stigma and Misunderstanding: There can be a stigma associated with TB and LT…" at bounding box center [972, 221] width 1042 height 14
drag, startPoint x: 449, startPoint y: 150, endPoint x: 1216, endPoint y: 363, distance: 795.2
click at [1216, 336] on html "For this 1st quarter 2025, 3 out of 4 newly LTBI to sputum smear positive were …" at bounding box center [972, 237] width 1048 height 196
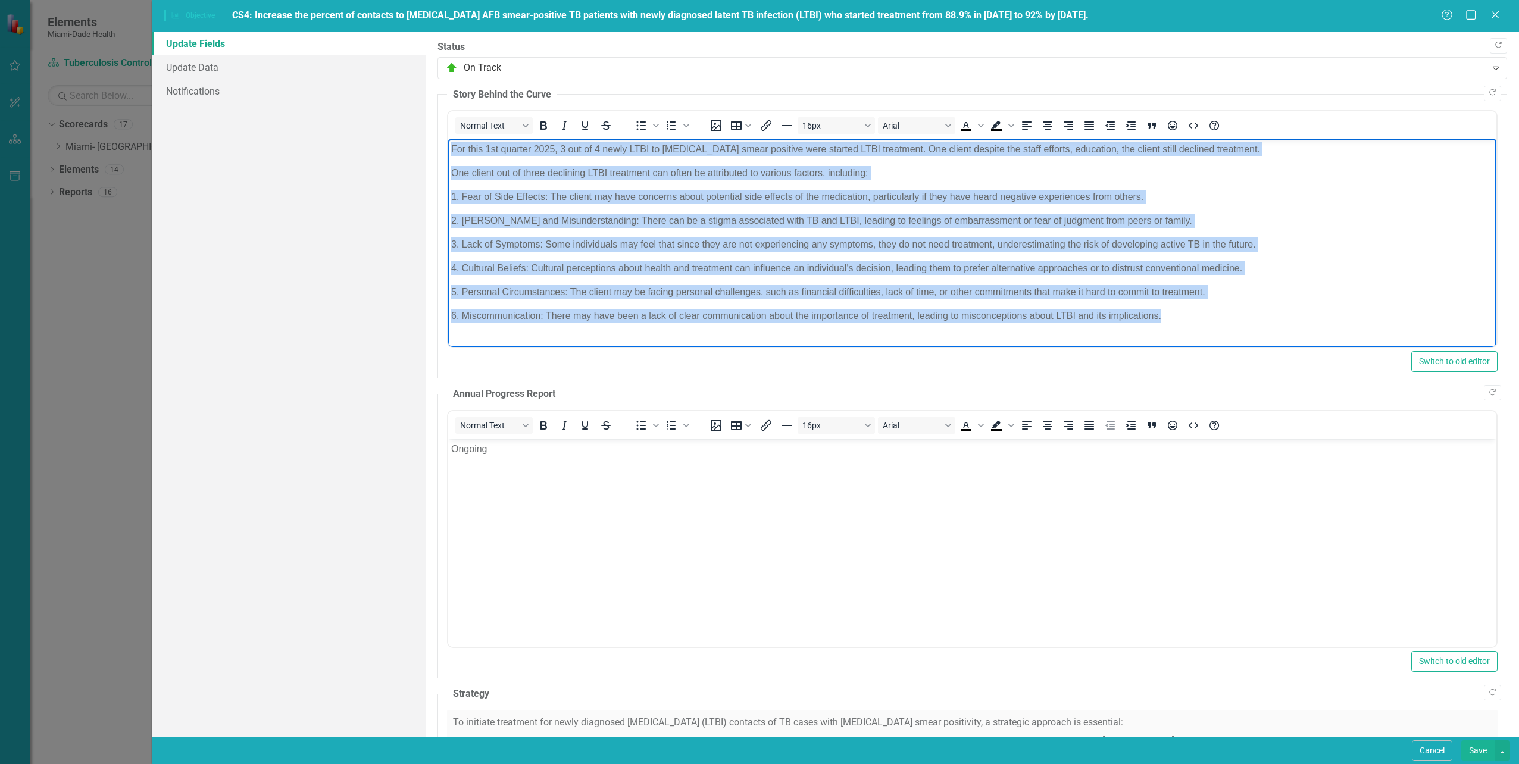
copy body "For this 1st quarter 2025, 3 out of 4 newly LTBI to sputum smear positive were …"
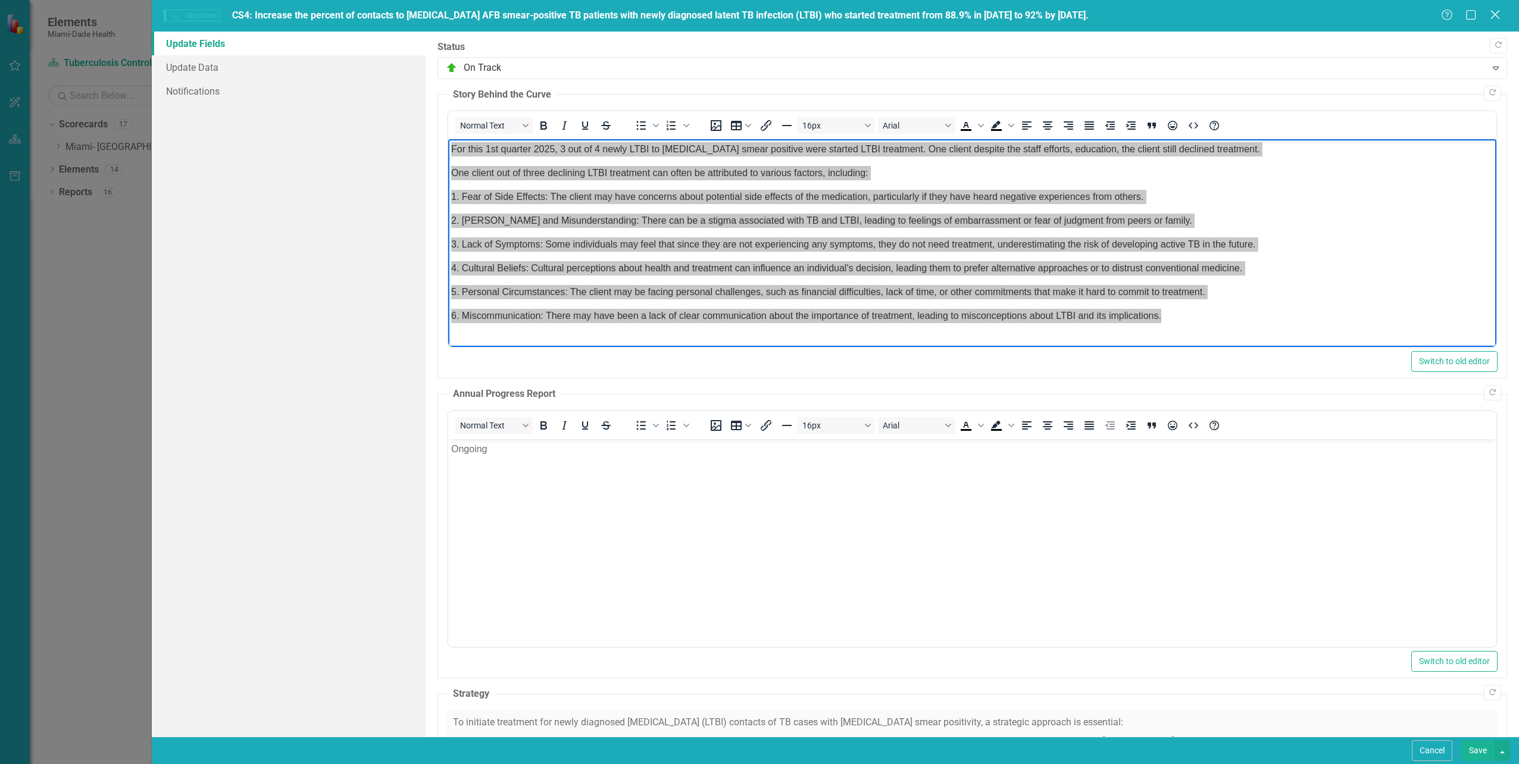
click at [1494, 12] on icon "Close" at bounding box center [1495, 14] width 15 height 11
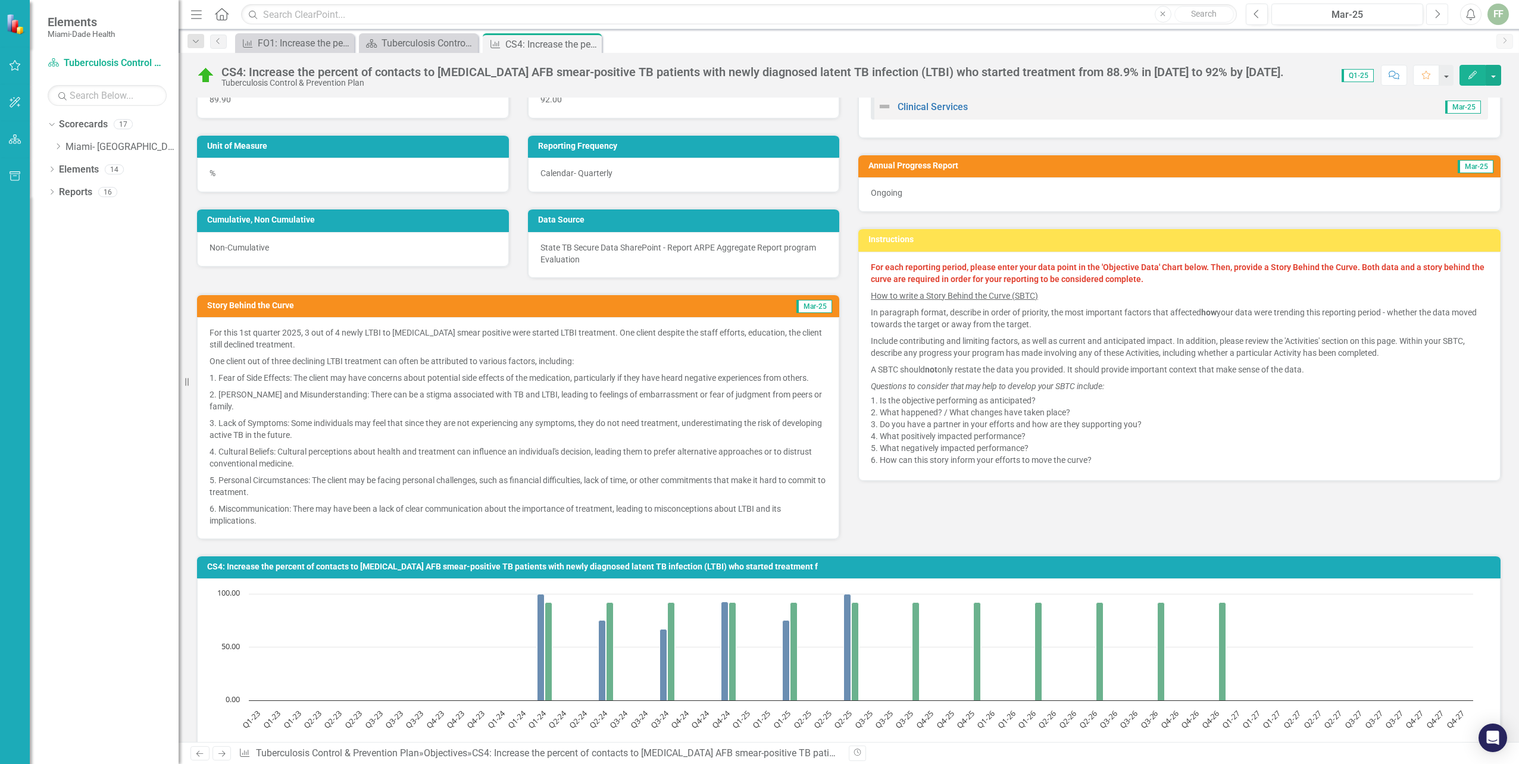
click at [1440, 13] on icon "Next" at bounding box center [1437, 14] width 7 height 11
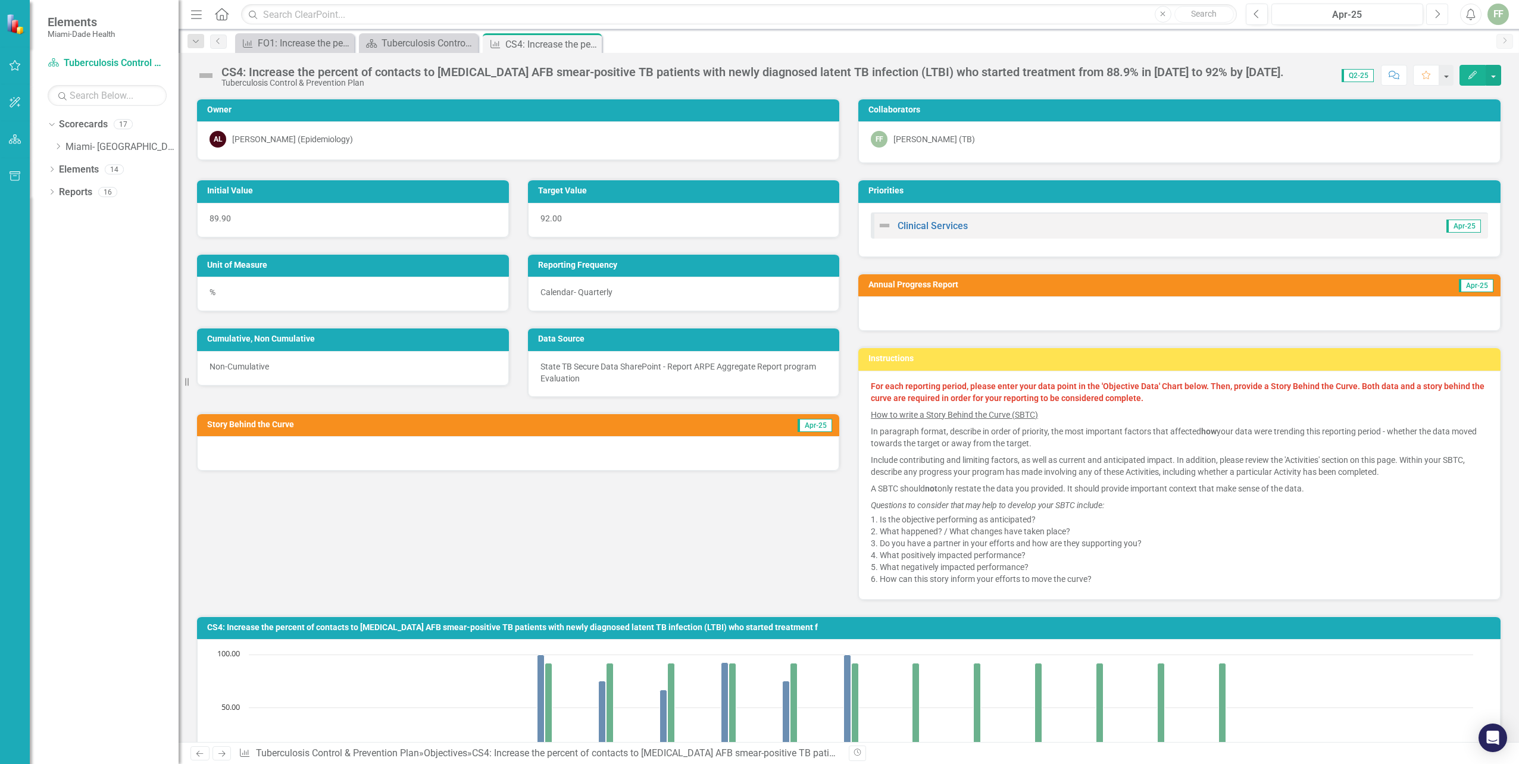
click at [1440, 13] on icon "Next" at bounding box center [1437, 14] width 7 height 11
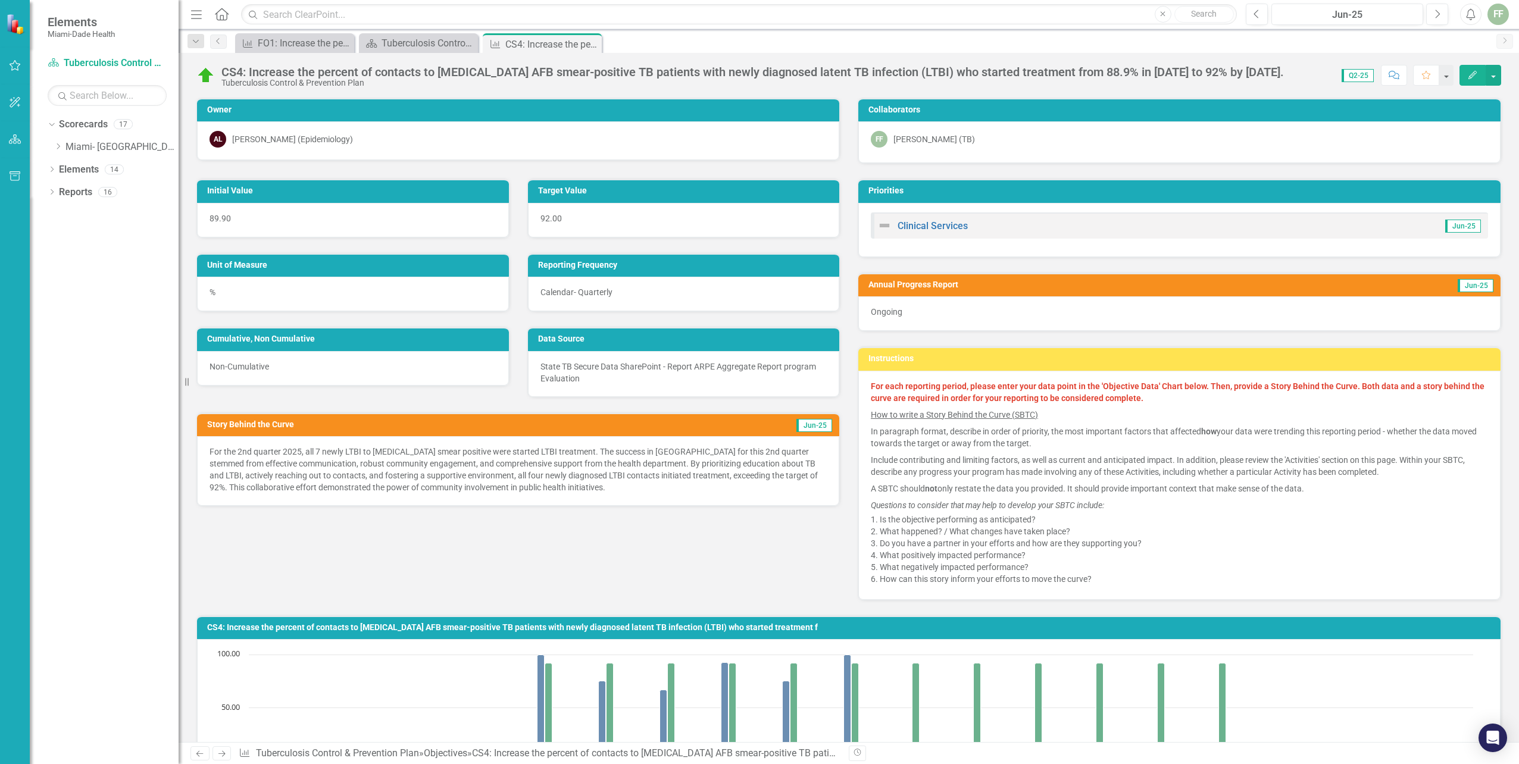
click at [1473, 75] on icon "Edit" at bounding box center [1472, 75] width 11 height 8
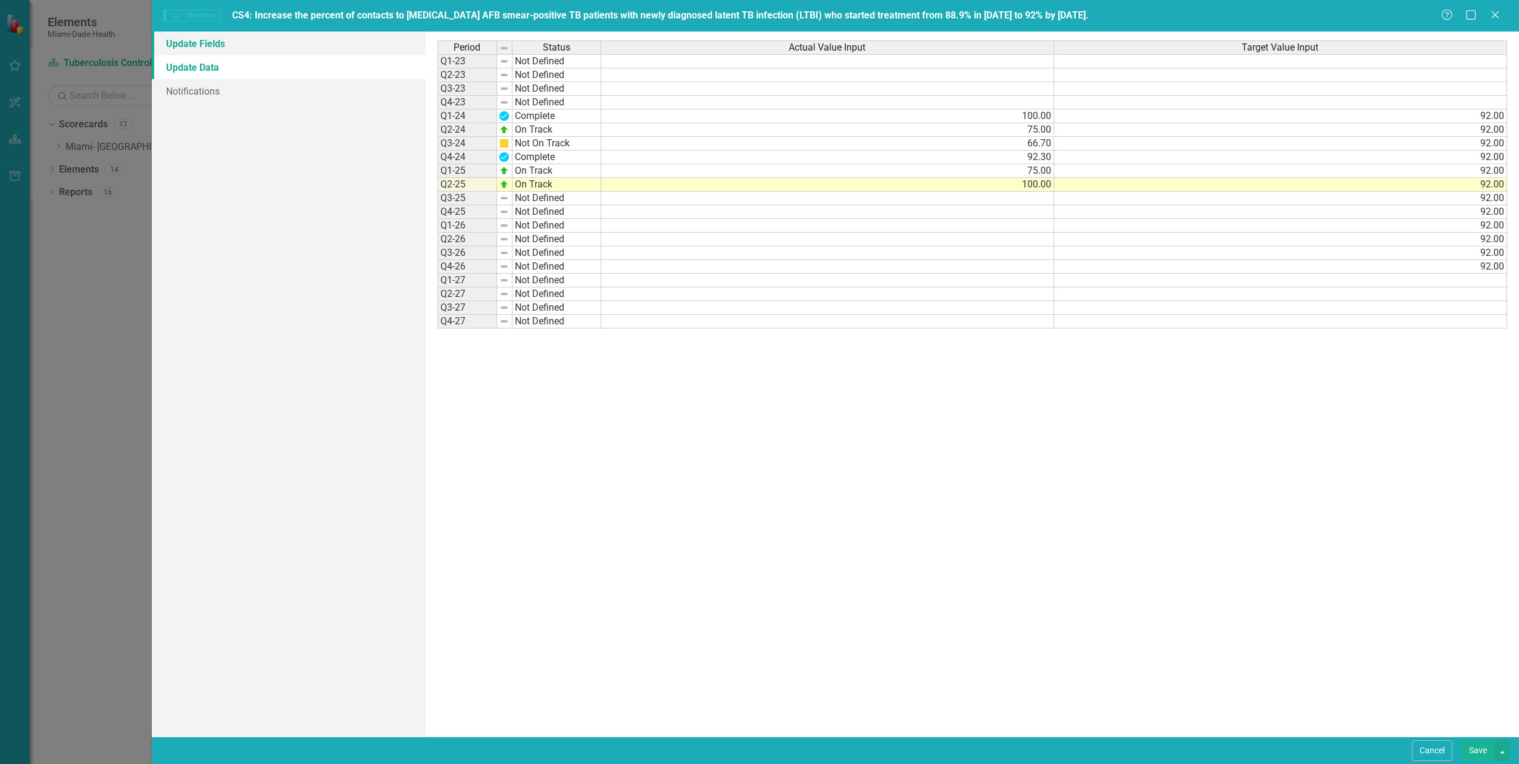
click at [217, 46] on link "Update Fields" at bounding box center [288, 44] width 273 height 24
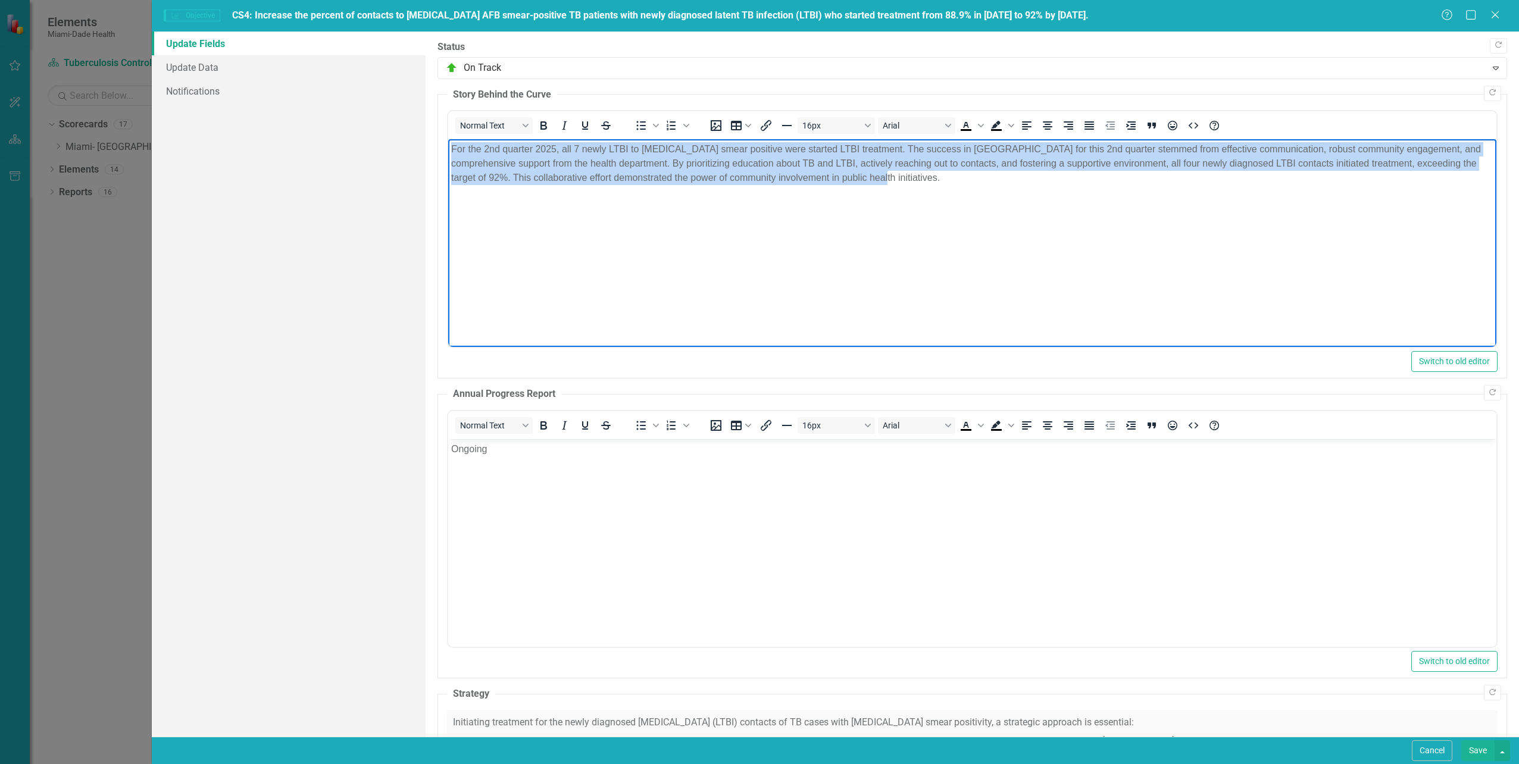
drag, startPoint x: 449, startPoint y: 148, endPoint x: 892, endPoint y: 208, distance: 446.9
click at [892, 208] on body "For the 2nd quarter 2025, all 7 newly LTBI to [MEDICAL_DATA] smear positive wer…" at bounding box center [972, 228] width 1048 height 179
copy p "For the 2nd quarter 2025, all 7 newly LTBI to [MEDICAL_DATA] smear positive wer…"
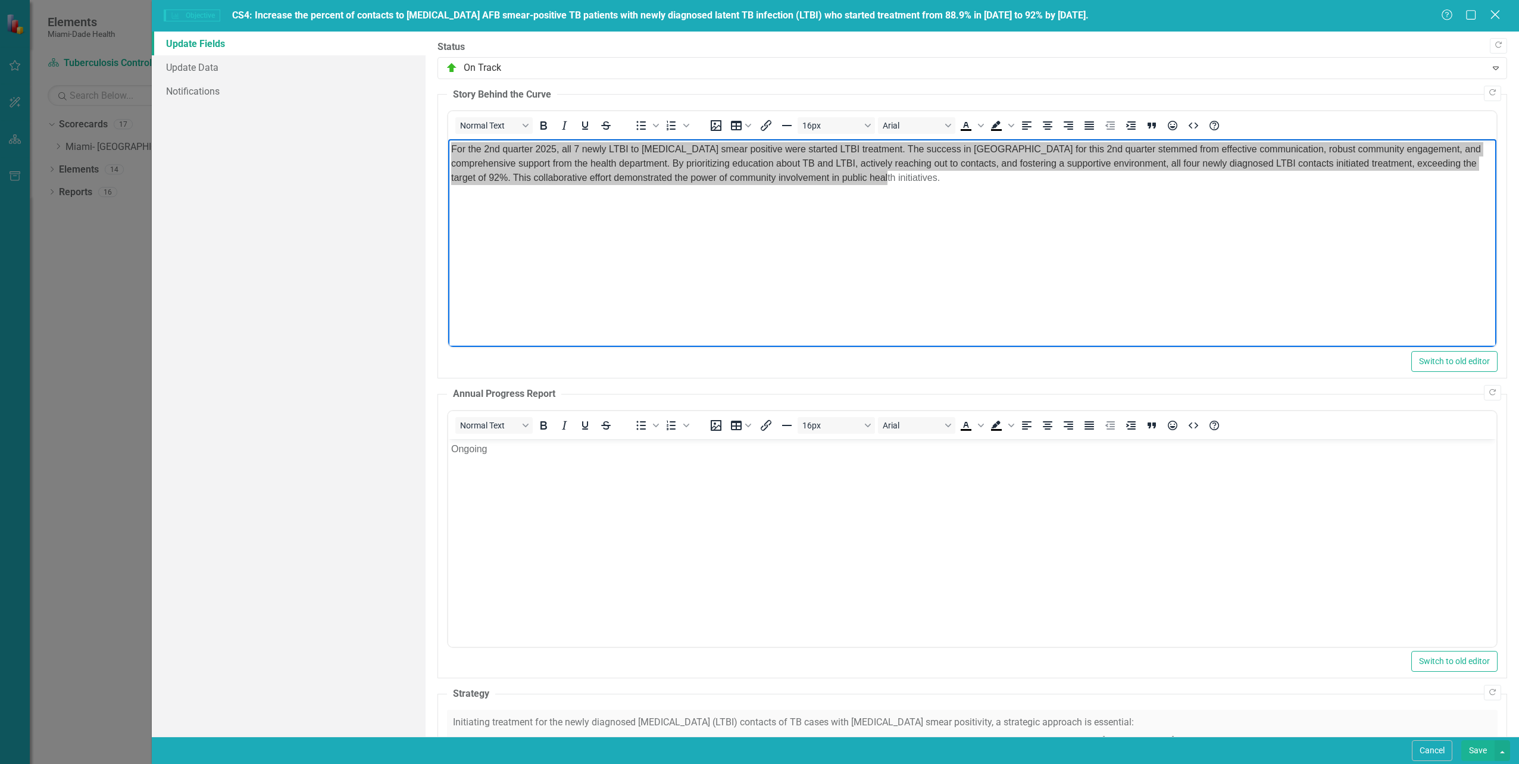
click at [1491, 13] on icon "Close" at bounding box center [1495, 14] width 15 height 11
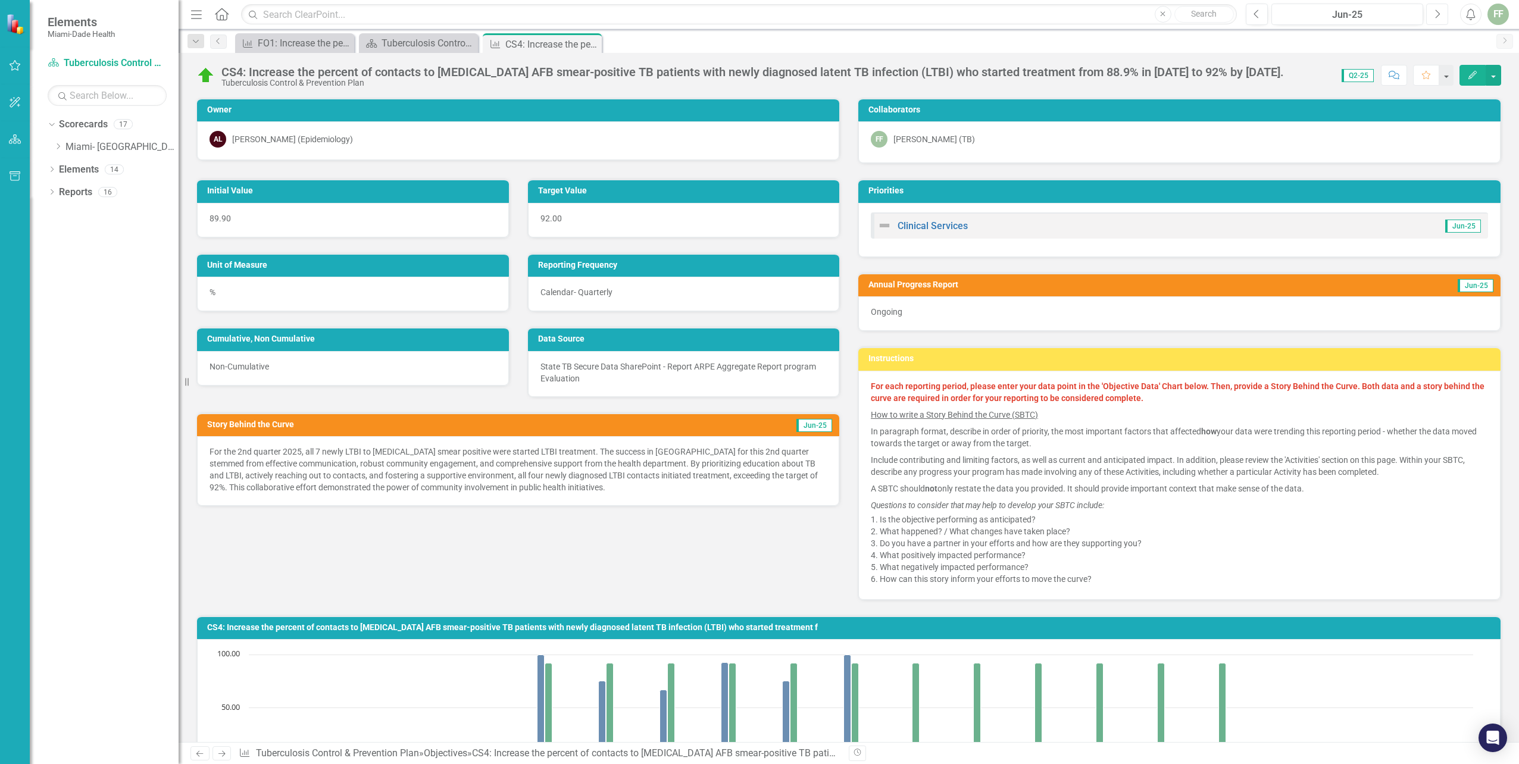
click at [1436, 13] on icon "Next" at bounding box center [1437, 14] width 7 height 11
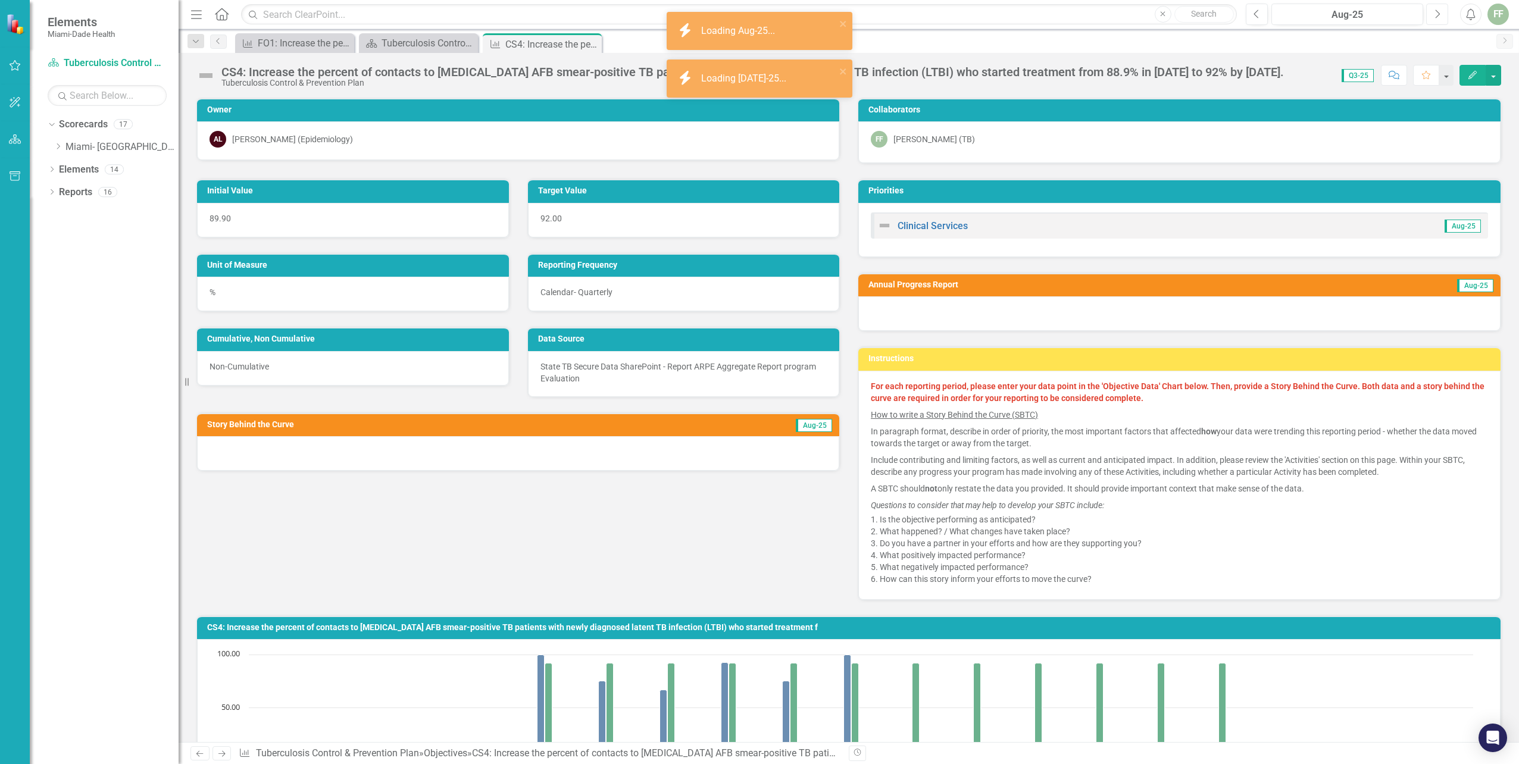
click at [1439, 11] on icon "Next" at bounding box center [1437, 14] width 7 height 11
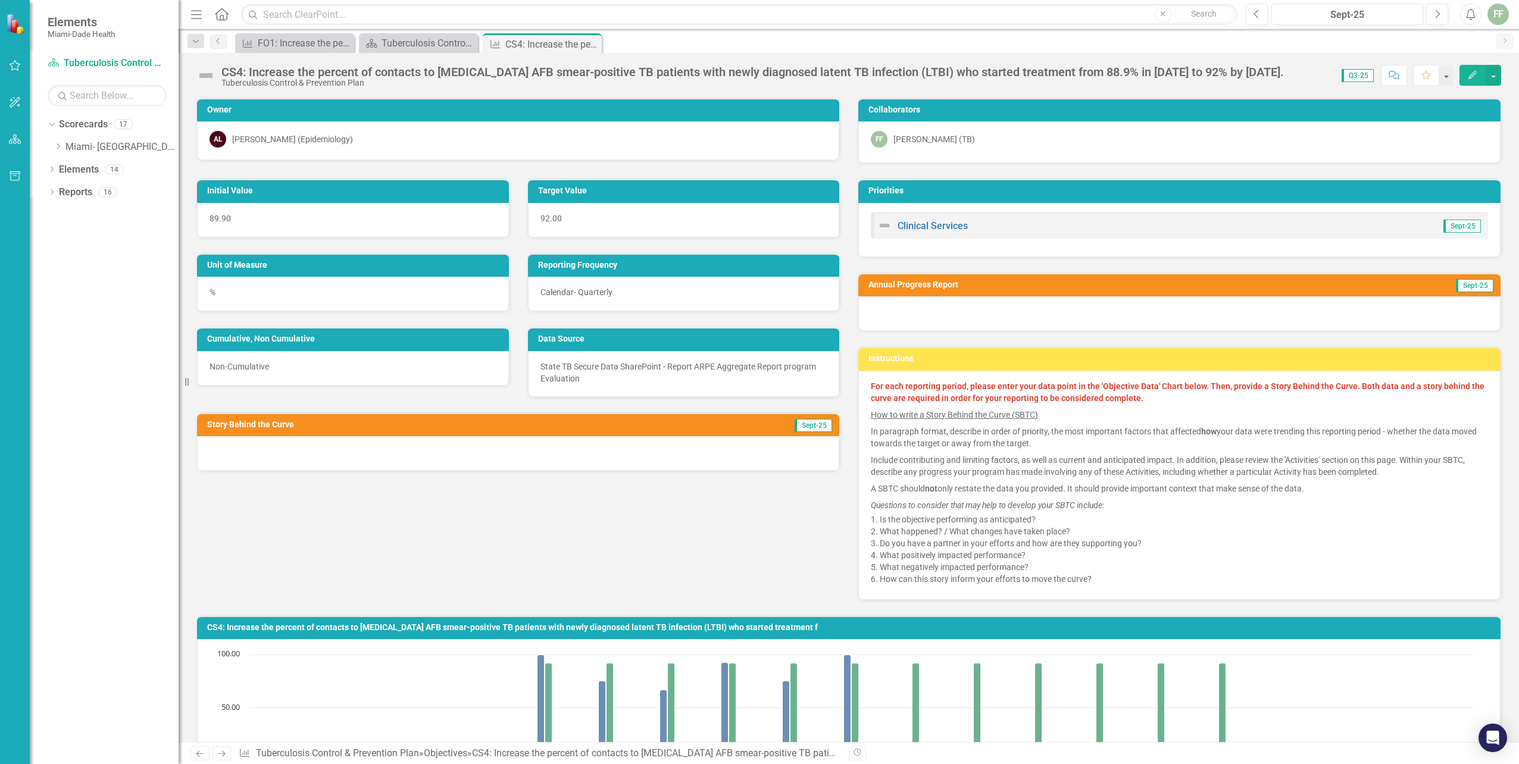
click at [1468, 76] on icon "Edit" at bounding box center [1472, 75] width 11 height 8
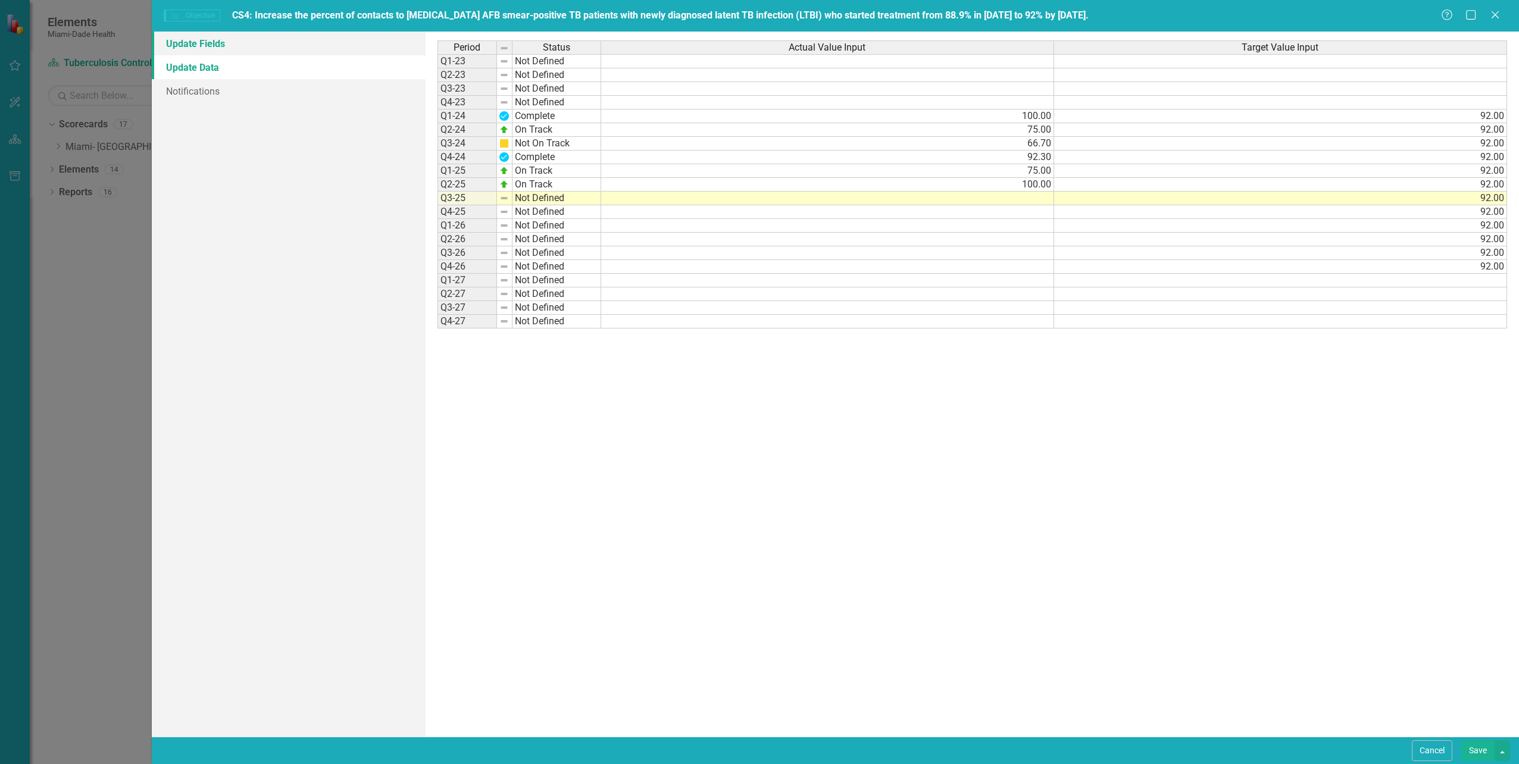
click at [215, 43] on link "Update Fields" at bounding box center [288, 44] width 273 height 24
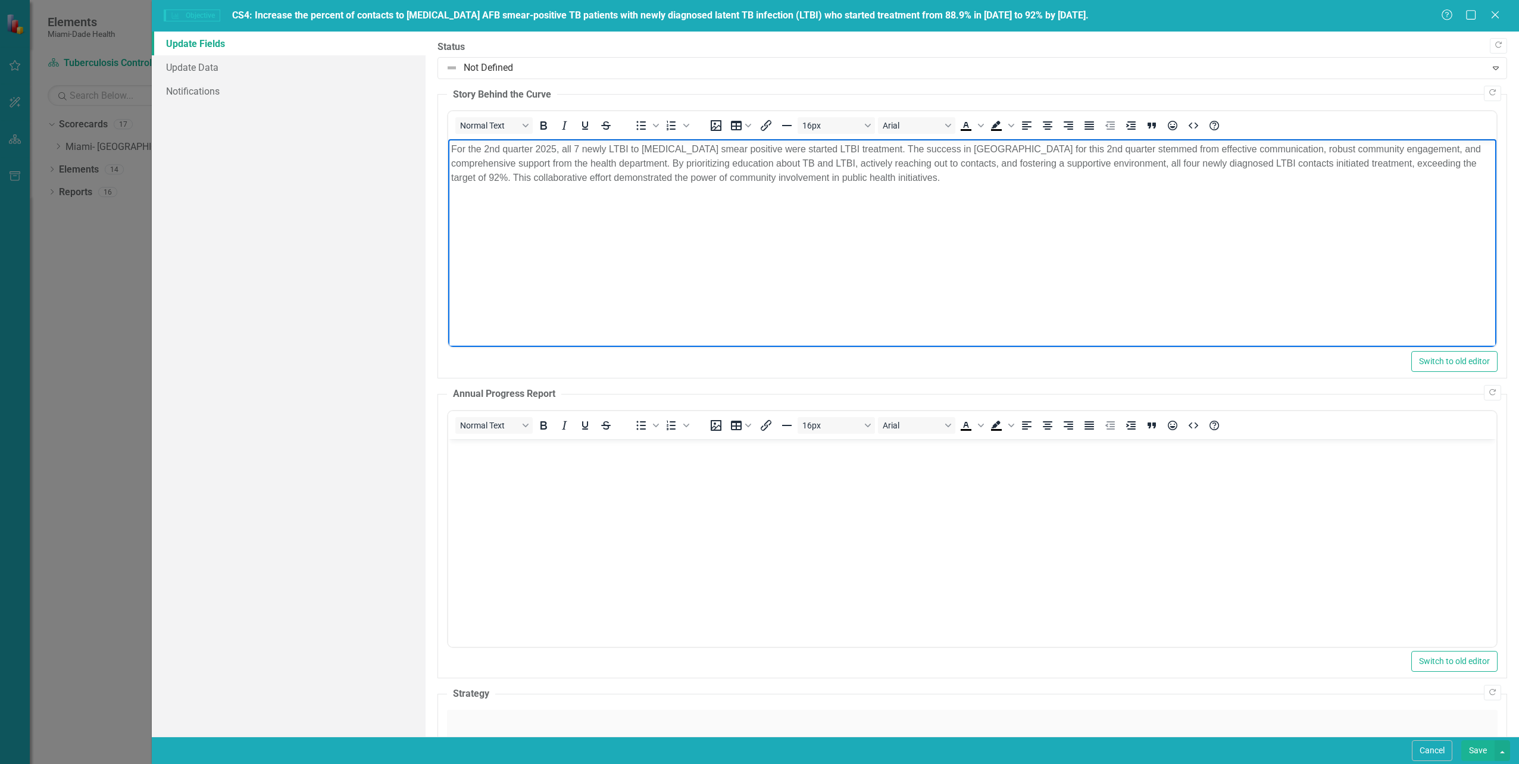
click at [484, 146] on p "For the 2nd quarter 2025, all 7 newly LTBI to [MEDICAL_DATA] smear positive wer…" at bounding box center [972, 163] width 1042 height 43
click at [557, 149] on p "For the 3rd quarter 2025, all 7 newly LTBI to sputum smear positive were starte…" at bounding box center [972, 163] width 1042 height 43
click at [780, 149] on p "For the 3rd quarter 2025, only 1 out of 6 newly LTBI to sputum smear positive w…" at bounding box center [972, 163] width 1042 height 43
drag, startPoint x: 877, startPoint y: 149, endPoint x: 1123, endPoint y: 150, distance: 245.3
click at [1123, 150] on p "For the 3rd quarter 2025, only 1 out of 6 newly LTBI to sputum smear positive s…" at bounding box center [972, 163] width 1042 height 43
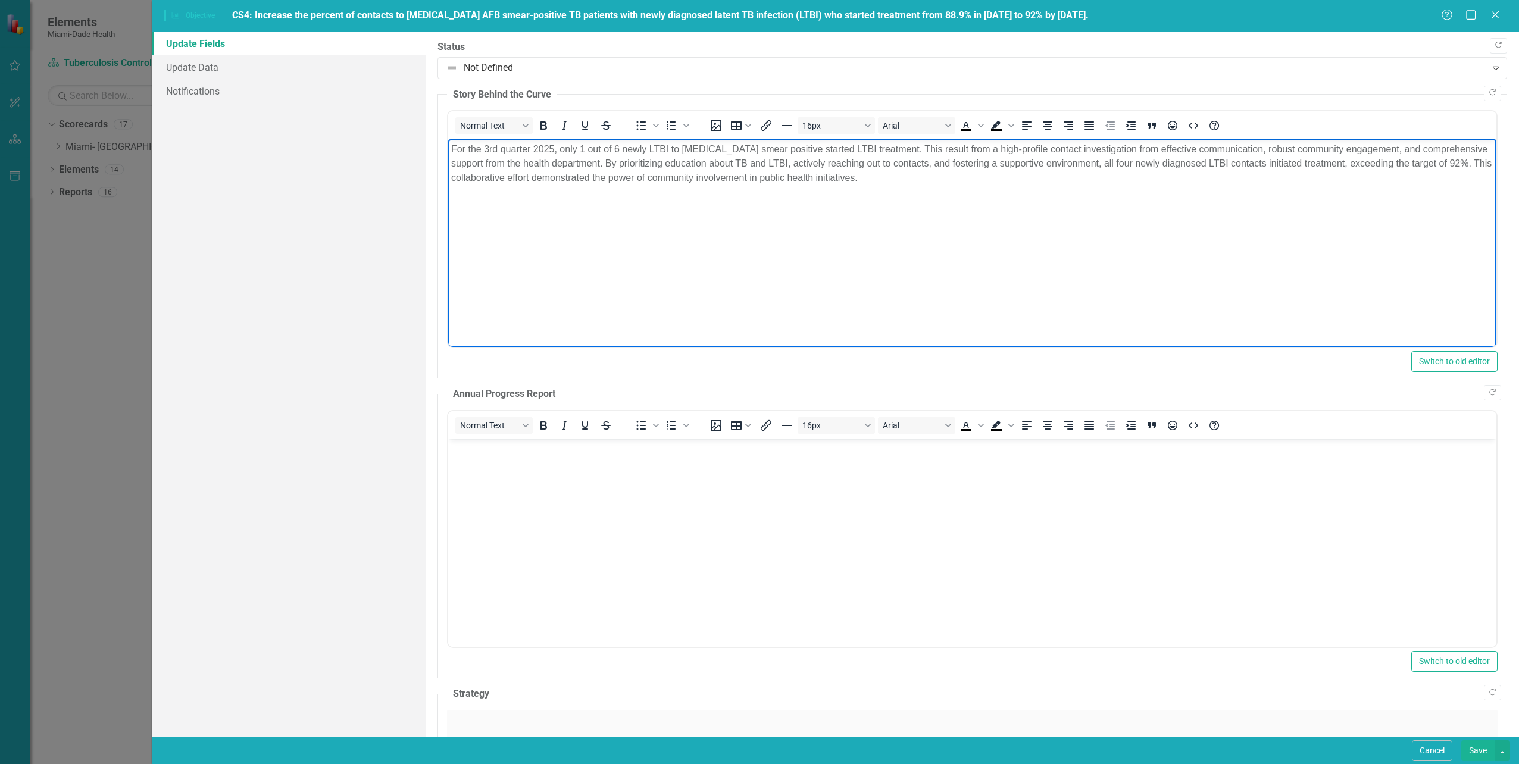
click at [1092, 148] on p "For the 3rd quarter 2025, only 1 out of 6 newly LTBI to sputum smear positive s…" at bounding box center [972, 163] width 1042 height 43
click at [1444, 148] on p "For the 3rd quarter 2025, only 1 out of 6 newly LTBI to [MEDICAL_DATA] smear po…" at bounding box center [972, 163] width 1042 height 43
click at [1441, 151] on p "For the 3rd quarter 2025, only 1 out of 6 newly LTBI to [MEDICAL_DATA] smear po…" at bounding box center [972, 163] width 1042 height 43
click at [1159, 149] on p "For the 3rd quarter 2025, only 1 out of 6 newly LTBI to [MEDICAL_DATA] smear po…" at bounding box center [972, 163] width 1042 height 43
drag, startPoint x: 592, startPoint y: 165, endPoint x: 1091, endPoint y: 270, distance: 509.7
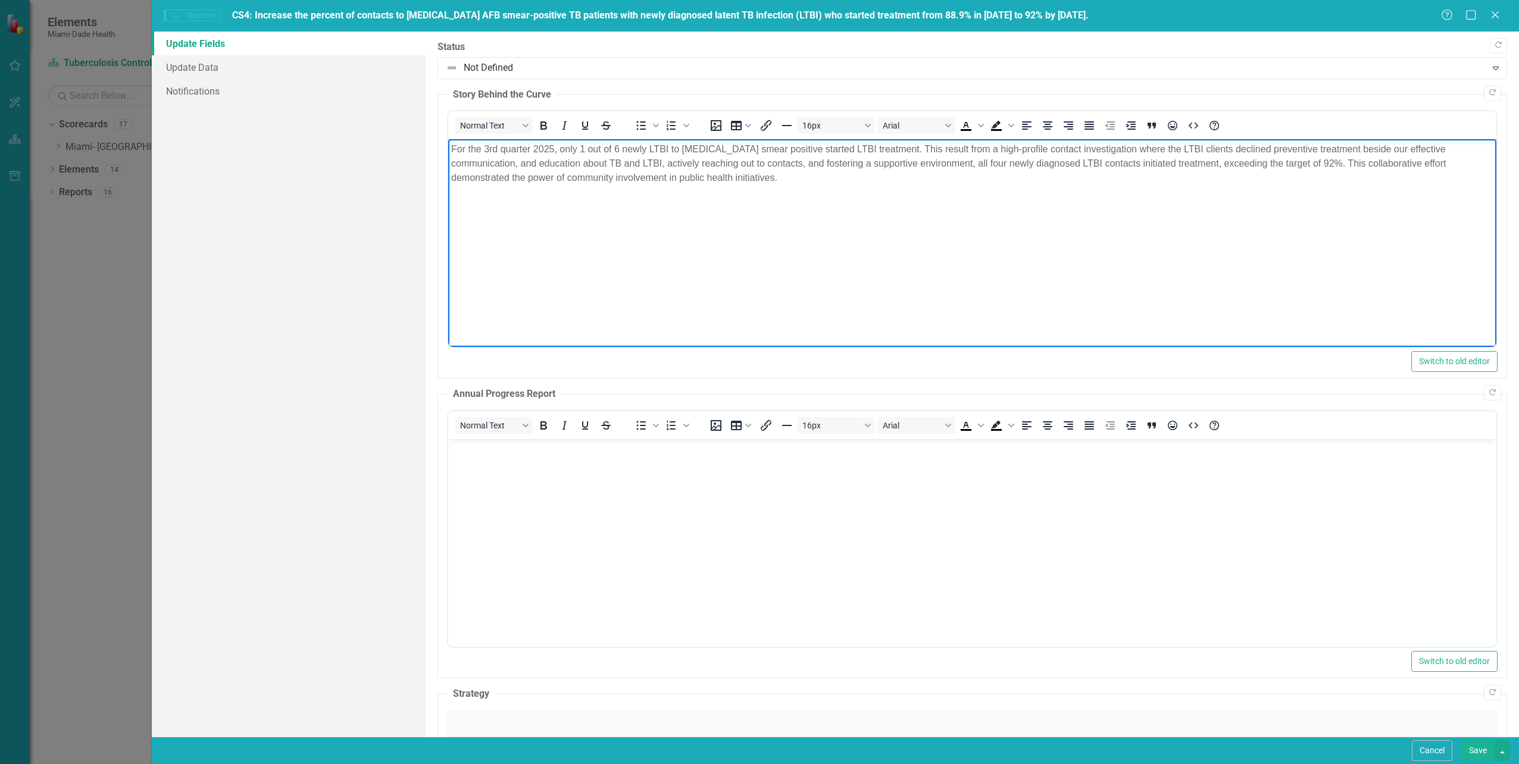
click at [592, 165] on p "For the 3rd quarter 2025, only 1 out of 6 newly LTBI to [MEDICAL_DATA] smear po…" at bounding box center [972, 163] width 1042 height 43
click at [1163, 163] on p "For the 3rd quarter 2025, only 1 out of 6 newly LTBI to sputum smear positive s…" at bounding box center [972, 156] width 1042 height 29
drag, startPoint x: 1312, startPoint y: 164, endPoint x: 1428, endPoint y: 166, distance: 116.1
click at [1428, 166] on p "For the 3rd quarter 2025, only 1 out of 6 newly LTBI to sputum smear positive s…" at bounding box center [972, 156] width 1042 height 29
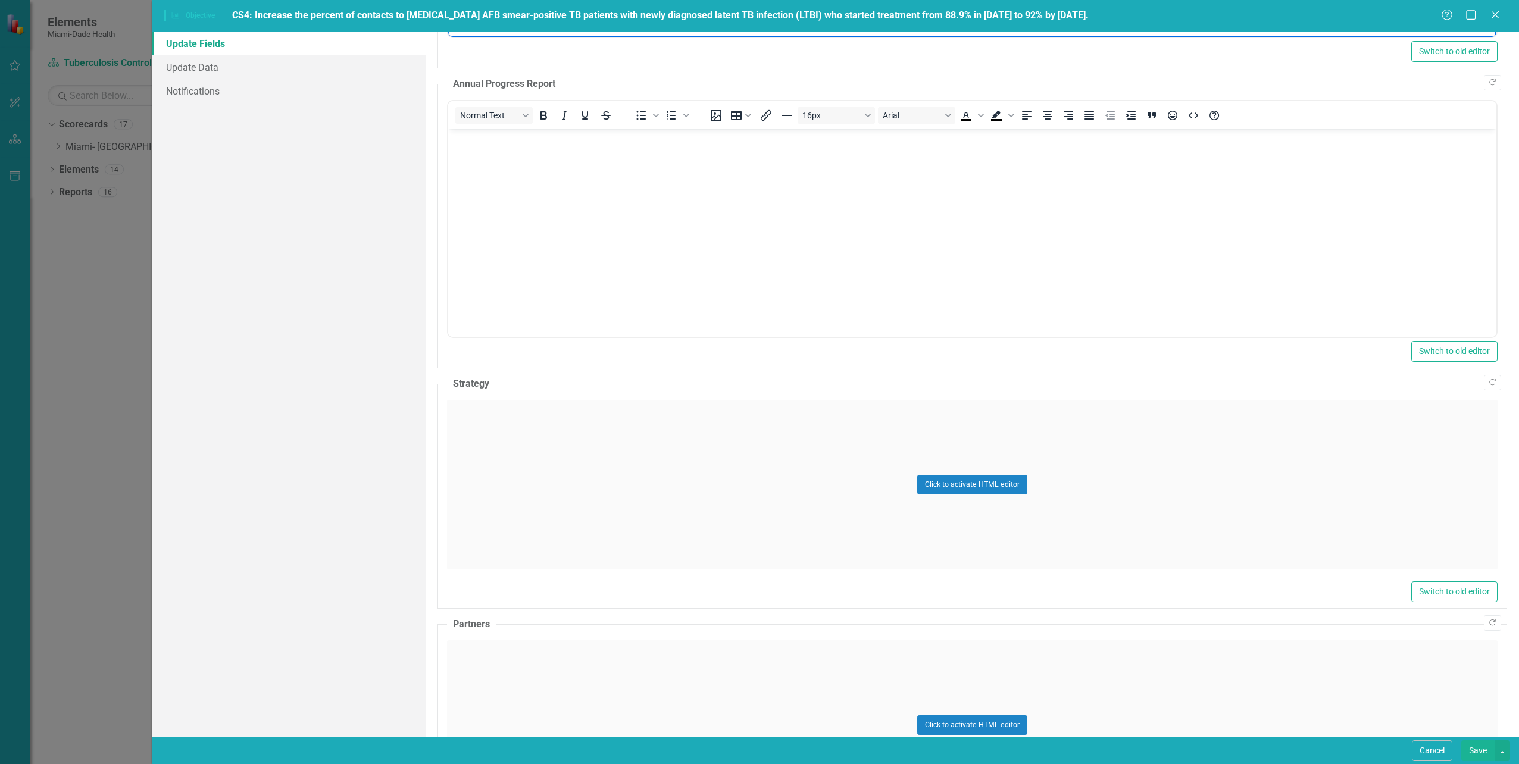
scroll to position [417, 0]
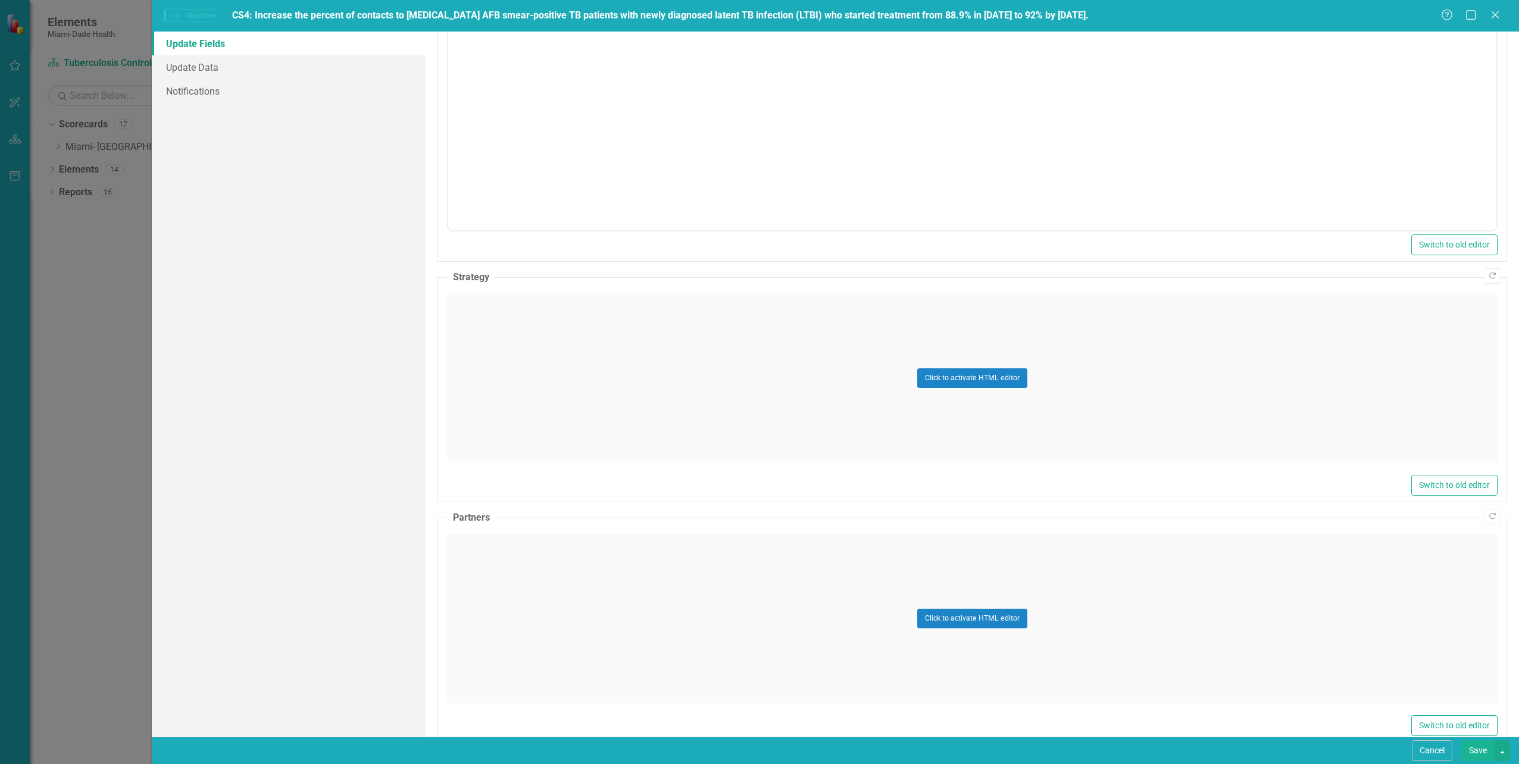
click at [1479, 747] on button "Save" at bounding box center [1477, 751] width 33 height 21
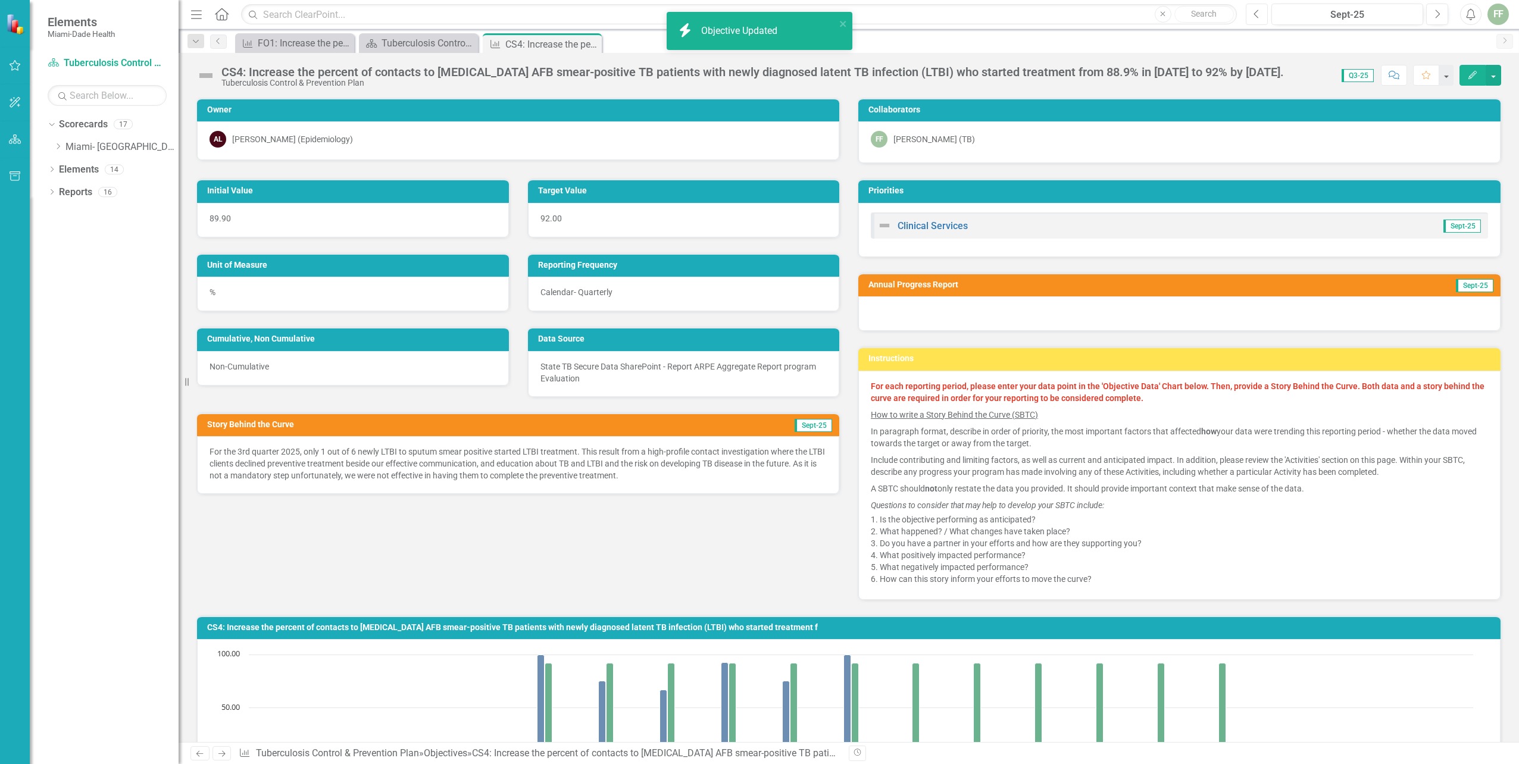
click at [1251, 10] on button "Previous" at bounding box center [1257, 14] width 22 height 21
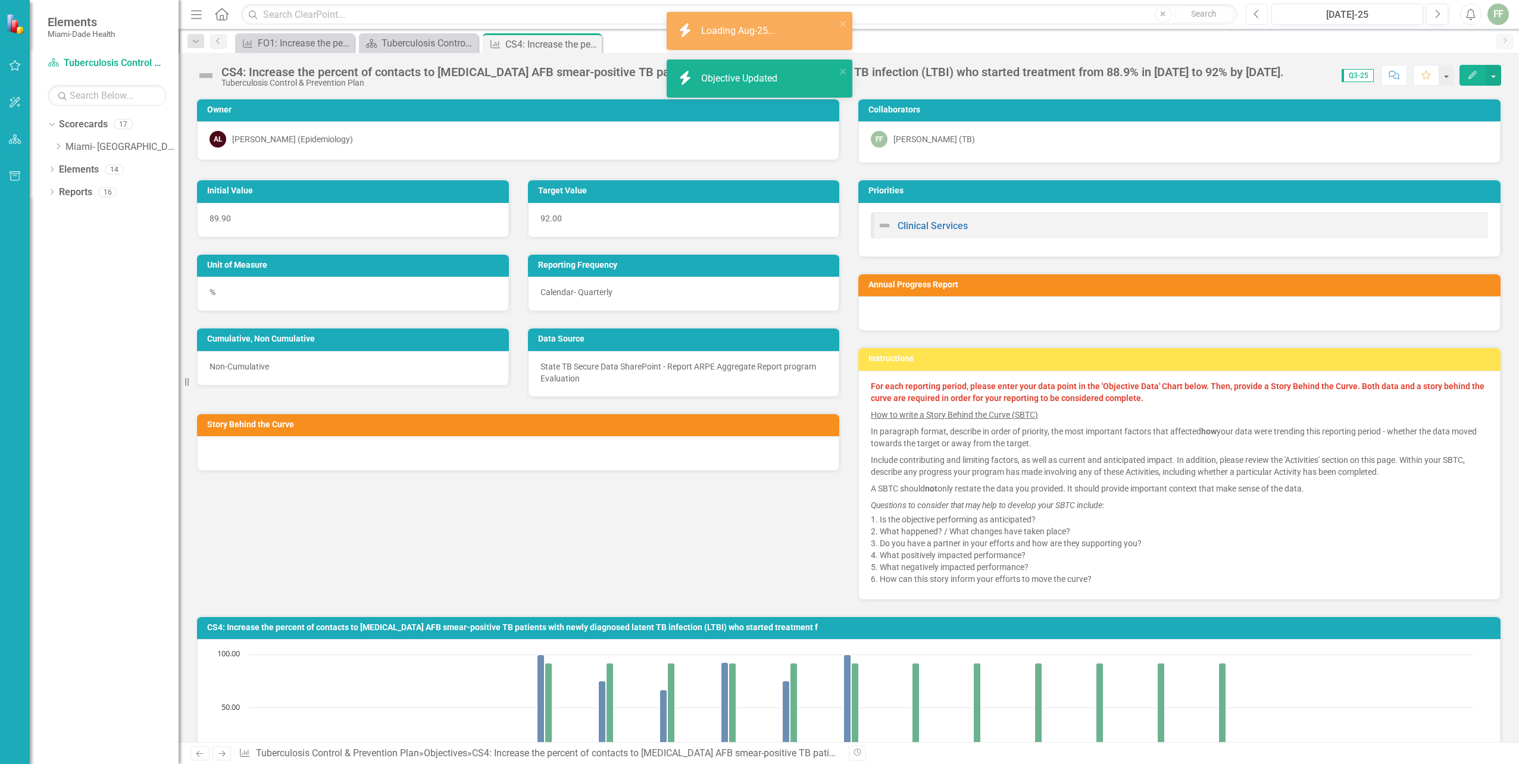
click at [1251, 10] on button "Previous" at bounding box center [1257, 14] width 22 height 21
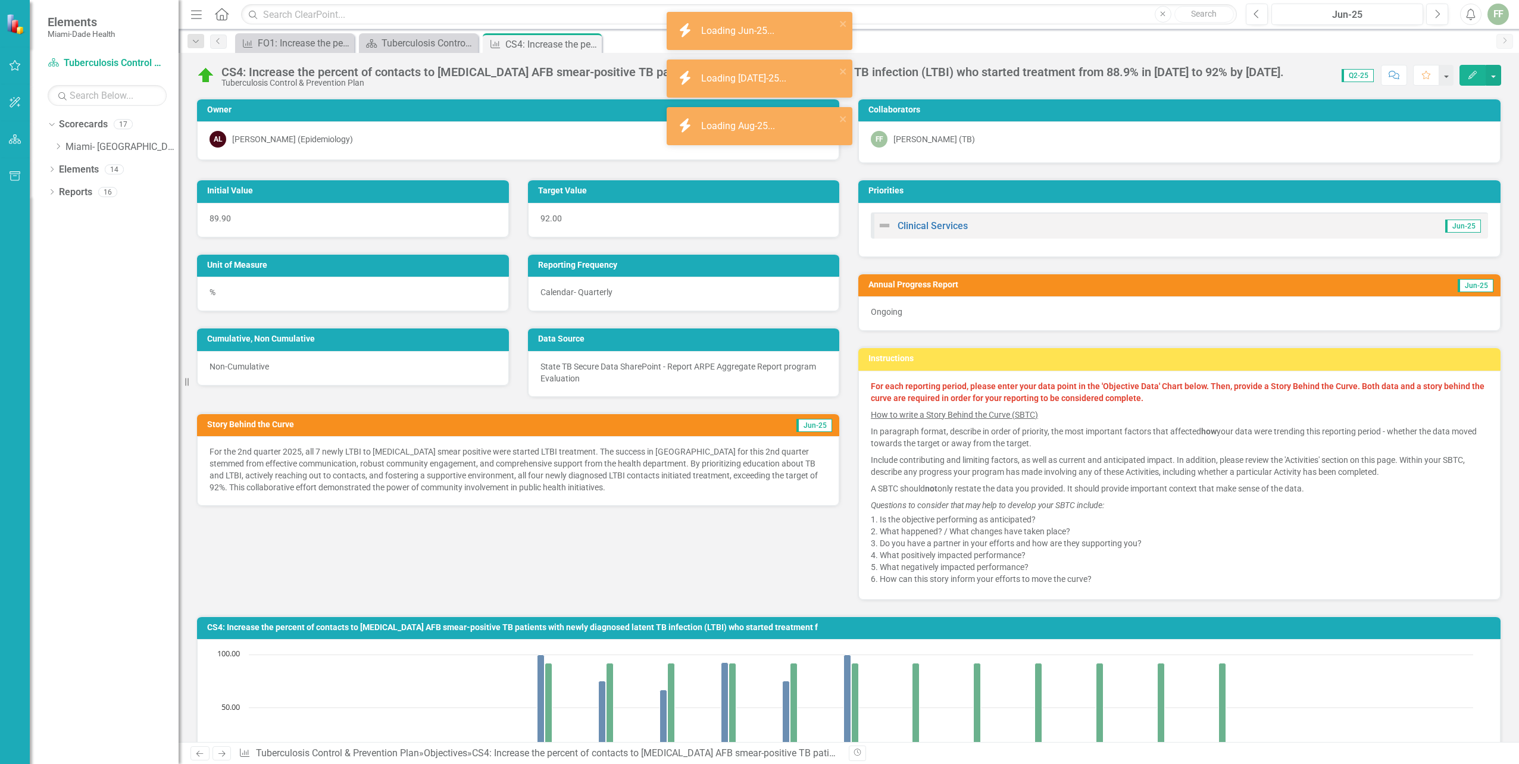
click at [1468, 73] on icon "Edit" at bounding box center [1472, 75] width 11 height 8
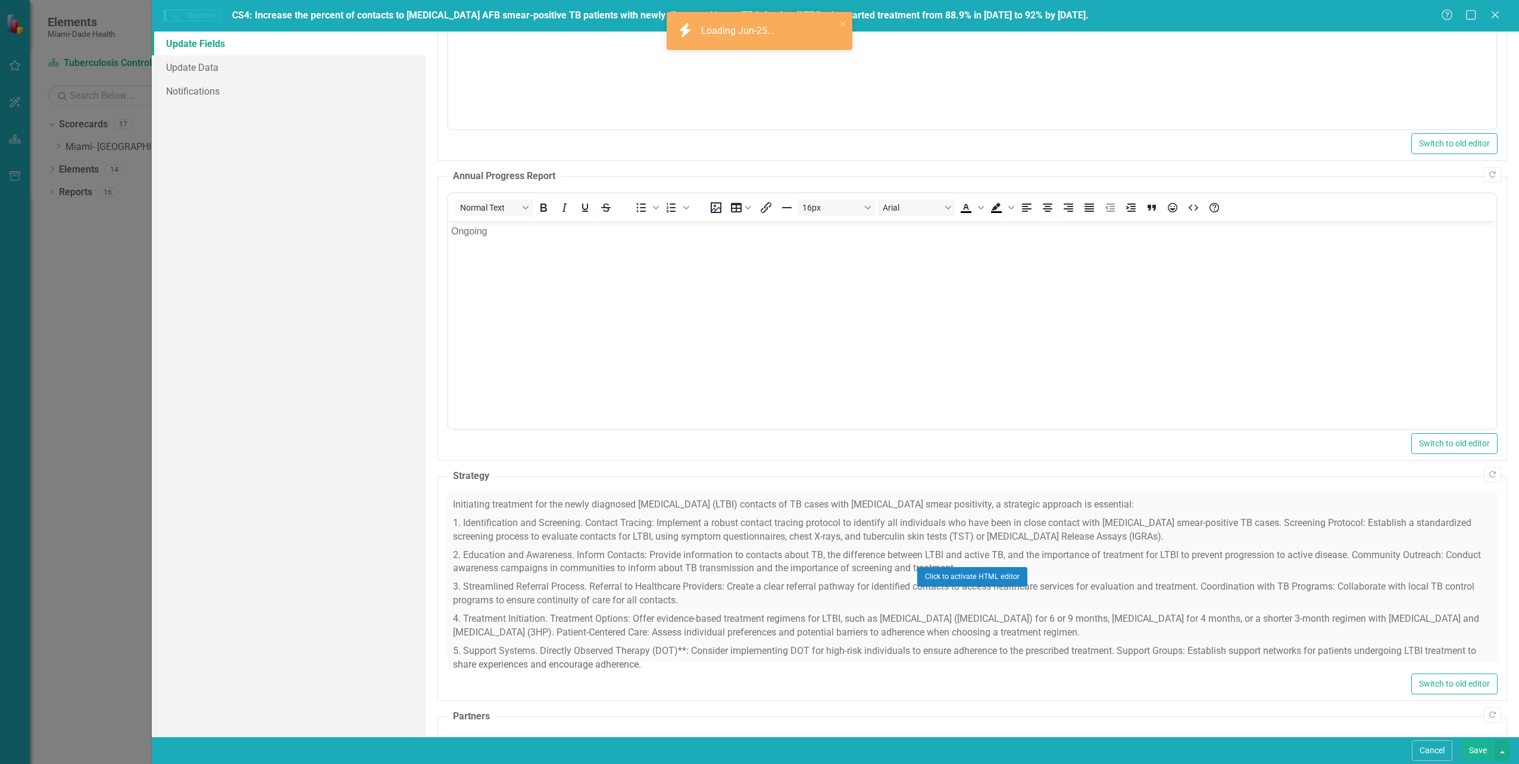
scroll to position [441, 0]
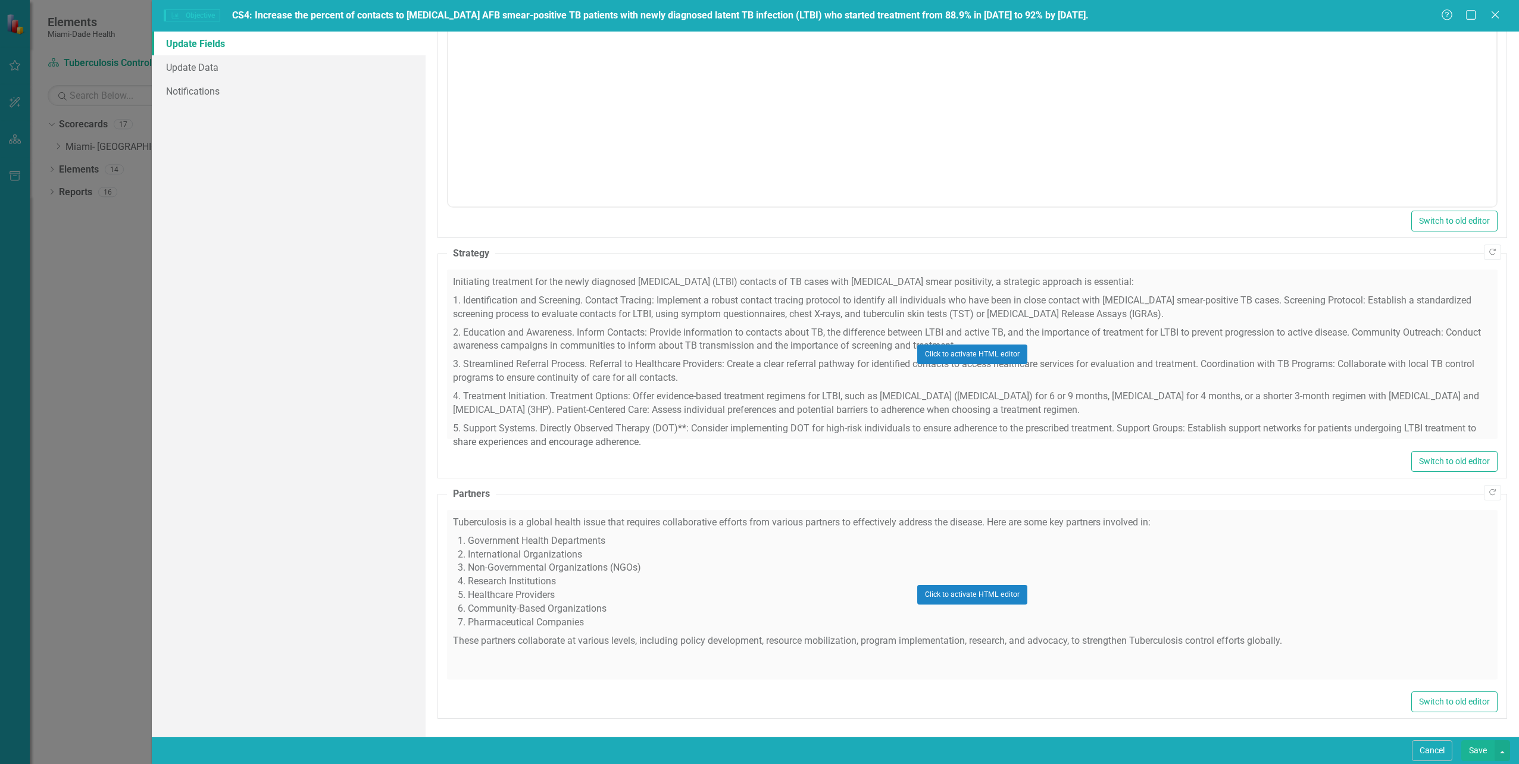
click at [761, 383] on div "Click to activate HTML editor" at bounding box center [972, 355] width 1051 height 170
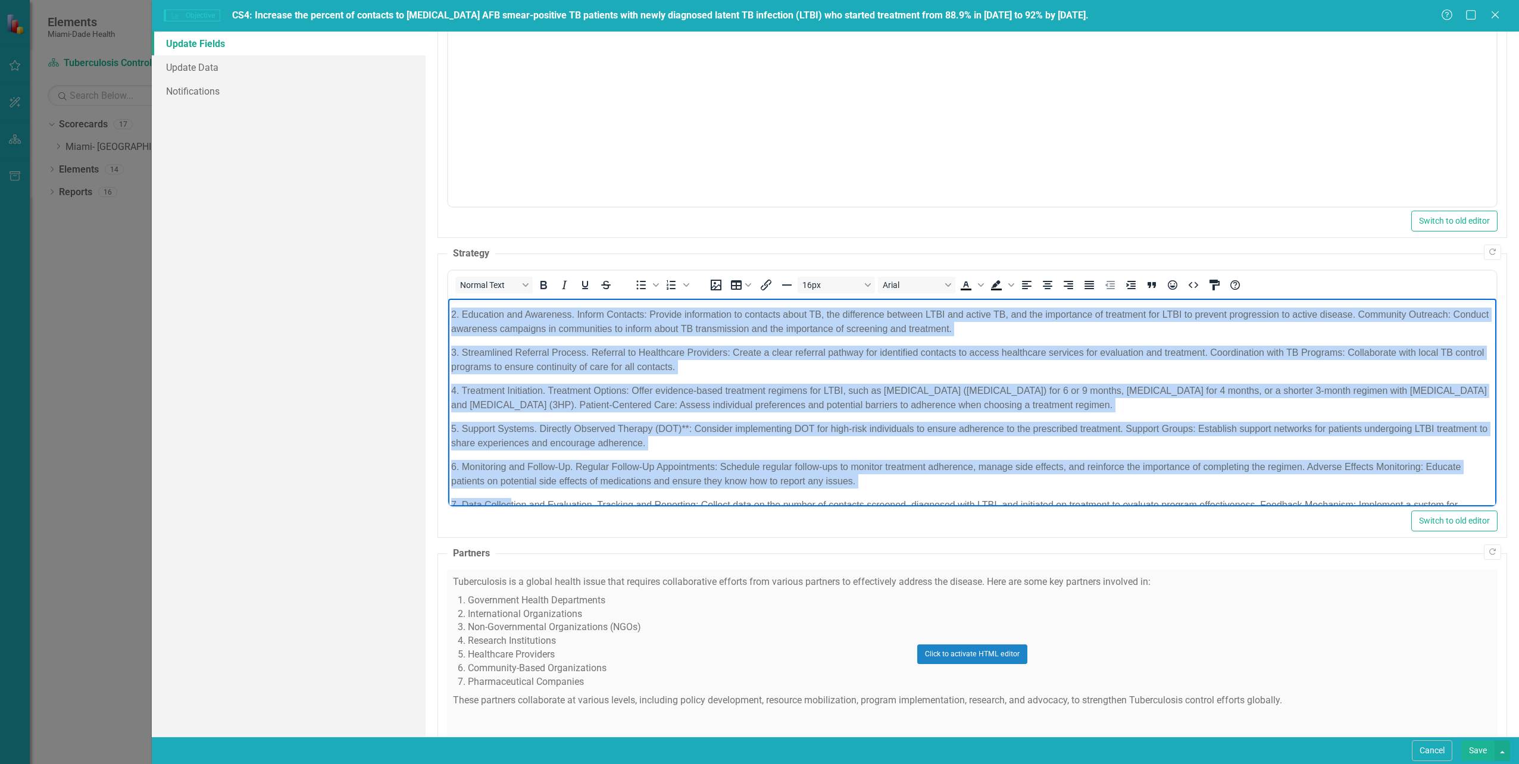
scroll to position [136, 0]
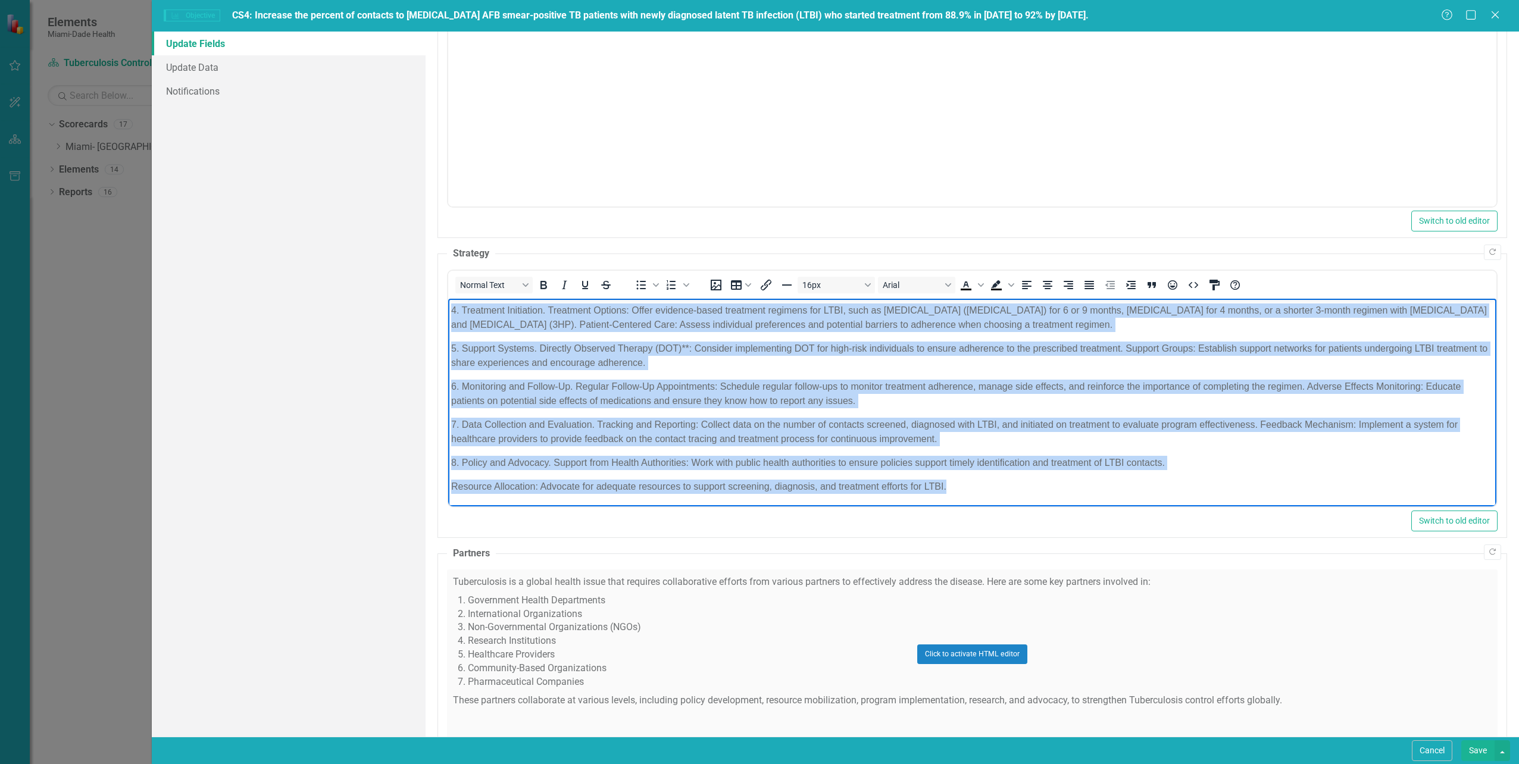
drag, startPoint x: 448, startPoint y: 307, endPoint x: 1005, endPoint y: 507, distance: 591.6
click at [1005, 507] on html "Initiating treatment for the newly diagnosed [MEDICAL_DATA] (LTBI) contacts of …" at bounding box center [972, 335] width 1048 height 344
copy body "Initiating treatment for the newly diagnosed [MEDICAL_DATA] (LTBI) contacts of …"
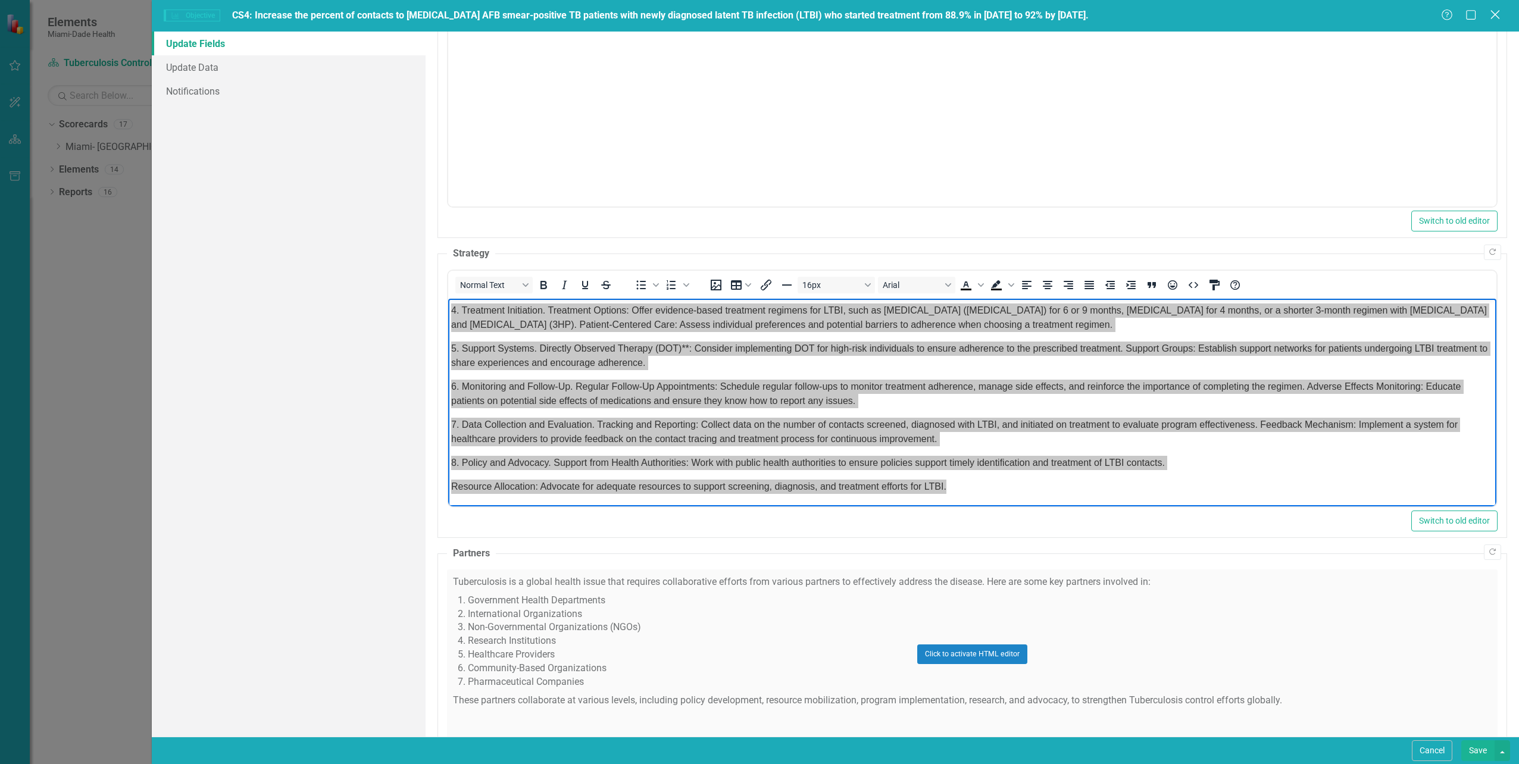
click at [1493, 12] on icon at bounding box center [1495, 14] width 9 height 9
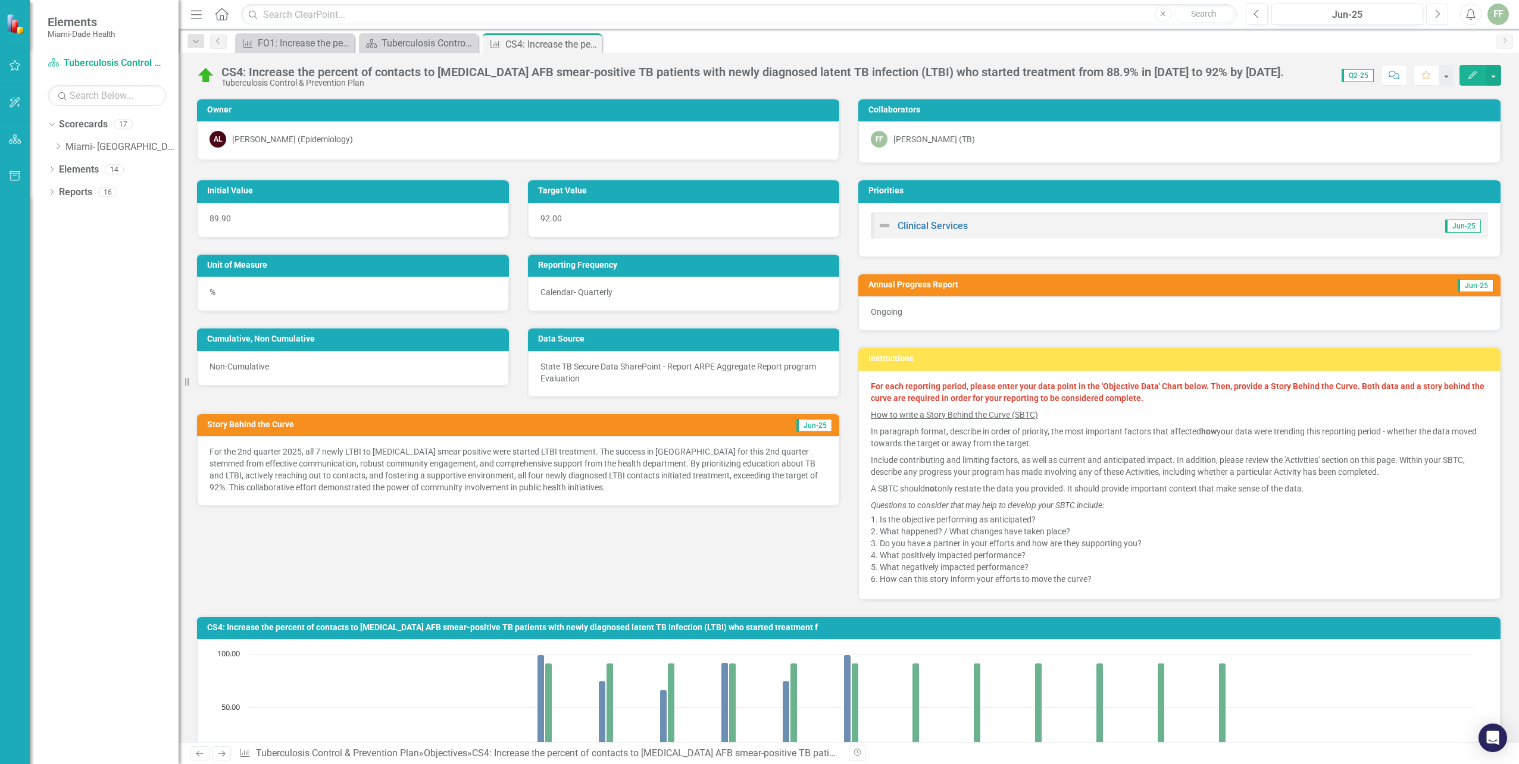
click at [1435, 12] on icon "Next" at bounding box center [1437, 14] width 7 height 11
click at [1436, 11] on icon "Next" at bounding box center [1437, 14] width 7 height 11
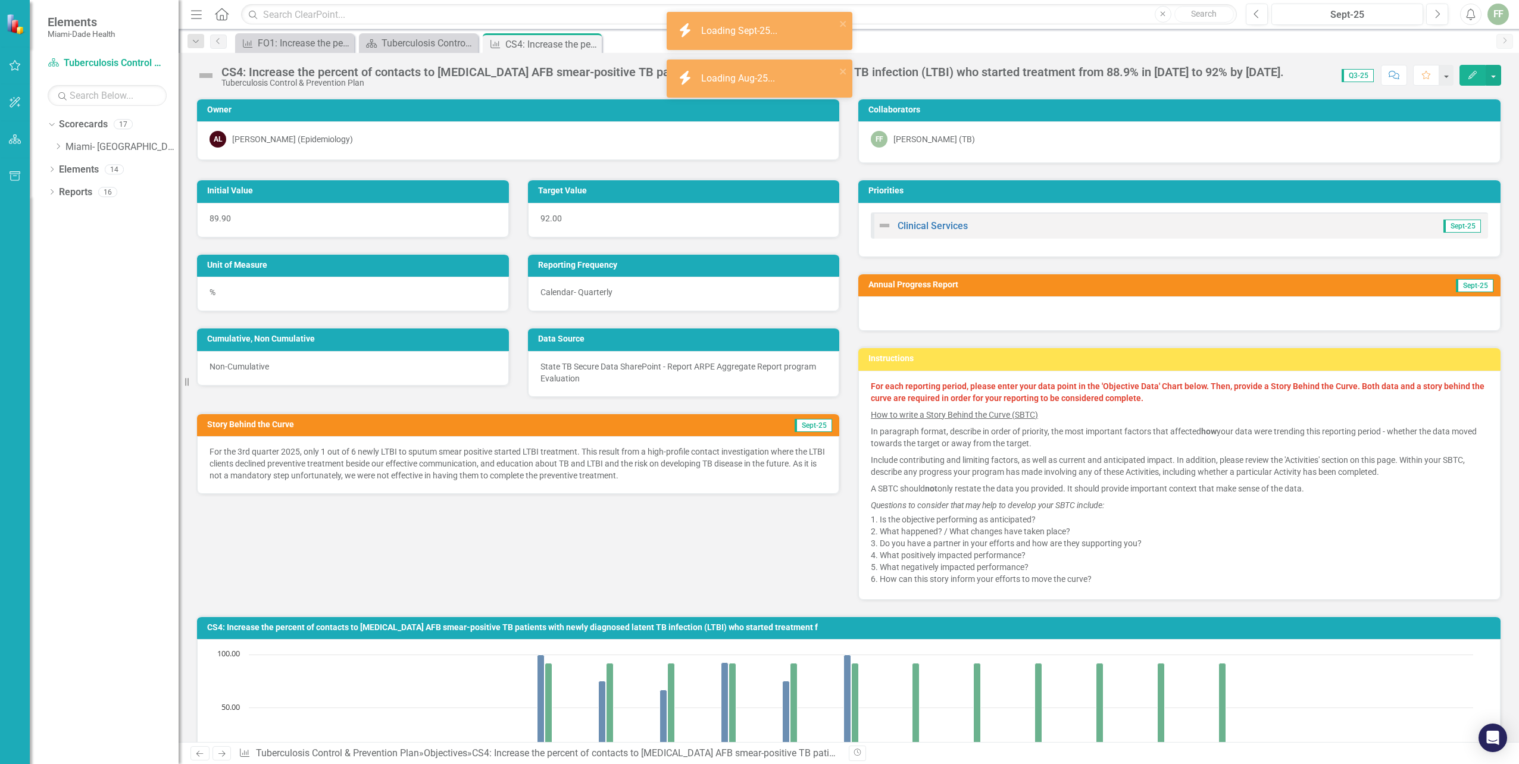
click at [1470, 76] on icon "button" at bounding box center [1473, 75] width 8 height 8
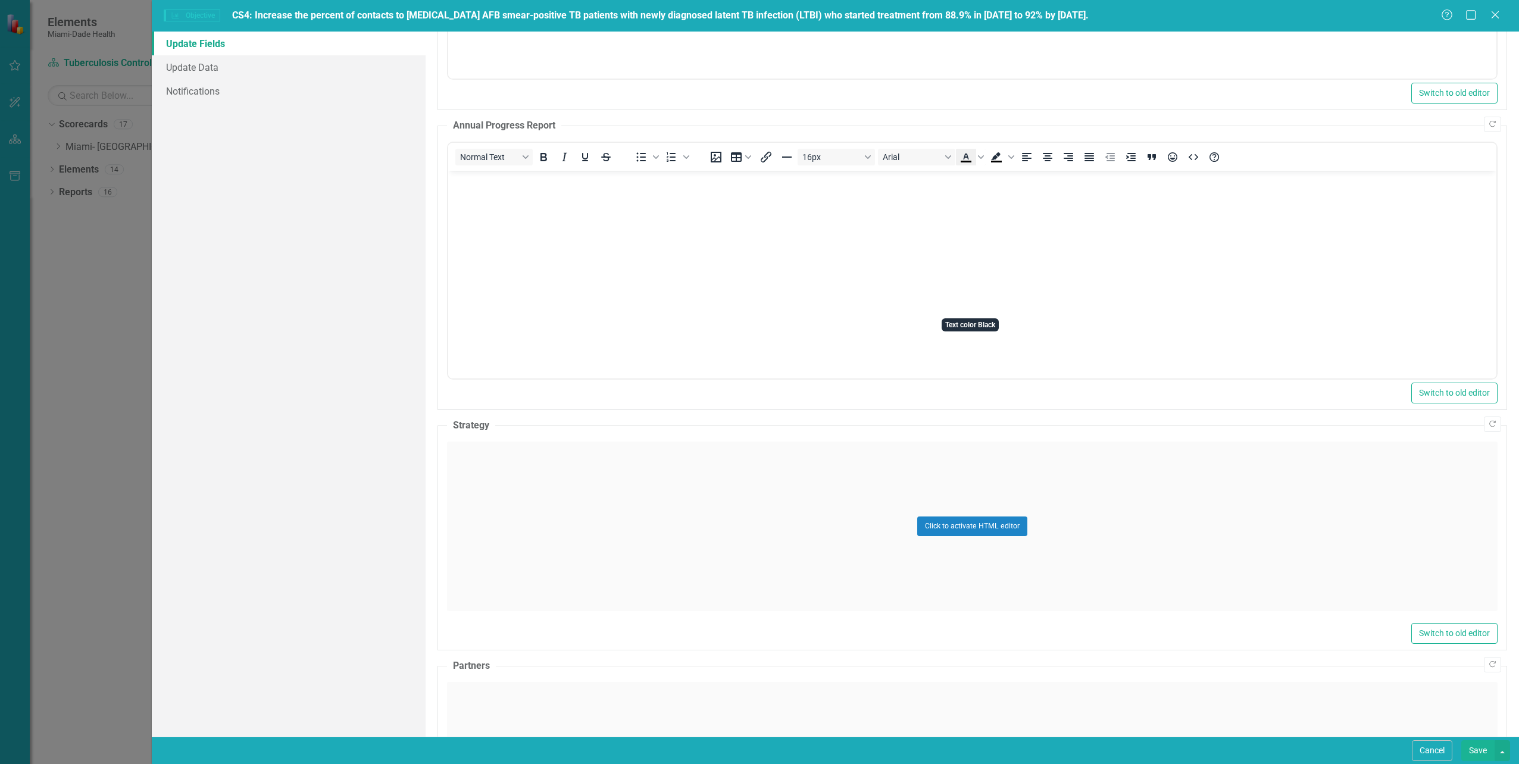
scroll to position [298, 0]
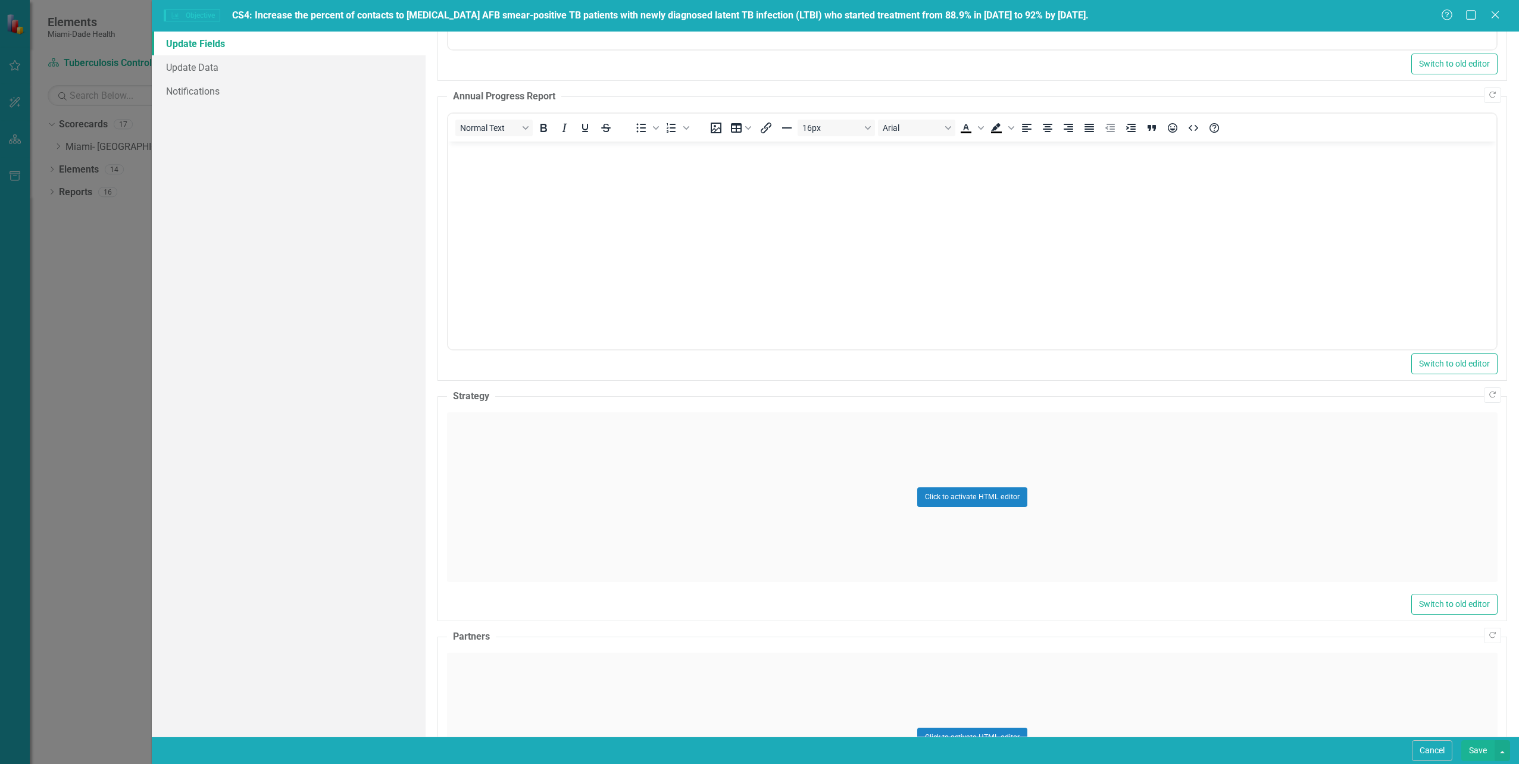
click at [543, 504] on div "Click to activate HTML editor" at bounding box center [972, 498] width 1051 height 170
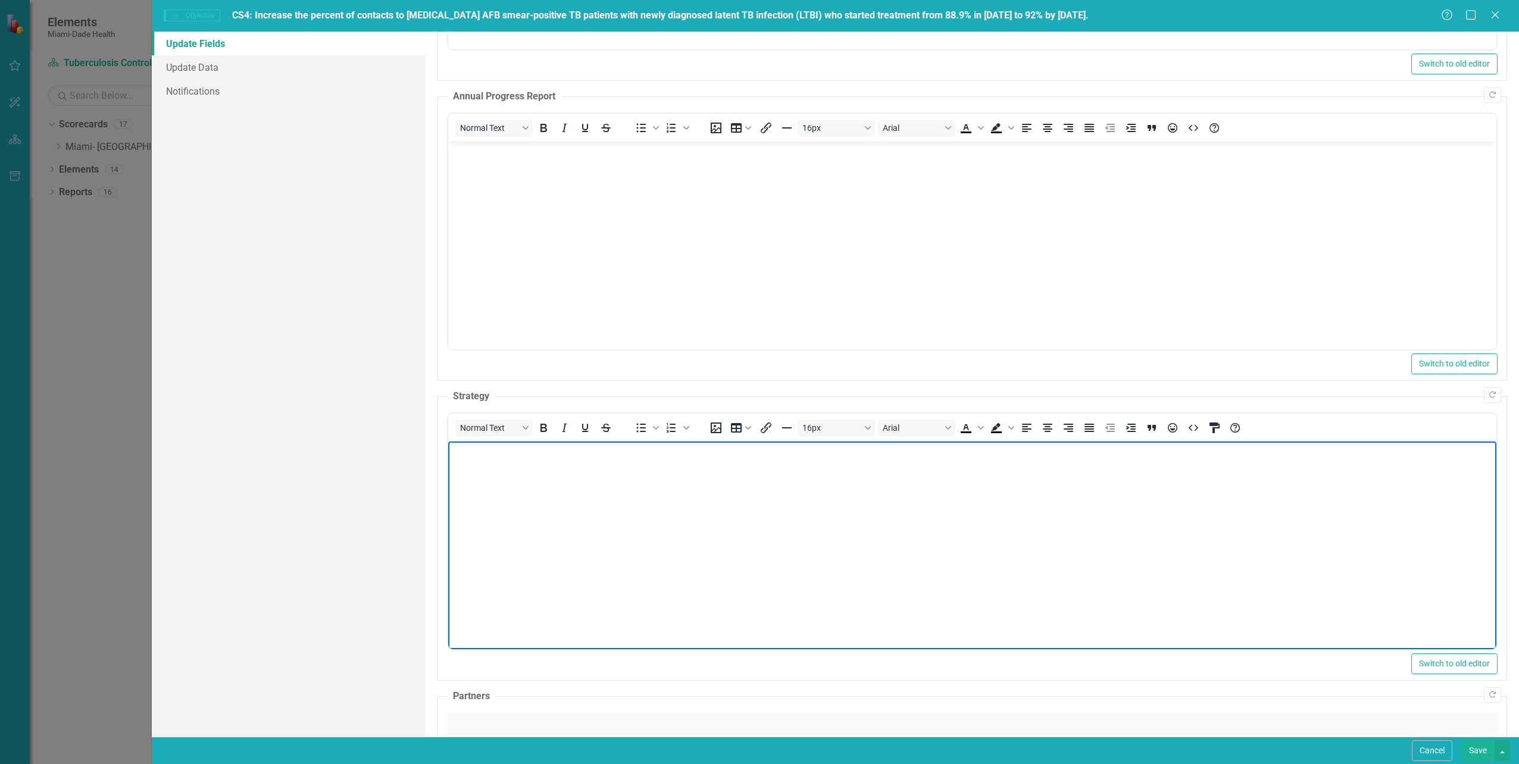
scroll to position [121, 0]
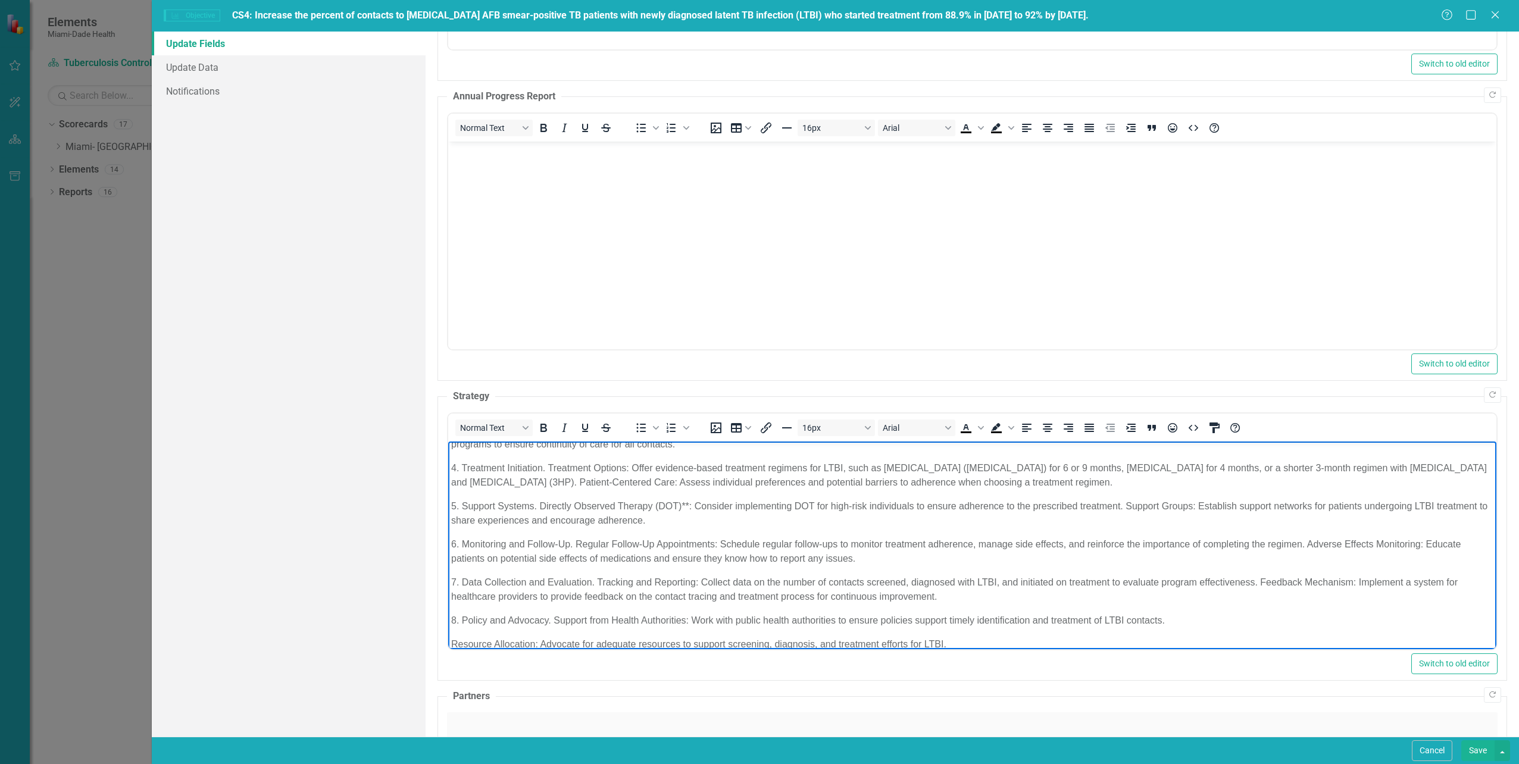
click at [955, 531] on body "Initiating treatment for the newly diagnosed [MEDICAL_DATA] (LTBI) contacts of …" at bounding box center [972, 492] width 1048 height 344
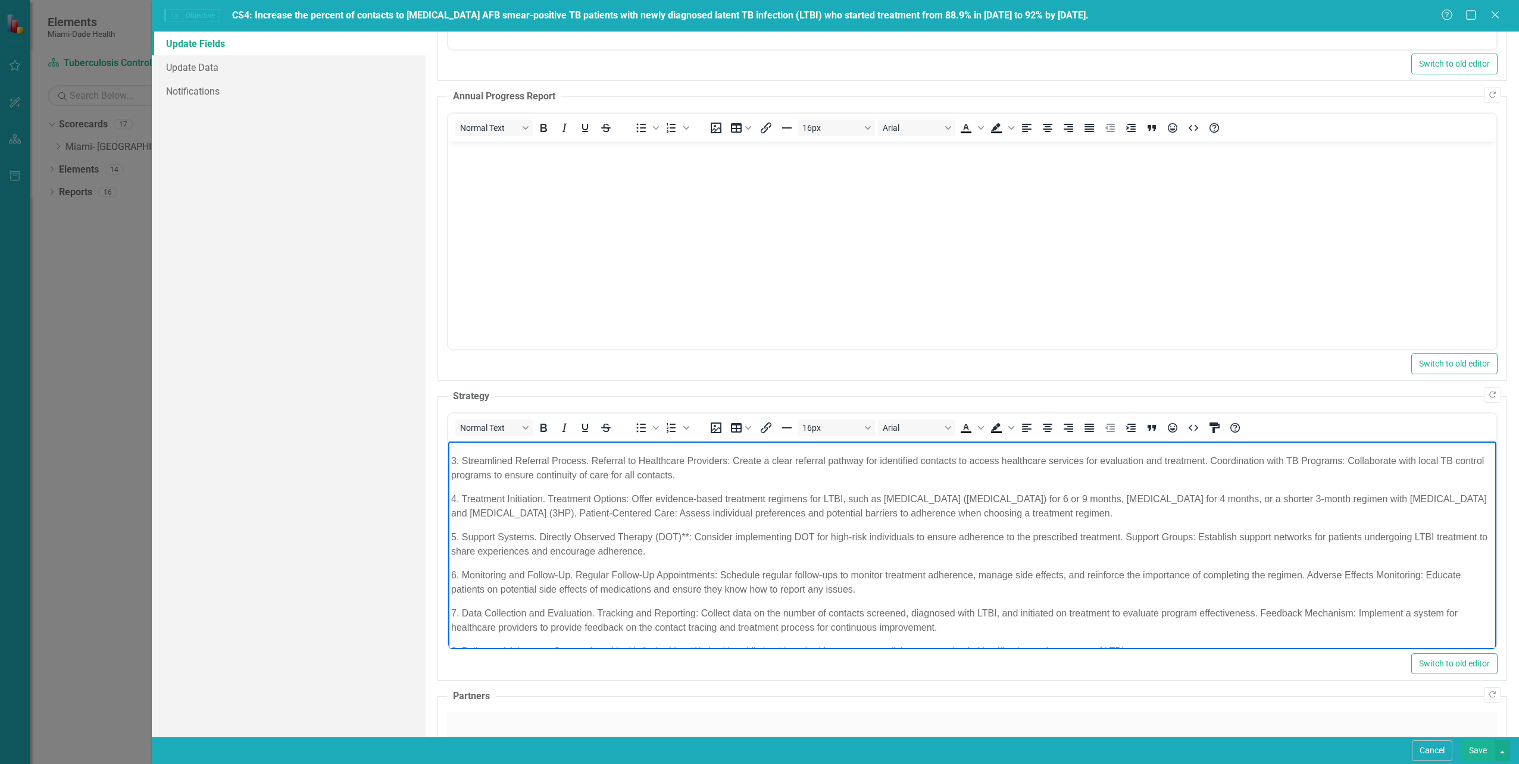
scroll to position [136, 0]
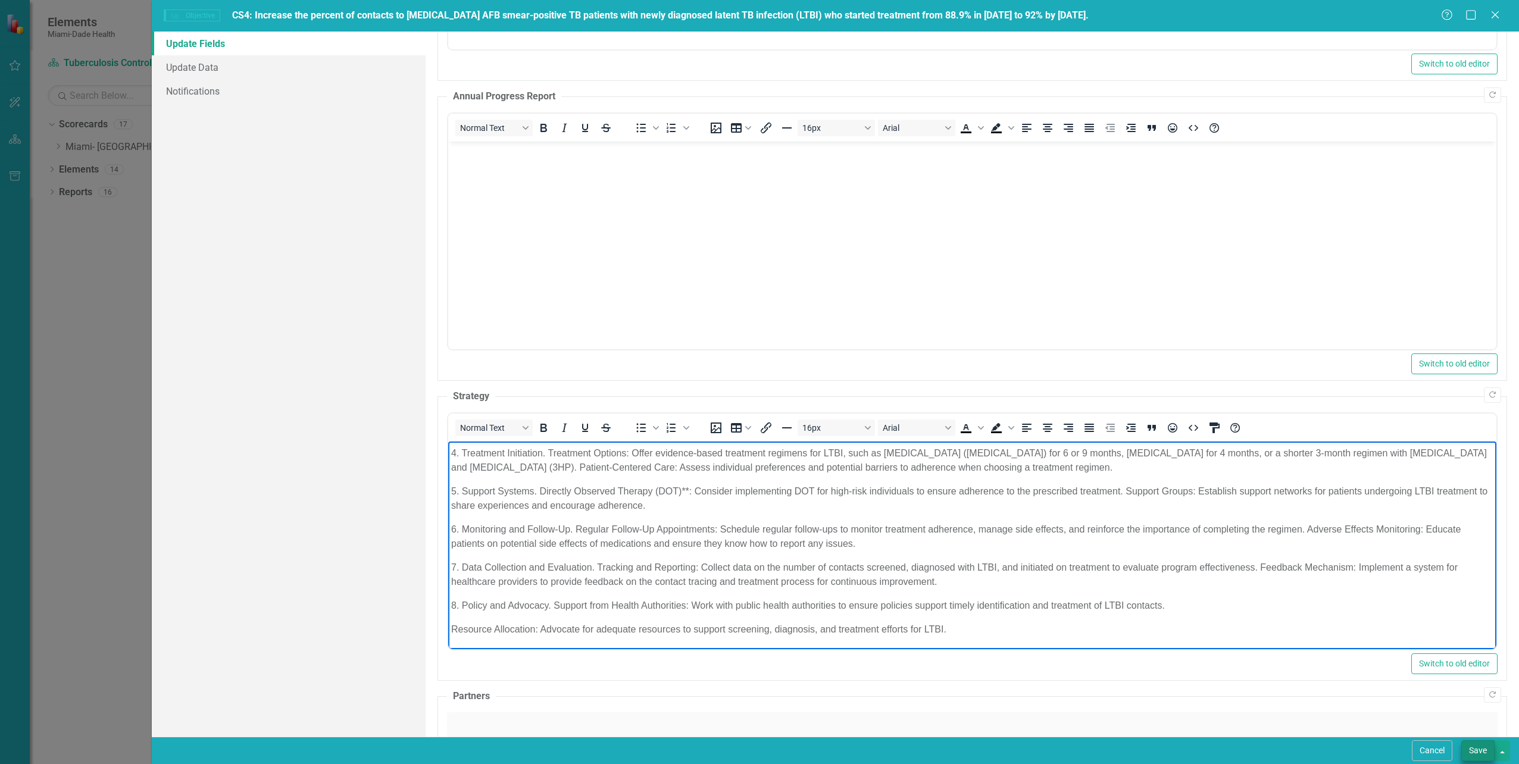
click at [1485, 745] on button "Save" at bounding box center [1477, 751] width 33 height 21
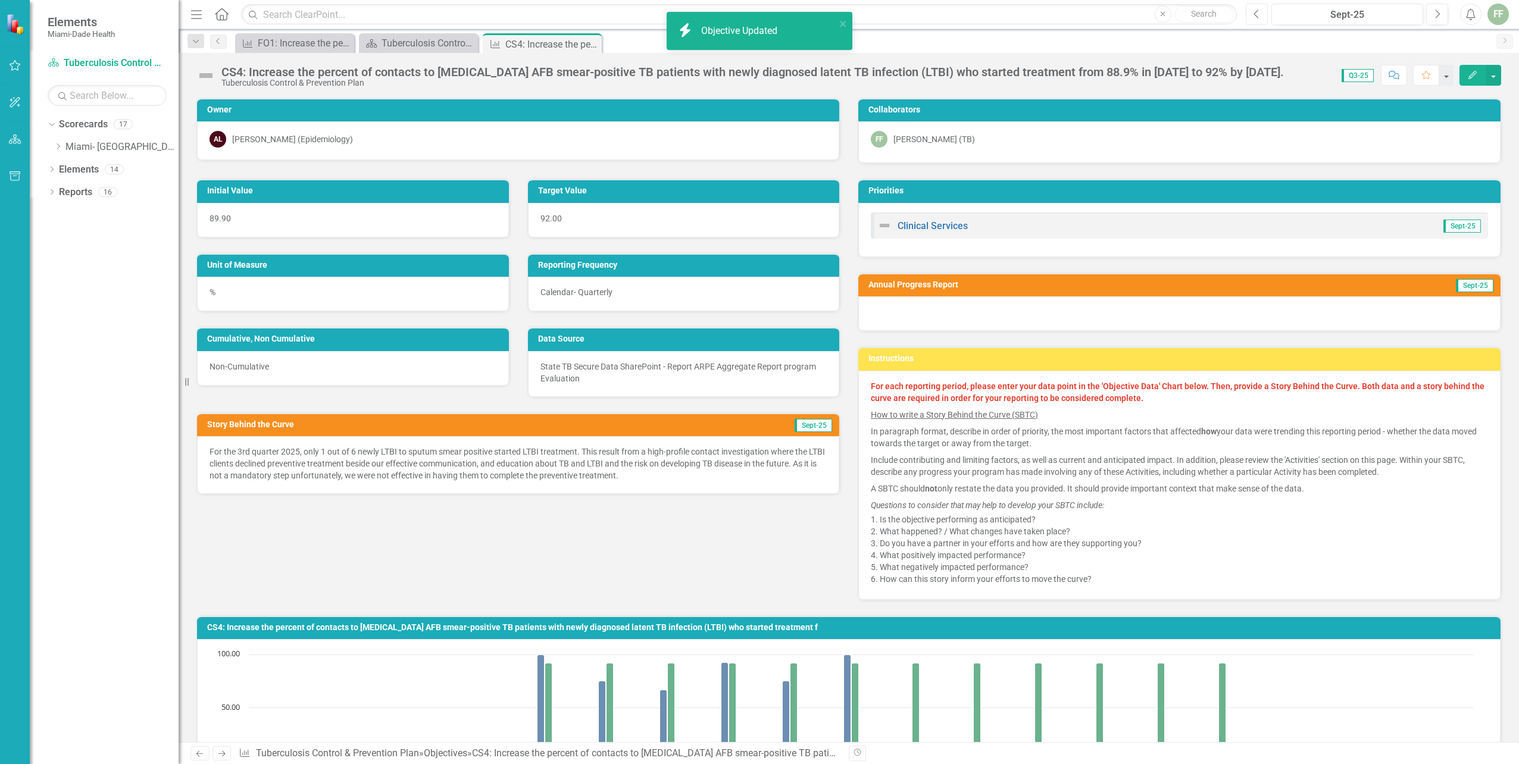
click at [1256, 15] on icon "button" at bounding box center [1256, 14] width 5 height 8
click at [1256, 15] on icon "Previous" at bounding box center [1257, 14] width 7 height 11
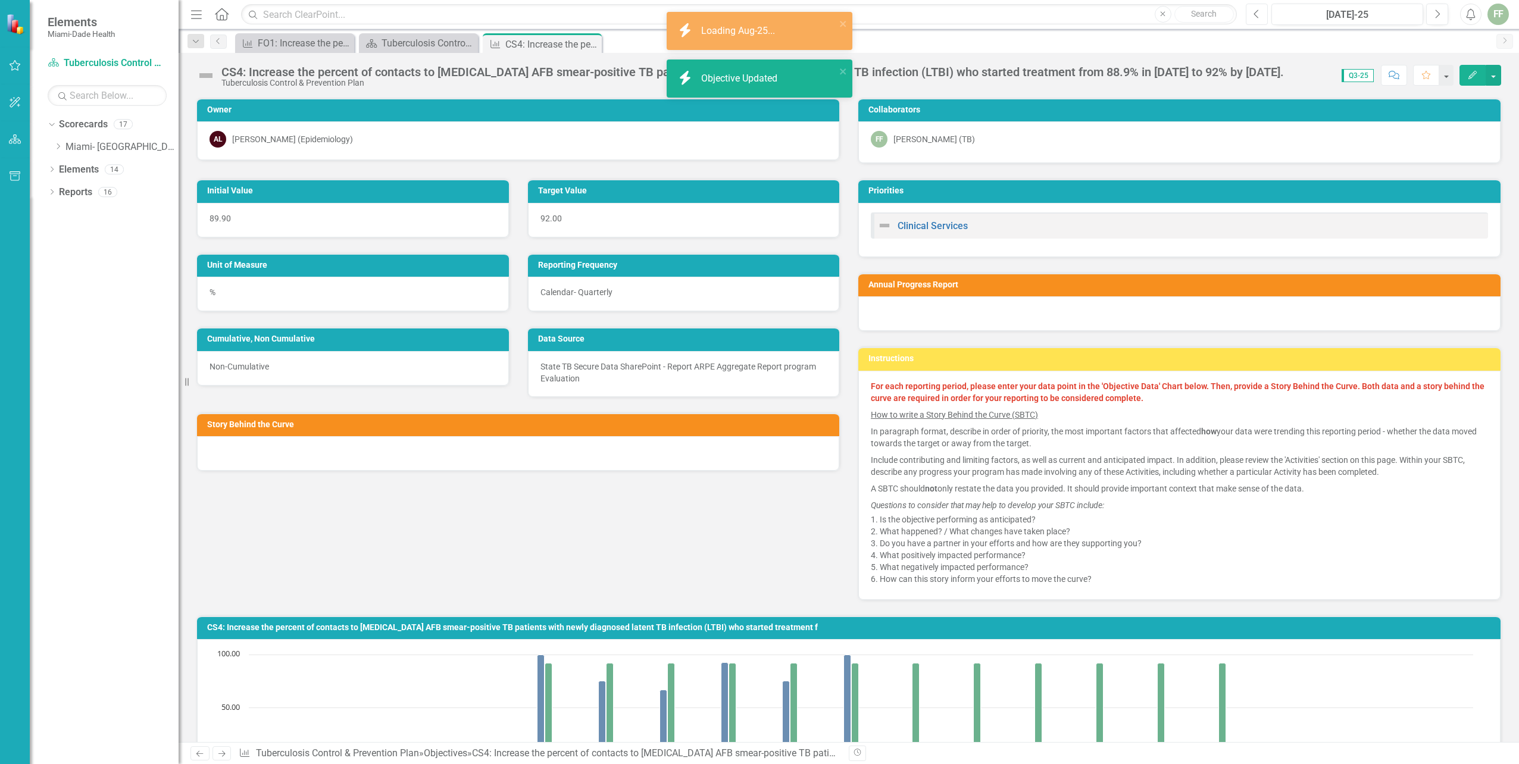
click at [1256, 15] on icon "Previous" at bounding box center [1257, 14] width 7 height 11
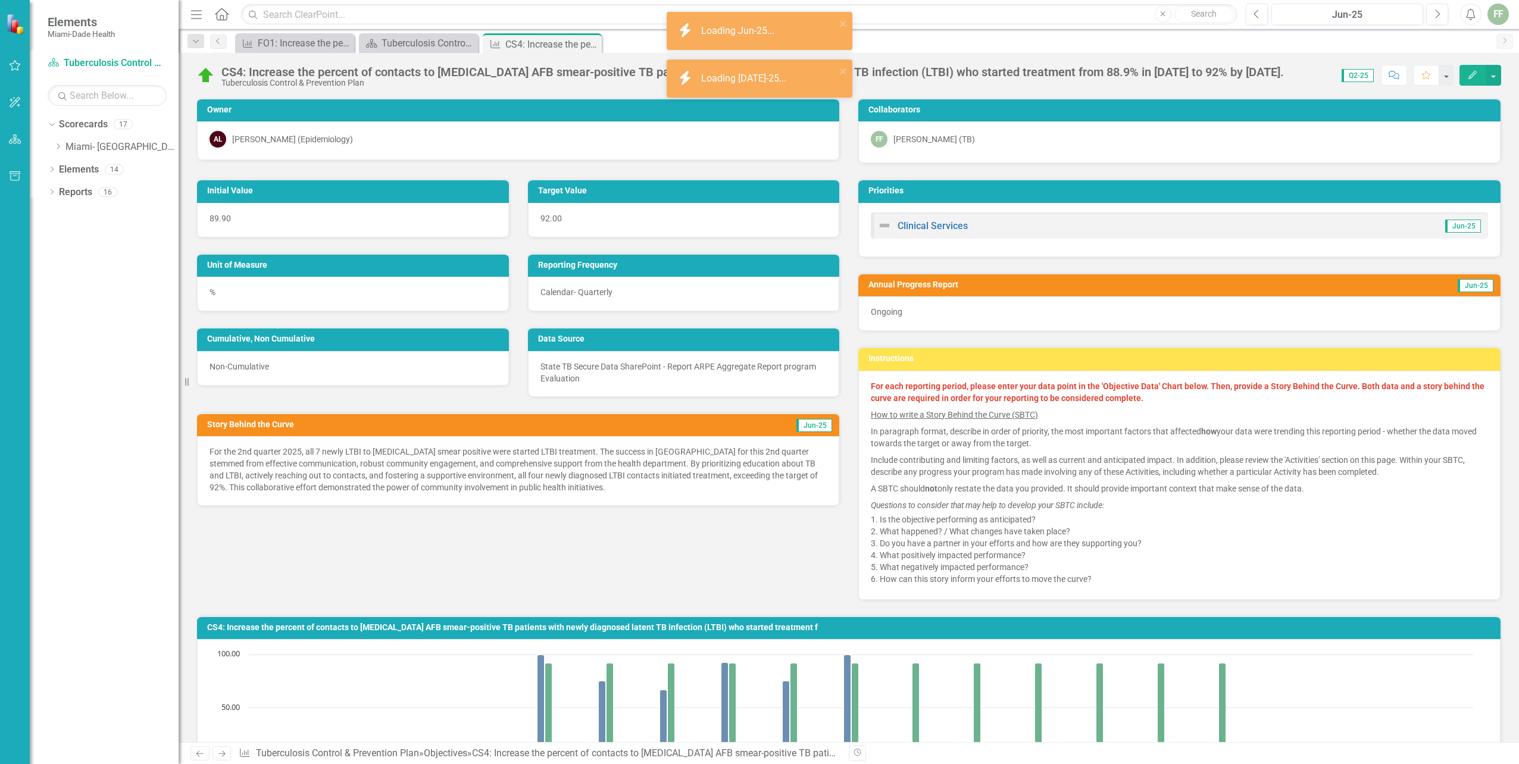
click at [1473, 74] on icon "Edit" at bounding box center [1472, 75] width 11 height 8
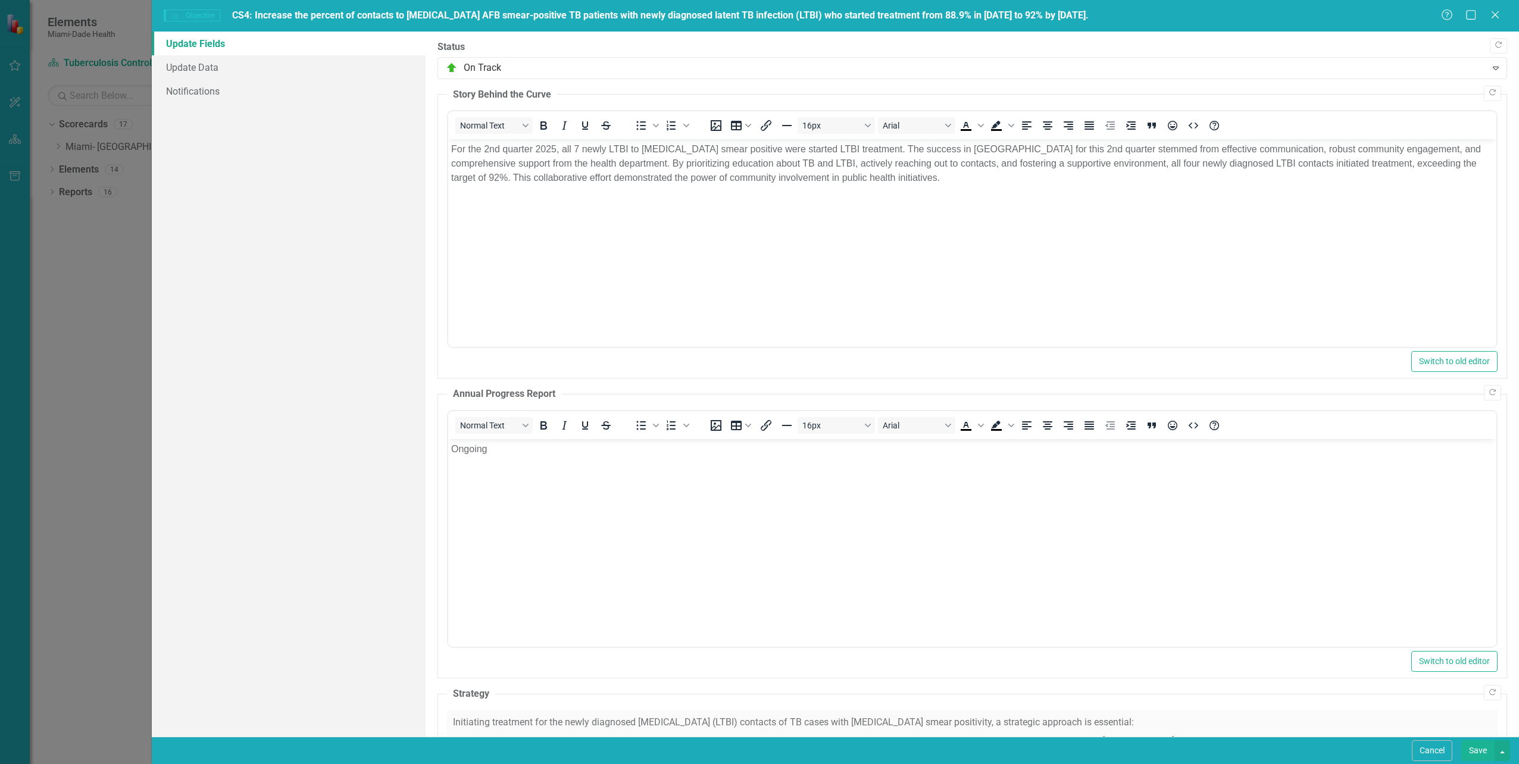
drag, startPoint x: 1121, startPoint y: 451, endPoint x: 1121, endPoint y: 465, distance: 14.3
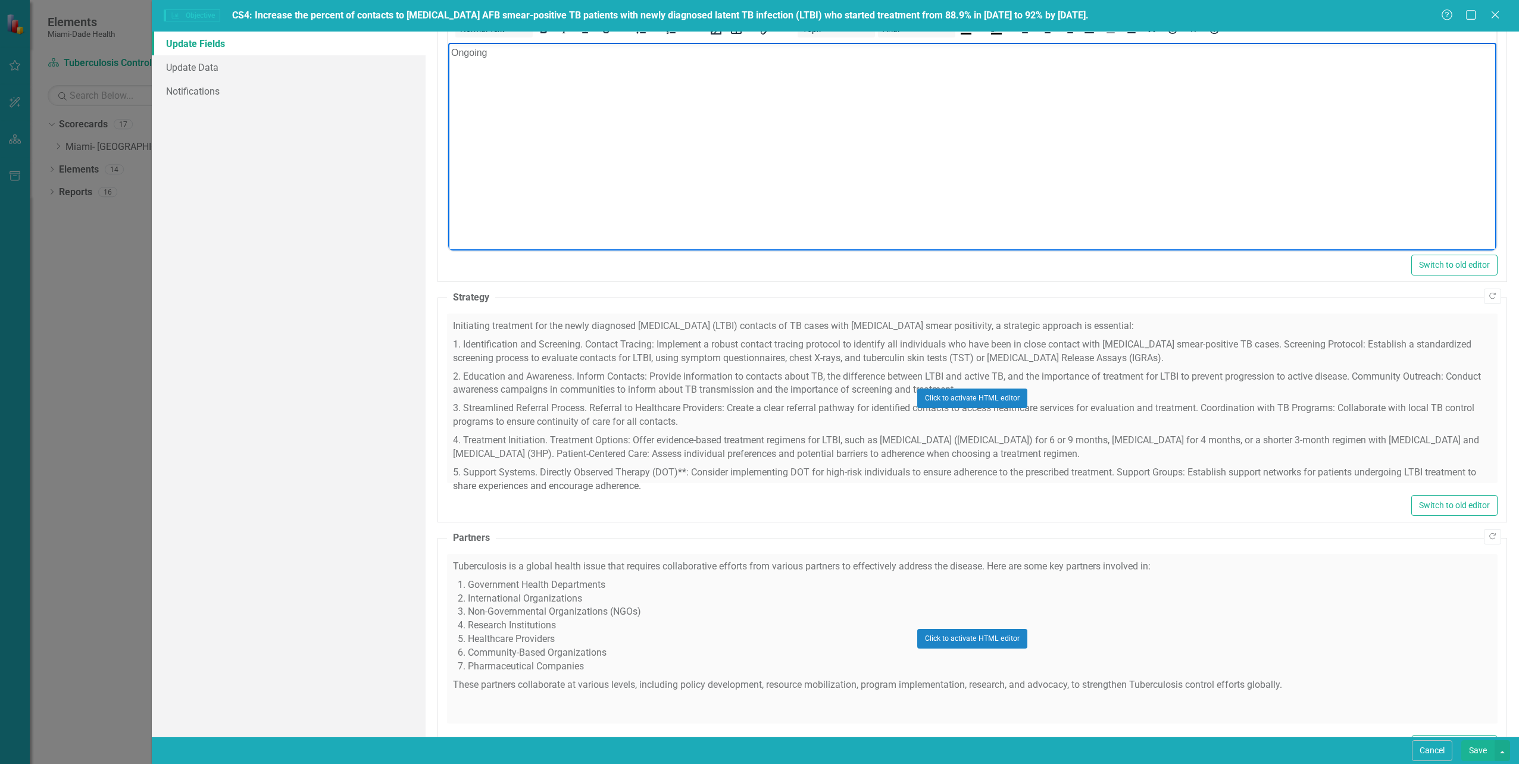
scroll to position [441, 0]
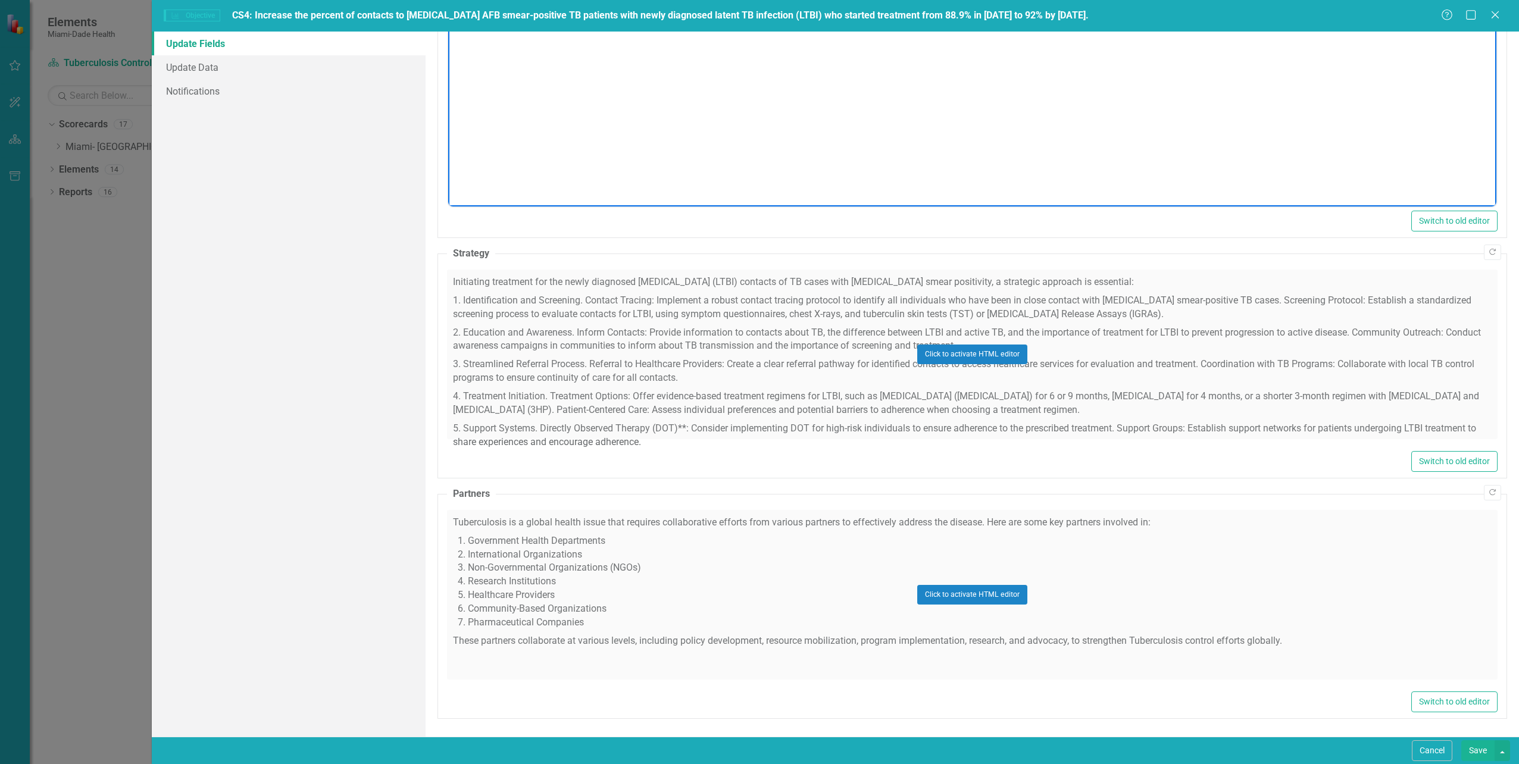
click at [764, 565] on div "Click to activate HTML editor" at bounding box center [972, 595] width 1051 height 170
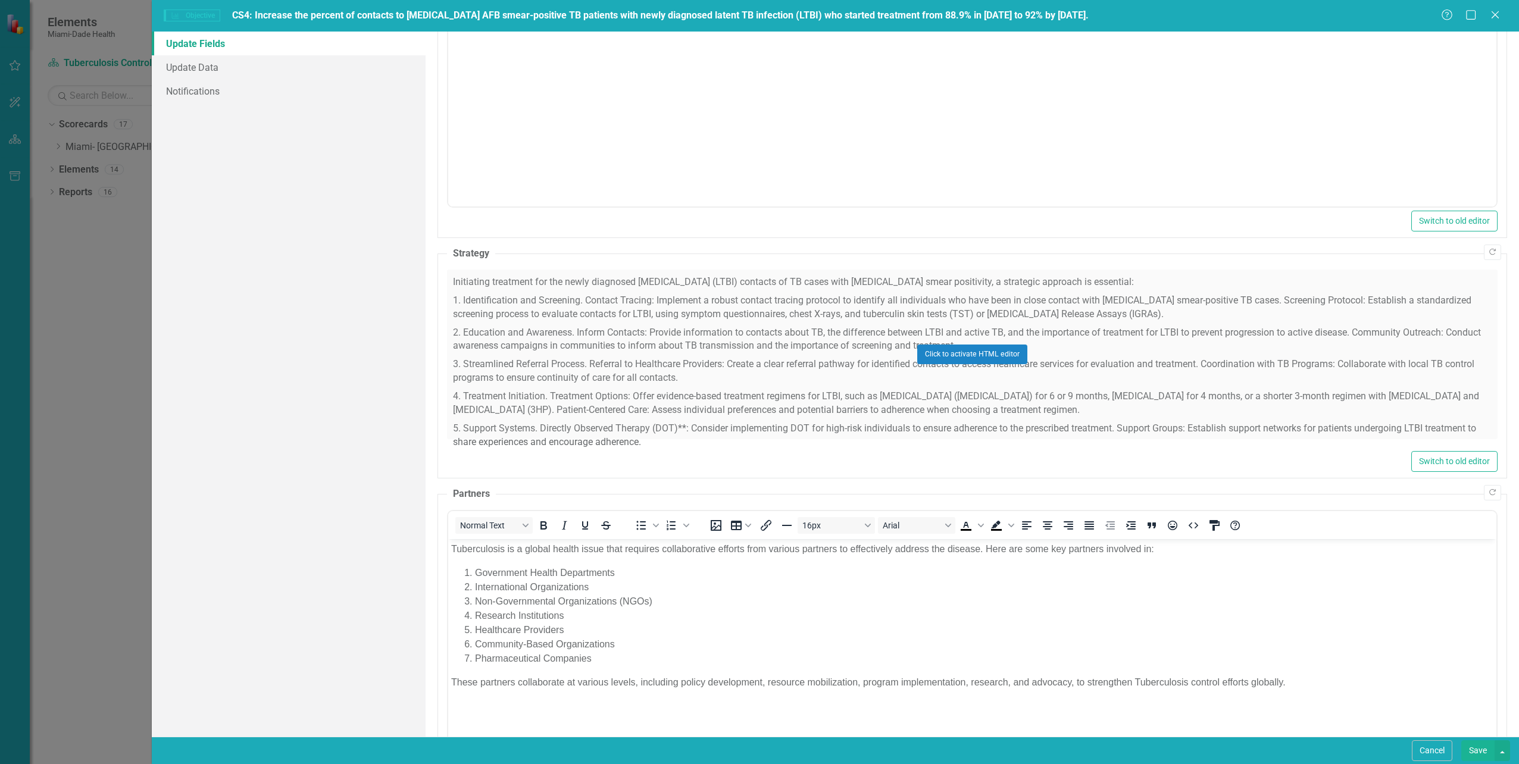
scroll to position [0, 0]
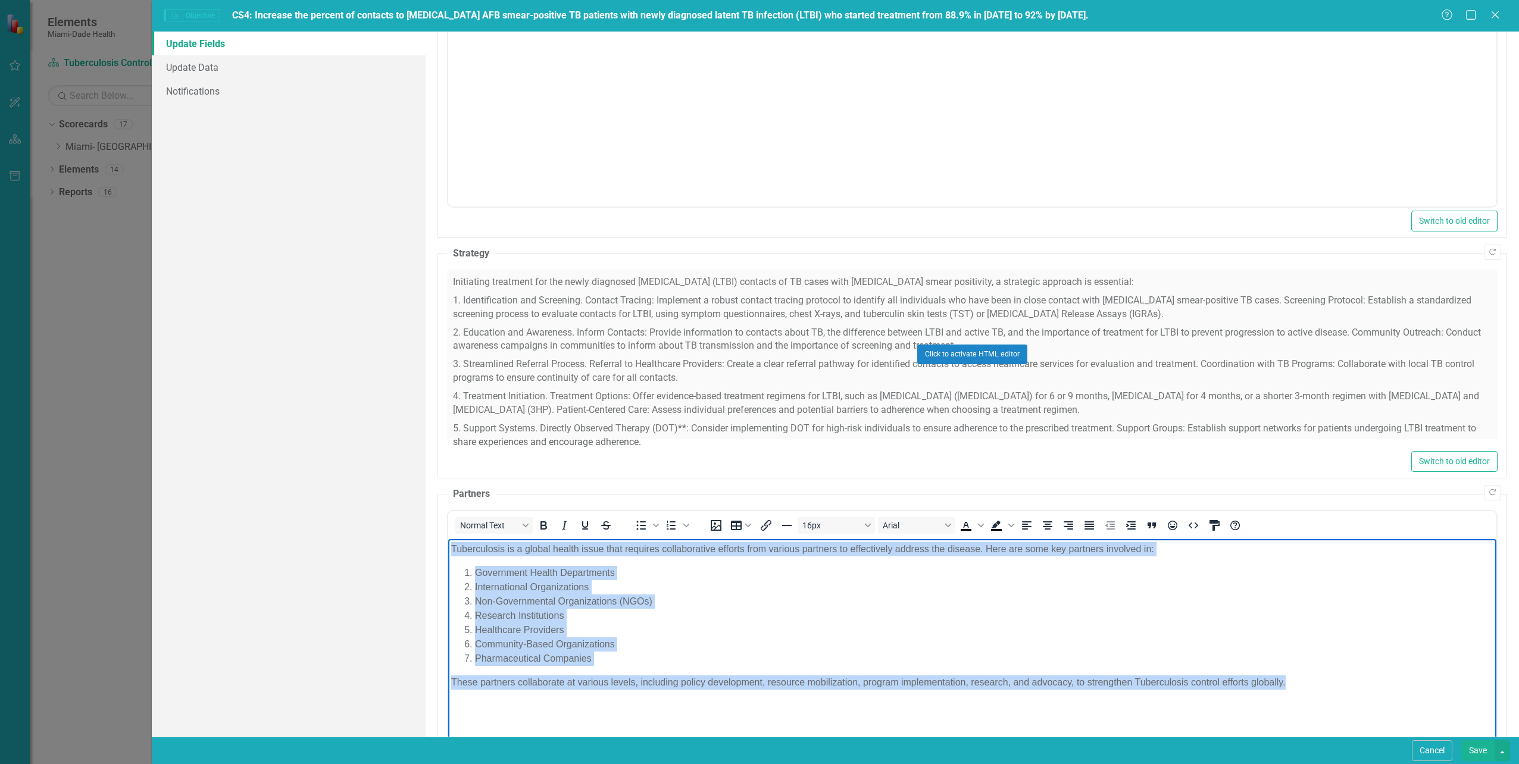
drag, startPoint x: 451, startPoint y: 548, endPoint x: 1329, endPoint y: 682, distance: 888.2
click at [1329, 682] on body "Tuberculosis is a global health issue that requires collaborative efforts from …" at bounding box center [972, 628] width 1048 height 179
copy body "Tuberculosis is a global health issue that requires collaborative efforts from …"
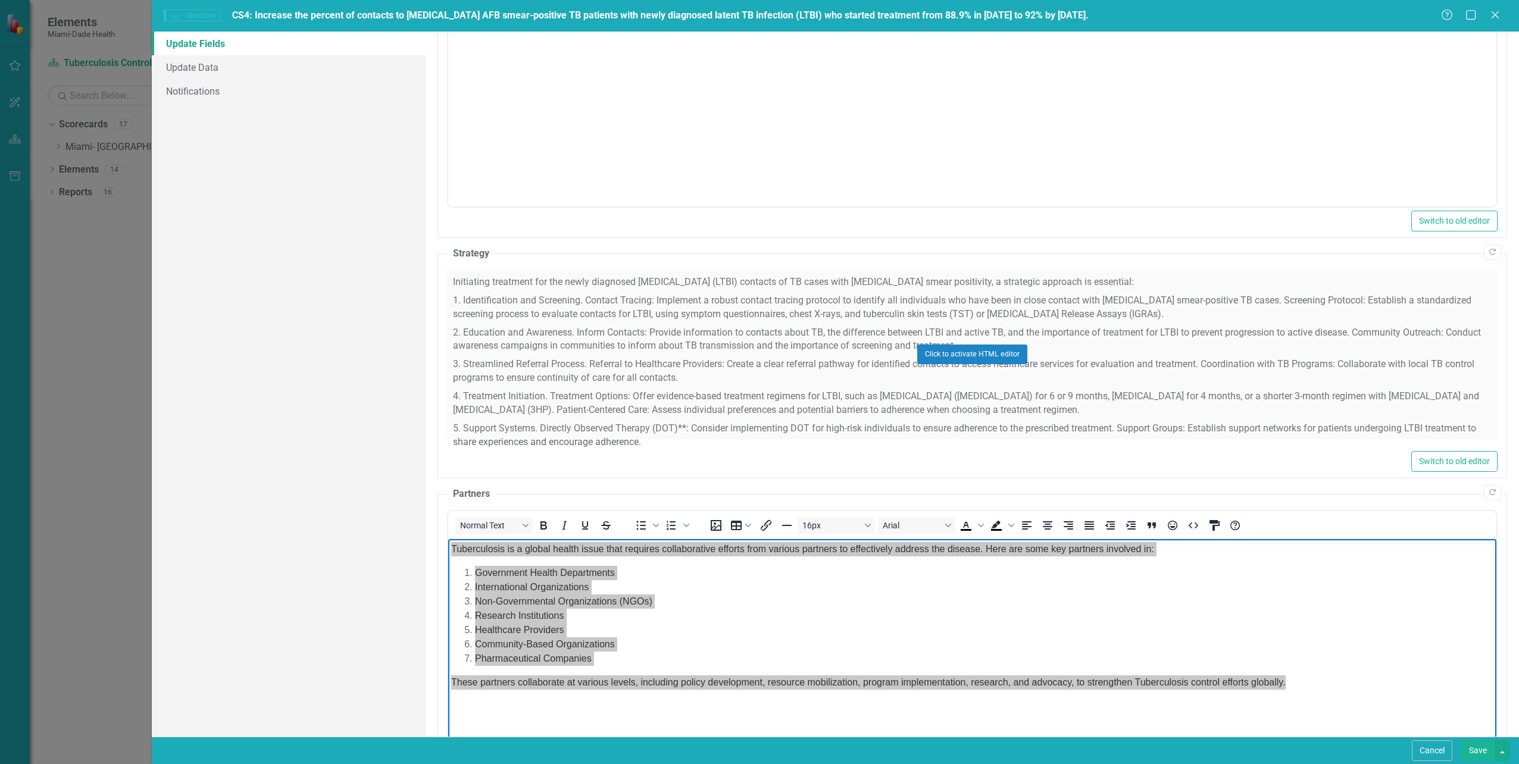
scroll to position [65, 0]
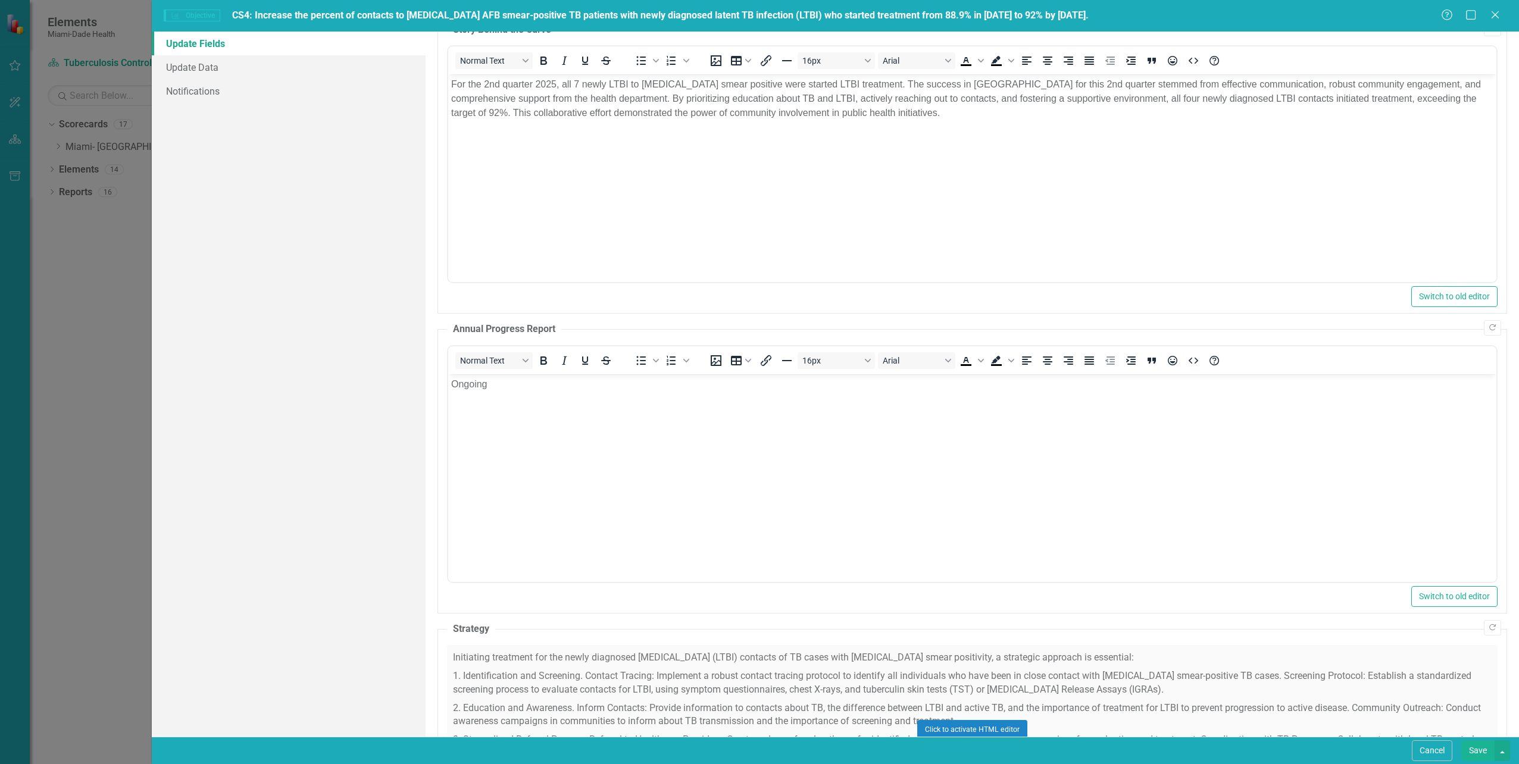
drag, startPoint x: 1292, startPoint y: 570, endPoint x: 1336, endPoint y: 448, distance: 129.7
click at [1292, 374] on html "Ongoing" at bounding box center [972, 463] width 1048 height 179
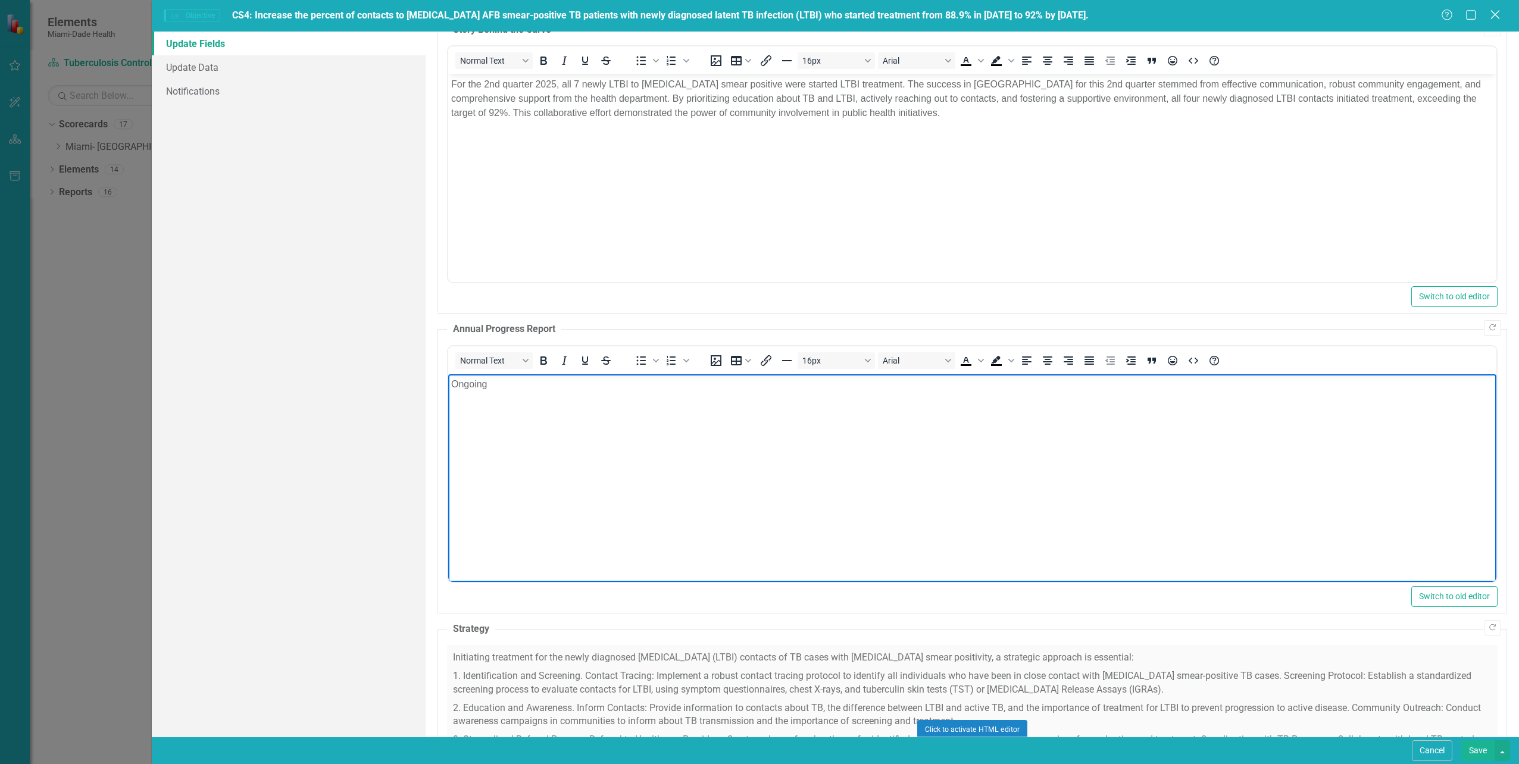
click at [1495, 11] on icon "Close" at bounding box center [1495, 14] width 15 height 11
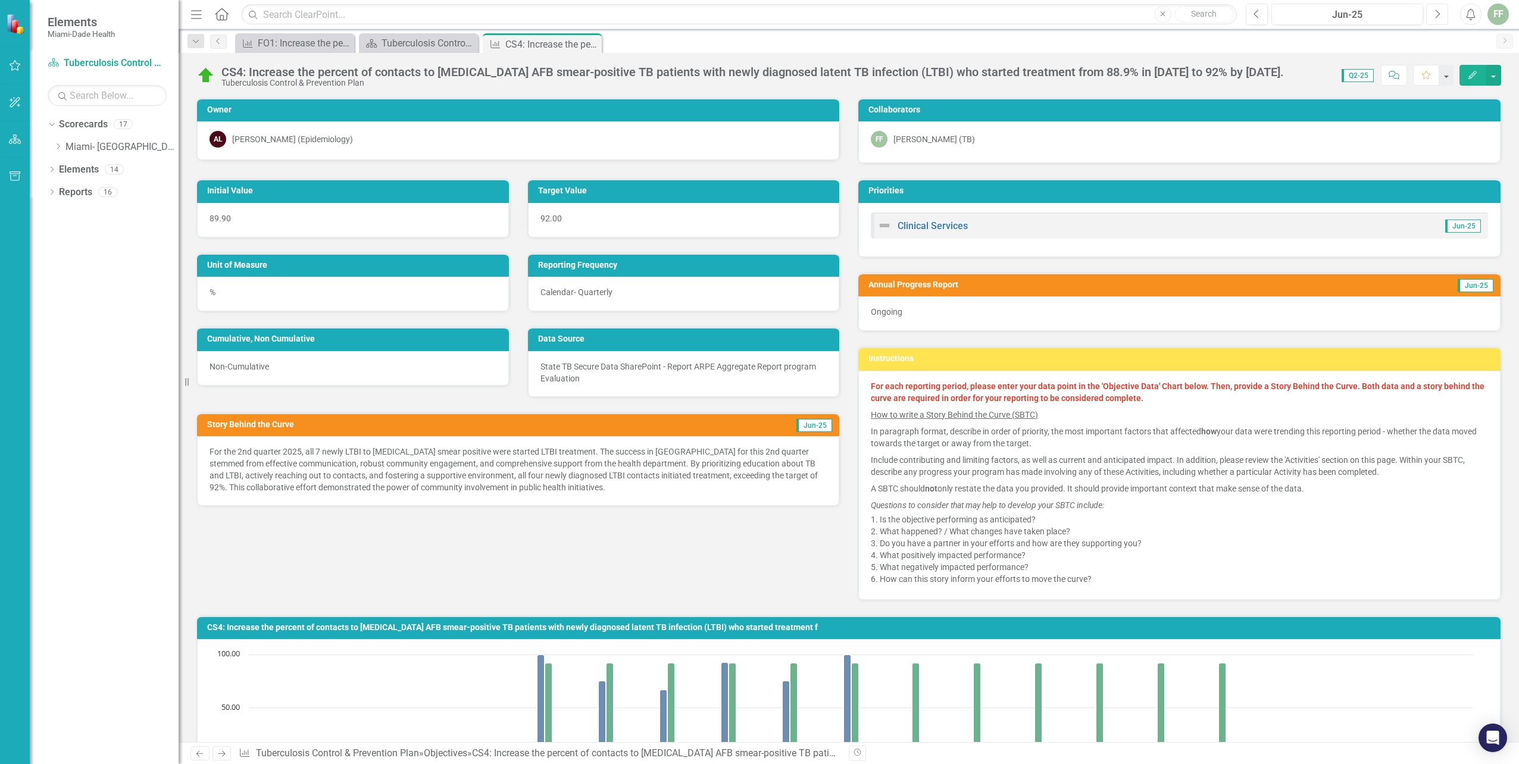
click at [1439, 13] on icon "button" at bounding box center [1438, 14] width 5 height 8
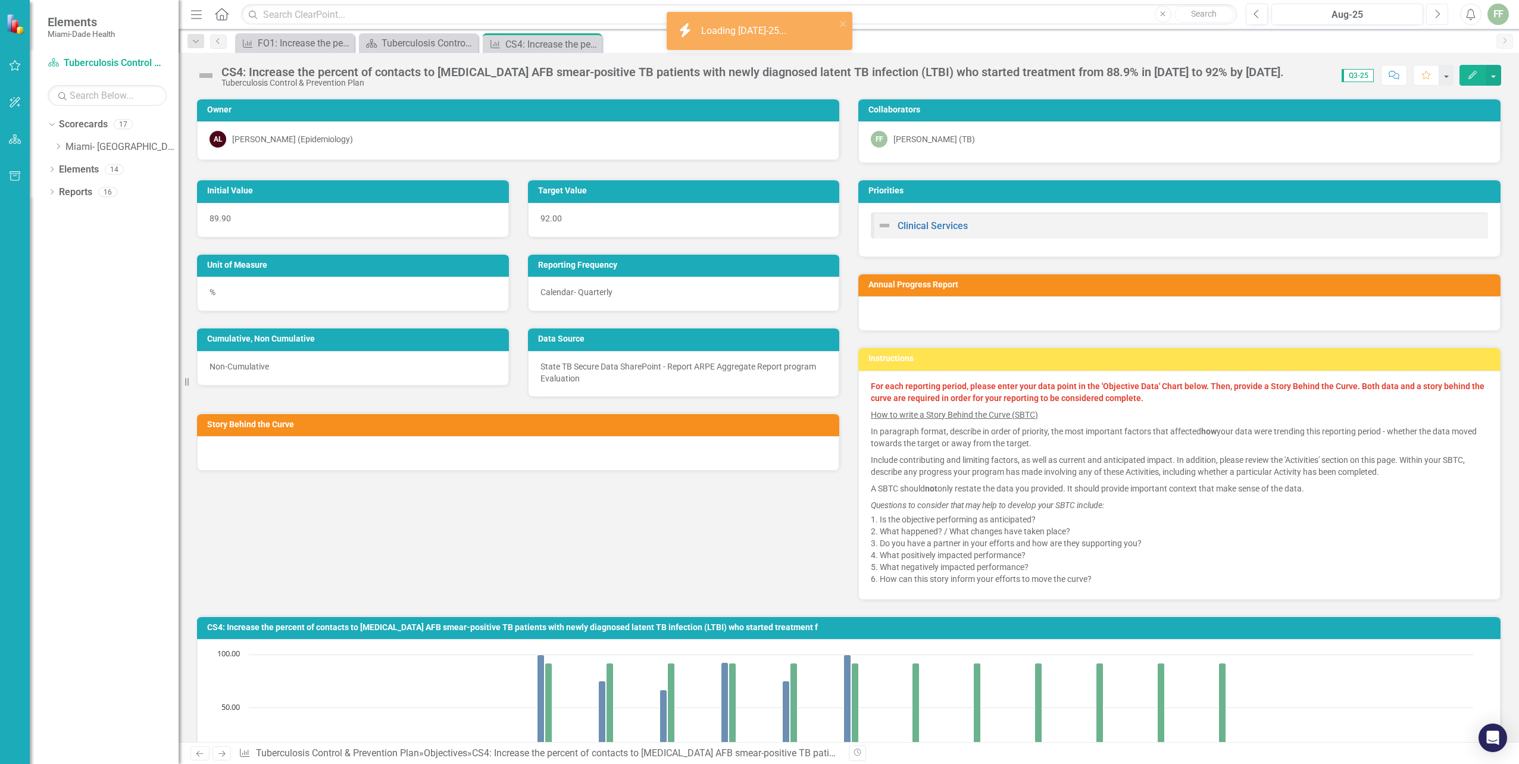
click at [1439, 13] on icon "button" at bounding box center [1438, 14] width 5 height 8
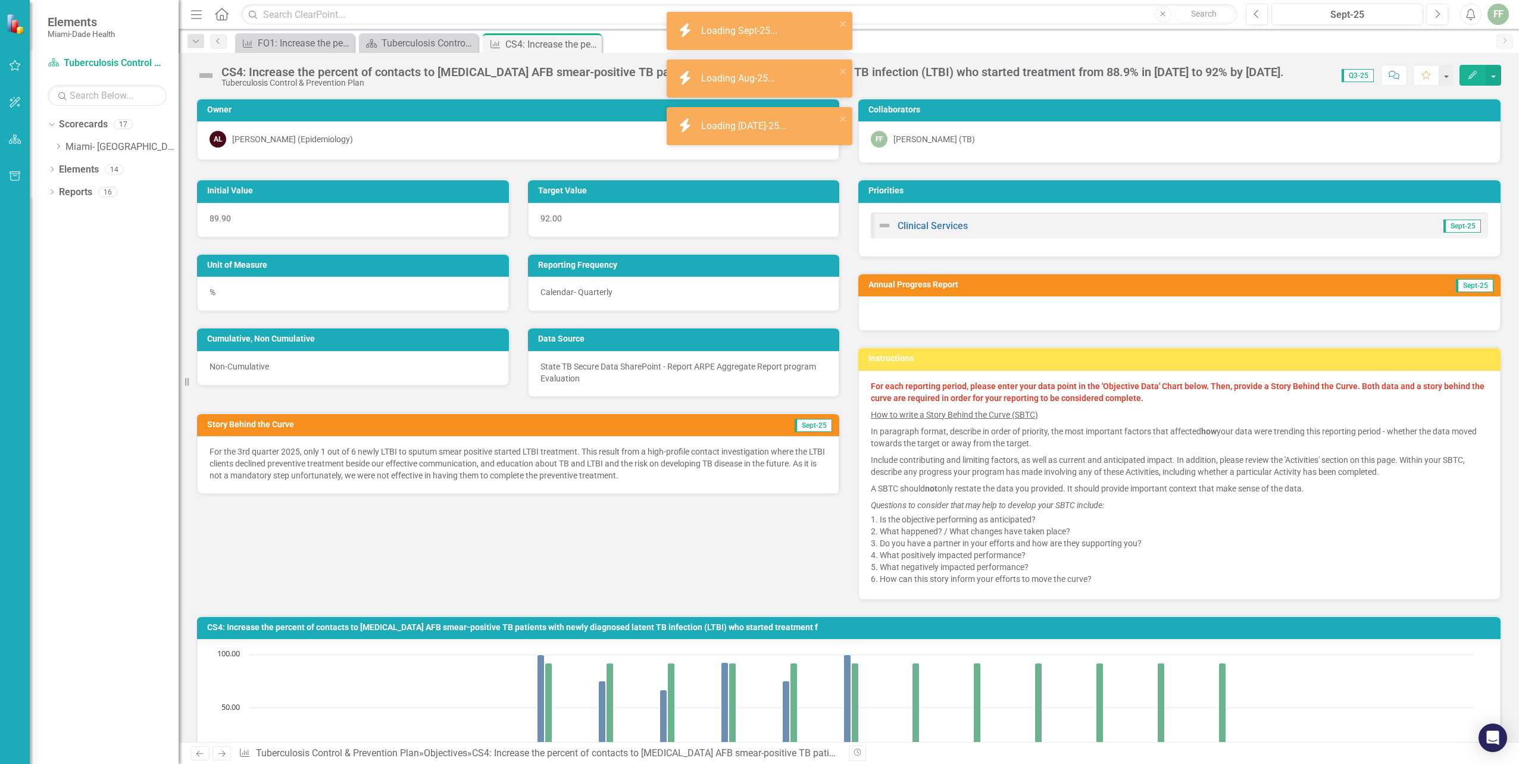
click at [1469, 77] on icon "Edit" at bounding box center [1472, 75] width 11 height 8
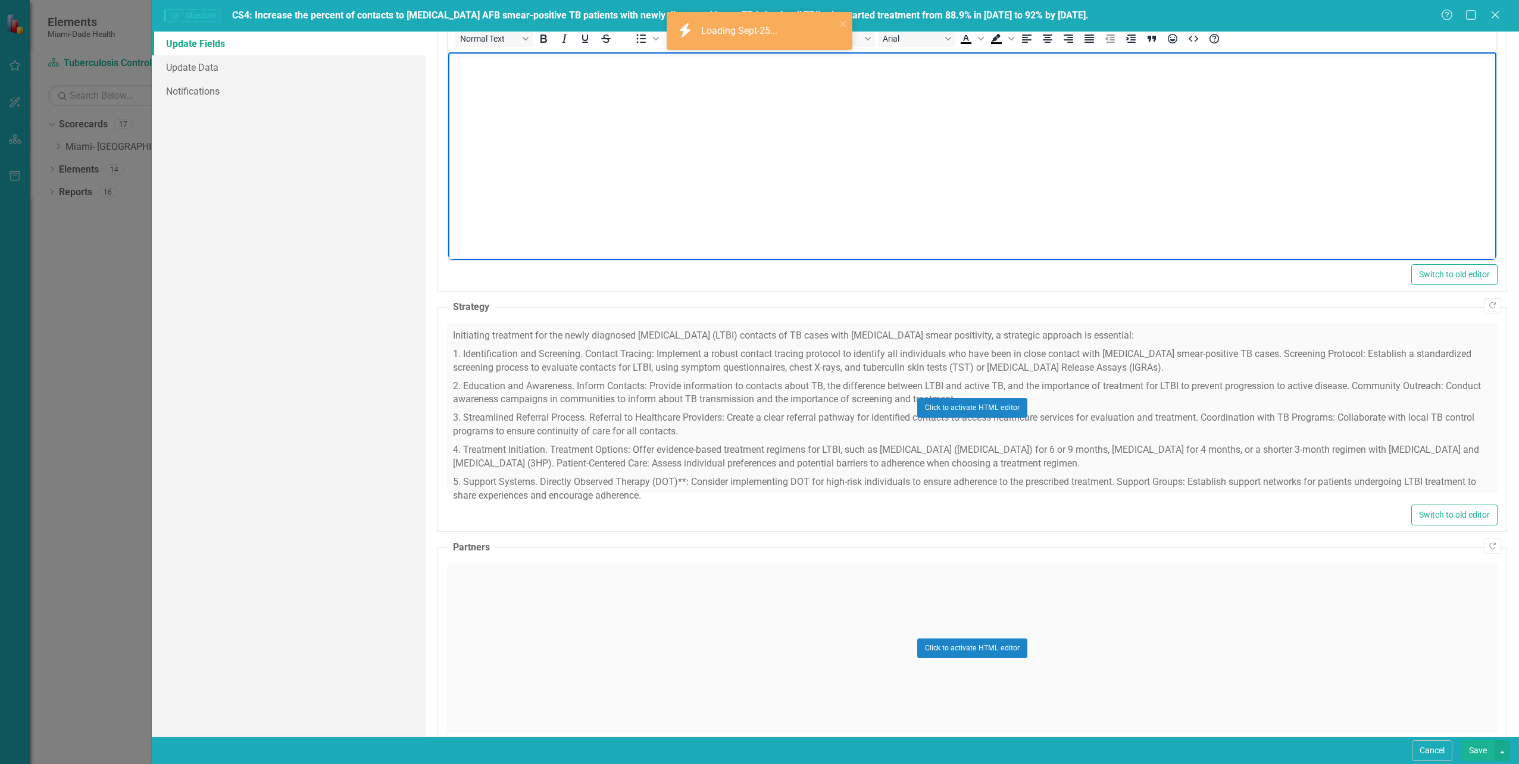
scroll to position [441, 0]
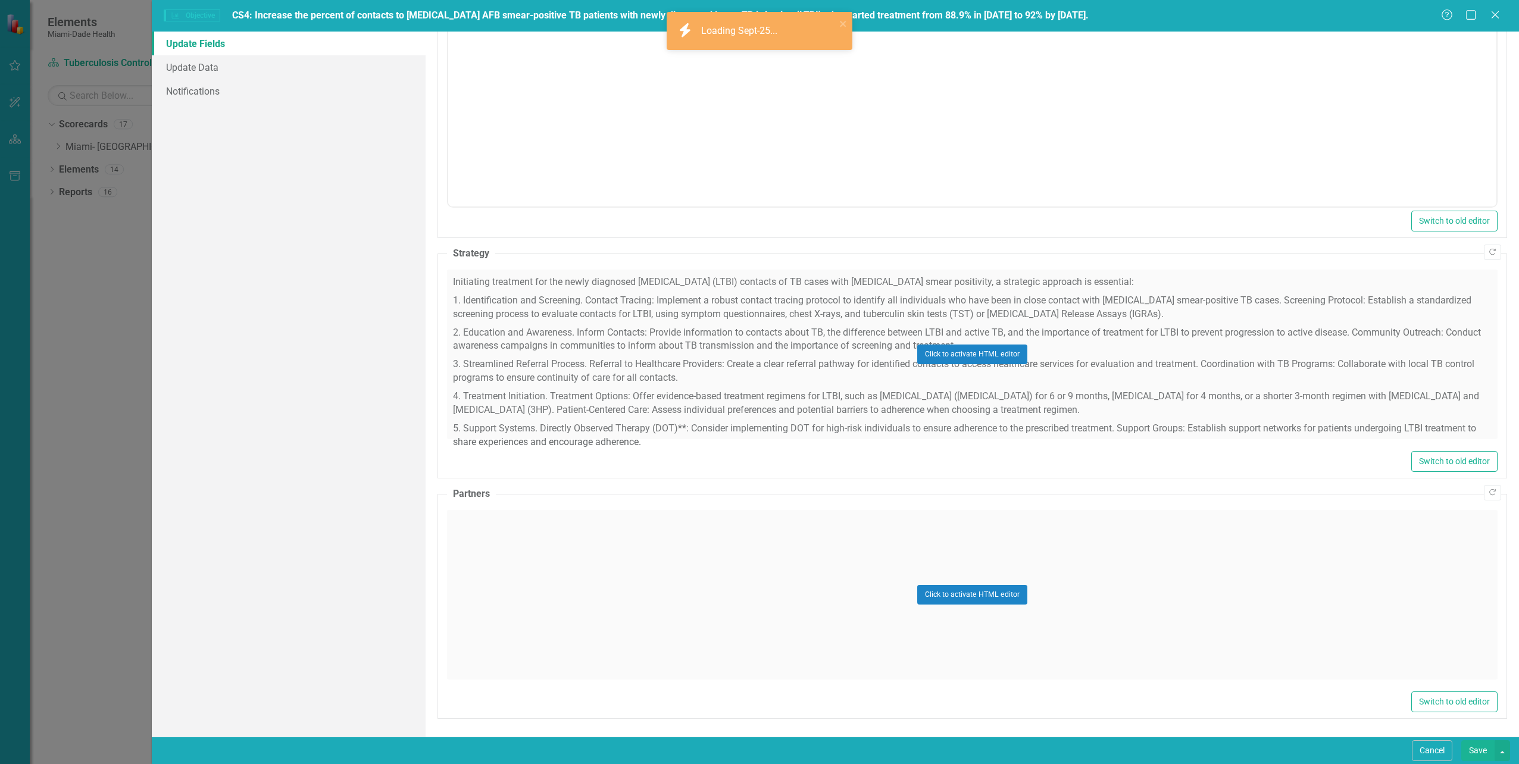
click at [527, 547] on div "Click to activate HTML editor" at bounding box center [972, 595] width 1051 height 170
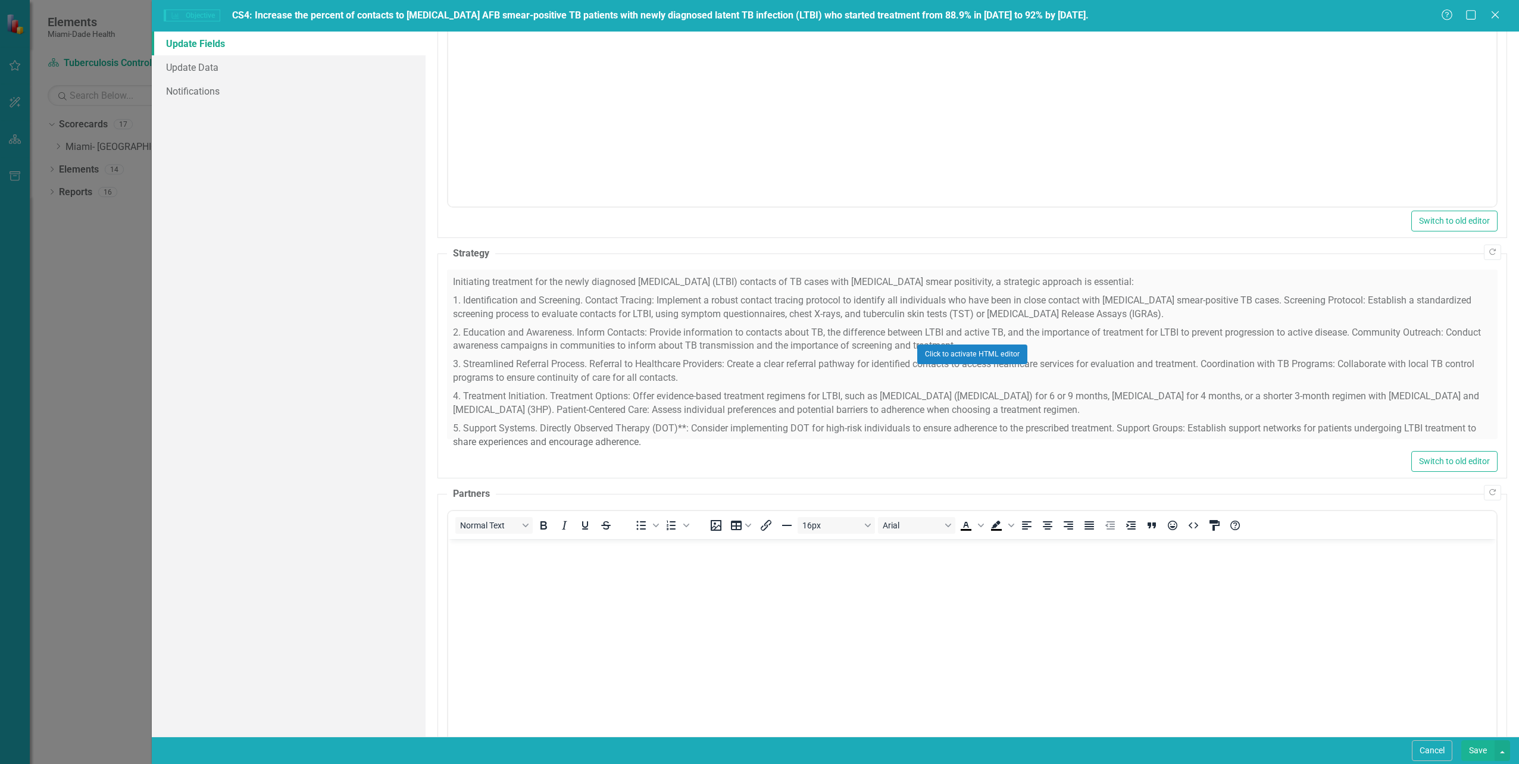
scroll to position [0, 0]
drag, startPoint x: 975, startPoint y: 1086, endPoint x: 452, endPoint y: 541, distance: 755.7
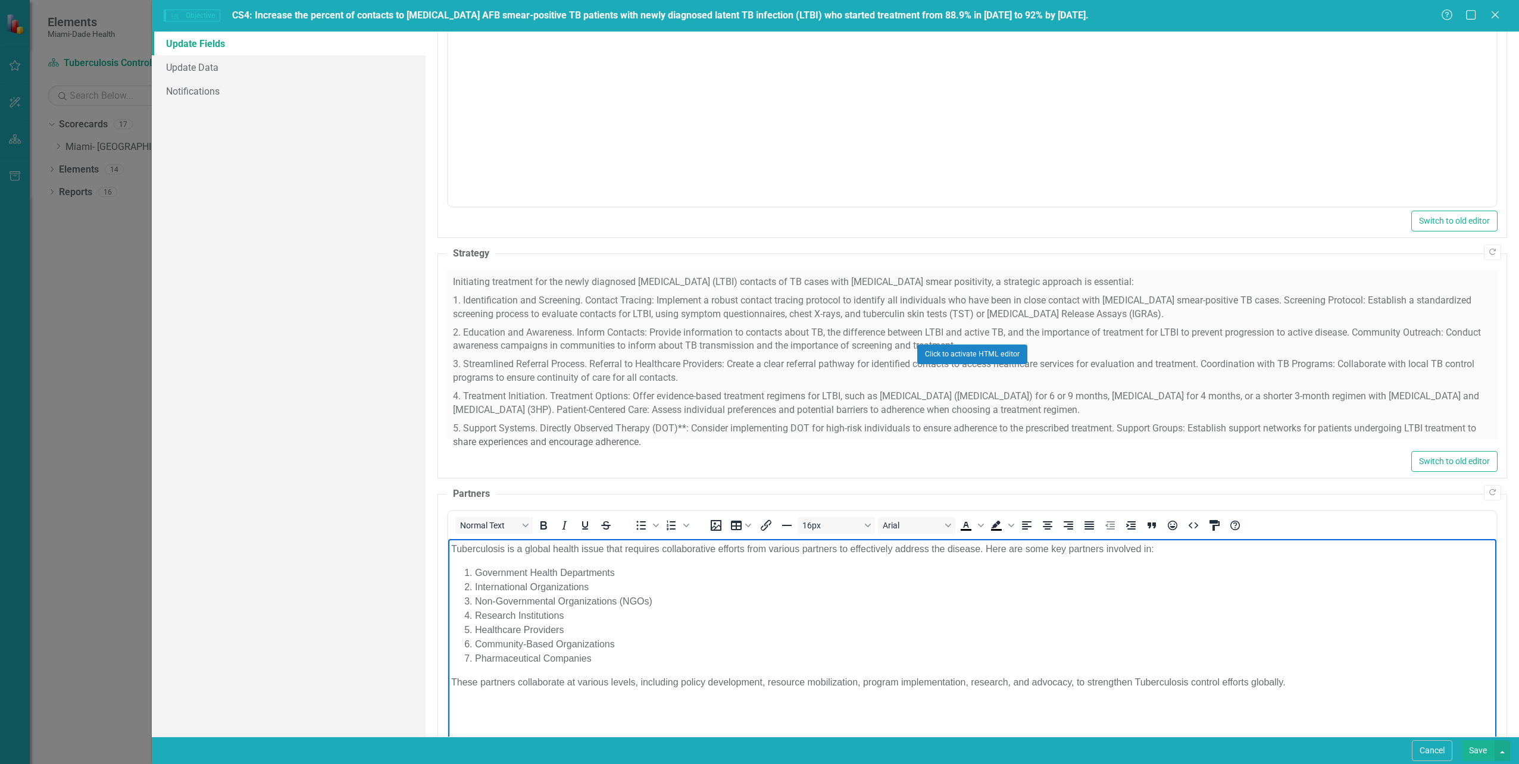
click at [733, 610] on li "Research Institutions" at bounding box center [983, 615] width 1019 height 14
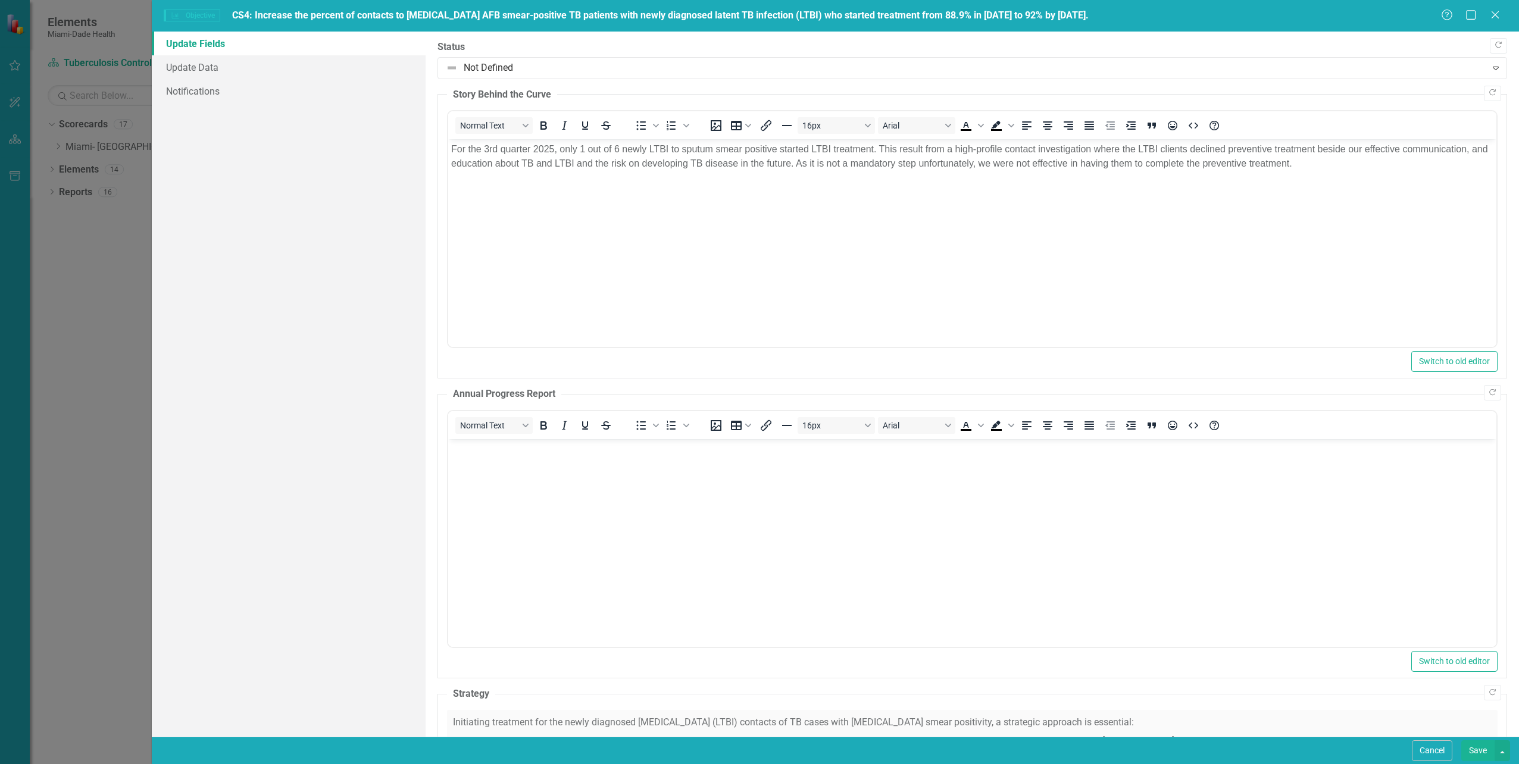
click at [461, 467] on body "Rich Text Area. Press ALT-0 for help." at bounding box center [972, 528] width 1048 height 179
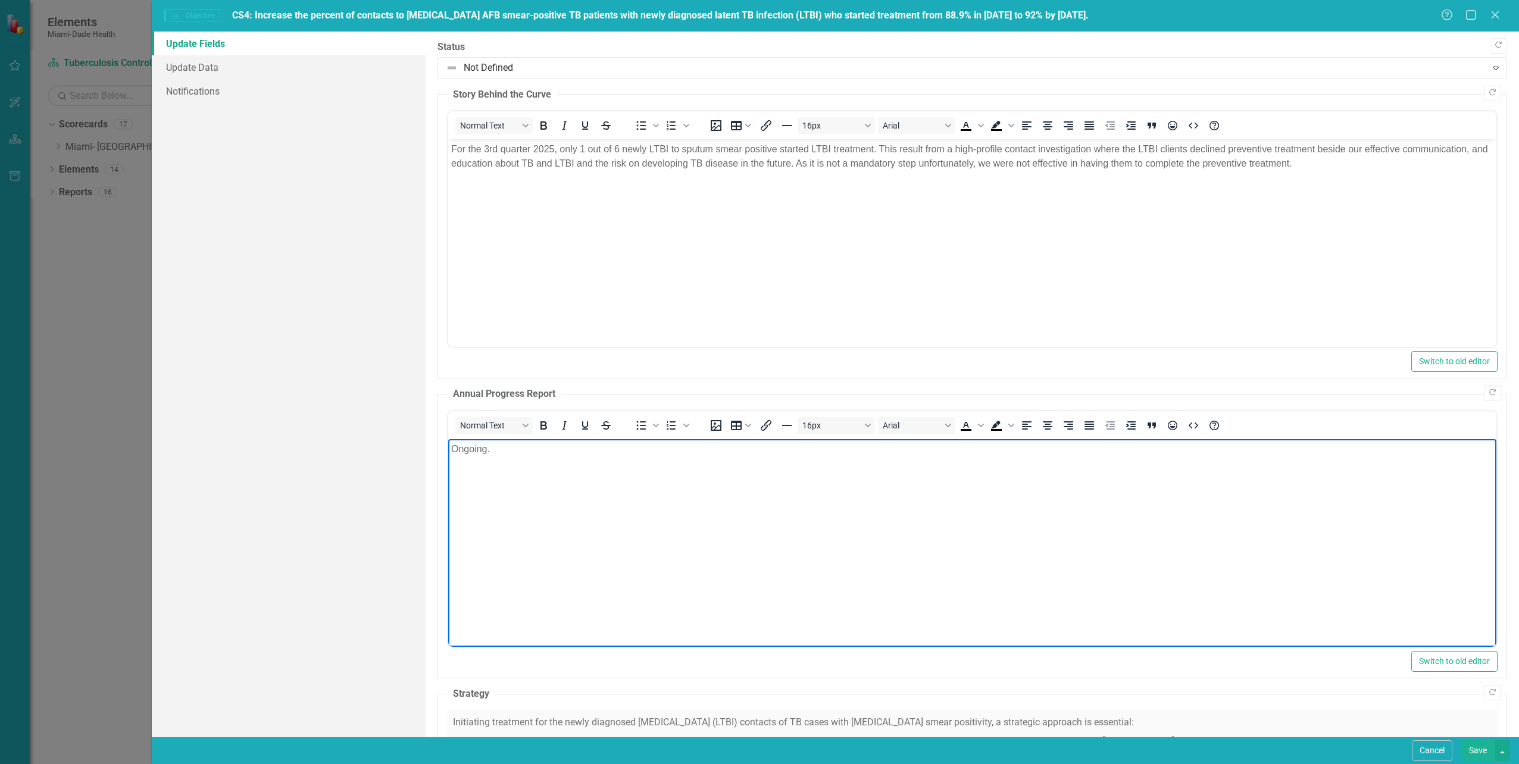
click at [586, 583] on body "Ongoing." at bounding box center [972, 528] width 1048 height 179
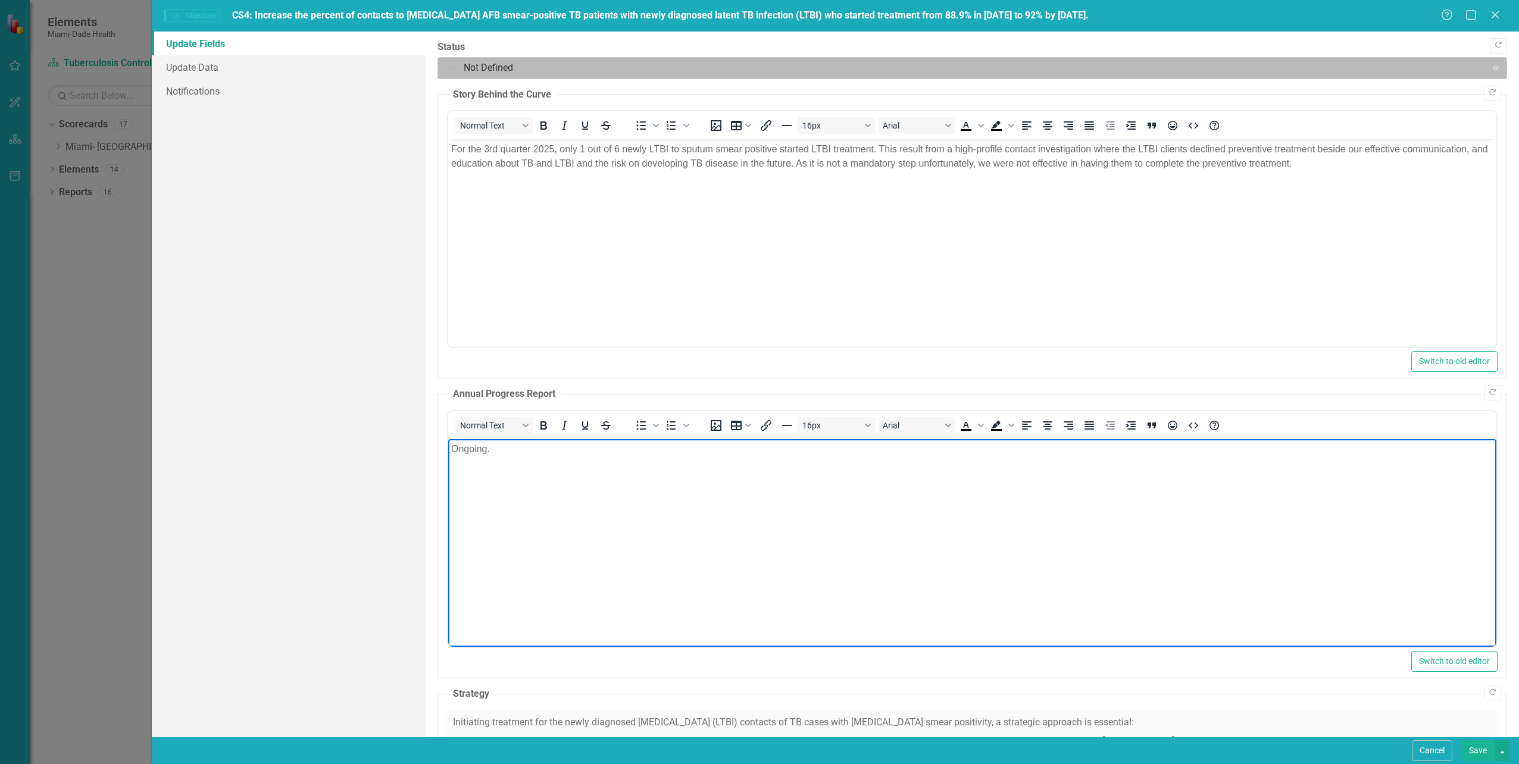
click at [467, 67] on div at bounding box center [962, 68] width 1033 height 16
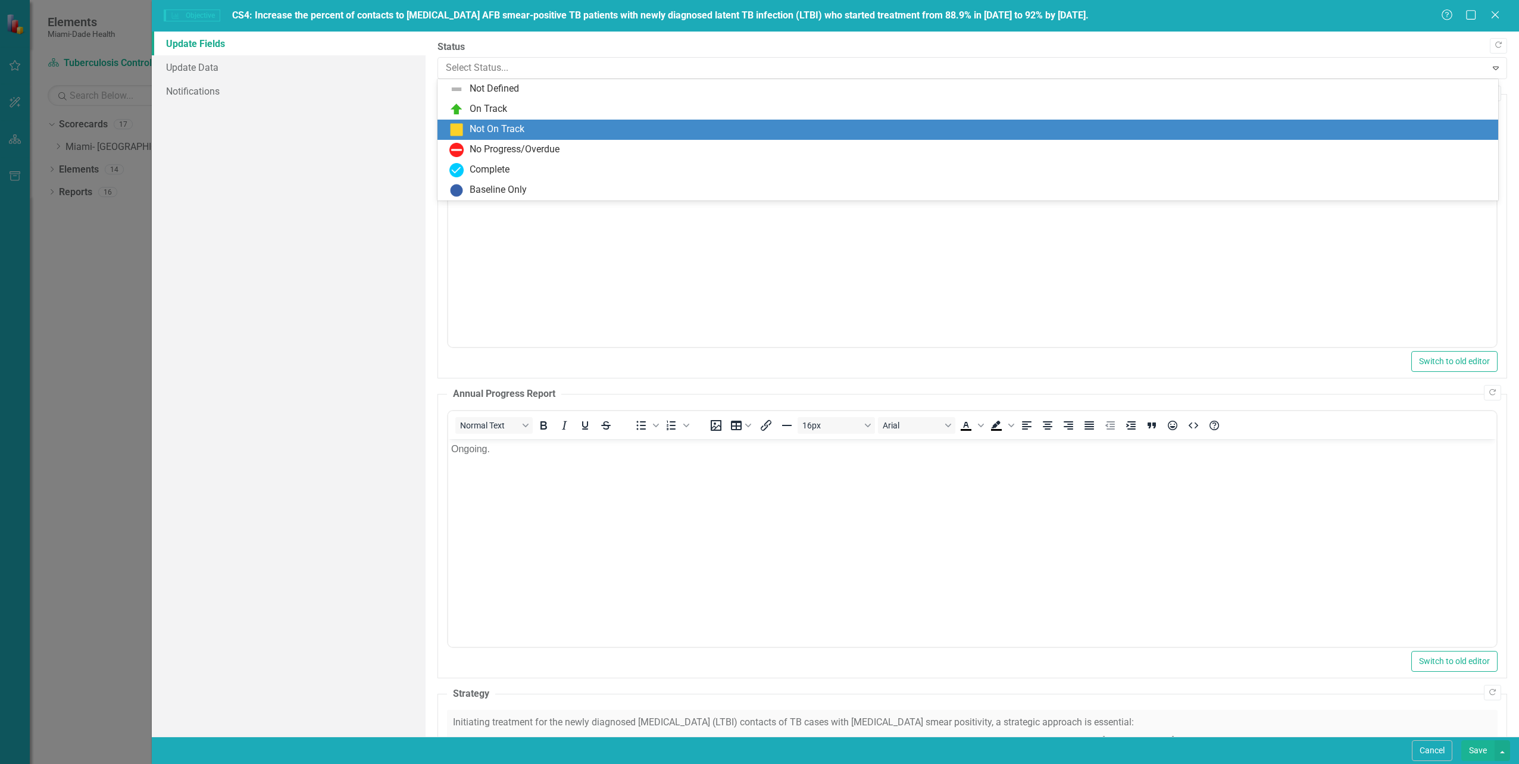
click at [484, 129] on div "Not On Track" at bounding box center [497, 130] width 55 height 14
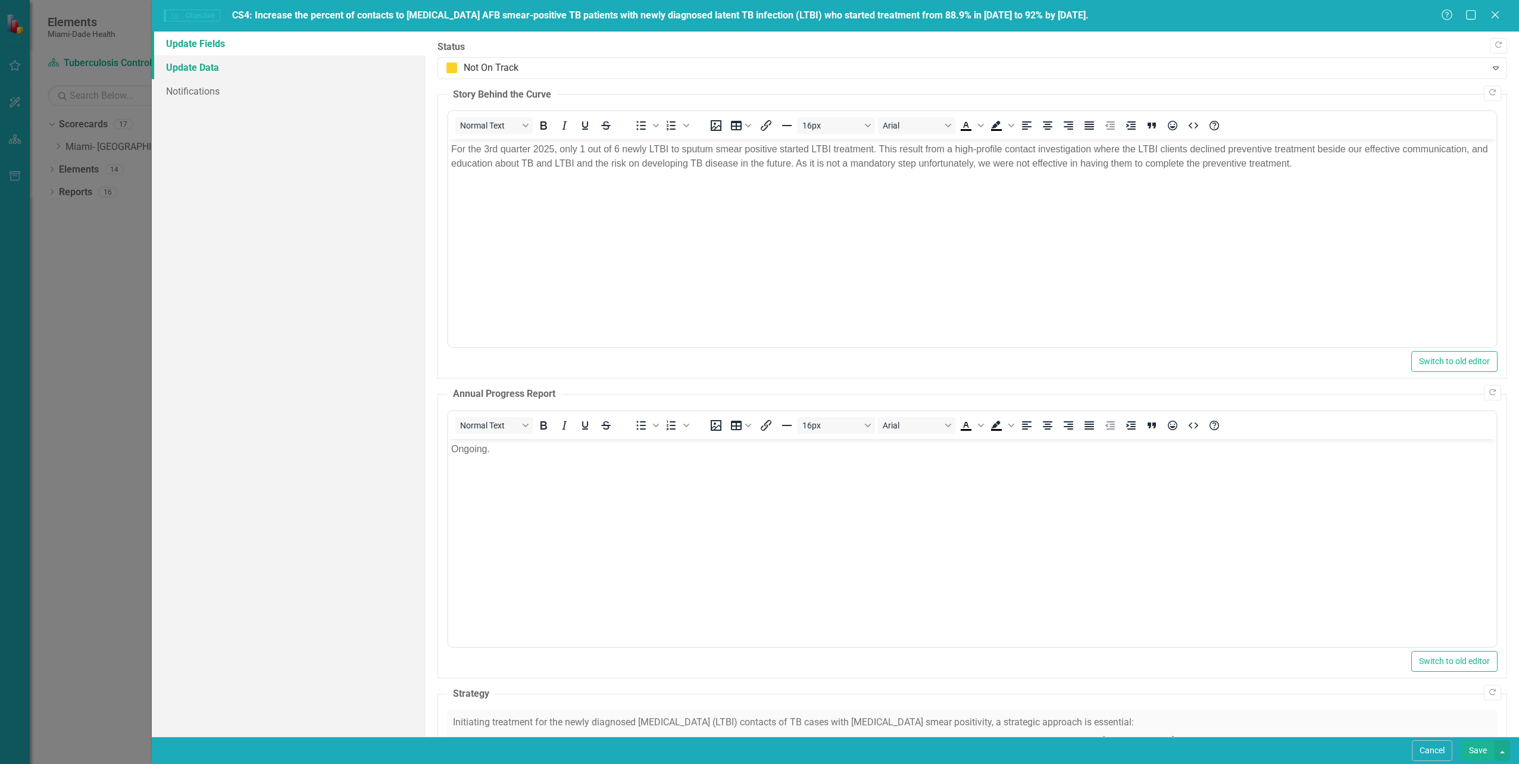
click at [190, 65] on link "Update Data" at bounding box center [288, 67] width 273 height 24
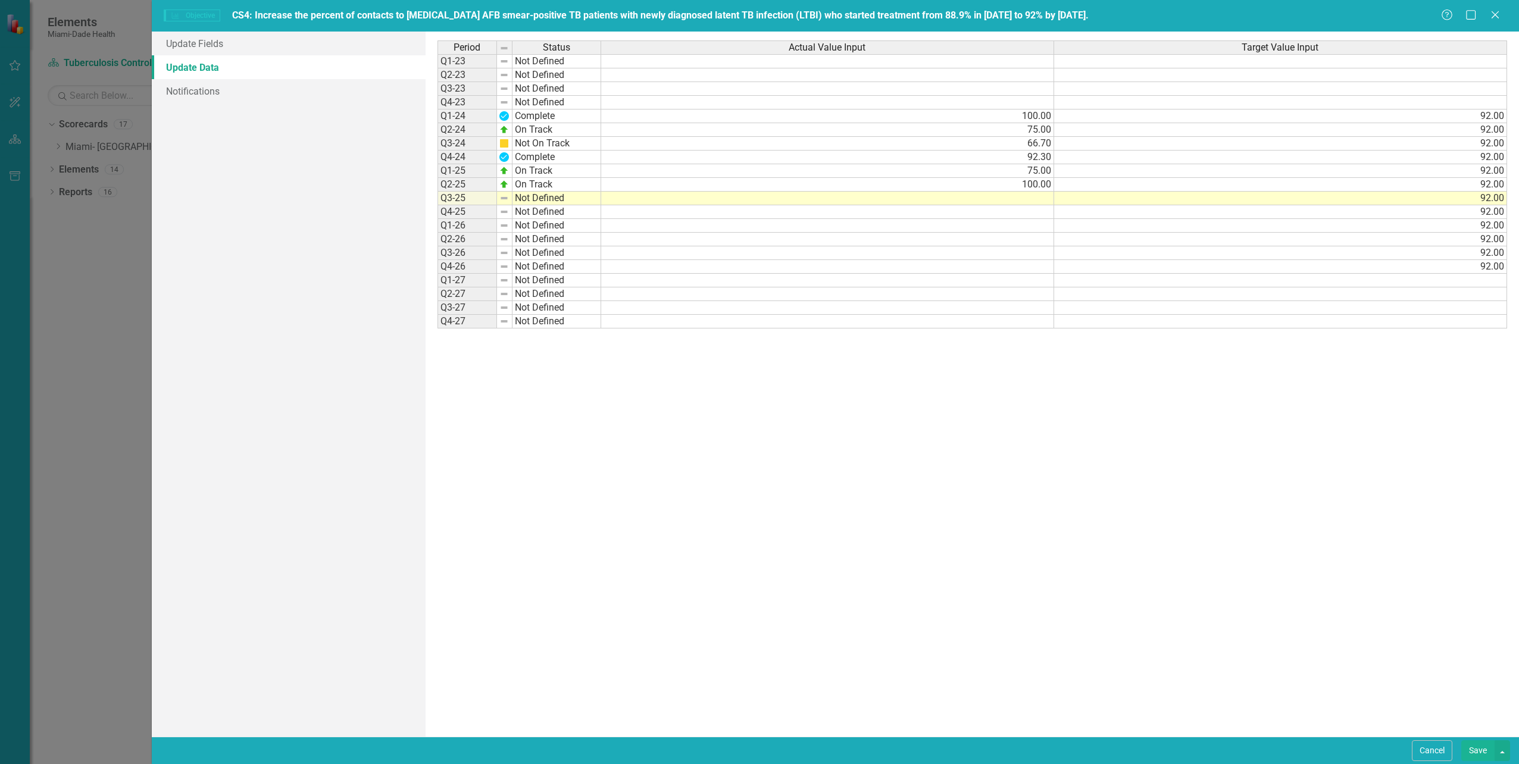
click at [518, 207] on td "Not Defined" at bounding box center [557, 212] width 89 height 14
click at [510, 200] on td at bounding box center [504, 199] width 15 height 14
click at [508, 198] on img at bounding box center [504, 198] width 10 height 10
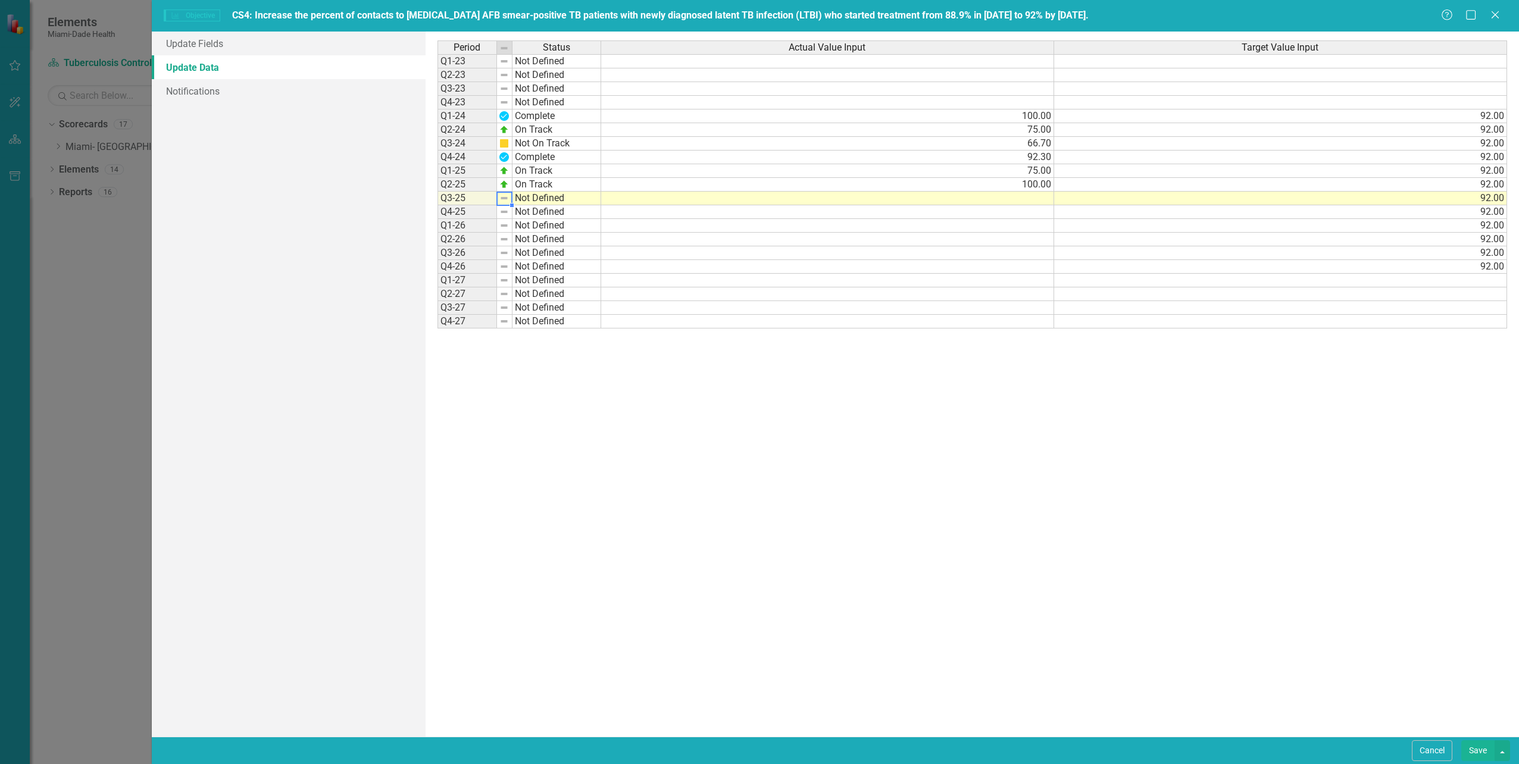
click at [526, 198] on td "Not Defined" at bounding box center [557, 199] width 89 height 14
type textarea "Not On Track"
click at [525, 223] on div "Period Status Actual Value Input Target Value Input Q1-23 Not Defined Q2-23 Not…" at bounding box center [973, 384] width 1070 height 688
click at [1038, 199] on td at bounding box center [827, 199] width 453 height 14
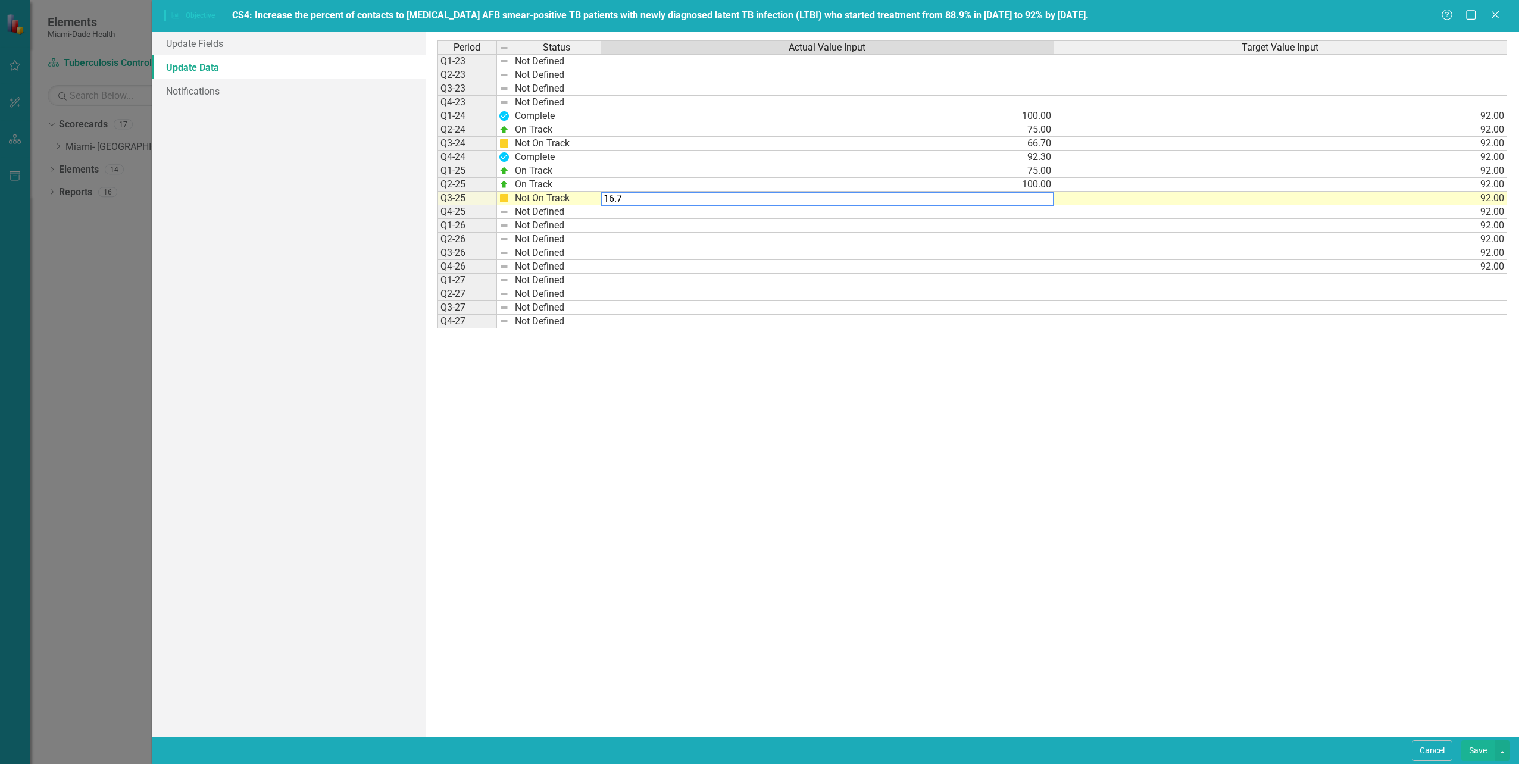
type textarea "16.7"
click at [865, 517] on div "Period Status Actual Value Input Target Value Input Q1-23 Not Defined Q2-23 Not…" at bounding box center [973, 384] width 1070 height 688
click at [199, 43] on link "Update Fields" at bounding box center [288, 44] width 273 height 24
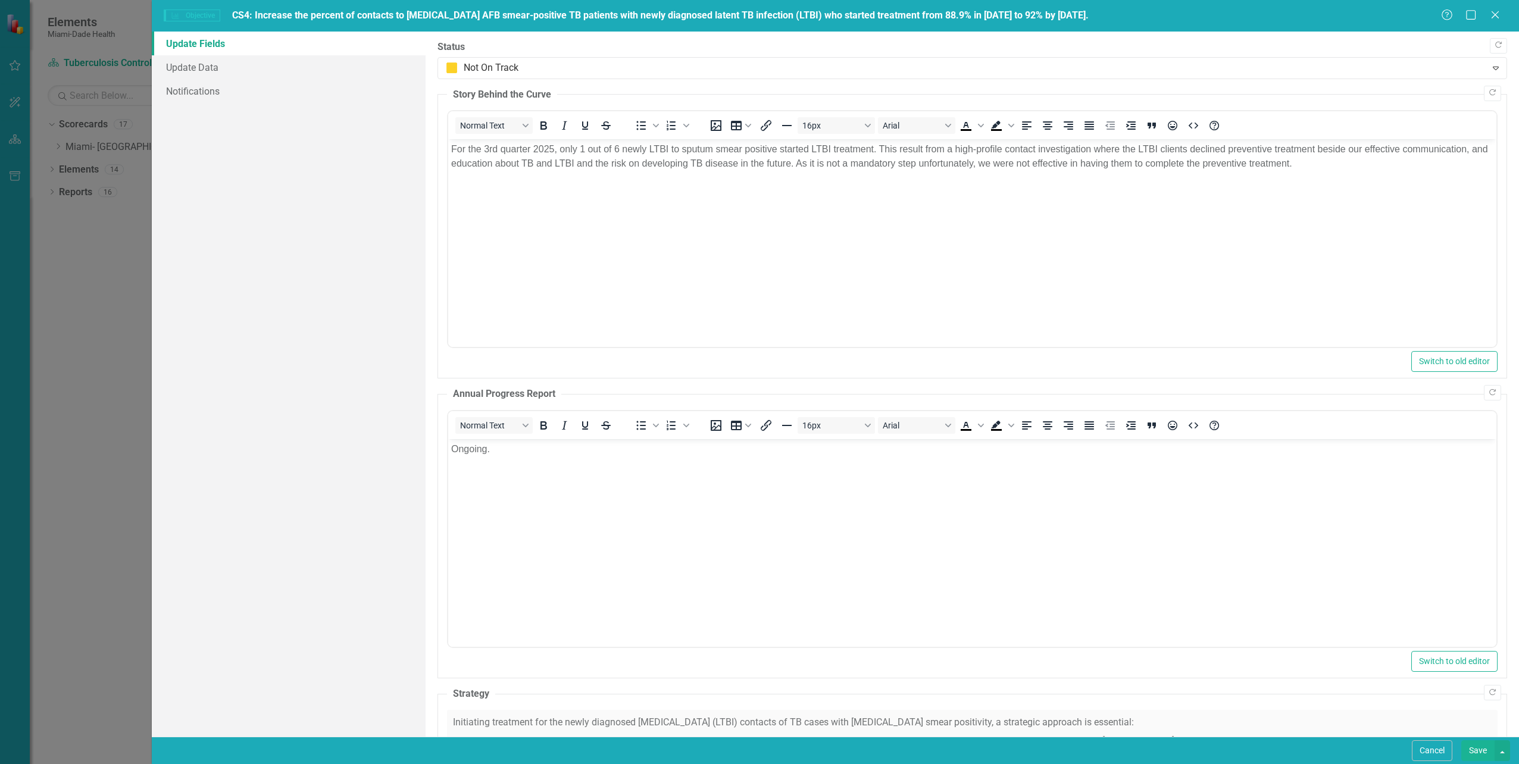
click at [1480, 749] on button "Save" at bounding box center [1477, 751] width 33 height 21
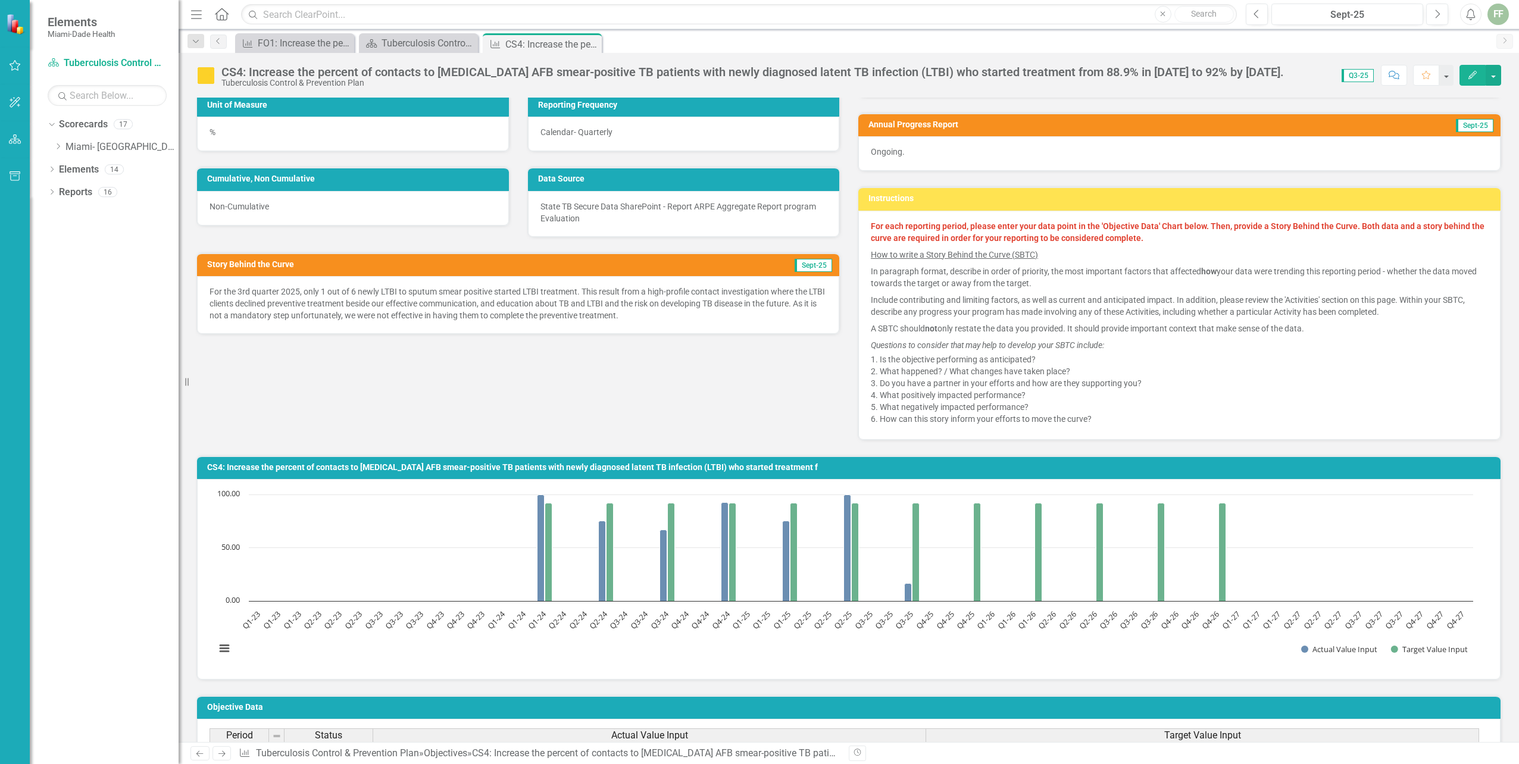
scroll to position [119, 0]
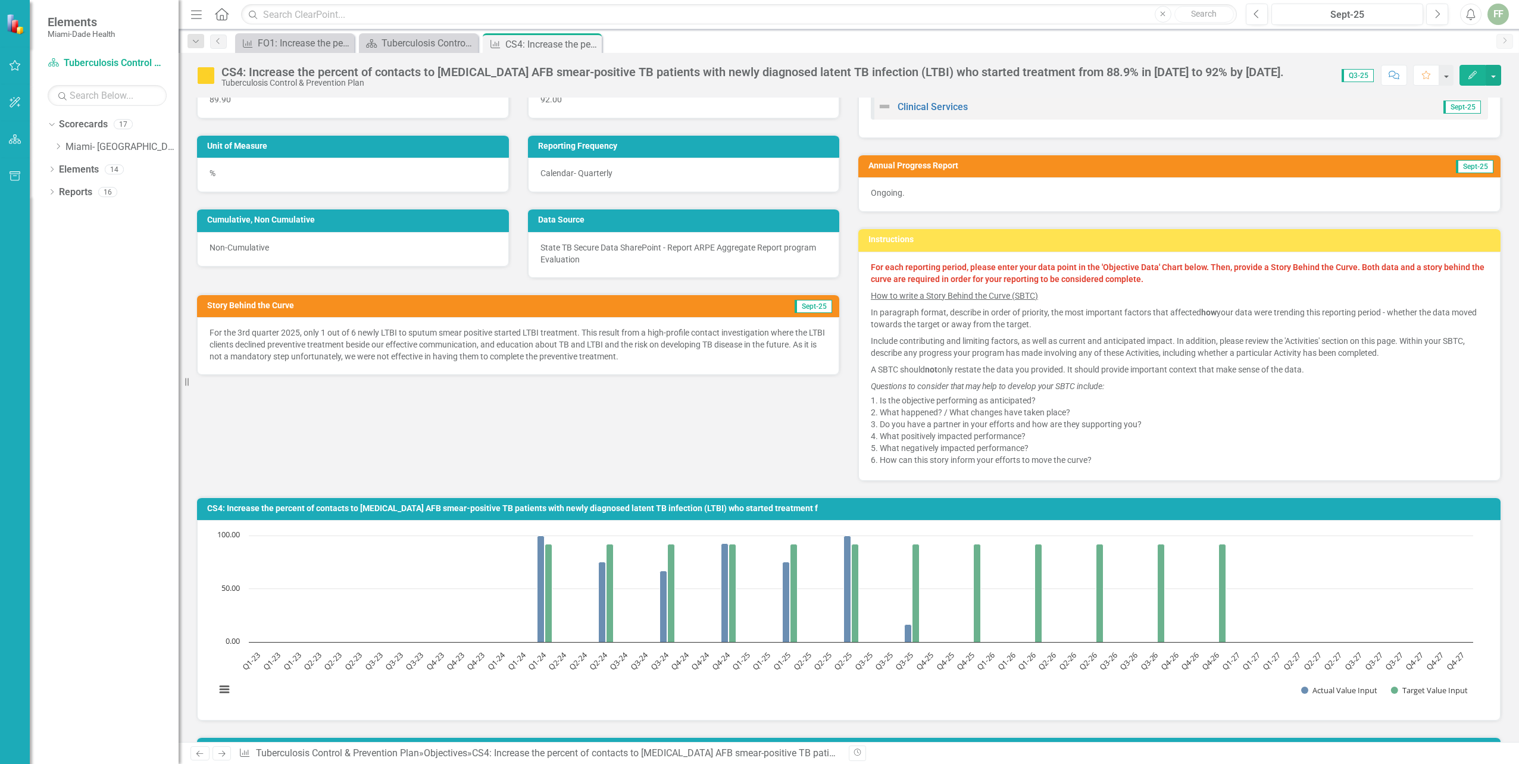
drag, startPoint x: 723, startPoint y: 414, endPoint x: 341, endPoint y: 410, distance: 382.2
click at [723, 414] on div "Initial Value 89.90 Target Value 92.00 Unit of Measure % Reporting Frequency Ca…" at bounding box center [849, 263] width 1323 height 436
click at [125, 404] on div "Dropdown Scorecards 17 Dropdown [GEOGRAPHIC_DATA]- Dade County Dropdown Foundat…" at bounding box center [104, 439] width 149 height 649
